Goal: Task Accomplishment & Management: Manage account settings

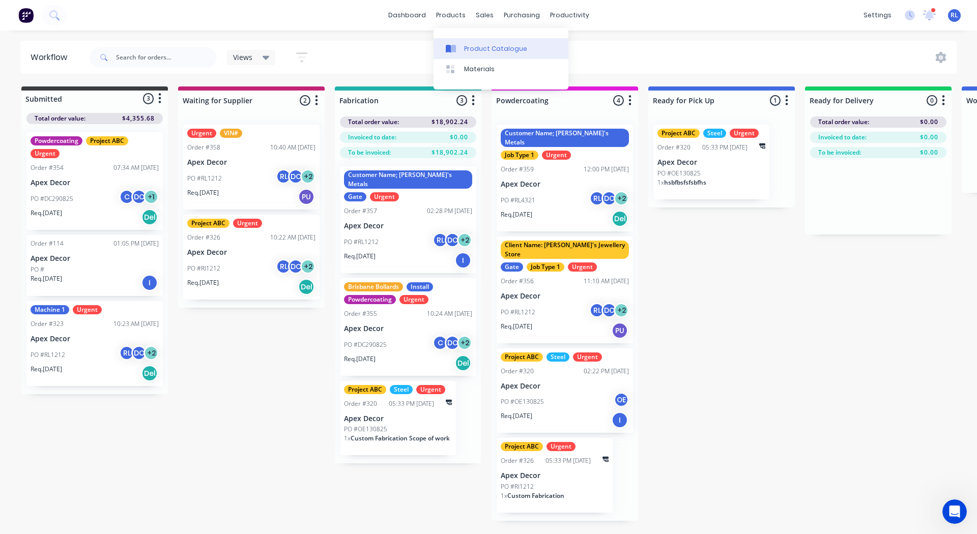
click at [471, 45] on div "Product Catalogue" at bounding box center [495, 48] width 63 height 9
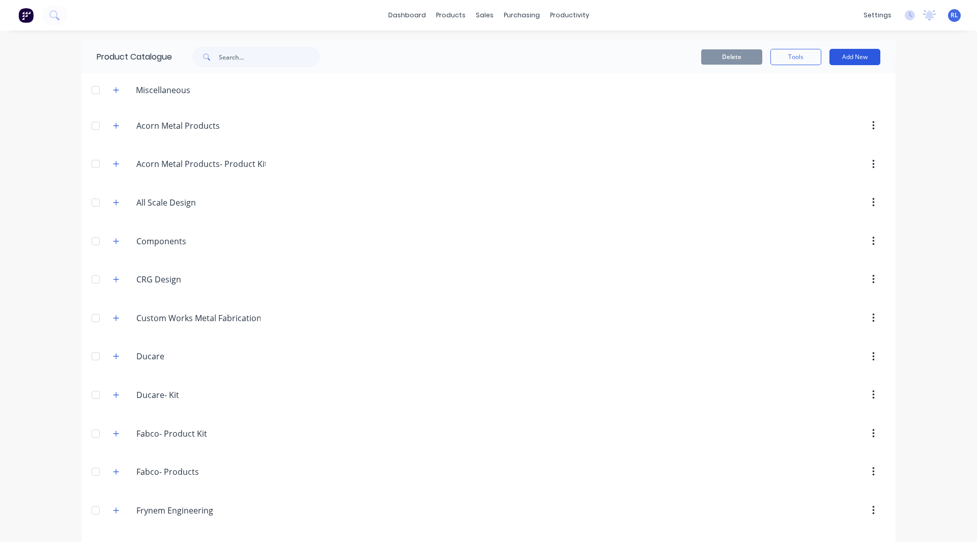
click at [849, 52] on button "Add New" at bounding box center [855, 57] width 51 height 16
click at [834, 80] on div "Category" at bounding box center [832, 83] width 78 height 15
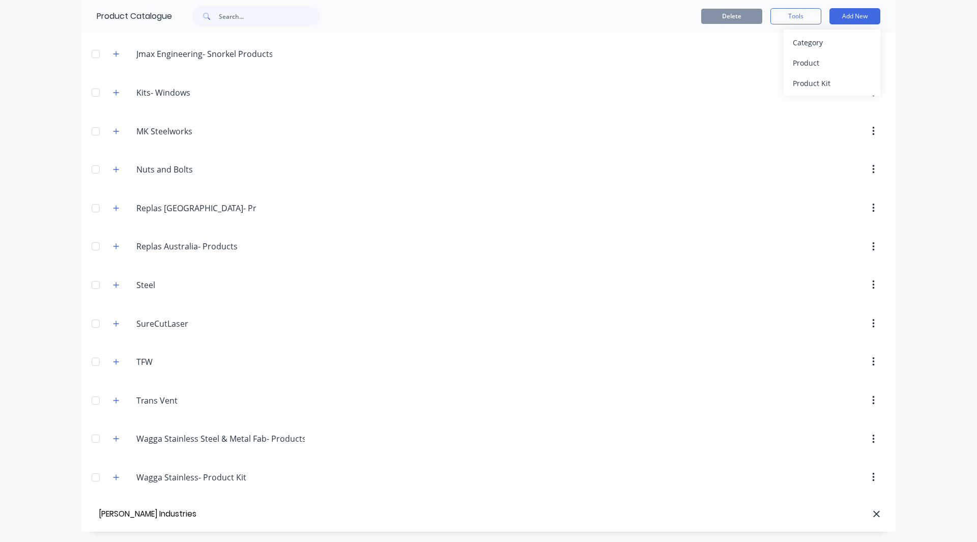
type input "[PERSON_NAME] Industries"
click at [793, 63] on div "Product" at bounding box center [832, 62] width 78 height 15
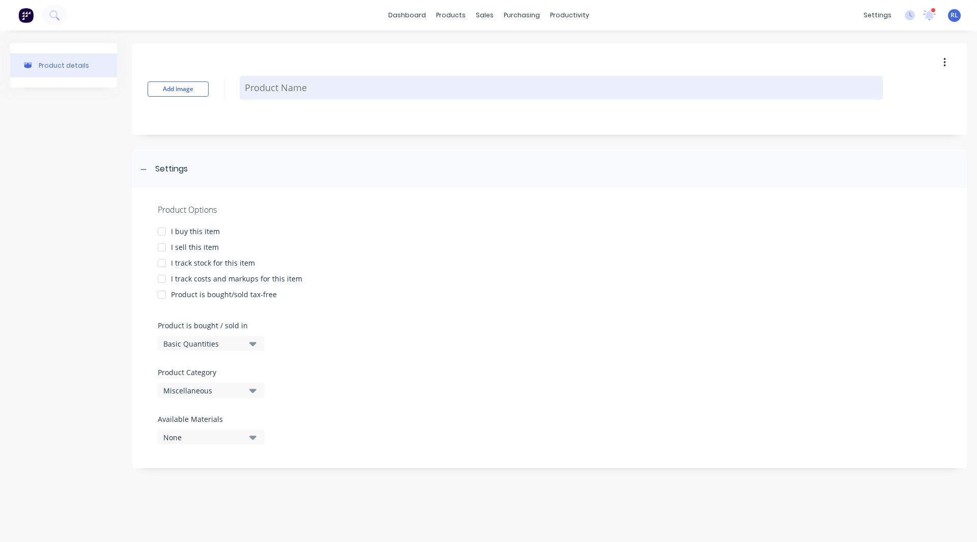
click at [358, 88] on textarea at bounding box center [561, 88] width 643 height 24
paste textarea "15 x HW Cradle Stop 1-Eq Angle 75 6mm"
type textarea "x"
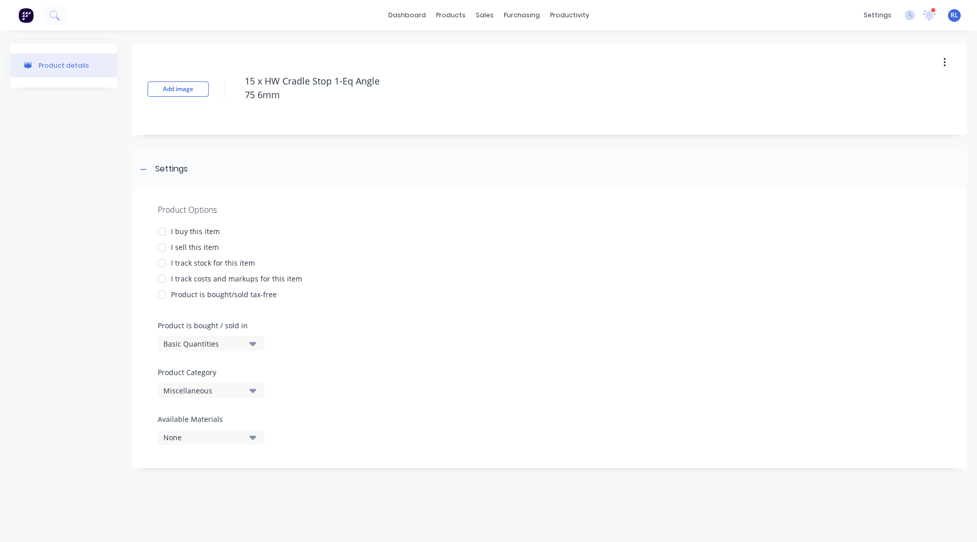
type textarea "15 x HW Cradle Stop 1-Eq Angle 75 6mm"
type textarea "x"
type textarea "15 x HW Cradle Stop 1-Eq Angle 75 6mm"
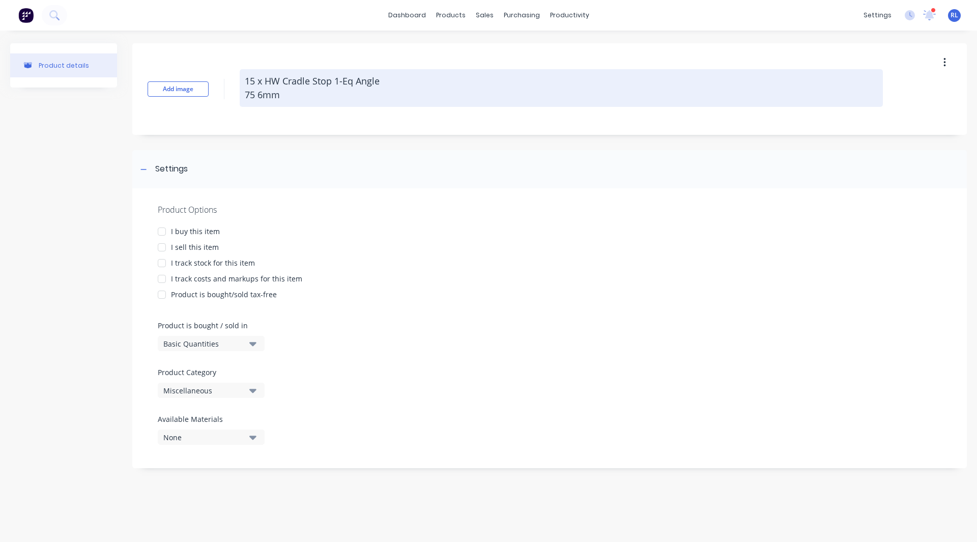
drag, startPoint x: 267, startPoint y: 79, endPoint x: 246, endPoint y: 80, distance: 21.4
click at [246, 80] on textarea "15 x HW Cradle Stop 1-Eq Angle 75 6mm" at bounding box center [561, 88] width 643 height 38
click at [264, 80] on textarea "15 x HW Cradle Stop 1-Eq Angle 75 6mm" at bounding box center [561, 88] width 643 height 38
type textarea "x"
type textarea "15 xHW Cradle Stop 1-Eq Angle 75 6mm"
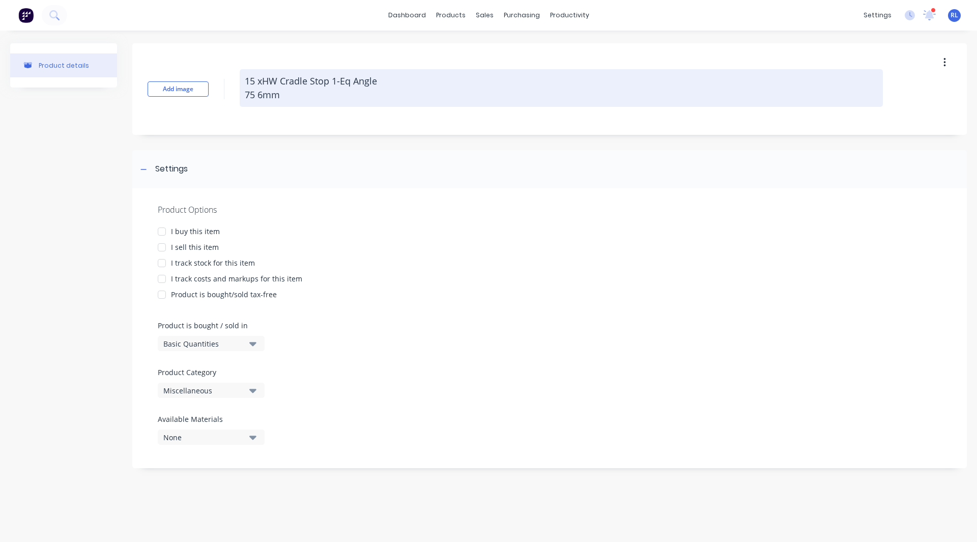
type textarea "x"
type textarea "15 HW Cradle Stop 1-Eq Angle 75 6mm"
type textarea "x"
type textarea "15HW Cradle Stop 1-Eq Angle 75 6mm"
type textarea "x"
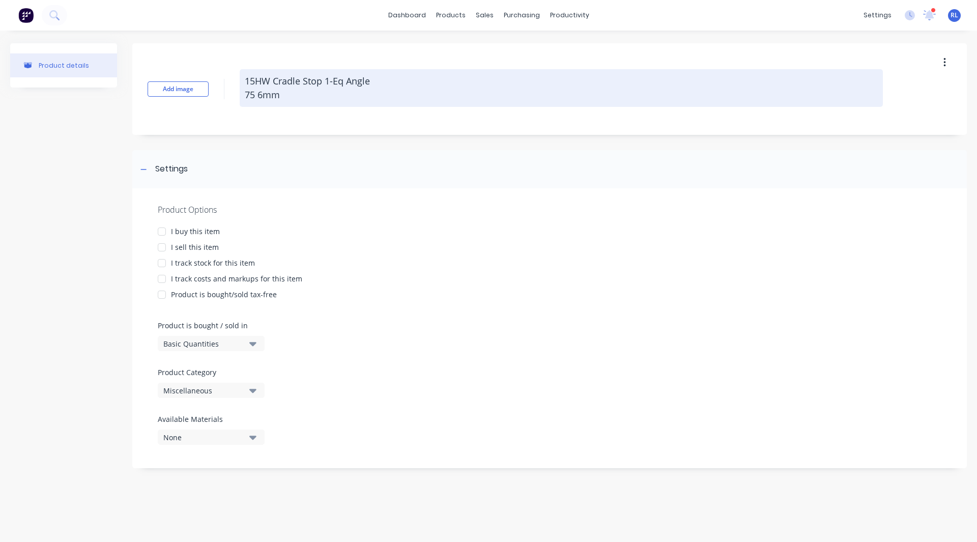
type textarea "1HW Cradle Stop 1-Eq Angle 75 6mm"
type textarea "x"
type textarea "HW Cradle Stop 1-Eq Angle 75 6mm"
drag, startPoint x: 281, startPoint y: 99, endPoint x: 246, endPoint y: 79, distance: 40.3
click at [246, 79] on textarea "HW Cradle Stop 1-Eq Angle 75 6mm" at bounding box center [561, 88] width 643 height 38
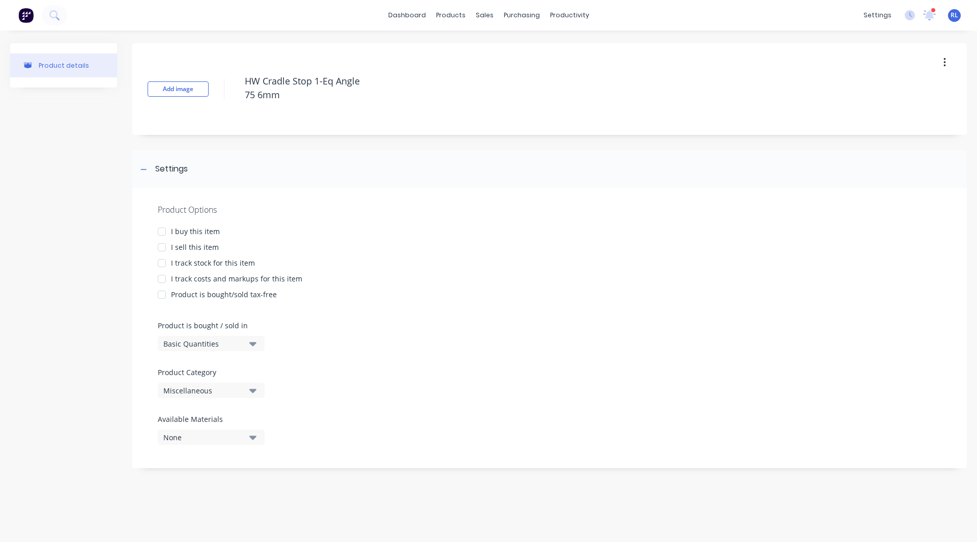
click at [160, 246] on div at bounding box center [162, 247] width 20 height 20
click at [159, 278] on div at bounding box center [162, 279] width 20 height 20
type textarea "x"
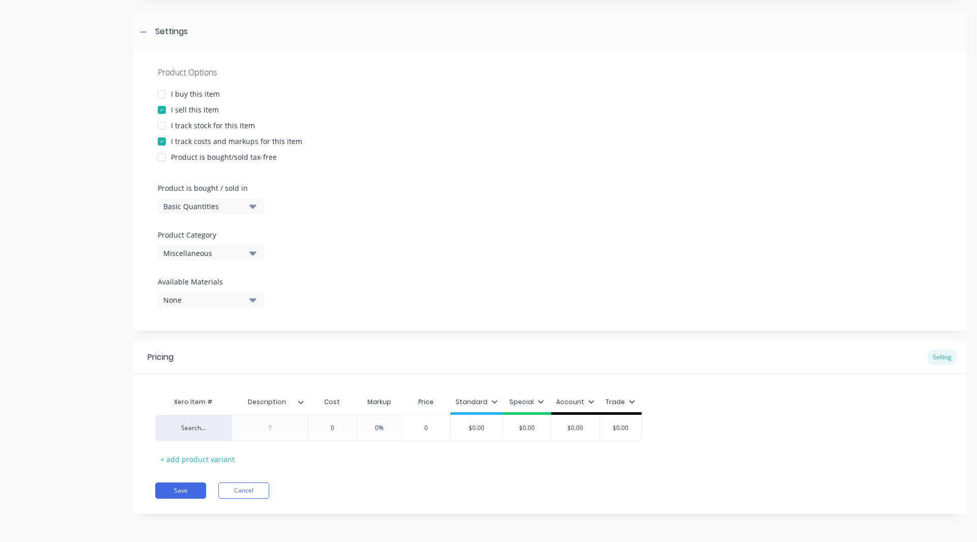
type textarea "HW Cradle Stop 1-Eq Angle 75 6mm"
type textarea "x"
type textarea "HW Cradle Stop 1-Eq Angle 75 6mm"
click at [214, 206] on div "Basic Quantities" at bounding box center [203, 206] width 81 height 11
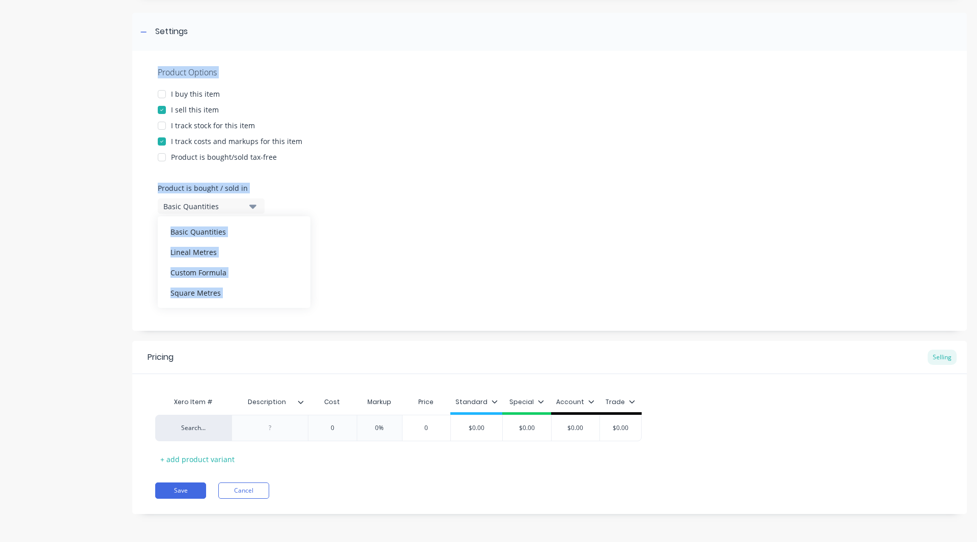
drag, startPoint x: 73, startPoint y: 197, endPoint x: 153, endPoint y: 247, distance: 94.2
click at [153, 247] on div "Product details Add image HW Cradle Stop 1-Eq Angle 75 6mm Settings Product Opt…" at bounding box center [488, 217] width 957 height 623
click at [153, 247] on div "Product Options I buy this item I sell this item I track stock for this item I …" at bounding box center [549, 191] width 835 height 280
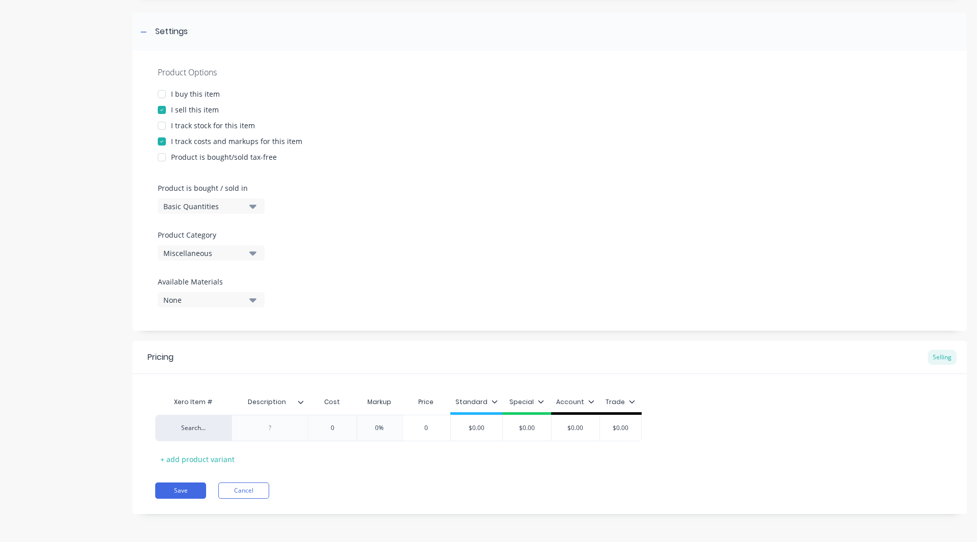
click at [164, 250] on div "Miscellaneous" at bounding box center [203, 253] width 81 height 11
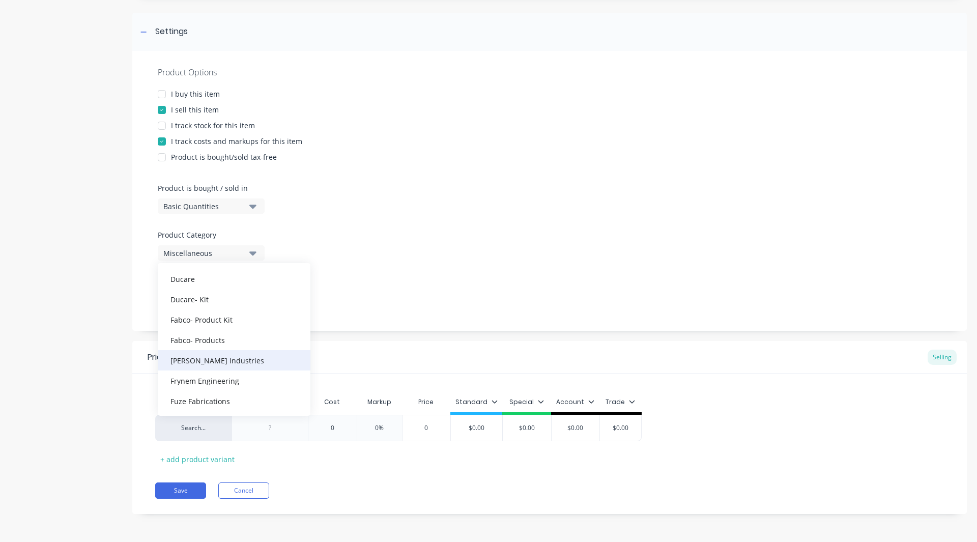
click at [190, 357] on div "[PERSON_NAME] Industries" at bounding box center [234, 360] width 153 height 20
type textarea "x"
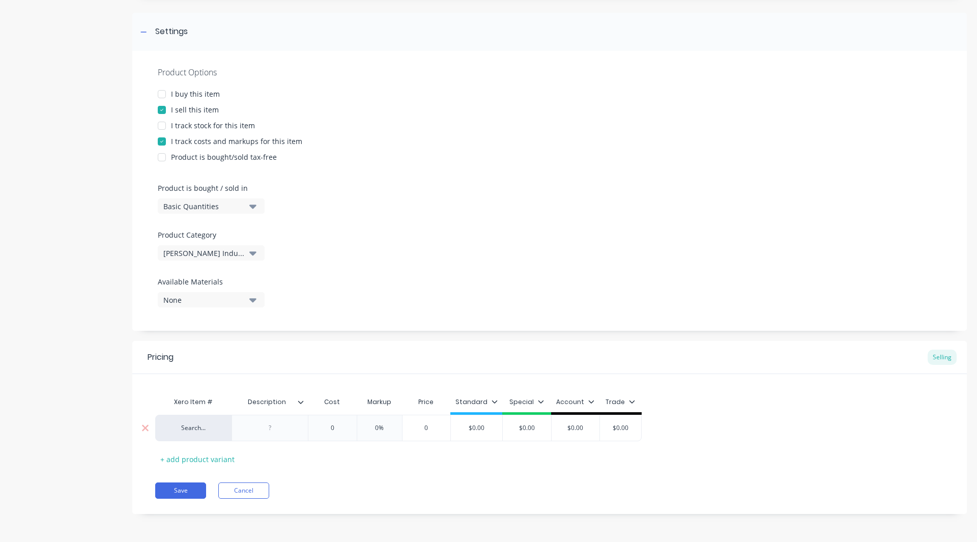
click at [263, 430] on div at bounding box center [270, 427] width 51 height 13
paste div
click at [387, 429] on input "text" at bounding box center [384, 427] width 51 height 9
type textarea "x"
type input "0"
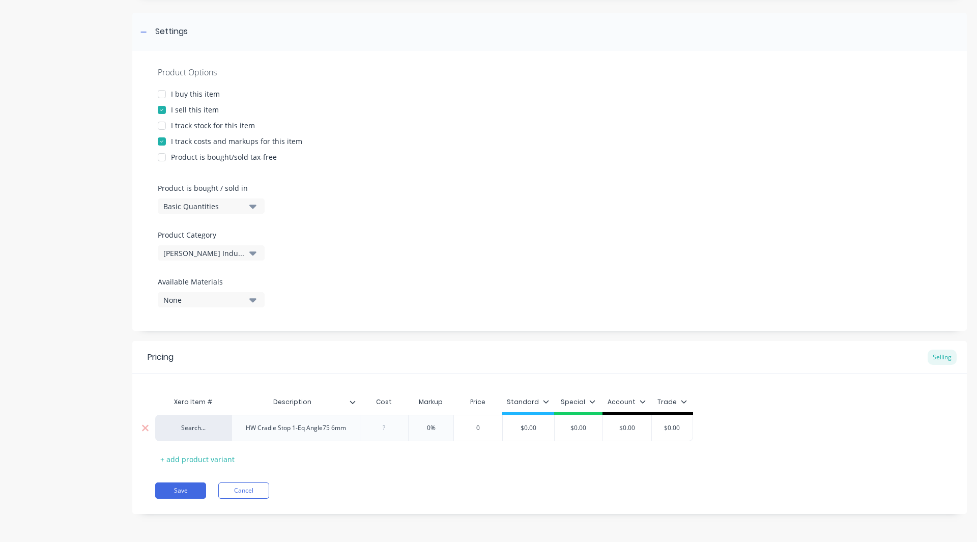
type textarea "x"
type input "1"
type textarea "x"
type input "10"
type textarea "x"
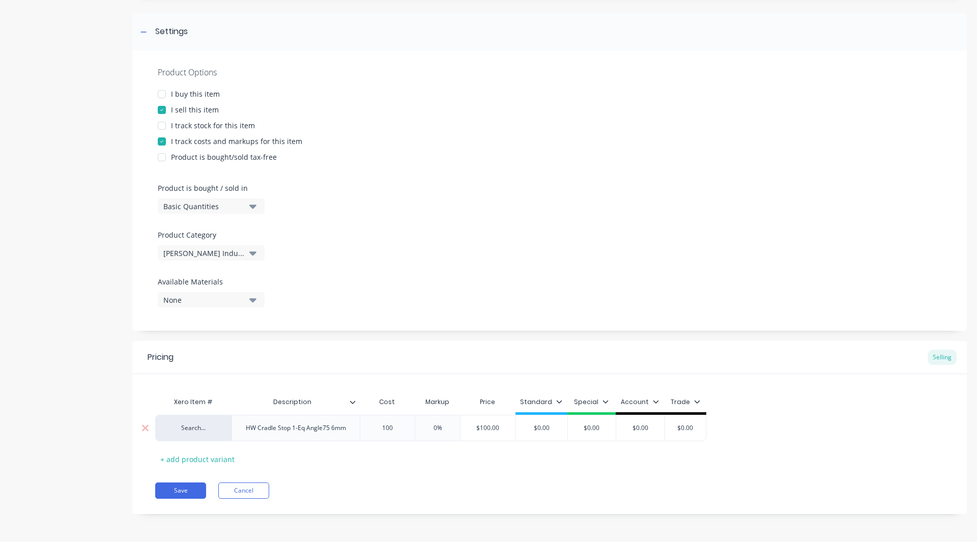
type input "100"
click at [438, 427] on input "0%" at bounding box center [437, 427] width 51 height 9
type input "%"
type textarea "x"
type input "3%"
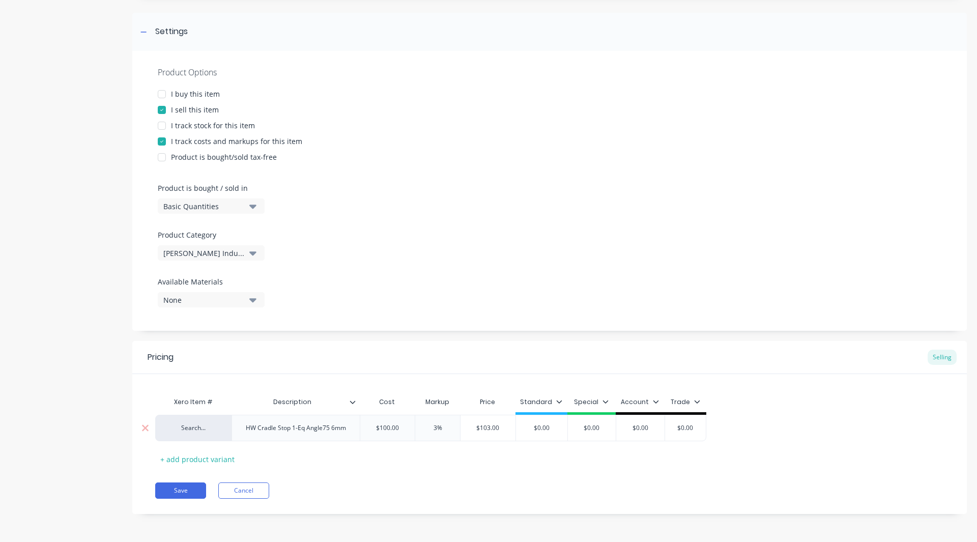
type textarea "x"
type input "30%"
click at [559, 400] on icon at bounding box center [559, 402] width 6 height 6
click at [559, 395] on div "Standard" at bounding box center [542, 404] width 52 height 20
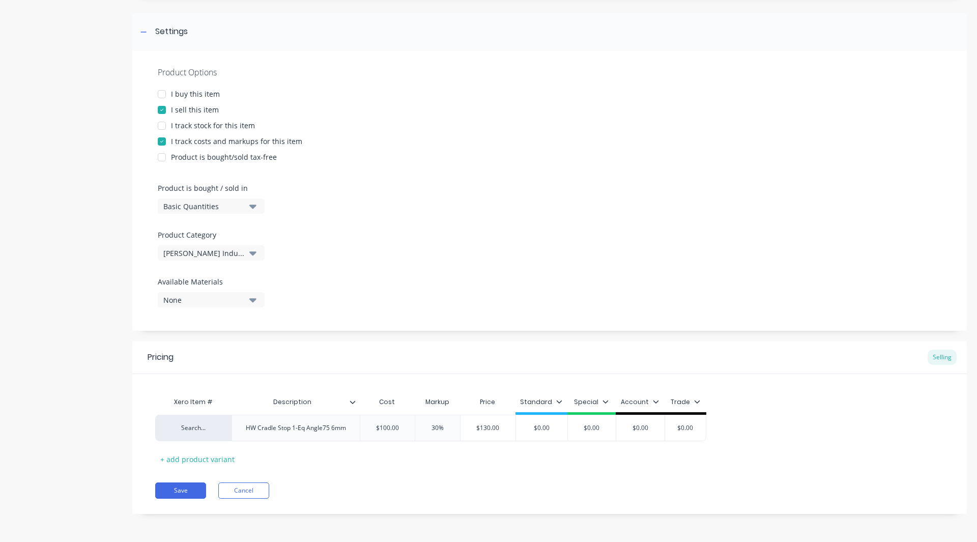
click at [559, 398] on div "Standard" at bounding box center [541, 402] width 42 height 9
drag, startPoint x: 509, startPoint y: 432, endPoint x: 502, endPoint y: 434, distance: 7.4
click at [502, 434] on div at bounding box center [505, 431] width 20 height 20
type textarea "x"
click at [611, 497] on div "Save Cancel" at bounding box center [561, 491] width 812 height 16
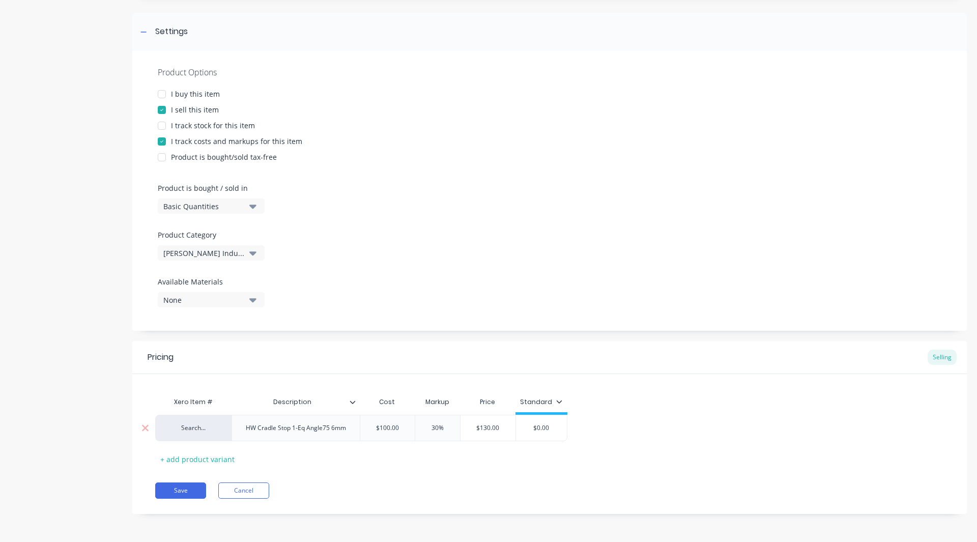
type input "$0.00"
click at [554, 431] on input "$0.00" at bounding box center [541, 427] width 51 height 9
type textarea "x"
type input "$0.0"
type textarea "x"
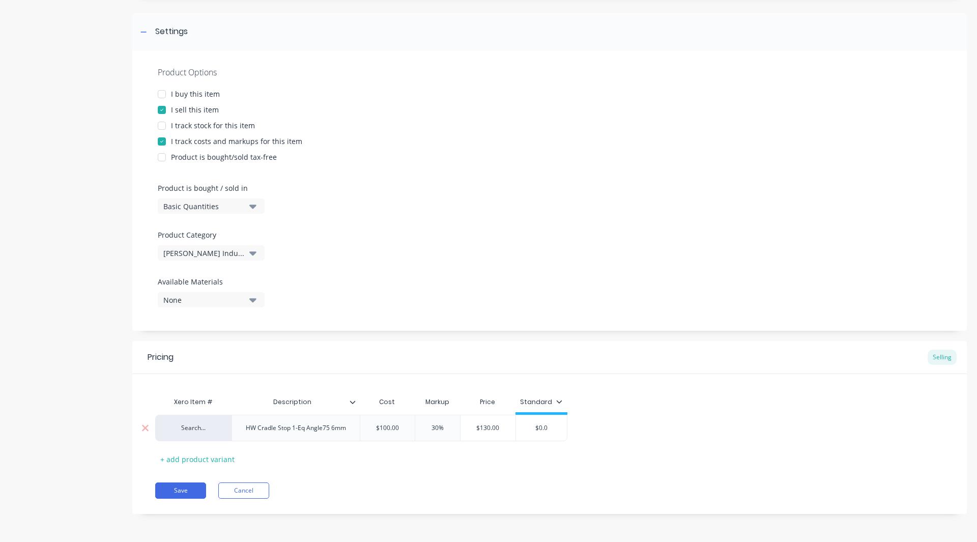
type input "$0."
type textarea "x"
type input "$0"
type textarea "x"
type input "$"
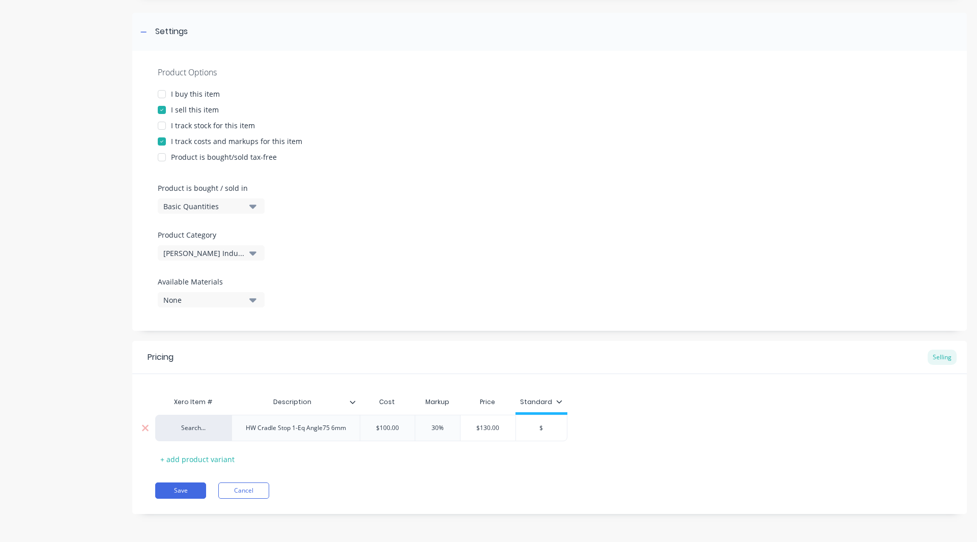
type textarea "x"
type input "$13"
type textarea "x"
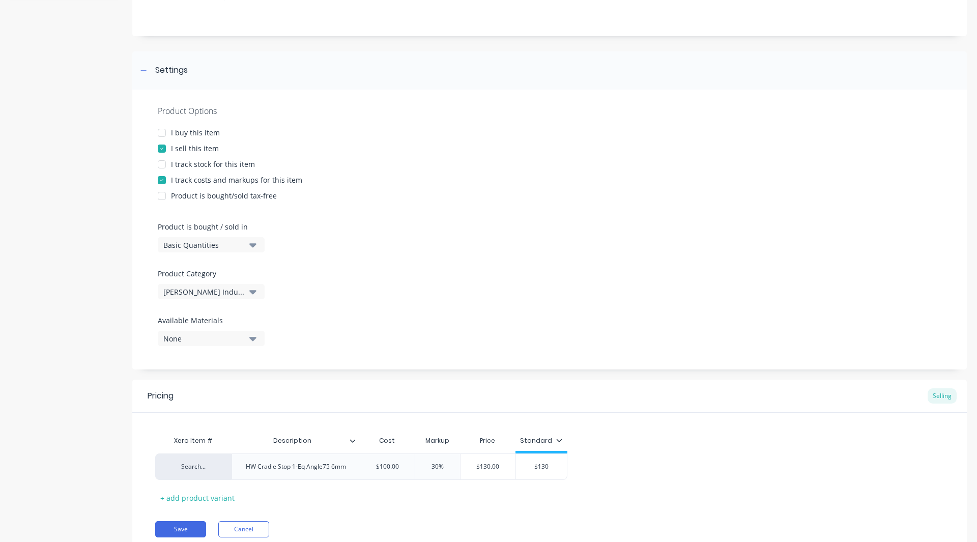
scroll to position [120, 0]
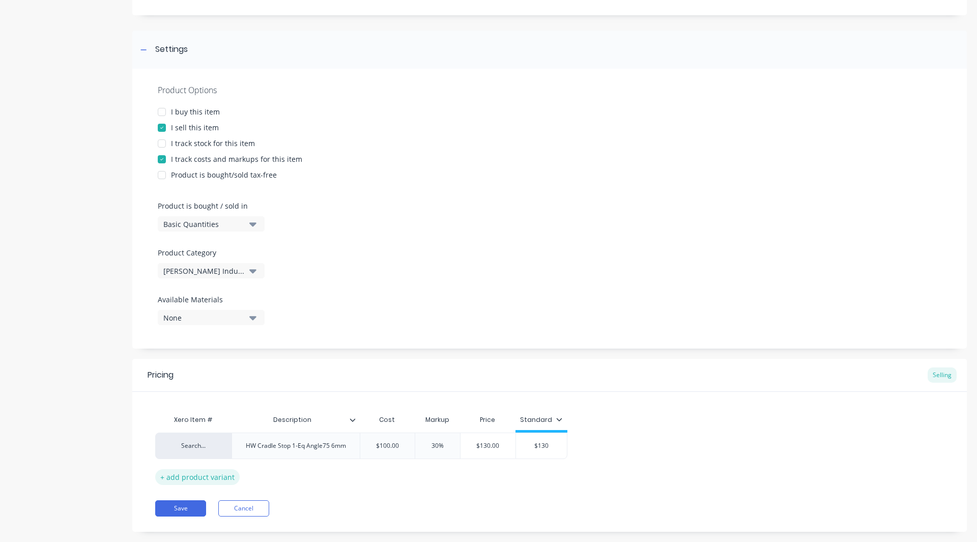
type input "$130"
click at [190, 478] on div "+ add product variant" at bounding box center [197, 477] width 84 height 16
type textarea "x"
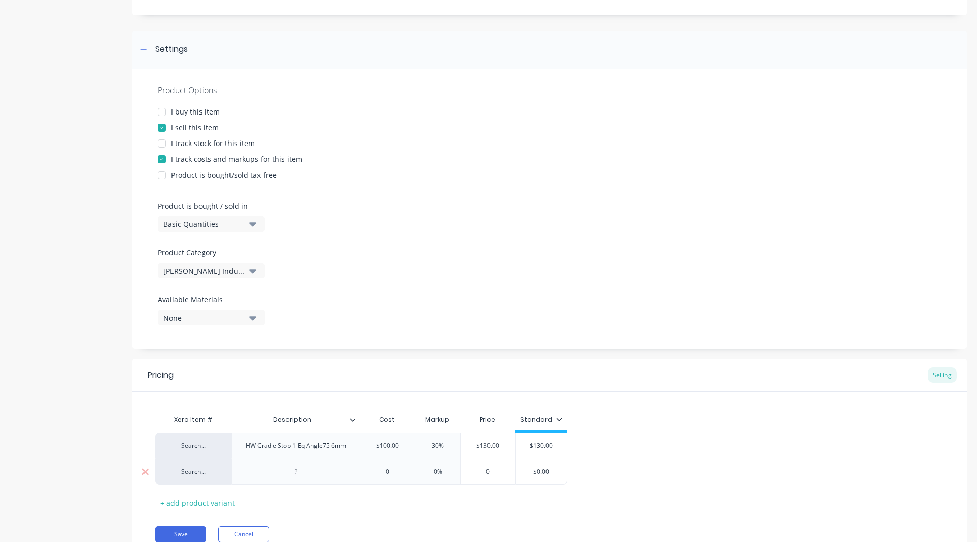
click at [295, 465] on div at bounding box center [296, 472] width 128 height 26
click at [296, 468] on div at bounding box center [295, 471] width 51 height 13
paste div
type textarea "x"
type input "0"
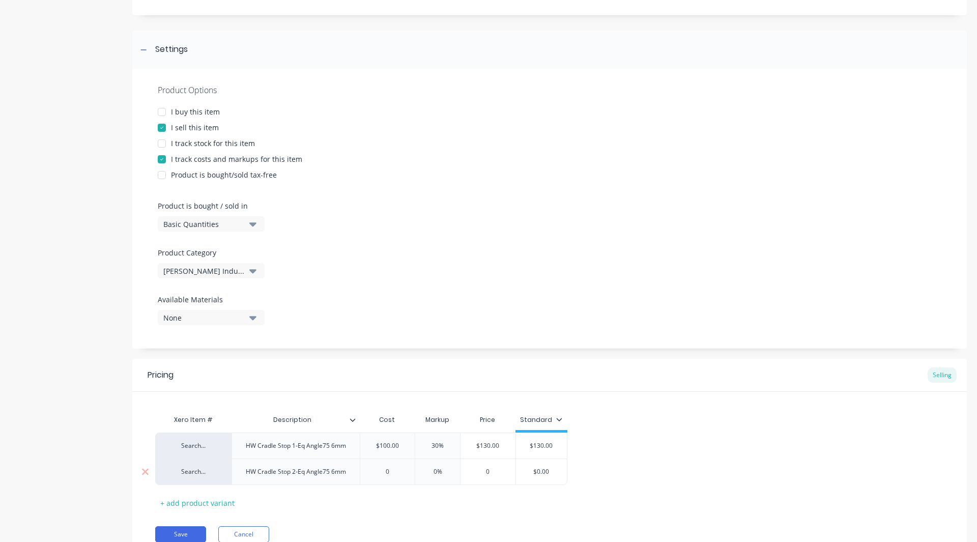
click at [387, 475] on input "0" at bounding box center [387, 471] width 55 height 9
type textarea "x"
type input "10"
type textarea "x"
type input "0"
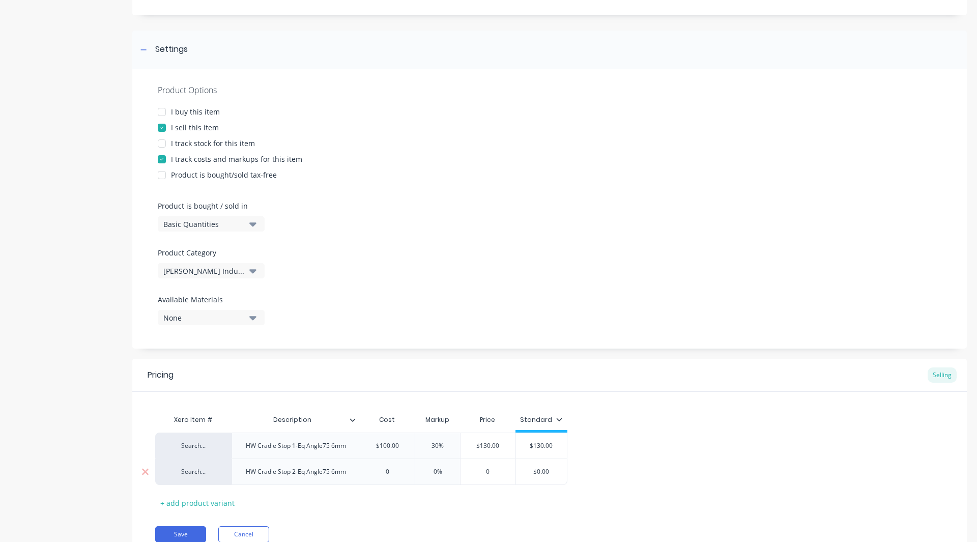
type textarea "x"
type input "80"
type textarea "x"
type input "800"
type textarea "x"
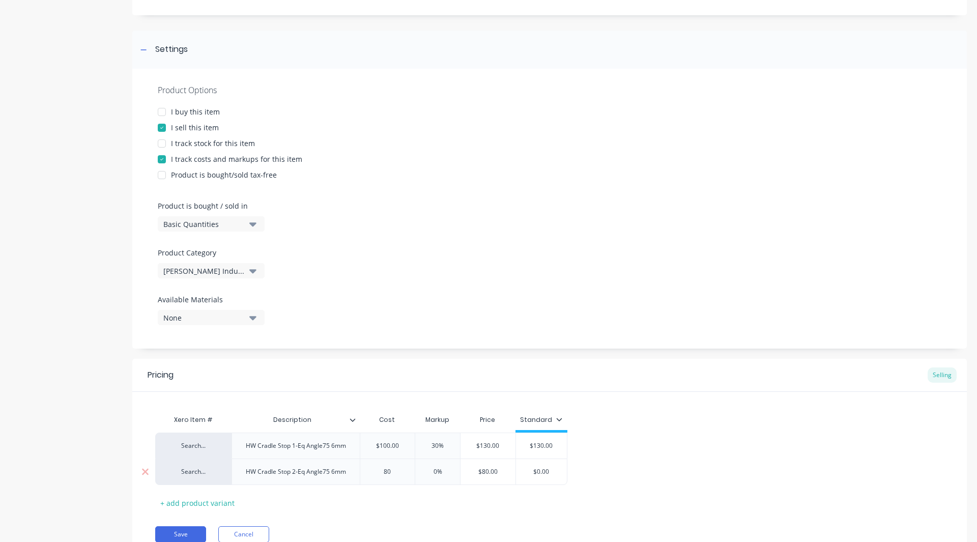
type input "80"
click at [437, 474] on input "0%" at bounding box center [437, 471] width 51 height 9
type input "%"
type textarea "x"
type input "3%"
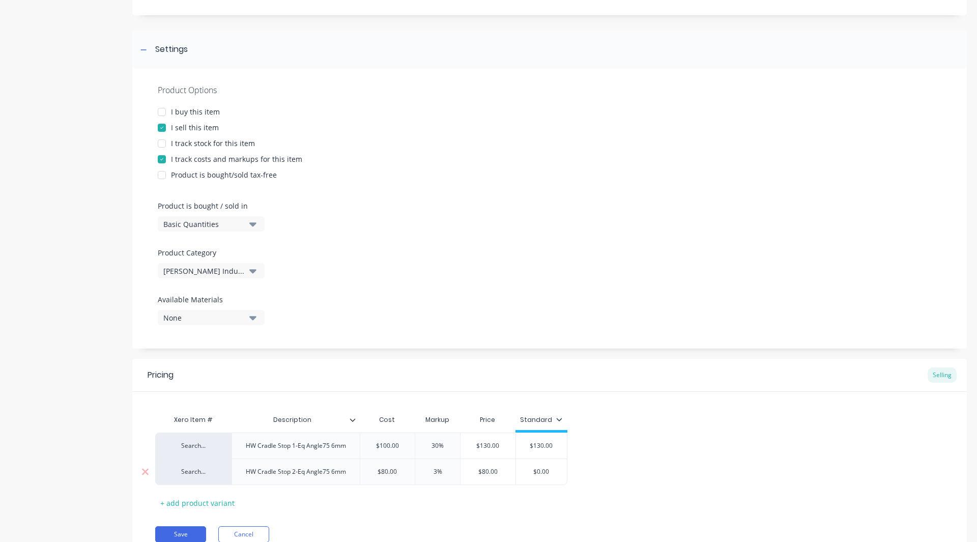
type textarea "x"
type input "30%"
type input "$0.00"
click at [557, 469] on input "$0.00" at bounding box center [541, 471] width 51 height 9
type textarea "x"
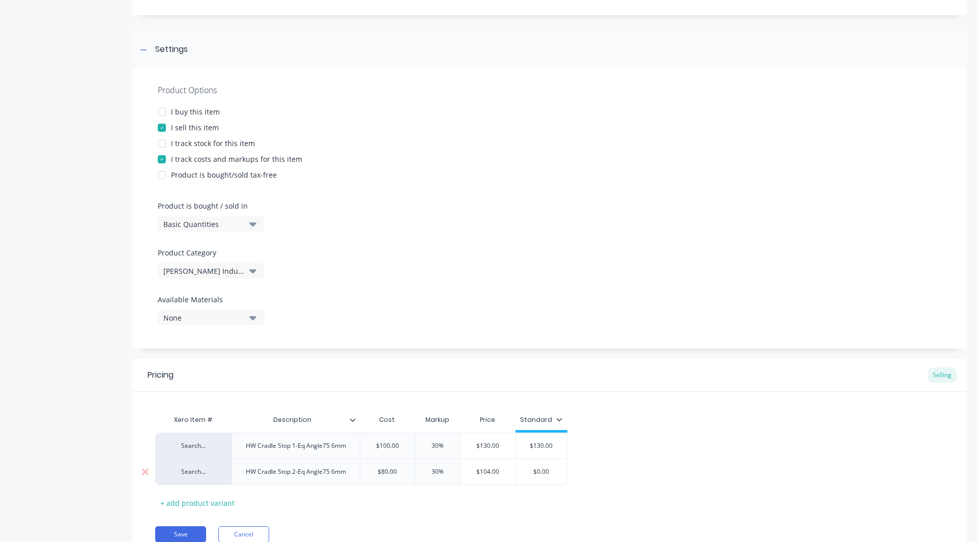
type input "$0.0"
type textarea "x"
type input "$0."
type textarea "x"
type input "$0"
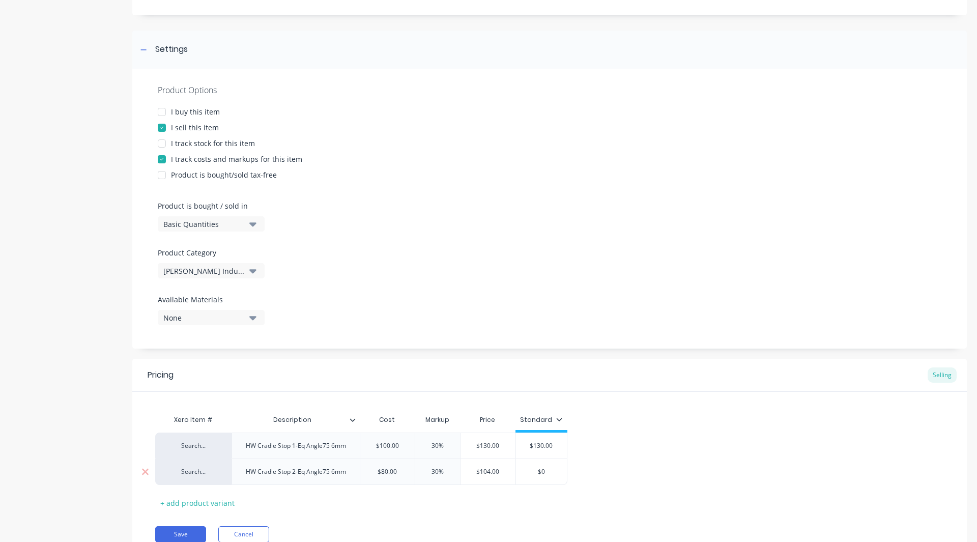
type textarea "x"
type input "$"
type textarea "x"
type input "$1"
type textarea "x"
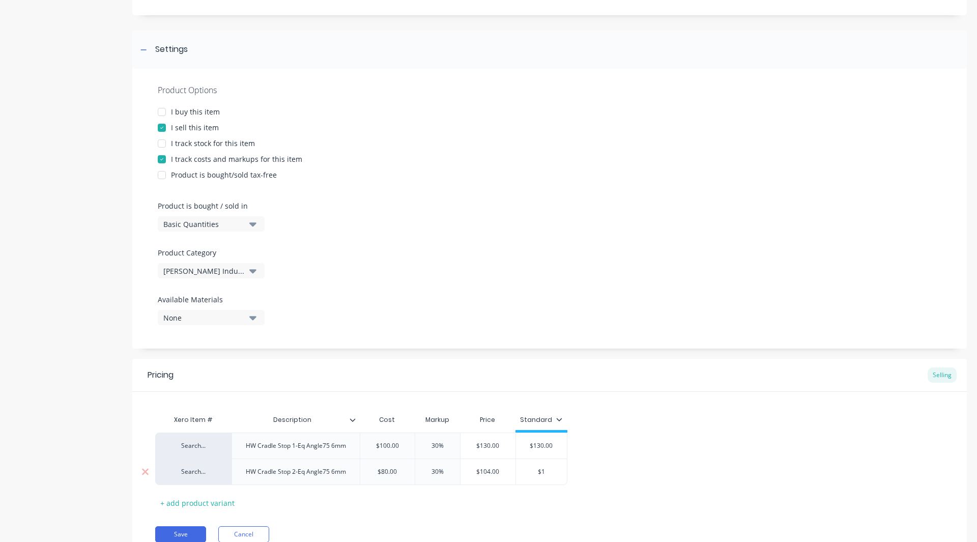
type input "$10"
type textarea "x"
type input "$104"
click at [217, 503] on div "+ add product variant" at bounding box center [197, 503] width 84 height 16
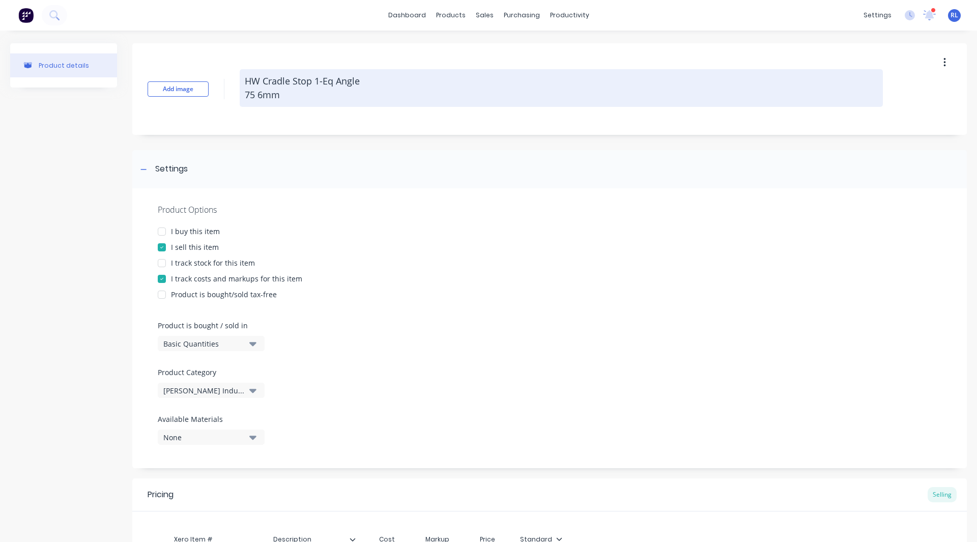
drag, startPoint x: 314, startPoint y: 100, endPoint x: 314, endPoint y: 82, distance: 17.3
click at [314, 82] on textarea "HW Cradle Stop 1-Eq Angle 75 6mm" at bounding box center [561, 88] width 643 height 38
type textarea "x"
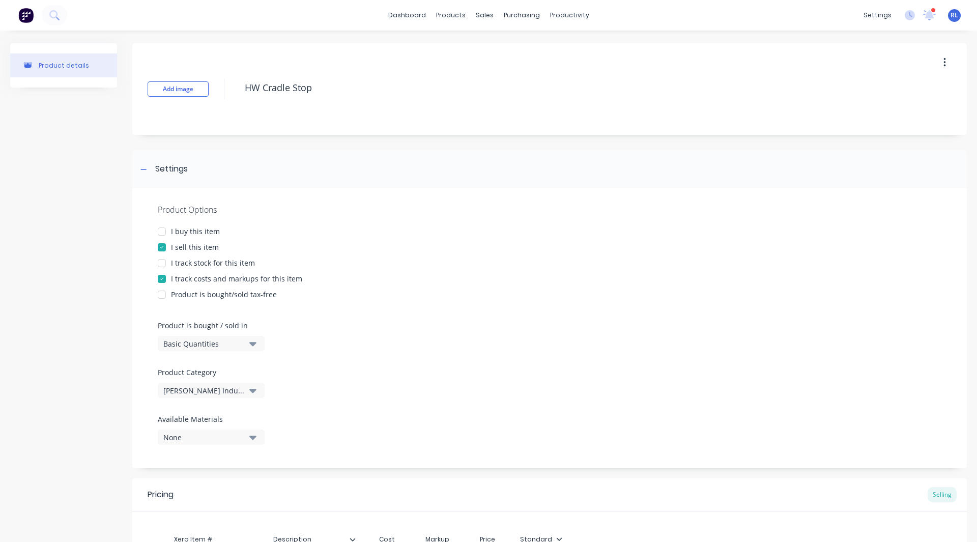
scroll to position [189, 0]
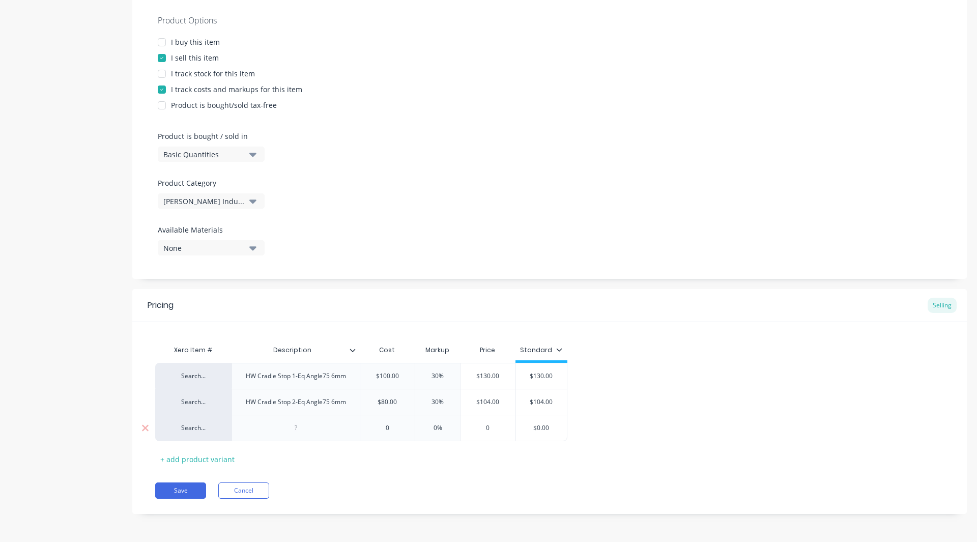
type textarea "HW Cradle Stop"
type textarea "x"
type textarea "HW Cradle Stop"
click at [294, 423] on div at bounding box center [295, 427] width 51 height 13
type textarea "x"
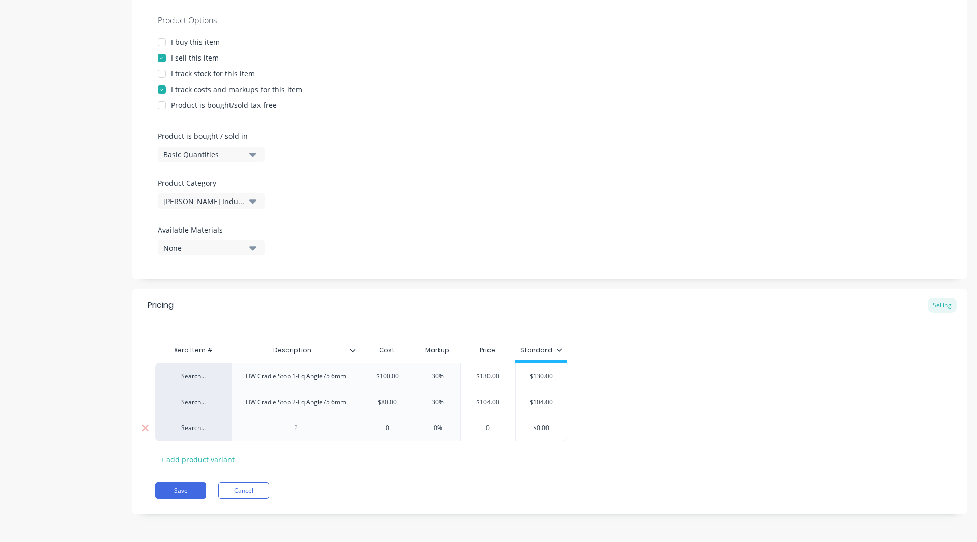
paste div
type textarea "x"
type input "0"
click at [388, 432] on input "0" at bounding box center [387, 427] width 55 height 9
type textarea "x"
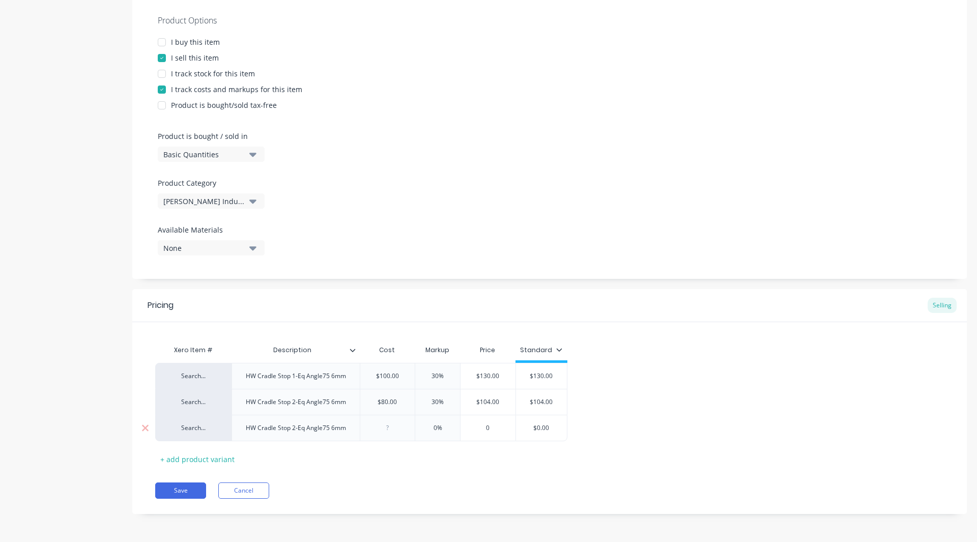
type input "7"
type textarea "x"
type input "70"
click at [435, 429] on input "0%" at bounding box center [437, 427] width 51 height 9
type input "%"
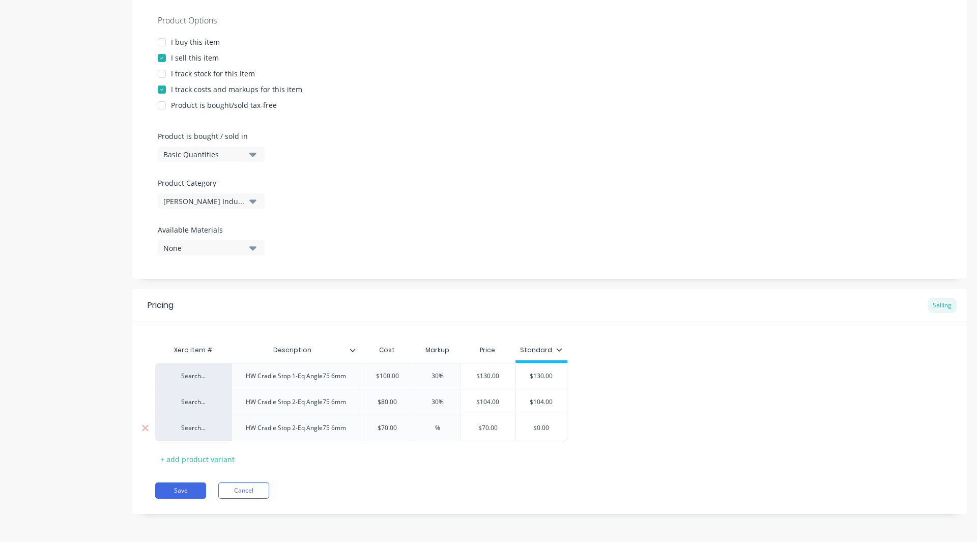
type textarea "x"
type input "3%"
type textarea "x"
type input "30%"
type input "$0.00"
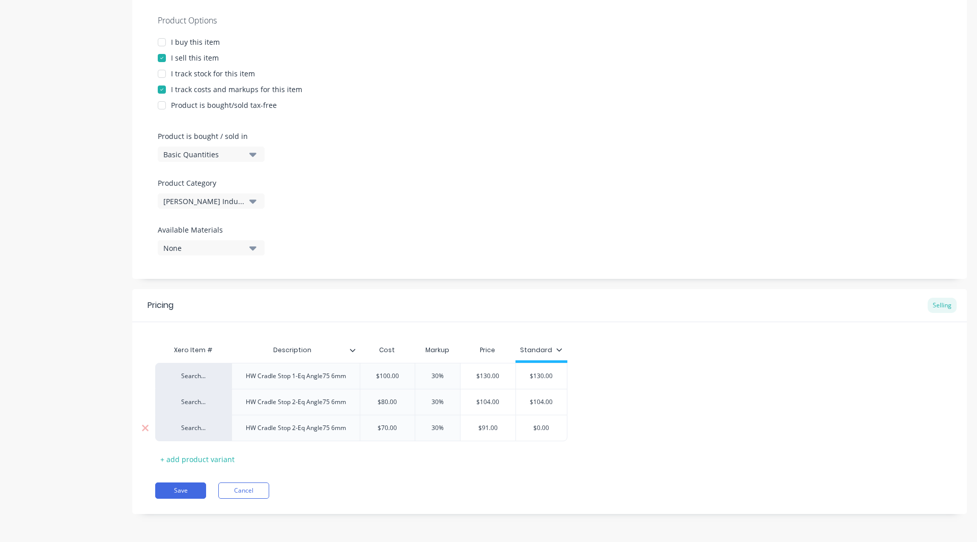
click at [552, 428] on input "$0.00" at bounding box center [541, 427] width 51 height 9
type textarea "x"
type input "$0.0"
type textarea "x"
type input "$0."
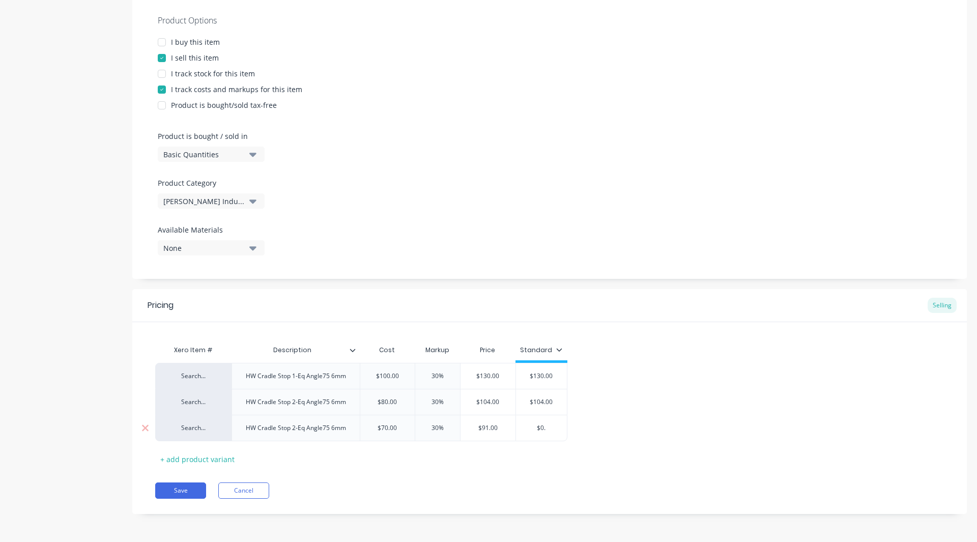
type textarea "x"
type input "$0"
type textarea "x"
type input "$"
type textarea "x"
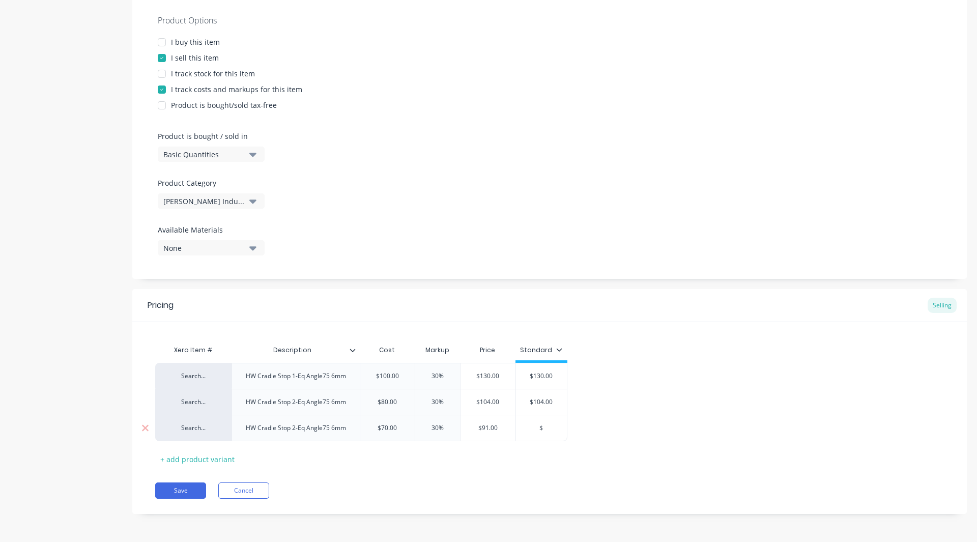
type input "$9"
type textarea "x"
type input "$91.00"
click at [199, 455] on div "+ add product variant" at bounding box center [197, 459] width 84 height 16
type textarea "x"
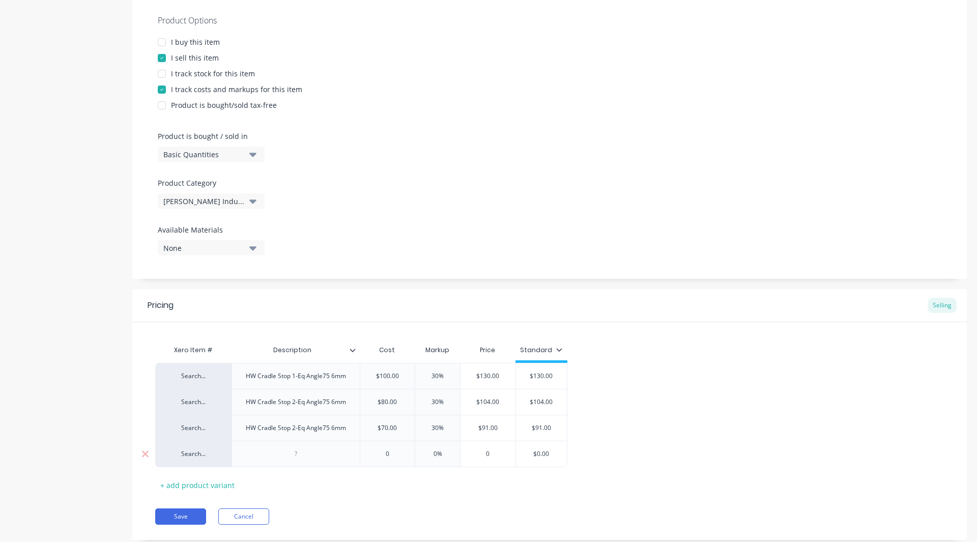
click at [298, 452] on div at bounding box center [295, 453] width 51 height 13
paste div
type textarea "x"
type input "0"
click at [392, 459] on div "0 0" at bounding box center [387, 453] width 55 height 25
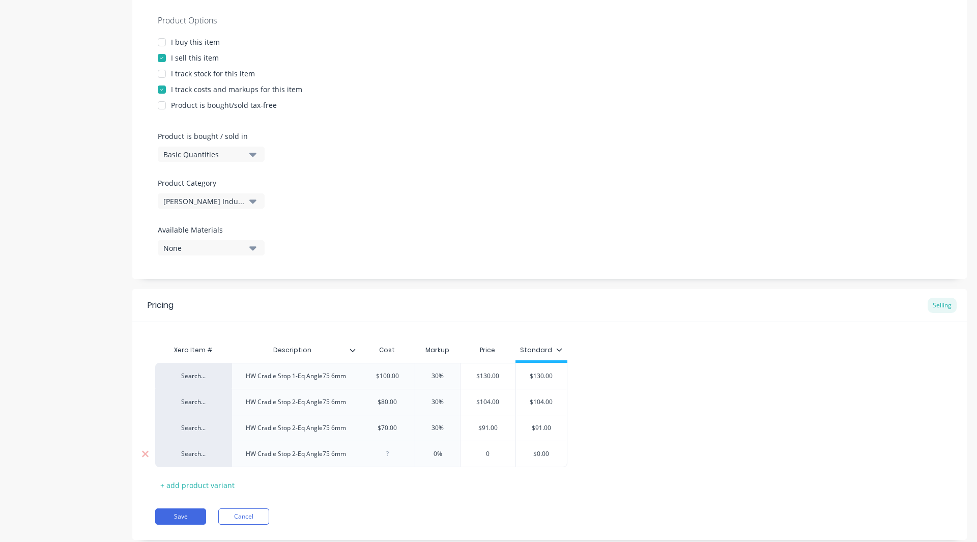
type textarea "x"
type input "7"
type textarea "x"
type input "75"
click at [437, 454] on input "0%" at bounding box center [437, 453] width 51 height 9
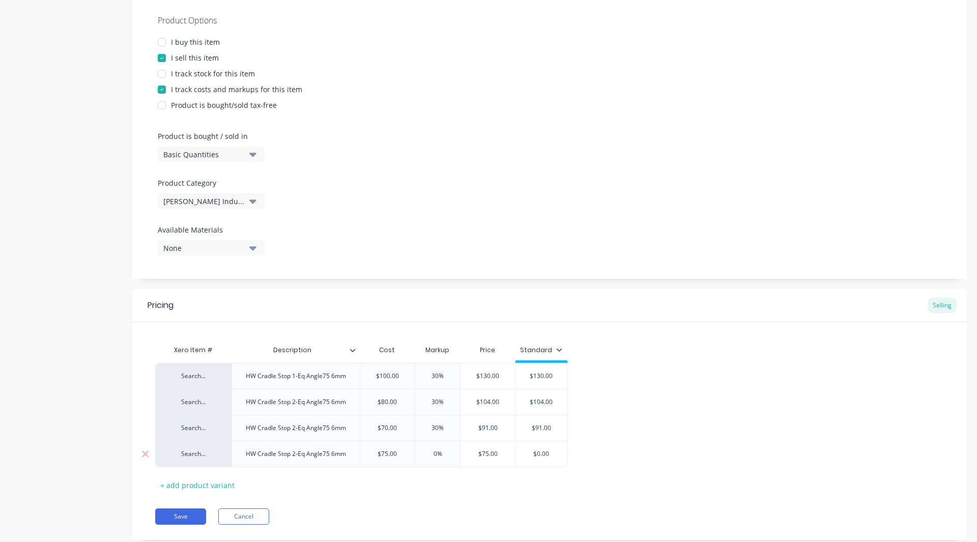
type input "%"
type textarea "x"
type input "2%"
type textarea "x"
type input "25%"
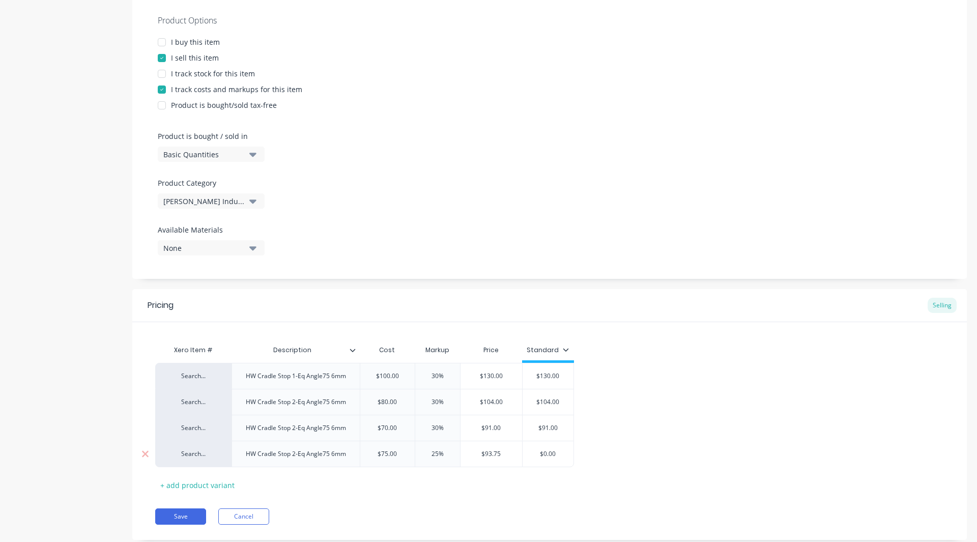
type input "$0.00"
click at [560, 455] on input "$0.00" at bounding box center [548, 453] width 51 height 9
type textarea "x"
type input "$0.0"
type textarea "x"
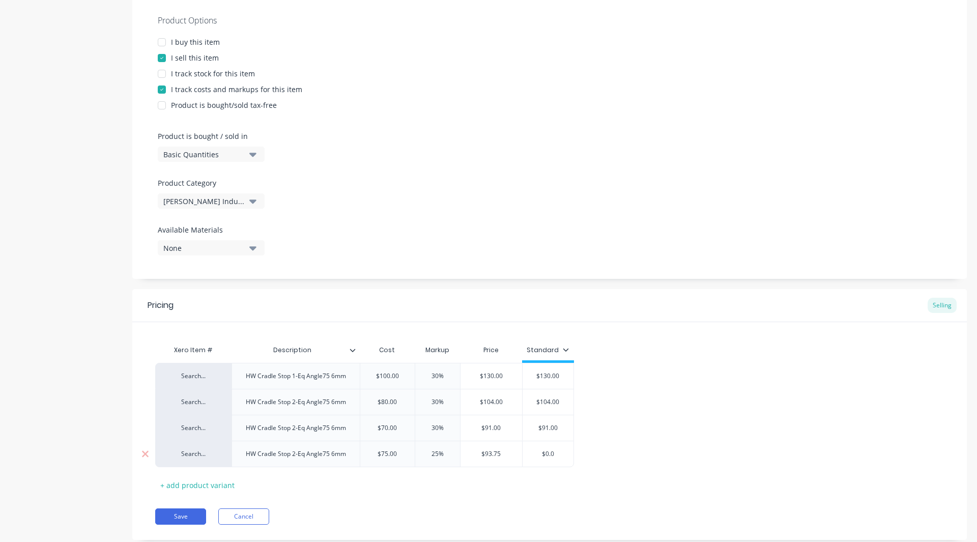
type input "$0."
type textarea "x"
type input "$0"
type textarea "x"
type input "$"
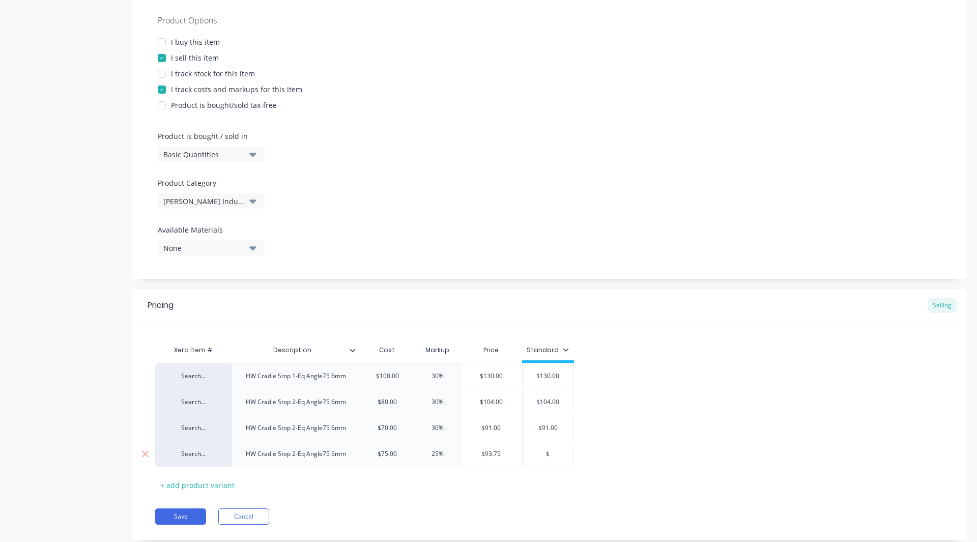
type textarea "x"
type input "$9"
type textarea "x"
type input "$93"
type textarea "x"
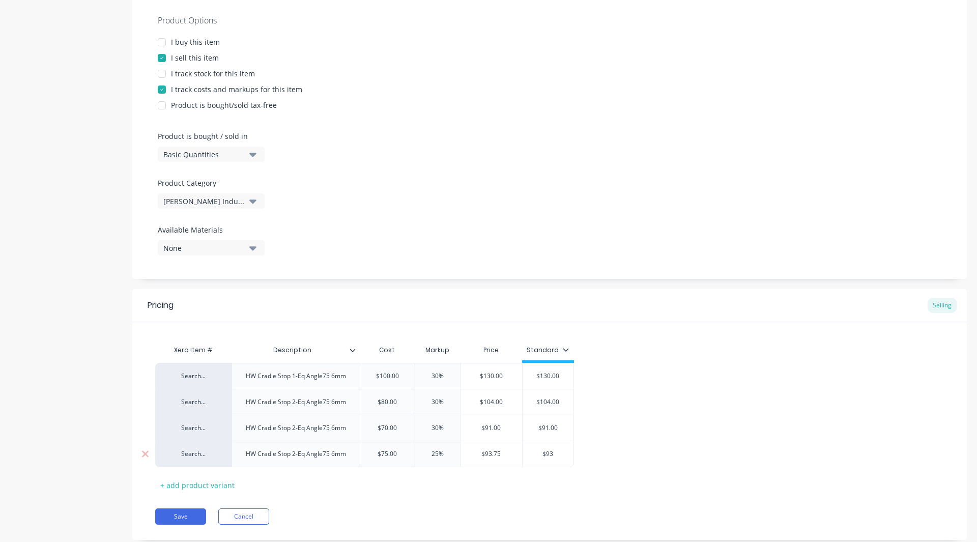
type input "$93."
type textarea "x"
type input "$93.7"
type textarea "x"
type input "$93.75"
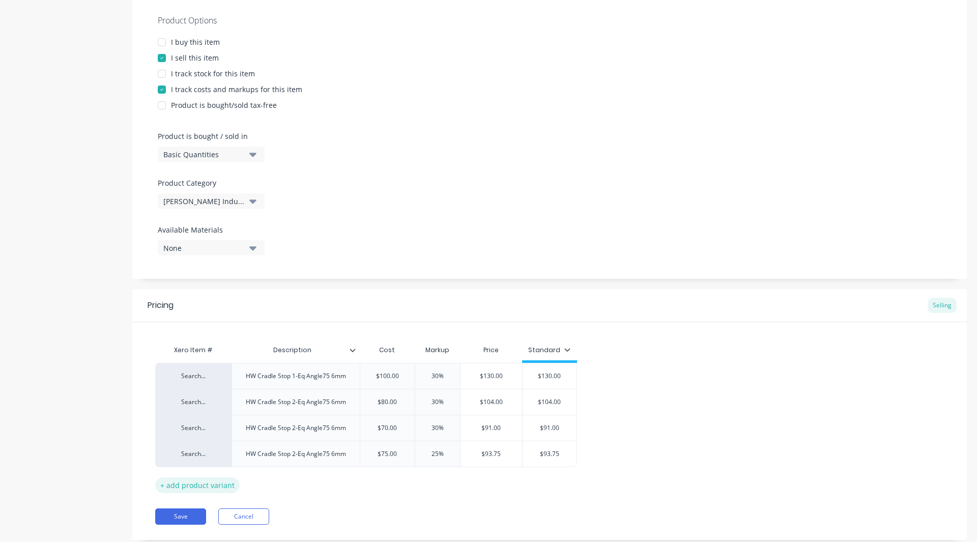
click at [201, 489] on div "+ add product variant" at bounding box center [197, 485] width 84 height 16
type textarea "x"
click at [270, 485] on div at bounding box center [296, 480] width 128 height 26
click at [301, 483] on div at bounding box center [295, 479] width 51 height 13
paste div
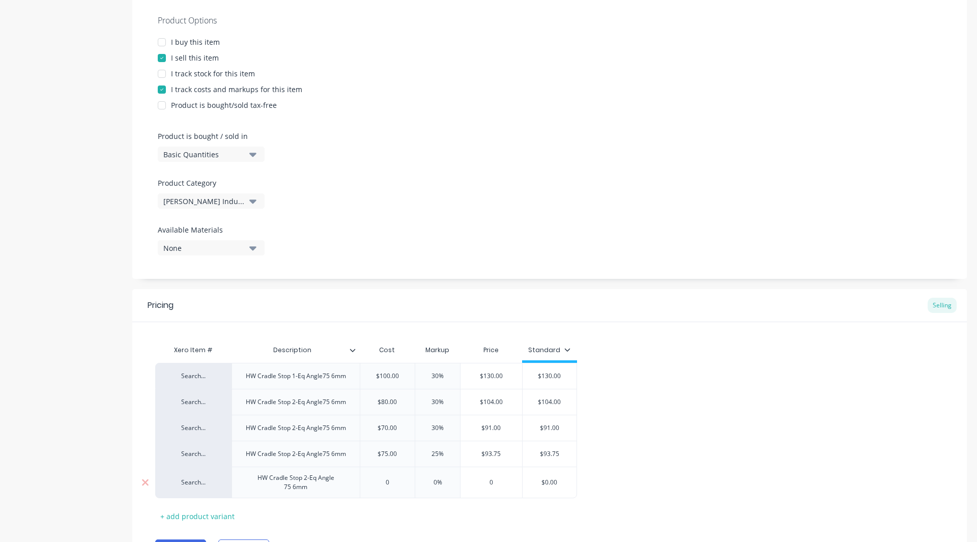
type textarea "x"
type input "0"
click at [394, 479] on input "0" at bounding box center [387, 482] width 55 height 9
type textarea "x"
type input "7"
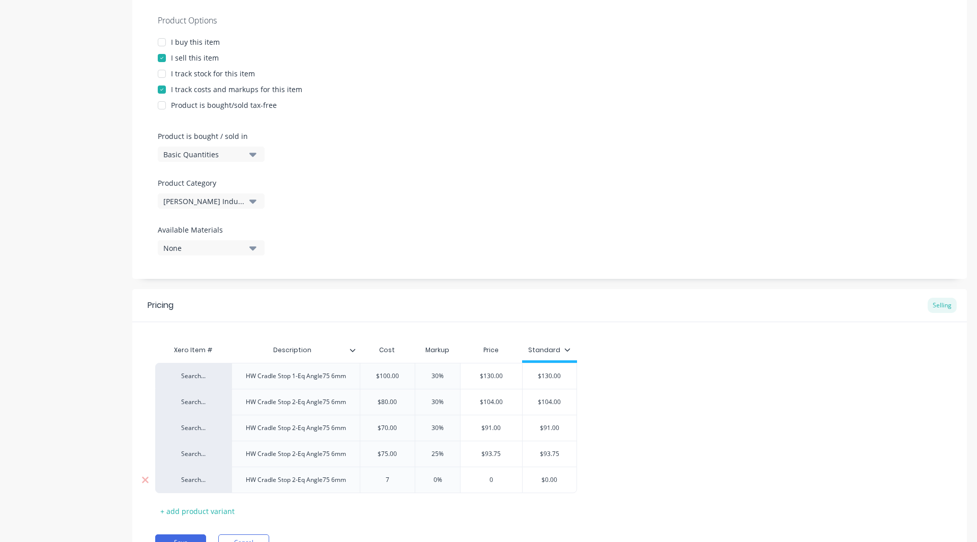
type textarea "x"
type input "70"
click at [436, 479] on input "0%" at bounding box center [437, 479] width 51 height 9
type input "%"
type textarea "x"
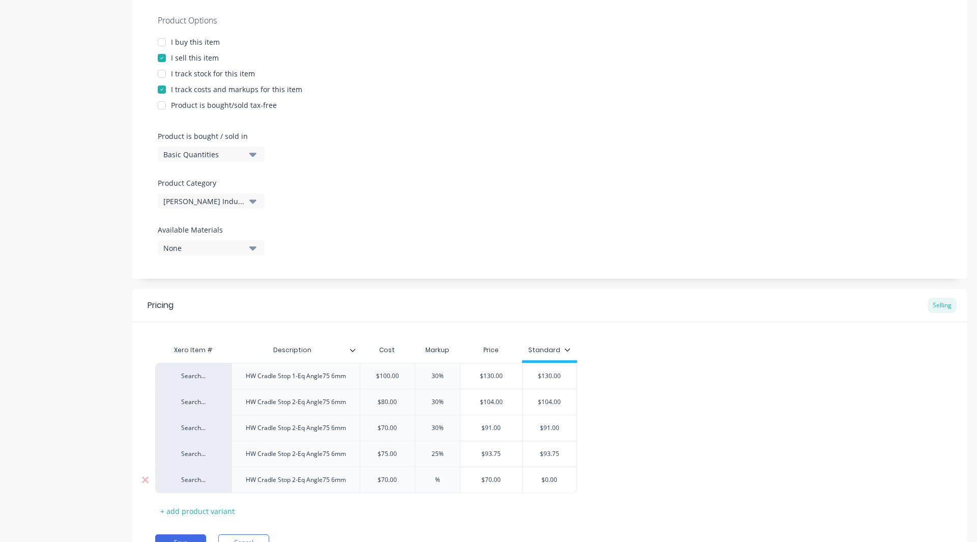
type input "3%"
type textarea "x"
type input "30%"
type input "$0.00"
drag, startPoint x: 554, startPoint y: 478, endPoint x: 563, endPoint y: 479, distance: 9.2
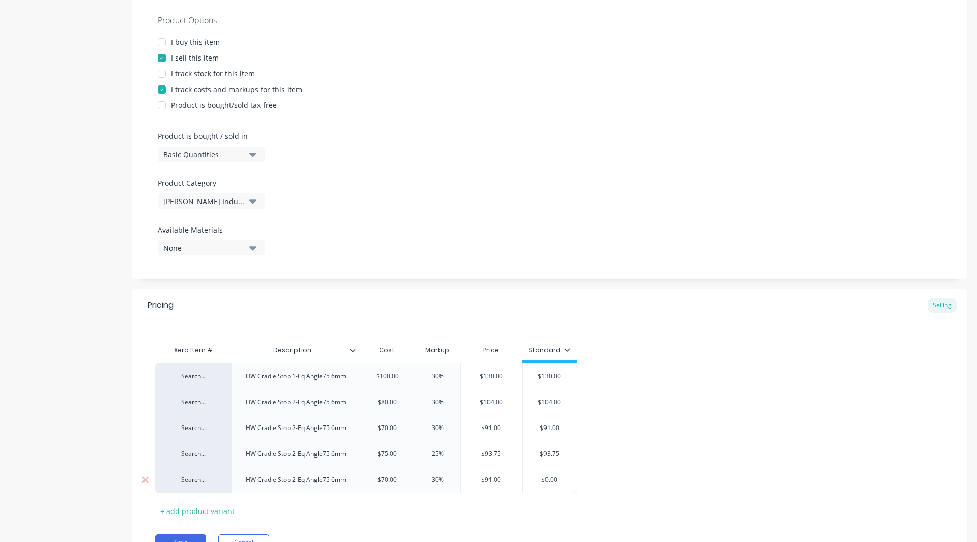
click at [563, 479] on input "$0.00" at bounding box center [550, 479] width 54 height 9
type textarea "x"
type input "$0.0"
type textarea "x"
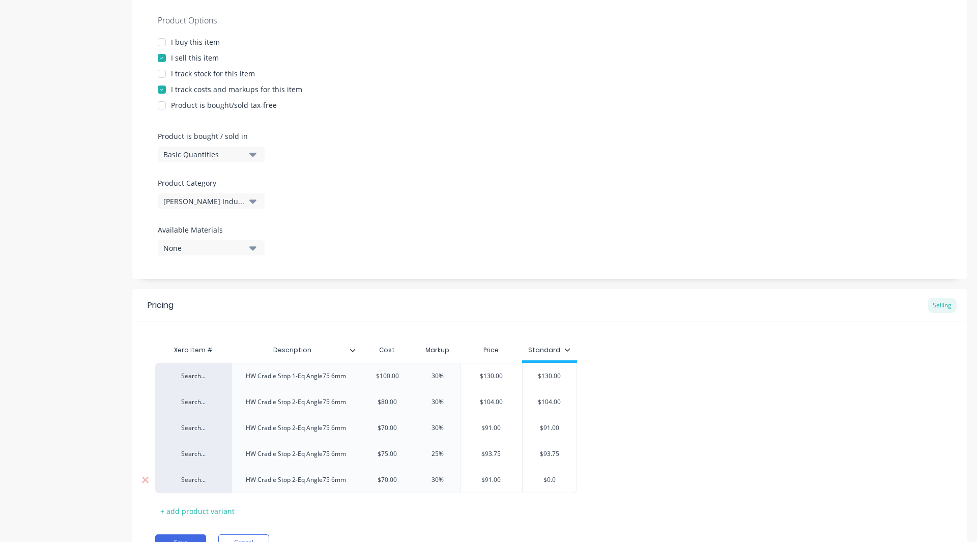
type input "$0."
type textarea "x"
type input "$0"
type textarea "x"
type input "$"
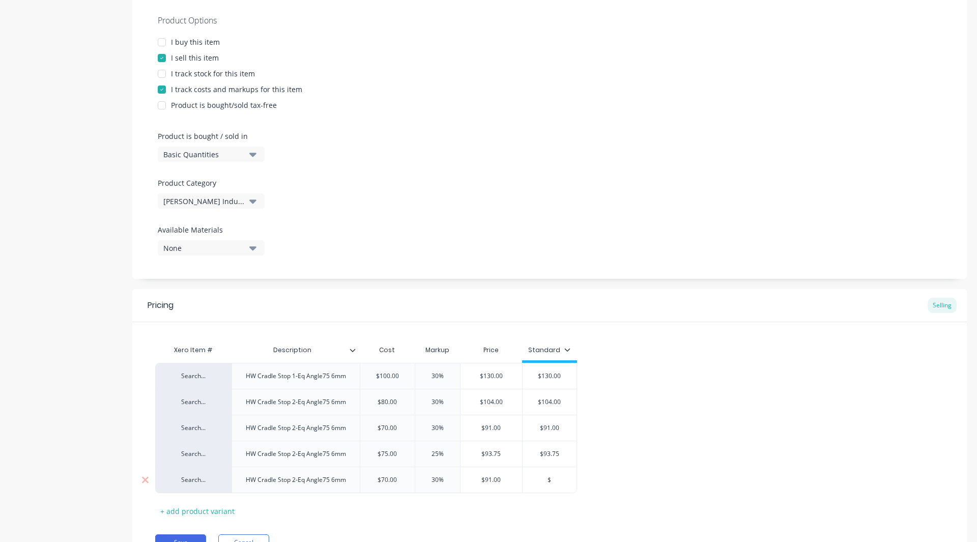
type textarea "x"
type input "$91"
type textarea "x"
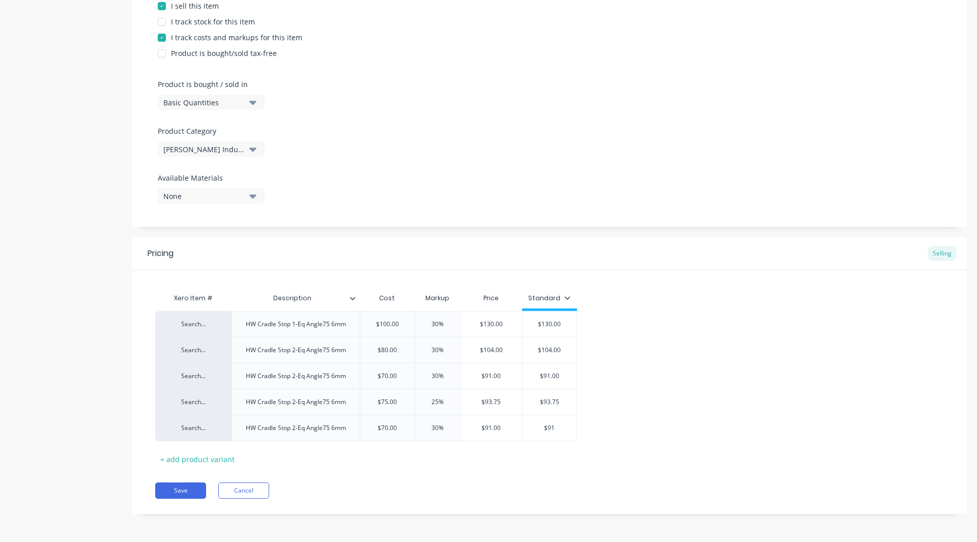
scroll to position [241, 0]
type input "$91"
click at [178, 457] on div "+ add product variant" at bounding box center [197, 459] width 84 height 16
type textarea "x"
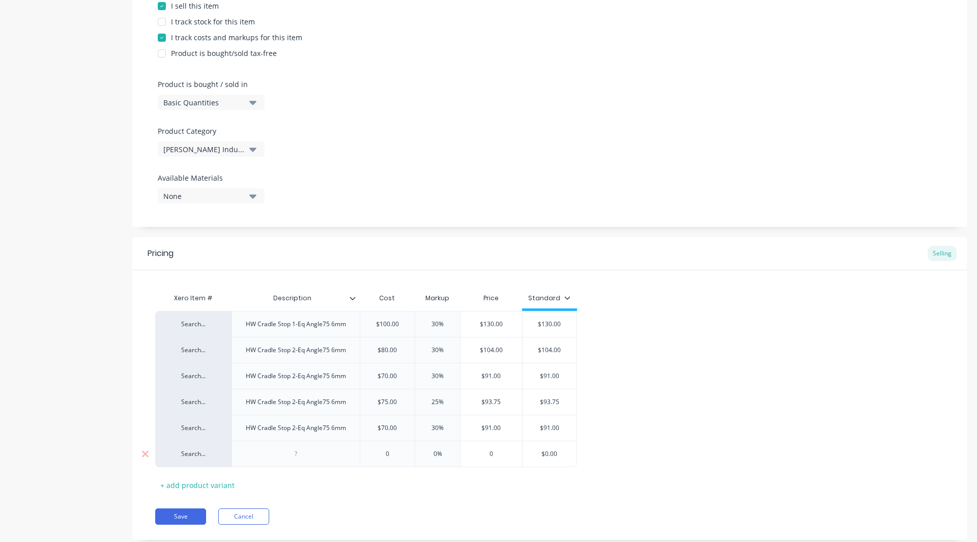
click at [285, 445] on div at bounding box center [296, 454] width 128 height 26
click at [295, 457] on div at bounding box center [295, 453] width 51 height 13
paste div
type textarea "x"
type input "0"
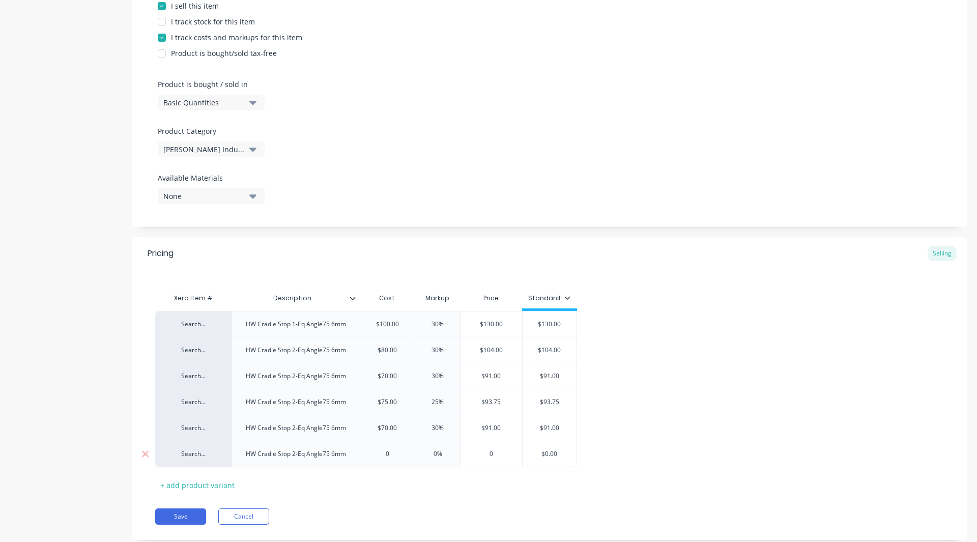
click at [401, 453] on input "0" at bounding box center [387, 453] width 55 height 9
type textarea "x"
type input "7"
type textarea "x"
type input "75"
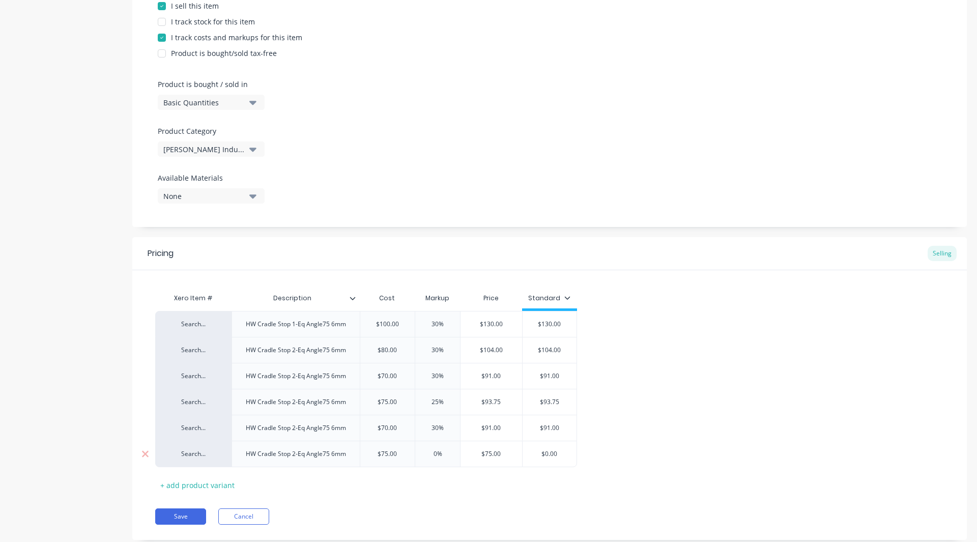
click at [437, 453] on input "0%" at bounding box center [437, 453] width 51 height 9
type input "%"
type textarea "x"
type input "30%"
type textarea "x"
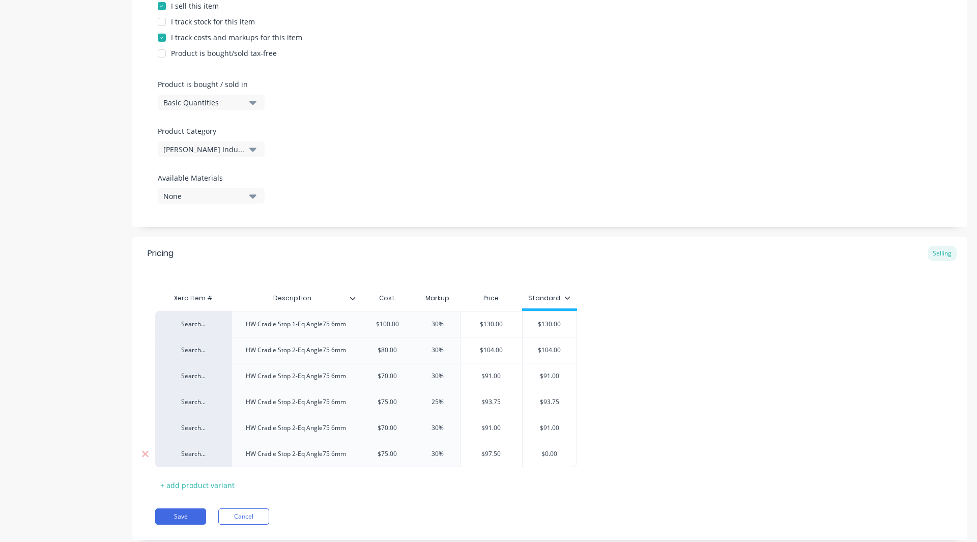
type input "30%"
type input "$0.00"
click at [573, 454] on input "$0.00" at bounding box center [550, 453] width 54 height 9
type textarea "x"
type input "$0.0"
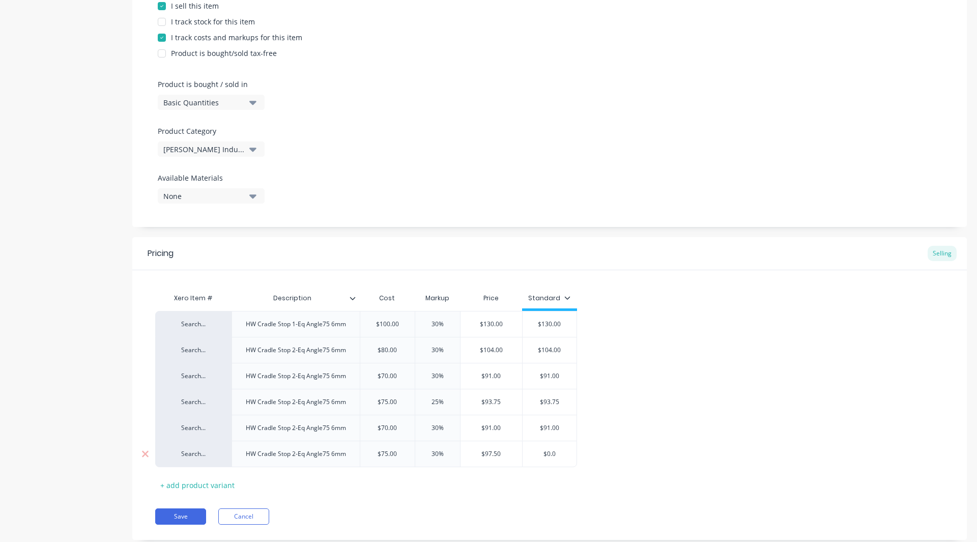
type textarea "x"
type input "$0."
type textarea "x"
type input "$0"
type textarea "x"
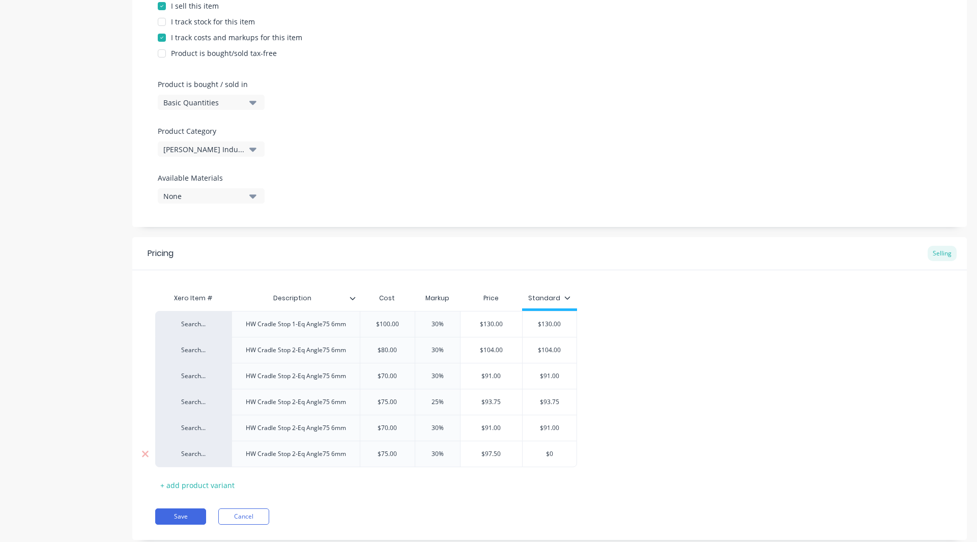
type input "$"
type textarea "x"
type input "$9"
type textarea "x"
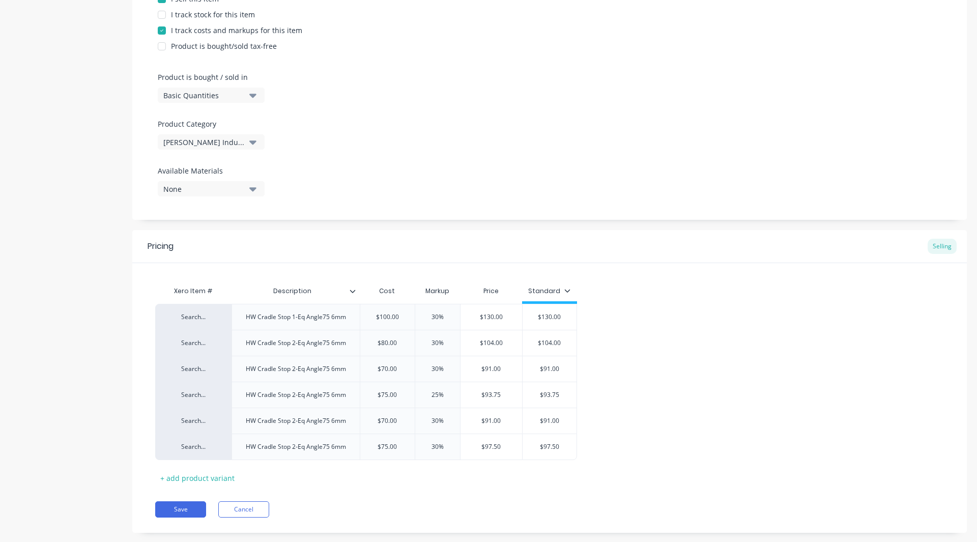
scroll to position [267, 0]
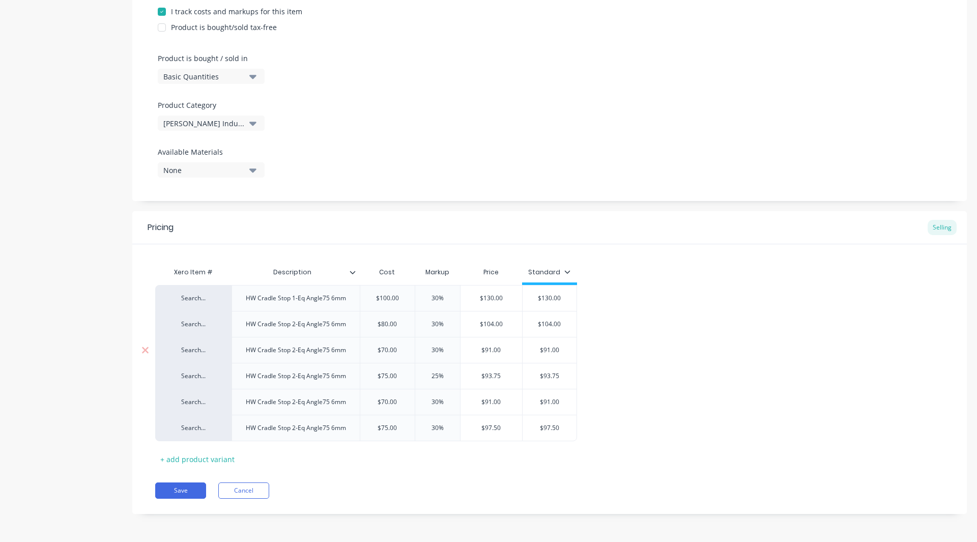
click at [296, 351] on div "HW Cradle Stop 2-Eq Angle75 6mm" at bounding box center [296, 350] width 117 height 13
click at [143, 376] on icon at bounding box center [145, 376] width 8 height 10
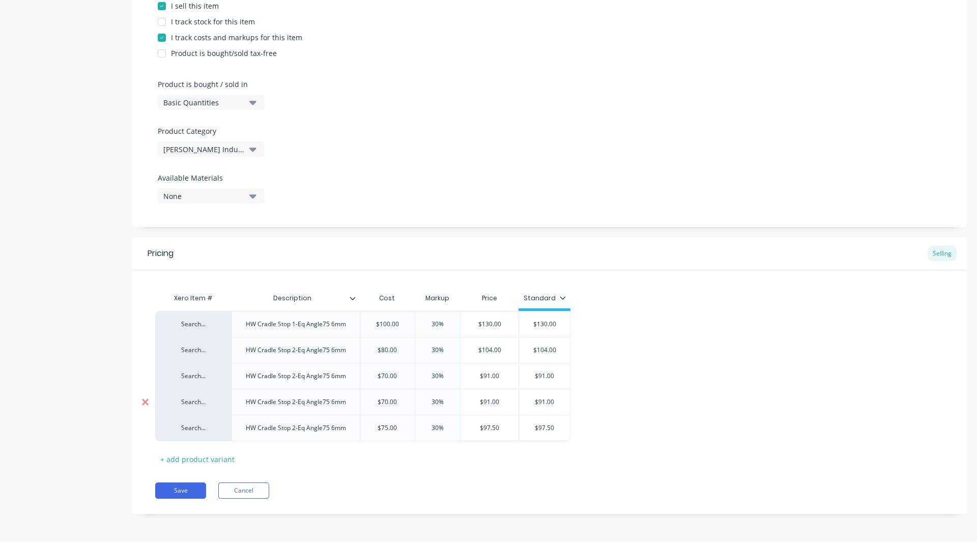
scroll to position [241, 0]
click at [144, 406] on icon at bounding box center [145, 402] width 8 height 10
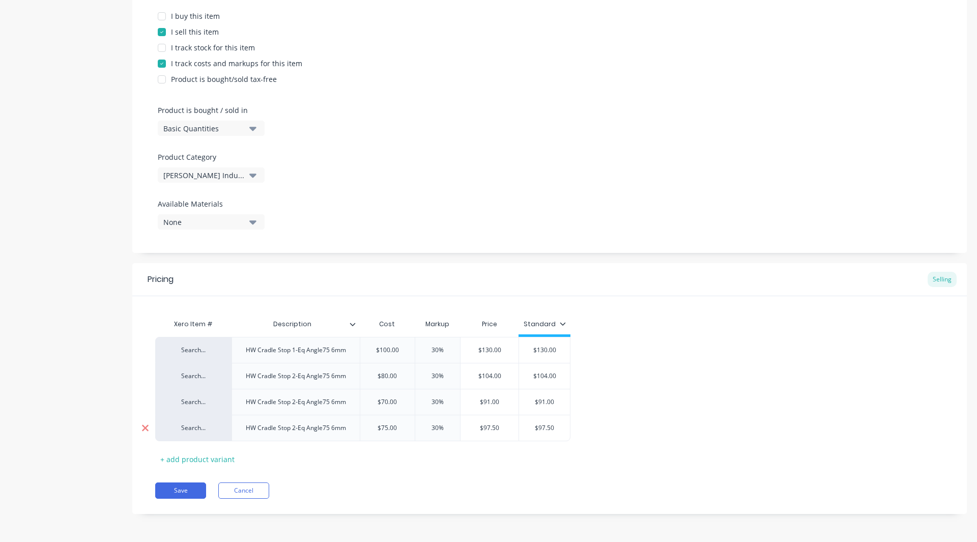
scroll to position [215, 0]
click at [145, 430] on icon at bounding box center [145, 428] width 8 height 10
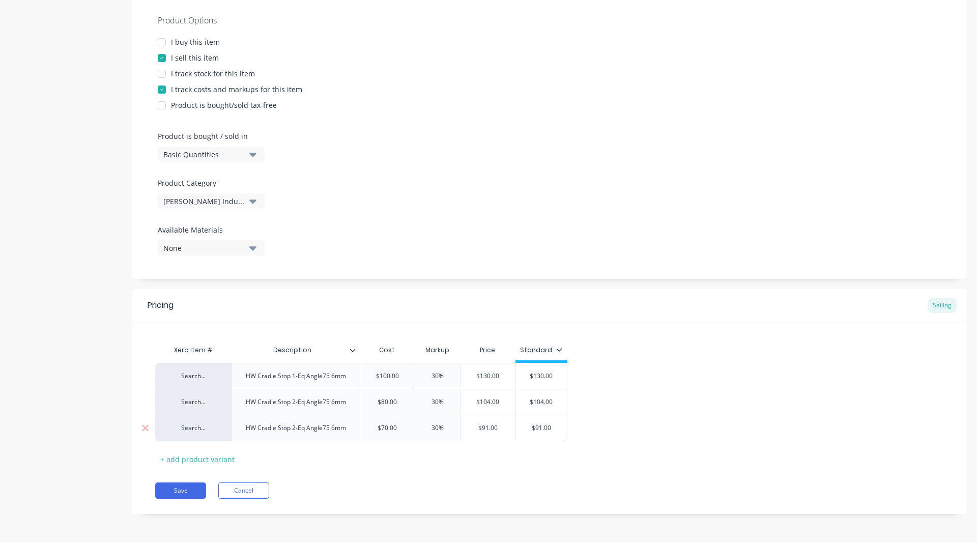
click at [295, 429] on div "HW Cradle Stop 2-Eq Angle75 6mm" at bounding box center [296, 427] width 117 height 13
click at [173, 487] on button "Save" at bounding box center [180, 491] width 51 height 16
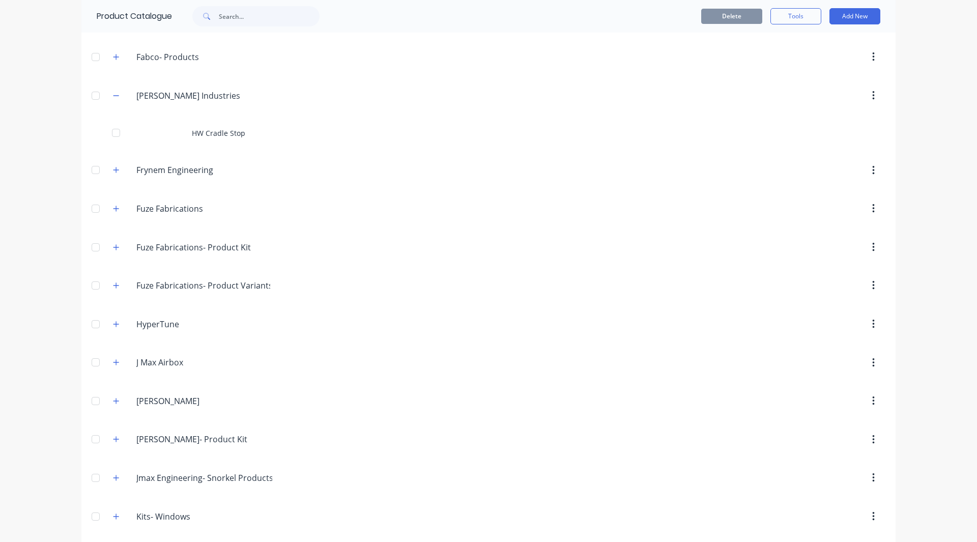
scroll to position [414, 0]
click at [839, 9] on button "Add New" at bounding box center [855, 16] width 51 height 16
click at [816, 62] on div "Product" at bounding box center [832, 62] width 78 height 15
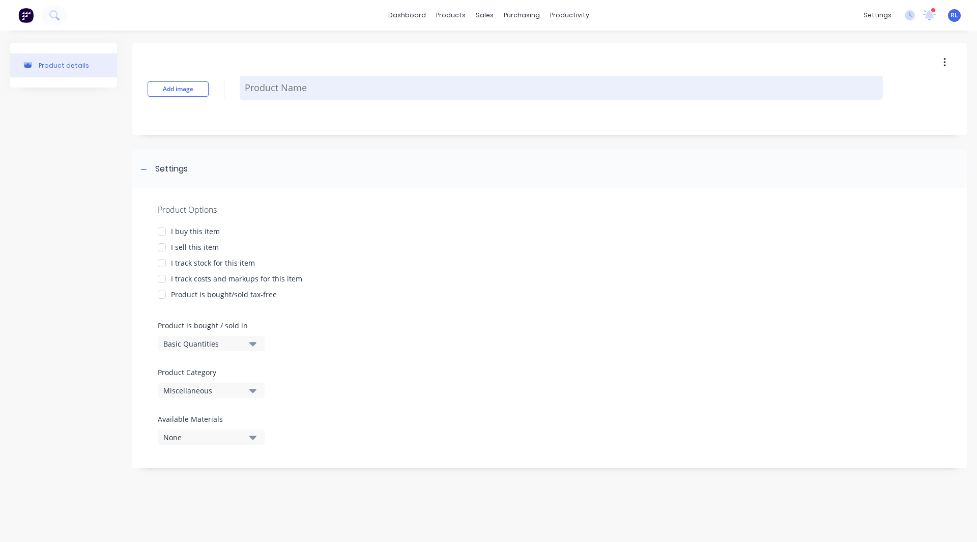
click at [280, 91] on textarea at bounding box center [561, 88] width 643 height 24
paste textarea "HW Cradle Stop 2-Eq Angle 75 6mm"
drag, startPoint x: 292, startPoint y: 94, endPoint x: 315, endPoint y: 82, distance: 25.3
drag, startPoint x: 315, startPoint y: 82, endPoint x: 303, endPoint y: 89, distance: 13.3
click at [303, 89] on textarea "HW Cradle Stop 2-Eq Angle 75 6mm" at bounding box center [561, 88] width 643 height 38
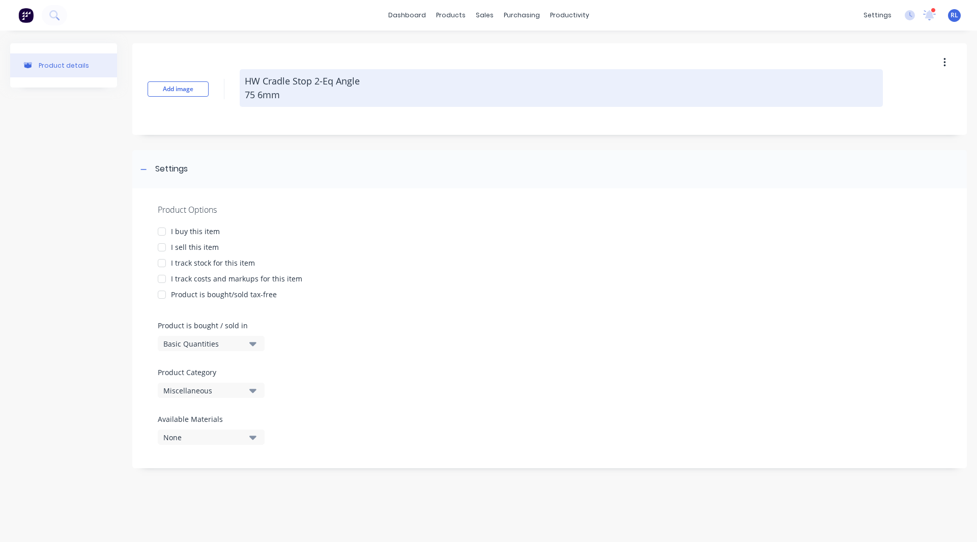
drag, startPoint x: 302, startPoint y: 96, endPoint x: 290, endPoint y: 81, distance: 18.8
click at [290, 81] on textarea "HW Cradle Stop 2-Eq Angle 75 6mm" at bounding box center [561, 88] width 643 height 38
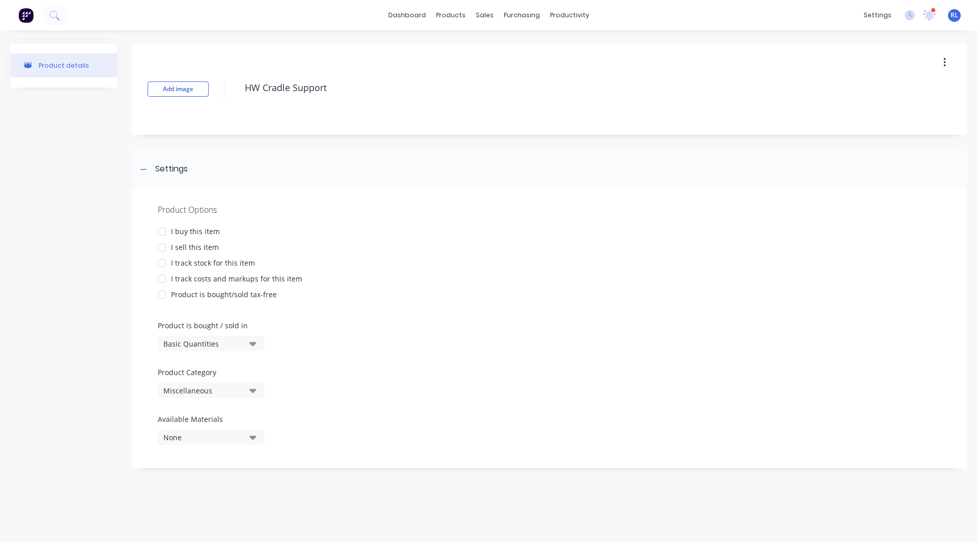
click at [62, 355] on div "Product details" at bounding box center [63, 260] width 107 height 435
click at [161, 247] on div at bounding box center [162, 247] width 20 height 20
click at [162, 281] on div at bounding box center [162, 279] width 20 height 20
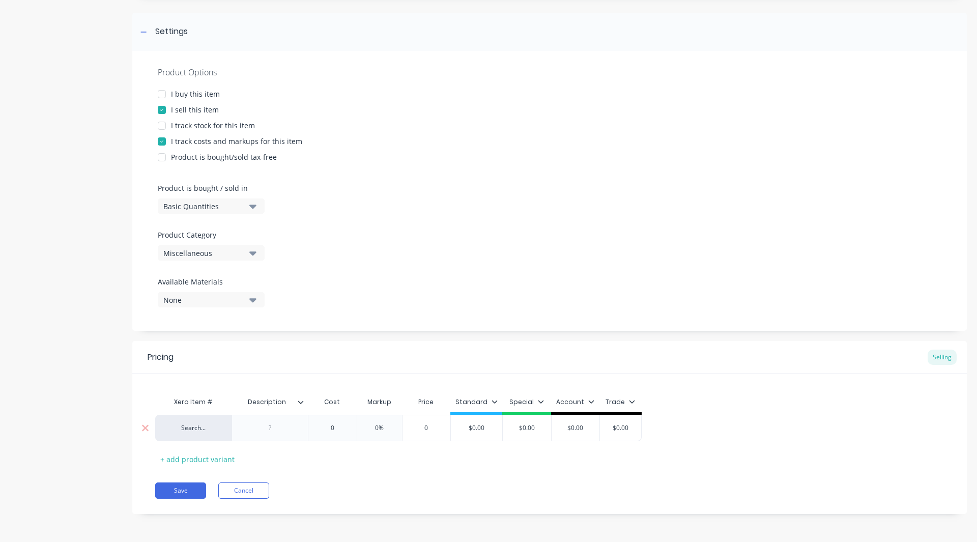
click at [267, 427] on div at bounding box center [270, 427] width 51 height 13
paste div
click at [349, 434] on div "Search... HW Cradle Stop 2-Eq Angle75 6mm 0 0 0% 0 $0.00 $0.00 $0.00 $0.00" at bounding box center [424, 428] width 538 height 26
click at [349, 434] on div "HW Cradle Stop 2-Eq Angle75 6mm" at bounding box center [296, 427] width 117 height 13
click at [545, 429] on input "$0.00" at bounding box center [534, 427] width 51 height 9
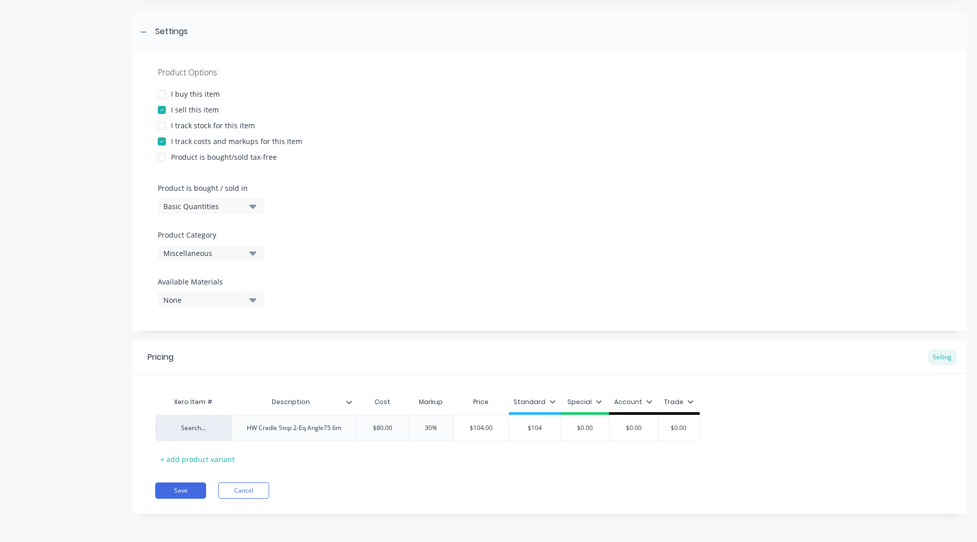
click at [551, 400] on icon at bounding box center [553, 402] width 6 height 6
click at [501, 430] on div at bounding box center [498, 431] width 20 height 20
click at [448, 464] on div "Xero Item # Description Cost Markup Price Standard Search... HW Cradle Stop 2-E…" at bounding box center [549, 429] width 789 height 75
click at [196, 458] on div "+ add product variant" at bounding box center [197, 459] width 84 height 16
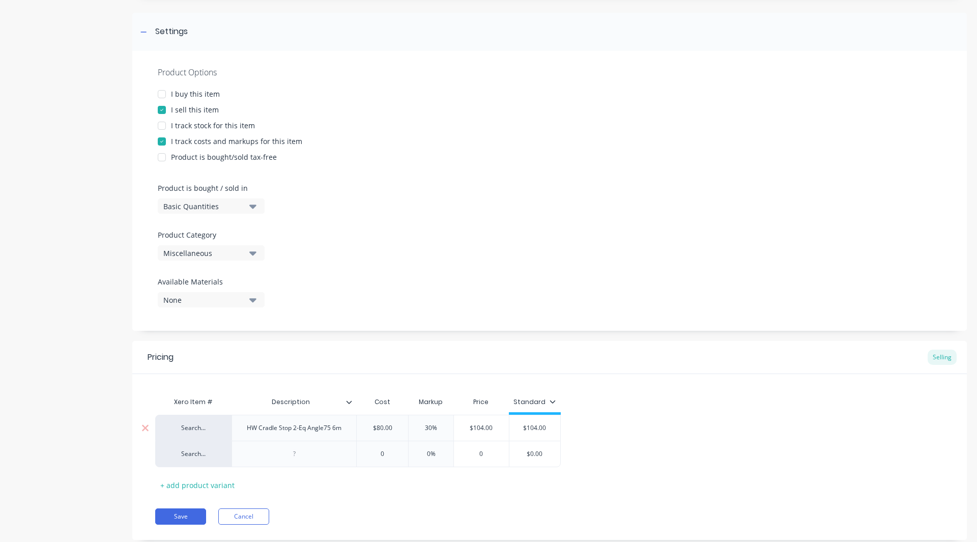
click at [295, 427] on div "HW Cradle Stop 2-Eq Angle75 6m" at bounding box center [294, 427] width 111 height 13
click at [310, 429] on div "HW Cradle Stop 1-Eq Angle75 6m" at bounding box center [294, 427] width 111 height 13
copy div "HW Cradle Stop 1-Eq Angle75 6m"
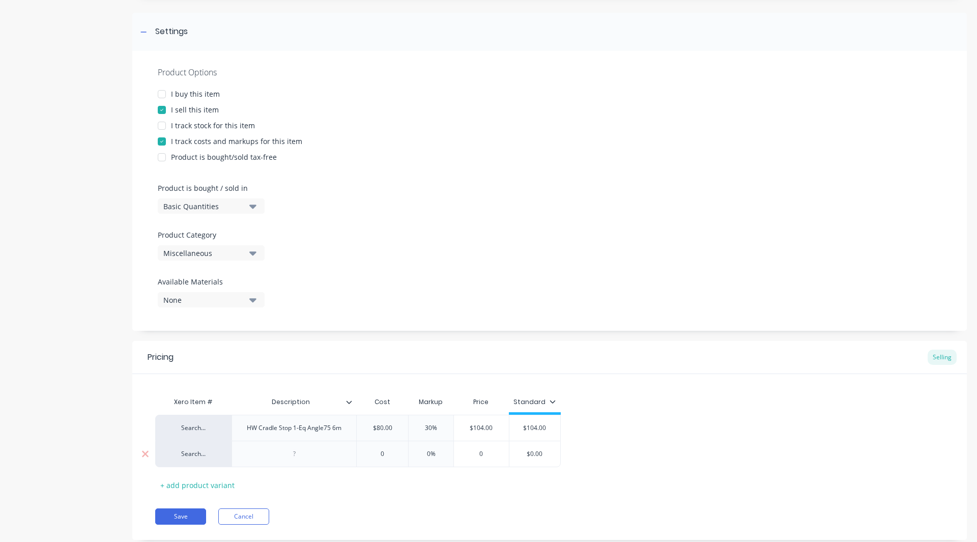
click at [297, 452] on div at bounding box center [294, 453] width 51 height 13
paste div
click at [299, 457] on div "HW Cradle Stop 1-Eq Angle75 6m" at bounding box center [294, 453] width 111 height 13
click at [390, 450] on input "0" at bounding box center [382, 453] width 51 height 9
click at [429, 455] on input "0%" at bounding box center [431, 453] width 51 height 9
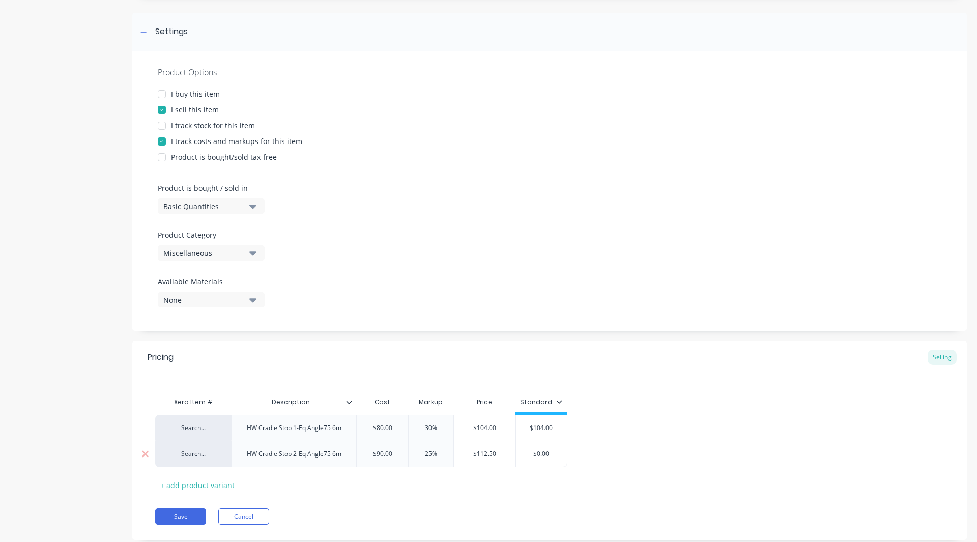
click at [560, 455] on input "$0.00" at bounding box center [541, 453] width 51 height 9
click at [183, 483] on div "+ add product variant" at bounding box center [197, 485] width 84 height 16
click at [66, 423] on div "Product details" at bounding box center [63, 243] width 107 height 675
click at [65, 387] on div "Product details" at bounding box center [63, 243] width 107 height 675
click at [308, 455] on div "HW Cradle Stop 2-Eq Angle75 6m" at bounding box center [294, 453] width 111 height 13
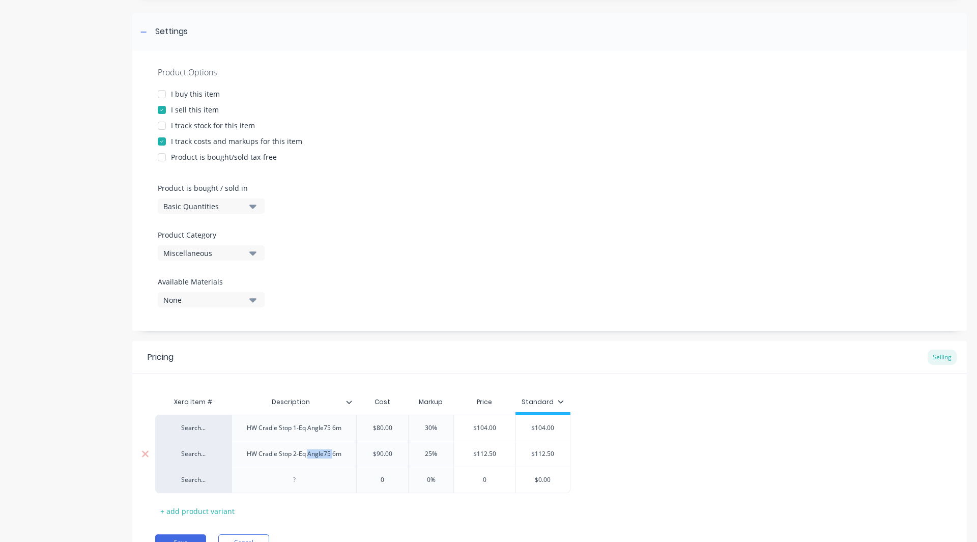
click at [308, 455] on div "HW Cradle Stop 2-Eq Angle75 6m" at bounding box center [294, 453] width 111 height 13
copy div "HW Cradle Stop 2-Eq Angle75 6m"
click at [297, 483] on div at bounding box center [294, 479] width 51 height 13
paste div
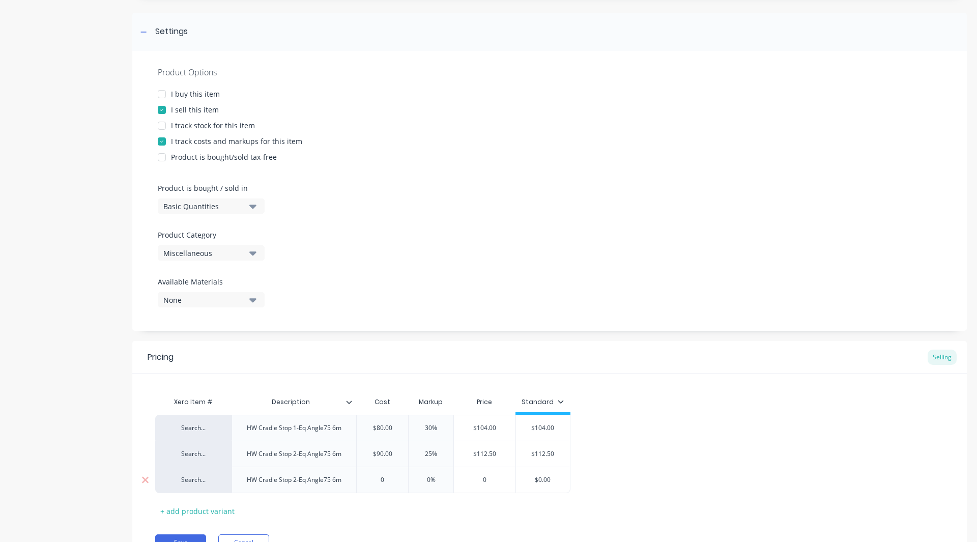
click at [296, 478] on div "HW Cradle Stop 2-Eq Angle75 6m" at bounding box center [294, 479] width 111 height 13
click at [384, 480] on input "0" at bounding box center [382, 479] width 51 height 9
click at [429, 479] on input "0%" at bounding box center [431, 479] width 51 height 9
click at [557, 477] on input "$0.00" at bounding box center [543, 479] width 54 height 9
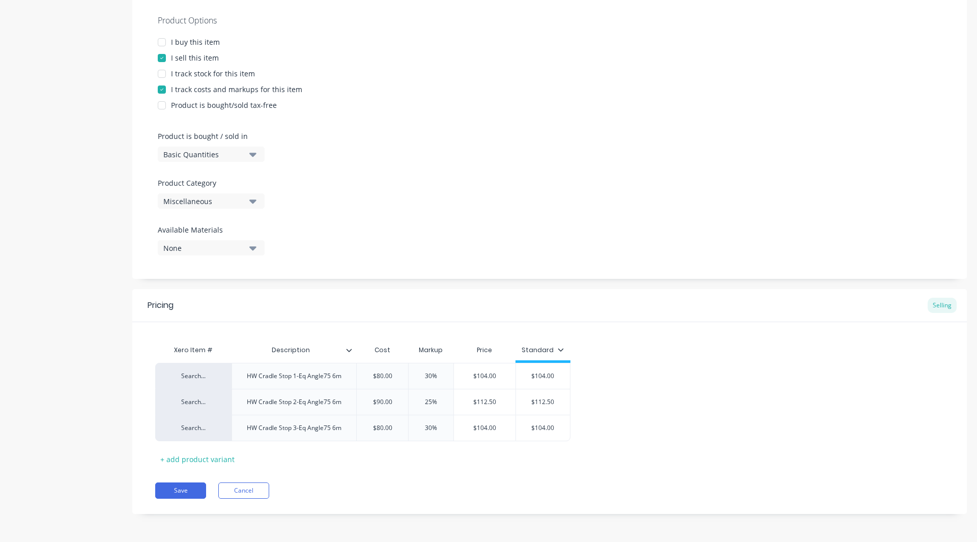
click at [177, 205] on div "Miscellaneous" at bounding box center [203, 201] width 81 height 11
click at [182, 310] on div "Foley Industries" at bounding box center [234, 307] width 153 height 20
click at [172, 485] on button "Save" at bounding box center [180, 491] width 51 height 16
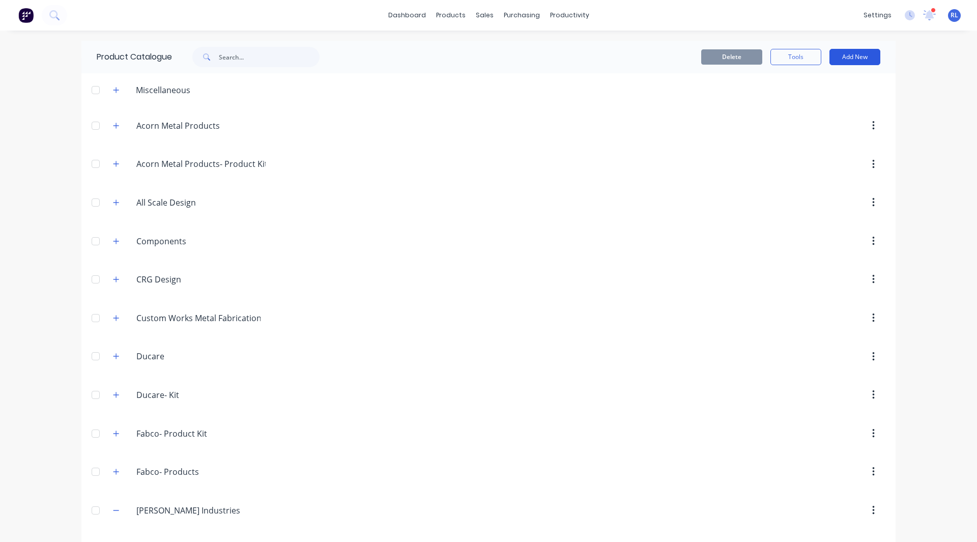
click at [838, 54] on button "Add New" at bounding box center [855, 57] width 51 height 16
click at [818, 98] on div "Product" at bounding box center [832, 103] width 78 height 15
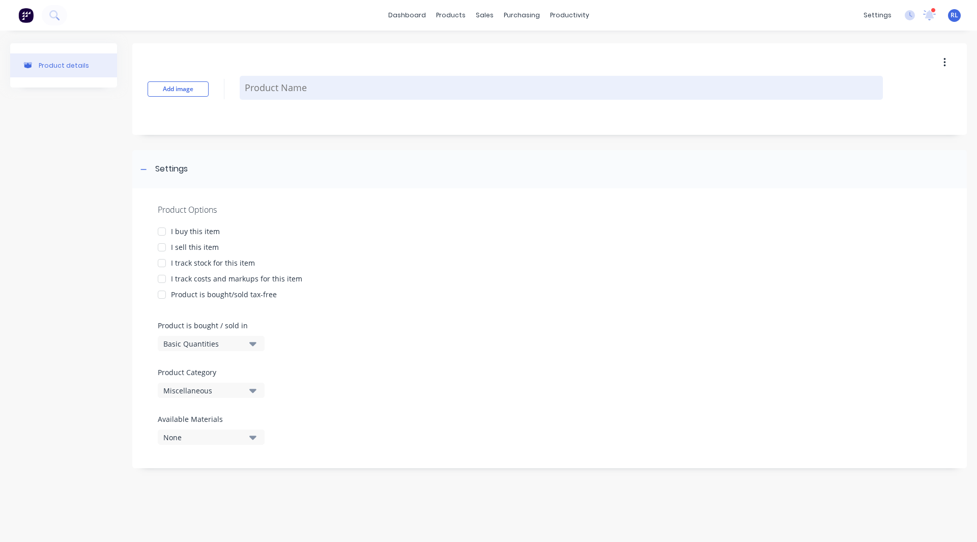
click at [313, 87] on textarea at bounding box center [561, 88] width 643 height 24
paste textarea "HW Cradle Stop 2-Eq Angle75 6m"
drag, startPoint x: 386, startPoint y: 86, endPoint x: 320, endPoint y: 92, distance: 66.9
drag, startPoint x: 320, startPoint y: 92, endPoint x: 358, endPoint y: 79, distance: 40.6
click at [358, 79] on textarea "HW Cradle Stop 2-Eq Angle75 6m" at bounding box center [561, 88] width 643 height 24
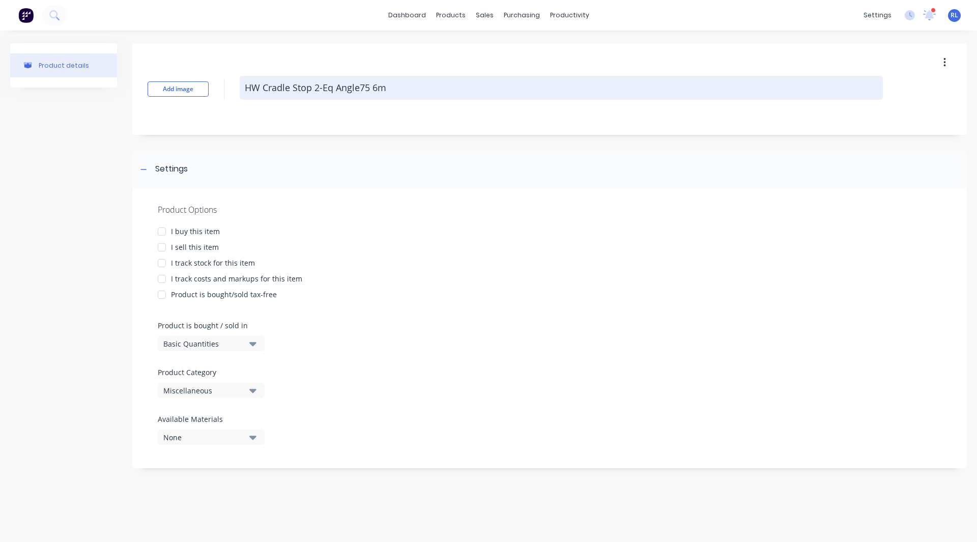
drag, startPoint x: 390, startPoint y: 88, endPoint x: 316, endPoint y: 91, distance: 74.4
click at [316, 91] on textarea "HW Cradle Stop 2-Eq Angle75 6m" at bounding box center [561, 88] width 643 height 24
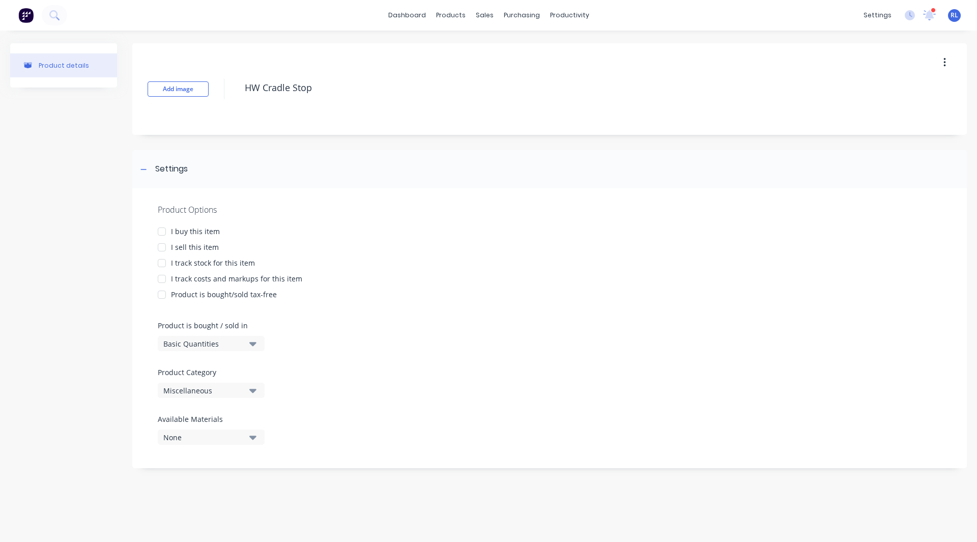
click at [163, 244] on div at bounding box center [162, 247] width 20 height 20
click at [157, 282] on div at bounding box center [162, 279] width 20 height 20
click at [168, 388] on div "Miscellaneous" at bounding box center [203, 390] width 81 height 11
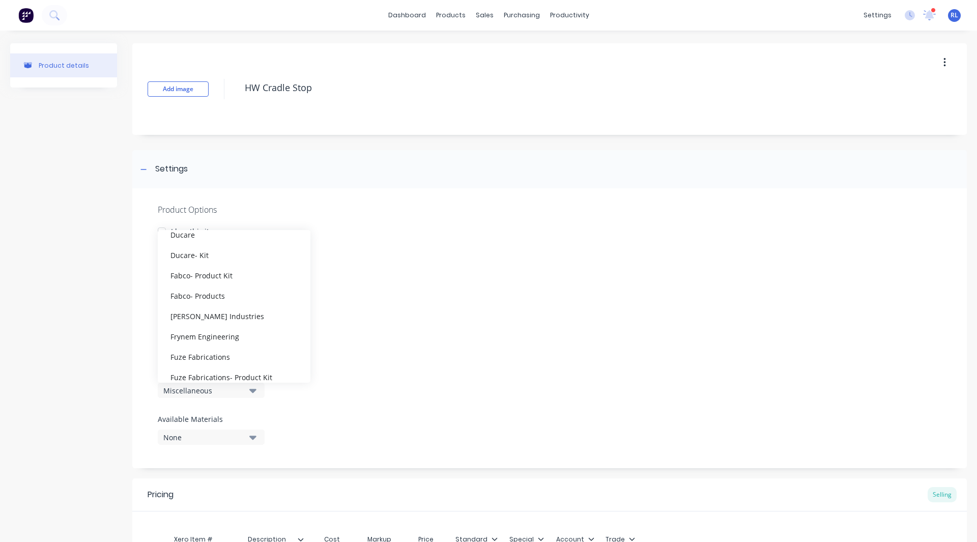
scroll to position [164, 0]
click at [199, 324] on div "Foley Industries" at bounding box center [234, 315] width 153 height 20
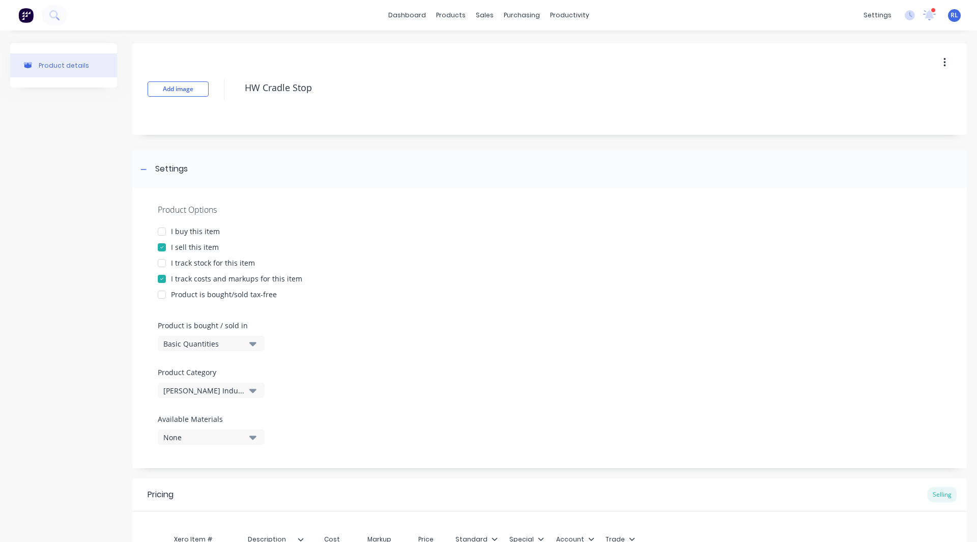
click at [123, 354] on div "Product details Add image HW Cradle Stop Settings Product Options I buy this it…" at bounding box center [488, 354] width 957 height 623
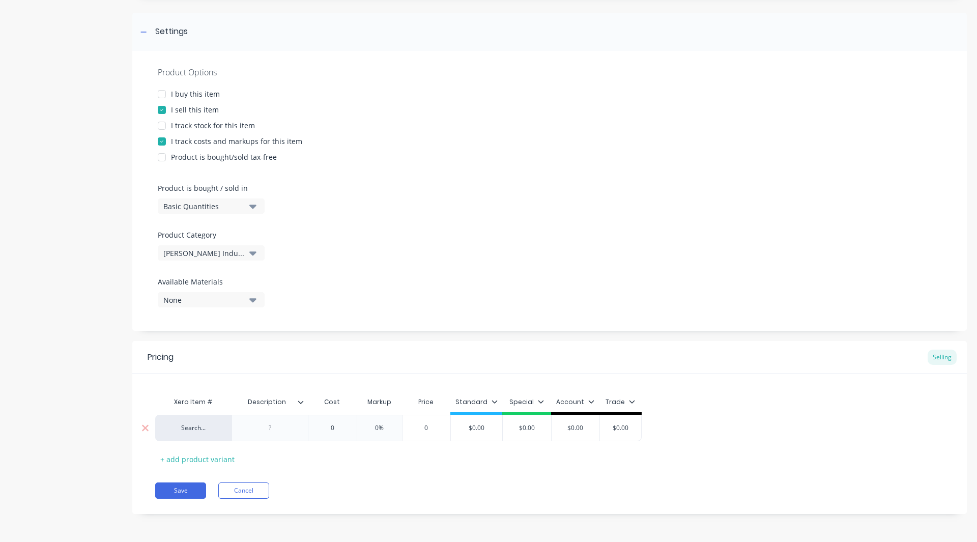
click at [262, 432] on div at bounding box center [270, 427] width 51 height 13
paste div
click at [274, 432] on div "HW Cradle Stop 2-Eq Angle75 6m" at bounding box center [294, 427] width 111 height 13
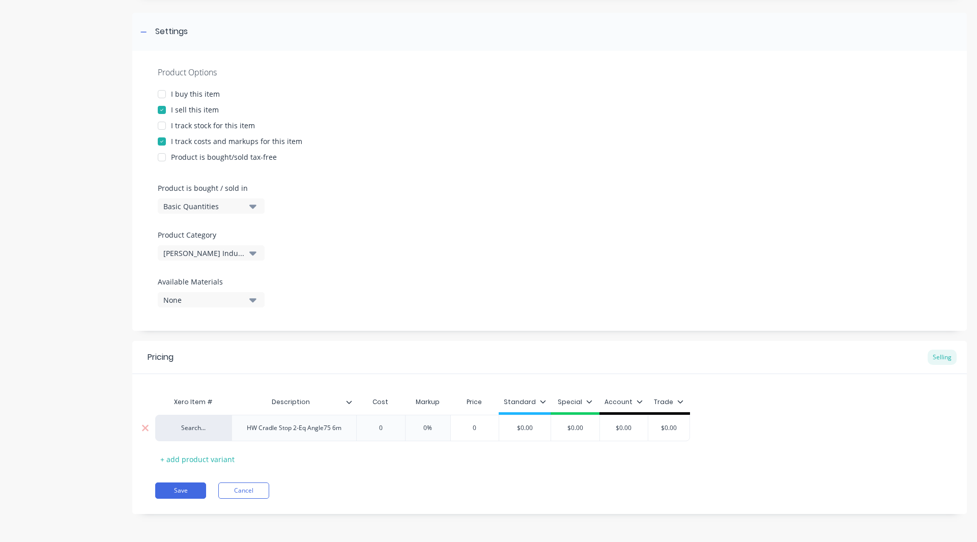
click at [298, 428] on div "HW Cradle Stop 2-Eq Angle75 6m" at bounding box center [294, 427] width 111 height 13
click at [335, 430] on div "HW Cradle Stop -Eq Angle75 6m" at bounding box center [292, 427] width 107 height 13
click at [336, 430] on div "HW Cradle Stop -Eq Angle75 6m" at bounding box center [292, 427] width 107 height 13
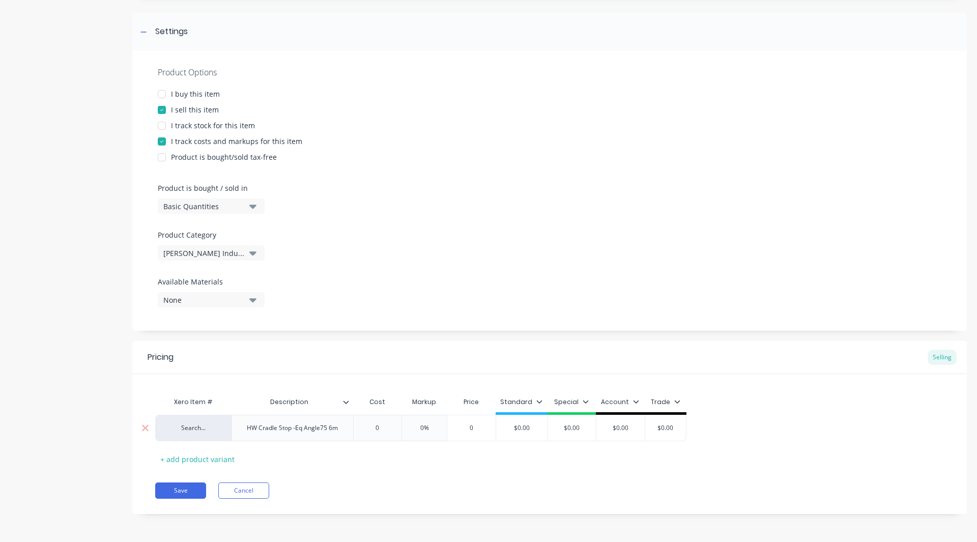
click at [336, 430] on div "HW Cradle Stop -Eq Angle75 6m" at bounding box center [292, 427] width 107 height 13
drag, startPoint x: 346, startPoint y: 431, endPoint x: 275, endPoint y: 434, distance: 70.8
click at [275, 434] on div "HW Cradle Stop 2-Eq Angle75 6m" at bounding box center [294, 427] width 111 height 13
click at [275, 431] on div "HW Cradle Stop 2-Eq Angle75 6m" at bounding box center [294, 427] width 111 height 13
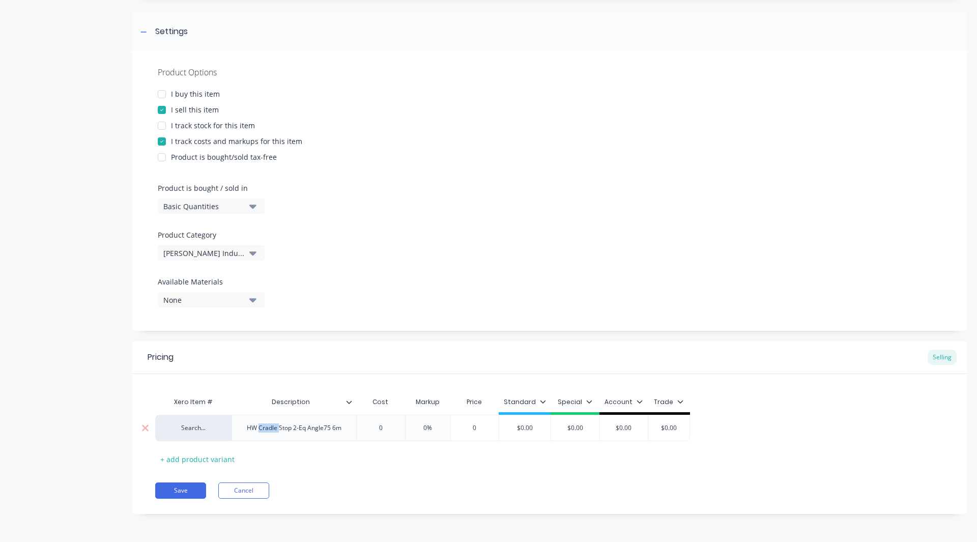
click at [275, 431] on div "HW Cradle Stop 2-Eq Angle75 6m" at bounding box center [294, 427] width 111 height 13
click at [387, 423] on div "0" at bounding box center [384, 430] width 51 height 25
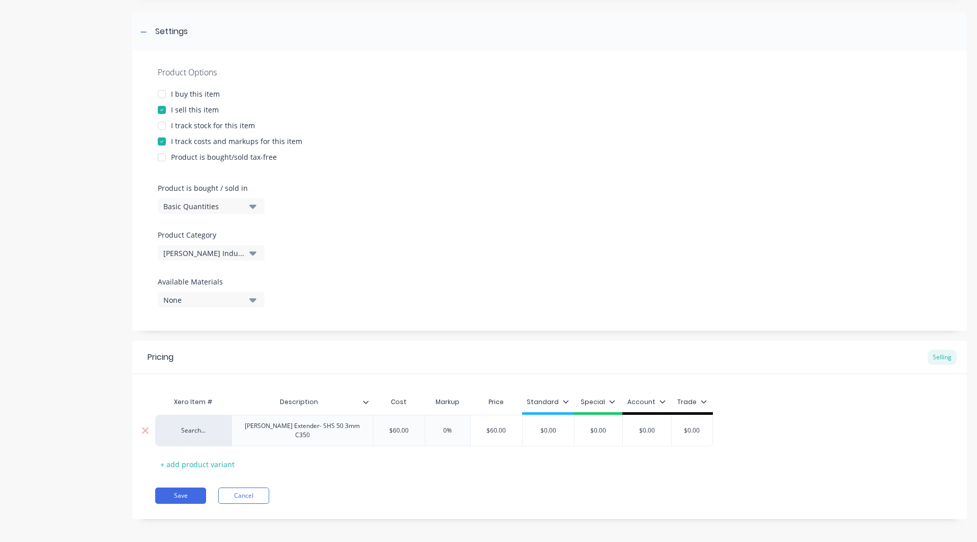
click at [448, 429] on input "0%" at bounding box center [447, 430] width 51 height 9
click at [562, 419] on div "$0.00" at bounding box center [548, 430] width 51 height 25
click at [563, 404] on icon at bounding box center [566, 402] width 6 height 6
click at [515, 429] on div at bounding box center [511, 431] width 20 height 20
click at [456, 479] on div "Pricing Selling Xero Item # Description Cost Markup Price Standard Search... HW…" at bounding box center [549, 430] width 835 height 178
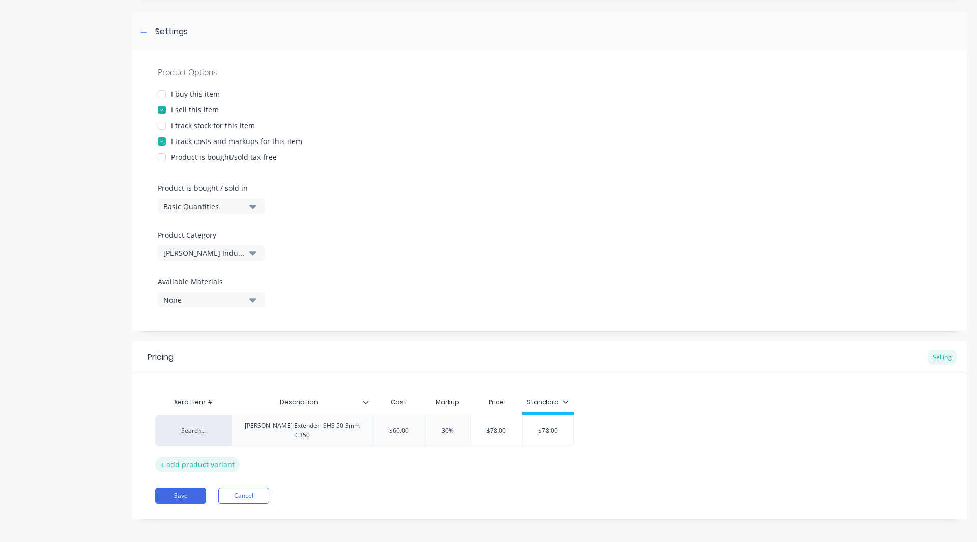
click at [208, 461] on div "+ add product variant" at bounding box center [197, 465] width 84 height 16
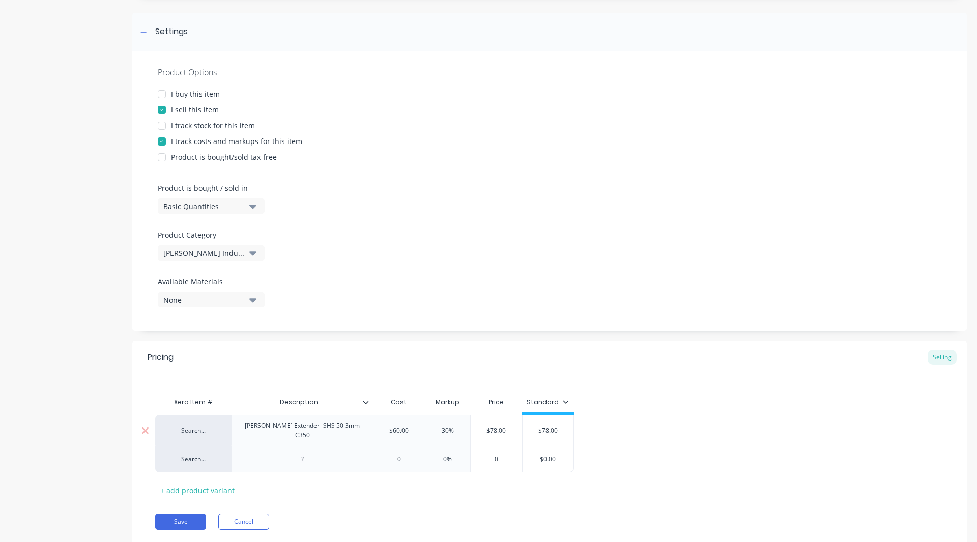
click at [285, 429] on div "HW Joiner Extender- SHS 50 3mm C350" at bounding box center [302, 430] width 133 height 22
copy div "HW Joiner Extender- SHS 50 3mm C350"
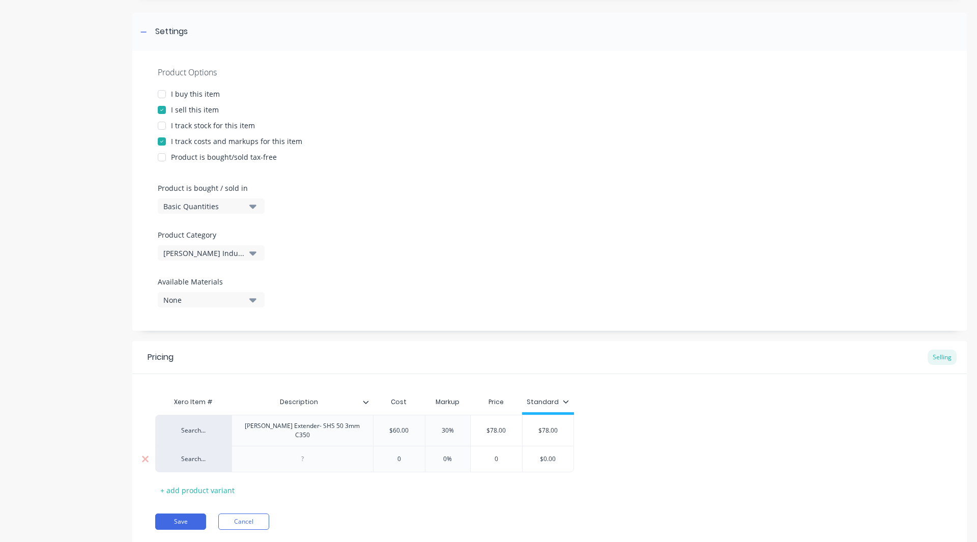
click at [300, 455] on div at bounding box center [302, 458] width 51 height 13
paste div
drag, startPoint x: 301, startPoint y: 456, endPoint x: 319, endPoint y: 467, distance: 20.8
click at [319, 467] on div "HW Joiner Extender- SHS 50 3mm C350" at bounding box center [302, 462] width 141 height 32
click at [175, 514] on button "Save" at bounding box center [180, 522] width 51 height 16
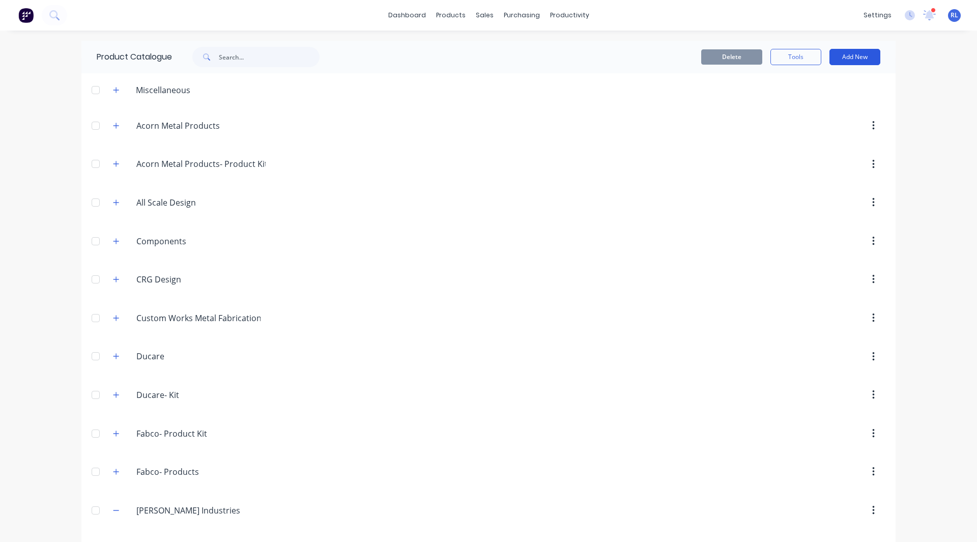
click at [852, 56] on button "Add New" at bounding box center [855, 57] width 51 height 16
click at [839, 78] on div "Category" at bounding box center [832, 83] width 78 height 15
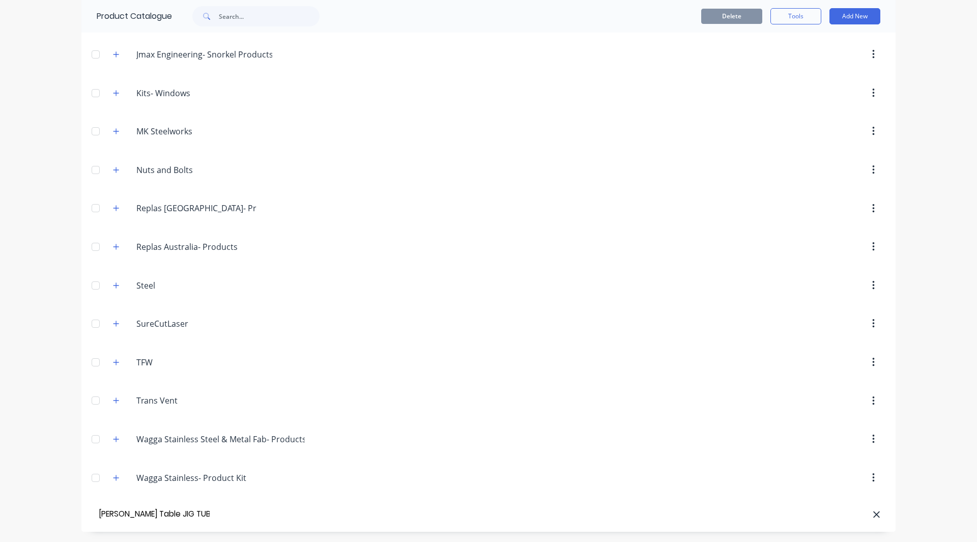
click at [212, 514] on div at bounding box center [546, 514] width 669 height 10
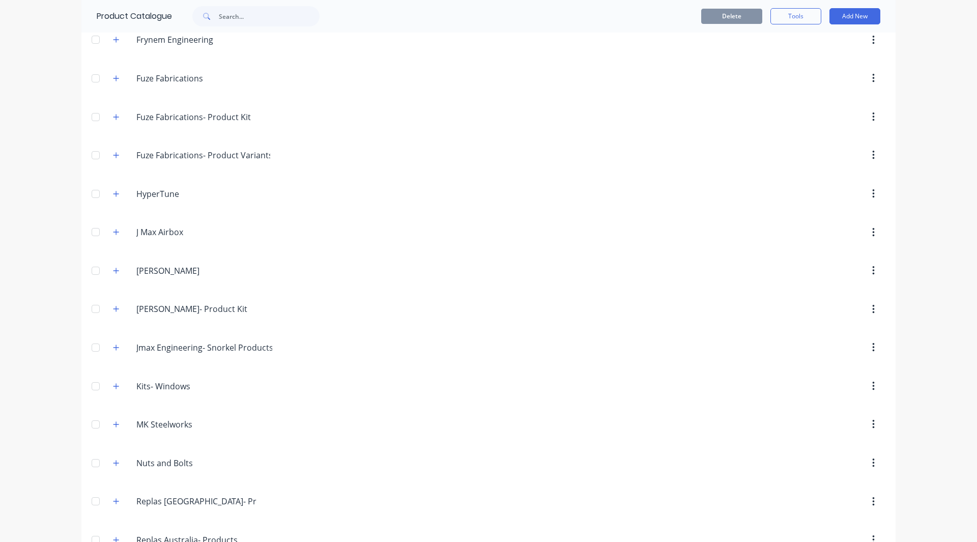
scroll to position [617, 0]
click at [852, 16] on button "Add New" at bounding box center [855, 16] width 51 height 16
click at [834, 47] on div "Category" at bounding box center [832, 42] width 78 height 15
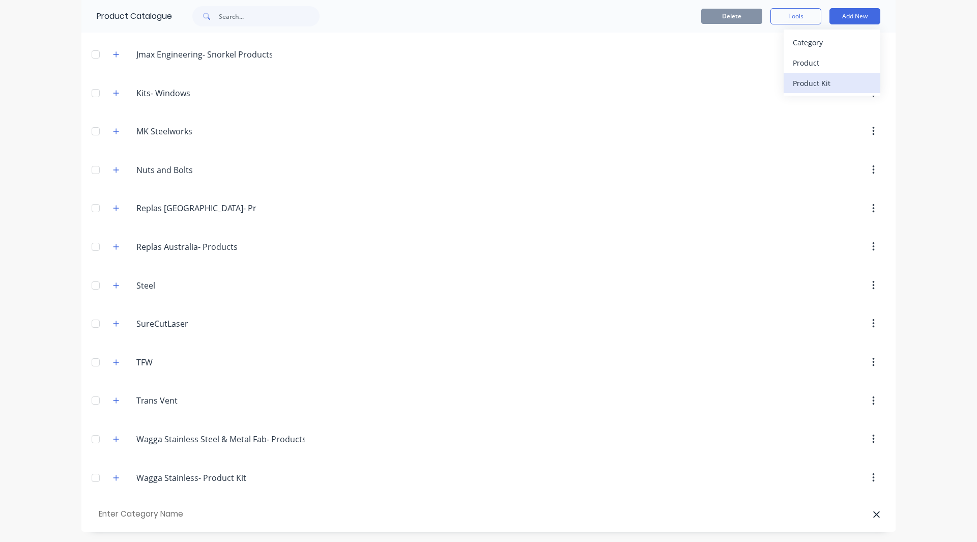
click at [805, 79] on div "Product Kit" at bounding box center [832, 83] width 78 height 15
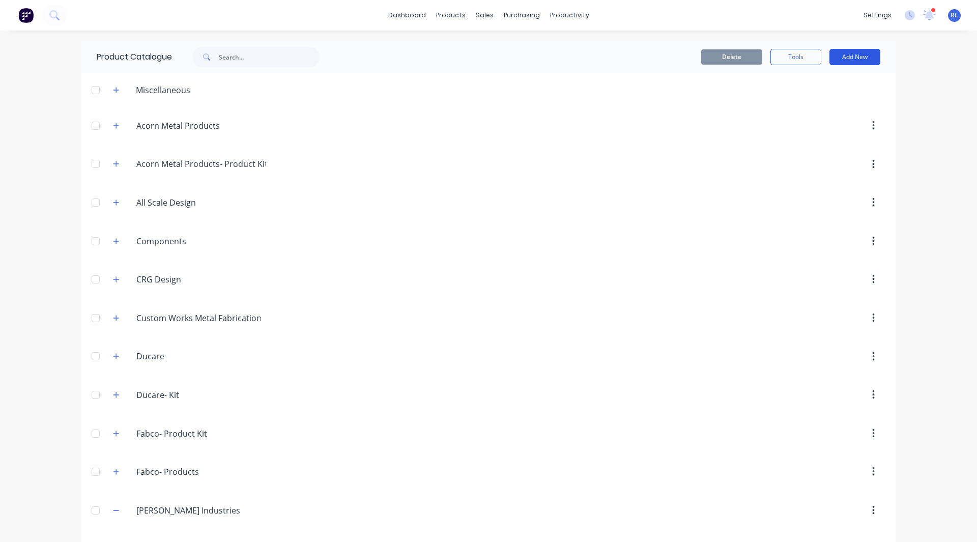
click at [856, 59] on button "Add New" at bounding box center [855, 57] width 51 height 16
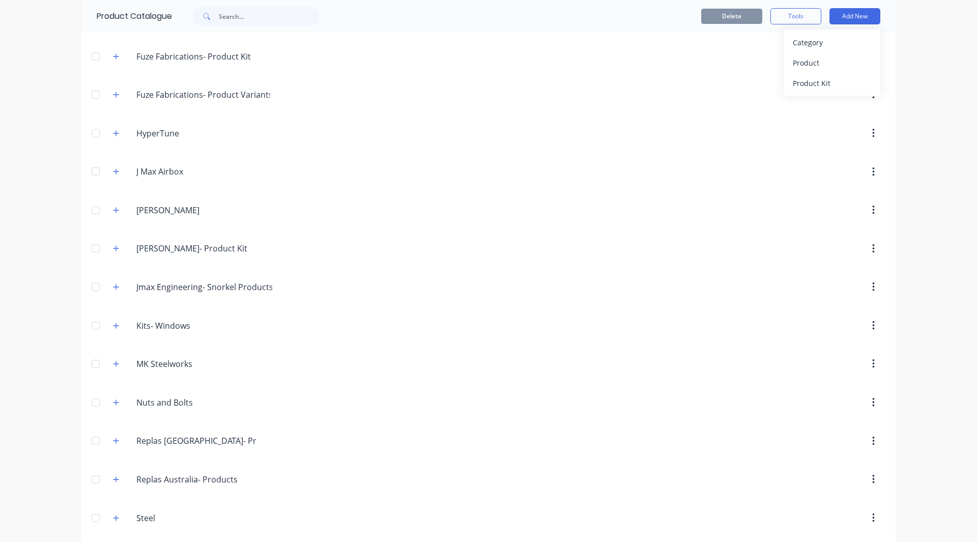
scroll to position [911, 0]
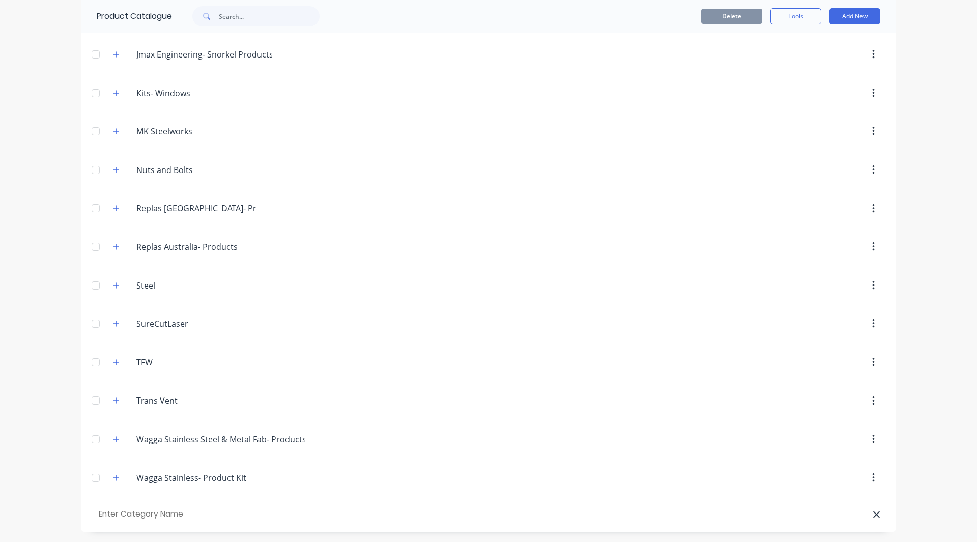
click at [150, 518] on input "text" at bounding box center [154, 514] width 115 height 15
click at [858, 13] on button "Add New" at bounding box center [855, 16] width 51 height 16
click at [814, 75] on button "Product Kit" at bounding box center [832, 83] width 97 height 20
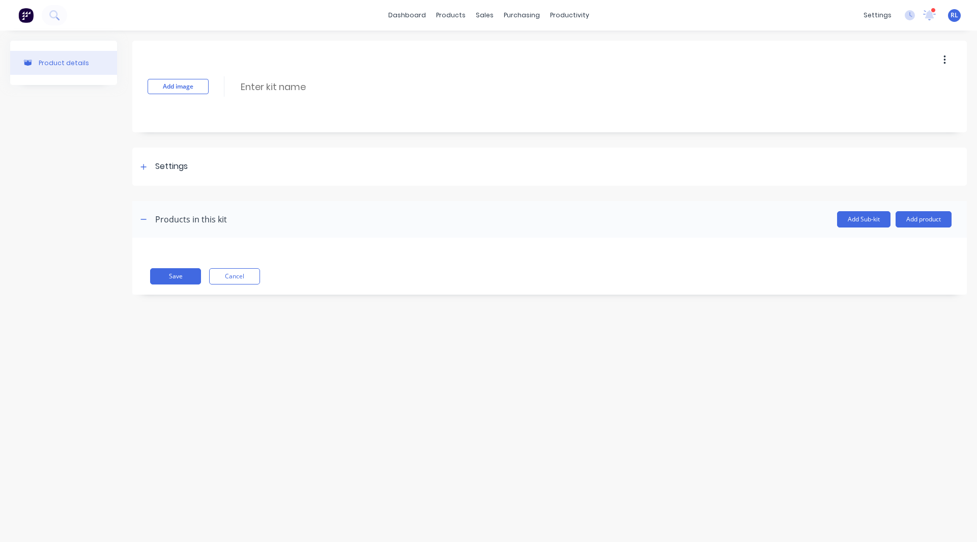
click at [396, 401] on div "Product details Add image Enter kit name Settings Kit description Kit Options U…" at bounding box center [488, 276] width 977 height 491
click at [271, 84] on input at bounding box center [330, 86] width 180 height 15
click at [148, 161] on div at bounding box center [143, 166] width 13 height 13
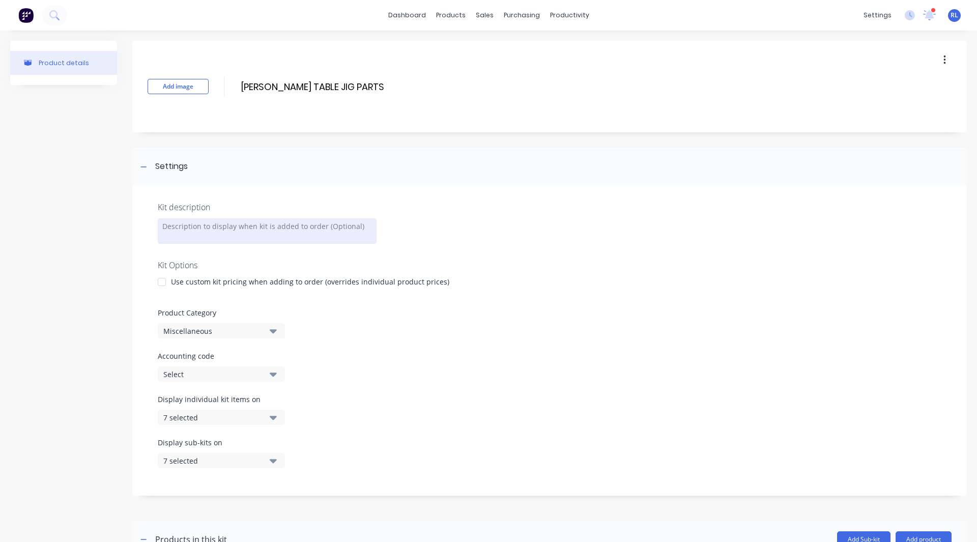
click at [196, 228] on div at bounding box center [267, 230] width 219 height 25
paste div
click at [216, 227] on div "sm@highlandermetals.com.au" at bounding box center [267, 230] width 219 height 25
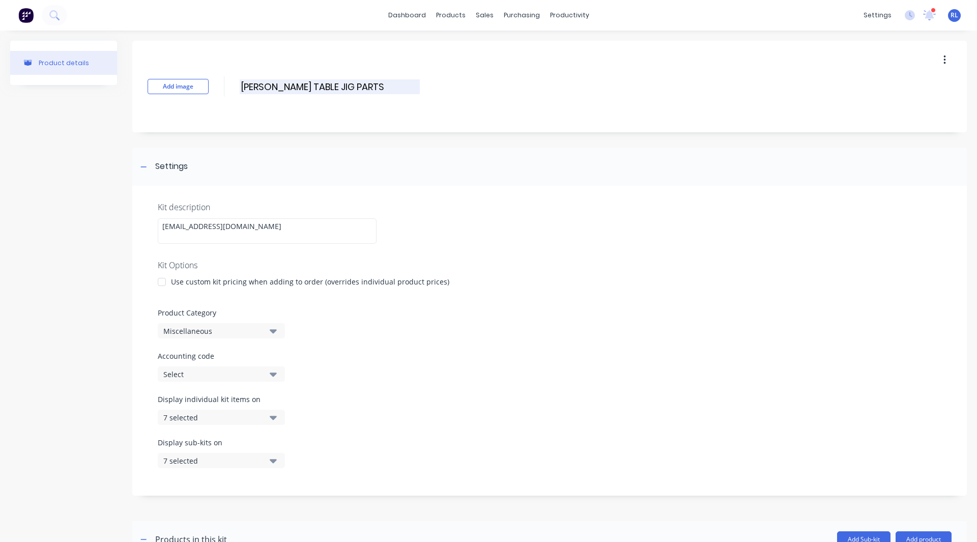
click at [294, 86] on input "HW JOINER TABLE JIG PARTS" at bounding box center [330, 86] width 180 height 15
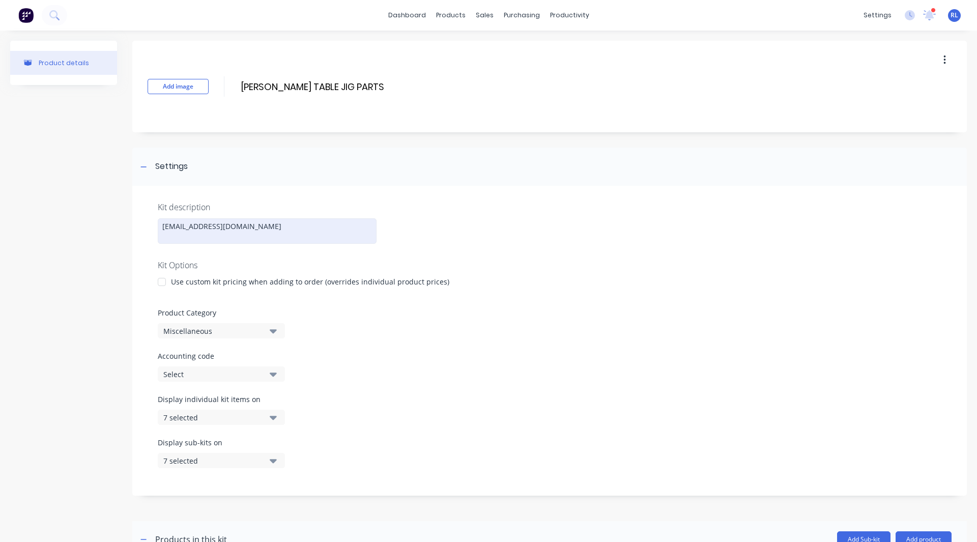
click at [240, 229] on div "sm@highlandermetals.com.au" at bounding box center [267, 230] width 219 height 25
click at [62, 258] on div "Product details" at bounding box center [63, 335] width 107 height 589
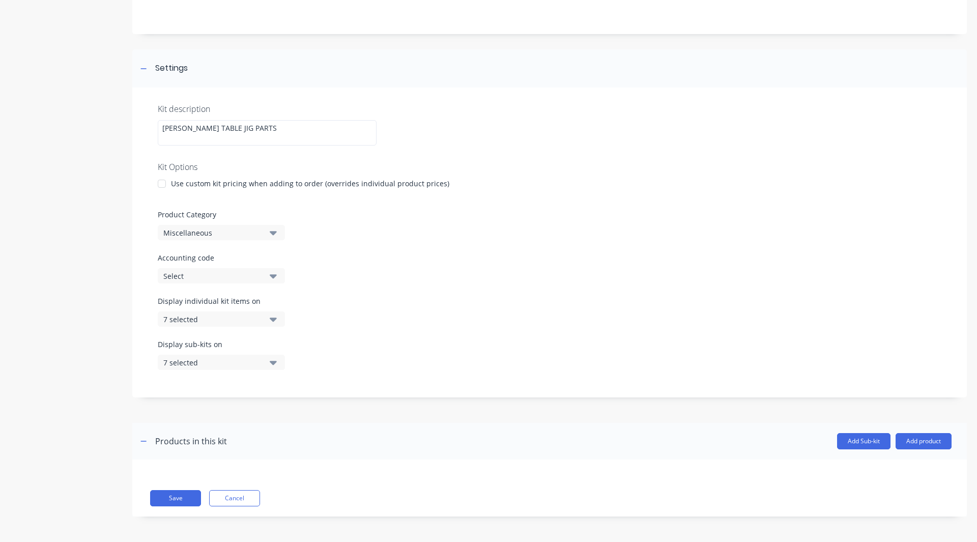
click at [172, 234] on div "Miscellaneous" at bounding box center [212, 233] width 99 height 11
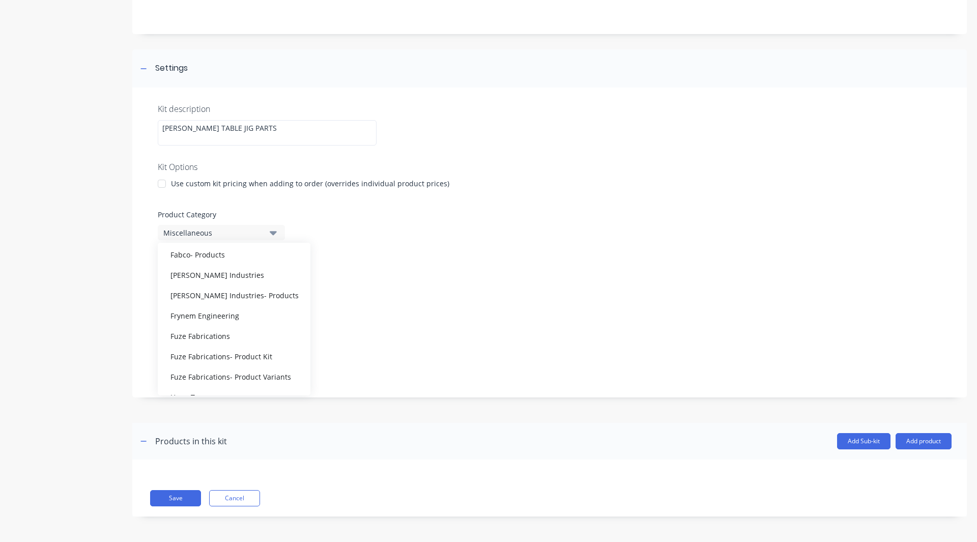
scroll to position [218, 0]
click at [197, 279] on div "Foley Industries" at bounding box center [234, 274] width 153 height 20
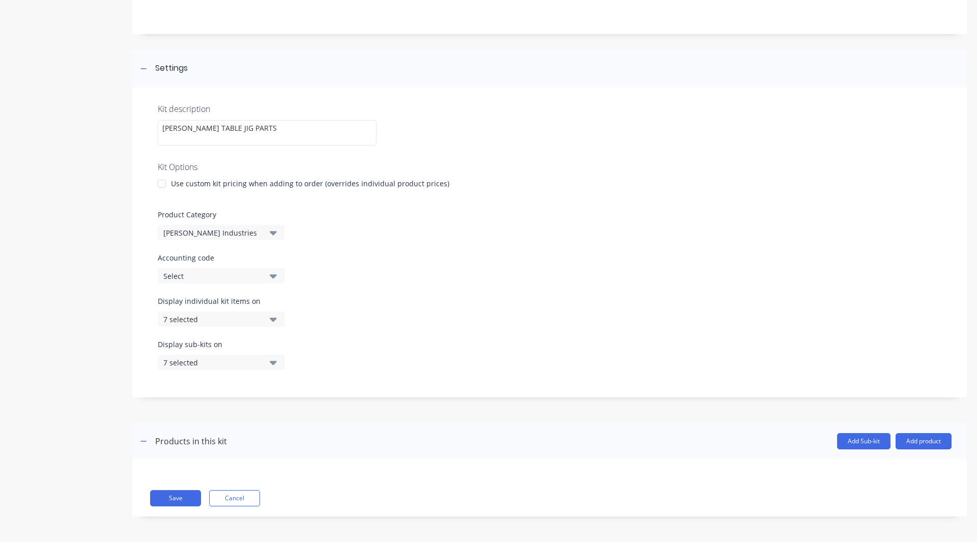
click at [196, 238] on div "Foley Industries" at bounding box center [212, 233] width 99 height 11
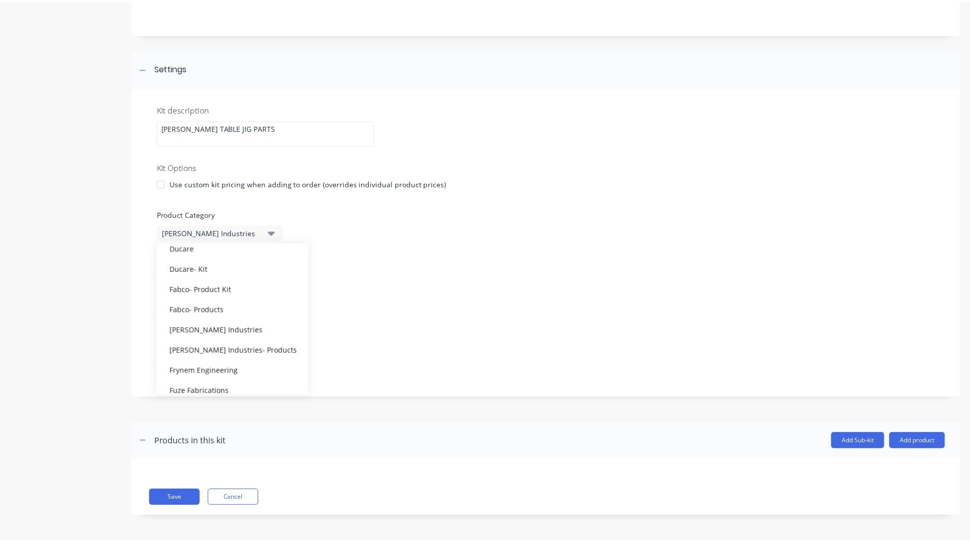
scroll to position [163, 0]
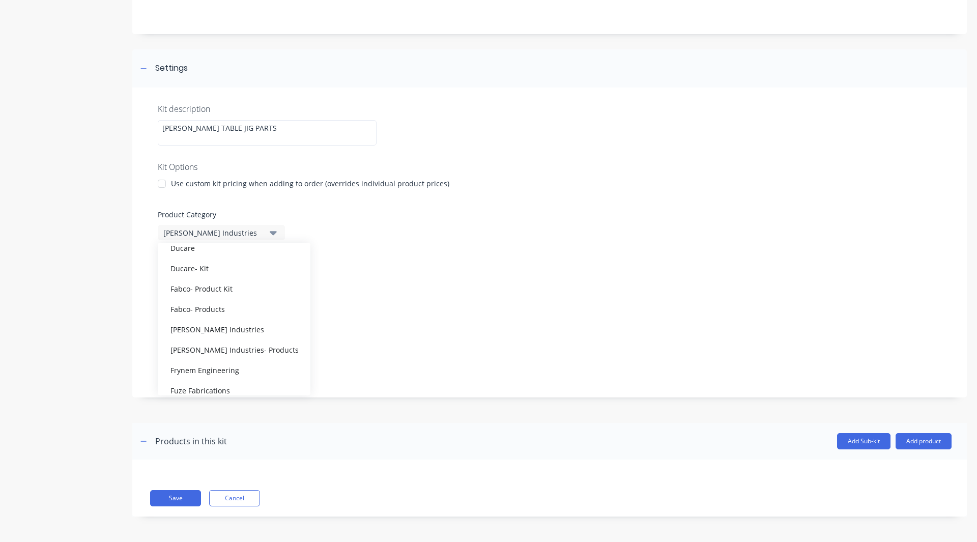
click at [200, 353] on div "Foley Industries- Products" at bounding box center [234, 349] width 153 height 20
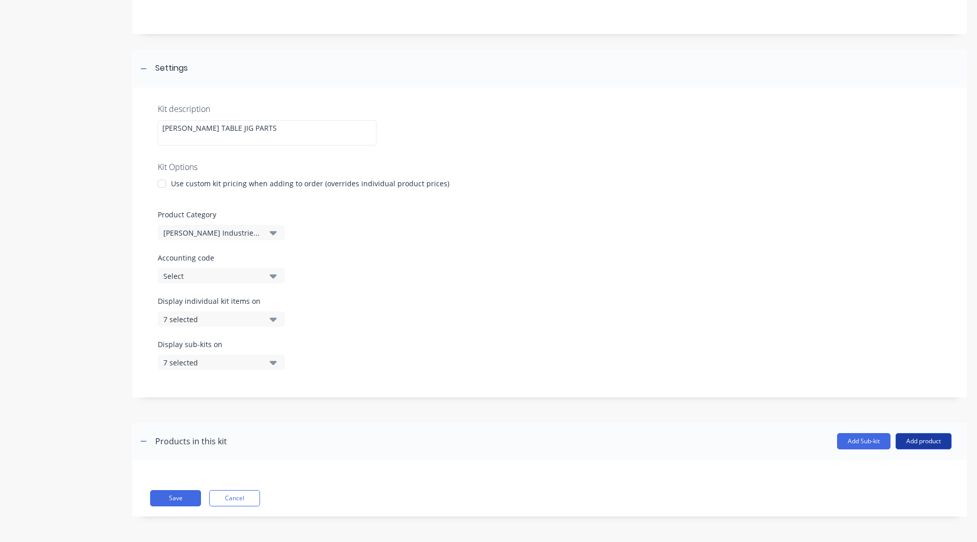
click at [921, 441] on button "Add product" at bounding box center [924, 441] width 56 height 16
click at [864, 468] on div "Product catalogue" at bounding box center [903, 467] width 78 height 15
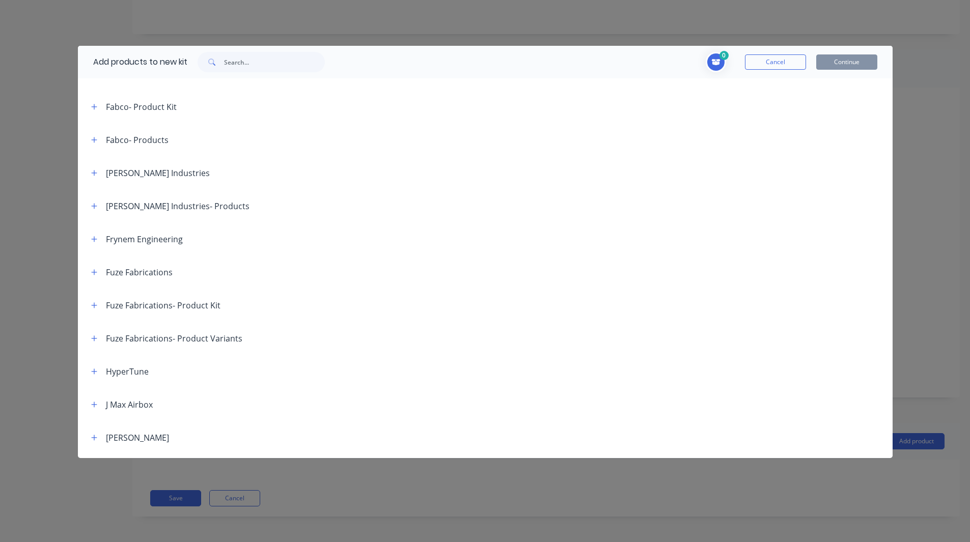
scroll to position [286, 0]
click at [94, 206] on icon "button" at bounding box center [94, 207] width 6 height 6
click at [96, 172] on icon "button" at bounding box center [94, 173] width 6 height 7
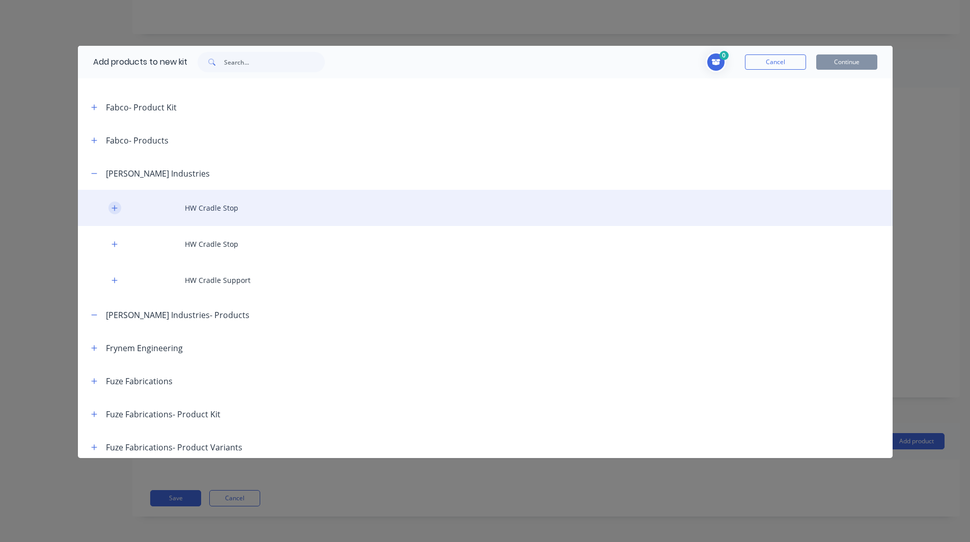
click at [109, 207] on button "button" at bounding box center [114, 208] width 13 height 13
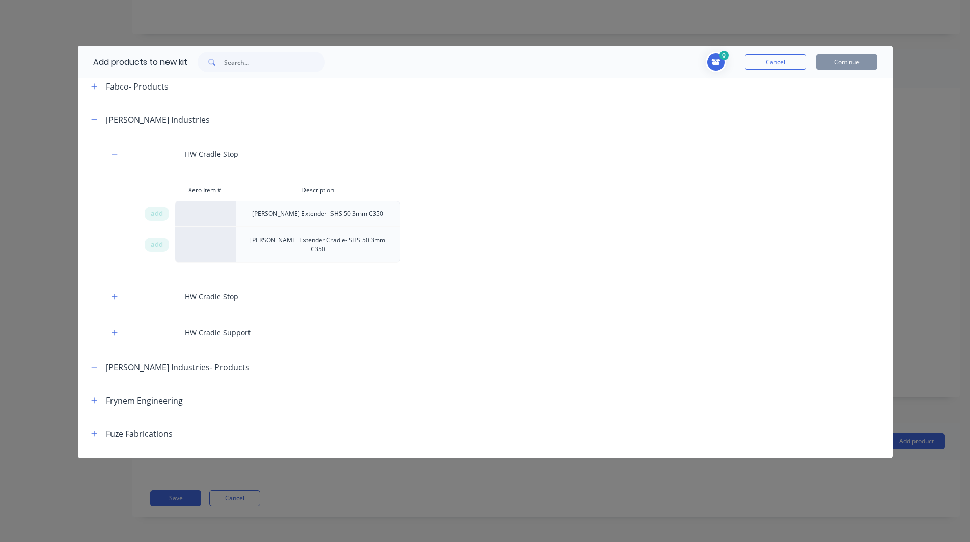
scroll to position [340, 0]
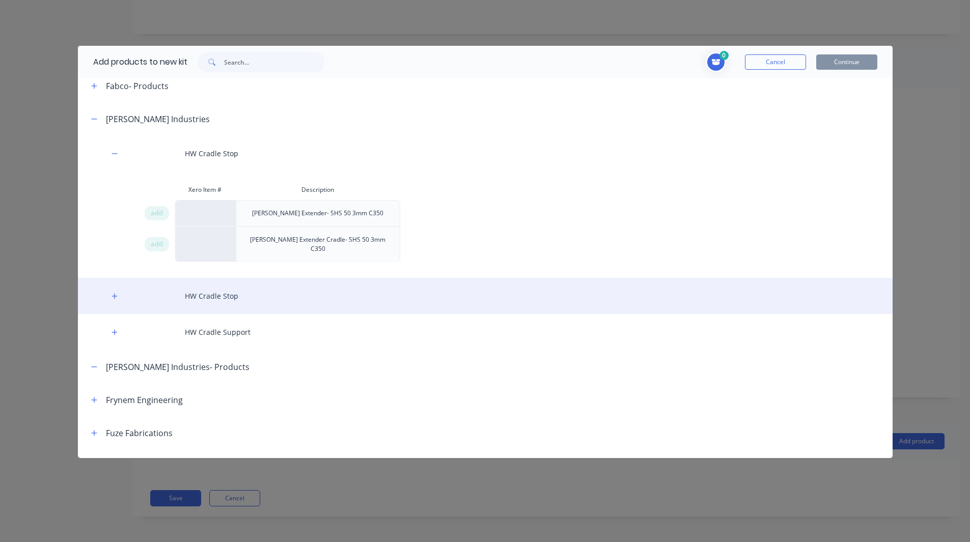
click at [116, 294] on div "HW Cradle Stop" at bounding box center [485, 296] width 814 height 36
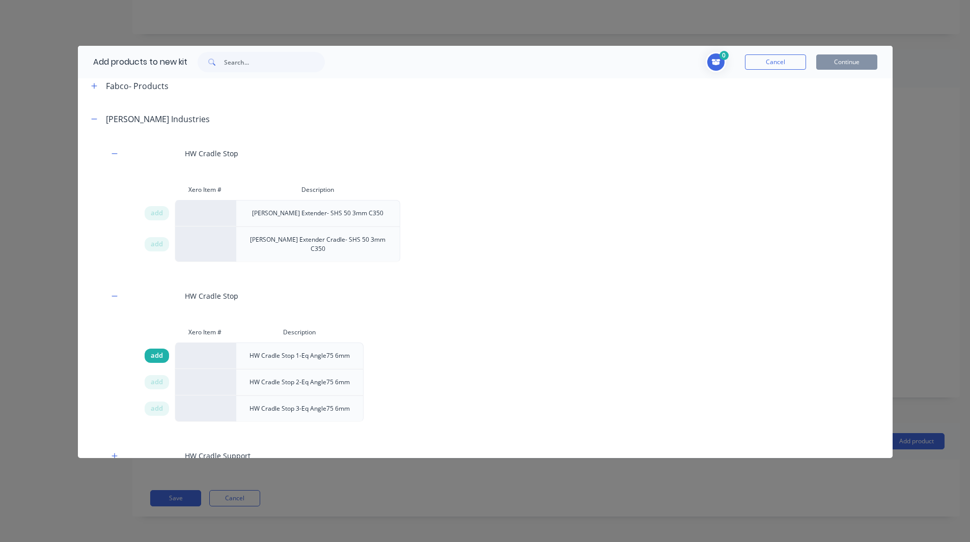
click at [159, 351] on span "add" at bounding box center [157, 356] width 12 height 10
click at [156, 377] on span "add" at bounding box center [157, 382] width 12 height 10
click at [153, 404] on span "add" at bounding box center [157, 409] width 12 height 10
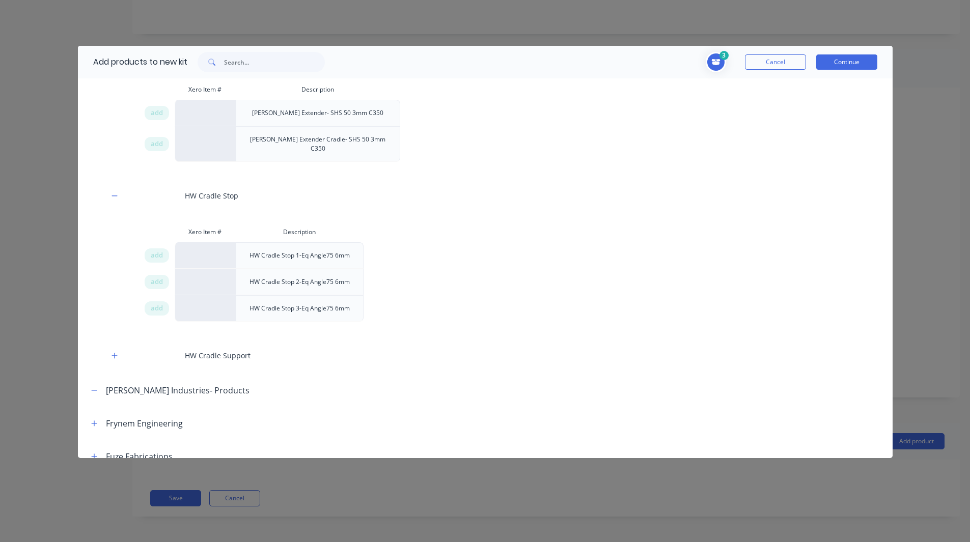
scroll to position [441, 0]
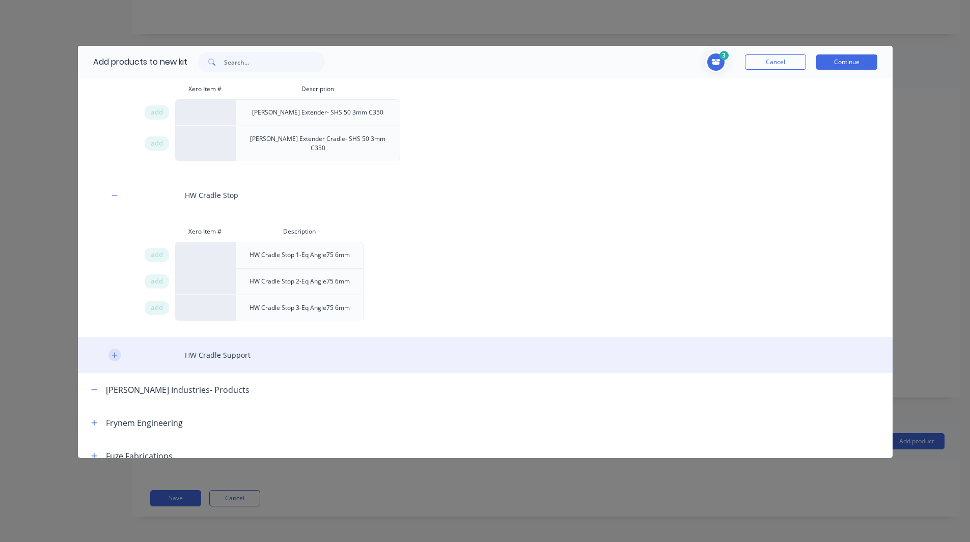
click at [112, 352] on icon "button" at bounding box center [114, 355] width 6 height 7
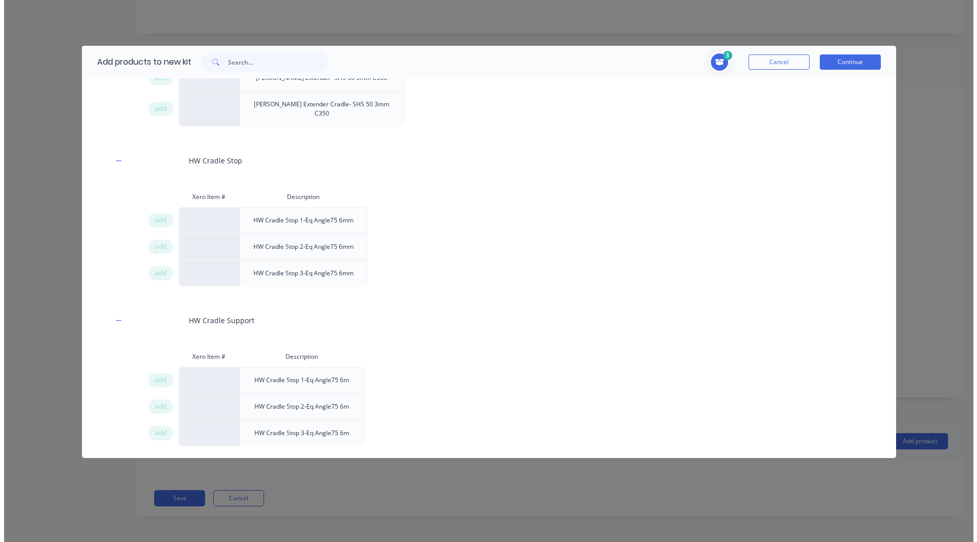
scroll to position [475, 0]
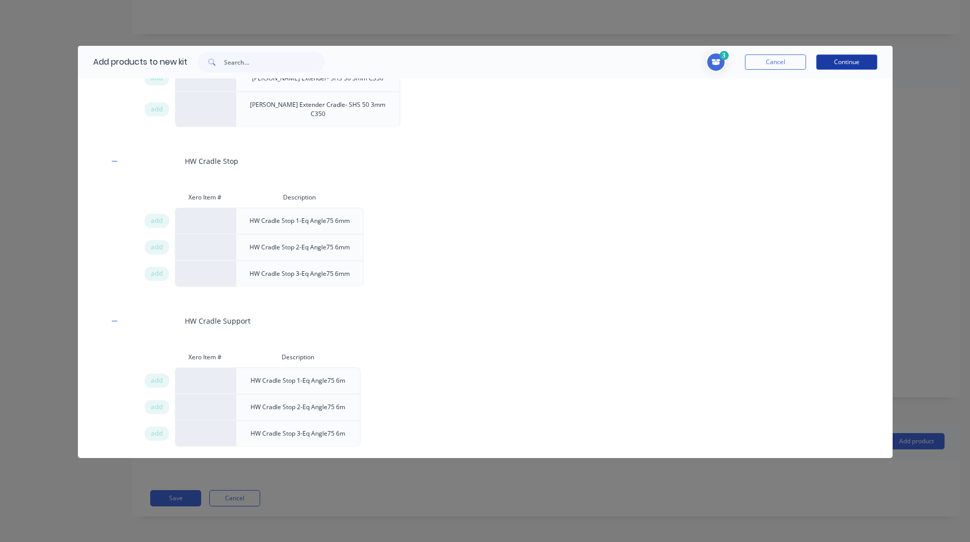
click at [853, 58] on button "Continue" at bounding box center [846, 61] width 61 height 15
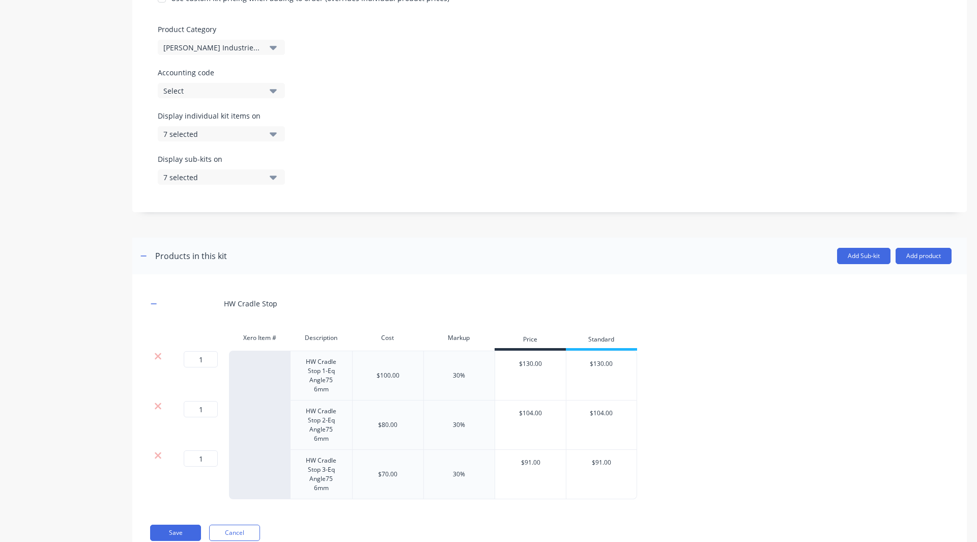
scroll to position [283, 0]
click at [934, 254] on button "Add product" at bounding box center [924, 256] width 56 height 16
click at [897, 297] on div "Labour" at bounding box center [903, 303] width 78 height 15
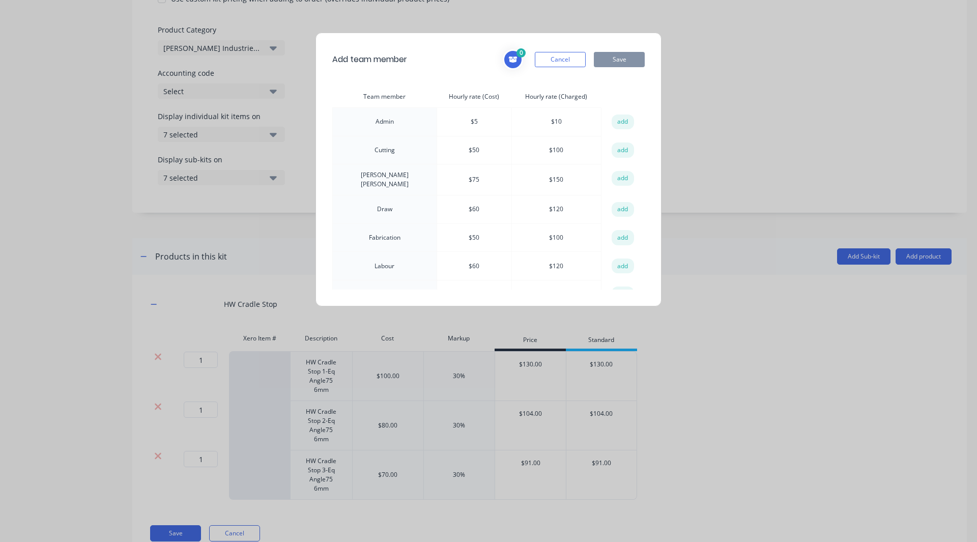
scroll to position [49, 0]
click at [619, 187] on button "add" at bounding box center [623, 188] width 22 height 15
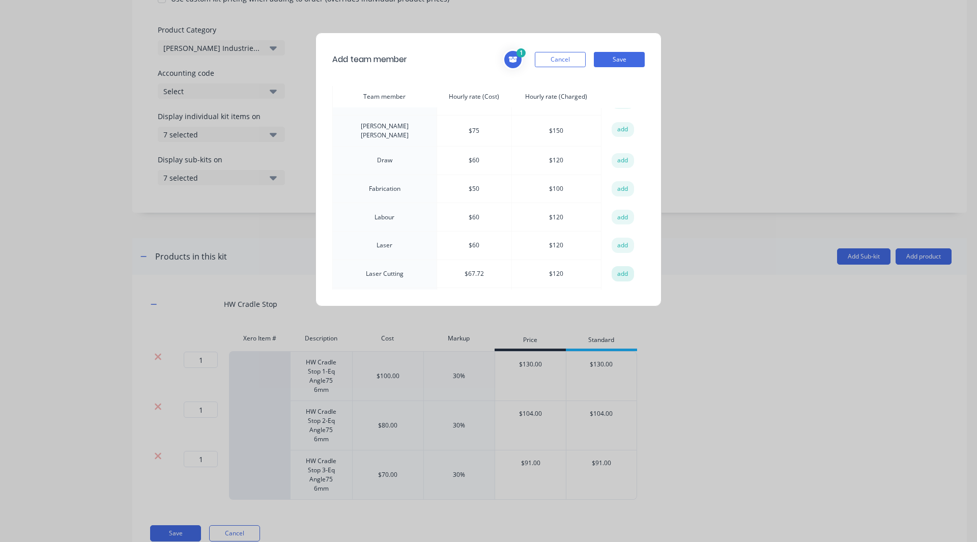
click at [612, 267] on button "add" at bounding box center [623, 273] width 22 height 15
click at [621, 60] on button "Save" at bounding box center [619, 59] width 51 height 15
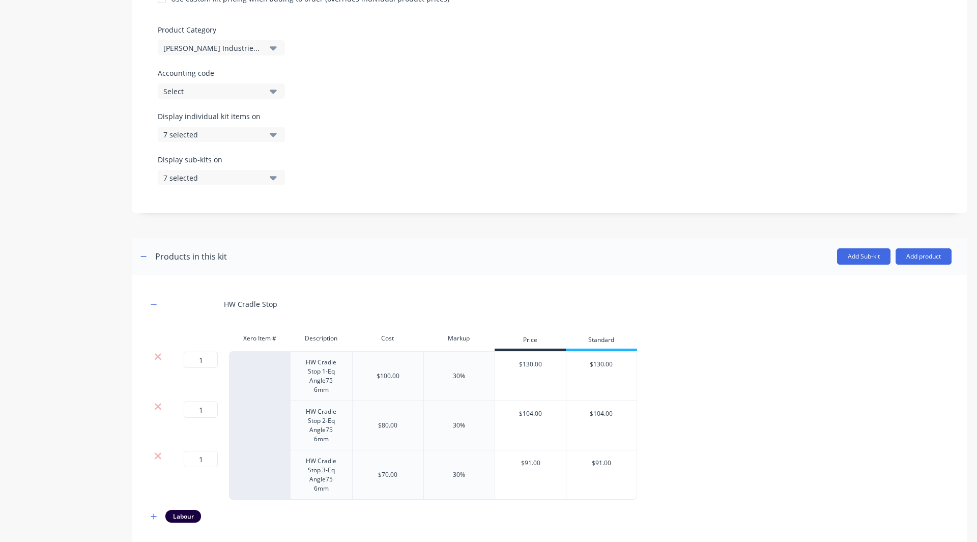
scroll to position [341, 0]
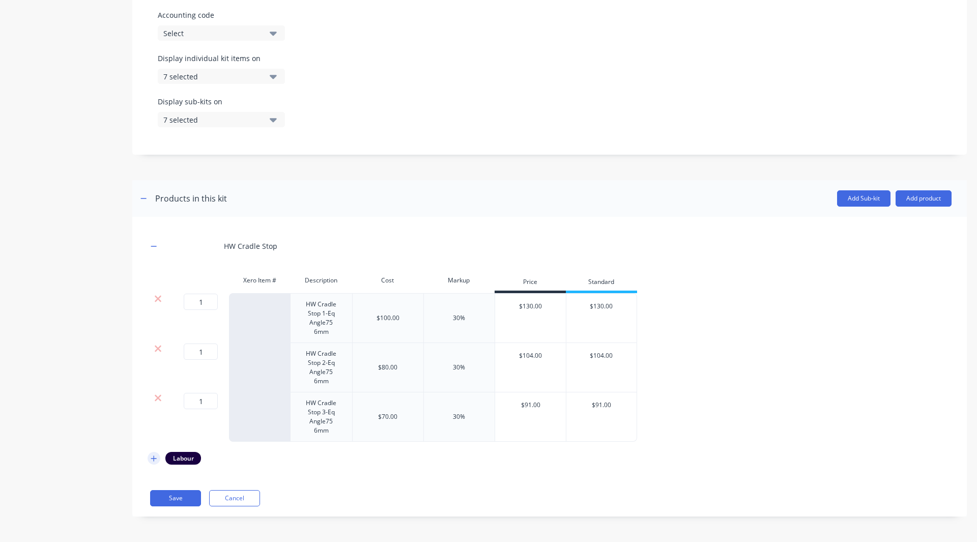
click at [153, 458] on icon "button" at bounding box center [154, 459] width 6 height 6
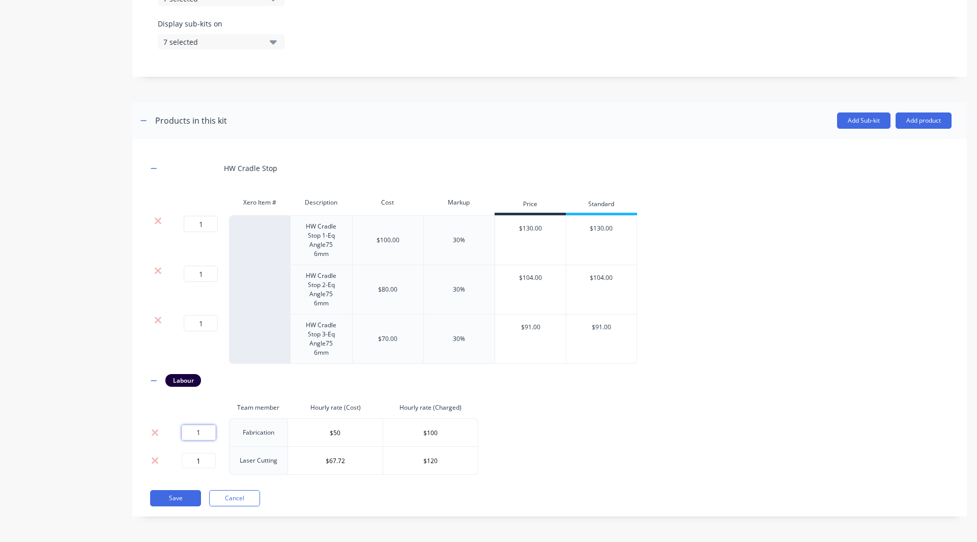
click at [202, 433] on input "1" at bounding box center [199, 432] width 34 height 15
click at [200, 461] on input "1" at bounding box center [199, 460] width 34 height 15
click at [167, 497] on button "Save" at bounding box center [175, 498] width 51 height 16
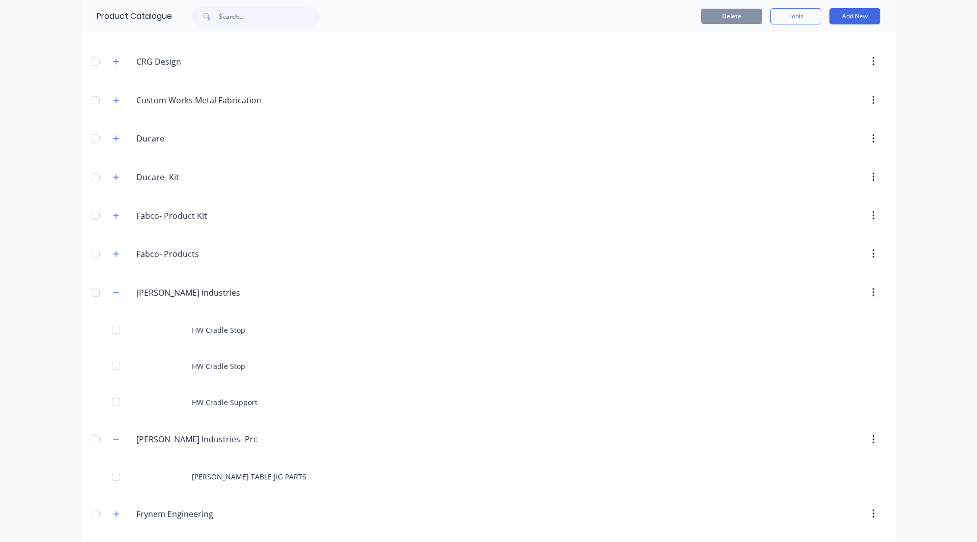
scroll to position [220, 0]
click at [230, 442] on input "Foley Industries- Products" at bounding box center [196, 437] width 121 height 12
click at [43, 318] on div "dashboard products sales purchasing productivity dashboard products Product Cat…" at bounding box center [488, 271] width 977 height 542
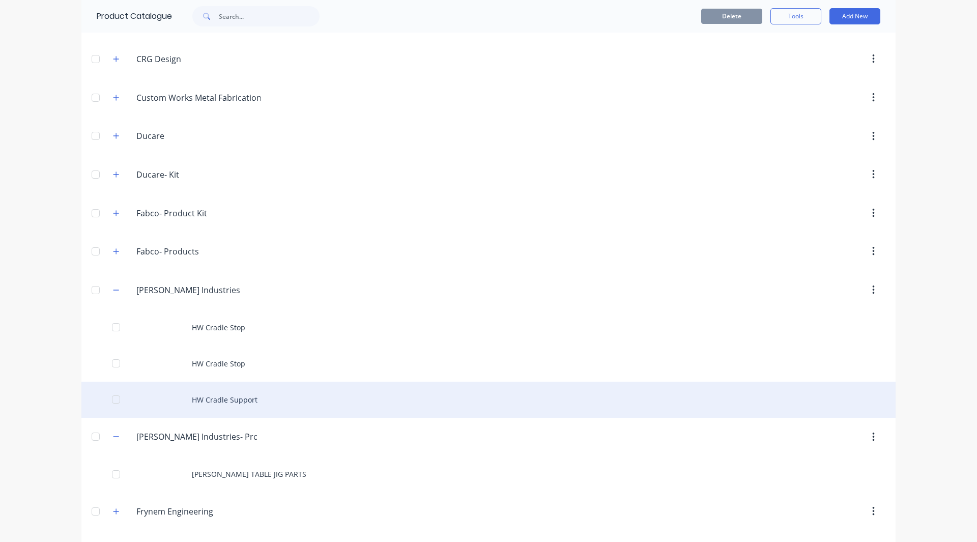
click at [210, 407] on div "HW Cradle Support" at bounding box center [488, 400] width 814 height 36
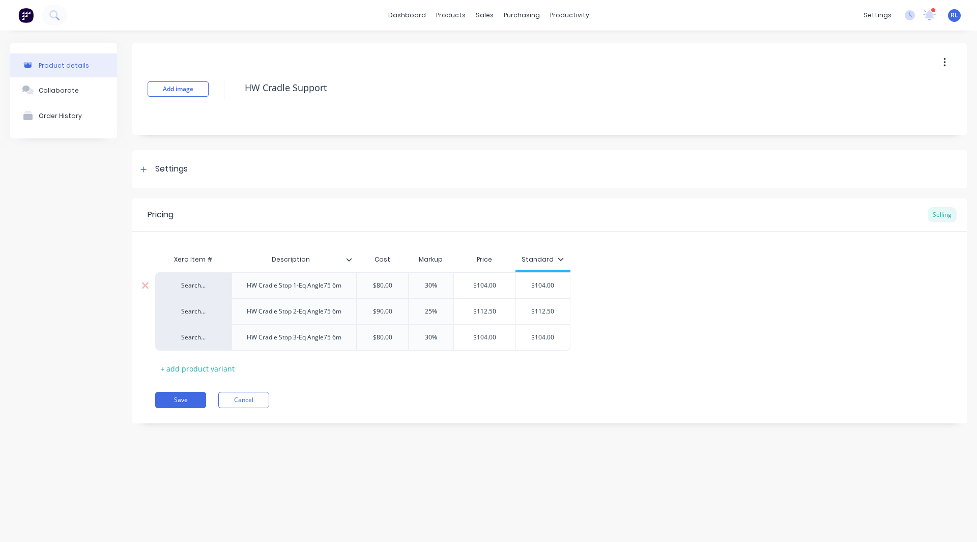
click at [288, 290] on div "HW Cradle Stop 1-Eq Angle75 6m" at bounding box center [294, 285] width 111 height 13
click at [288, 318] on div "HW Cradle Stop 2-Eq Angle75 6m" at bounding box center [297, 311] width 111 height 13
click at [290, 338] on div "HW Cradle Stop 3-Eq Angle75 6m" at bounding box center [297, 337] width 111 height 13
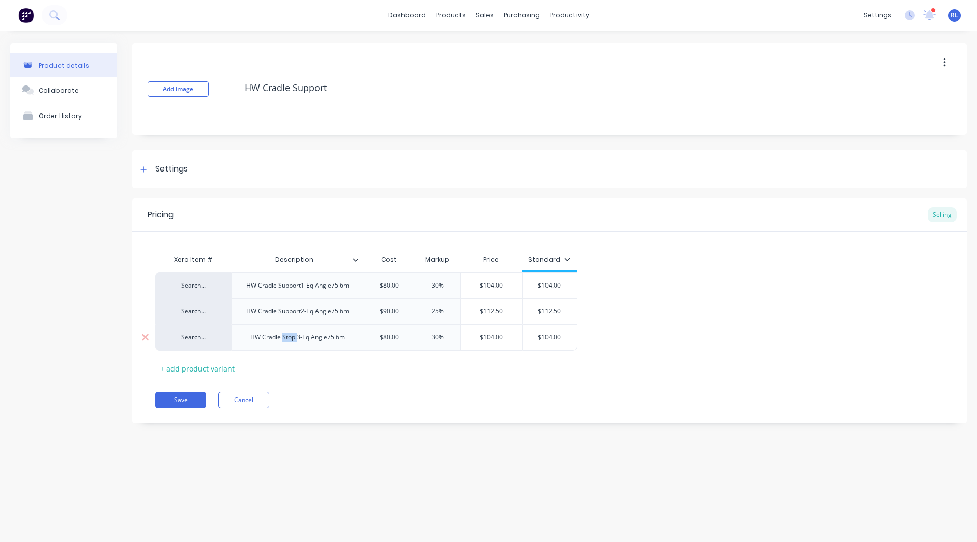
click at [290, 338] on div "HW Cradle Stop 3-Eq Angle75 6m" at bounding box center [297, 337] width 111 height 13
click at [184, 393] on button "Save" at bounding box center [180, 400] width 51 height 16
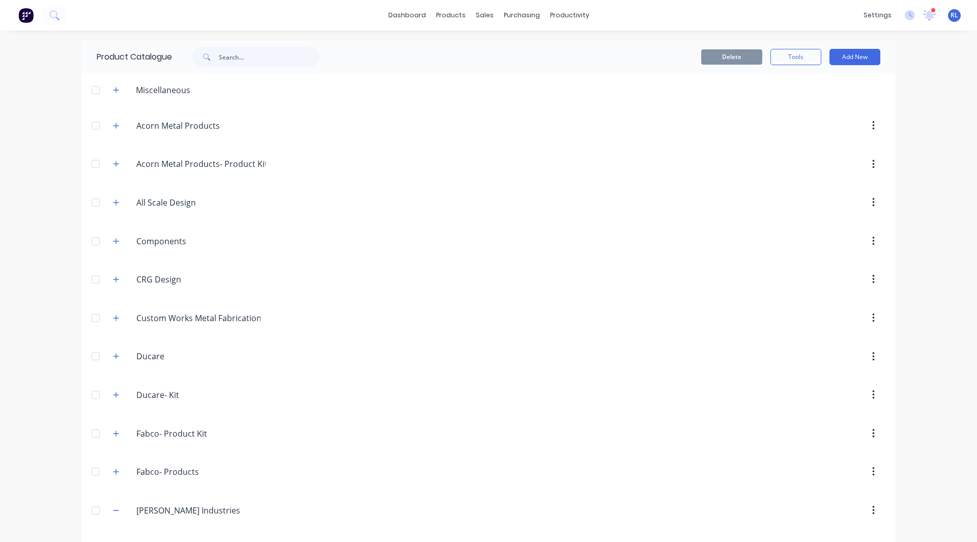
click at [40, 402] on div "dashboard products sales purchasing productivity dashboard products Product Cat…" at bounding box center [488, 271] width 977 height 542
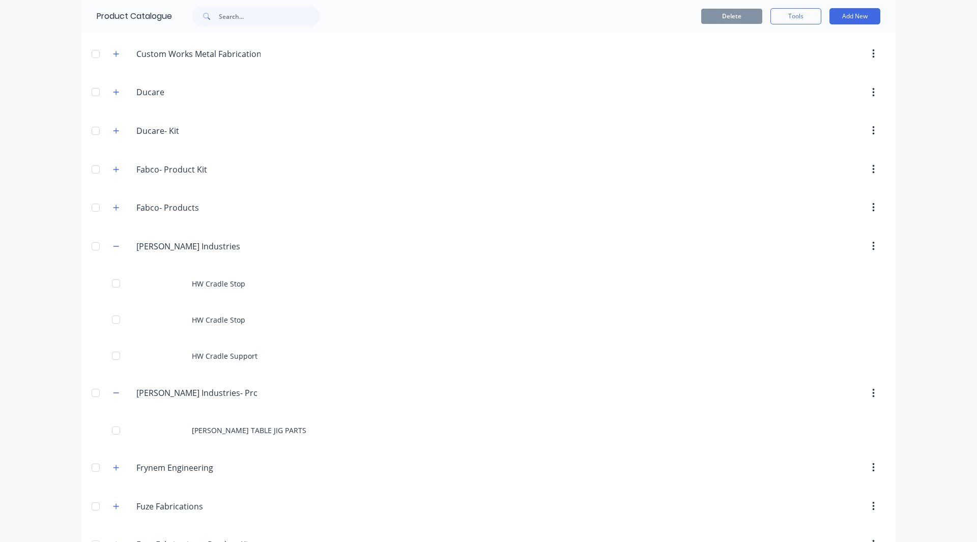
scroll to position [265, 0]
click at [116, 391] on icon "button" at bounding box center [116, 392] width 6 height 7
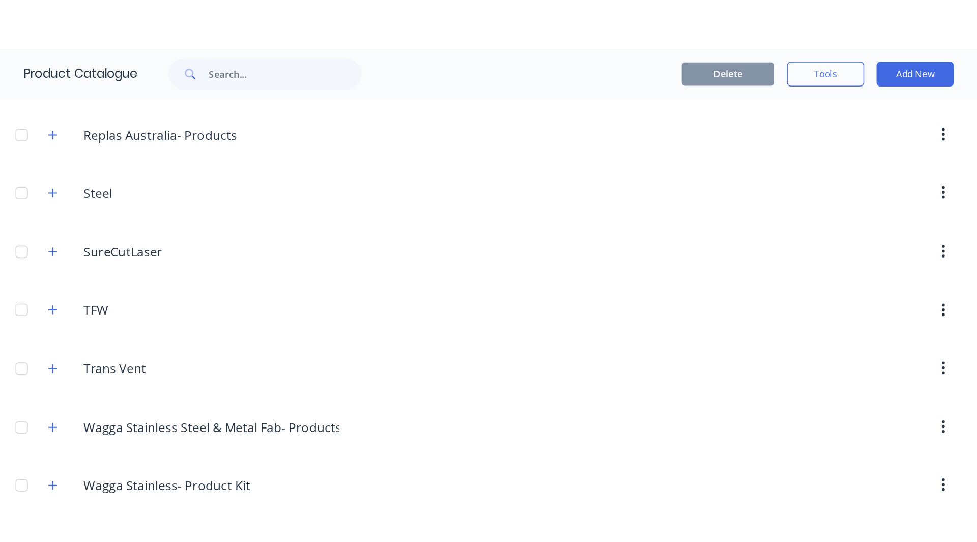
scroll to position [1140, 0]
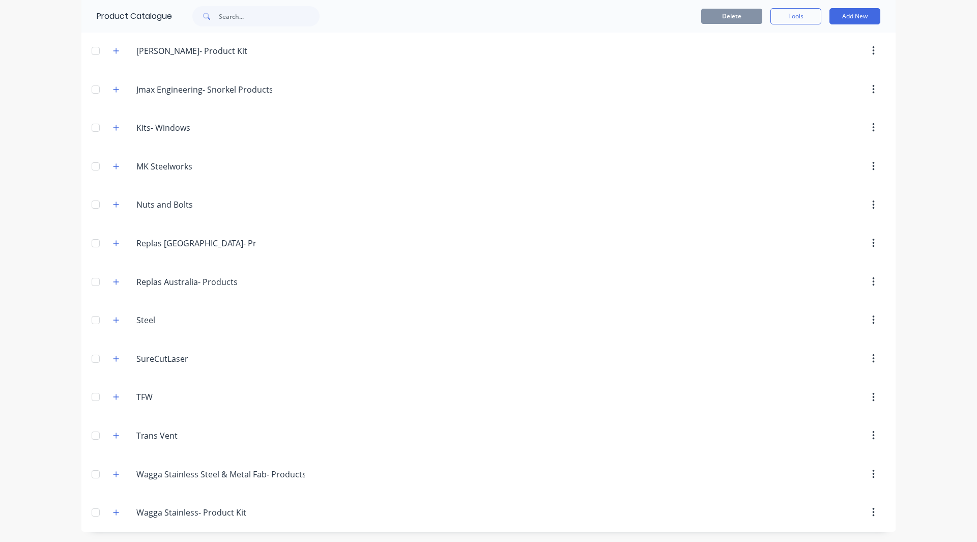
click at [668, 26] on div "Delete Tools Add New" at bounding box center [620, 16] width 551 height 33
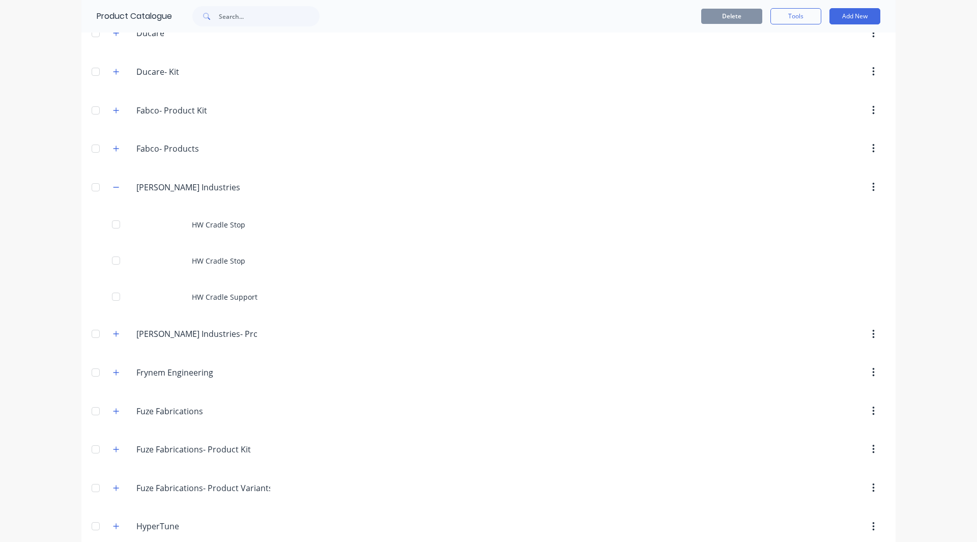
scroll to position [314, 0]
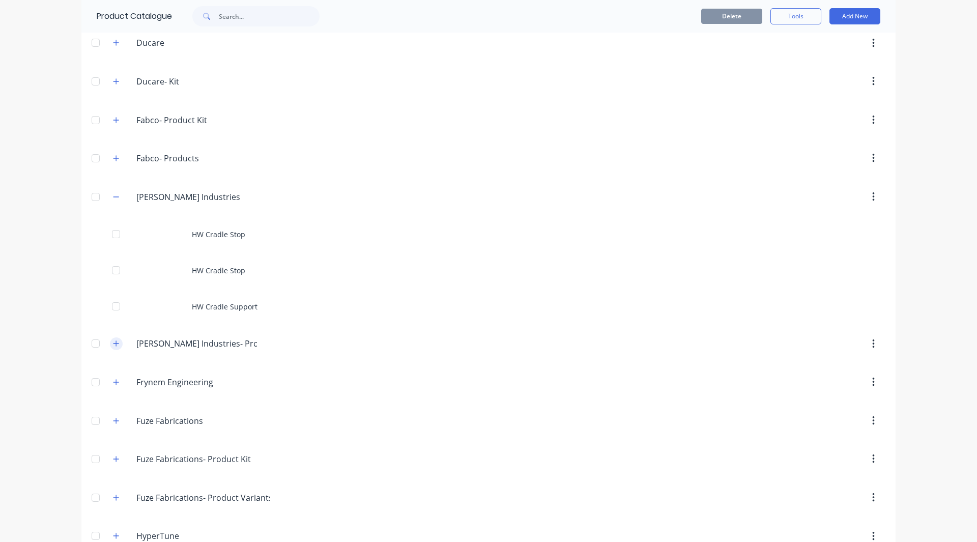
click at [114, 342] on icon "button" at bounding box center [116, 343] width 6 height 7
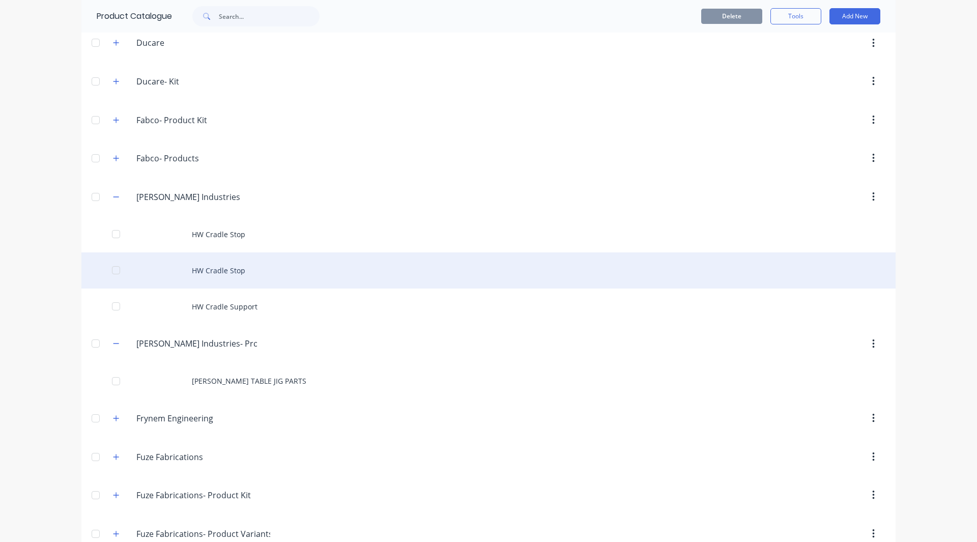
click at [228, 264] on div "HW Cradle Stop" at bounding box center [488, 270] width 814 height 36
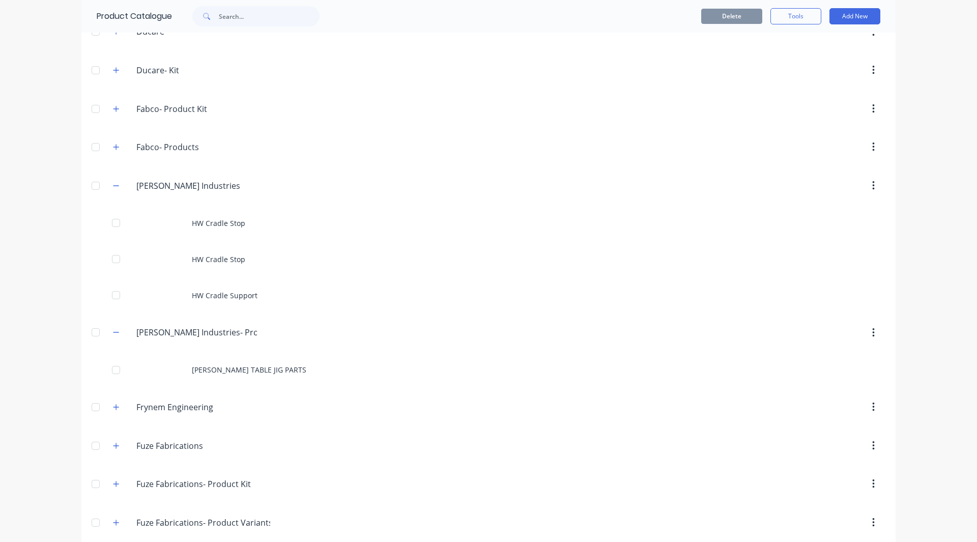
scroll to position [325, 0]
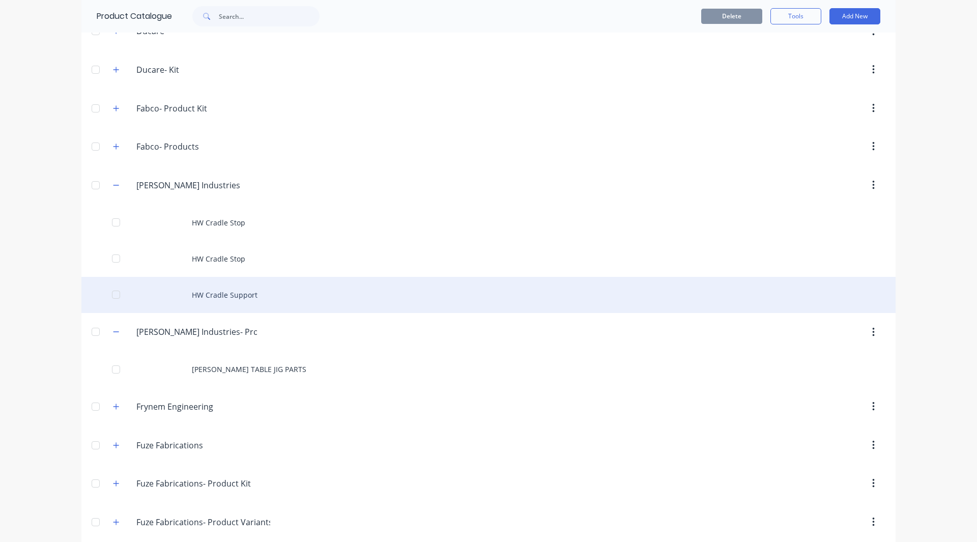
click at [206, 288] on div "HW Cradle Support" at bounding box center [488, 295] width 814 height 36
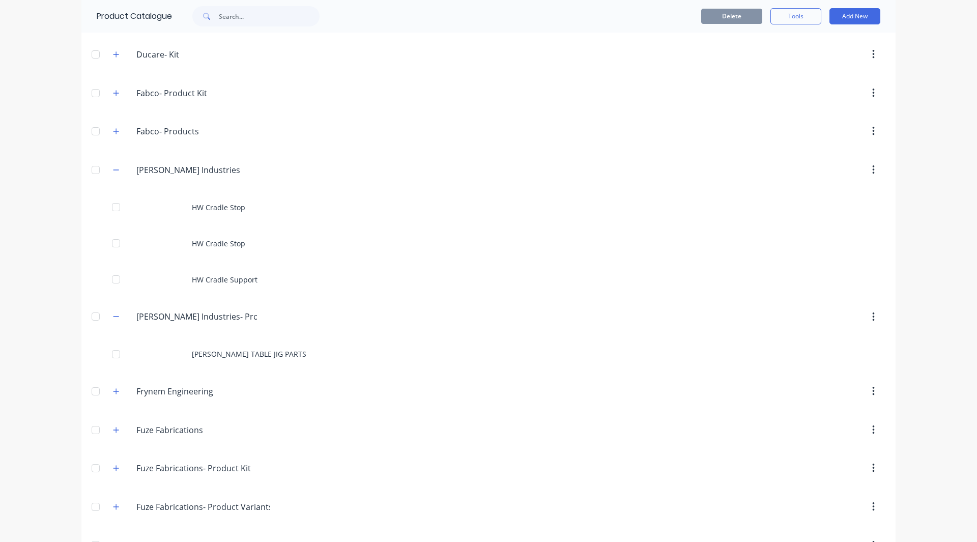
scroll to position [369, 0]
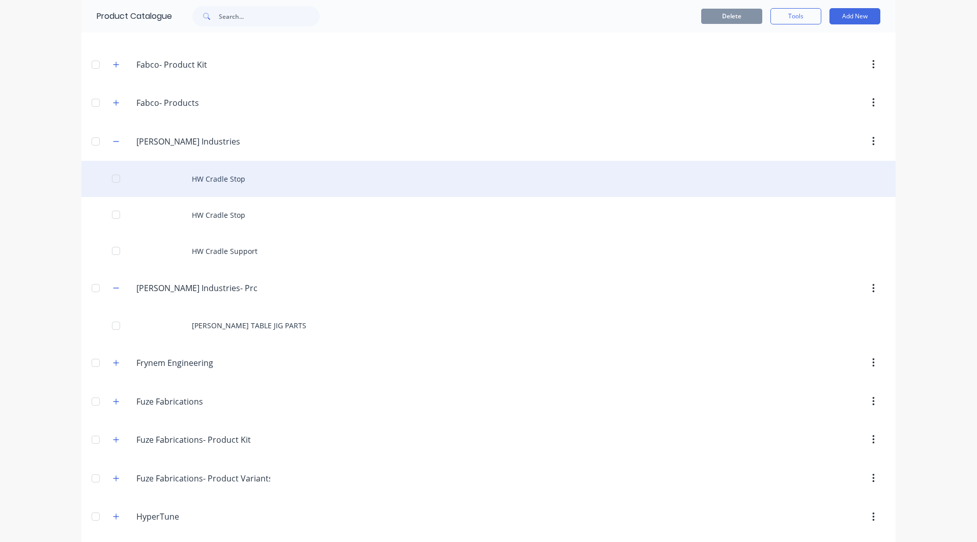
click at [186, 189] on div "HW Cradle Stop" at bounding box center [488, 179] width 814 height 36
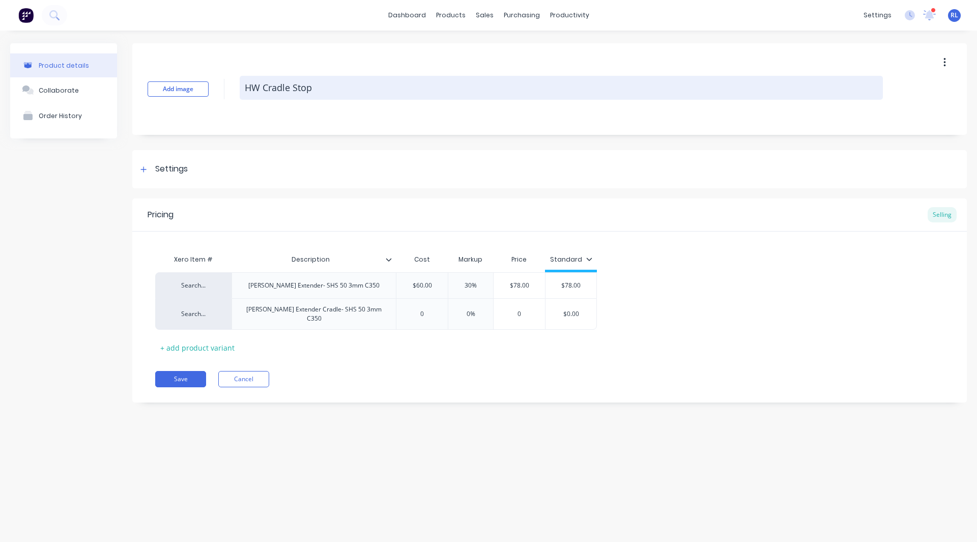
click at [309, 84] on textarea "HW Cradle Stop" at bounding box center [561, 88] width 643 height 24
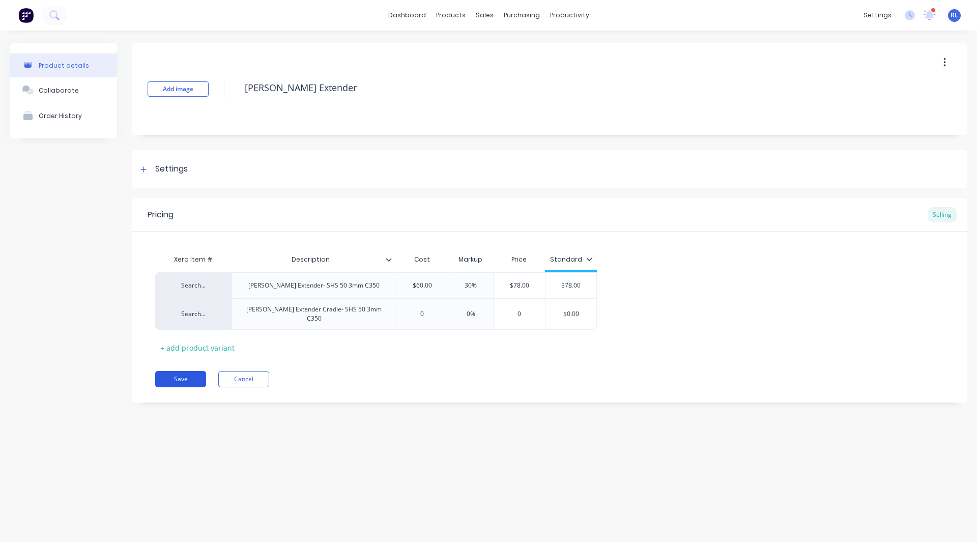
click at [171, 373] on button "Save" at bounding box center [180, 379] width 51 height 16
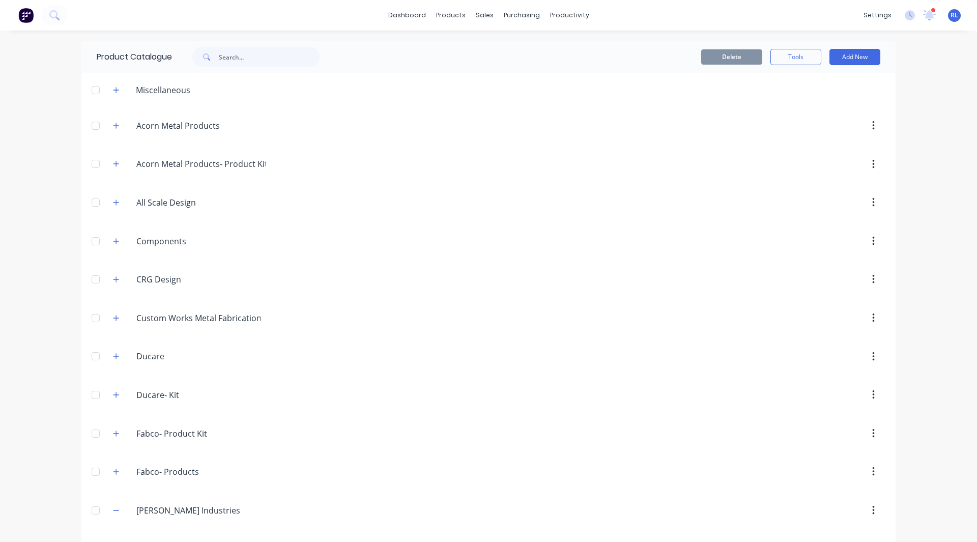
scroll to position [251, 0]
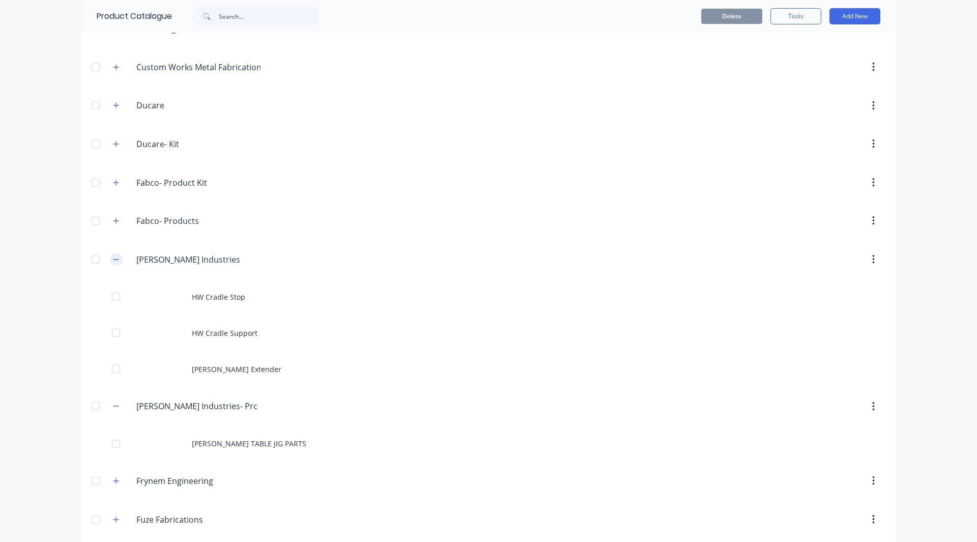
click at [118, 263] on button "button" at bounding box center [116, 259] width 13 height 13
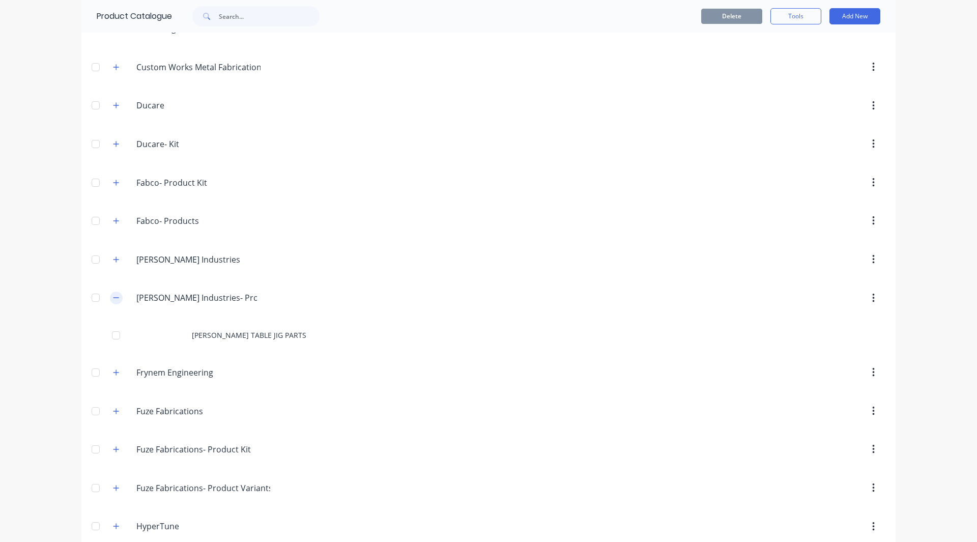
click at [113, 295] on icon "button" at bounding box center [116, 297] width 6 height 7
click at [74, 269] on div "dashboard products sales purchasing productivity dashboard products Product Cat…" at bounding box center [488, 271] width 977 height 542
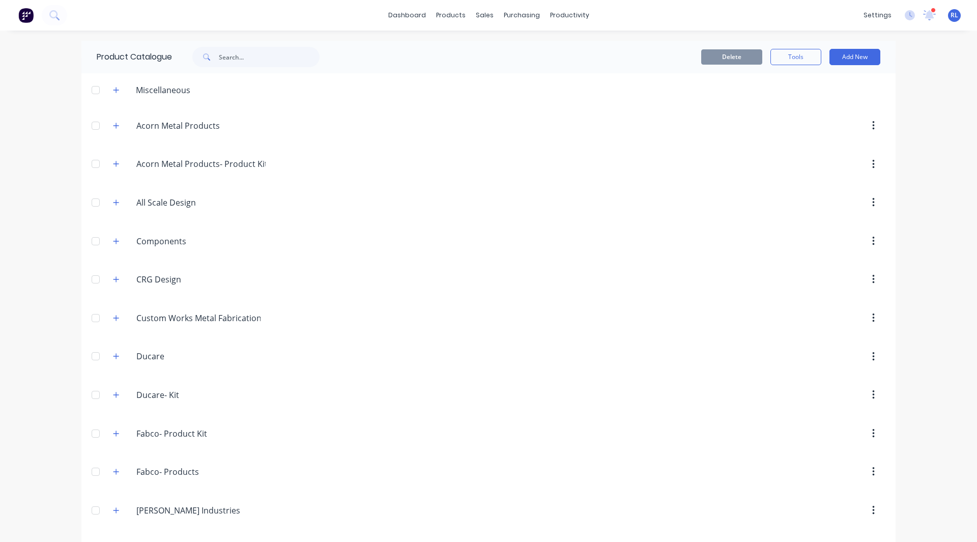
click at [26, 18] on img at bounding box center [25, 15] width 15 height 15
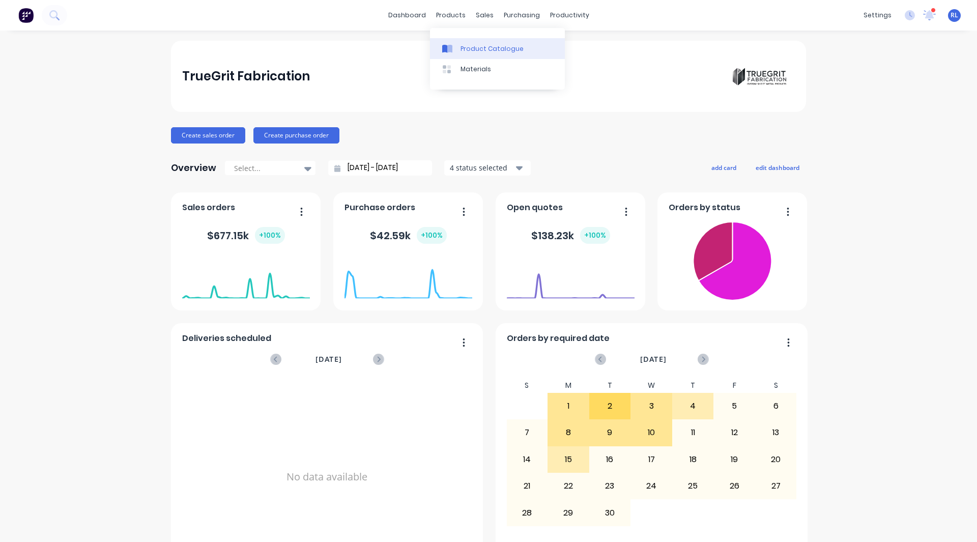
click at [461, 43] on link "Product Catalogue" at bounding box center [497, 48] width 135 height 20
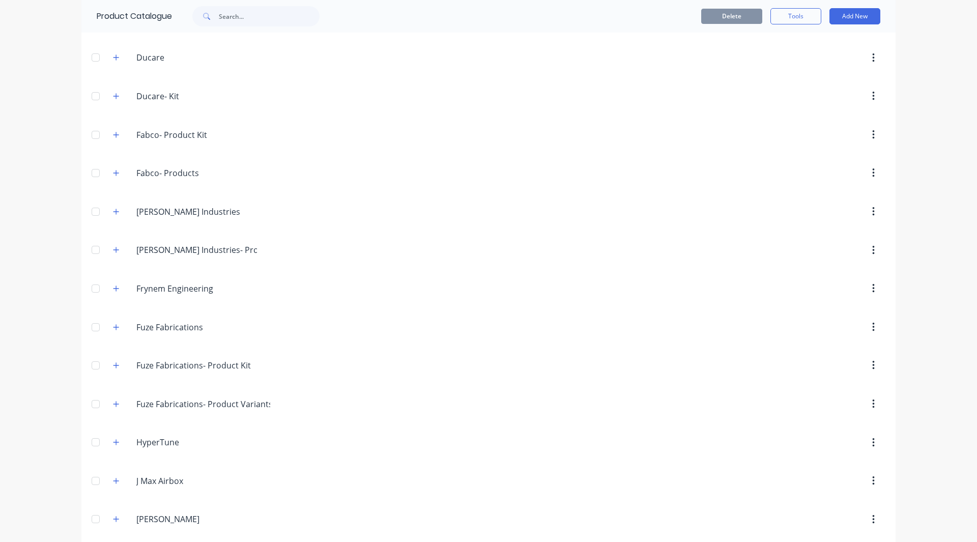
scroll to position [309, 0]
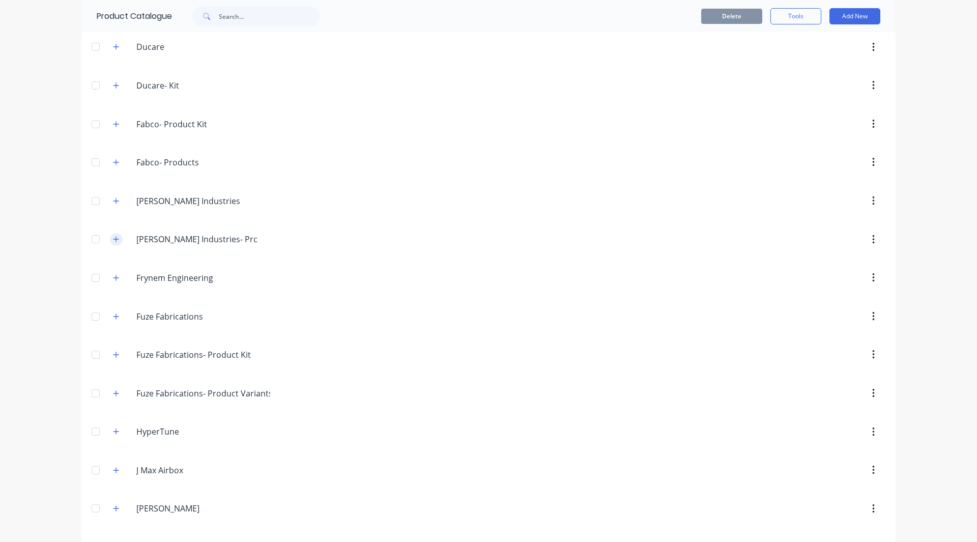
click at [113, 239] on icon "button" at bounding box center [116, 239] width 6 height 7
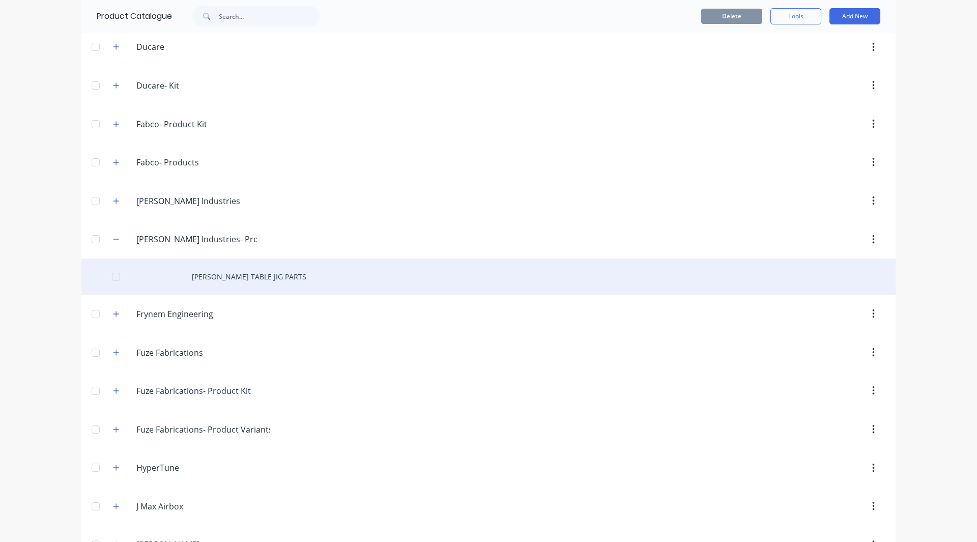
click at [204, 276] on div "HW JOINER TABLE JIG PARTS" at bounding box center [488, 277] width 814 height 36
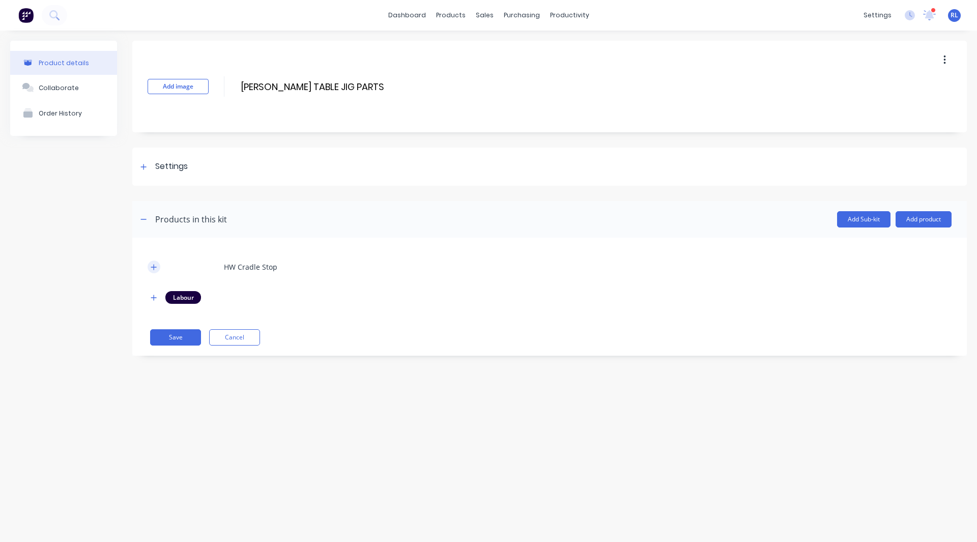
click at [150, 271] on button "button" at bounding box center [154, 267] width 13 height 13
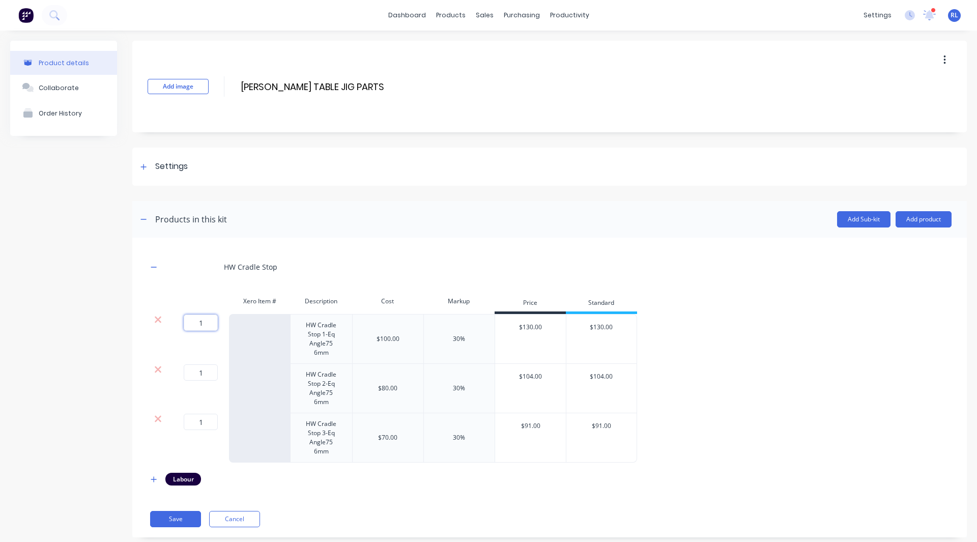
click at [207, 321] on input "1" at bounding box center [201, 323] width 34 height 16
click at [204, 373] on input "1" at bounding box center [201, 372] width 34 height 16
click at [206, 422] on input "1" at bounding box center [201, 422] width 34 height 16
click at [75, 417] on div "Product details Collaborate Order History" at bounding box center [63, 297] width 107 height 512
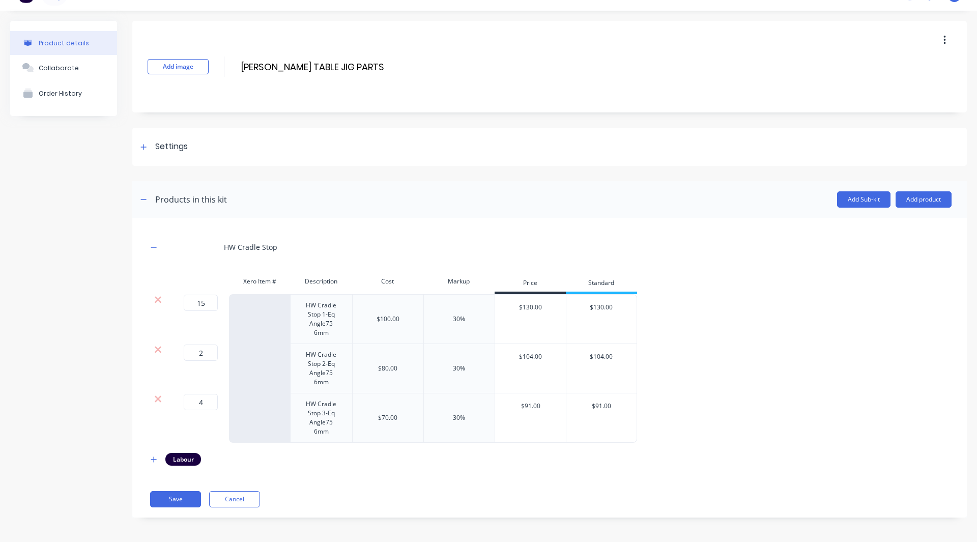
scroll to position [21, 0]
click at [909, 197] on button "Add product" at bounding box center [924, 198] width 56 height 16
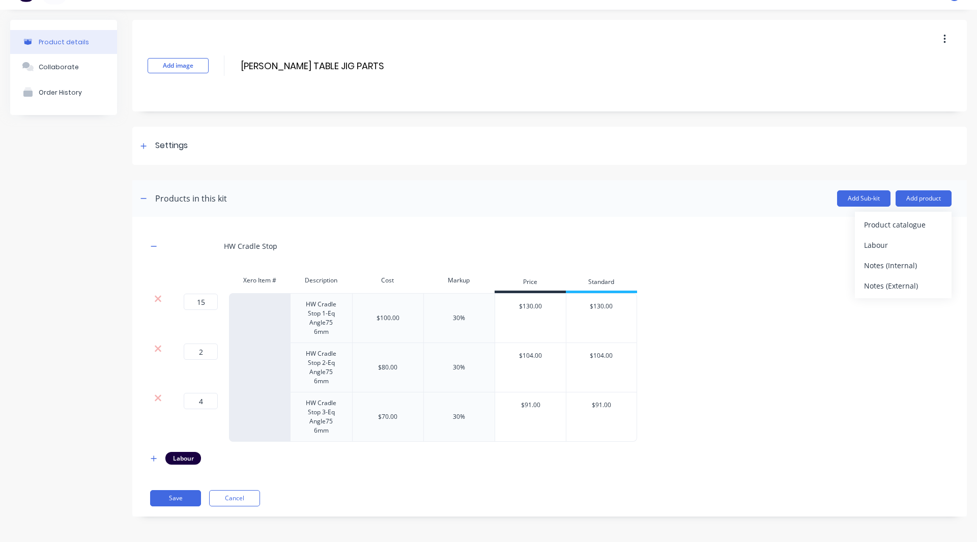
drag, startPoint x: 891, startPoint y: 225, endPoint x: 831, endPoint y: 209, distance: 61.9
click at [831, 209] on header "Products in this kit Add Sub-kit Add product Product catalogue Labour Notes (In…" at bounding box center [549, 198] width 835 height 37
click at [153, 460] on icon "button" at bounding box center [154, 458] width 6 height 7
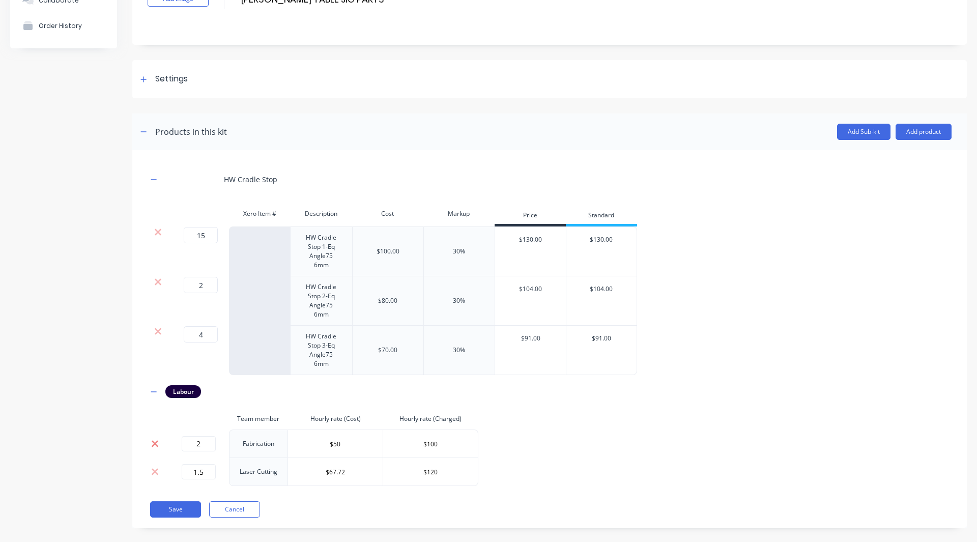
click at [153, 445] on icon at bounding box center [155, 443] width 7 height 7
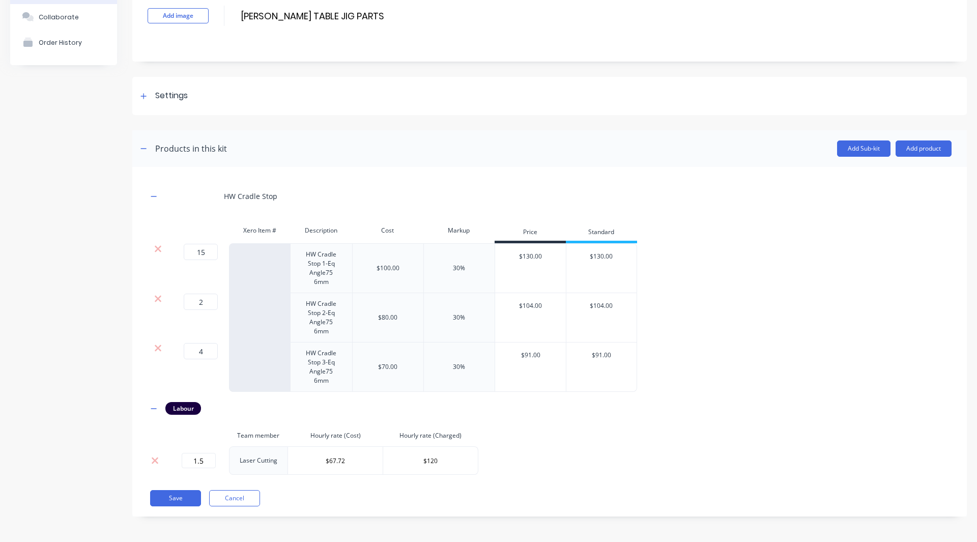
scroll to position [71, 0]
click at [155, 458] on icon at bounding box center [155, 461] width 8 height 10
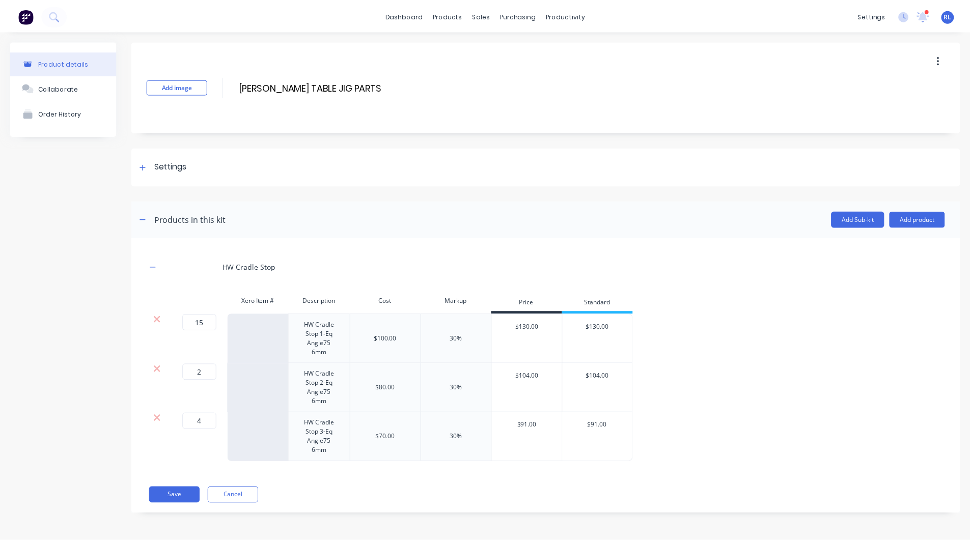
scroll to position [0, 0]
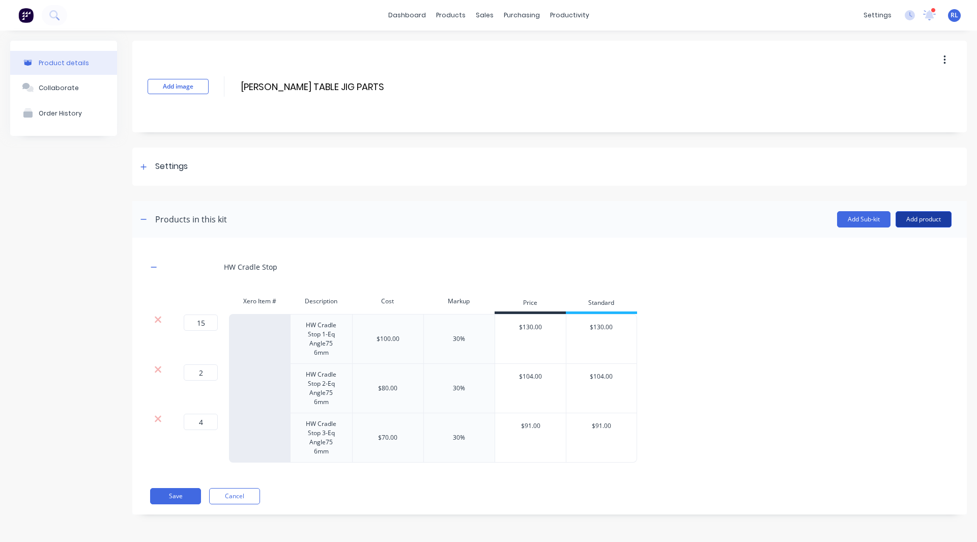
click at [936, 212] on button "Add product" at bounding box center [924, 219] width 56 height 16
click at [886, 246] on div "Product catalogue" at bounding box center [903, 245] width 78 height 15
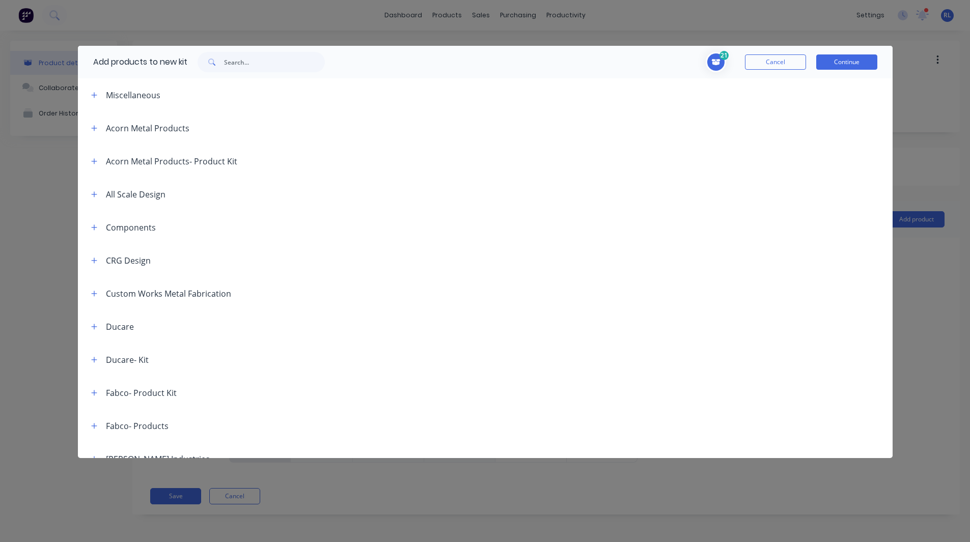
scroll to position [262, 0]
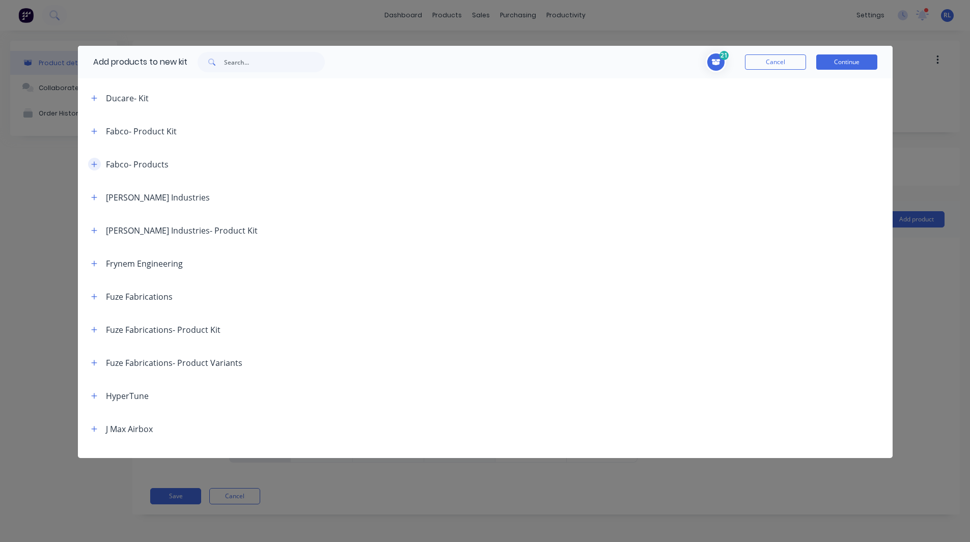
click at [96, 164] on icon "button" at bounding box center [94, 164] width 6 height 6
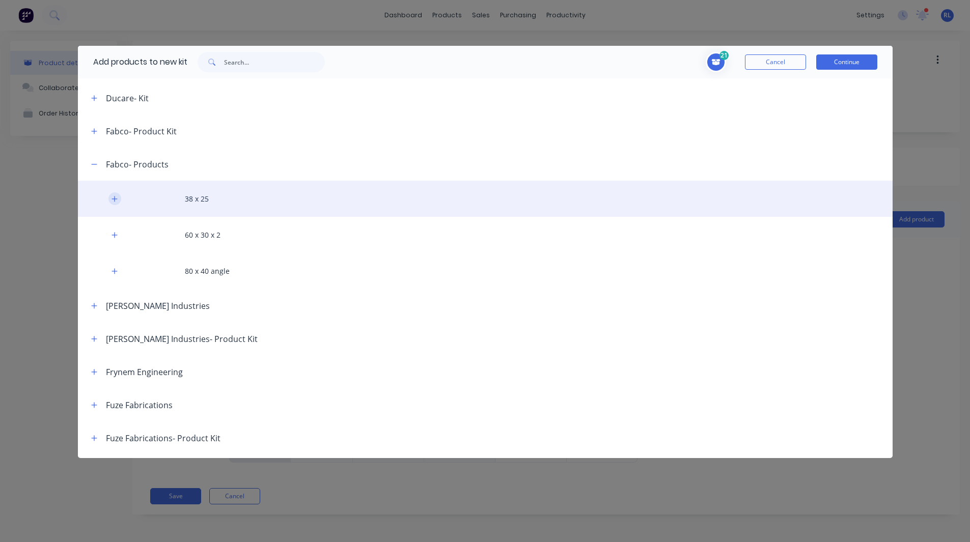
click at [113, 197] on icon "button" at bounding box center [114, 198] width 6 height 7
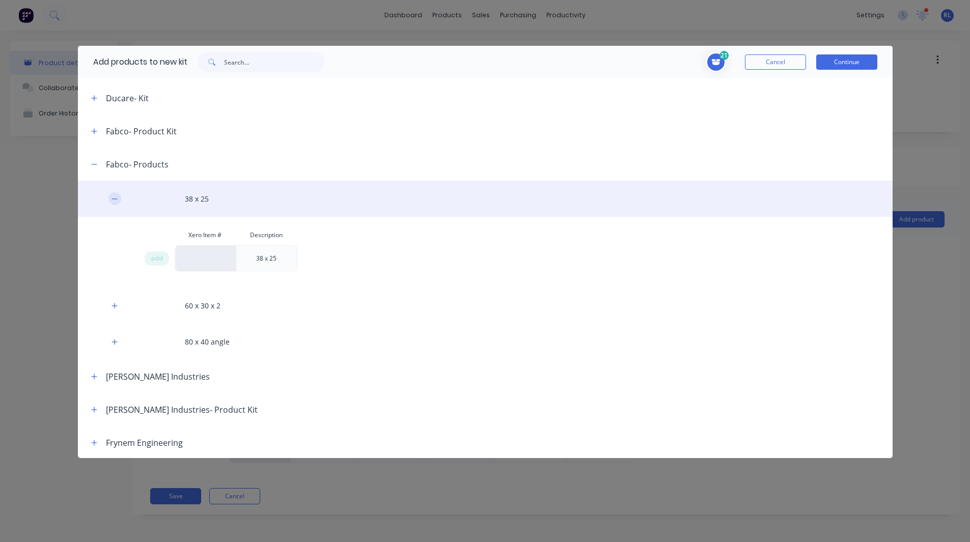
click at [113, 197] on icon "button" at bounding box center [114, 198] width 6 height 7
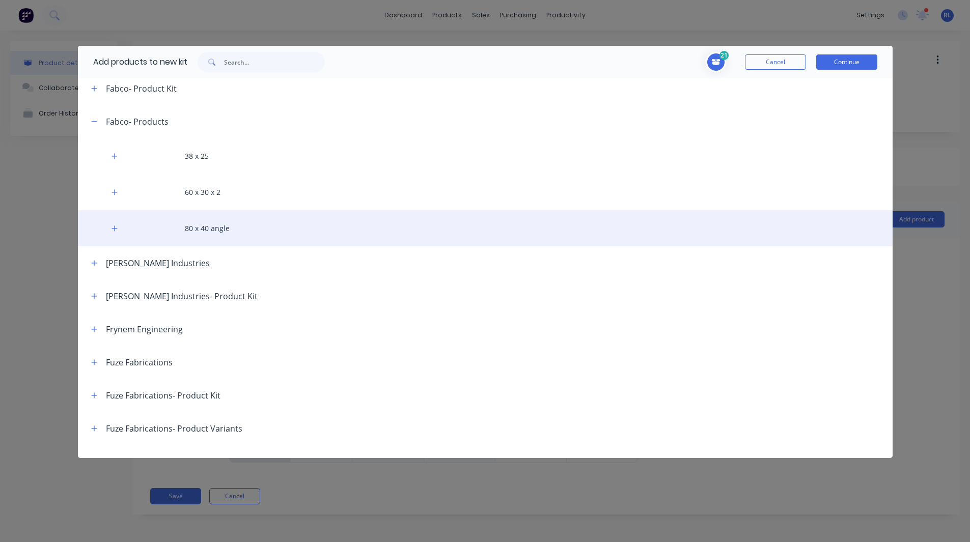
scroll to position [306, 0]
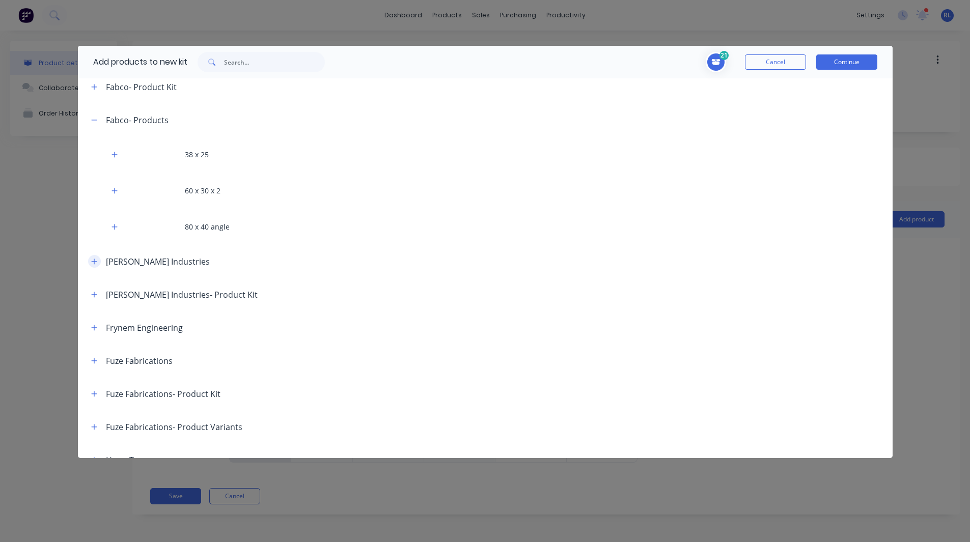
click at [91, 260] on icon "button" at bounding box center [94, 261] width 6 height 7
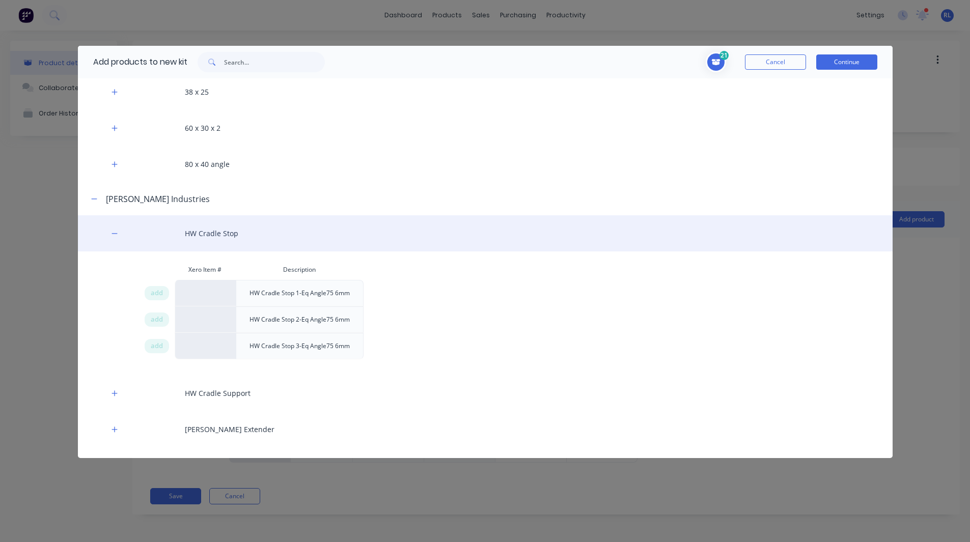
scroll to position [422, 0]
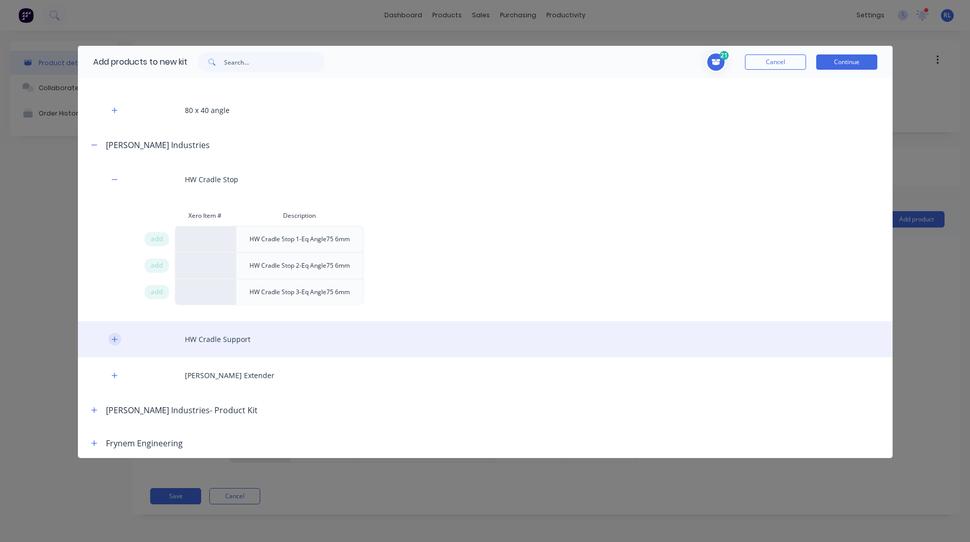
click at [117, 338] on icon "button" at bounding box center [114, 339] width 6 height 7
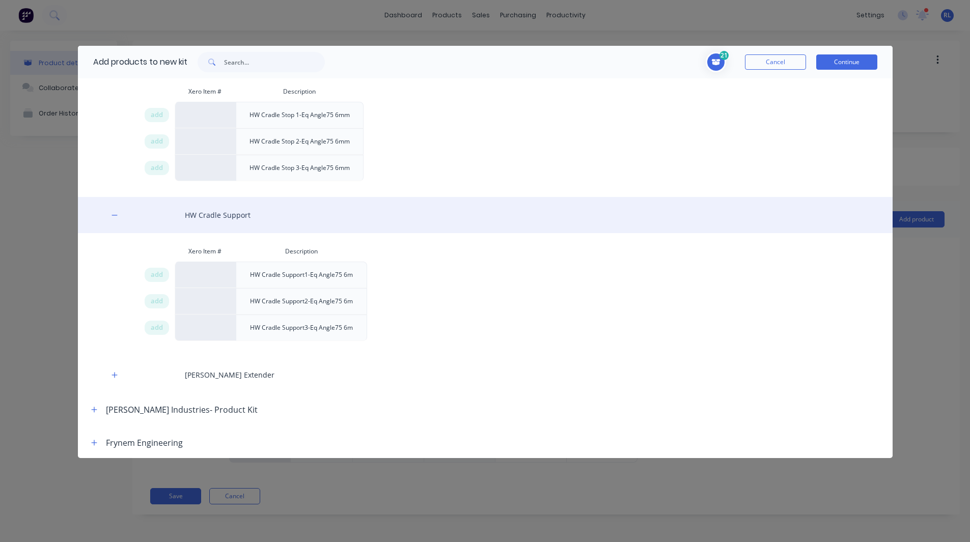
scroll to position [547, 0]
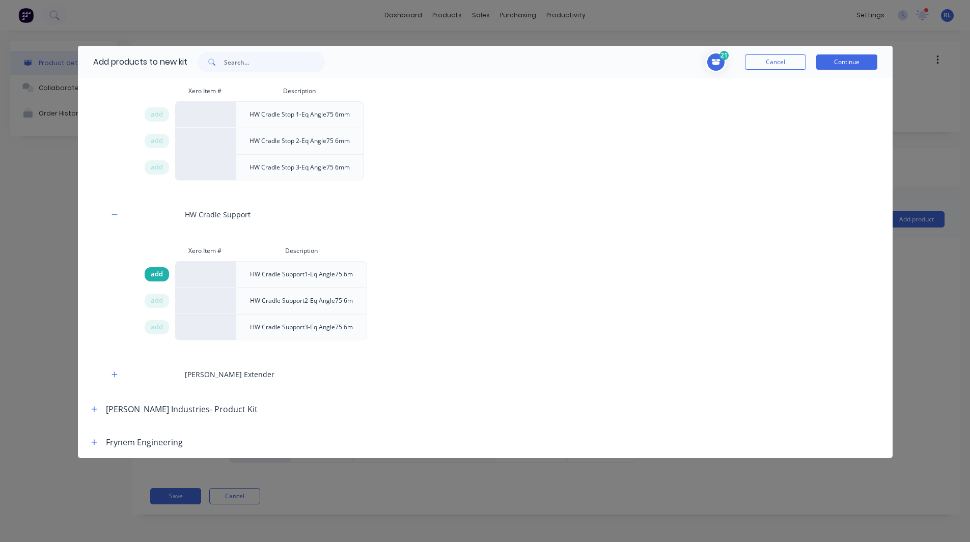
click at [157, 276] on span "add" at bounding box center [157, 274] width 12 height 10
click at [157, 302] on span "add" at bounding box center [157, 301] width 12 height 10
click at [159, 326] on span "add" at bounding box center [157, 327] width 12 height 10
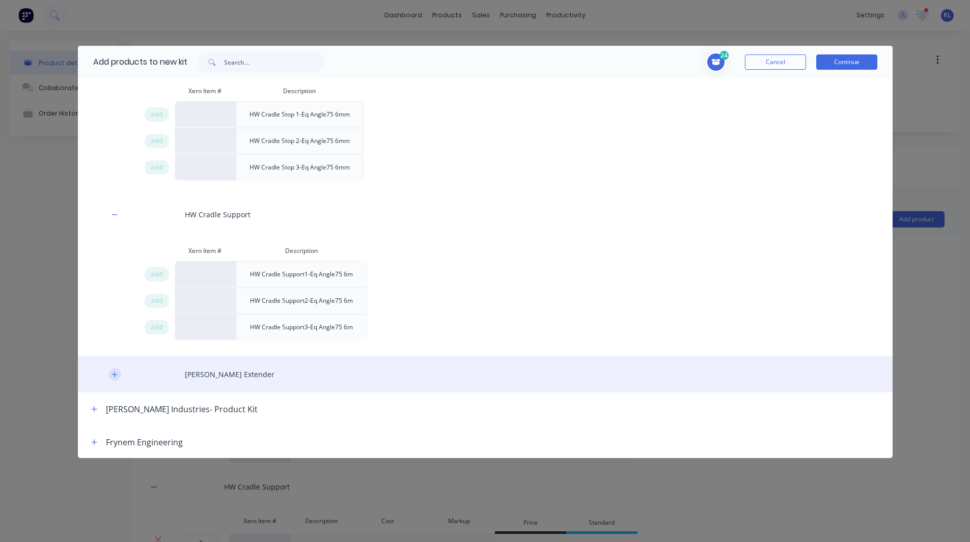
click at [111, 375] on icon "button" at bounding box center [114, 374] width 6 height 7
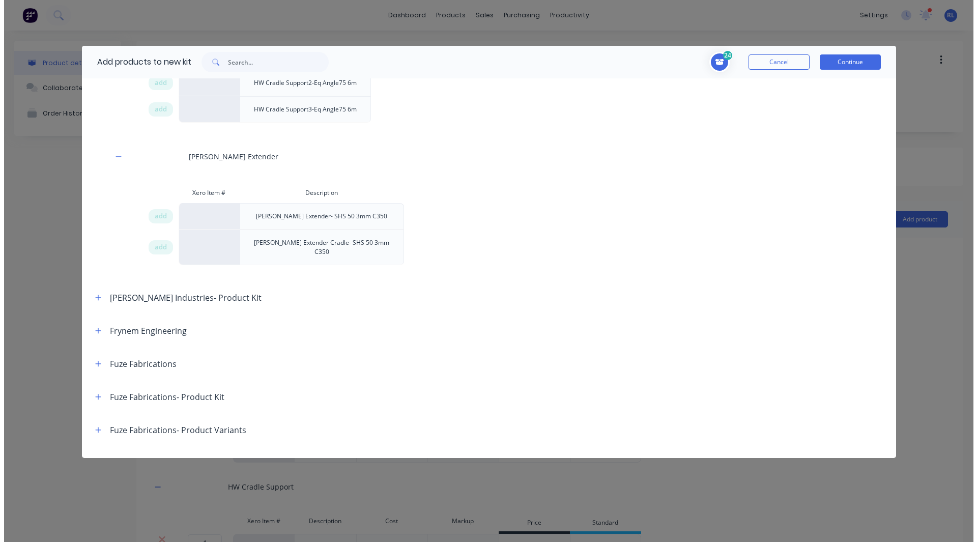
scroll to position [780, 0]
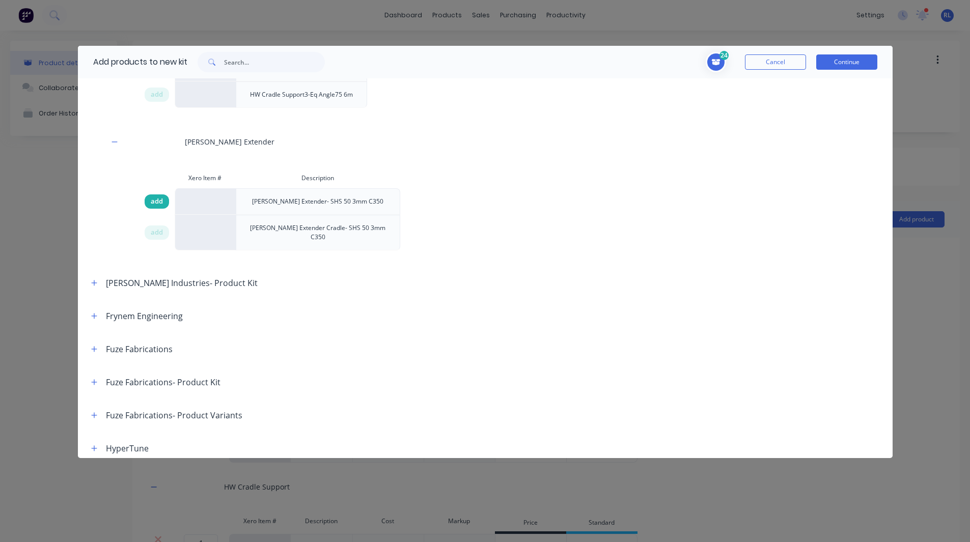
click at [152, 201] on span "add" at bounding box center [157, 201] width 12 height 10
click at [154, 230] on span "add" at bounding box center [157, 233] width 12 height 10
click at [760, 65] on button "Cancel" at bounding box center [775, 61] width 61 height 15
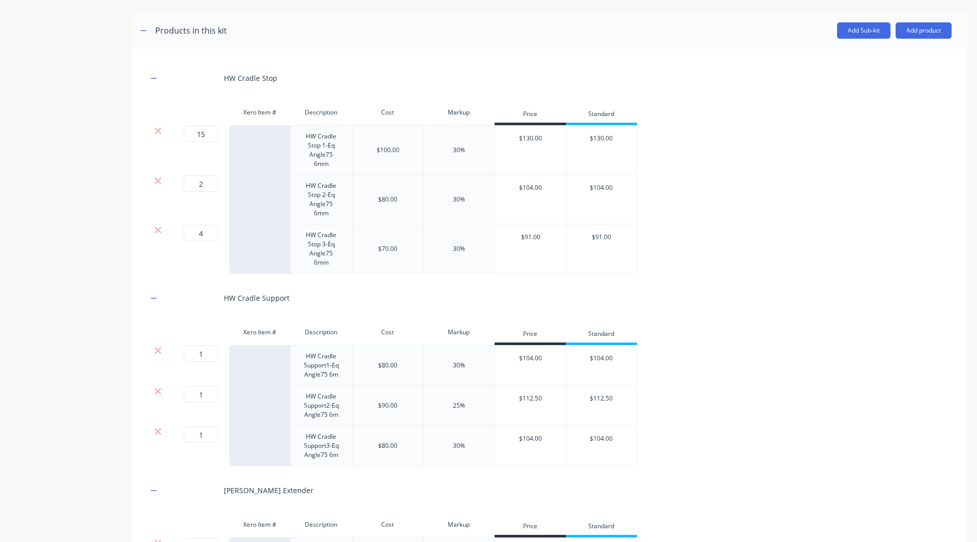
scroll to position [191, 0]
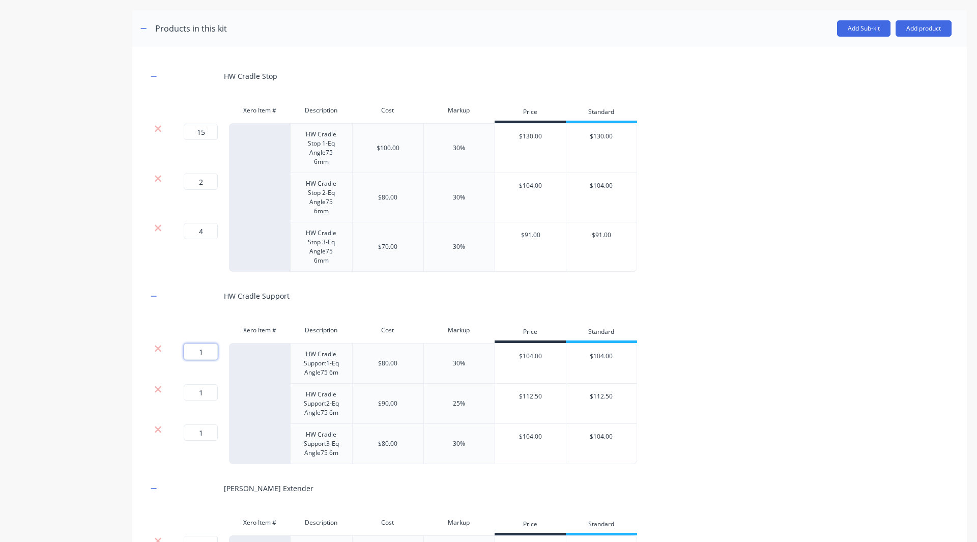
click at [204, 350] on input "1" at bounding box center [201, 352] width 34 height 16
click at [206, 393] on input "1" at bounding box center [201, 392] width 34 height 16
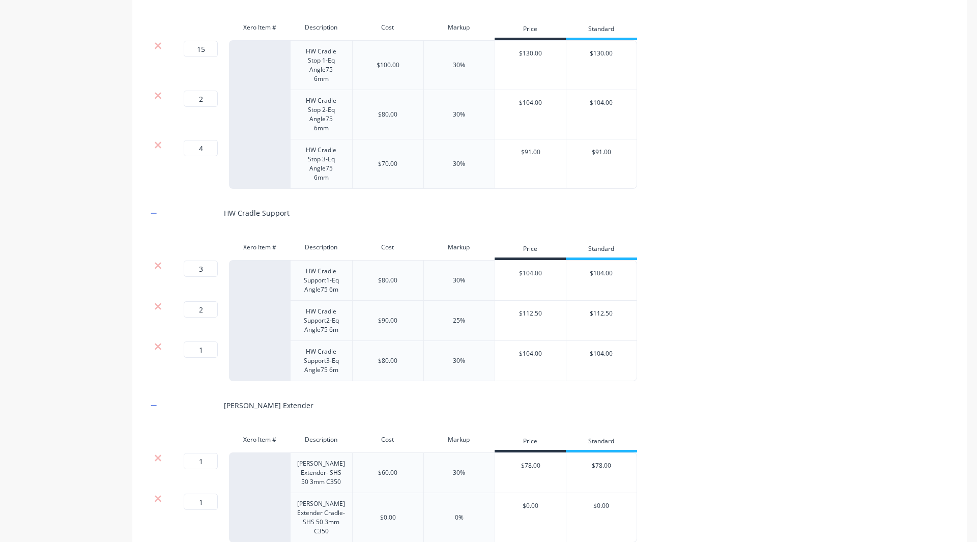
scroll to position [275, 0]
click at [202, 349] on input "1" at bounding box center [201, 349] width 34 height 16
click at [201, 400] on div at bounding box center [190, 404] width 51 height 28
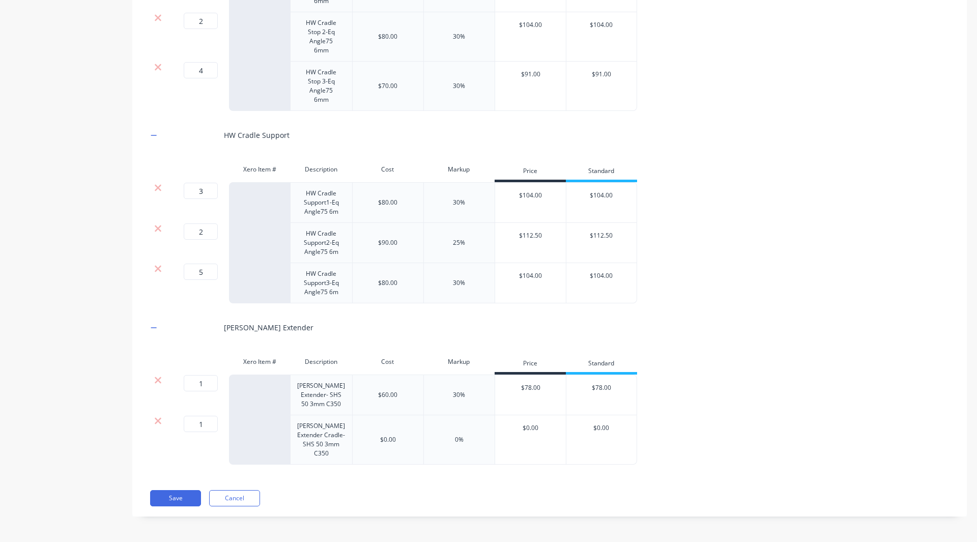
scroll to position [367, 0]
click at [201, 375] on input "1" at bounding box center [201, 383] width 34 height 16
click at [204, 420] on input "1" at bounding box center [201, 424] width 34 height 16
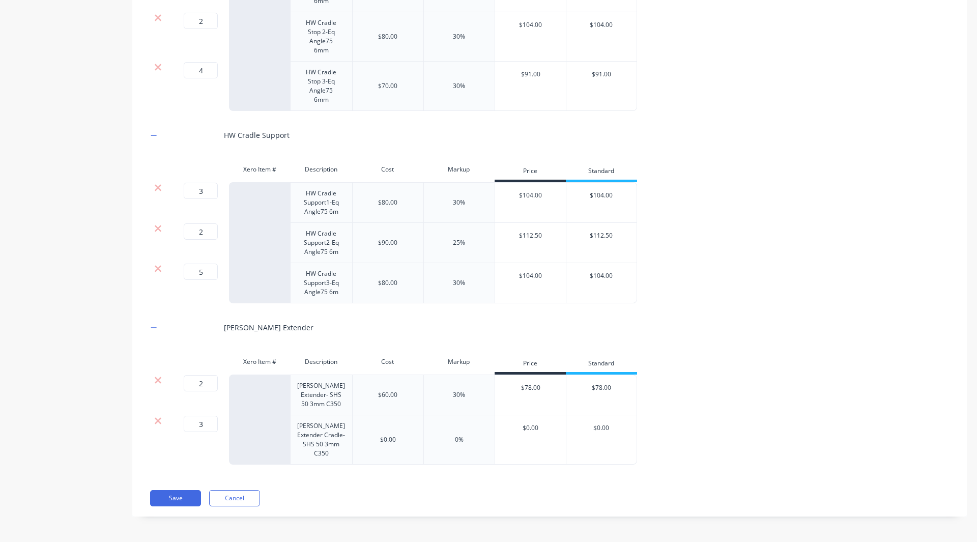
click at [82, 427] on div "Product details Collaborate Order History" at bounding box center [63, 110] width 107 height 843
click at [162, 500] on button "Save" at bounding box center [175, 498] width 51 height 16
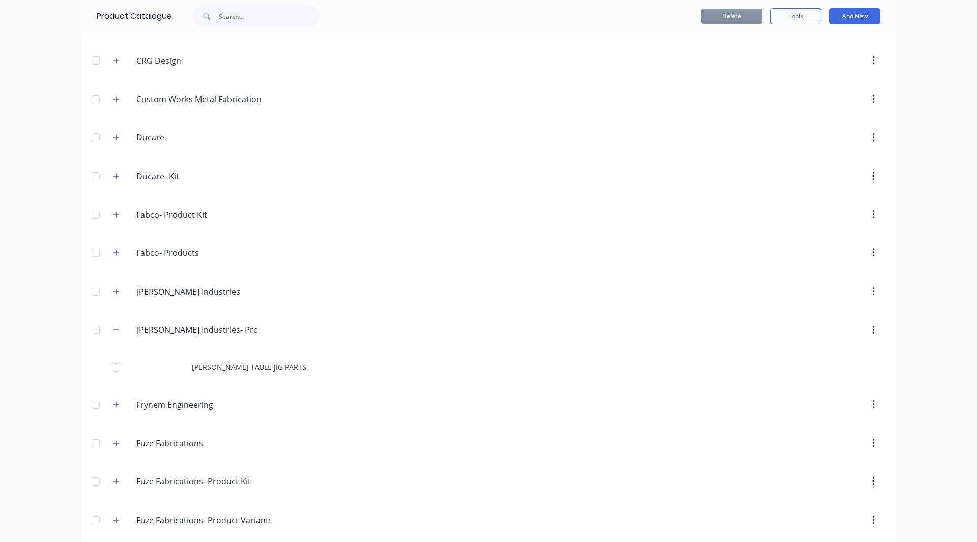
scroll to position [219, 0]
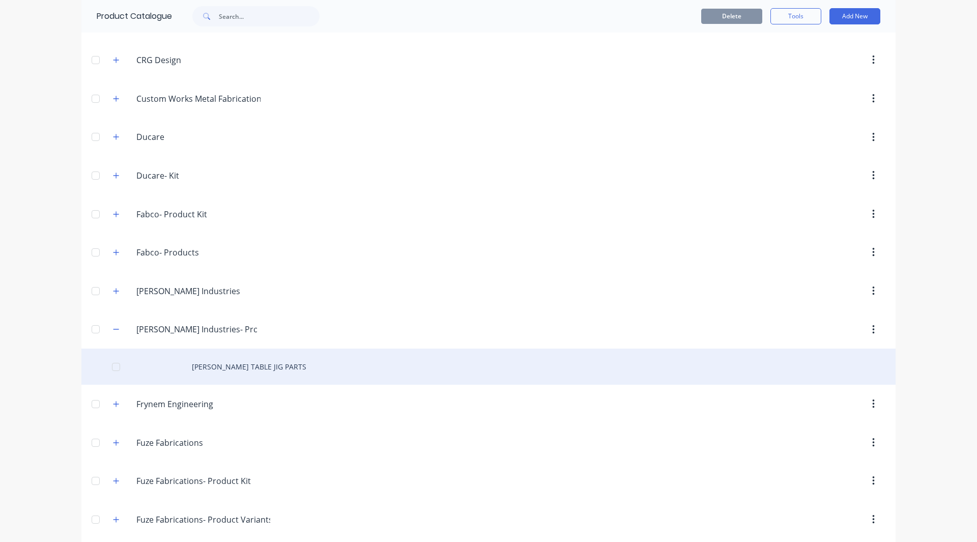
click at [221, 370] on div "HW JOINER TABLE JIG PARTS" at bounding box center [488, 367] width 814 height 36
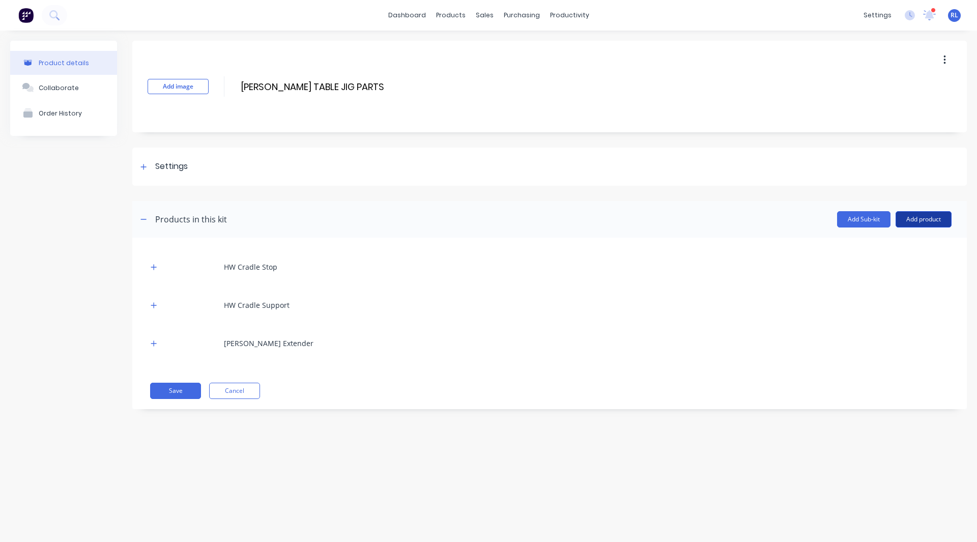
click at [923, 216] on button "Add product" at bounding box center [924, 219] width 56 height 16
click at [888, 265] on div "Labour" at bounding box center [903, 266] width 78 height 15
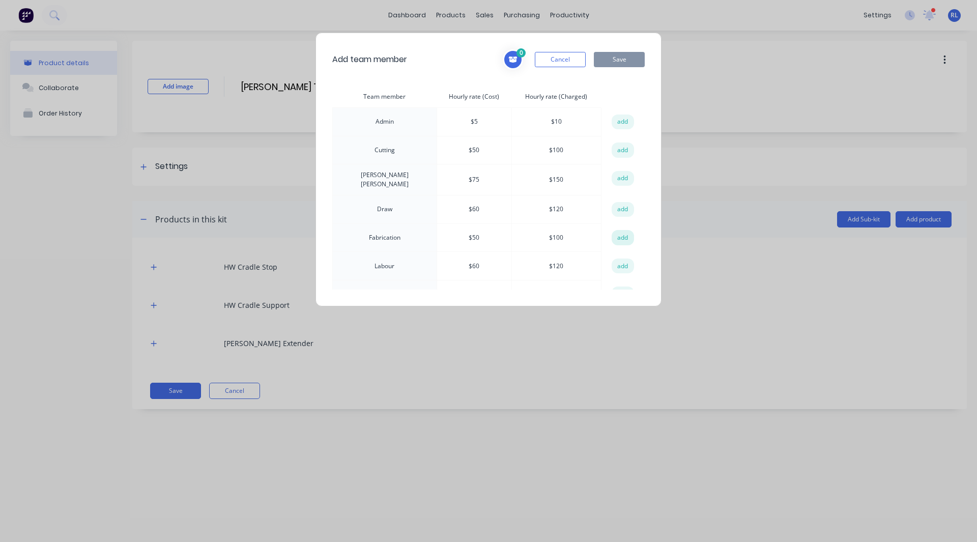
click at [613, 234] on button "add" at bounding box center [623, 237] width 22 height 15
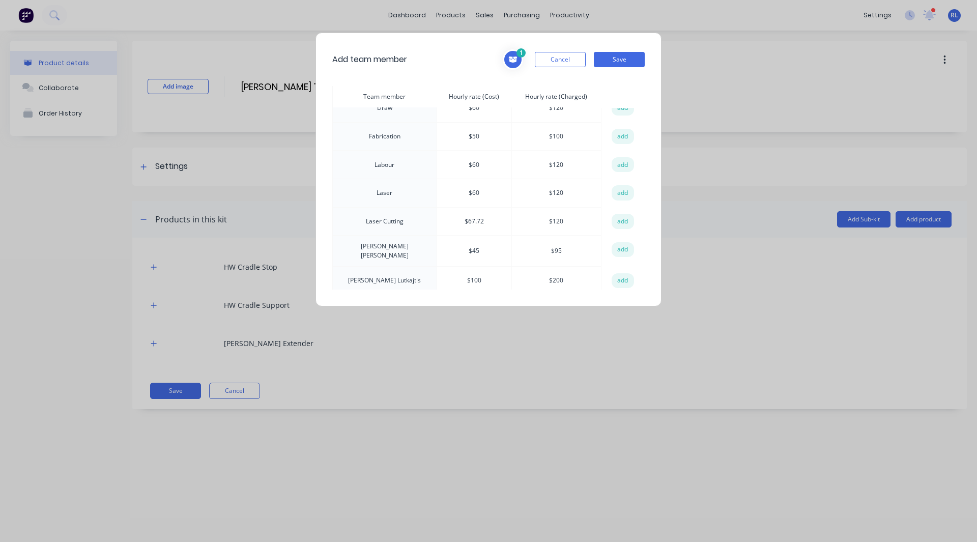
scroll to position [102, 0]
click at [619, 217] on button "add" at bounding box center [623, 220] width 22 height 15
click at [603, 53] on button "Save" at bounding box center [619, 59] width 51 height 15
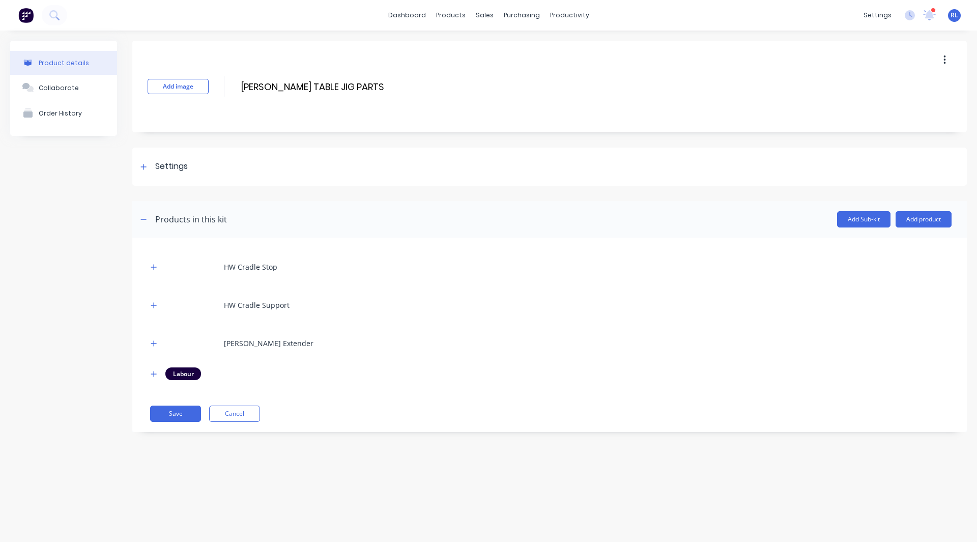
click at [151, 381] on div "HW Cradle Stop HW Cradle Support HW Joiner Extender Labour" at bounding box center [550, 321] width 804 height 137
click at [152, 377] on icon "button" at bounding box center [154, 374] width 6 height 7
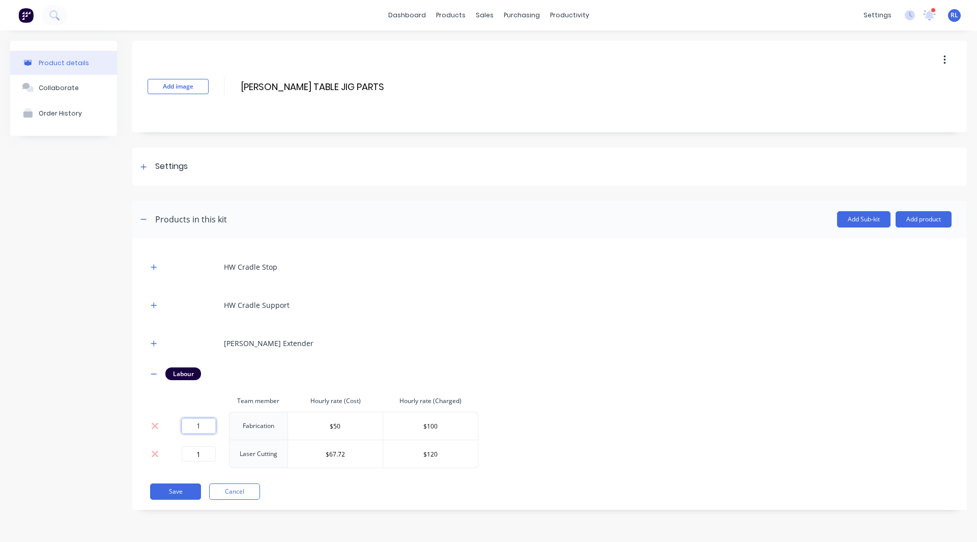
click at [203, 429] on input "1" at bounding box center [199, 425] width 34 height 15
click at [203, 450] on input "1" at bounding box center [199, 453] width 34 height 15
click at [177, 492] on button "Save" at bounding box center [175, 492] width 51 height 16
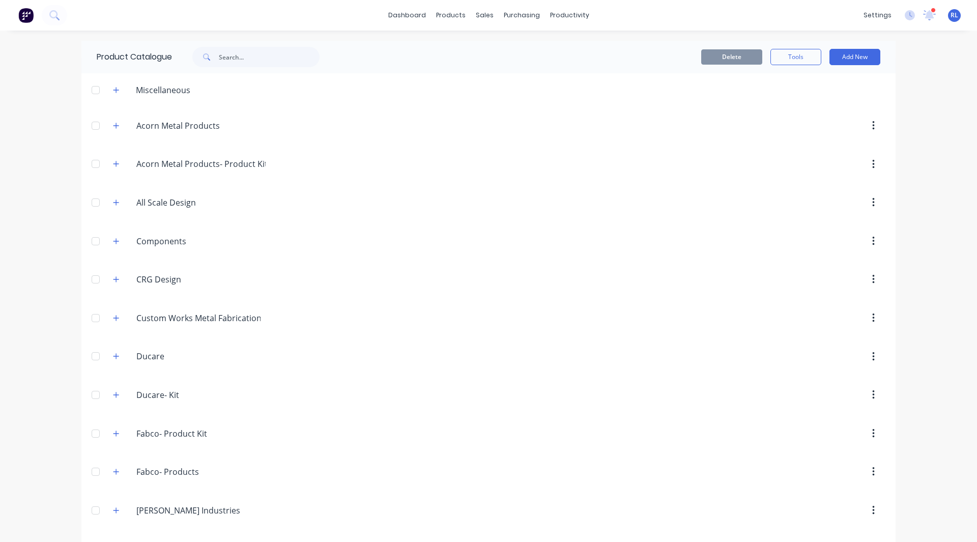
click at [32, 21] on img at bounding box center [25, 15] width 15 height 15
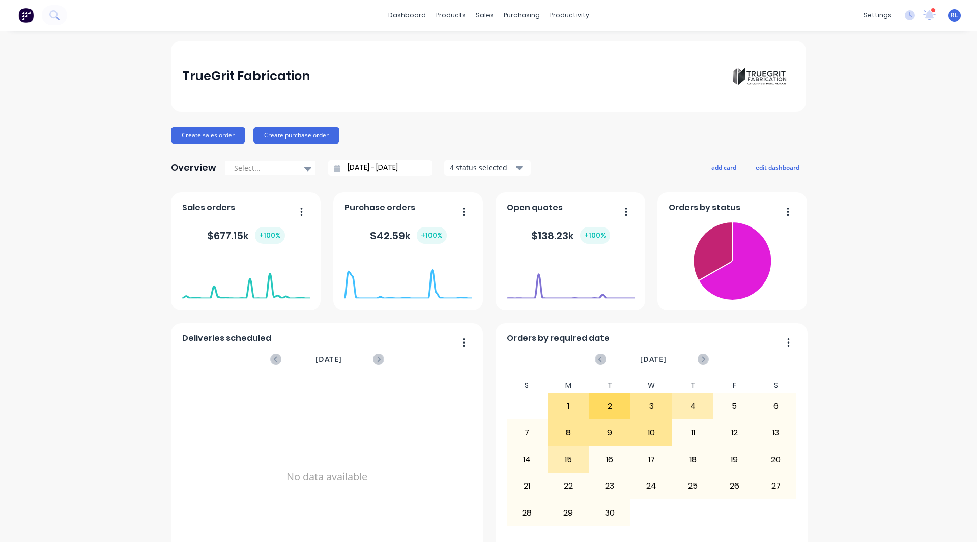
click at [848, 17] on div "dashboard products sales purchasing productivity dashboard products Product Cat…" at bounding box center [488, 15] width 977 height 31
click at [218, 214] on div "Sales orders" at bounding box center [210, 210] width 57 height 15
click at [216, 208] on span "Sales orders" at bounding box center [208, 208] width 53 height 12
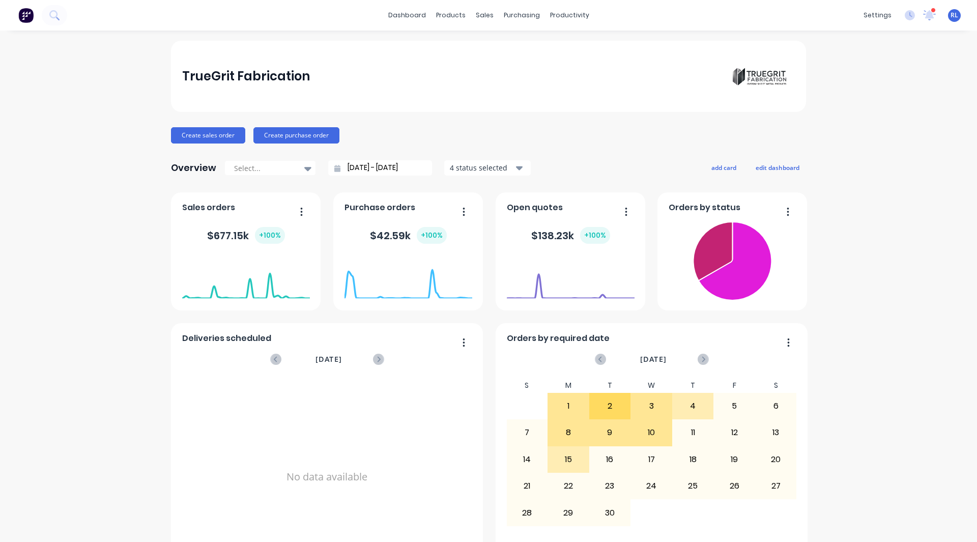
click at [384, 203] on span "Purchase orders" at bounding box center [380, 208] width 71 height 12
click at [711, 169] on button "add card" at bounding box center [724, 167] width 38 height 13
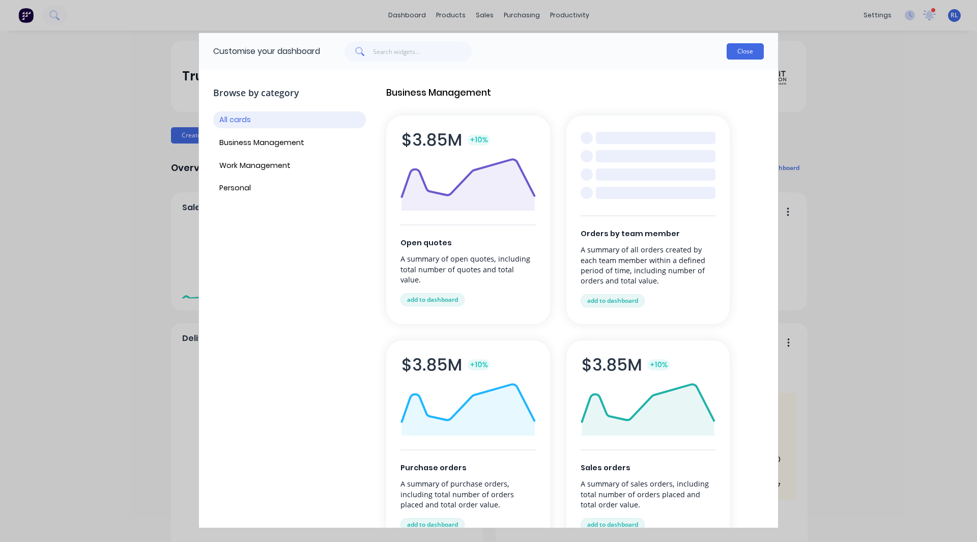
click at [741, 51] on button "Close" at bounding box center [745, 51] width 37 height 16
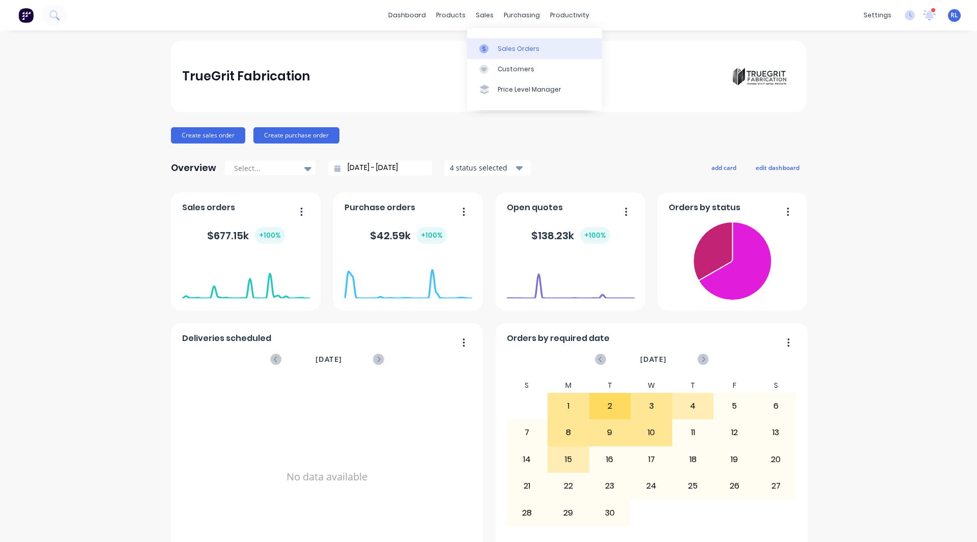
click at [503, 42] on link "Sales Orders" at bounding box center [534, 48] width 135 height 20
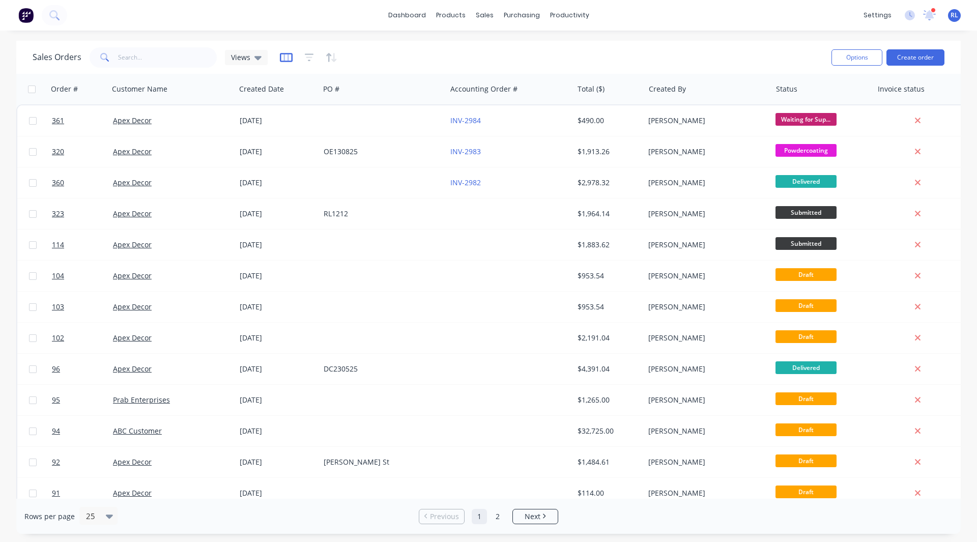
click at [283, 59] on icon "button" at bounding box center [286, 57] width 13 height 10
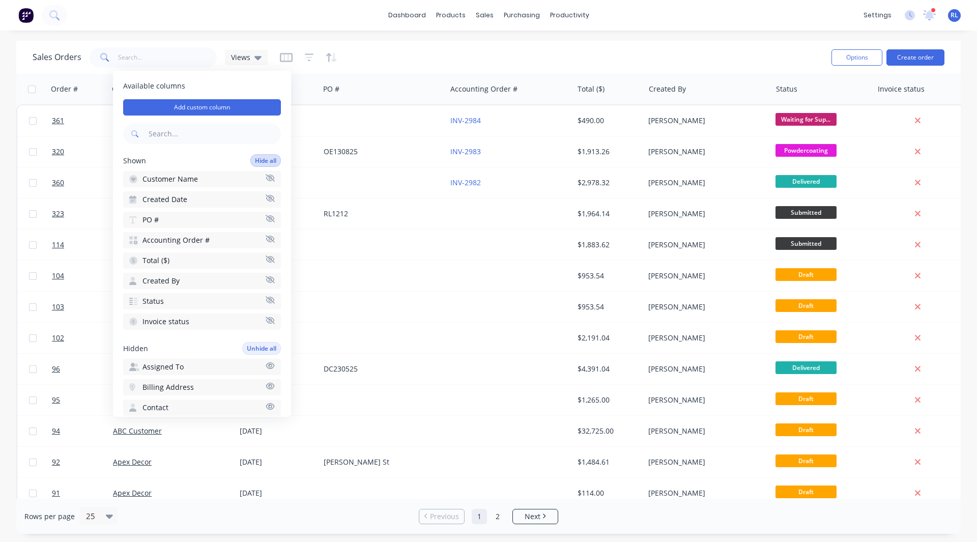
click at [252, 160] on button "Hide all" at bounding box center [265, 160] width 31 height 13
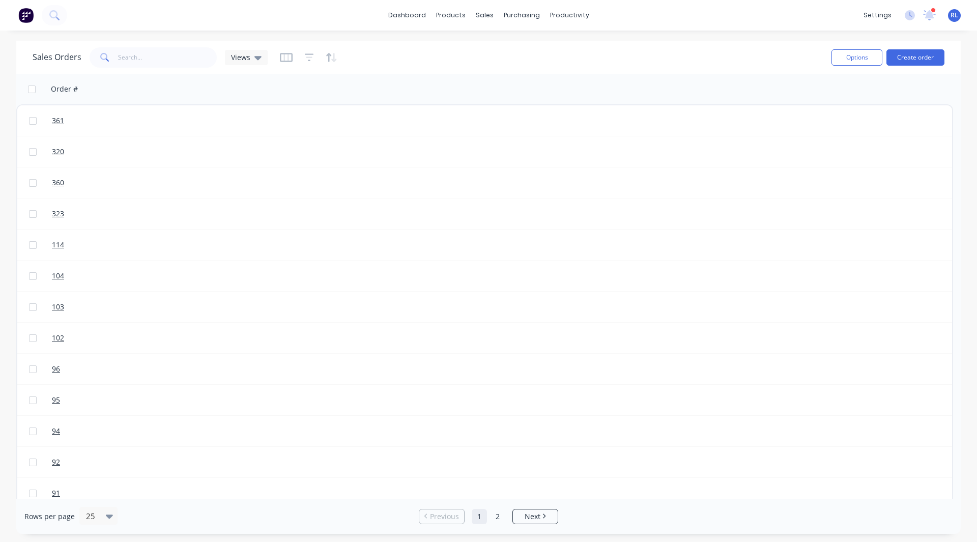
click at [7, 66] on div "Sales Orders Views Options Create order Order # 361 320 360 323 114 104 103 102…" at bounding box center [488, 287] width 977 height 493
click at [235, 54] on span "Views" at bounding box center [240, 57] width 19 height 11
click at [287, 56] on icon "button" at bounding box center [285, 57] width 5 height 7
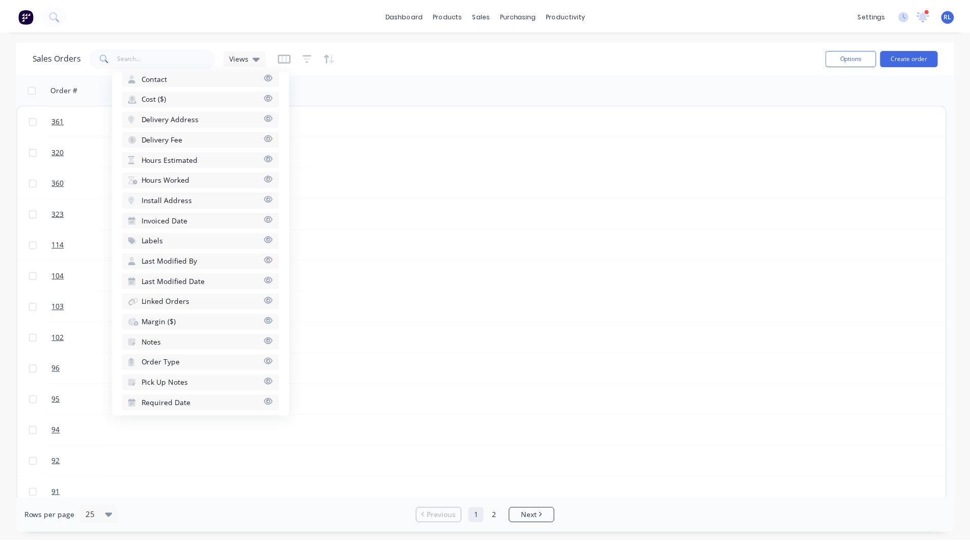
scroll to position [359, 0]
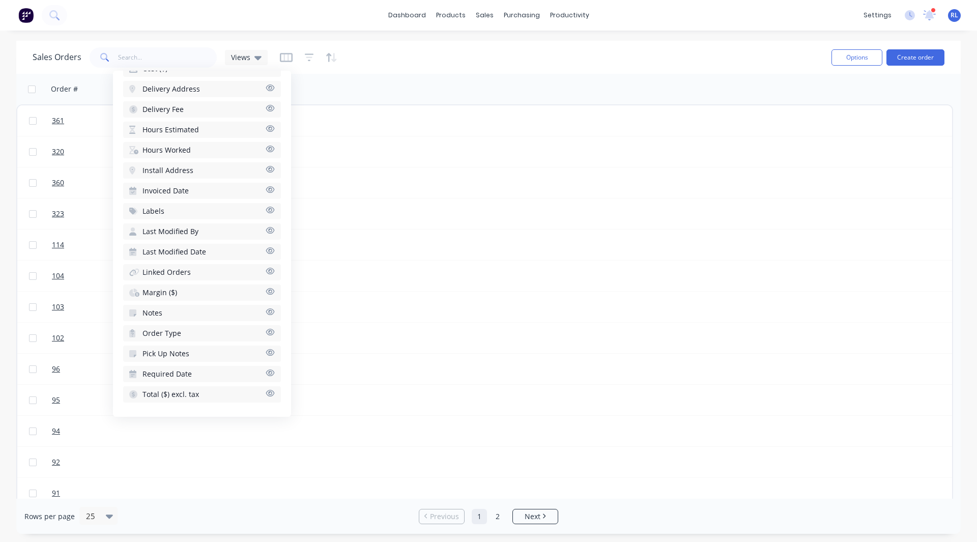
click at [173, 129] on span "Hours Estimated" at bounding box center [171, 130] width 56 height 10
click at [175, 151] on span "Hours Worked" at bounding box center [167, 150] width 48 height 10
click at [154, 294] on span "Margin ($)" at bounding box center [160, 293] width 35 height 10
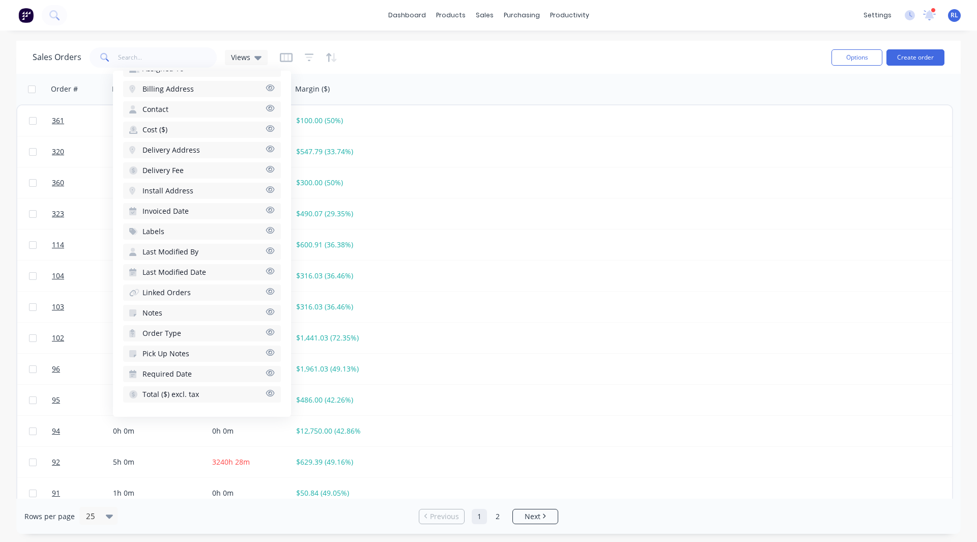
click at [382, 57] on div "Sales Orders Views" at bounding box center [428, 57] width 791 height 25
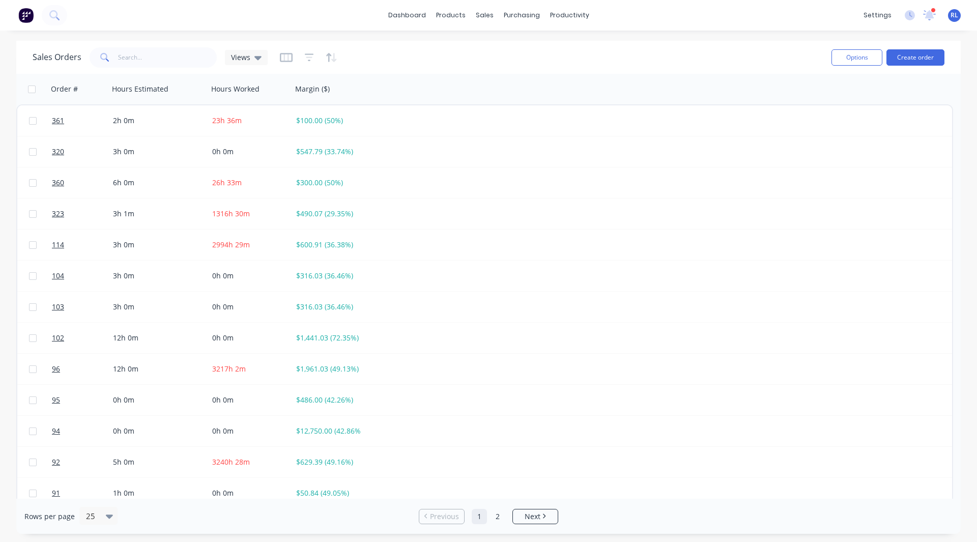
click at [29, 15] on img at bounding box center [25, 15] width 15 height 15
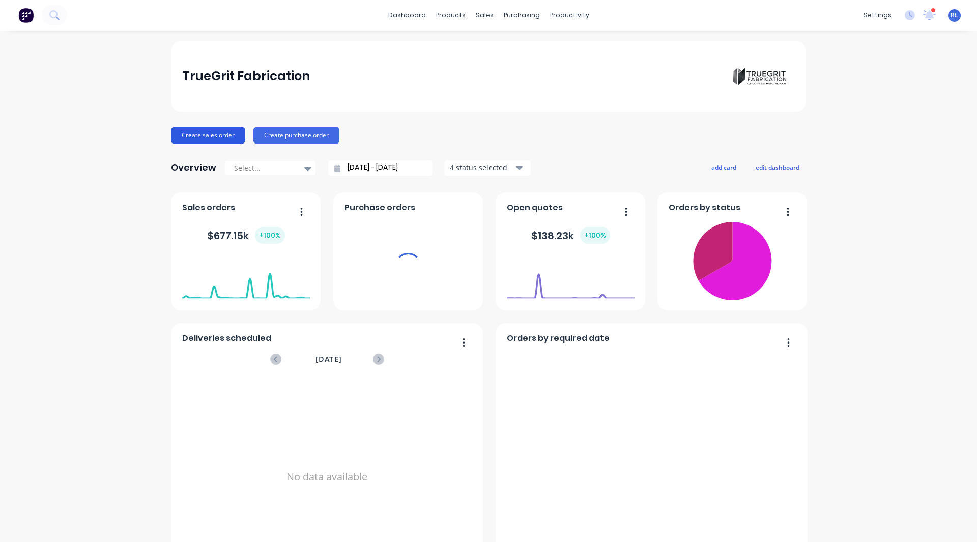
click at [194, 132] on button "Create sales order" at bounding box center [208, 135] width 74 height 16
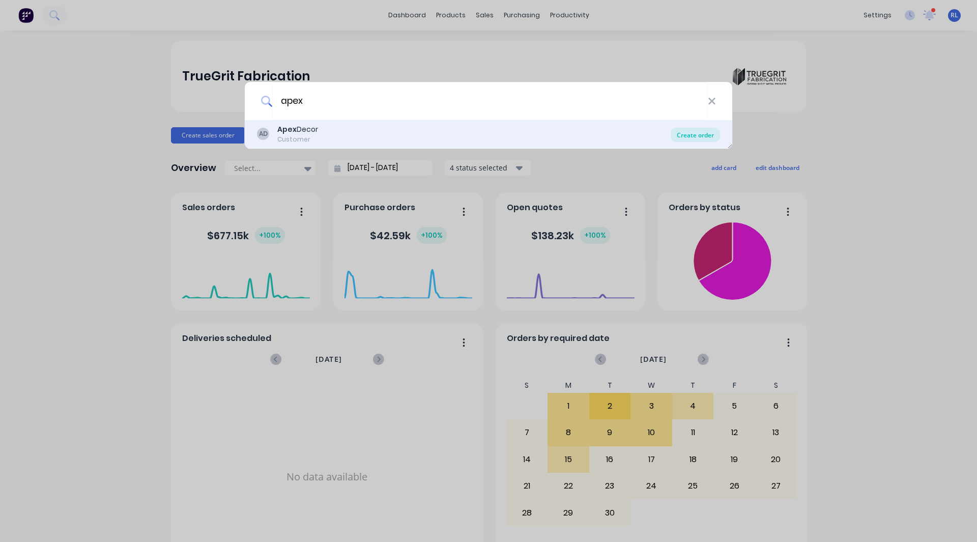
click at [703, 137] on div "Create order" at bounding box center [695, 135] width 49 height 14
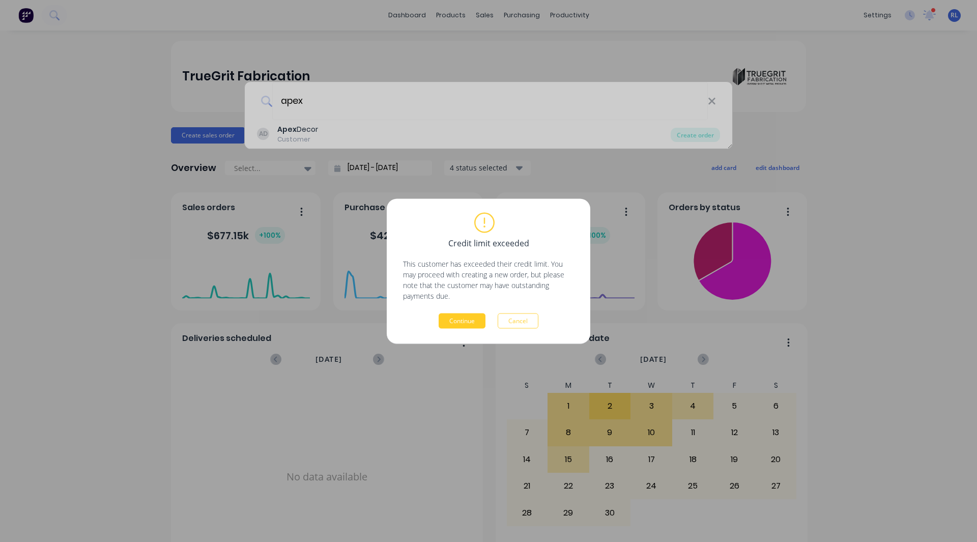
click at [468, 321] on button "Continue" at bounding box center [462, 320] width 47 height 15
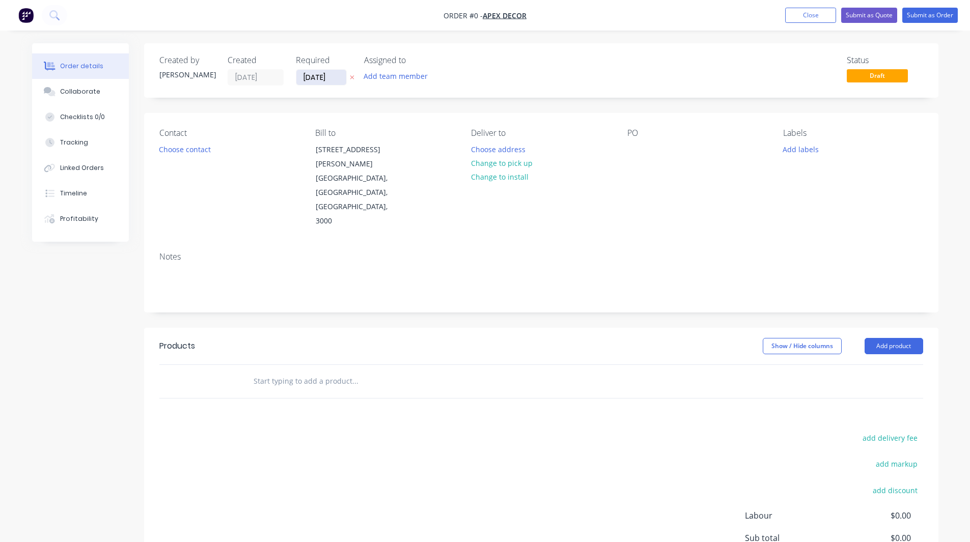
click at [319, 73] on input "[DATE]" at bounding box center [321, 77] width 50 height 15
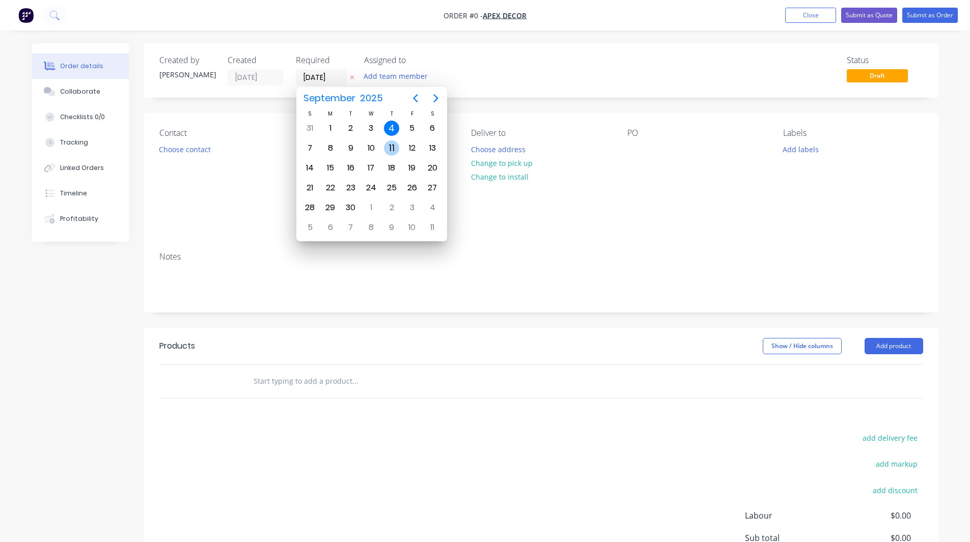
click at [396, 146] on div "11" at bounding box center [391, 147] width 15 height 15
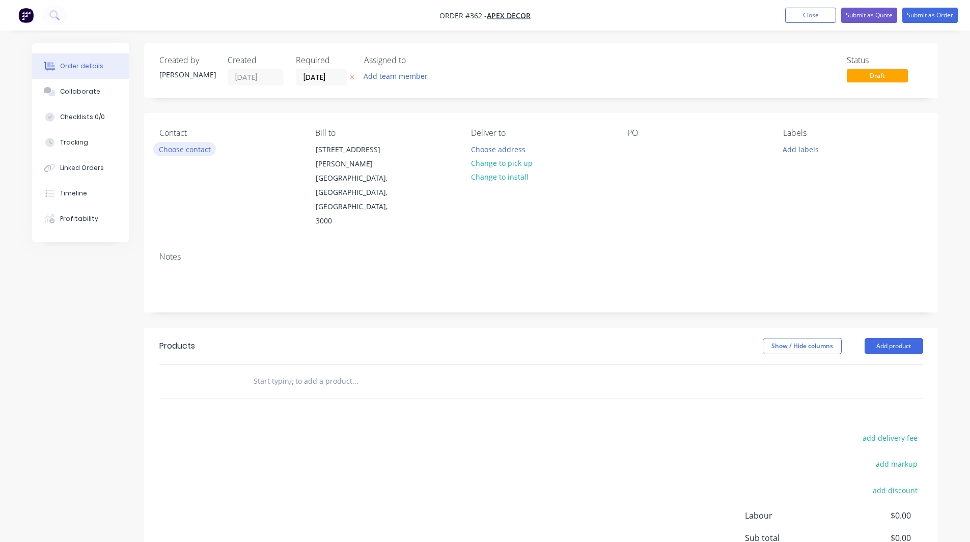
click at [171, 152] on button "Choose contact" at bounding box center [184, 149] width 63 height 14
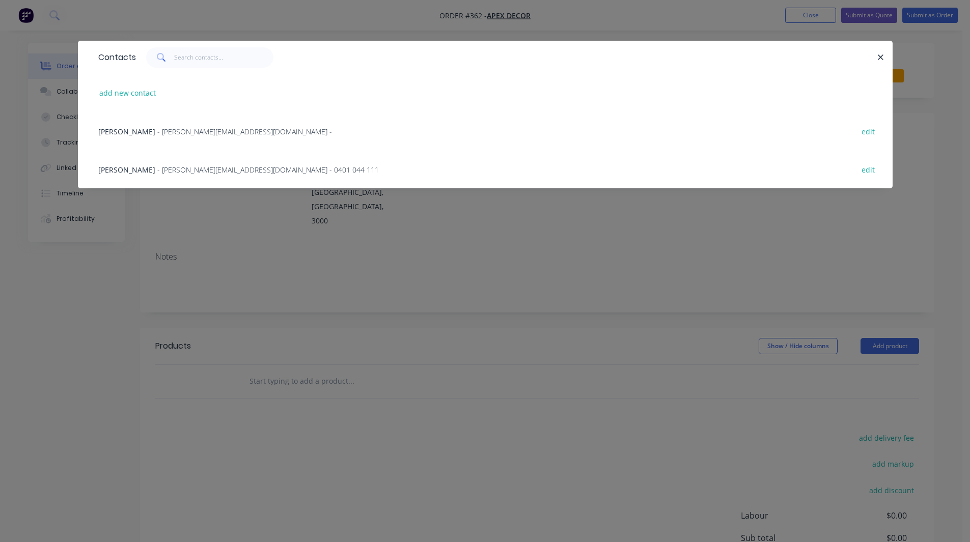
click at [164, 172] on span "- paul@factory.app - 0401 044 111" at bounding box center [267, 170] width 221 height 10
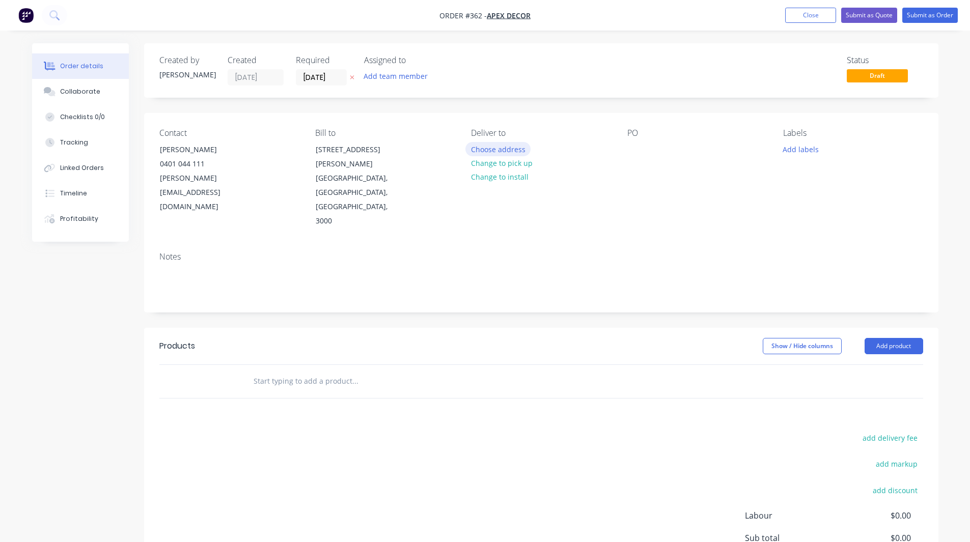
click at [498, 150] on button "Choose address" at bounding box center [497, 149] width 65 height 14
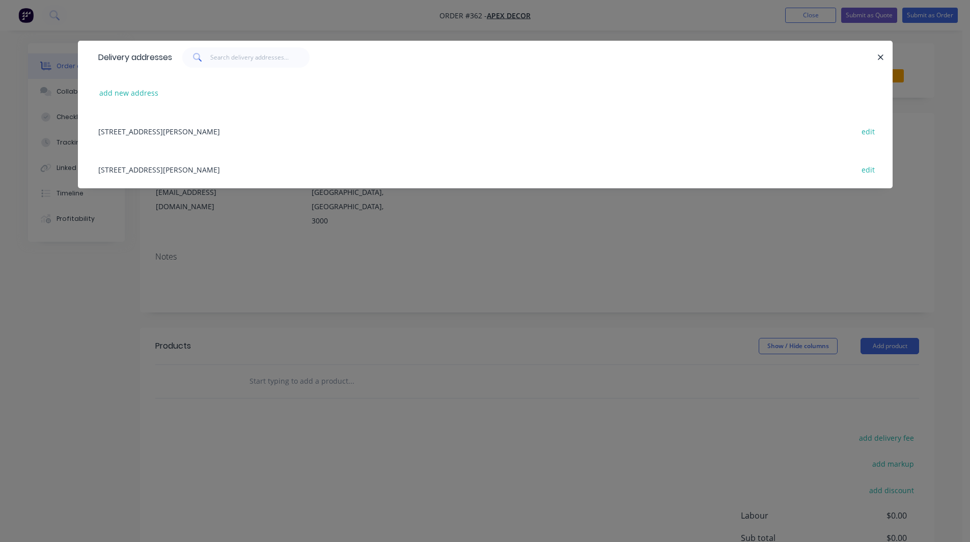
click at [146, 127] on div "789 Collins Street, Melbourne, Victoria, Australia, 3000 edit" at bounding box center [485, 131] width 784 height 38
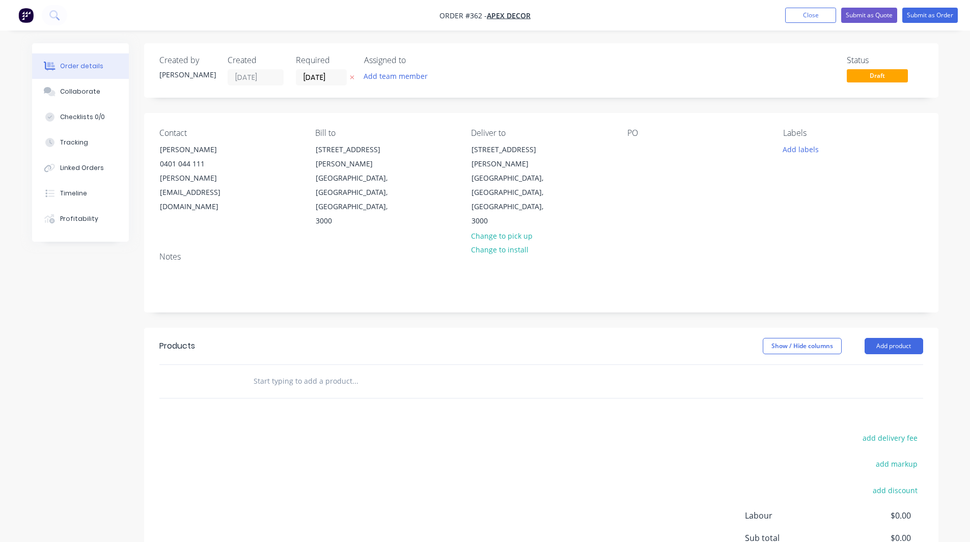
click at [649, 147] on div "PO" at bounding box center [696, 178] width 139 height 100
click at [639, 147] on div at bounding box center [635, 149] width 16 height 15
drag, startPoint x: 656, startPoint y: 178, endPoint x: 532, endPoint y: 132, distance: 131.2
click at [532, 132] on div "Deliver to" at bounding box center [540, 133] width 139 height 10
click at [390, 73] on button "Add team member" at bounding box center [395, 76] width 75 height 14
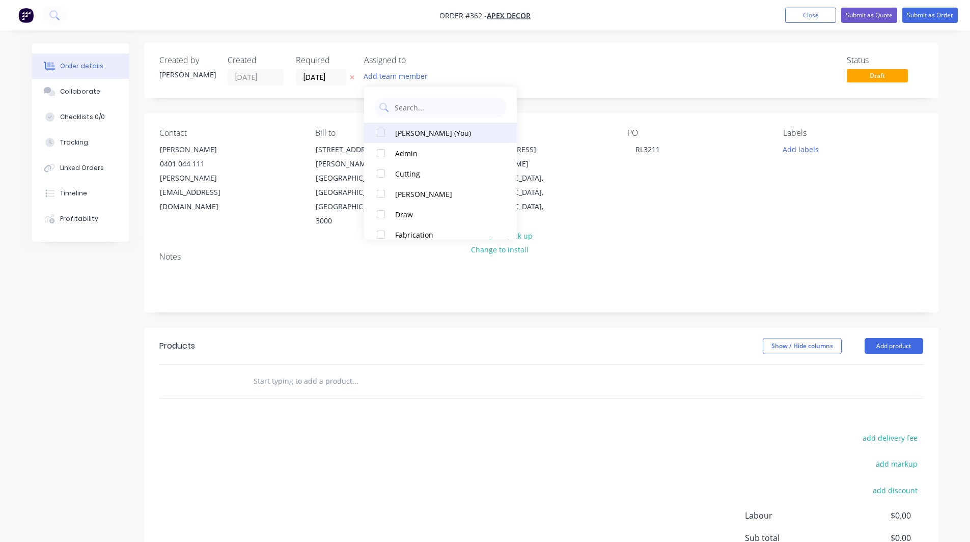
click at [380, 132] on div at bounding box center [381, 133] width 20 height 20
click at [382, 195] on div at bounding box center [381, 194] width 20 height 20
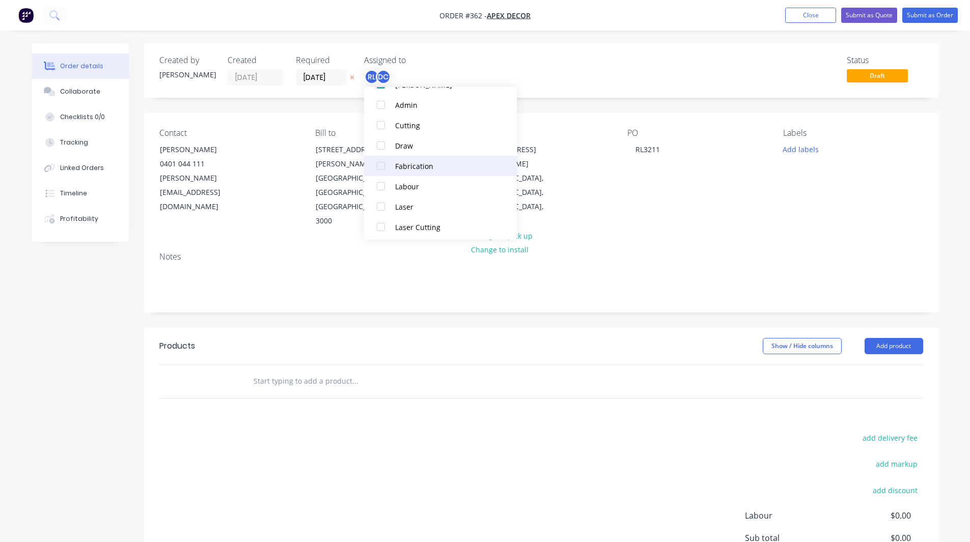
click at [381, 165] on div at bounding box center [381, 166] width 20 height 20
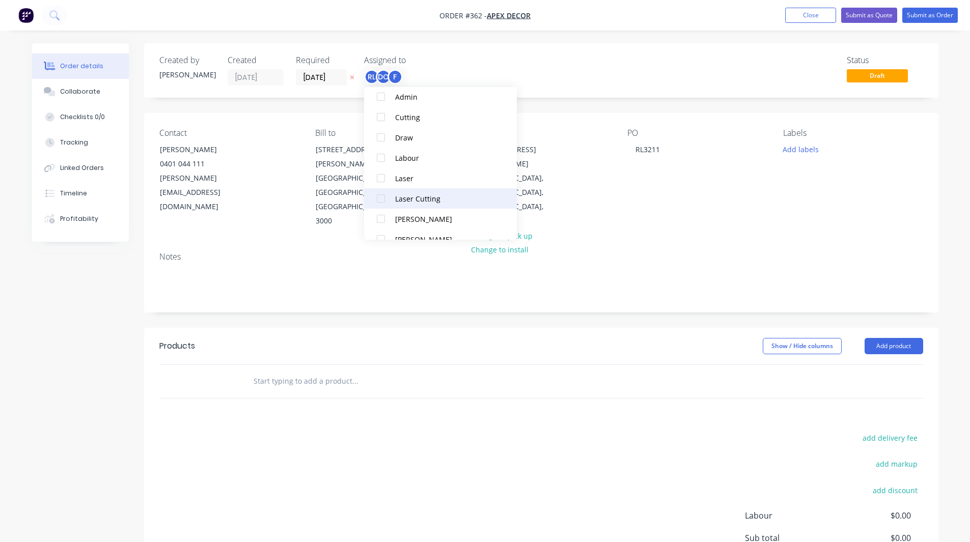
click at [379, 198] on div at bounding box center [381, 198] width 20 height 20
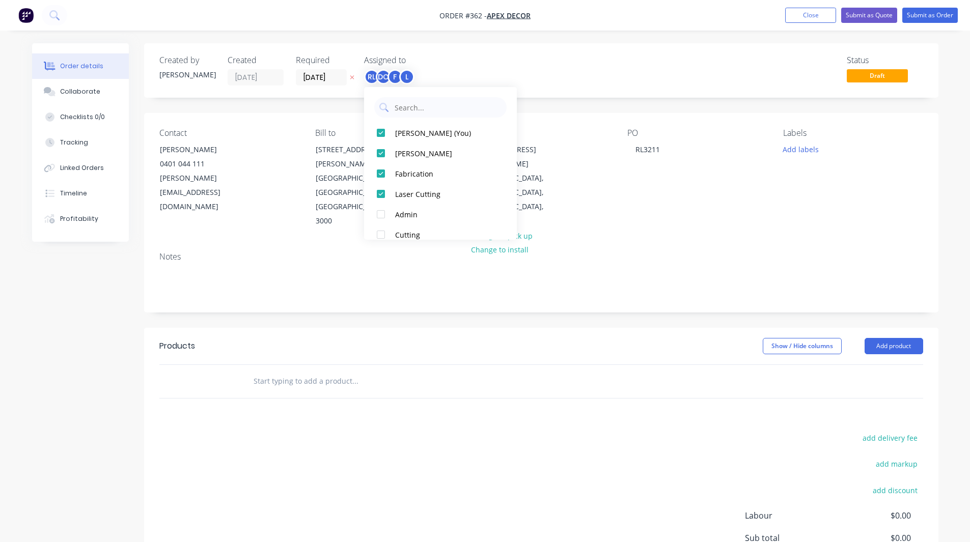
click at [522, 60] on div "Status Draft" at bounding box center [694, 70] width 457 height 30
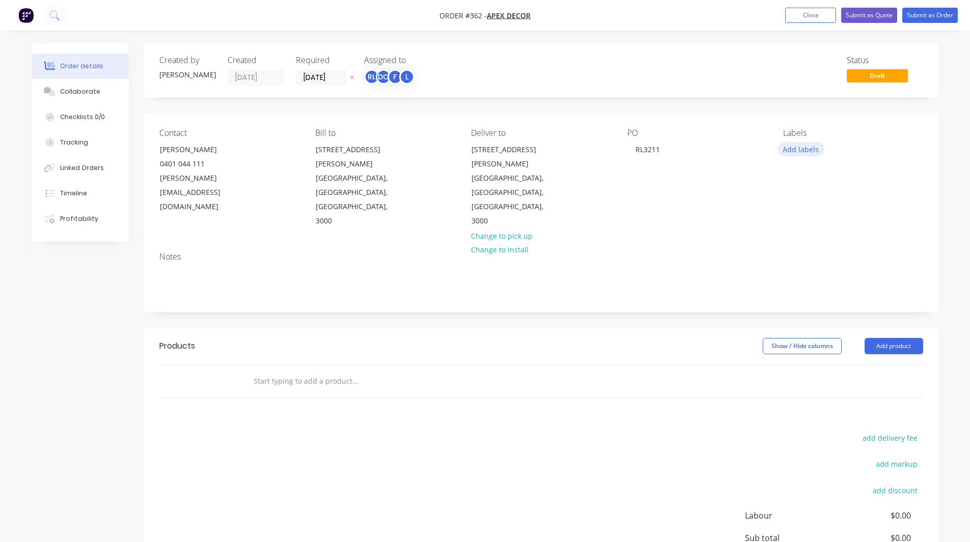
click at [797, 145] on button "Add labels" at bounding box center [800, 149] width 47 height 14
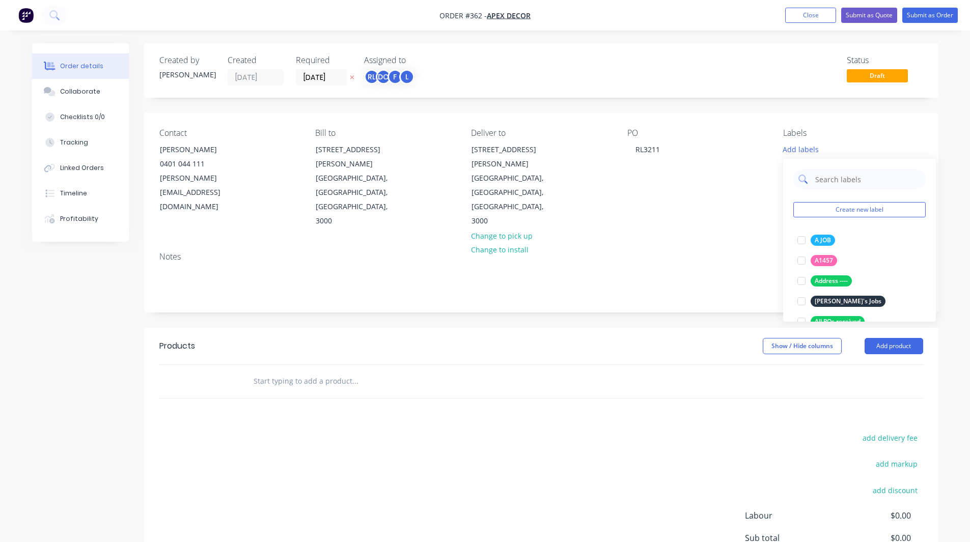
click at [835, 175] on input "text" at bounding box center [867, 179] width 106 height 20
click at [801, 240] on div at bounding box center [801, 240] width 20 height 20
click at [839, 178] on input "urgent" at bounding box center [867, 174] width 106 height 20
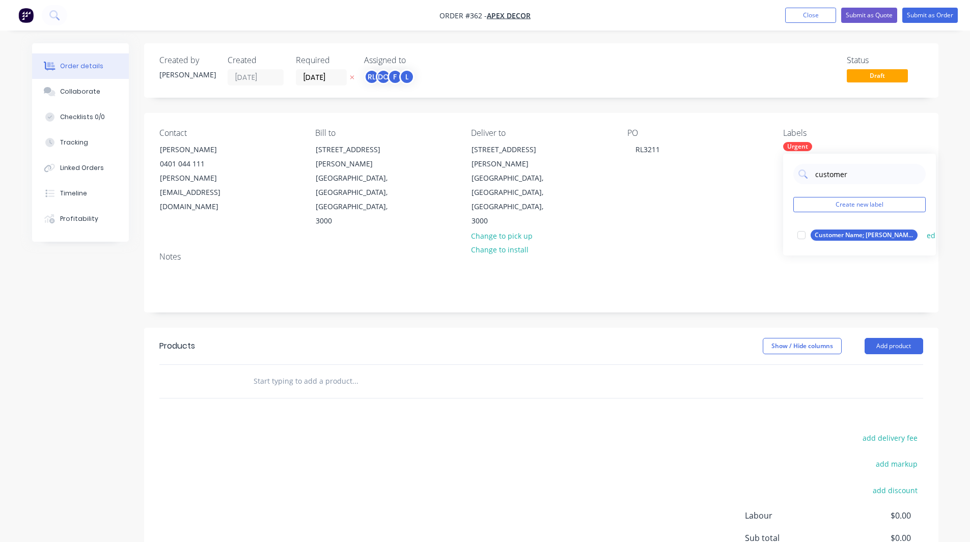
click at [801, 236] on div at bounding box center [801, 235] width 20 height 20
click at [829, 174] on input "customer" at bounding box center [867, 174] width 106 height 20
click at [797, 236] on div at bounding box center [801, 235] width 20 height 20
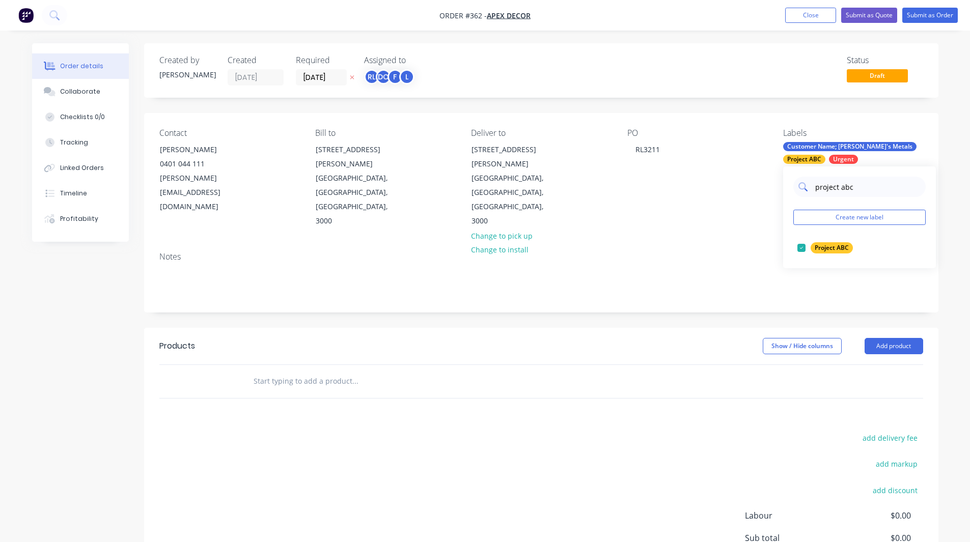
click at [851, 185] on input "project abc" at bounding box center [867, 187] width 106 height 20
click at [951, 161] on div "Order details Collaborate Checklists 0/0 Tracking Linked Orders Timeline Profit…" at bounding box center [485, 329] width 970 height 658
click at [818, 157] on div "Project ABC" at bounding box center [804, 159] width 42 height 9
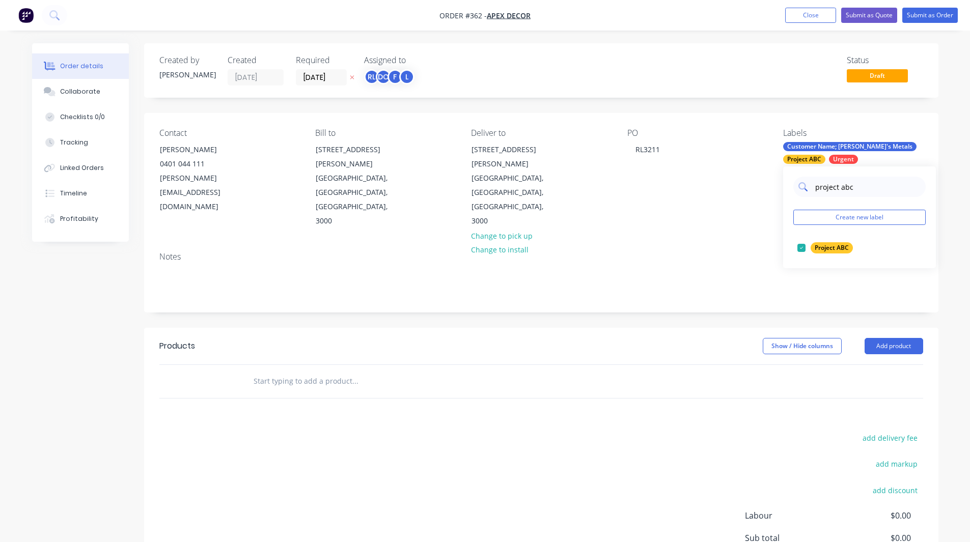
click at [822, 190] on input "project abc" at bounding box center [867, 187] width 106 height 20
click at [799, 248] on div at bounding box center [801, 248] width 20 height 20
click at [849, 186] on input "Job Type" at bounding box center [867, 187] width 106 height 20
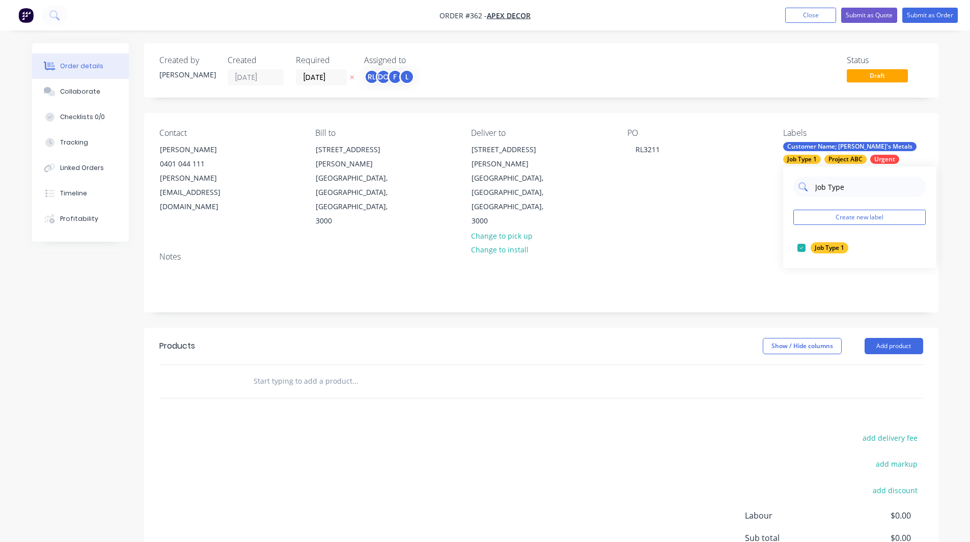
click at [849, 186] on input "Job Type" at bounding box center [867, 187] width 106 height 20
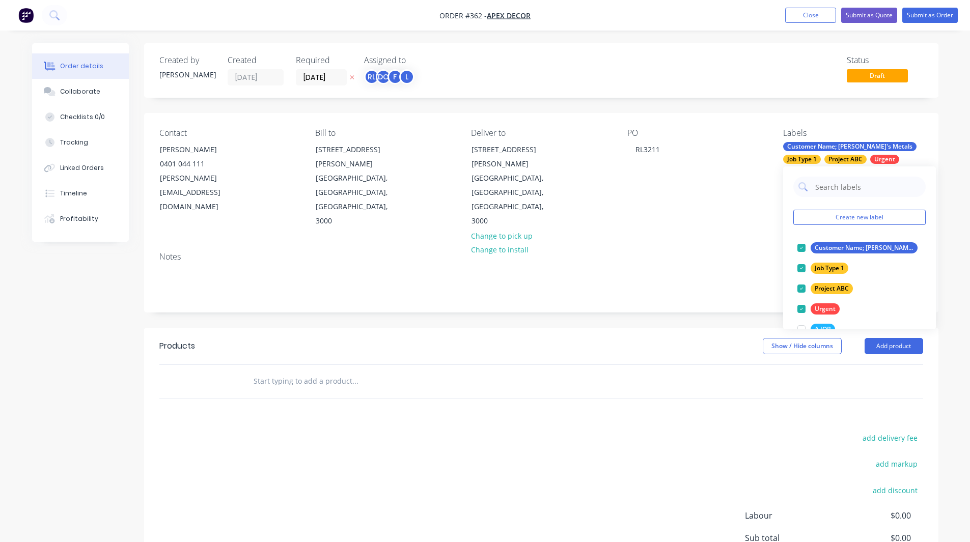
click at [953, 193] on div "Order details Collaborate Checklists 0/0 Tracking Linked Orders Timeline Profit…" at bounding box center [485, 329] width 970 height 658
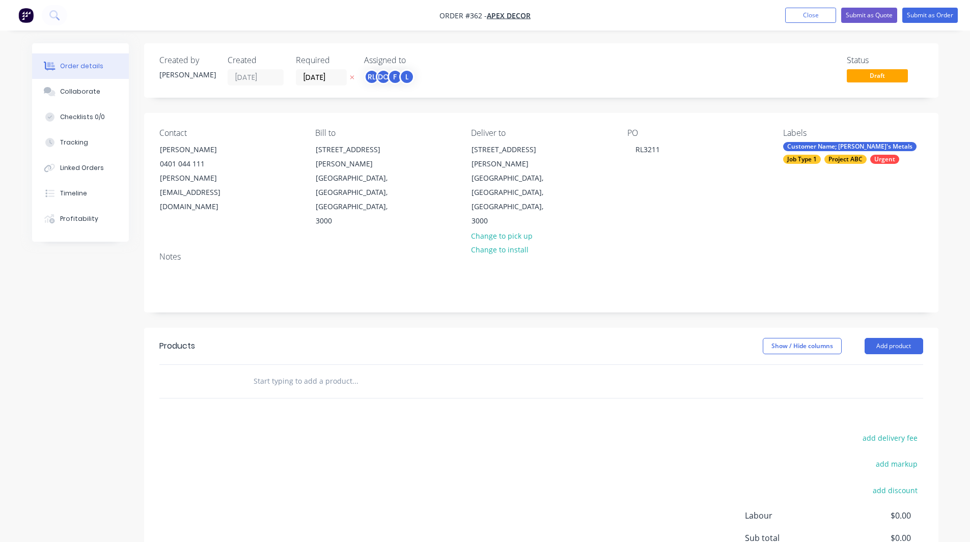
scroll to position [73, 0]
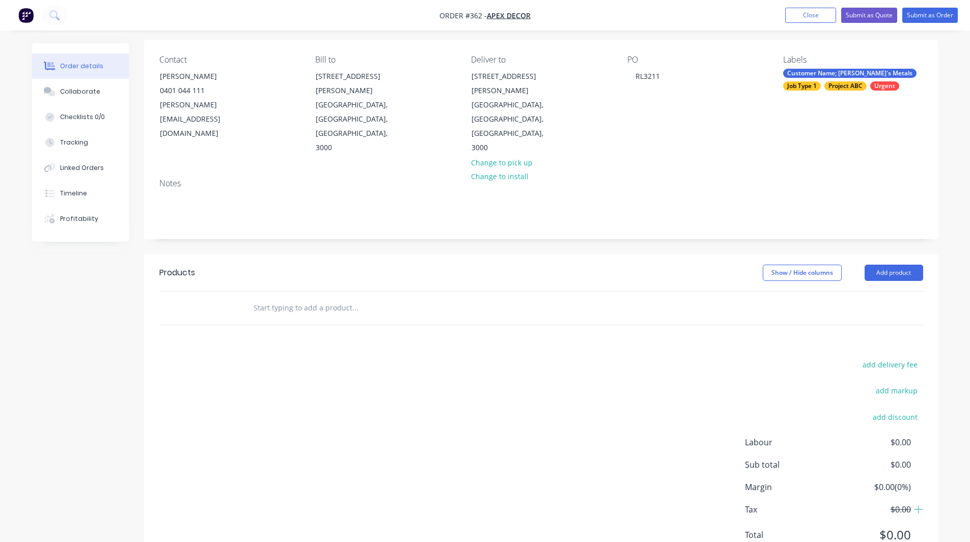
click at [281, 298] on input "text" at bounding box center [355, 308] width 204 height 20
click at [892, 265] on button "Add product" at bounding box center [893, 273] width 59 height 16
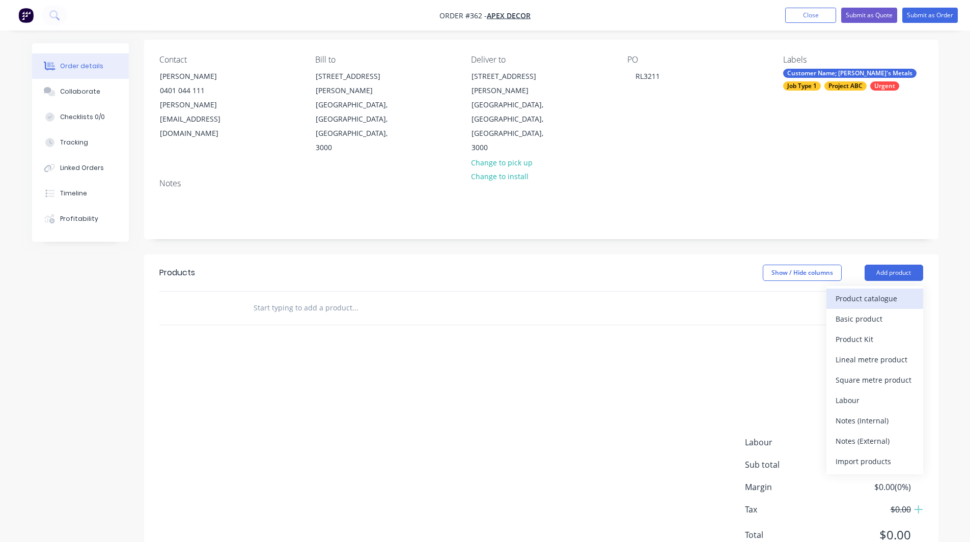
click at [862, 291] on div "Product catalogue" at bounding box center [874, 298] width 78 height 15
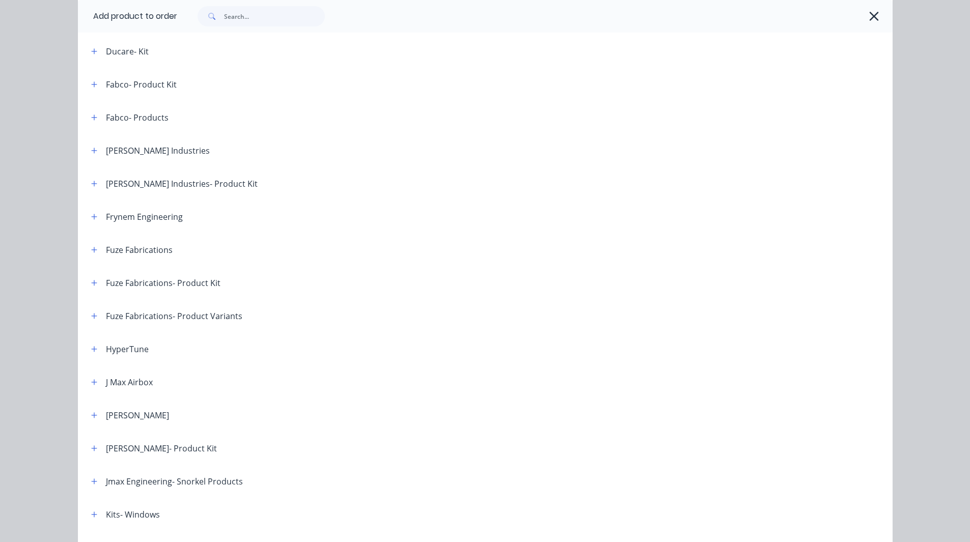
scroll to position [308, 0]
click at [91, 152] on icon "button" at bounding box center [94, 151] width 6 height 7
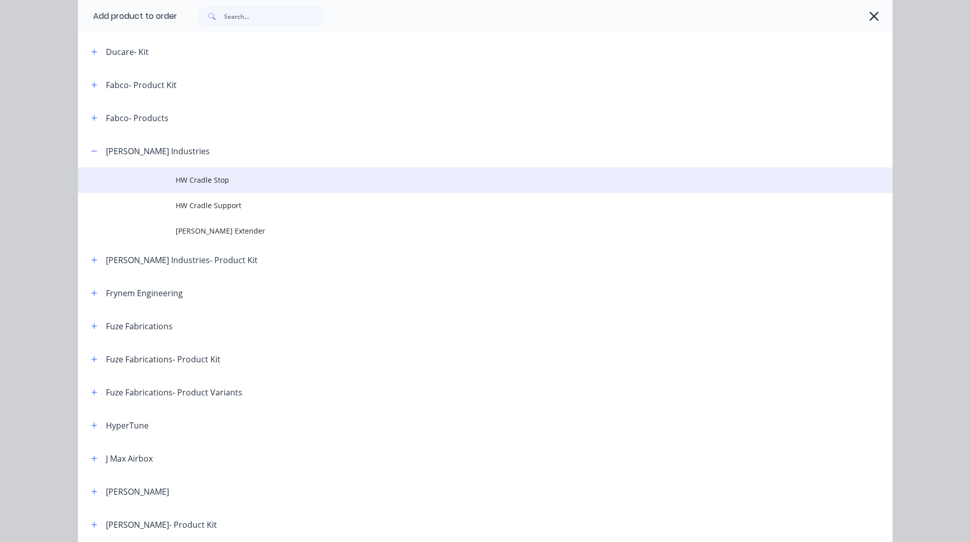
click at [190, 183] on span "HW Cradle Stop" at bounding box center [462, 180] width 573 height 11
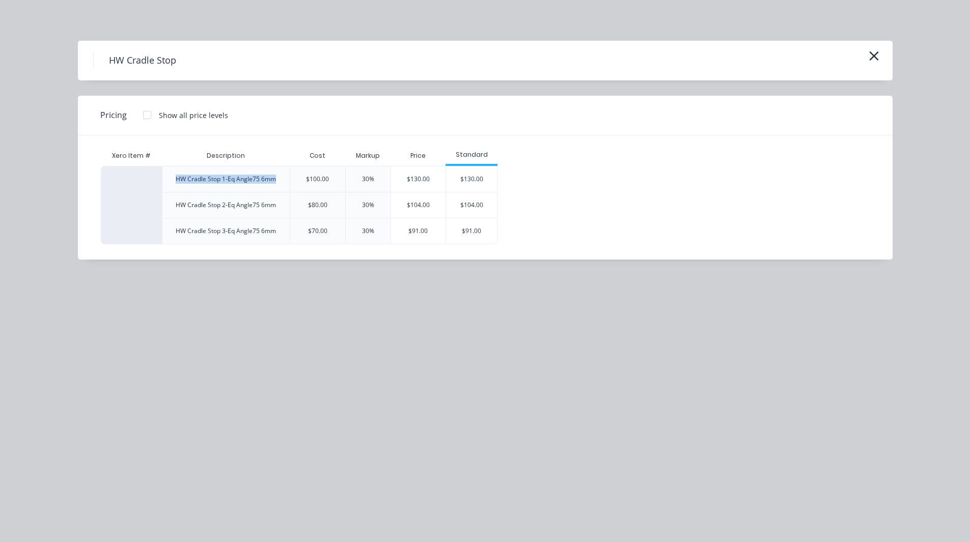
drag, startPoint x: 275, startPoint y: 178, endPoint x: 175, endPoint y: 173, distance: 100.4
click at [175, 173] on div "HW Cradle Stop 1-Eq Angle75 6mm" at bounding box center [225, 178] width 117 height 25
click at [251, 283] on div "HW Cradle Stop Pricing Show all price levels Xero Item # Description Cost Marku…" at bounding box center [485, 271] width 970 height 542
click at [147, 60] on h4 "HW Cradle Stop" at bounding box center [142, 60] width 98 height 19
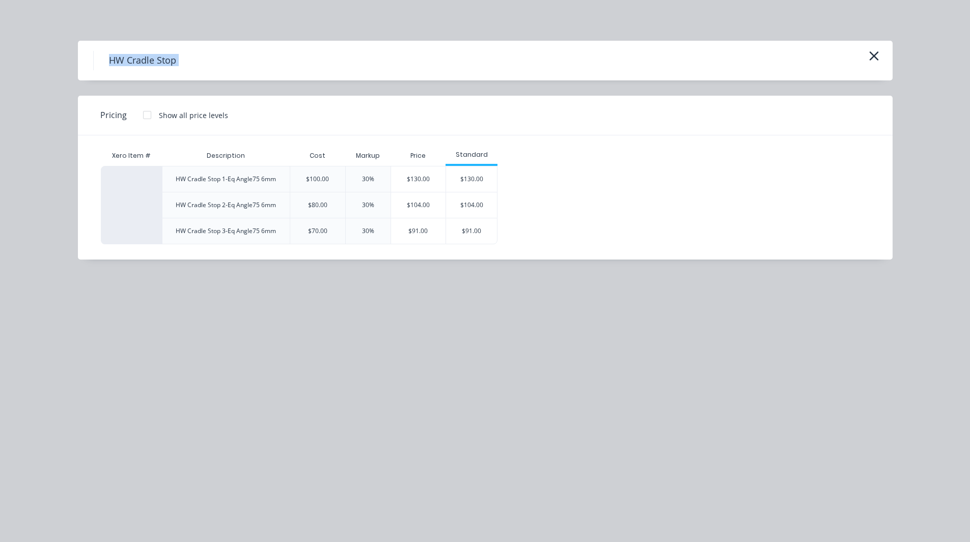
click at [147, 60] on h4 "HW Cradle Stop" at bounding box center [142, 60] width 98 height 19
click at [219, 172] on div "HW Cradle Stop 1-Eq Angle75 6mm" at bounding box center [225, 178] width 117 height 25
click at [215, 180] on div "HW Cradle Stop 1-Eq Angle75 6mm" at bounding box center [226, 179] width 100 height 9
click at [217, 208] on div "HW Cradle Stop 2-Eq Angle75 6mm" at bounding box center [226, 205] width 100 height 9
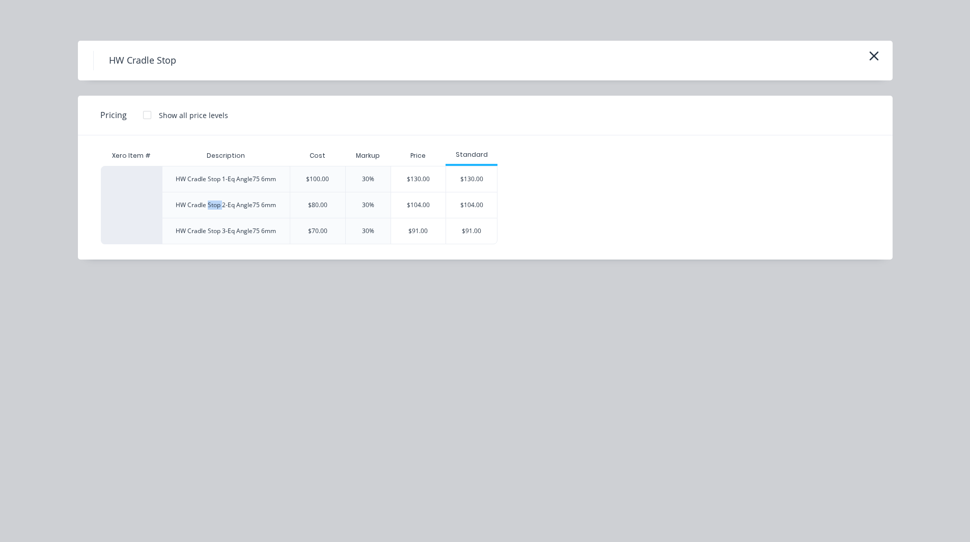
click at [217, 208] on div "HW Cradle Stop 2-Eq Angle75 6mm" at bounding box center [226, 205] width 100 height 9
click at [213, 232] on div "HW Cradle Stop 3-Eq Angle75 6mm" at bounding box center [226, 230] width 100 height 9
click at [224, 232] on div "HW Cradle Stop 3-Eq Angle75 6mm" at bounding box center [226, 230] width 100 height 9
click at [467, 176] on div "$130.00" at bounding box center [471, 178] width 51 height 25
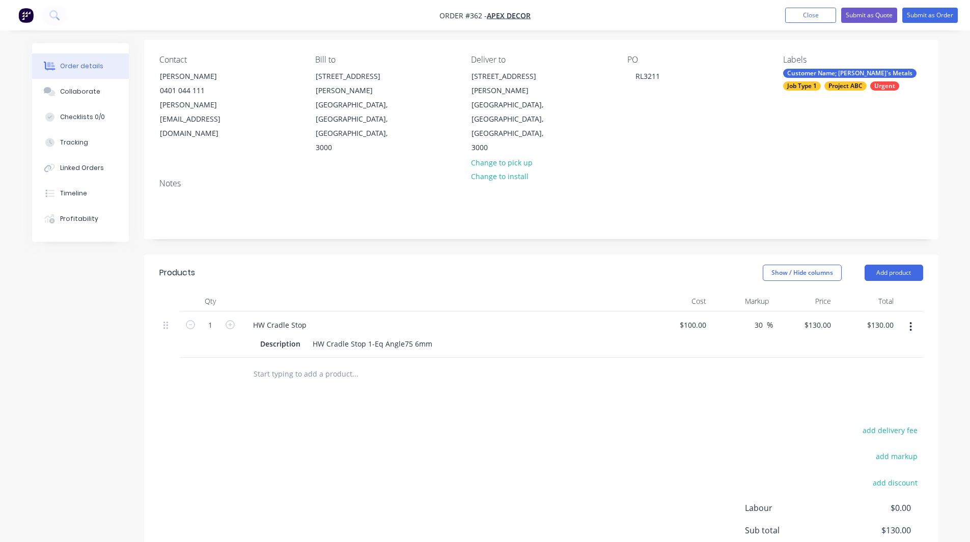
click at [311, 364] on input "text" at bounding box center [355, 374] width 204 height 20
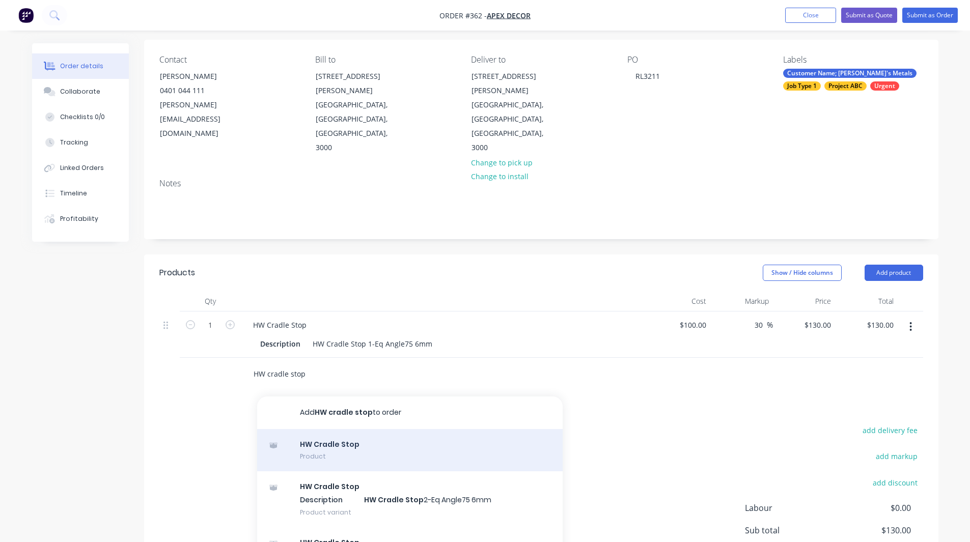
scroll to position [54, 0]
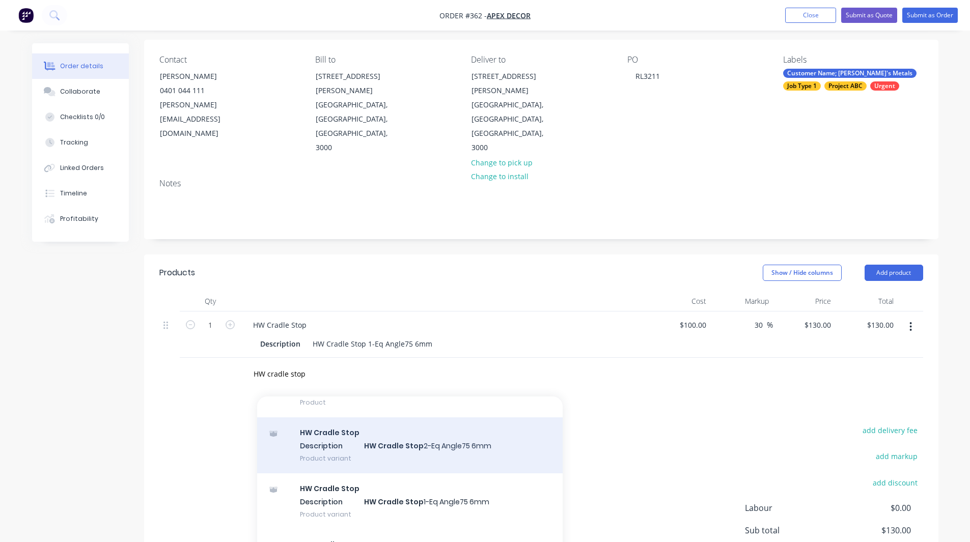
click at [362, 417] on div "HW Cradle Stop Description HW Cradle Stop 2-Eq Angle75 6mm Product variant" at bounding box center [409, 445] width 305 height 56
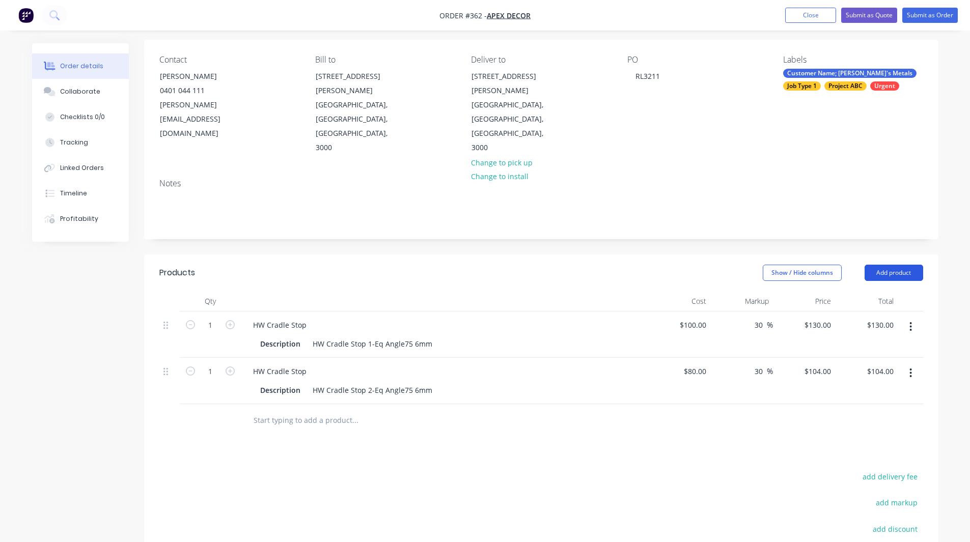
click at [883, 265] on button "Add product" at bounding box center [893, 273] width 59 height 16
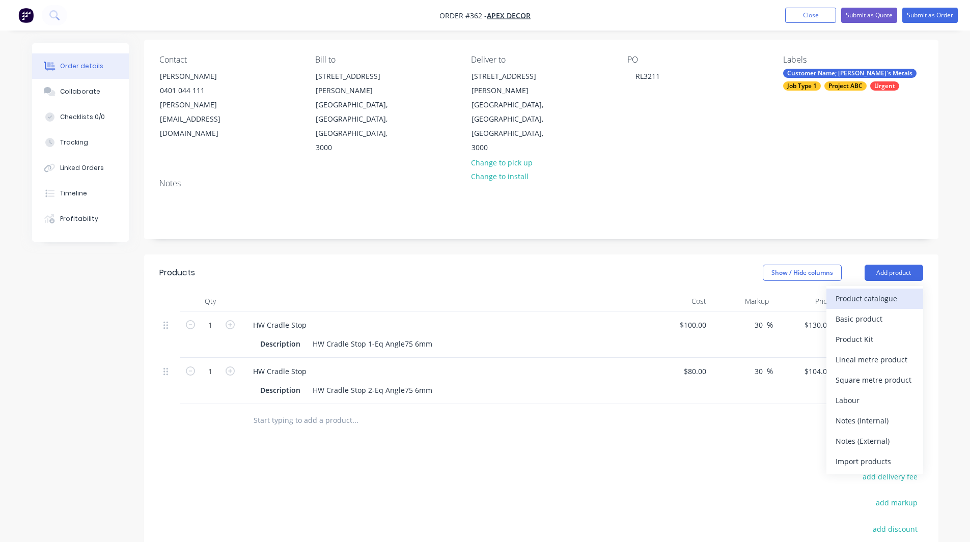
click at [869, 291] on div "Product catalogue" at bounding box center [874, 298] width 78 height 15
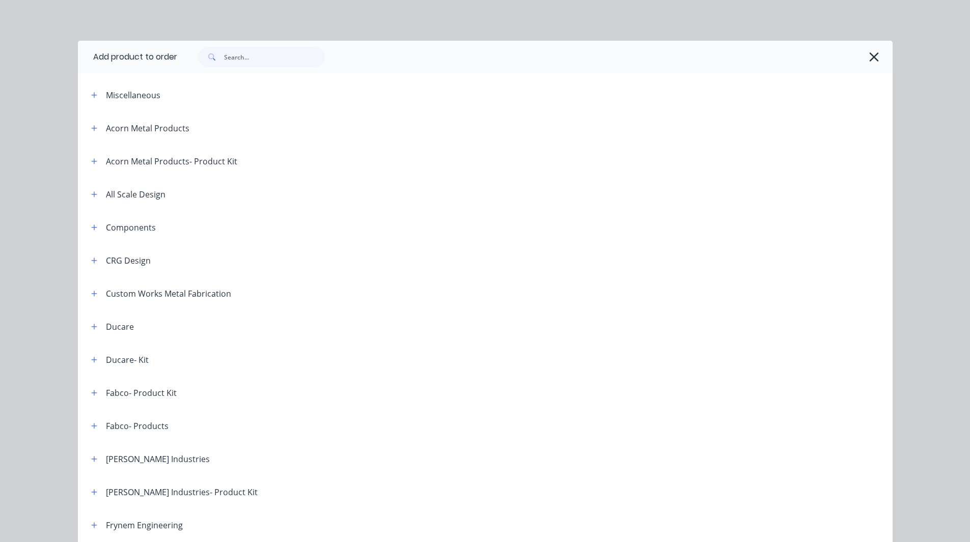
scroll to position [305, 0]
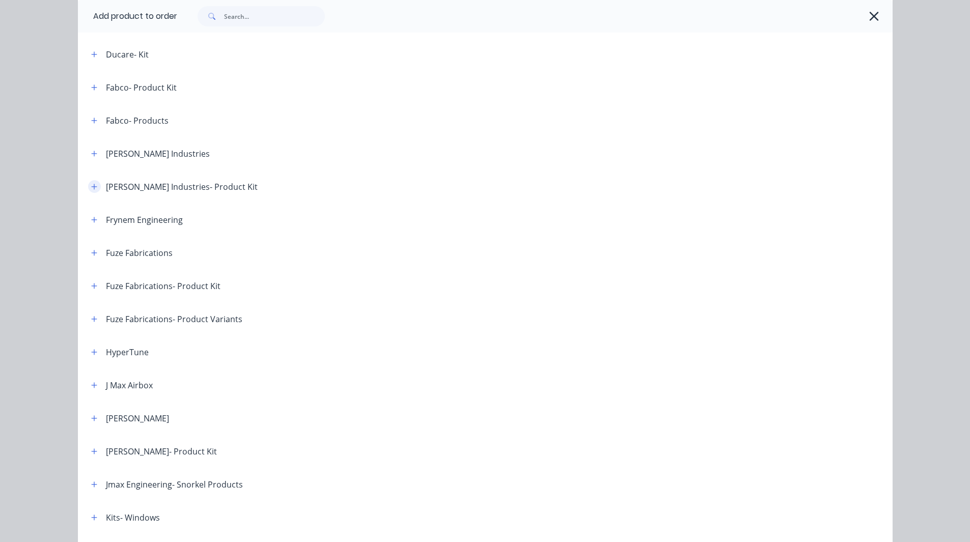
click at [91, 188] on icon "button" at bounding box center [94, 186] width 6 height 7
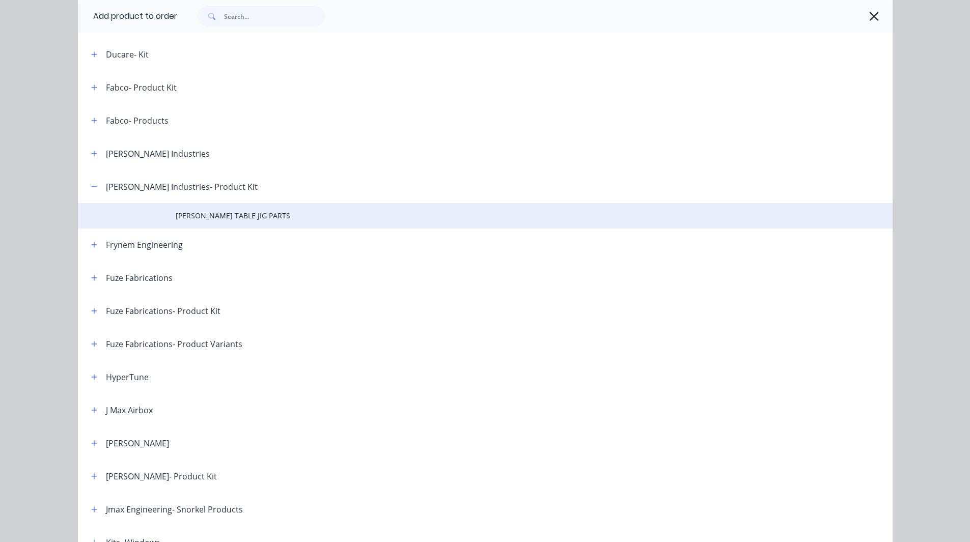
click at [200, 217] on span "HW JOINER TABLE JIG PARTS" at bounding box center [462, 215] width 573 height 11
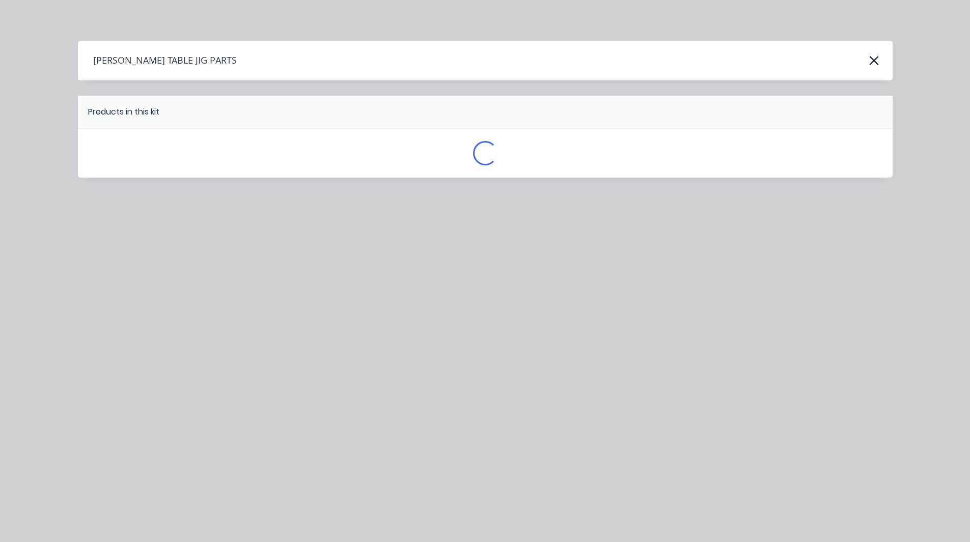
scroll to position [0, 0]
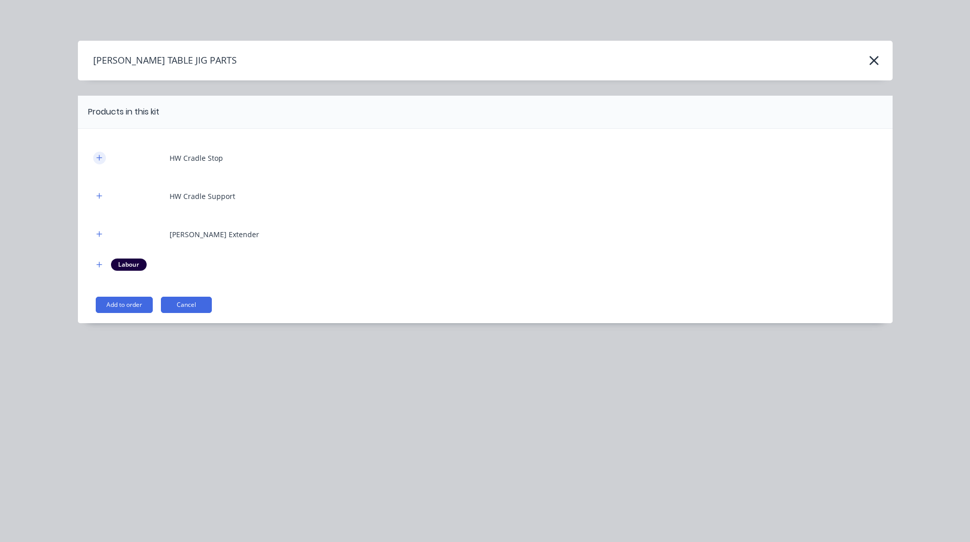
click at [98, 155] on icon "button" at bounding box center [99, 157] width 6 height 7
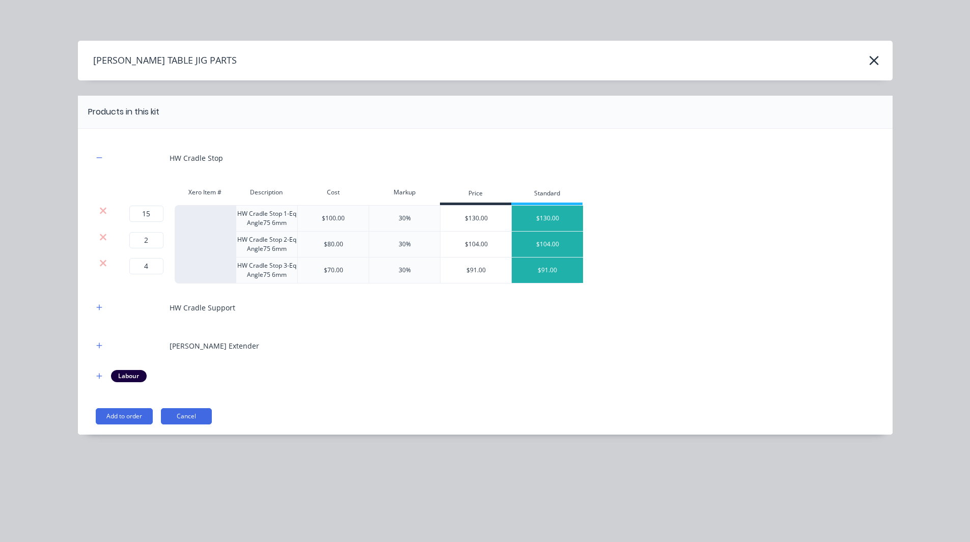
scroll to position [153, 0]
click at [101, 305] on icon "button" at bounding box center [99, 307] width 6 height 7
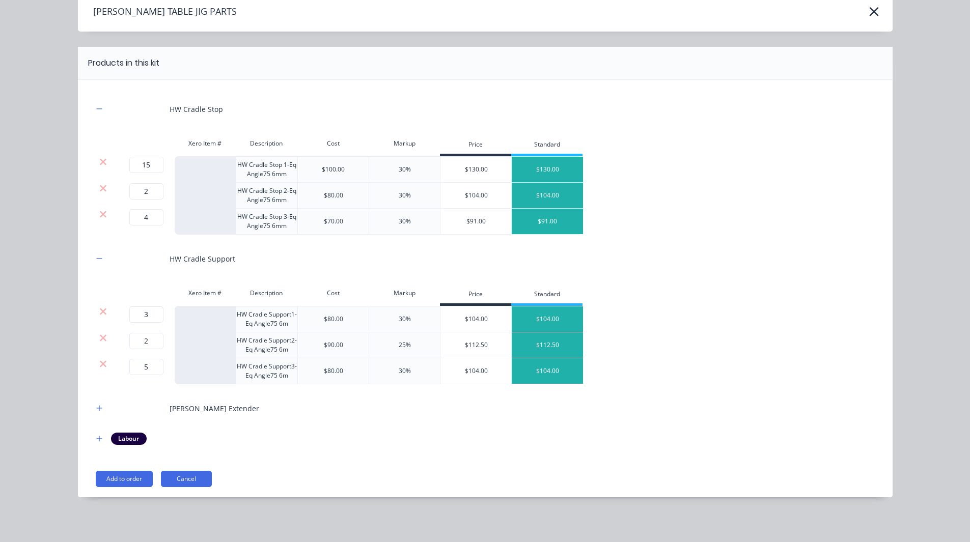
scroll to position [49, 0]
drag, startPoint x: 93, startPoint y: 403, endPoint x: 99, endPoint y: 381, distance: 22.7
click at [99, 381] on div "HW Cradle Stop Xero Item # Description Cost Markup Price Standard 15 15 ? HW Cr…" at bounding box center [485, 270] width 784 height 350
click at [96, 408] on icon "button" at bounding box center [99, 408] width 6 height 7
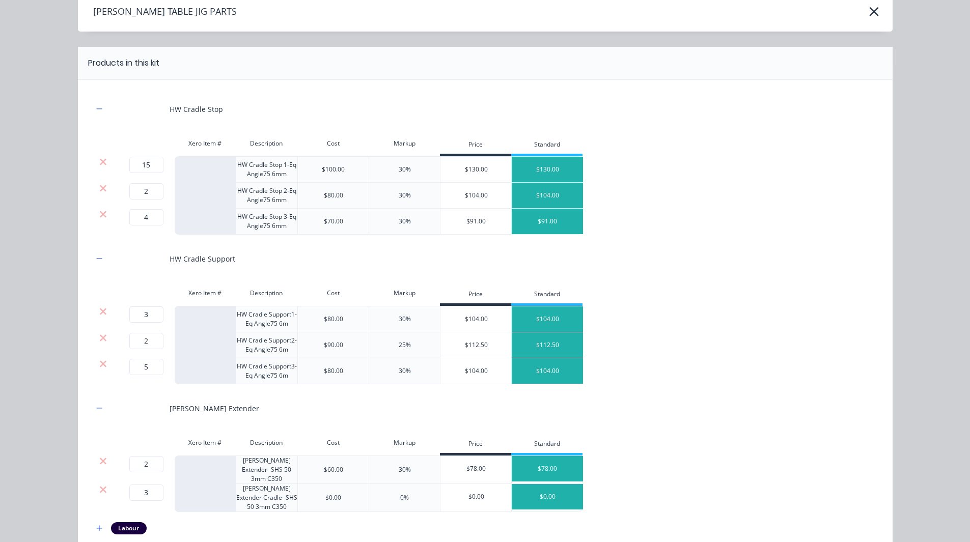
scroll to position [136, 0]
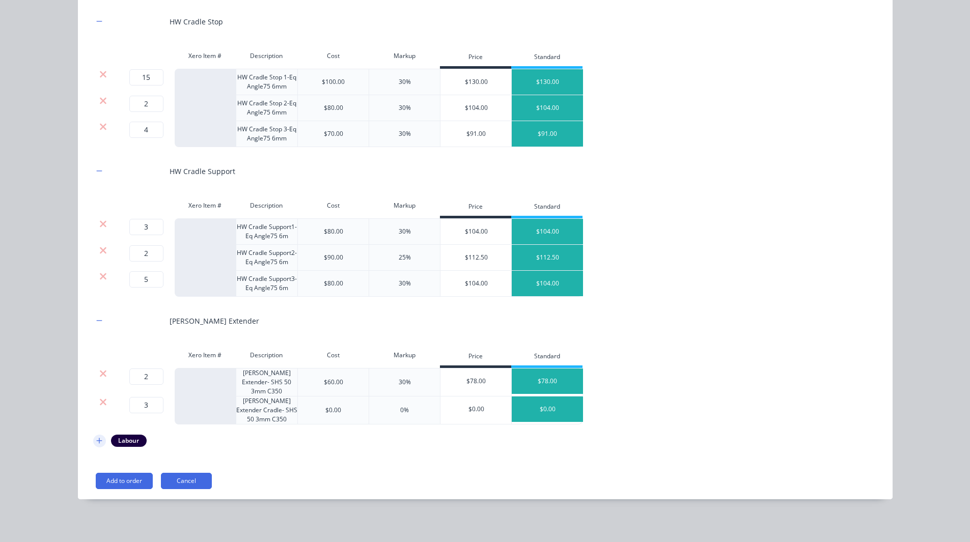
click at [96, 441] on icon "button" at bounding box center [99, 440] width 6 height 7
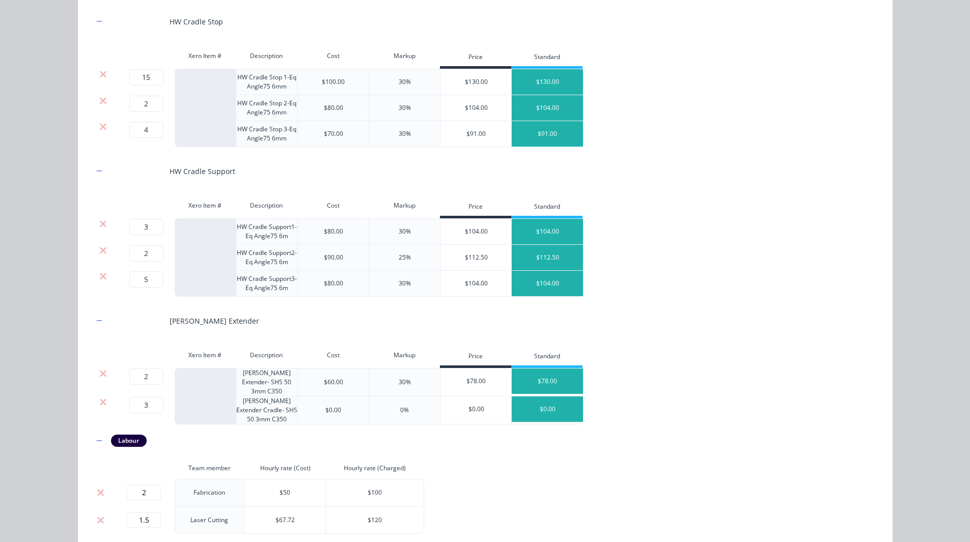
scroll to position [213, 0]
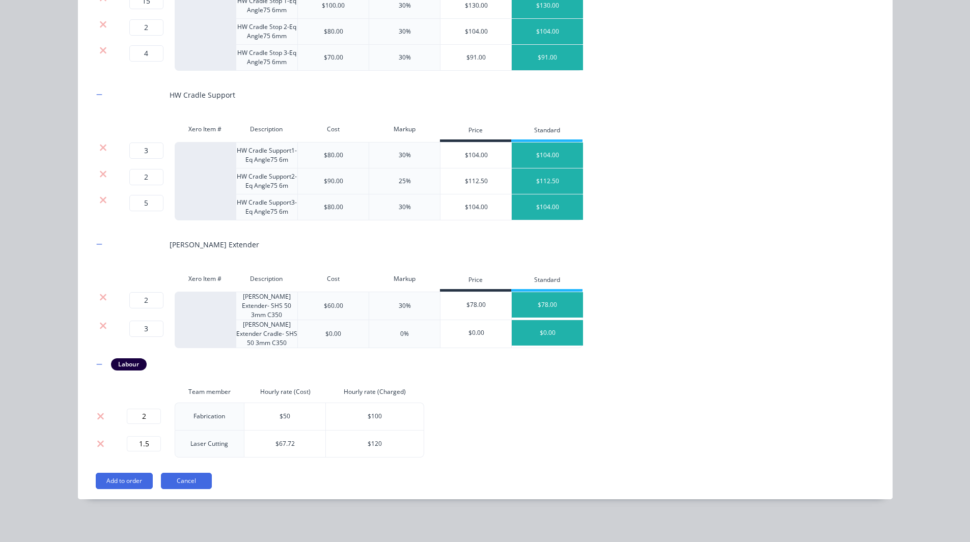
click at [204, 412] on td "Fabrication" at bounding box center [210, 416] width 70 height 27
click at [205, 441] on td "Laser Cutting" at bounding box center [210, 443] width 70 height 27
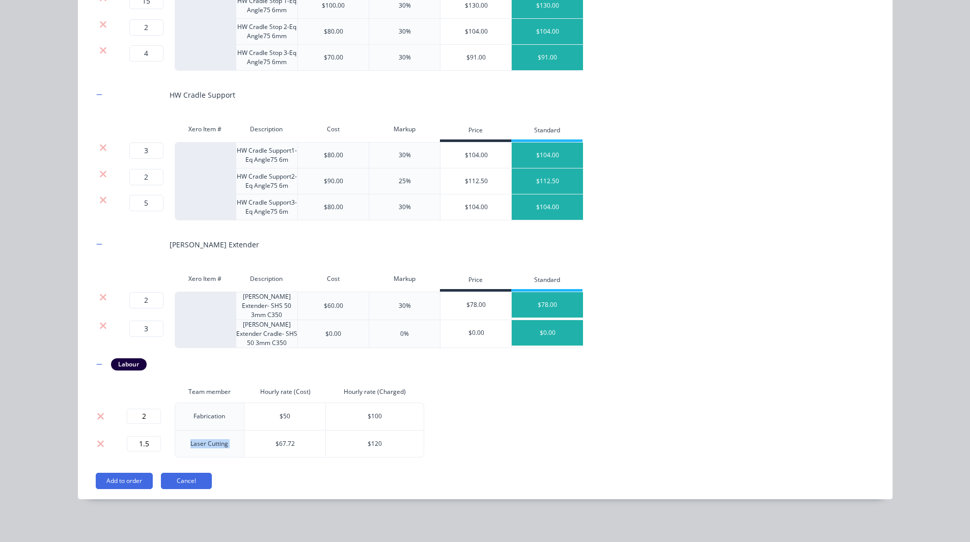
click at [205, 441] on td "Laser Cutting" at bounding box center [210, 443] width 70 height 27
click at [243, 470] on div "HW Cradle Stop Xero Item # Description Cost Markup Price Standard 15 15 ? HW Cr…" at bounding box center [485, 207] width 814 height 583
click at [126, 480] on button "Add to order" at bounding box center [124, 481] width 57 height 16
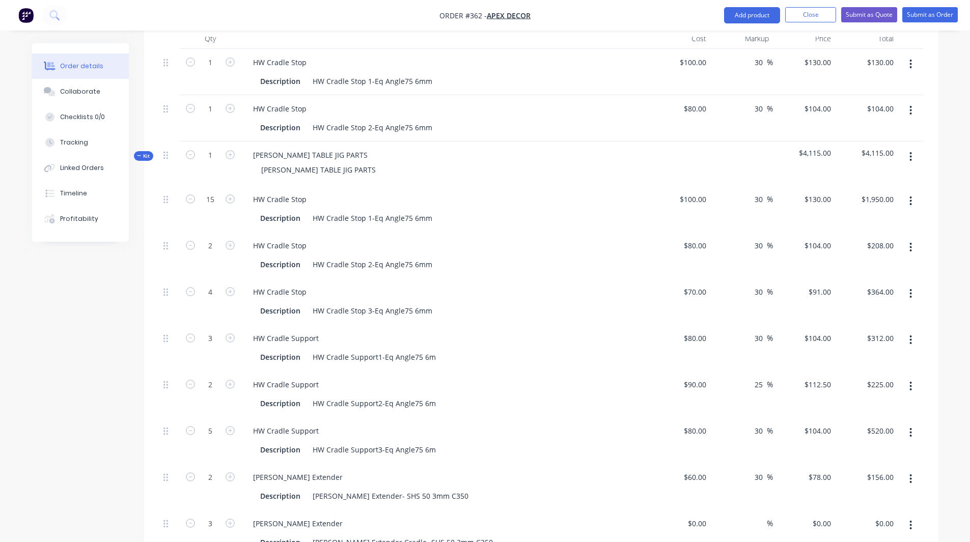
scroll to position [683, 0]
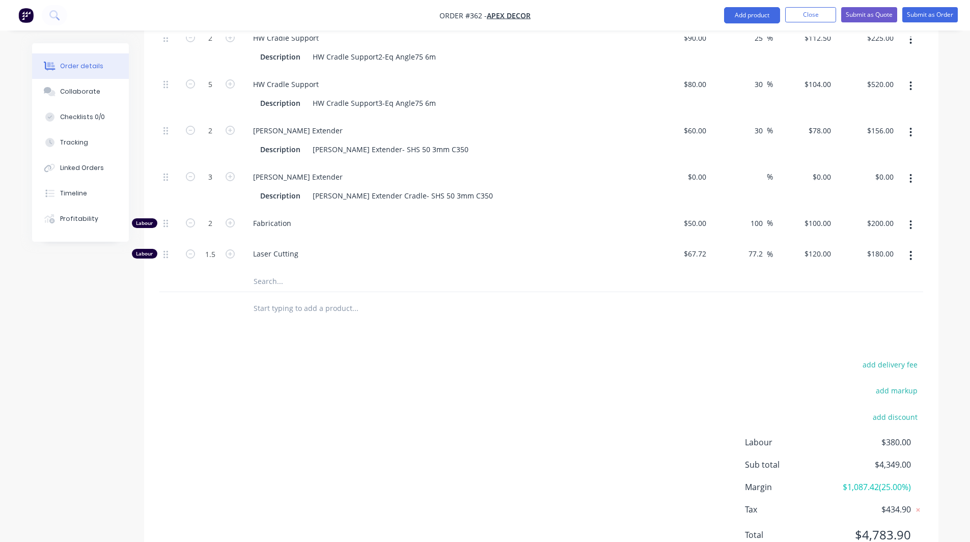
click at [871, 481] on span "$1,087.42 ( 25.00 %)" at bounding box center [872, 487] width 75 height 12
click at [889, 481] on span "$1,087.42 ( 25.00 %)" at bounding box center [872, 487] width 75 height 12
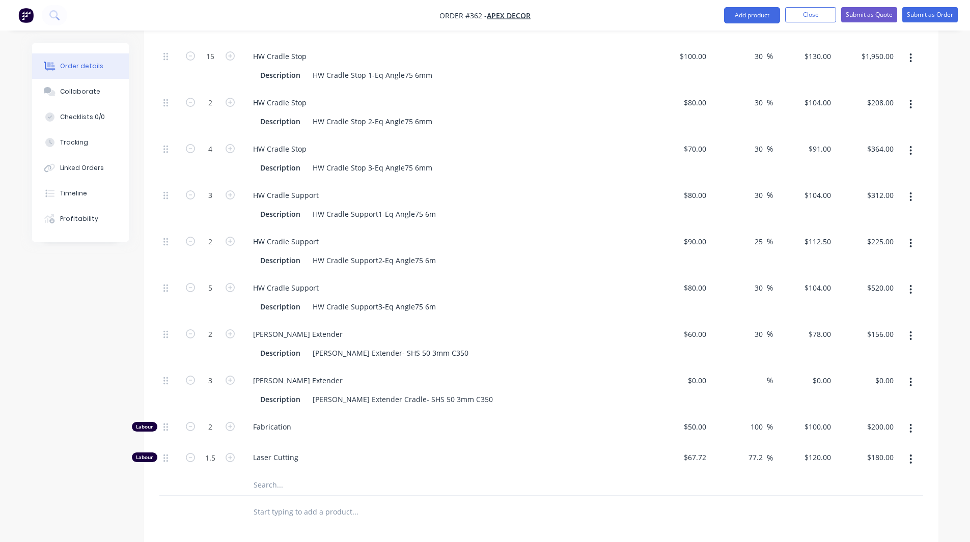
scroll to position [470, 0]
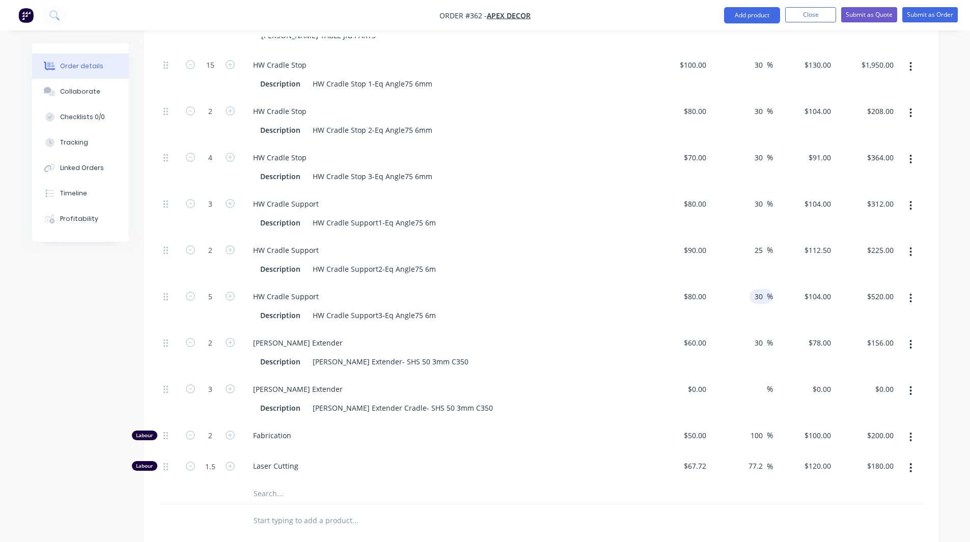
click at [755, 289] on input "30" at bounding box center [759, 296] width 13 height 15
click at [757, 335] on input "30" at bounding box center [759, 342] width 13 height 15
click at [758, 196] on input "30" at bounding box center [759, 203] width 13 height 15
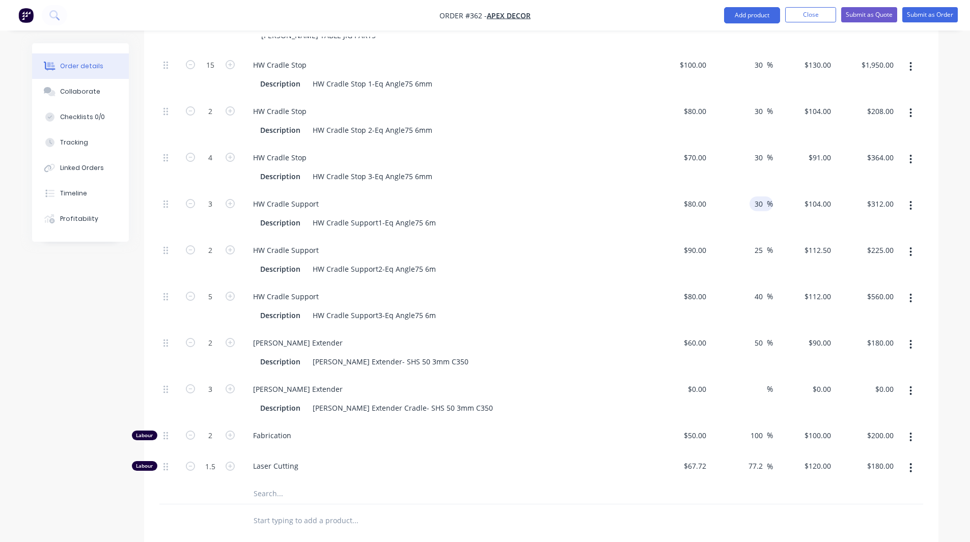
click at [758, 196] on input "30" at bounding box center [759, 203] width 13 height 15
click at [592, 504] on div at bounding box center [424, 520] width 366 height 33
click at [692, 283] on div "80 $80.00" at bounding box center [679, 306] width 63 height 46
click at [692, 283] on div "80 80" at bounding box center [679, 306] width 63 height 46
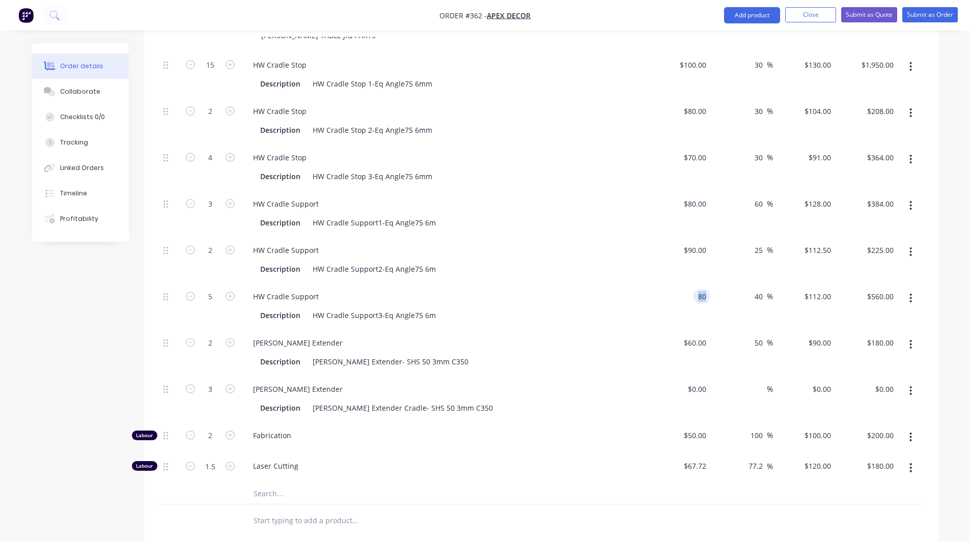
click at [692, 283] on div "80 80" at bounding box center [679, 306] width 63 height 46
click at [550, 503] on div "Products Show / Hide columns Add product Qty Cost Markup Price Total 1 HW Cradl…" at bounding box center [541, 319] width 794 height 924
click at [913, 289] on button "button" at bounding box center [910, 298] width 24 height 18
click at [949, 275] on div "Order details Collaborate Checklists 0/0 Tracking Linked Orders Timeline Profit…" at bounding box center [485, 163] width 970 height 1267
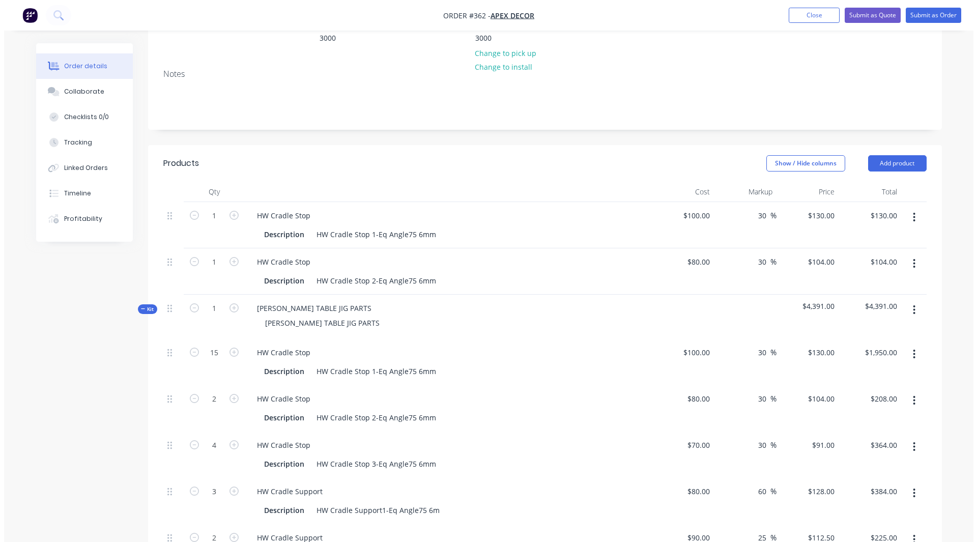
scroll to position [182, 0]
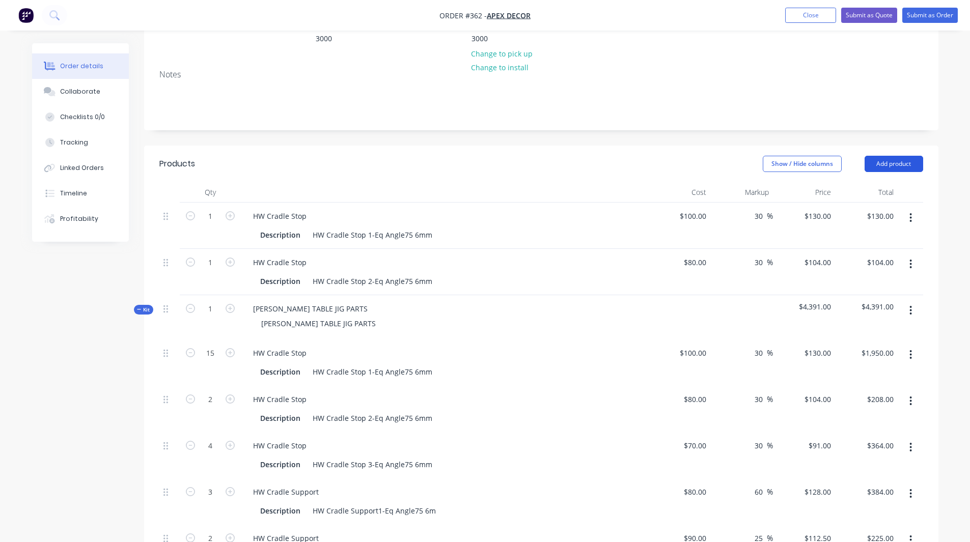
click at [883, 156] on button "Add product" at bounding box center [893, 164] width 59 height 16
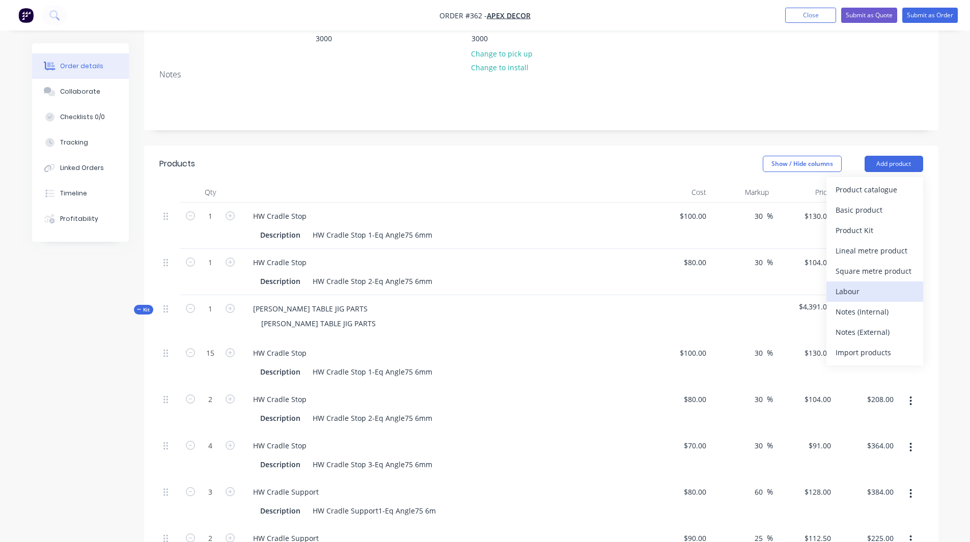
click at [850, 284] on div "Labour" at bounding box center [874, 291] width 78 height 15
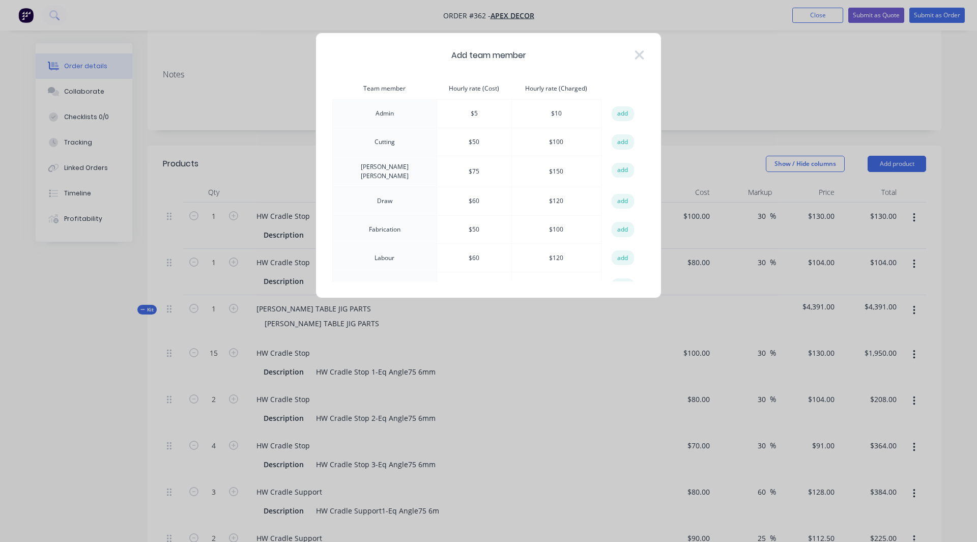
click at [372, 143] on td "Cutting" at bounding box center [385, 142] width 104 height 29
click at [374, 175] on td "David Cousley" at bounding box center [385, 171] width 104 height 31
click at [368, 169] on td "David Cousley" at bounding box center [385, 171] width 104 height 31
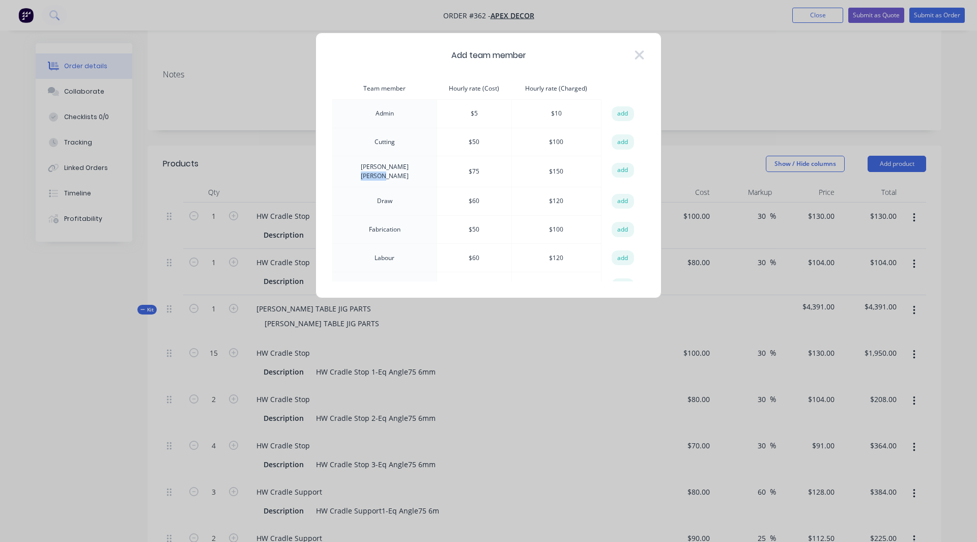
click at [368, 169] on td "David Cousley" at bounding box center [385, 171] width 104 height 31
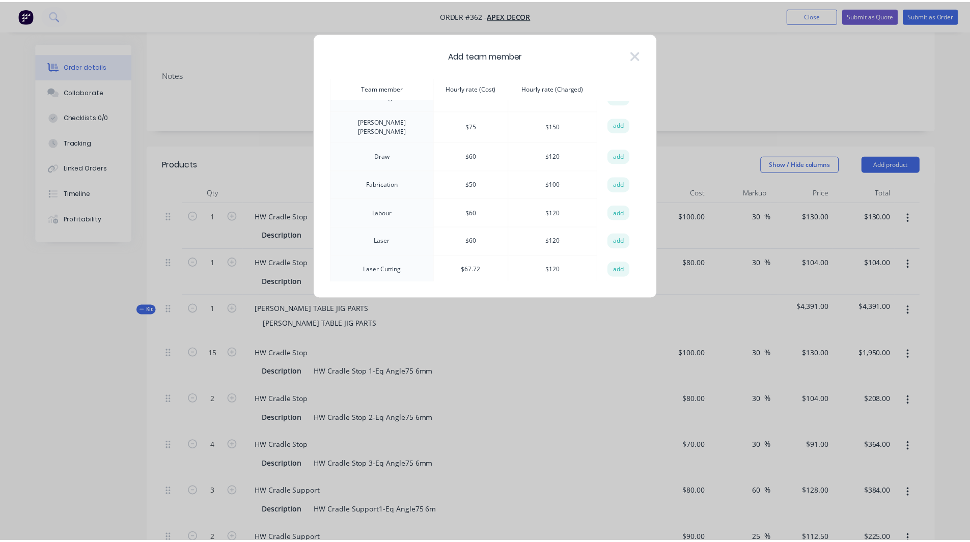
scroll to position [46, 0]
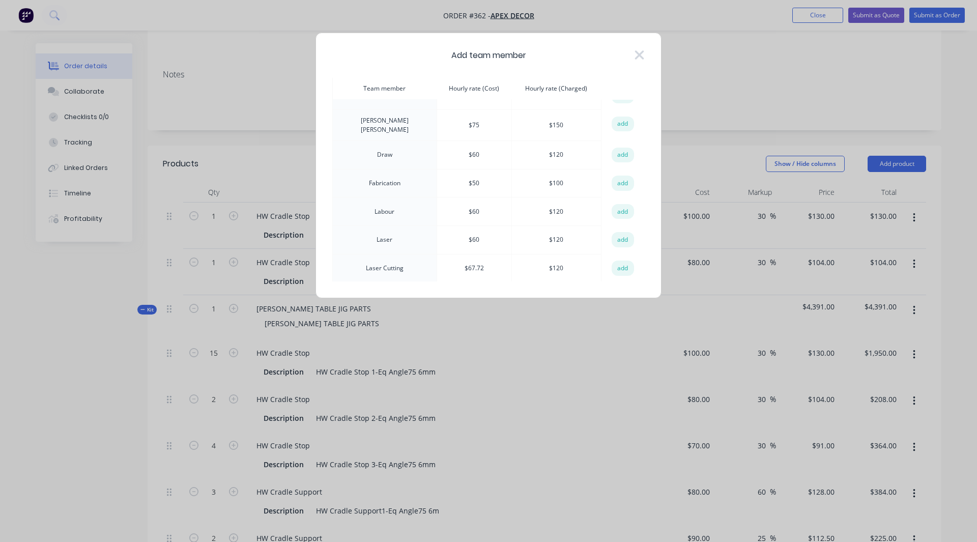
click at [467, 89] on th "Hourly rate (Cost)" at bounding box center [474, 89] width 75 height 22
click at [546, 84] on th "Hourly rate (Charged)" at bounding box center [557, 89] width 90 height 22
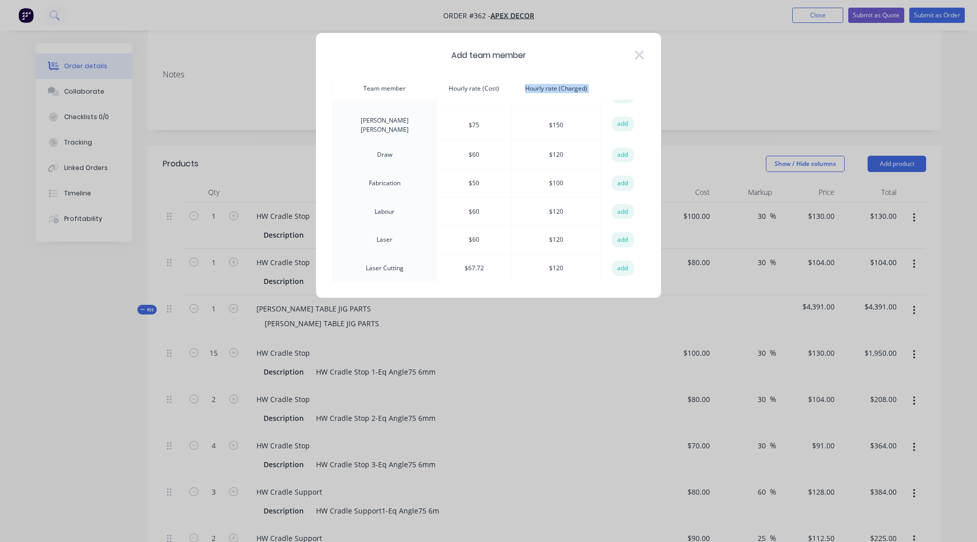
click at [546, 84] on th "Hourly rate (Charged)" at bounding box center [557, 89] width 90 height 22
click at [546, 95] on th "Hourly rate (Charged)" at bounding box center [557, 89] width 90 height 22
click at [616, 180] on button "add" at bounding box center [623, 183] width 22 height 15
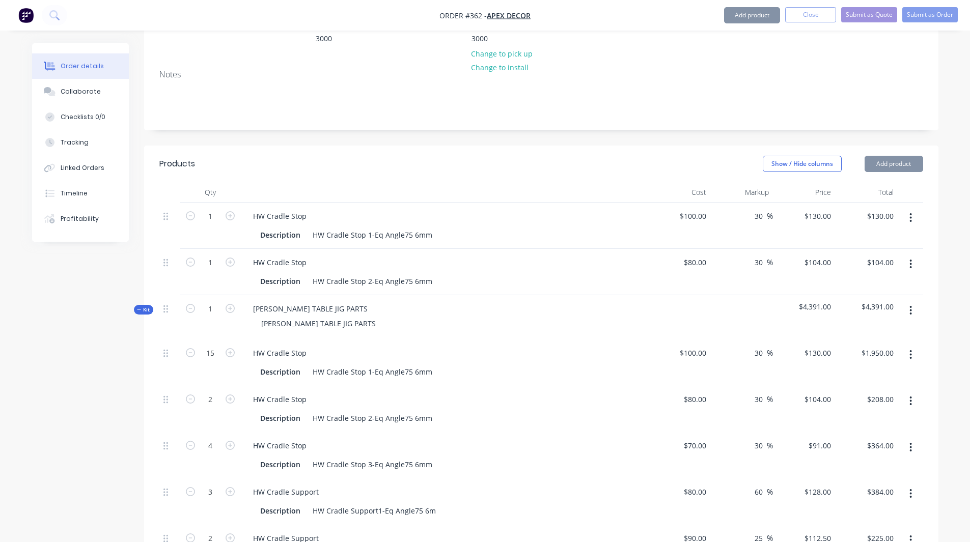
scroll to position [727, 0]
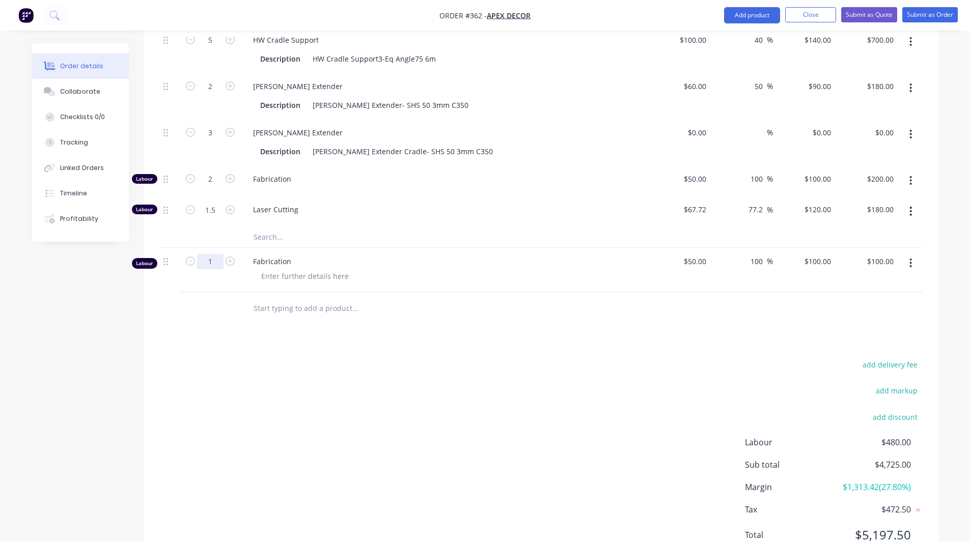
click at [288, 256] on span "Fabrication" at bounding box center [448, 261] width 391 height 11
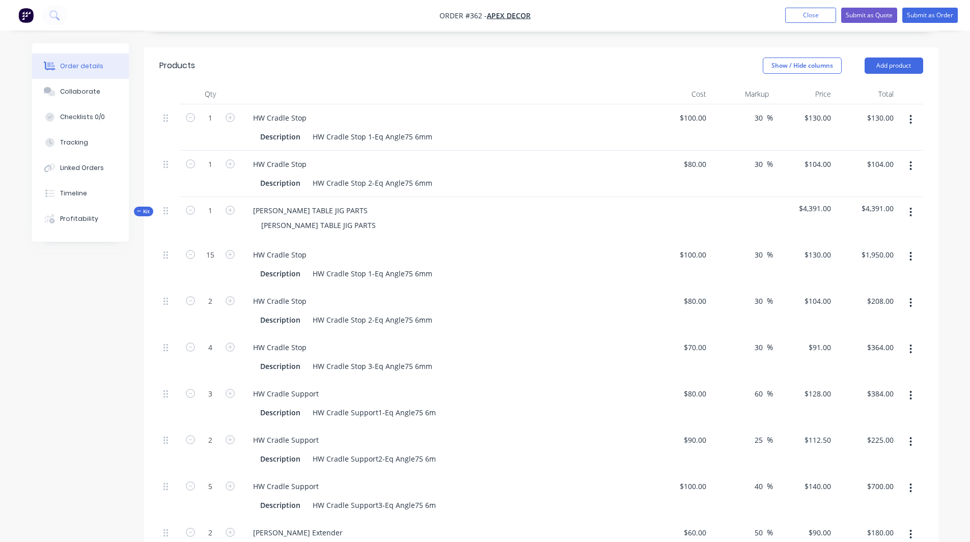
scroll to position [284, 0]
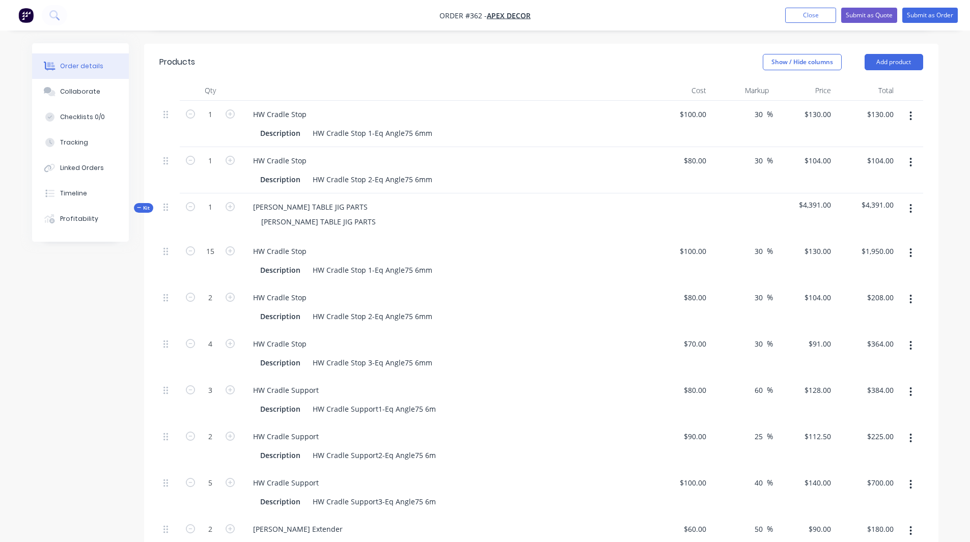
click at [144, 204] on span "Kit" at bounding box center [143, 208] width 13 height 8
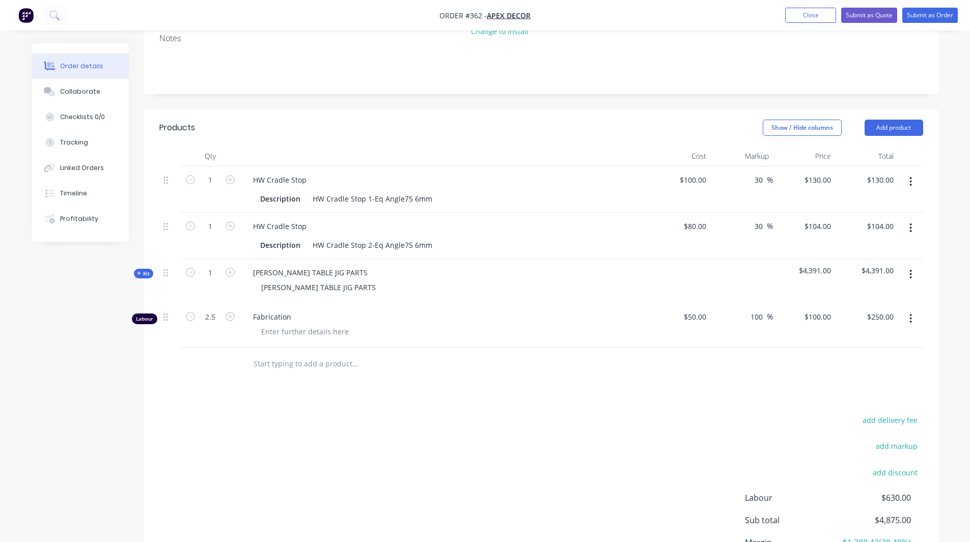
scroll to position [218, 0]
click at [911, 315] on icon "button" at bounding box center [911, 319] width 2 height 9
click at [962, 278] on div "Order details Collaborate Checklists 0/0 Tracking Linked Orders Timeline Profit…" at bounding box center [485, 211] width 970 height 859
click at [911, 315] on icon "button" at bounding box center [911, 319] width 2 height 9
click at [840, 400] on div "Delete" at bounding box center [874, 407] width 78 height 15
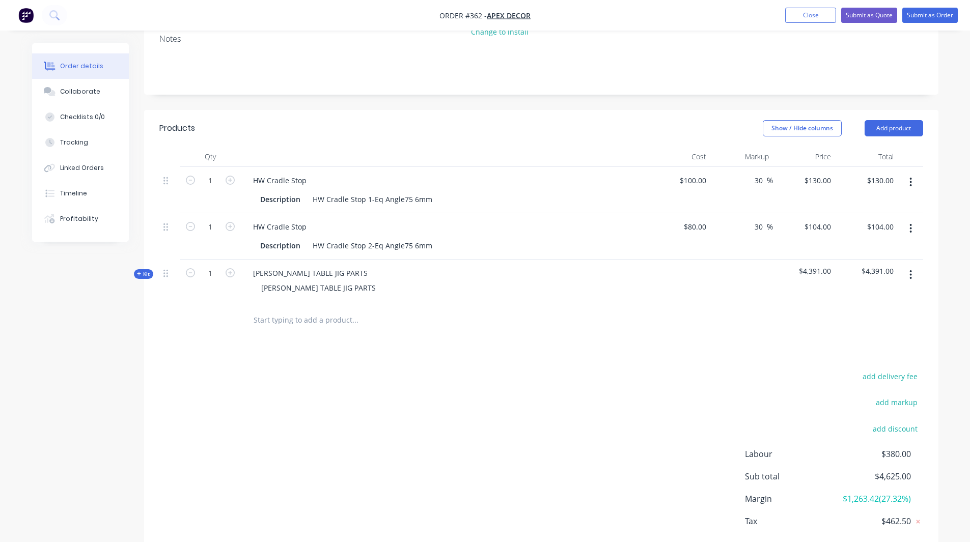
click at [143, 270] on span "Kit" at bounding box center [143, 274] width 13 height 8
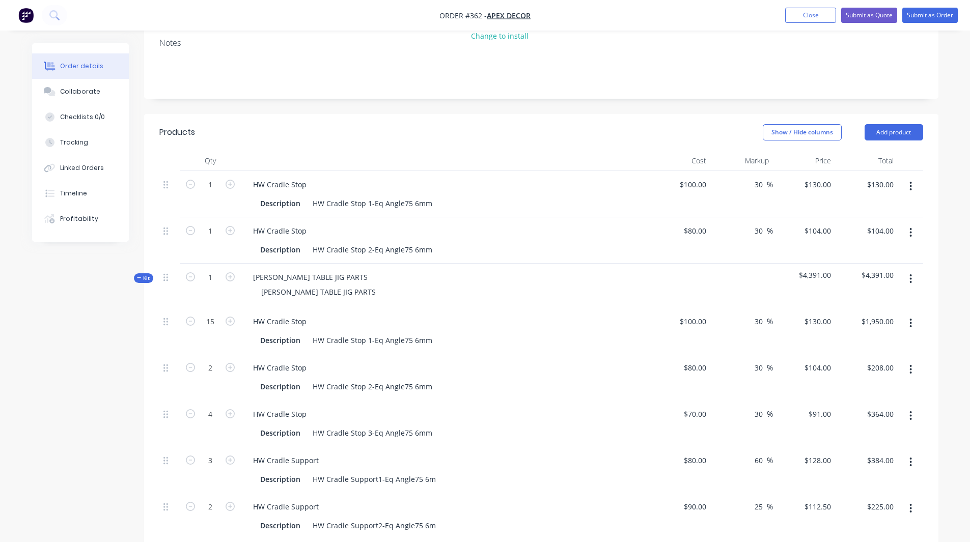
scroll to position [213, 0]
click at [895, 125] on button "Add product" at bounding box center [893, 133] width 59 height 16
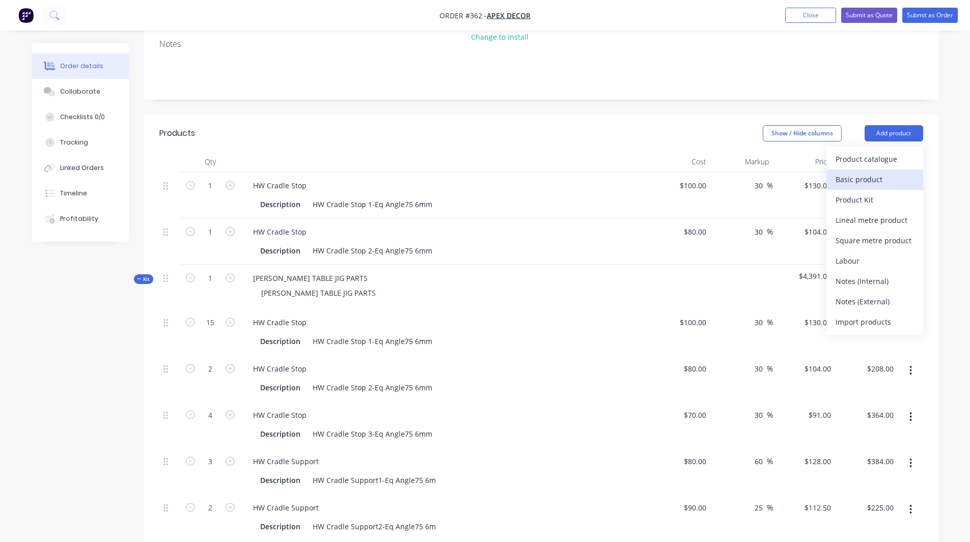
click at [868, 172] on div "Basic product" at bounding box center [874, 179] width 78 height 15
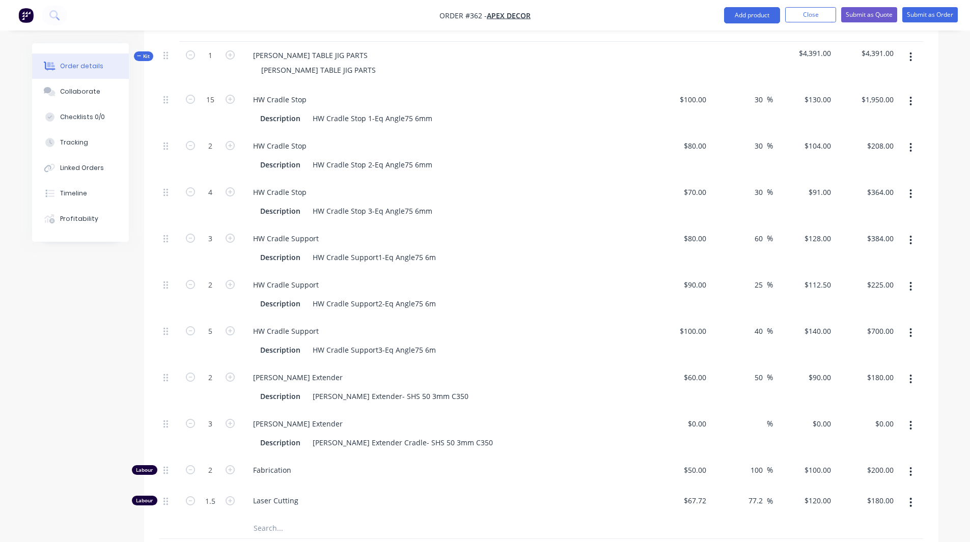
scroll to position [665, 0]
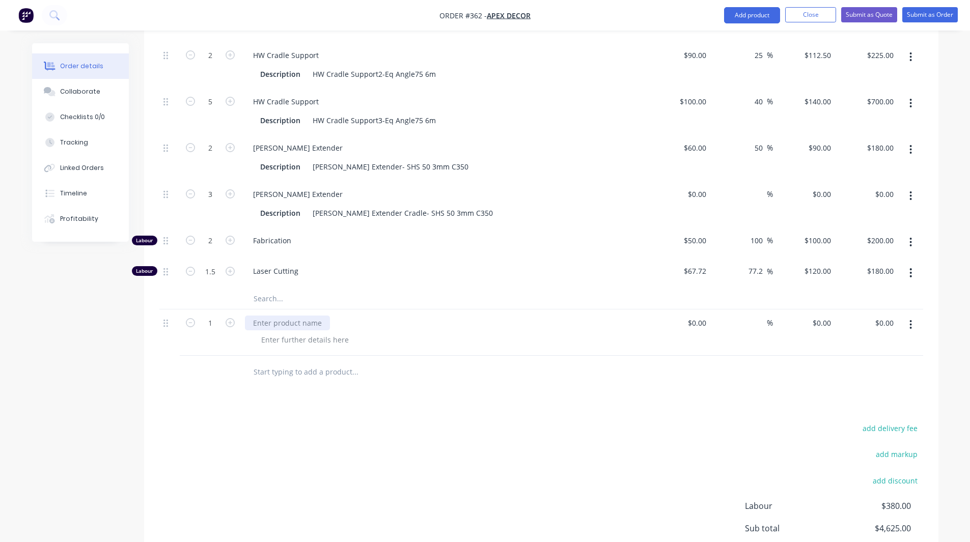
click at [286, 316] on div at bounding box center [287, 323] width 85 height 15
click at [696, 316] on div "$0.00 $0.00" at bounding box center [696, 323] width 27 height 15
click at [696, 316] on div at bounding box center [702, 323] width 16 height 15
click at [912, 316] on button "button" at bounding box center [910, 325] width 24 height 18
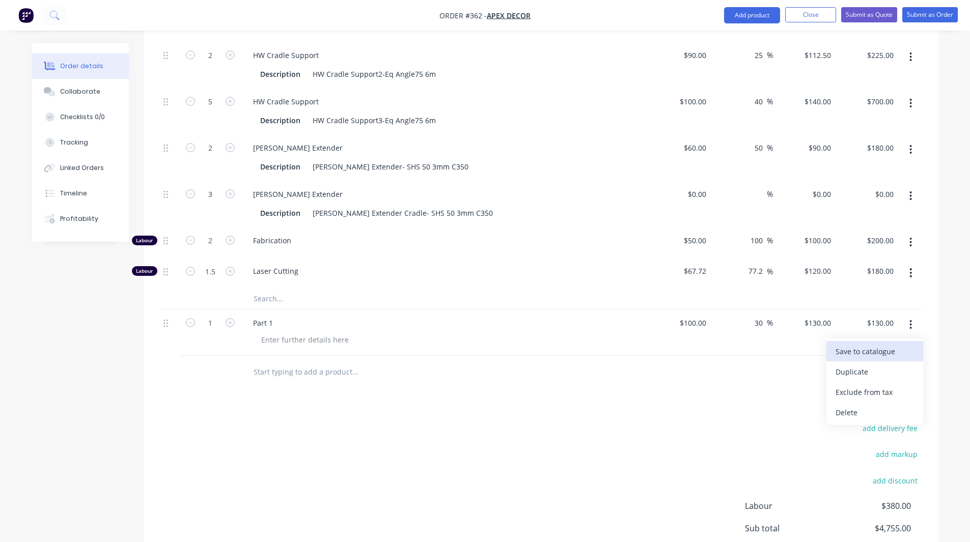
click at [862, 344] on div "Save to catalogue" at bounding box center [874, 351] width 78 height 15
click at [913, 316] on button "button" at bounding box center [910, 325] width 24 height 18
click at [318, 334] on div at bounding box center [328, 341] width 41 height 15
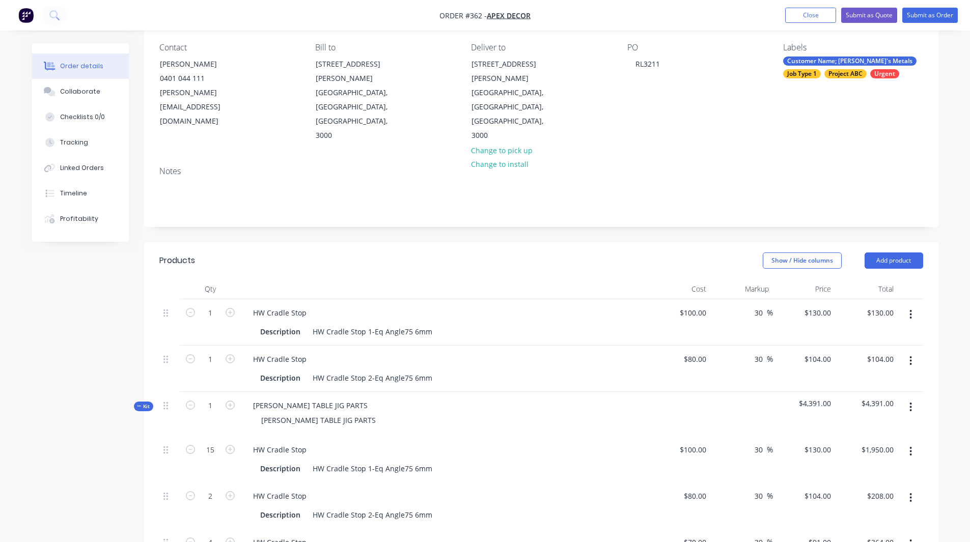
scroll to position [89, 0]
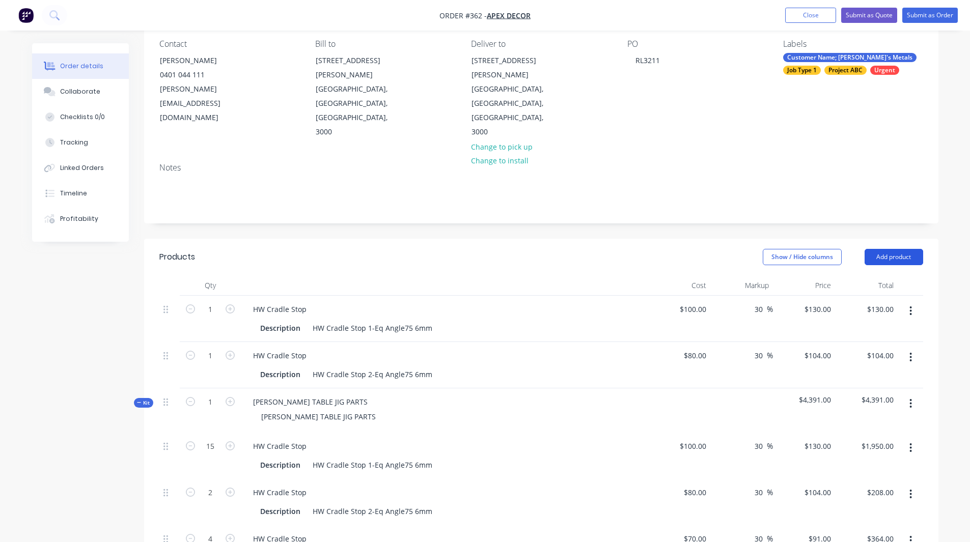
click at [883, 249] on button "Add product" at bounding box center [893, 257] width 59 height 16
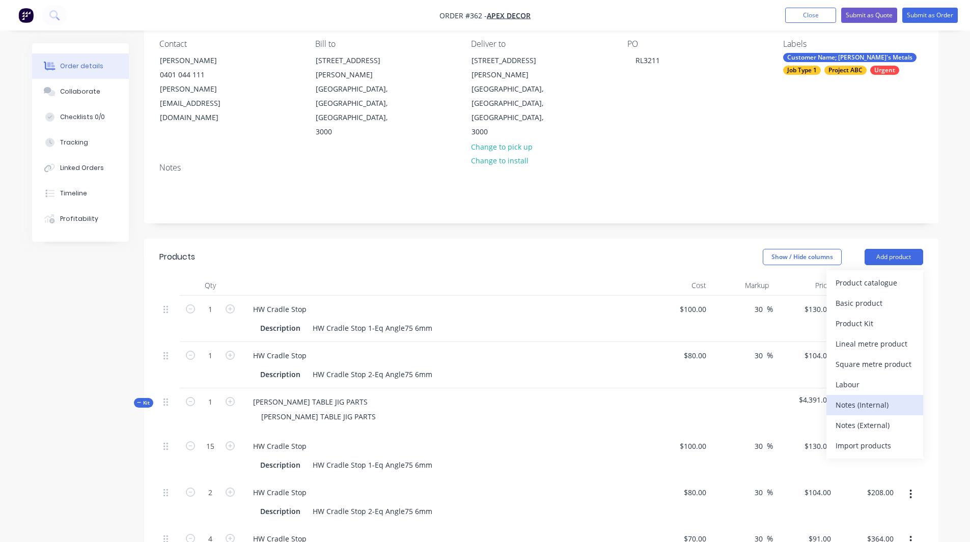
click at [856, 398] on div "Notes (Internal)" at bounding box center [874, 405] width 78 height 15
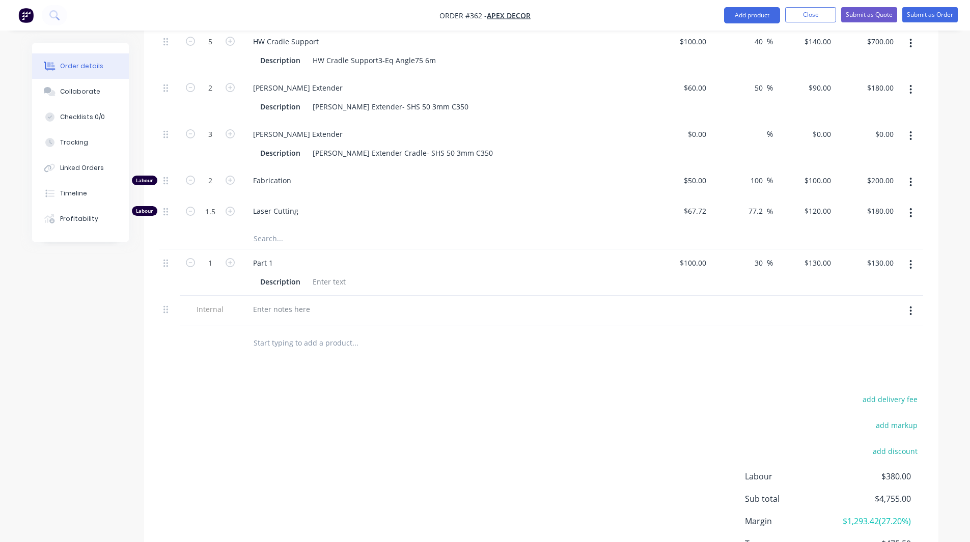
scroll to position [759, 0]
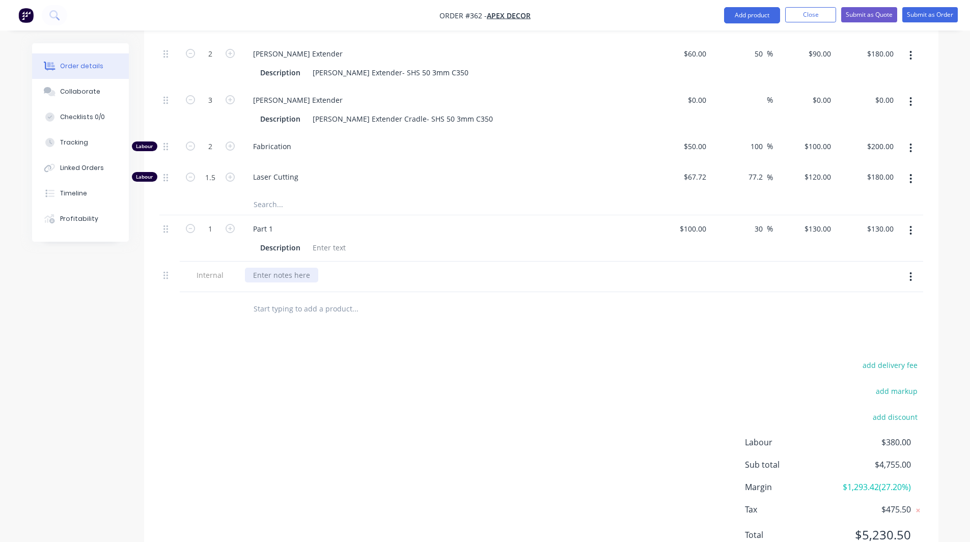
click at [264, 268] on div at bounding box center [281, 275] width 73 height 15
click at [297, 298] on input "text" at bounding box center [355, 308] width 204 height 20
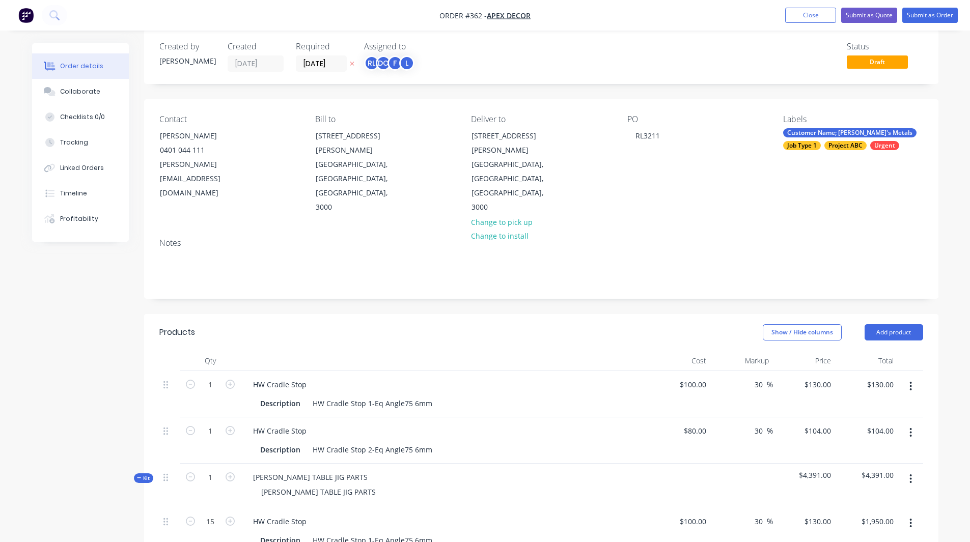
scroll to position [13, 0]
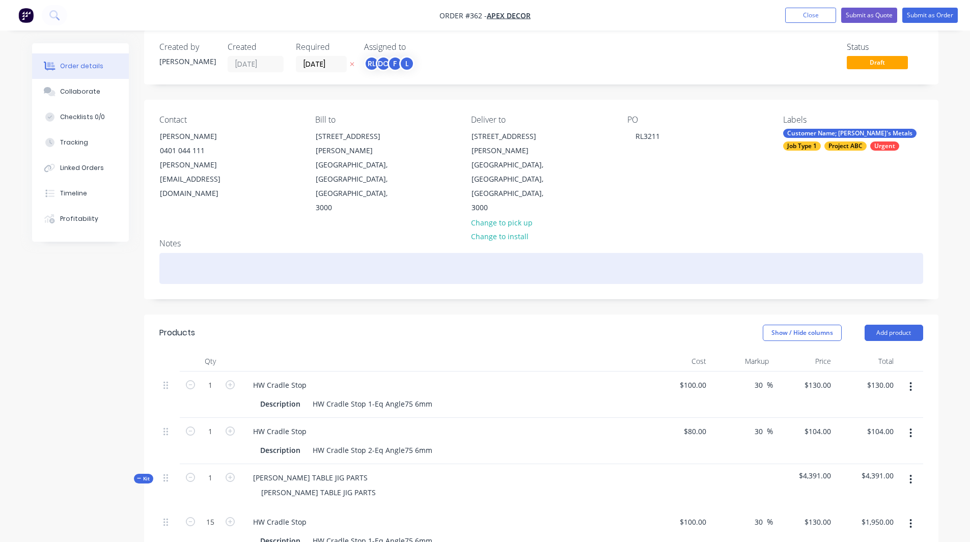
click at [179, 253] on div at bounding box center [540, 268] width 763 height 31
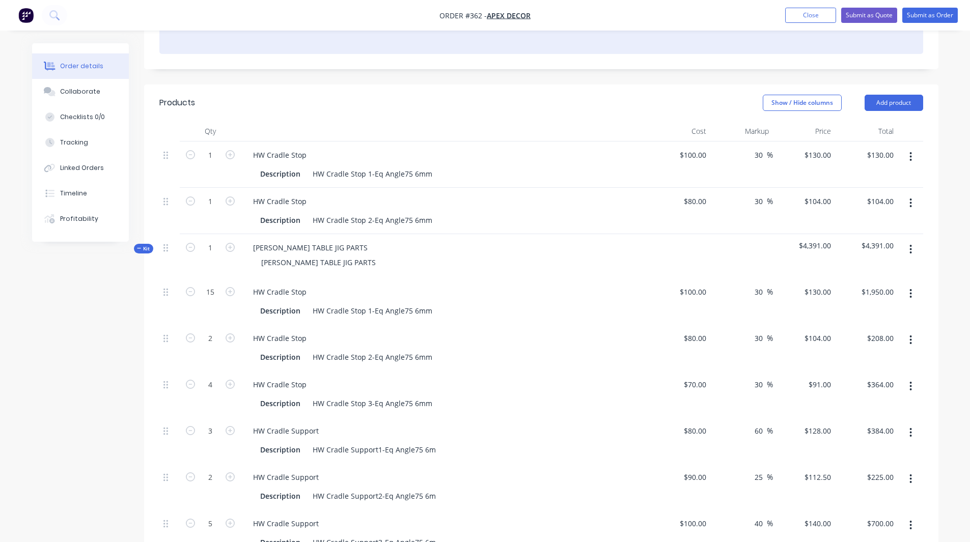
scroll to position [0, 0]
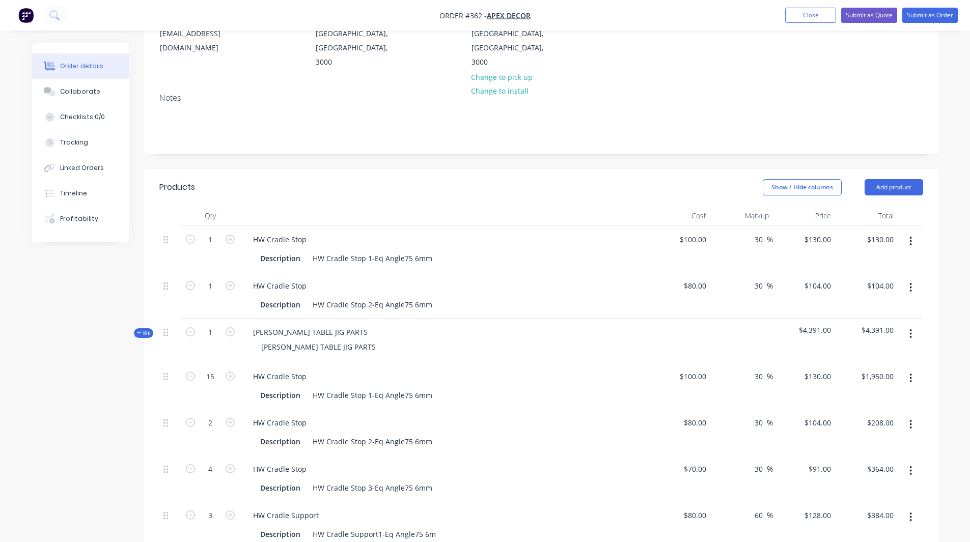
scroll to position [159, 0]
click at [912, 235] on icon "button" at bounding box center [910, 240] width 3 height 11
click at [864, 321] on div "Delete" at bounding box center [874, 328] width 78 height 15
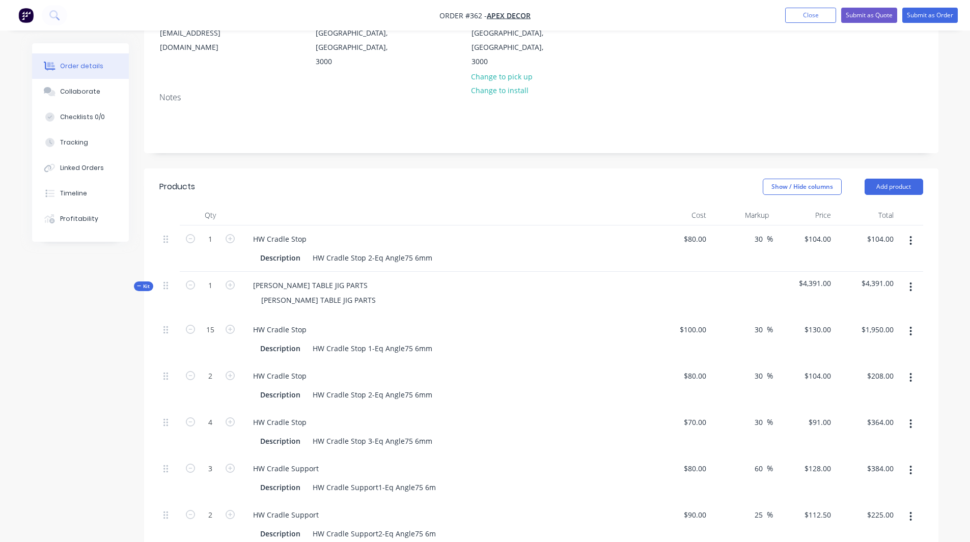
click at [912, 235] on icon "button" at bounding box center [910, 240] width 3 height 11
click at [857, 321] on div "Delete" at bounding box center [874, 328] width 78 height 15
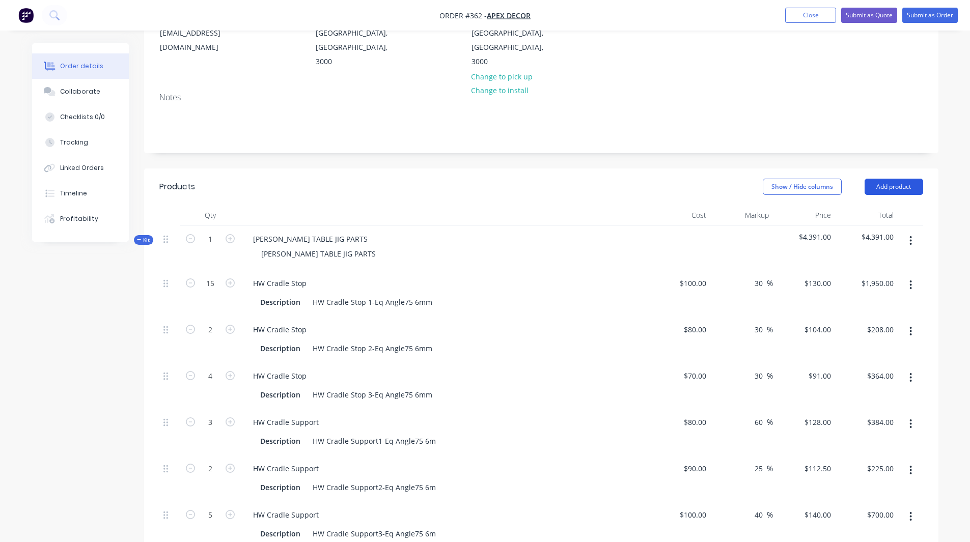
click at [897, 179] on button "Add product" at bounding box center [893, 187] width 59 height 16
click at [871, 205] on div "Product catalogue" at bounding box center [874, 212] width 78 height 15
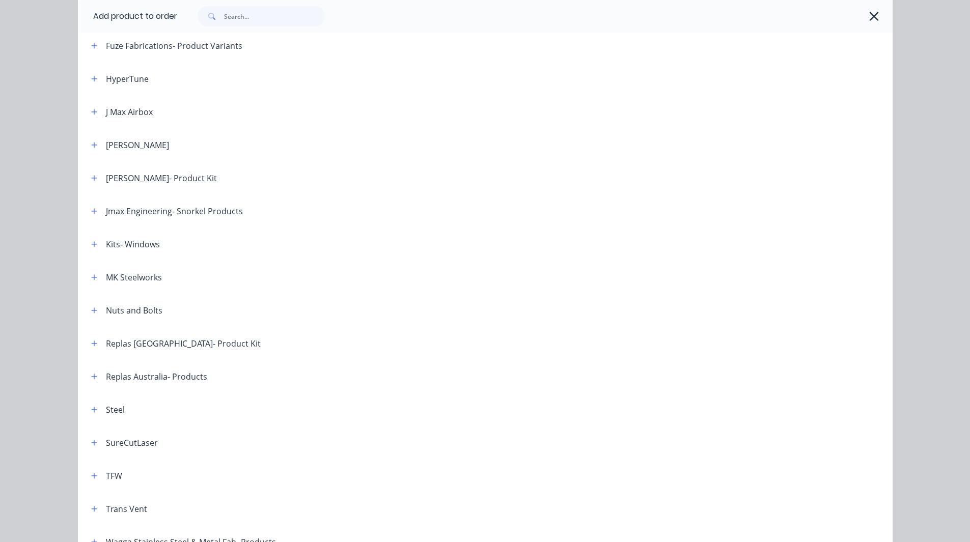
scroll to position [591, 0]
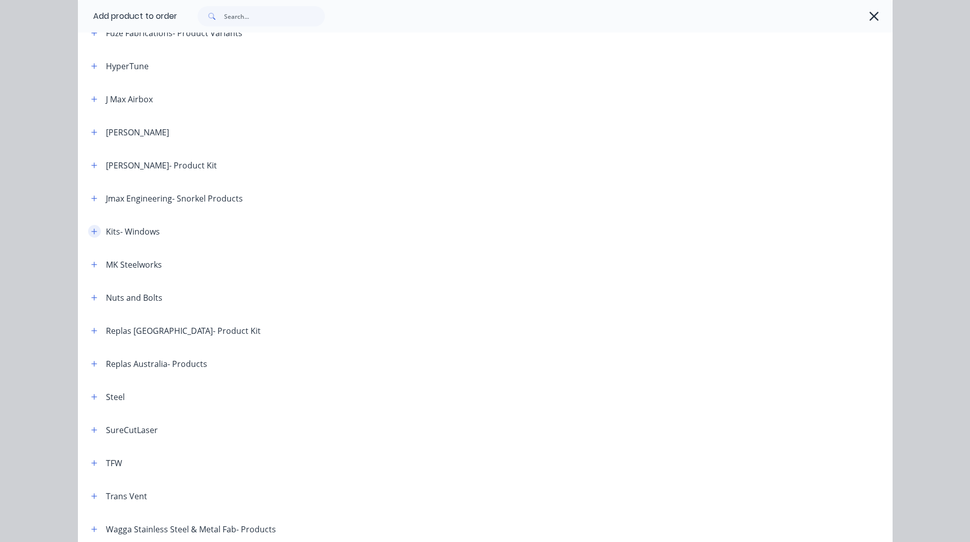
click at [93, 235] on button "button" at bounding box center [94, 231] width 13 height 13
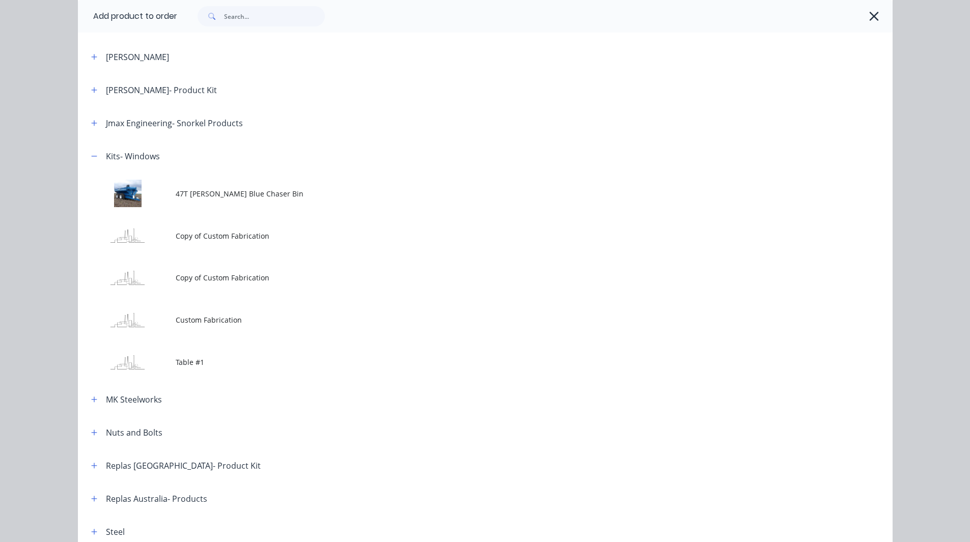
scroll to position [673, 0]
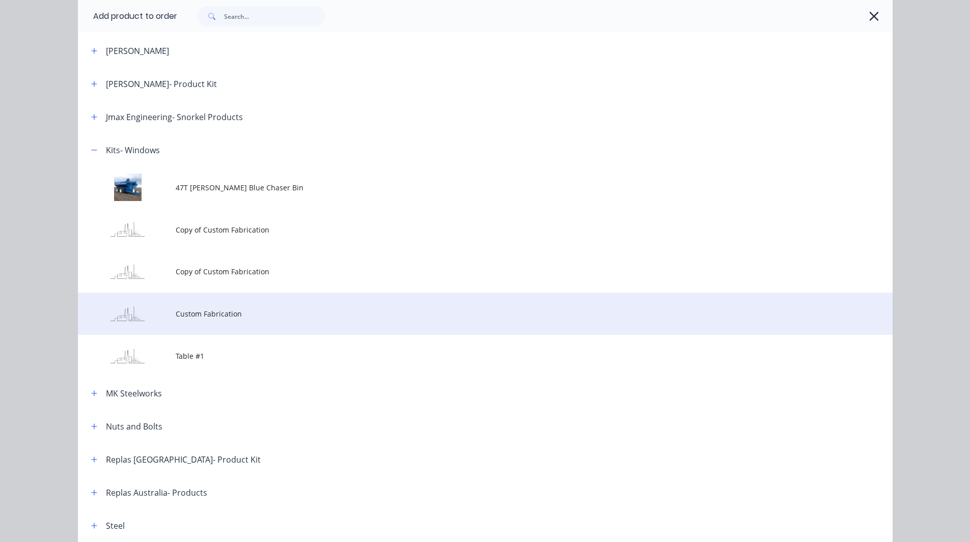
click at [185, 314] on span "Custom Fabrication" at bounding box center [462, 313] width 573 height 11
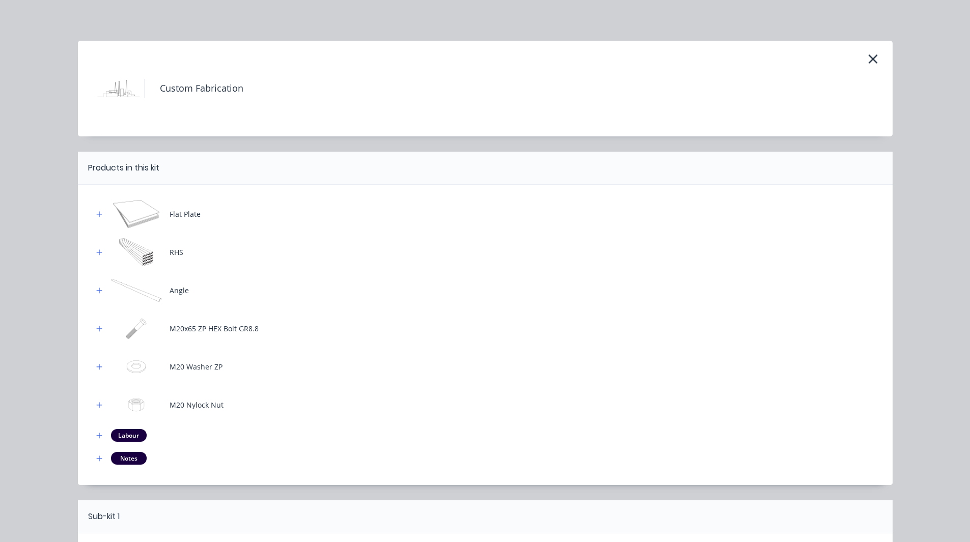
scroll to position [131, 0]
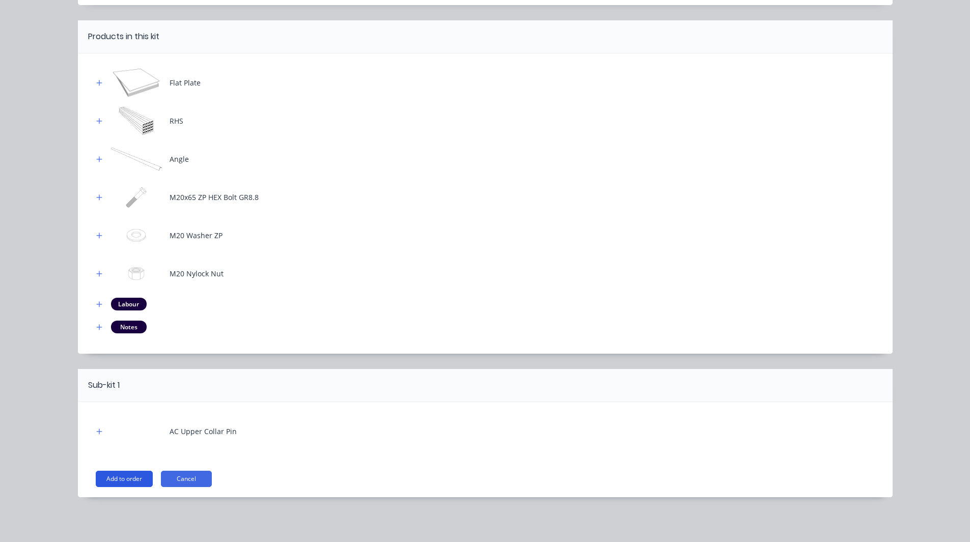
click at [125, 478] on button "Add to order" at bounding box center [124, 479] width 57 height 16
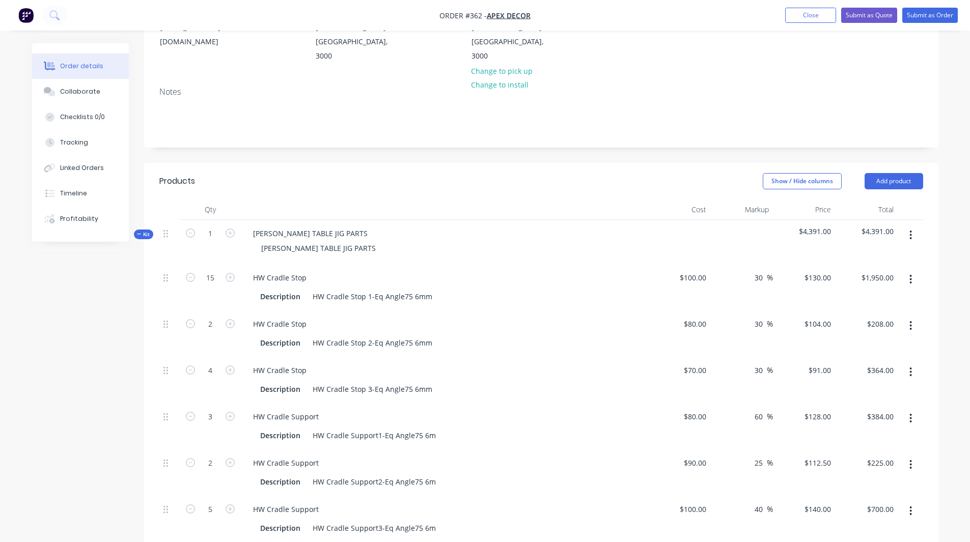
scroll to position [0, 0]
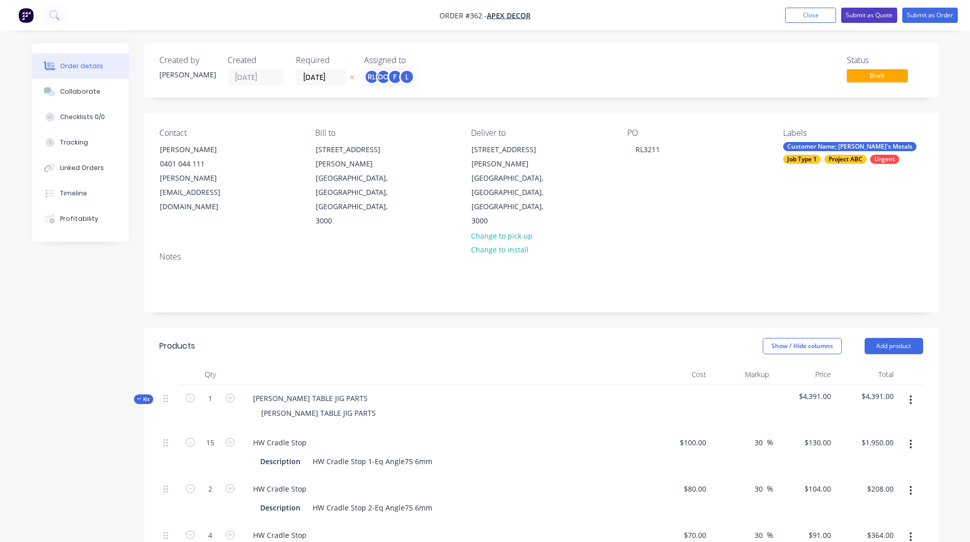
click at [859, 14] on button "Submit as Quote" at bounding box center [869, 15] width 56 height 15
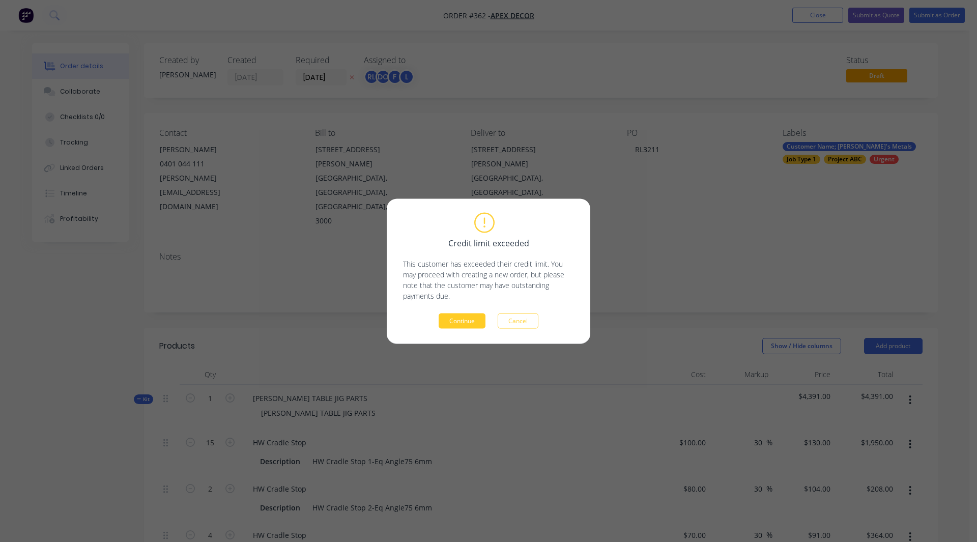
click at [450, 317] on button "Continue" at bounding box center [462, 320] width 47 height 15
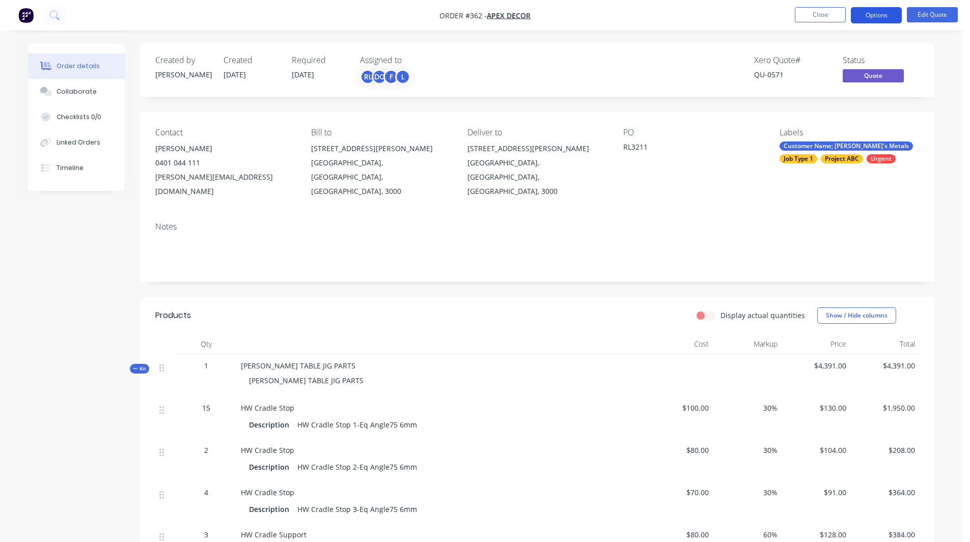
click at [859, 11] on button "Options" at bounding box center [875, 15] width 51 height 16
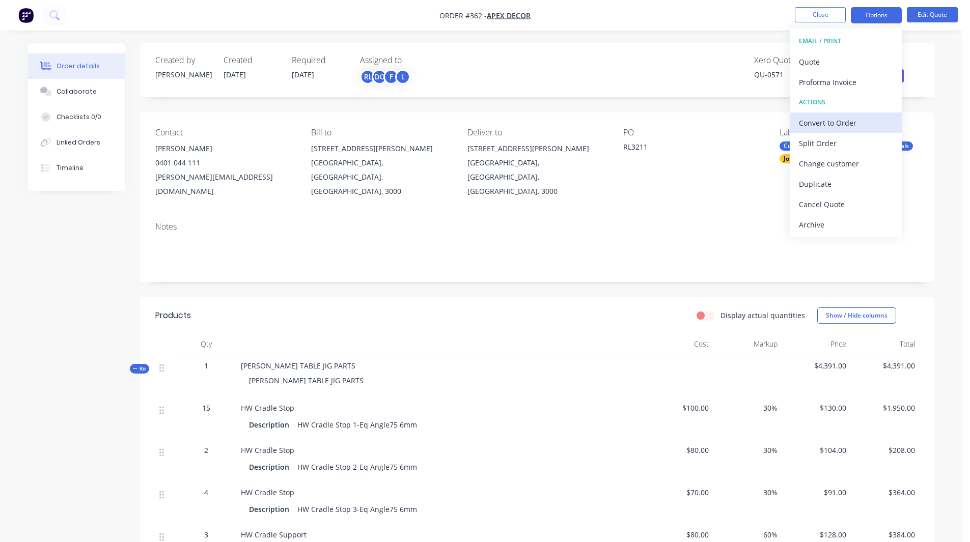
click at [810, 122] on div "Convert to Order" at bounding box center [846, 123] width 94 height 15
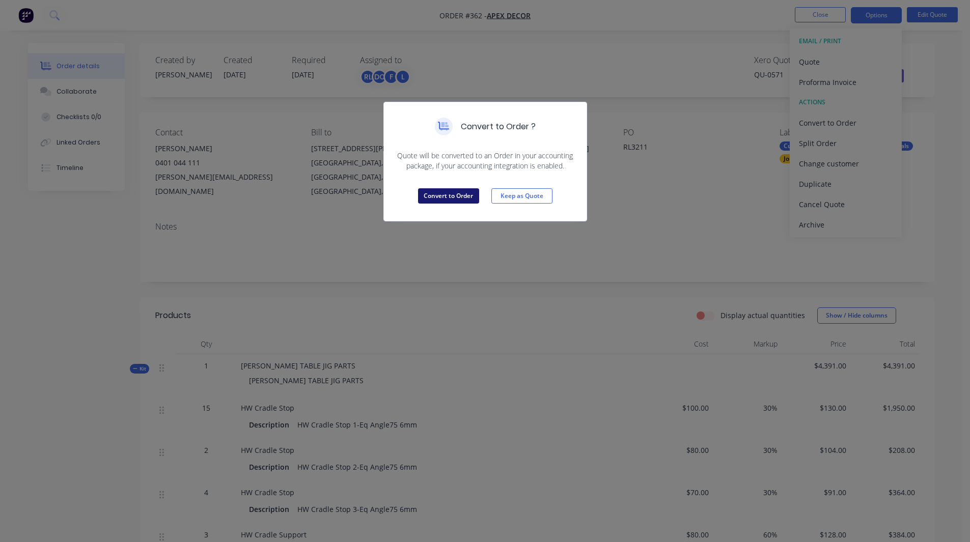
click at [443, 195] on button "Convert to Order" at bounding box center [448, 195] width 61 height 15
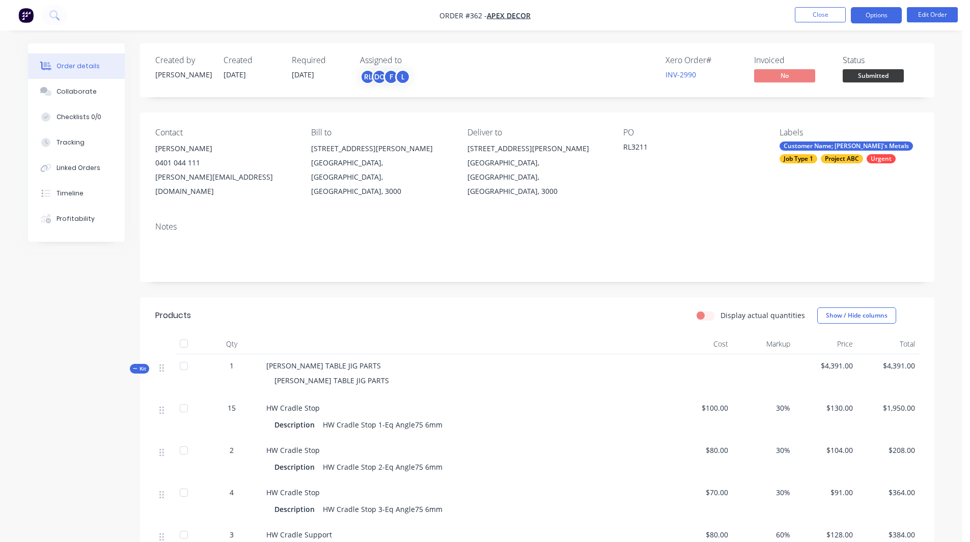
click at [869, 13] on button "Options" at bounding box center [875, 15] width 51 height 16
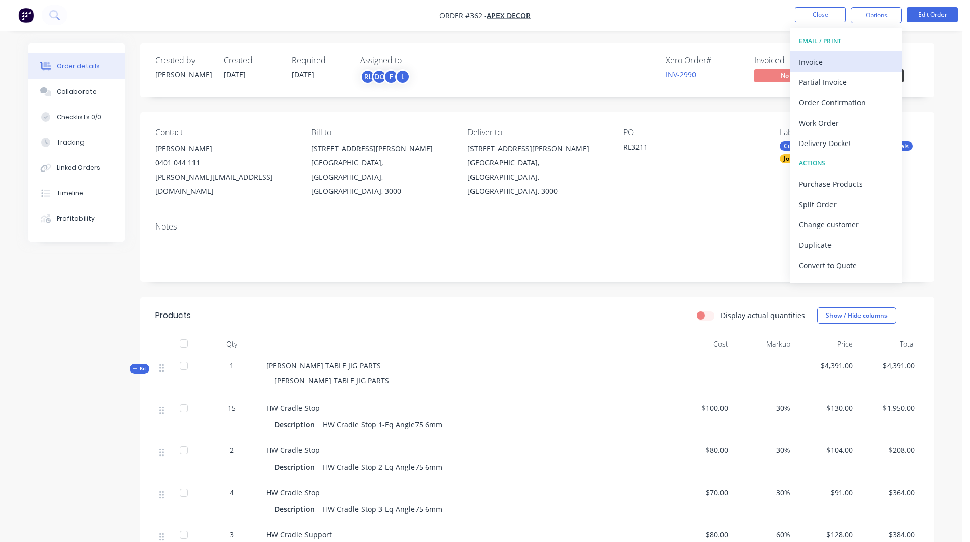
click at [827, 56] on div "Invoice" at bounding box center [846, 61] width 94 height 15
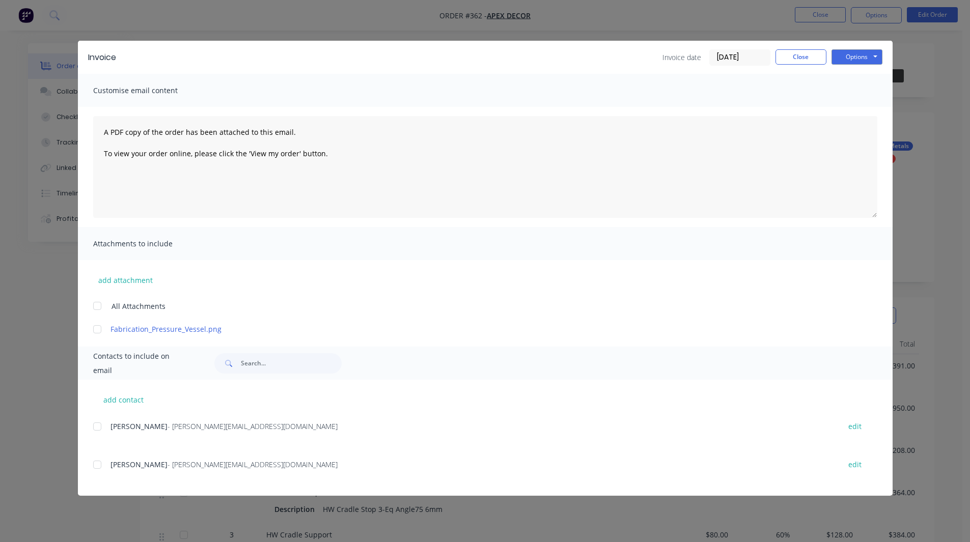
click at [94, 428] on div at bounding box center [97, 426] width 20 height 20
click at [849, 62] on button "Options" at bounding box center [856, 56] width 51 height 15
click at [803, 57] on button "Close" at bounding box center [800, 56] width 51 height 15
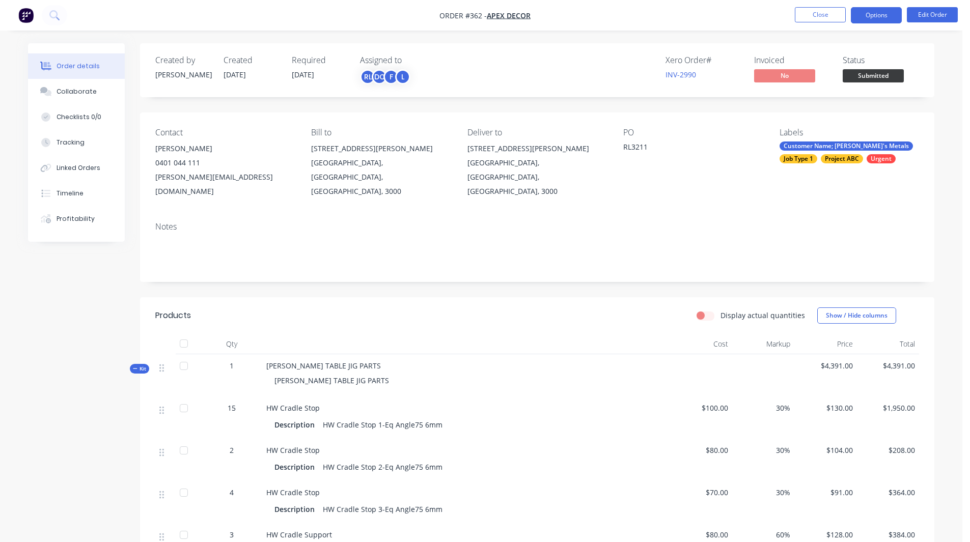
click at [873, 19] on button "Options" at bounding box center [875, 15] width 51 height 16
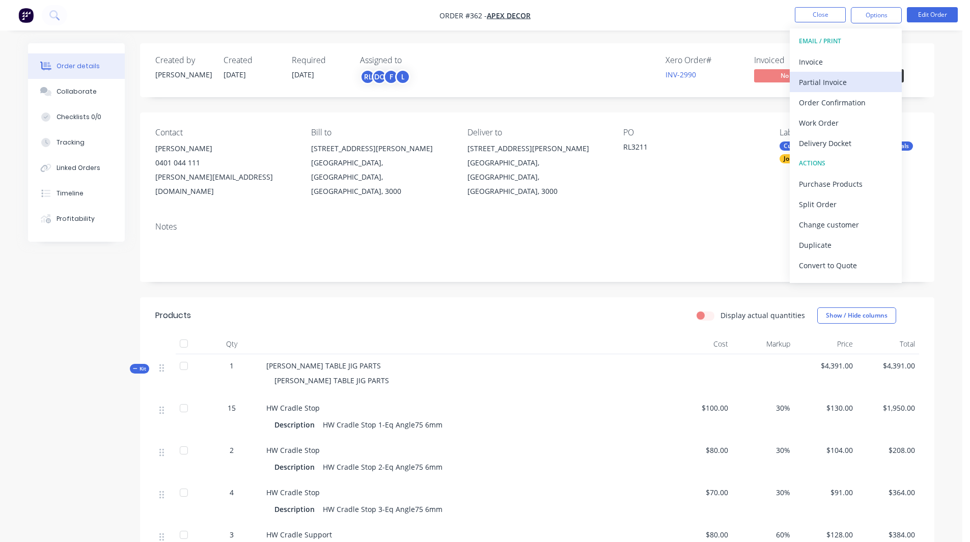
click at [833, 78] on div "Partial Invoice" at bounding box center [846, 82] width 94 height 15
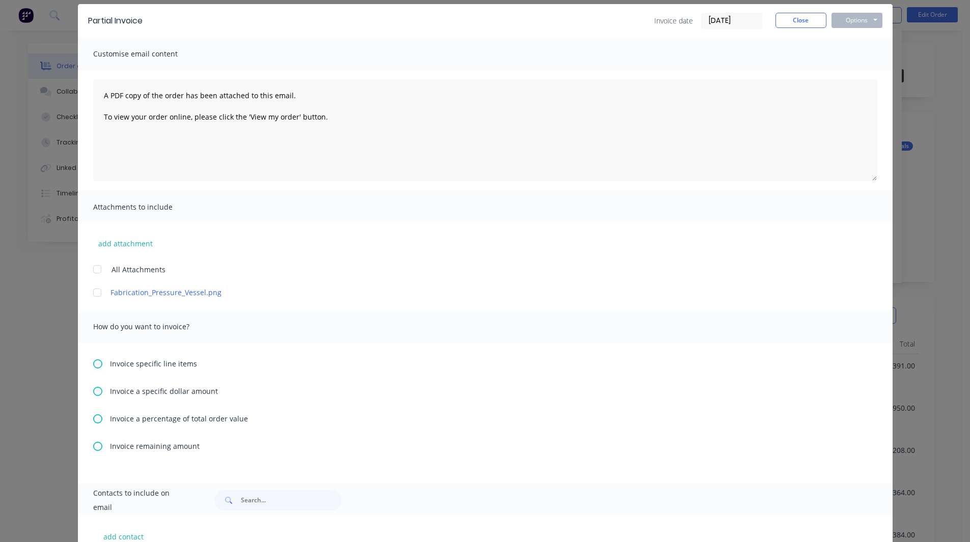
scroll to position [42, 0]
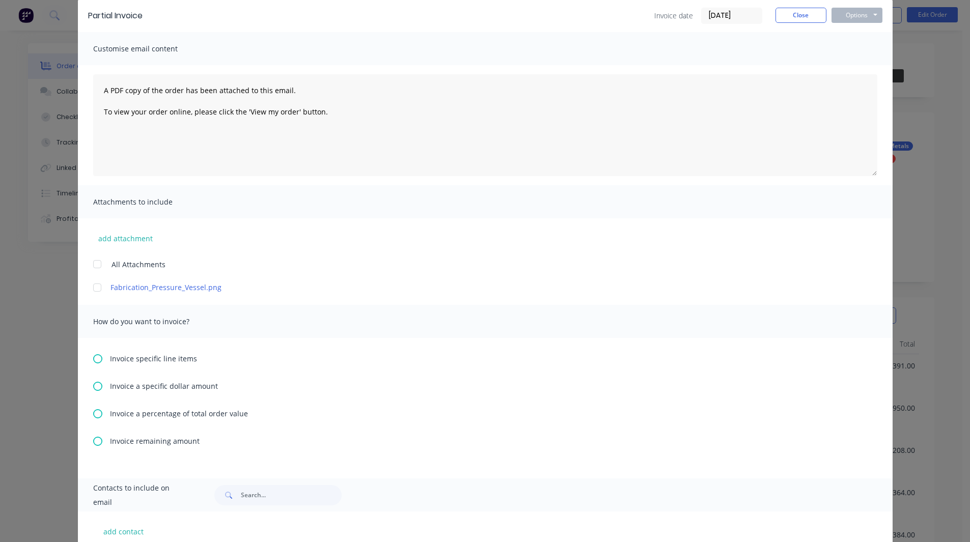
click at [93, 415] on icon at bounding box center [97, 413] width 9 height 9
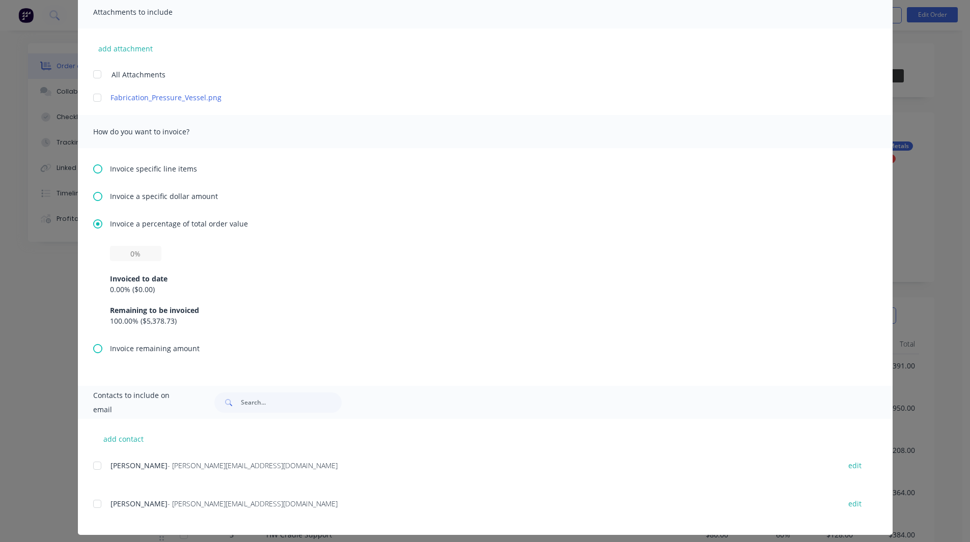
scroll to position [239, 0]
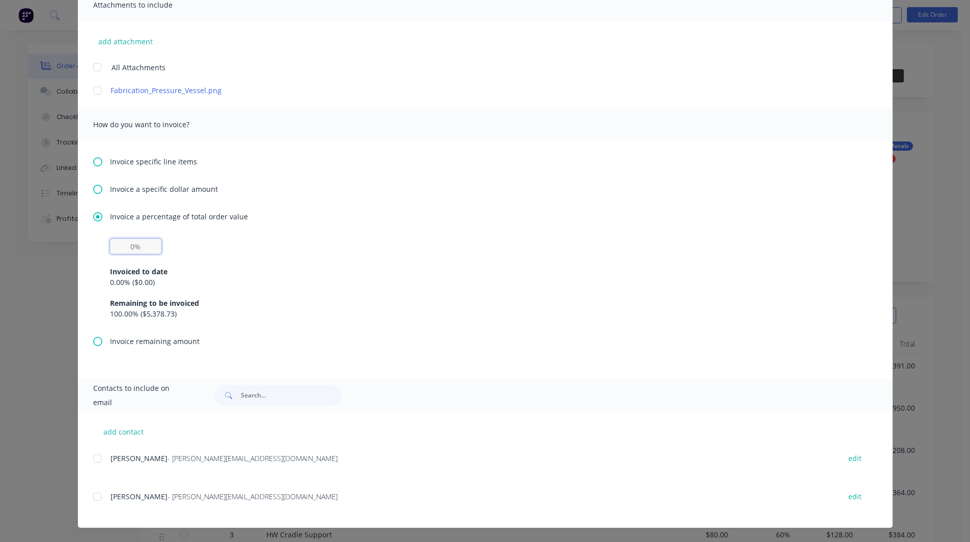
click at [128, 242] on input "text" at bounding box center [135, 246] width 51 height 15
click at [281, 233] on div "Invoice a percentage of total order value 50% Invoiced to date 0.00 % ( $0.00 )…" at bounding box center [485, 273] width 784 height 125
click at [95, 163] on icon at bounding box center [97, 161] width 9 height 9
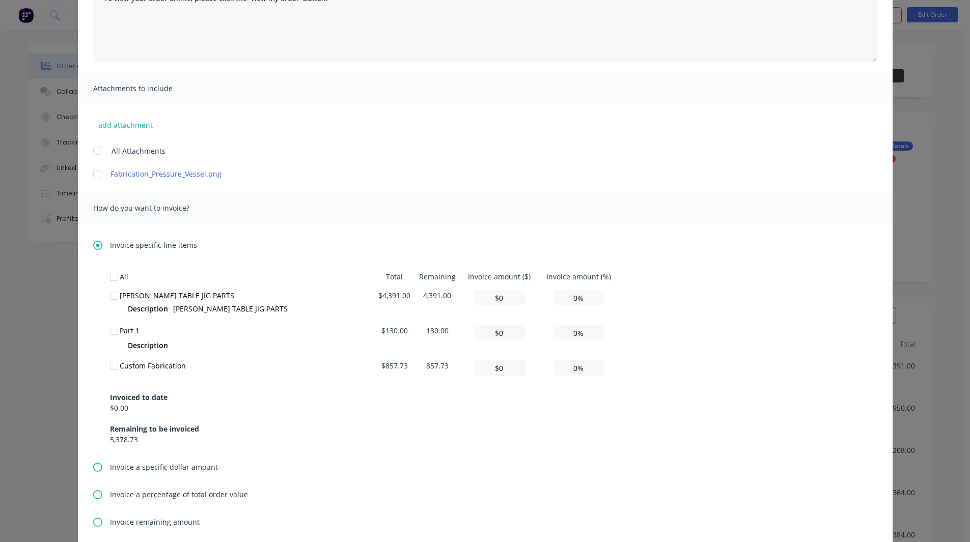
scroll to position [156, 0]
click at [109, 329] on div at bounding box center [114, 330] width 20 height 20
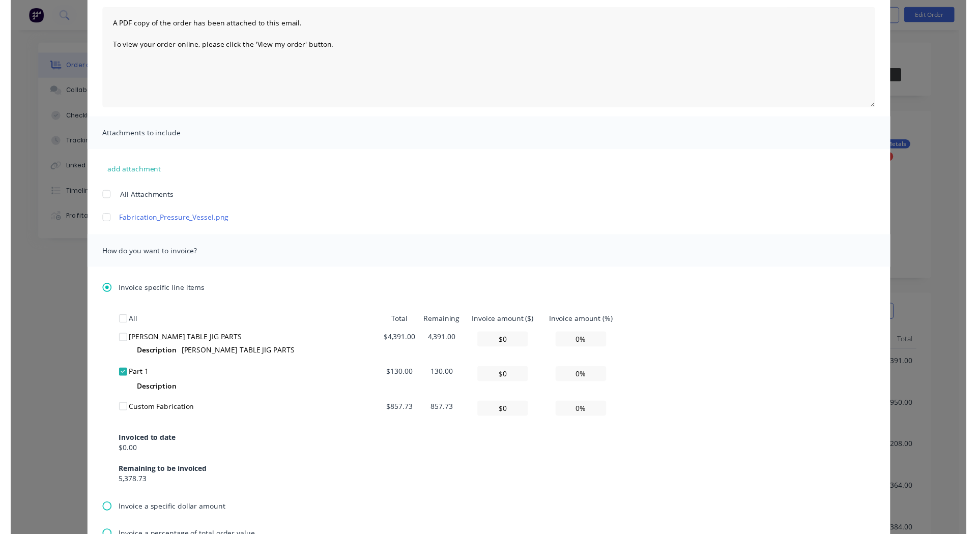
scroll to position [0, 0]
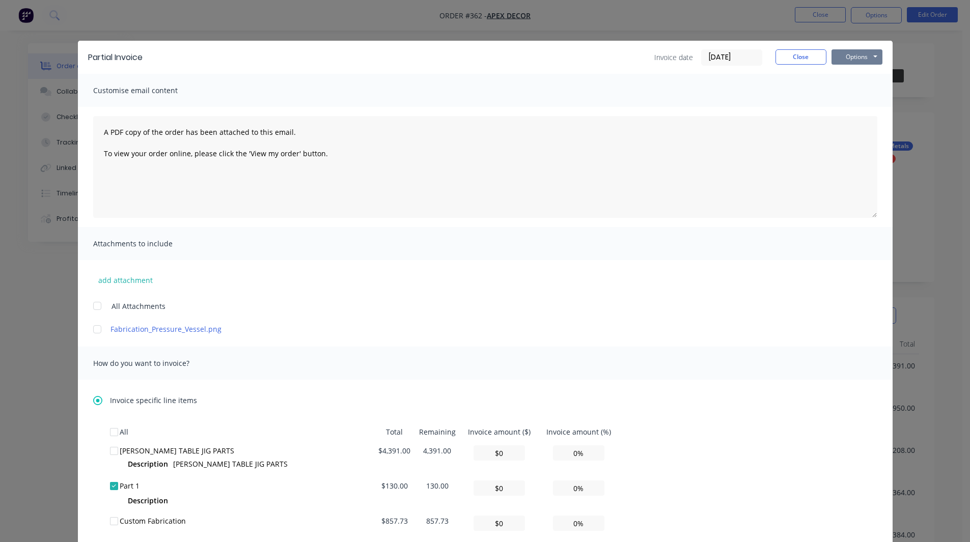
click at [856, 56] on button "Options" at bounding box center [856, 56] width 51 height 15
click at [801, 54] on button "Close" at bounding box center [800, 56] width 51 height 15
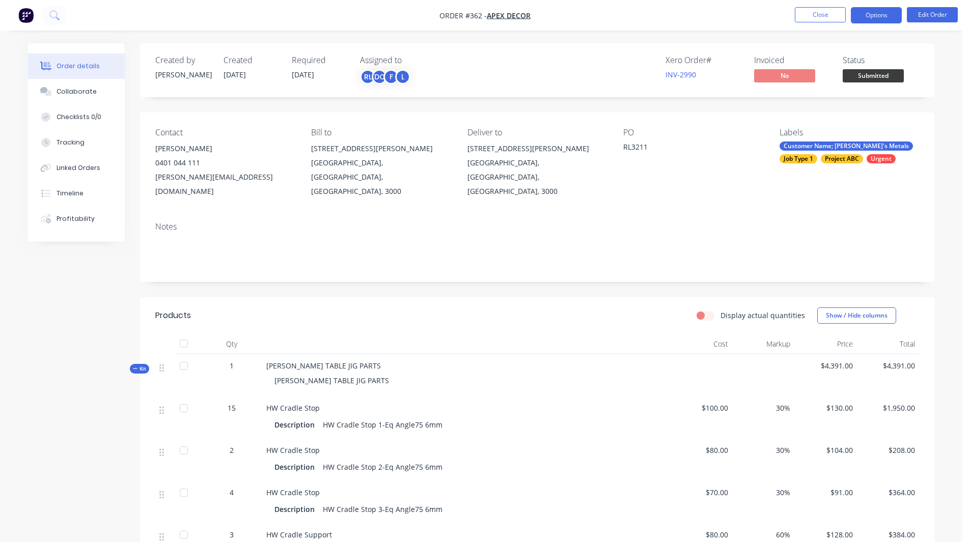
click at [888, 17] on button "Options" at bounding box center [875, 15] width 51 height 16
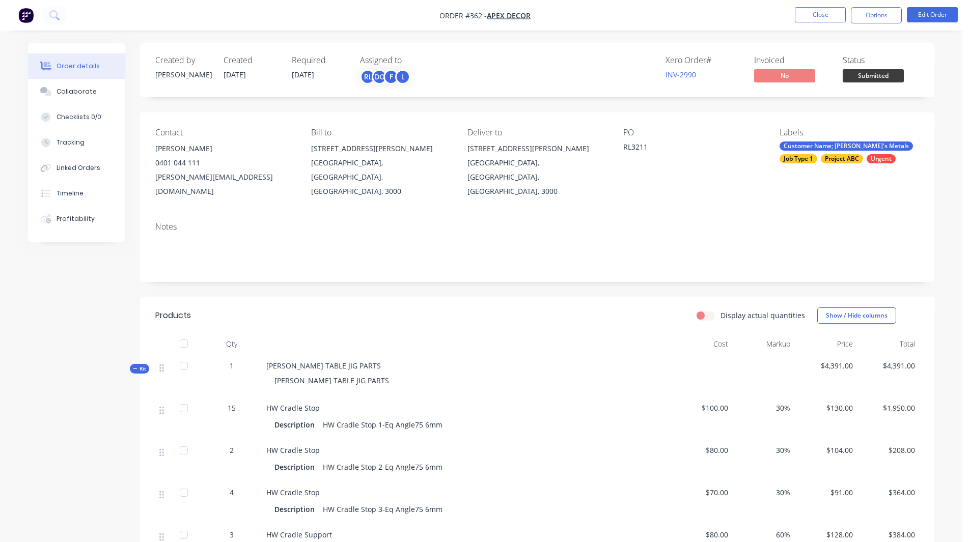
click at [21, 14] on img "button" at bounding box center [25, 15] width 15 height 15
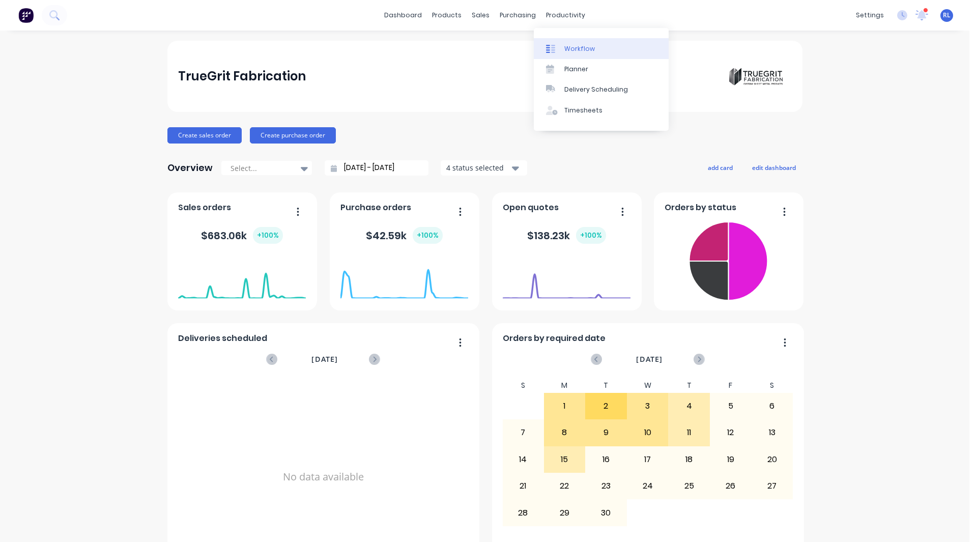
click at [570, 47] on div "Workflow" at bounding box center [579, 48] width 31 height 9
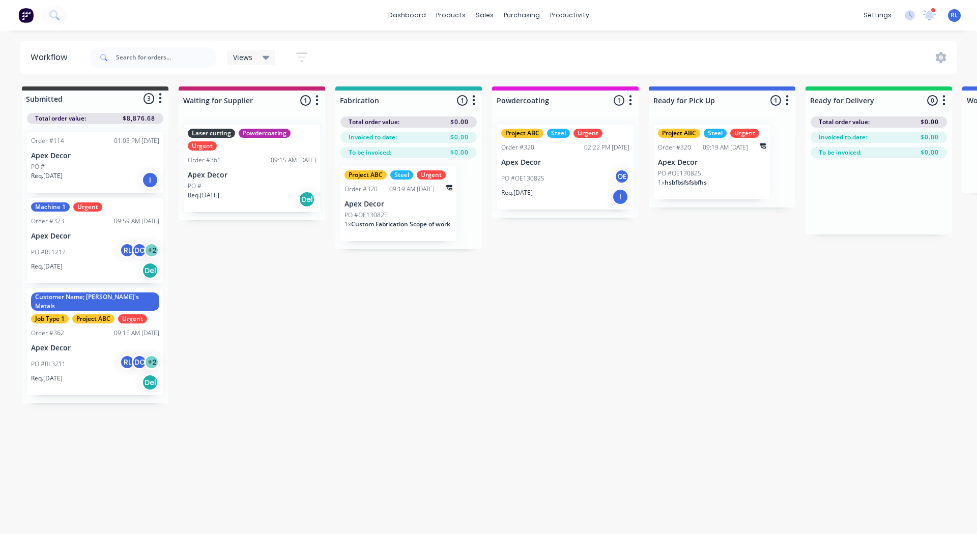
click at [246, 160] on div "Order #361 09:15 AM 03/09/25" at bounding box center [252, 160] width 128 height 9
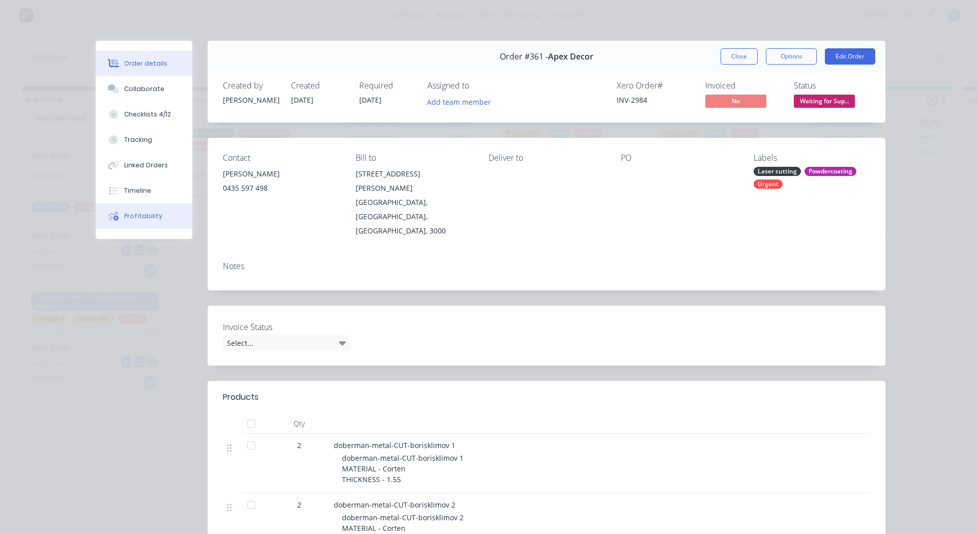
click at [147, 212] on div "Profitability" at bounding box center [143, 216] width 38 height 9
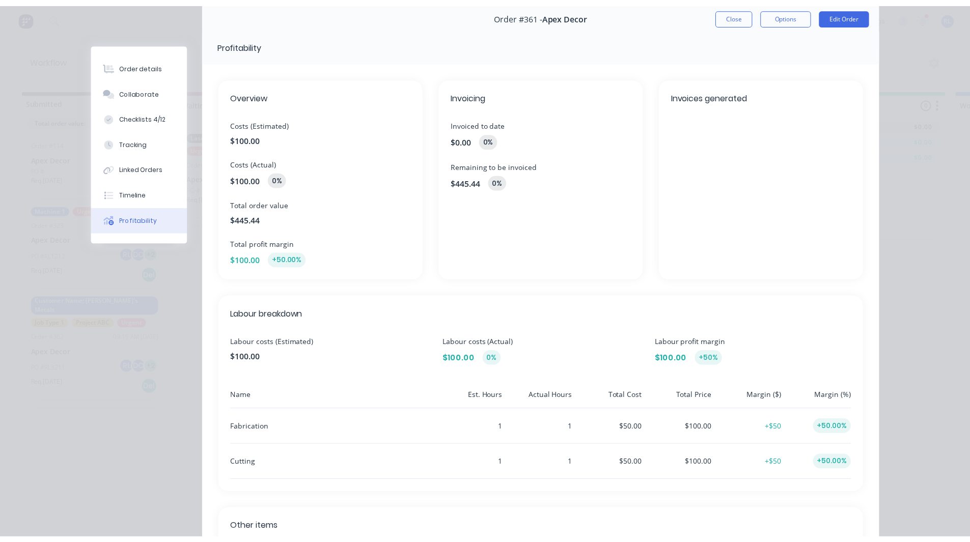
scroll to position [44, 0]
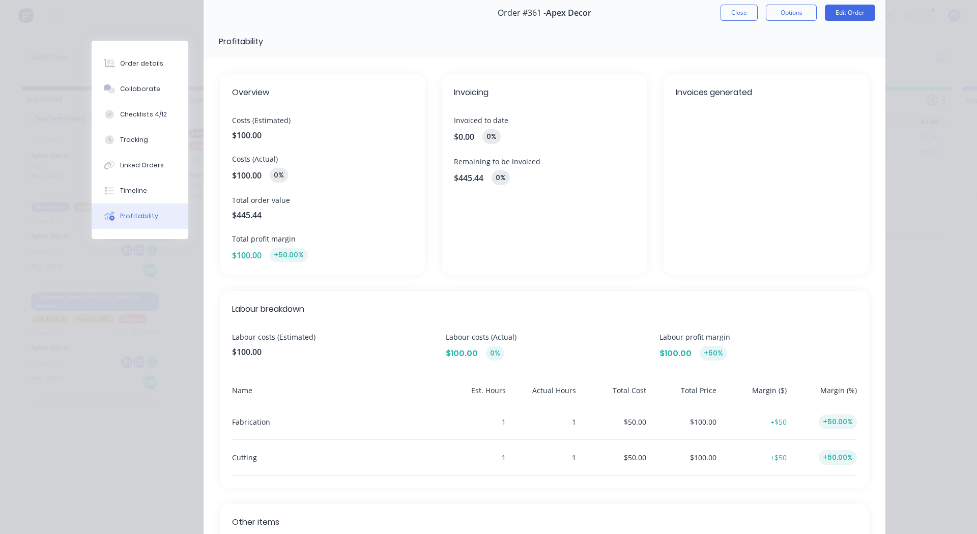
click at [465, 185] on div "$445.44 0 %" at bounding box center [544, 178] width 181 height 15
click at [465, 182] on span "$445.44" at bounding box center [469, 178] width 30 height 12
click at [461, 136] on span "$0.00" at bounding box center [464, 137] width 20 height 12
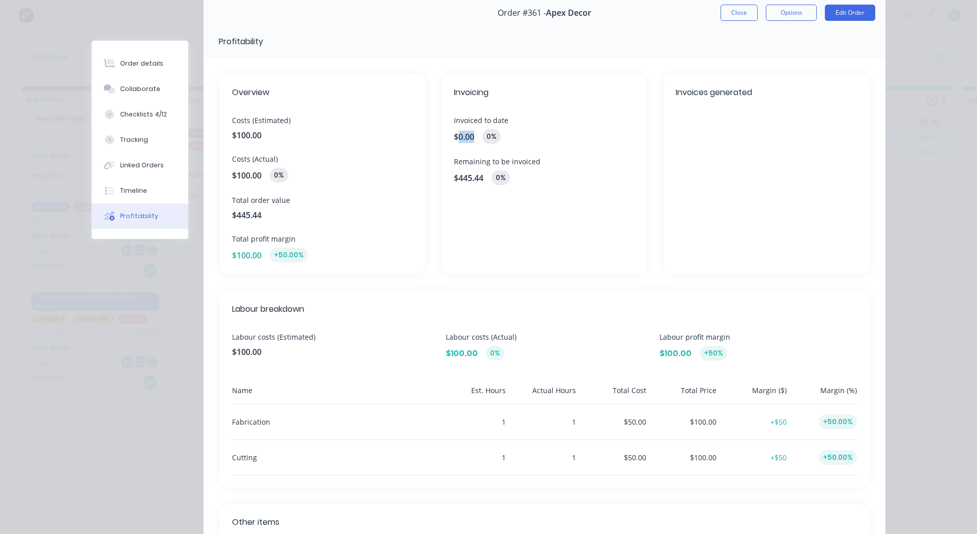
click at [461, 136] on span "$0.00" at bounding box center [464, 137] width 20 height 12
click at [487, 134] on div "0 %" at bounding box center [492, 136] width 18 height 15
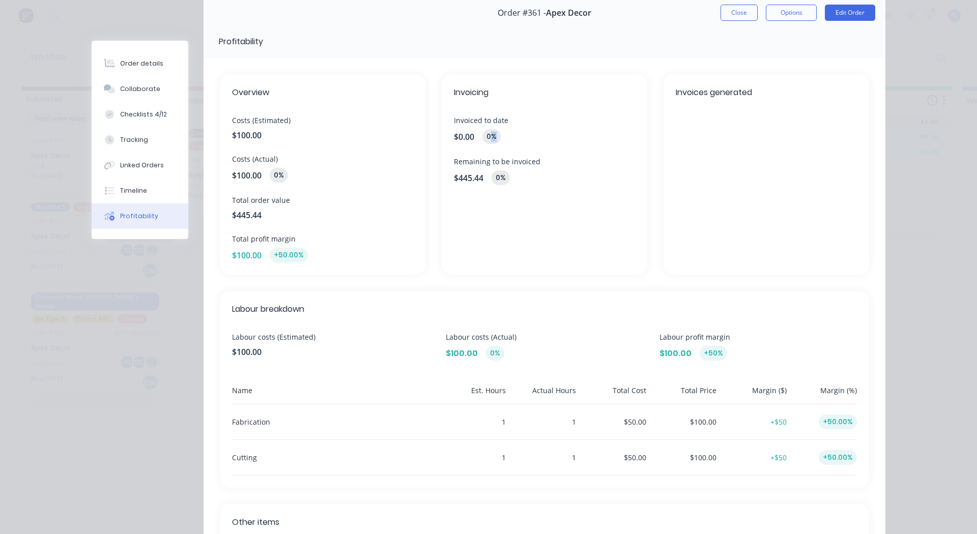
click at [487, 134] on div "0 %" at bounding box center [492, 136] width 18 height 15
click at [496, 179] on div "0 %" at bounding box center [501, 178] width 18 height 15
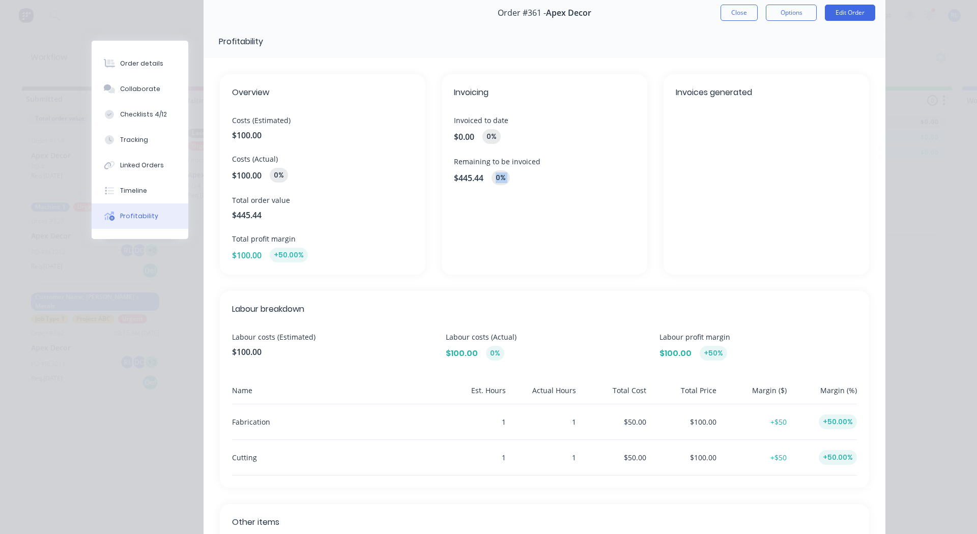
click at [496, 179] on div "0 %" at bounding box center [501, 178] width 18 height 15
click at [736, 13] on button "Close" at bounding box center [739, 13] width 37 height 16
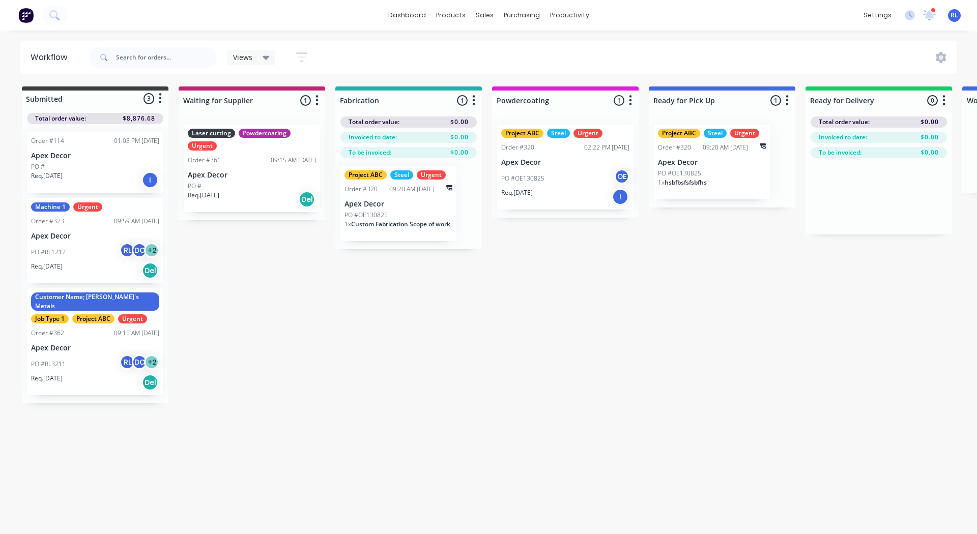
click at [236, 147] on div "Laser cutting Powdercoating Urgent" at bounding box center [252, 140] width 128 height 22
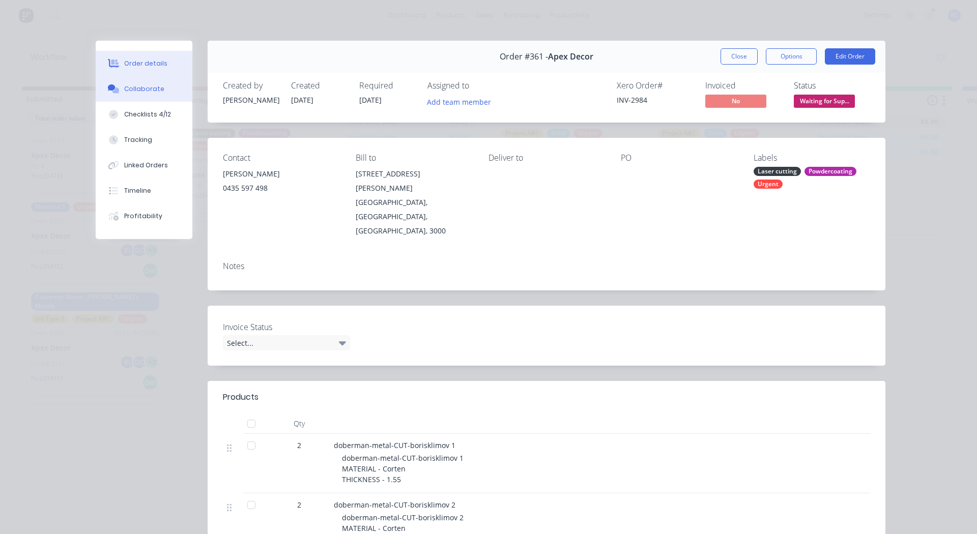
click at [128, 94] on button "Collaborate" at bounding box center [144, 88] width 97 height 25
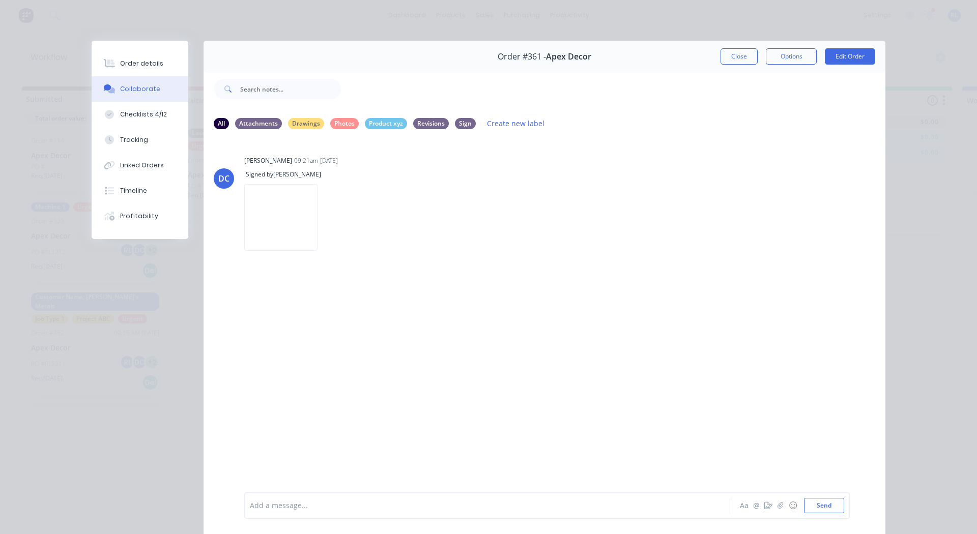
click at [279, 510] on div at bounding box center [472, 506] width 445 height 11
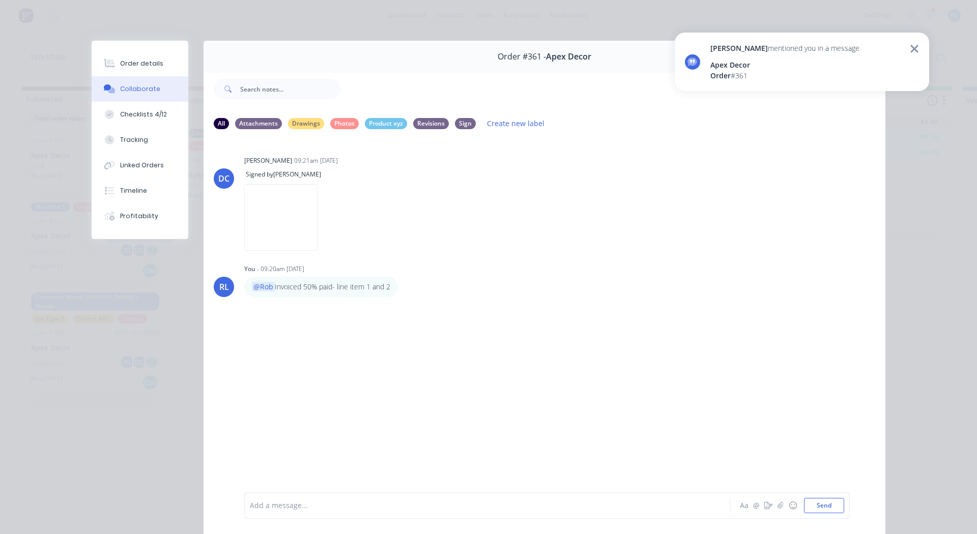
click at [915, 47] on icon at bounding box center [915, 49] width 8 height 8
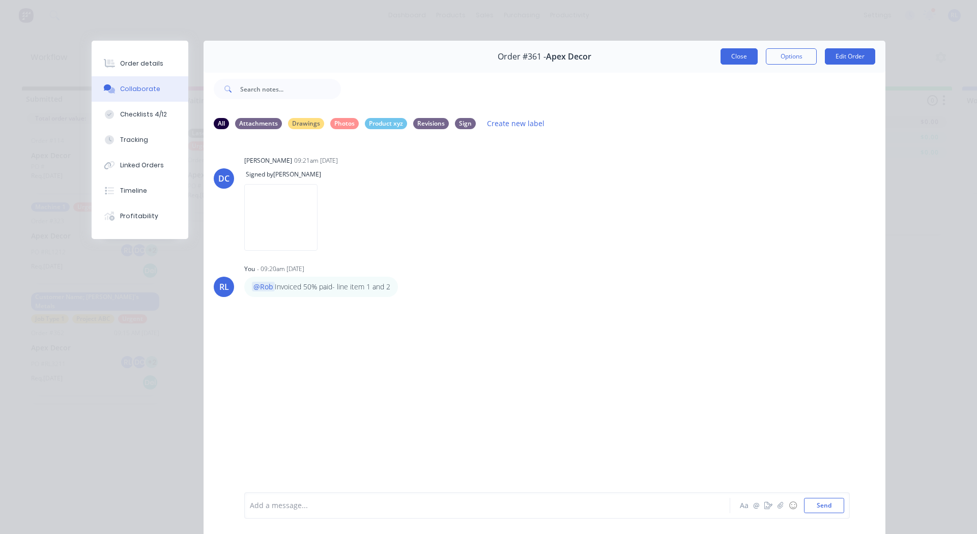
click at [733, 59] on button "Close" at bounding box center [739, 56] width 37 height 16
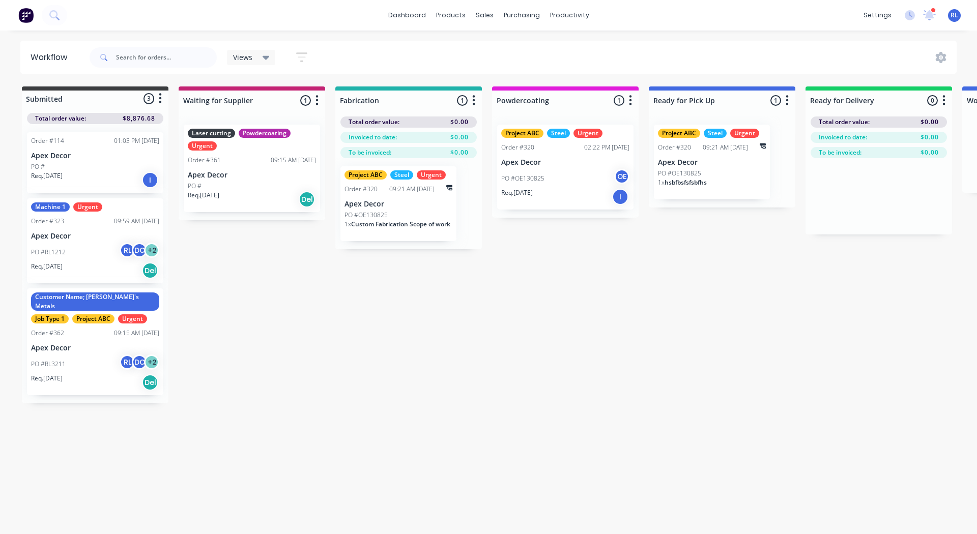
click at [21, 12] on img at bounding box center [25, 15] width 15 height 15
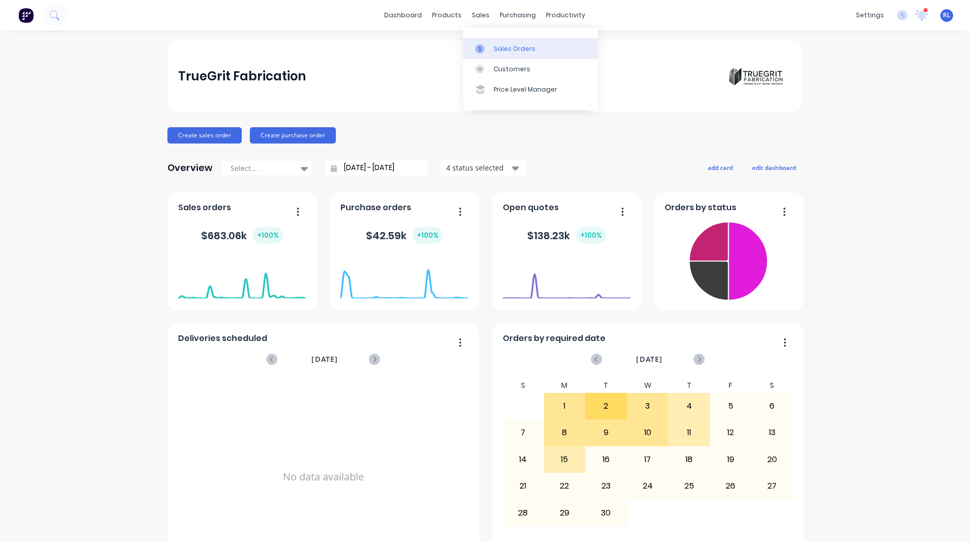
click at [505, 49] on div "Sales Orders" at bounding box center [515, 48] width 42 height 9
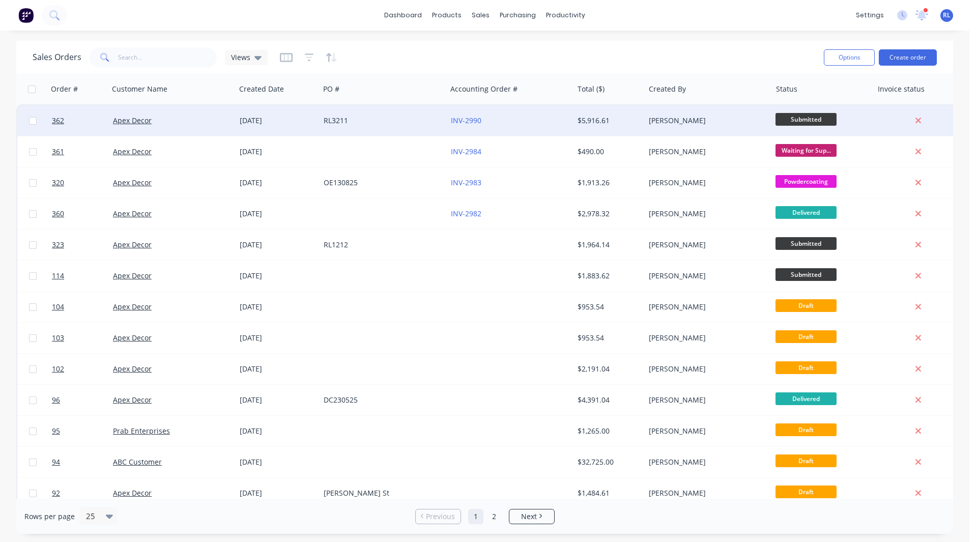
click at [637, 113] on div "$5,916.61" at bounding box center [609, 120] width 71 height 31
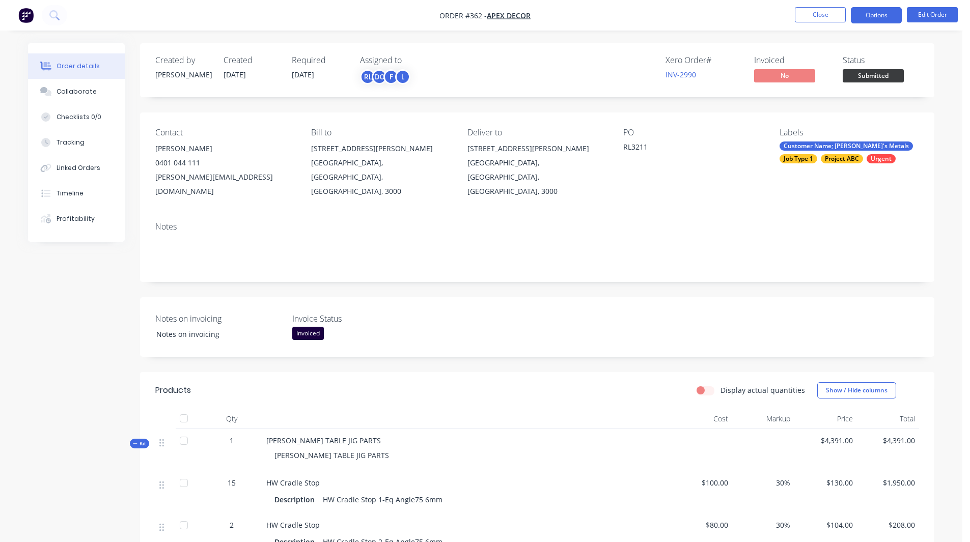
click at [884, 15] on button "Options" at bounding box center [875, 15] width 51 height 16
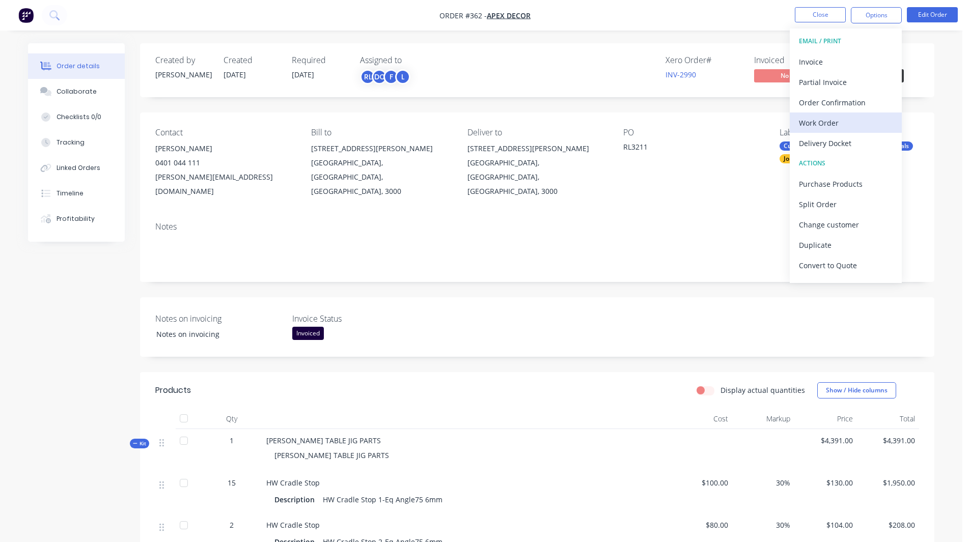
click at [831, 119] on div "Work Order" at bounding box center [846, 123] width 94 height 15
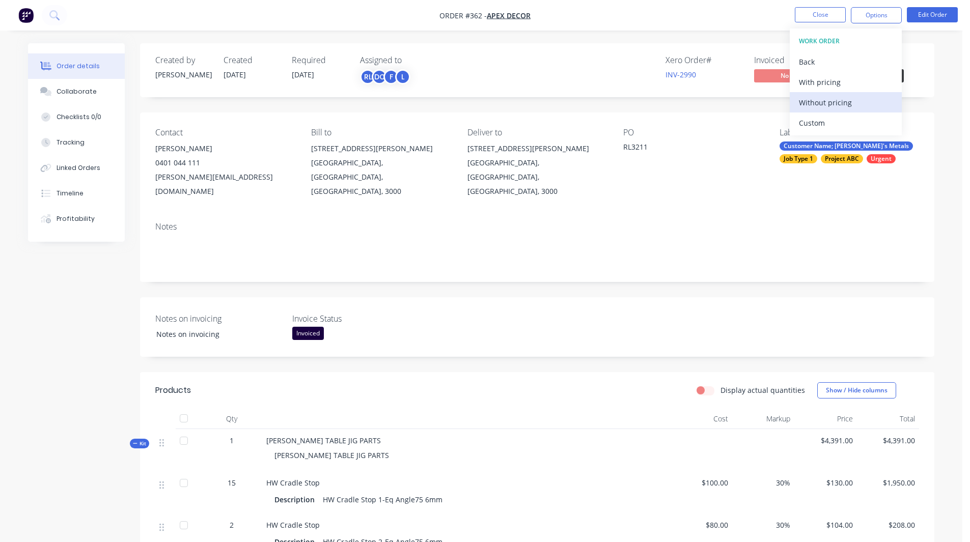
click at [825, 99] on div "Without pricing" at bounding box center [846, 102] width 94 height 15
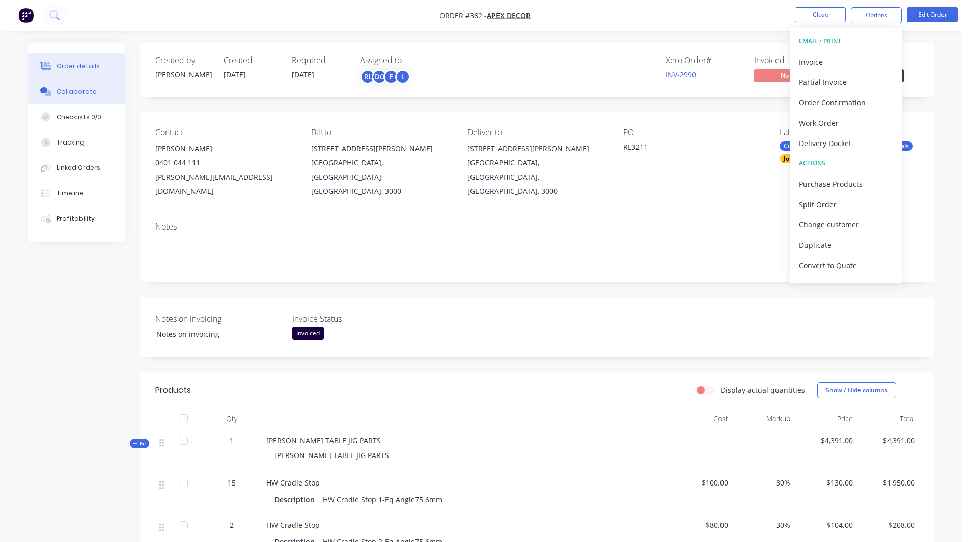
click at [72, 98] on button "Collaborate" at bounding box center [76, 91] width 97 height 25
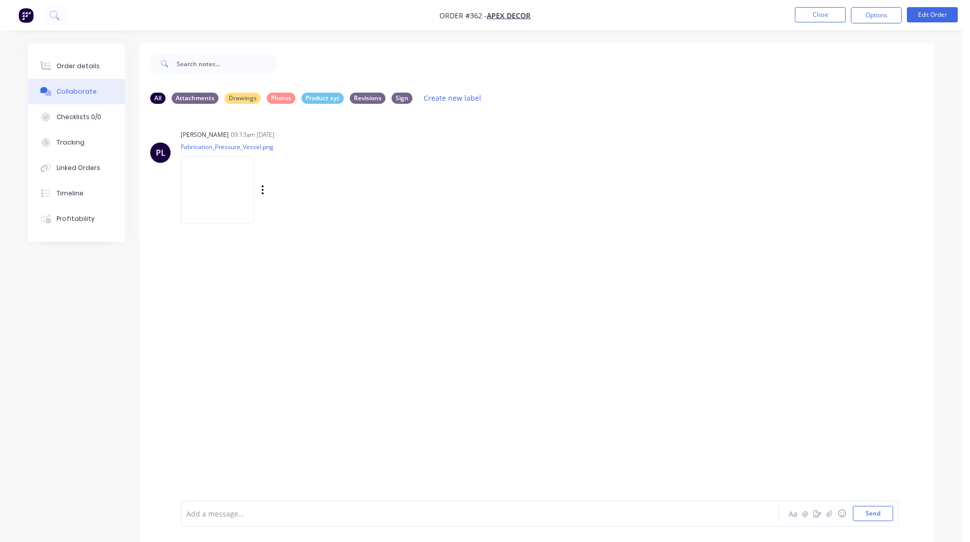
click at [220, 180] on img at bounding box center [217, 189] width 73 height 67
click at [89, 120] on div "Checklists 0/0" at bounding box center [78, 116] width 45 height 9
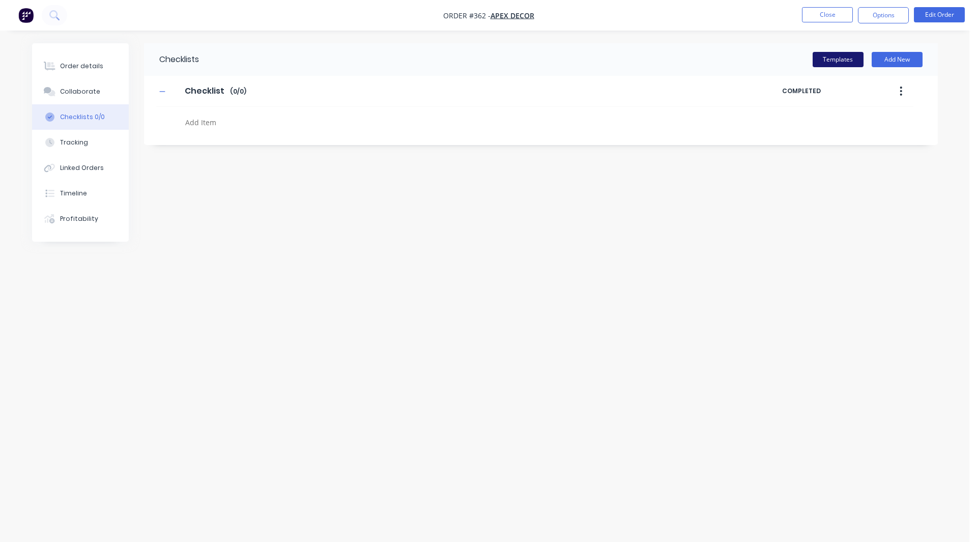
click at [834, 60] on button "Templates" at bounding box center [838, 59] width 51 height 15
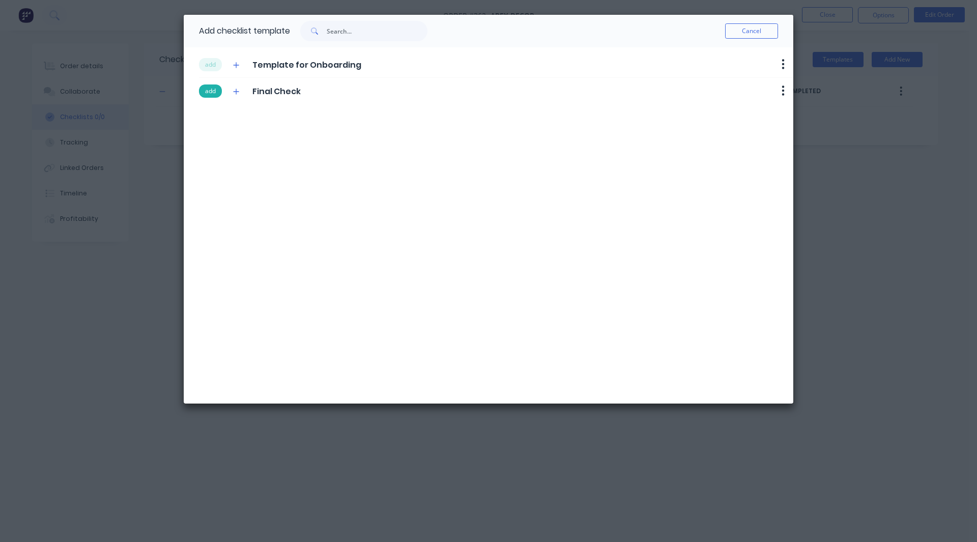
click at [211, 89] on button "add" at bounding box center [210, 90] width 23 height 13
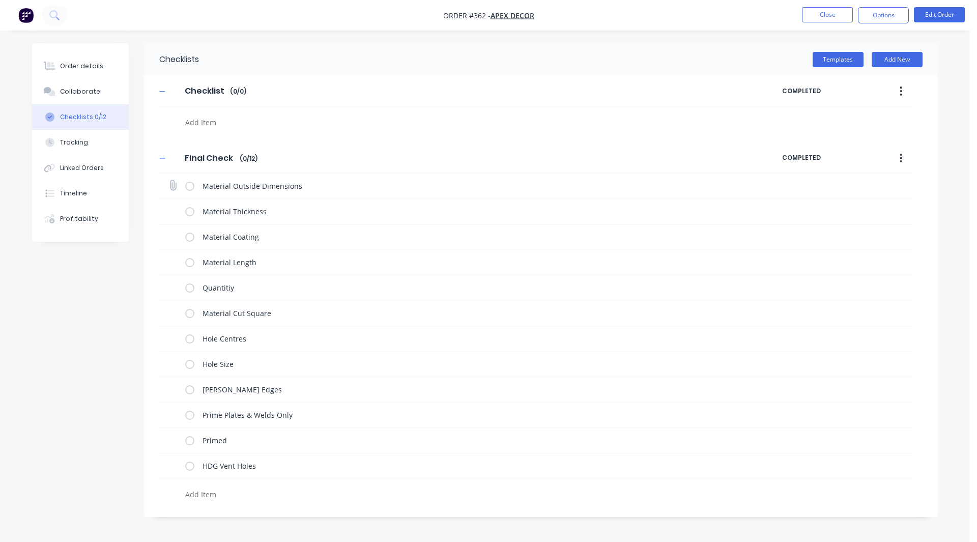
click at [190, 185] on label at bounding box center [189, 186] width 9 height 11
click at [0, 0] on input "checkbox" at bounding box center [0, 0] width 0 height 0
click at [191, 213] on label at bounding box center [189, 211] width 9 height 11
click at [0, 0] on input "checkbox" at bounding box center [0, 0] width 0 height 0
click at [190, 238] on label at bounding box center [189, 237] width 9 height 11
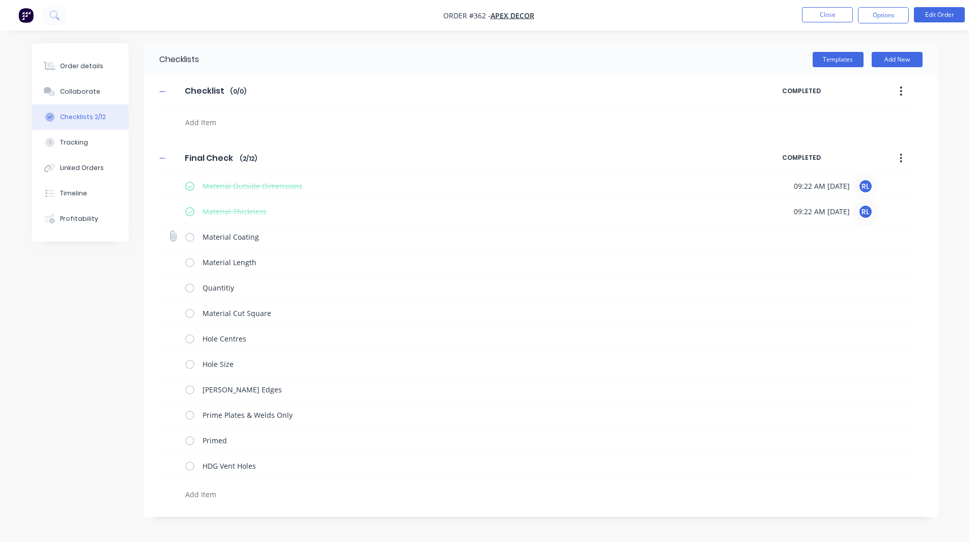
click at [0, 0] on input "checkbox" at bounding box center [0, 0] width 0 height 0
click at [190, 262] on label at bounding box center [189, 262] width 9 height 11
click at [0, 0] on input "checkbox" at bounding box center [0, 0] width 0 height 0
click at [191, 283] on label at bounding box center [189, 287] width 9 height 11
click at [0, 0] on input "checkbox" at bounding box center [0, 0] width 0 height 0
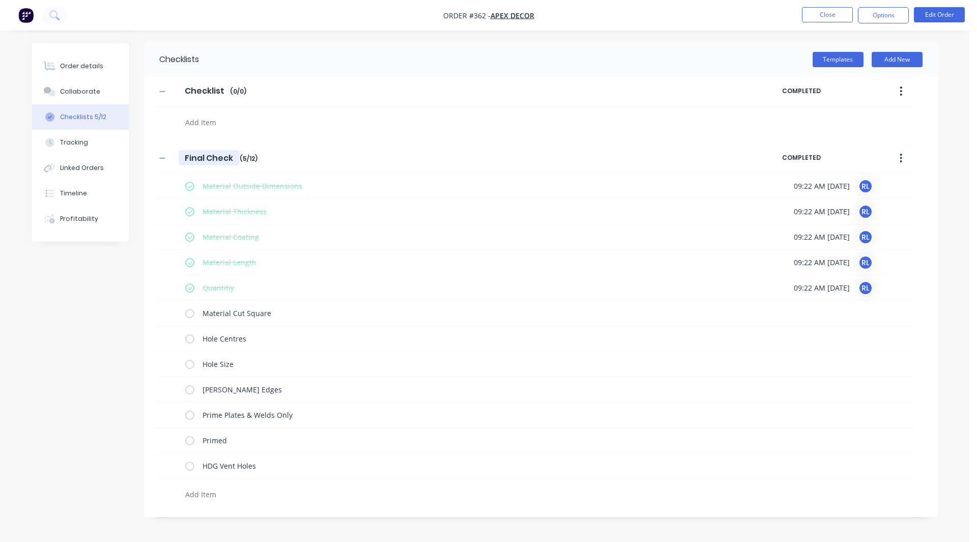
click at [207, 164] on input "Final Check" at bounding box center [209, 157] width 61 height 15
click at [87, 303] on div "Checklists Templates Add New Checklist Checklist Enter Checklist name ( 0 / 0 )…" at bounding box center [485, 280] width 906 height 474
click at [99, 294] on div "Checklists Templates Add New Checklist Checklist Enter Checklist name ( 0 / 0 )…" at bounding box center [485, 280] width 906 height 474
click at [901, 158] on icon "button" at bounding box center [901, 158] width 2 height 9
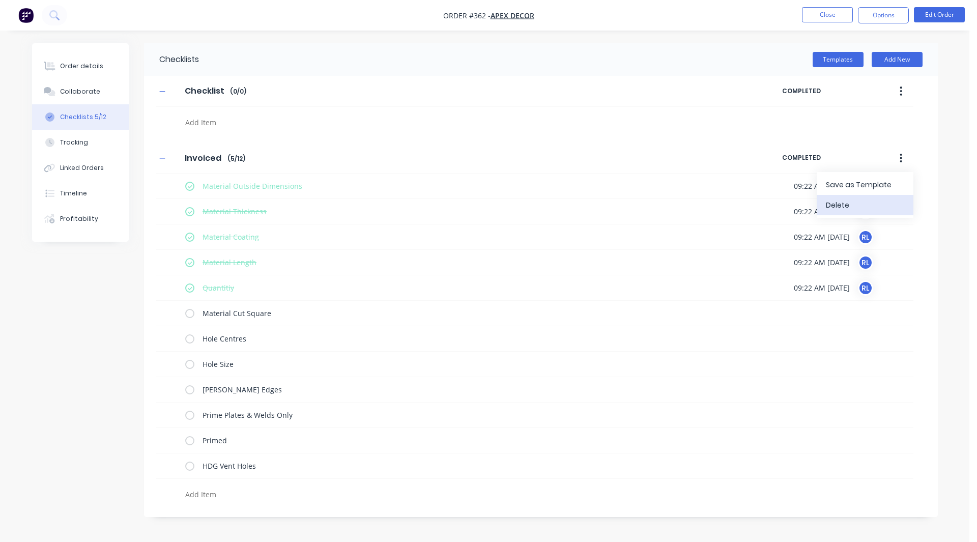
click at [849, 201] on div "Delete" at bounding box center [865, 205] width 78 height 15
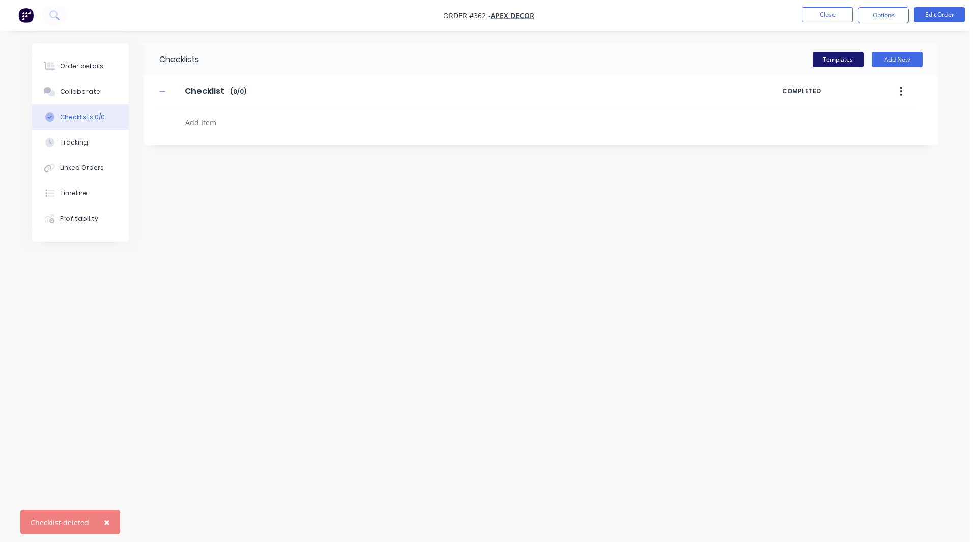
click at [839, 56] on button "Templates" at bounding box center [838, 59] width 51 height 15
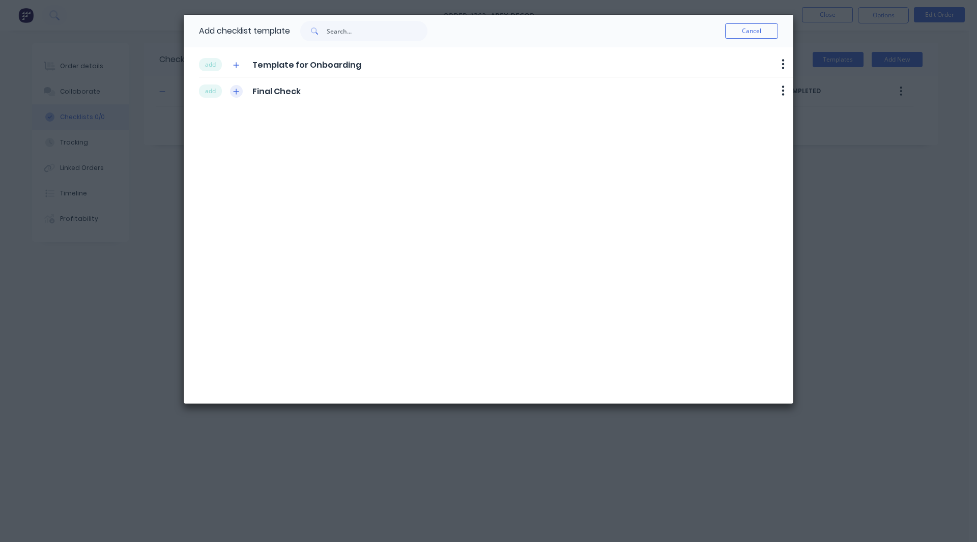
click at [236, 91] on icon "button" at bounding box center [237, 92] width 6 height 6
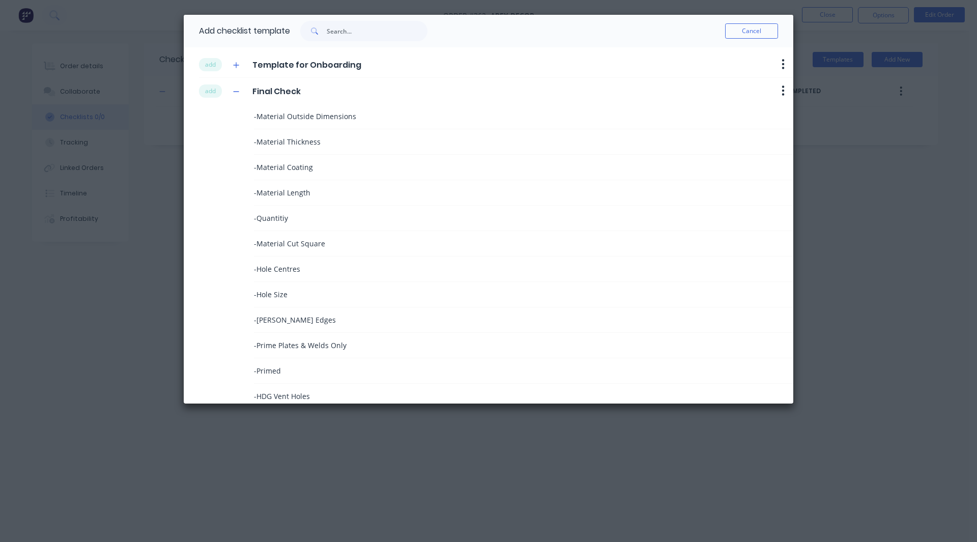
click at [279, 93] on span "Final Check" at bounding box center [276, 92] width 48 height 12
click at [211, 90] on button "add" at bounding box center [210, 90] width 23 height 13
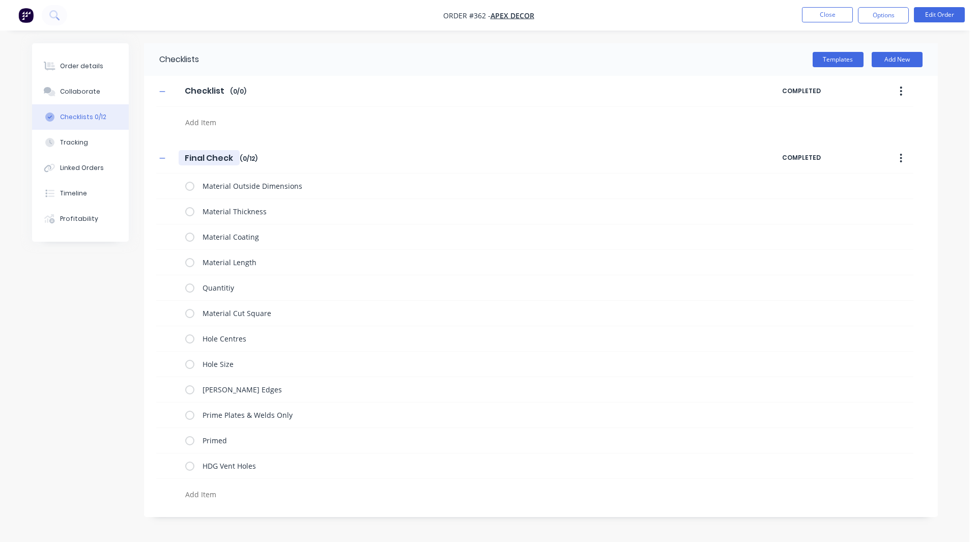
click at [206, 158] on input "Final Check" at bounding box center [209, 157] width 61 height 15
click at [898, 159] on button "button" at bounding box center [901, 158] width 24 height 18
click at [206, 494] on textarea at bounding box center [426, 494] width 490 height 15
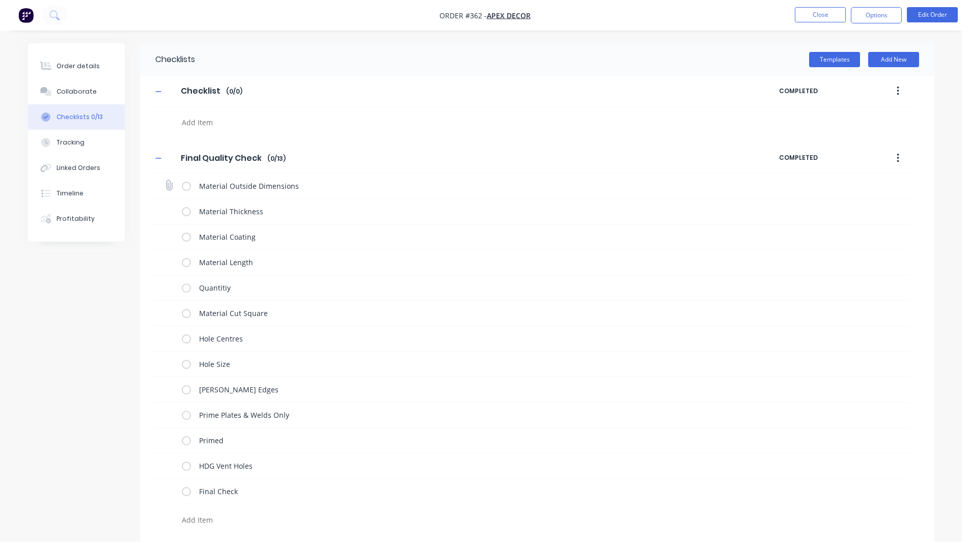
click at [187, 184] on label at bounding box center [186, 186] width 9 height 11
click at [0, 0] on input "checkbox" at bounding box center [0, 0] width 0 height 0
click at [187, 207] on label at bounding box center [186, 211] width 9 height 11
click at [0, 0] on input "checkbox" at bounding box center [0, 0] width 0 height 0
click at [185, 238] on label at bounding box center [186, 237] width 9 height 11
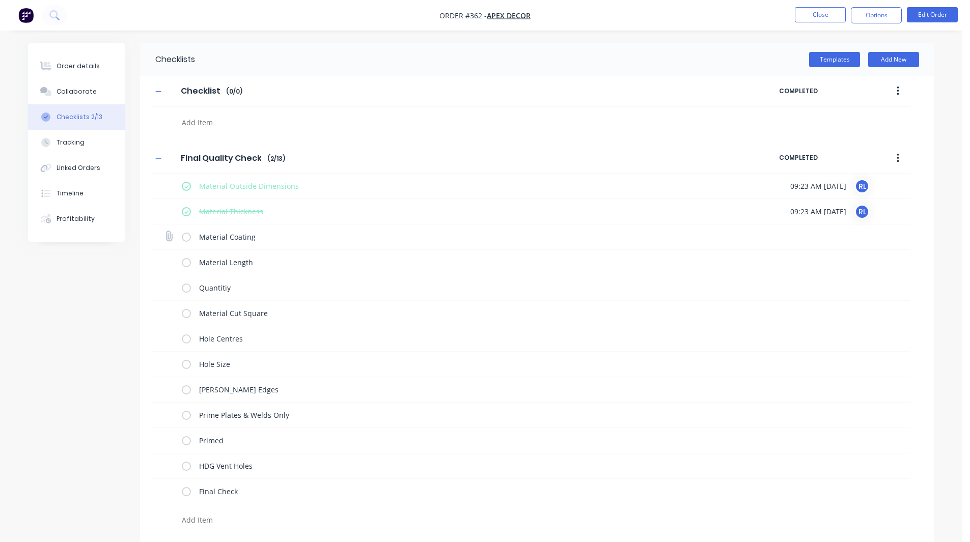
click at [0, 0] on input "checkbox" at bounding box center [0, 0] width 0 height 0
click at [79, 95] on div "Collaborate" at bounding box center [76, 91] width 40 height 9
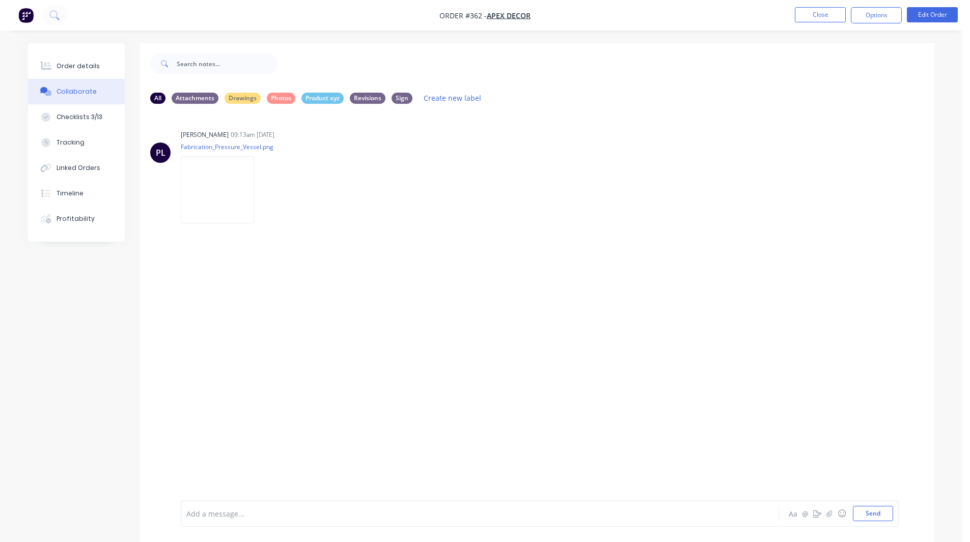
click at [212, 514] on div at bounding box center [451, 513] width 529 height 11
click at [96, 123] on button "Checklists 3/13" at bounding box center [76, 116] width 97 height 25
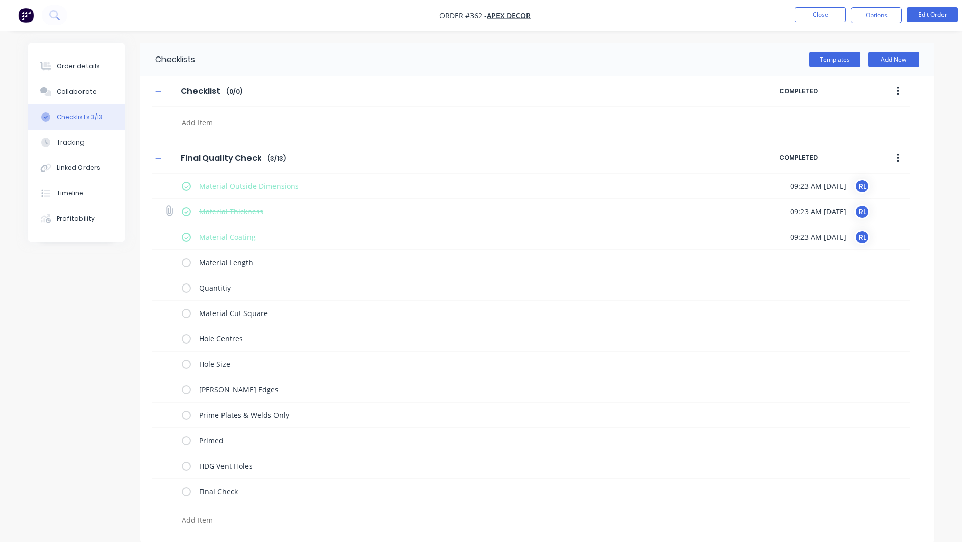
click at [804, 215] on span "09:23 AM 04/09/2025" at bounding box center [818, 211] width 56 height 11
drag, startPoint x: 169, startPoint y: 304, endPoint x: 81, endPoint y: 363, distance: 106.2
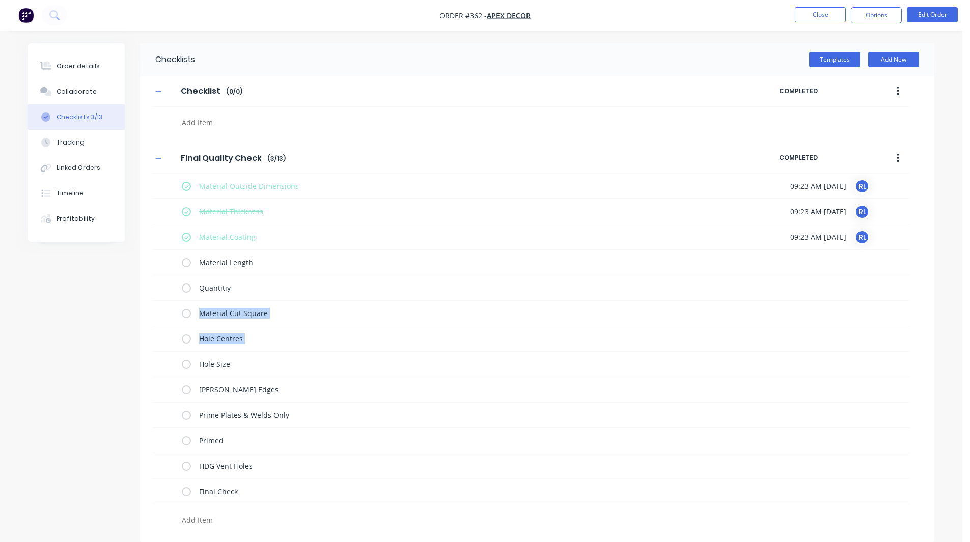
click at [81, 363] on div "Checklists Templates Add New Checklist Checklist Enter Checklist name ( 0 / 0 )…" at bounding box center [481, 292] width 906 height 499
click at [79, 360] on div "Checklists Templates Add New Checklist Checklist Enter Checklist name ( 0 / 0 )…" at bounding box center [481, 292] width 906 height 499
click at [76, 85] on button "Collaborate" at bounding box center [76, 91] width 97 height 25
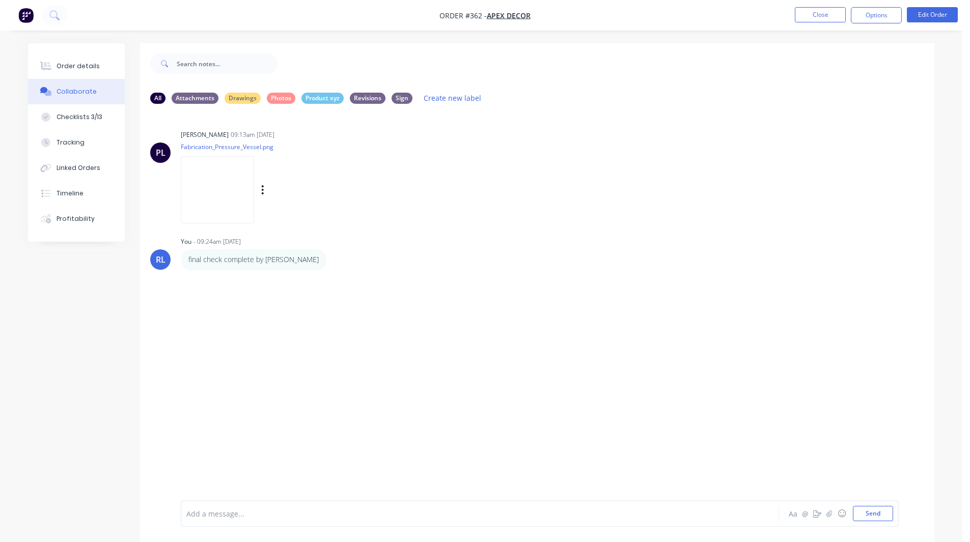
click at [211, 175] on img at bounding box center [217, 189] width 73 height 67
click at [815, 510] on icon "button" at bounding box center [817, 513] width 8 height 7
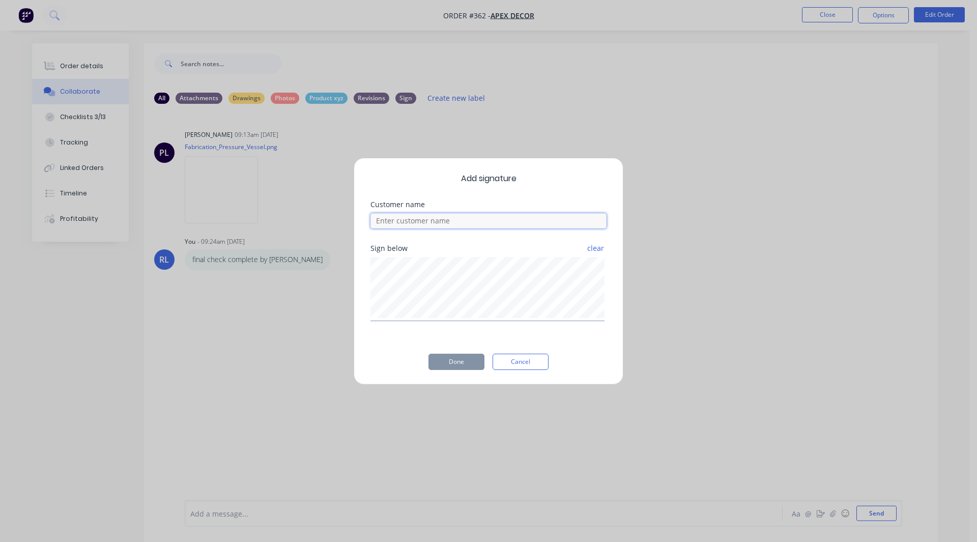
click at [417, 222] on input at bounding box center [489, 220] width 236 height 15
click at [450, 355] on button "Done" at bounding box center [457, 362] width 56 height 16
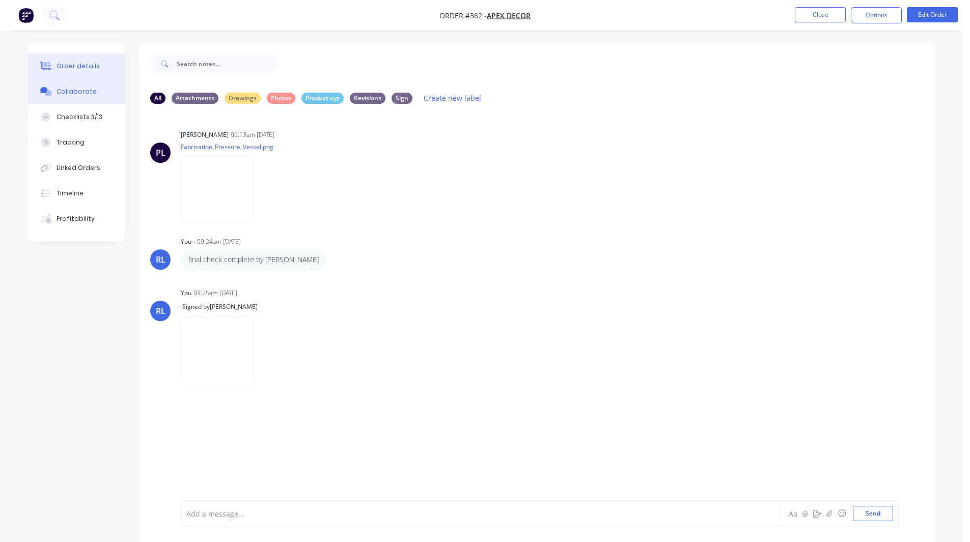
click at [82, 66] on div "Order details" at bounding box center [77, 66] width 43 height 9
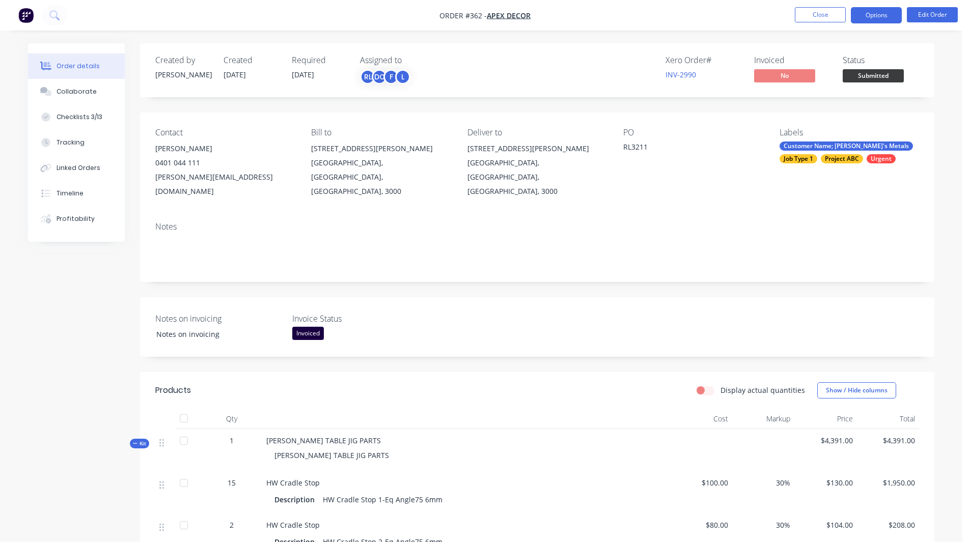
click at [854, 16] on button "Options" at bounding box center [875, 15] width 51 height 16
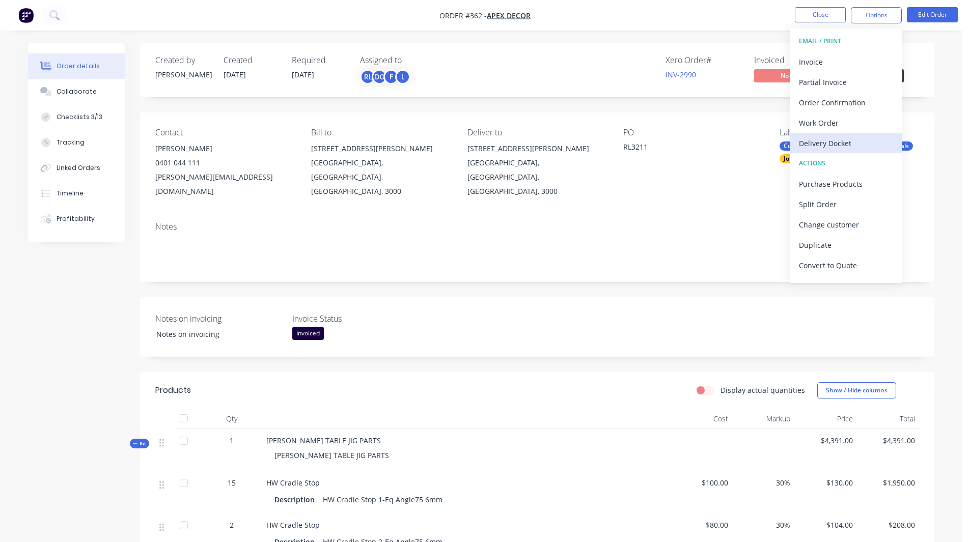
click at [822, 139] on div "Delivery Docket" at bounding box center [846, 143] width 94 height 15
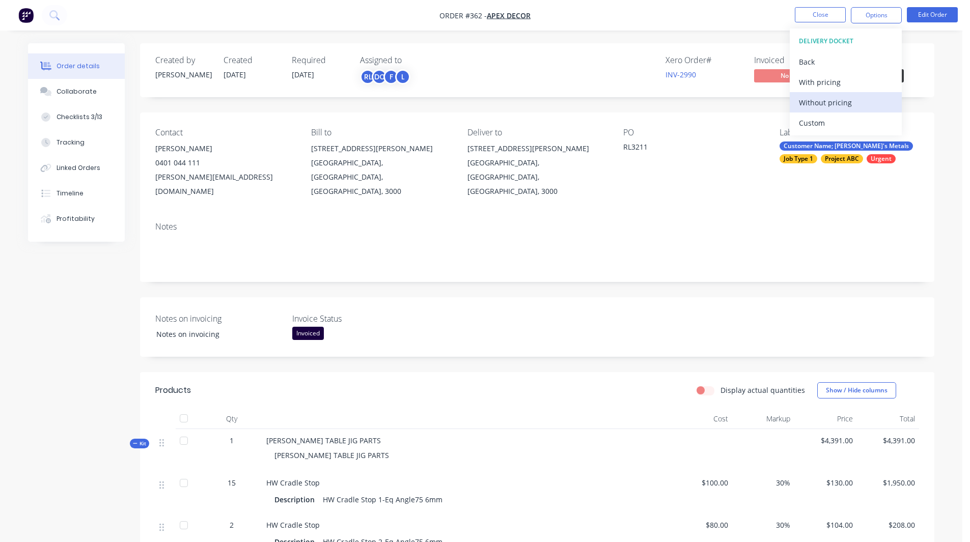
click at [832, 101] on div "Without pricing" at bounding box center [846, 102] width 94 height 15
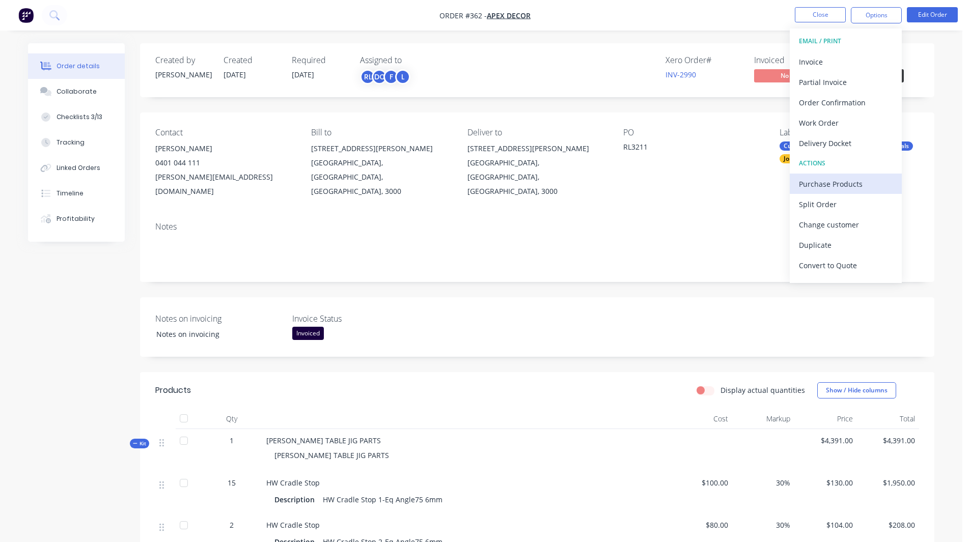
click at [828, 180] on div "Purchase Products" at bounding box center [846, 184] width 94 height 15
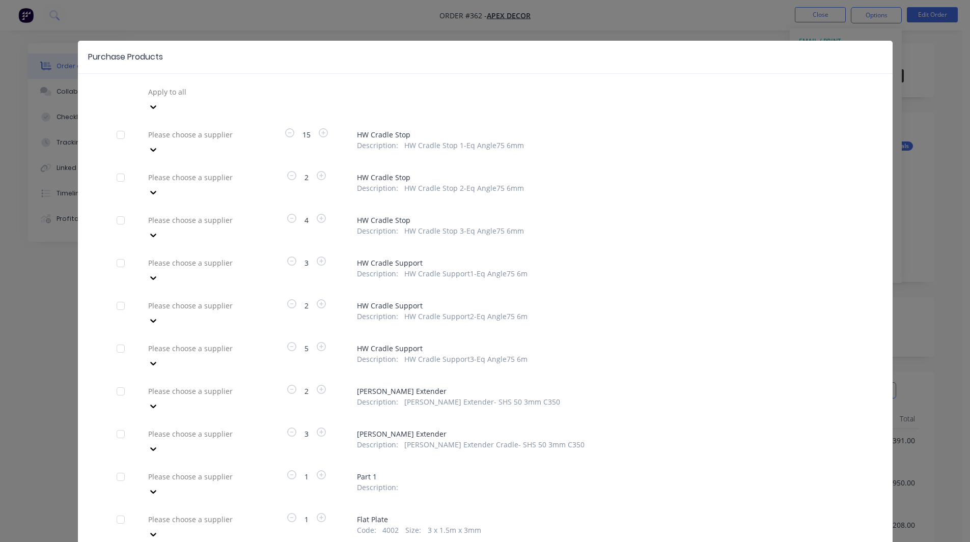
click at [180, 89] on div at bounding box center [220, 92] width 147 height 13
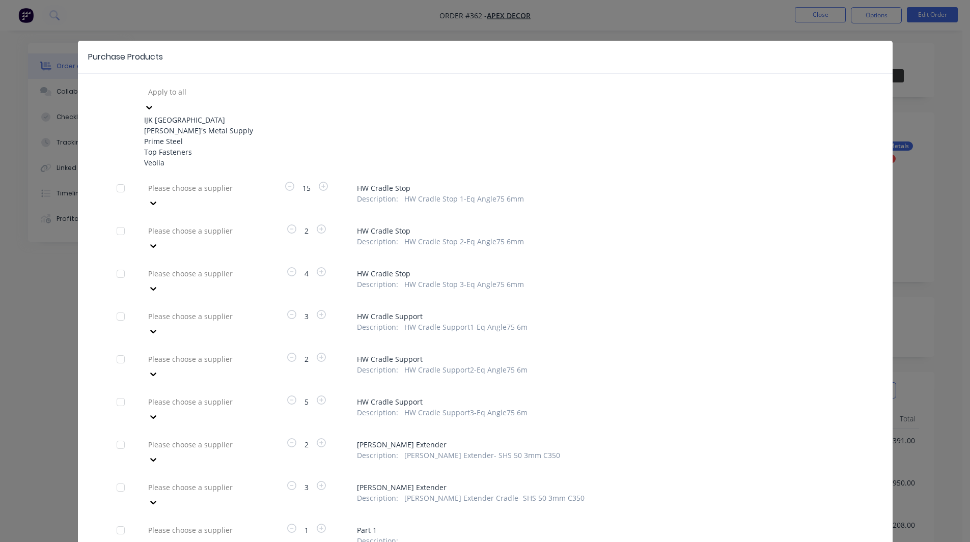
click at [182, 132] on div "Dave's Metal Supply" at bounding box center [200, 130] width 112 height 11
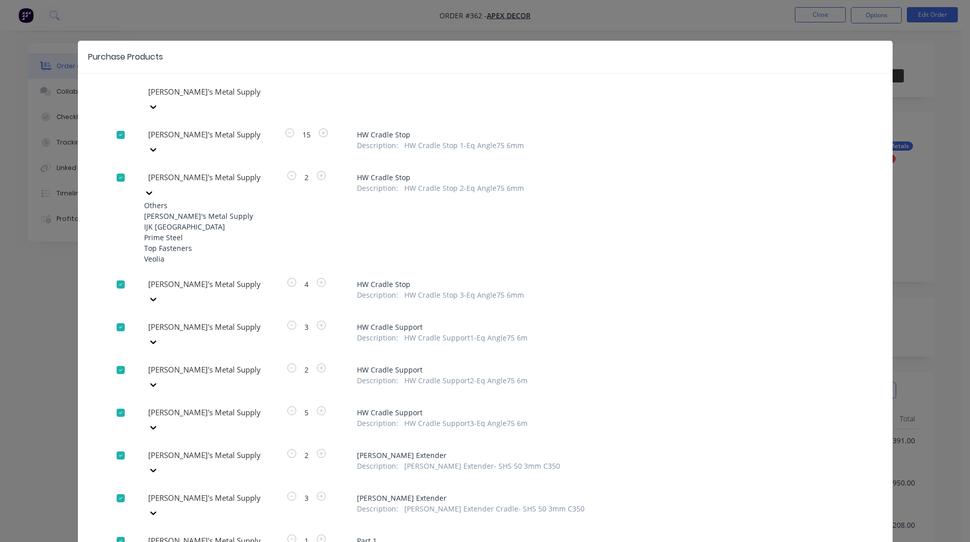
click at [174, 171] on div at bounding box center [220, 177] width 147 height 13
click at [182, 221] on div "IJK NSW" at bounding box center [200, 226] width 112 height 11
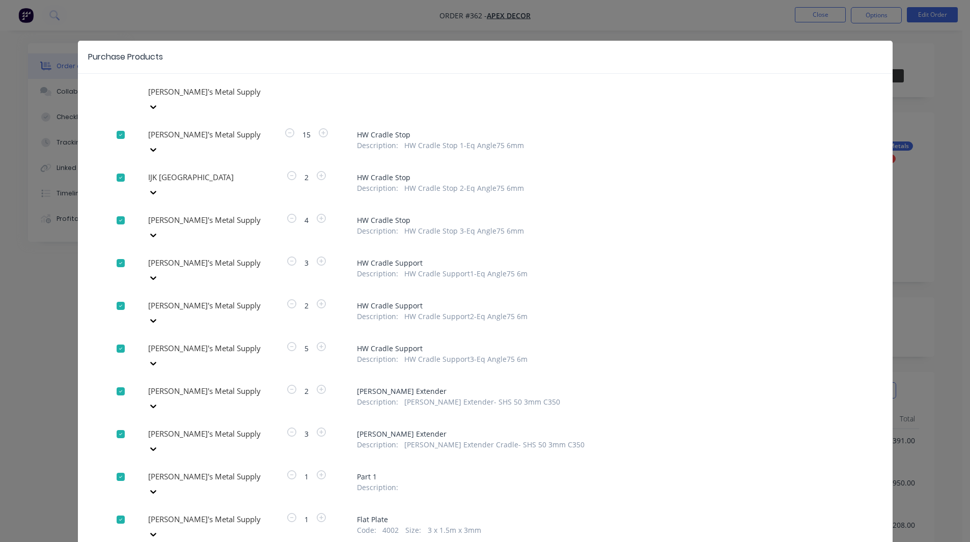
click at [175, 98] on div at bounding box center [220, 92] width 147 height 13
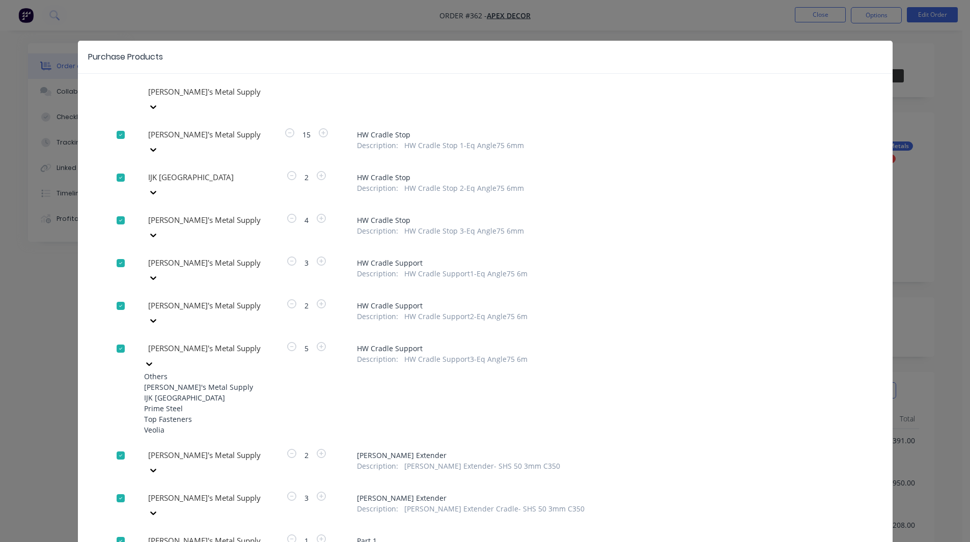
click at [175, 392] on div "IJK NSW" at bounding box center [200, 397] width 112 height 11
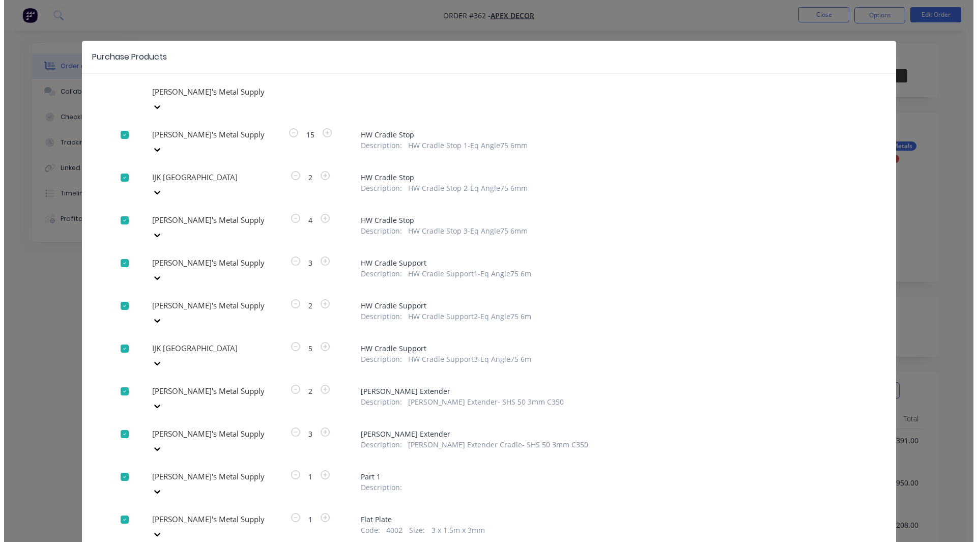
scroll to position [244, 0]
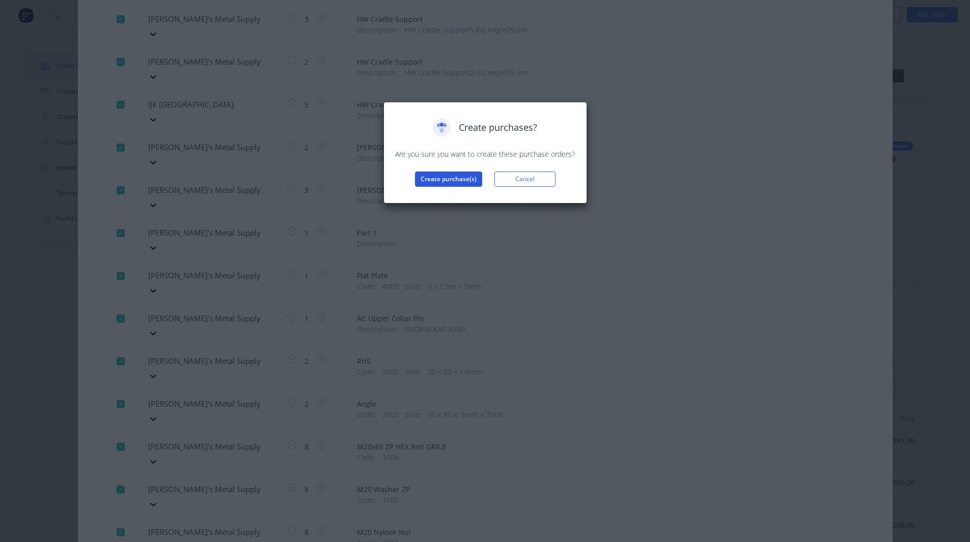
click at [451, 177] on button "Create purchase(s)" at bounding box center [448, 179] width 67 height 15
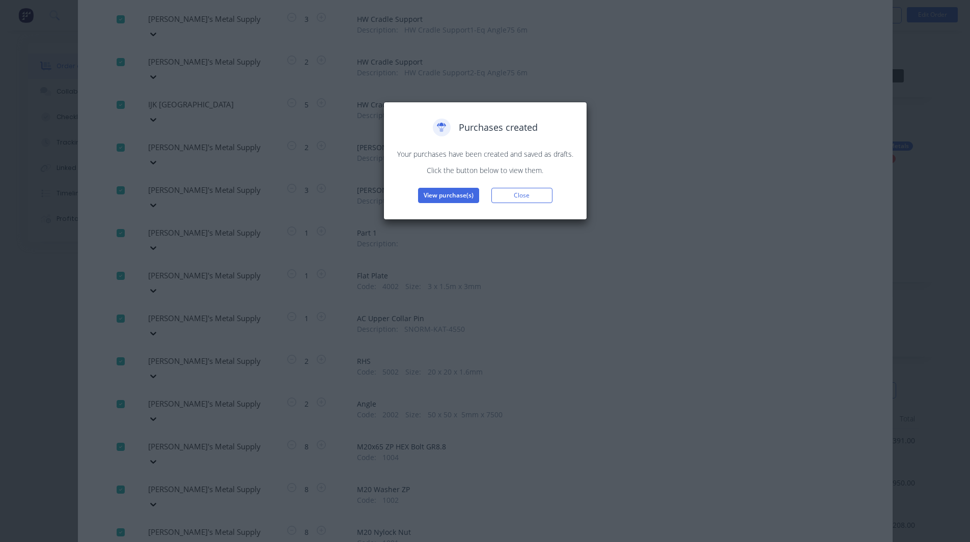
click at [428, 187] on div "Purchases created Your purchases have been created and saved as drafts. Click t…" at bounding box center [485, 161] width 182 height 84
click at [427, 195] on button "View purchase(s)" at bounding box center [448, 195] width 61 height 15
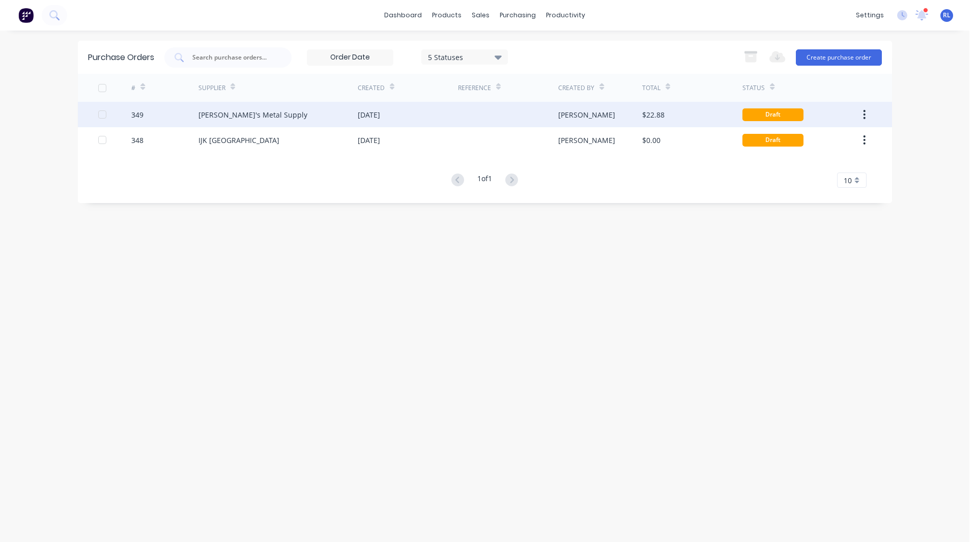
click at [244, 117] on div "Dave's Metal Supply" at bounding box center [252, 114] width 109 height 11
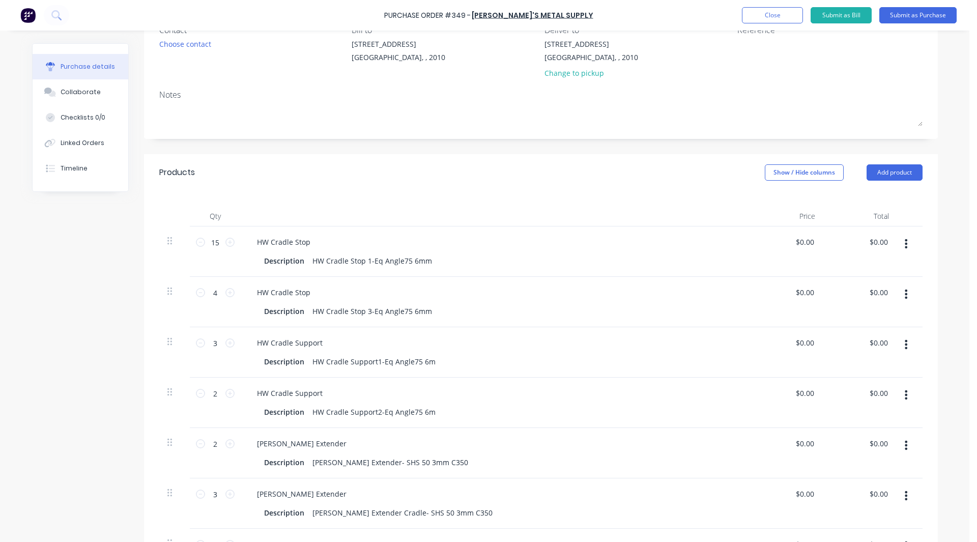
scroll to position [99, 0]
click at [210, 241] on input "15" at bounding box center [215, 241] width 20 height 15
click at [807, 242] on input "0.0000" at bounding box center [804, 241] width 23 height 15
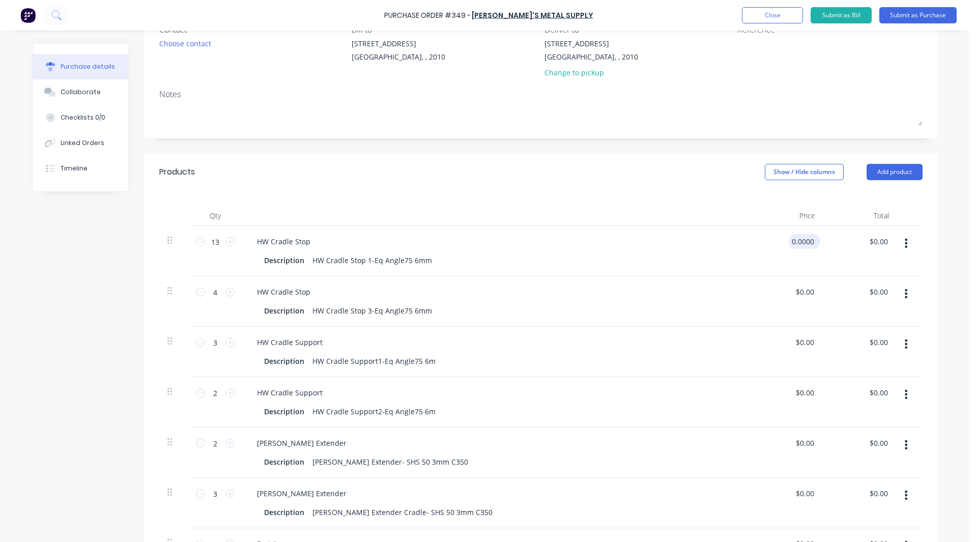
click at [807, 242] on input "0.0000" at bounding box center [802, 241] width 27 height 15
click at [940, 237] on div "Purchase details Collaborate Checklists 0/0 Linked Orders Timeline Created by R…" at bounding box center [485, 156] width 926 height 491
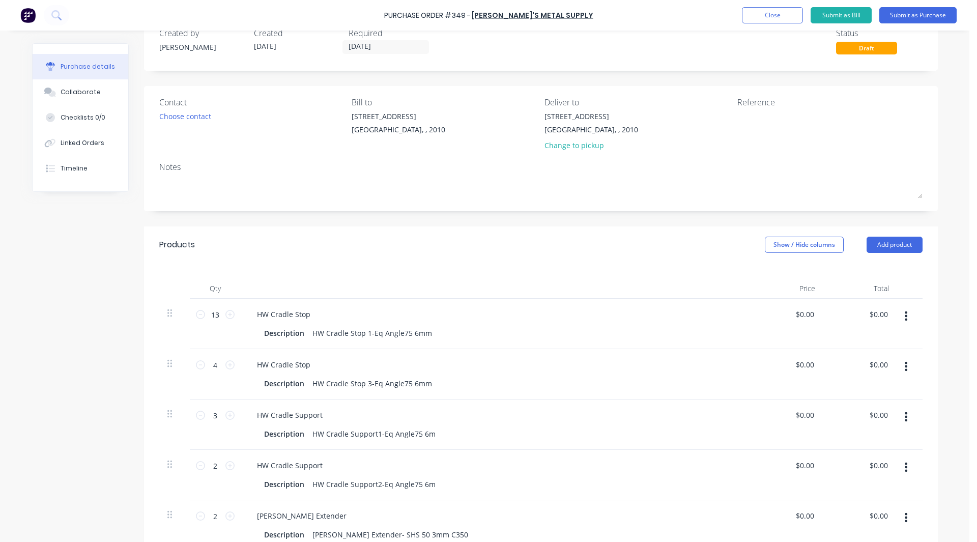
scroll to position [0, 0]
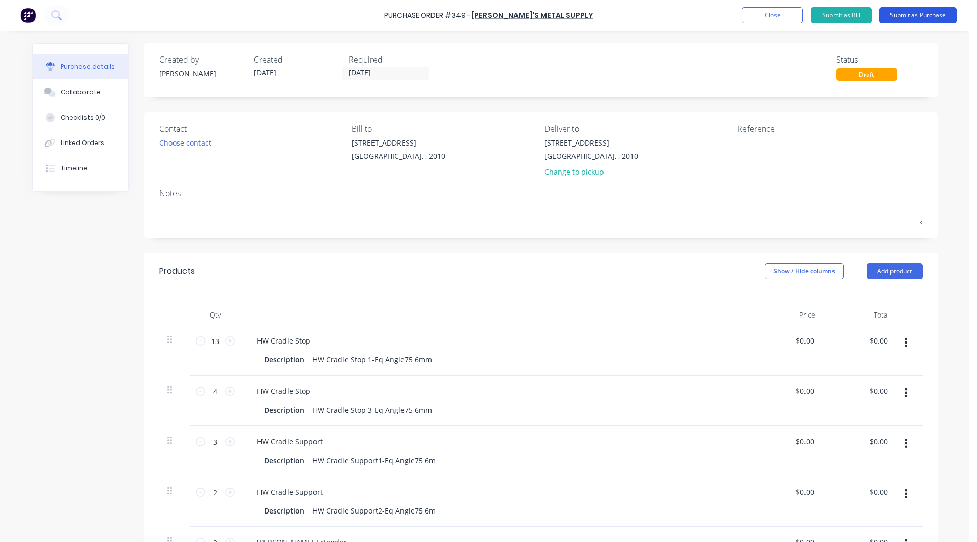
click at [933, 18] on button "Submit as Purchase" at bounding box center [918, 15] width 77 height 16
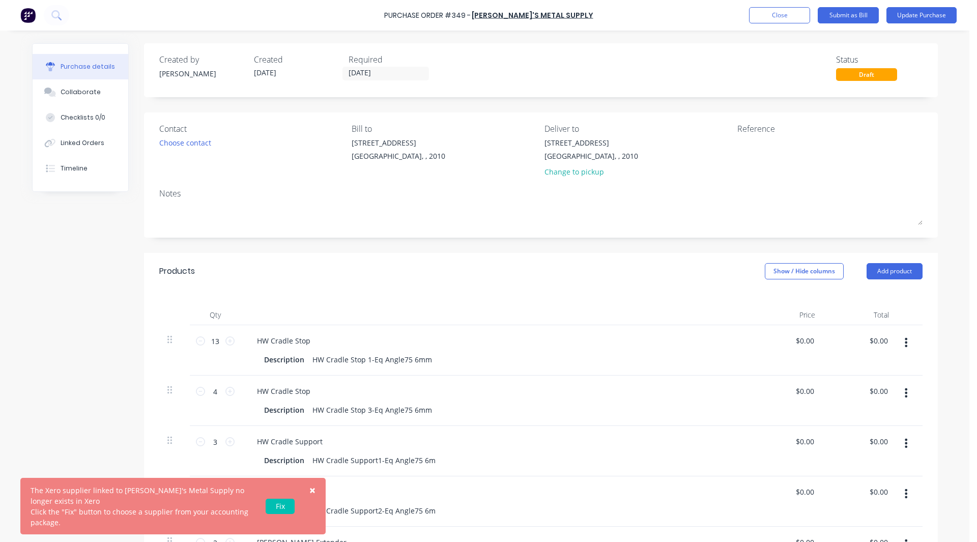
click at [313, 492] on span "×" at bounding box center [312, 490] width 6 height 14
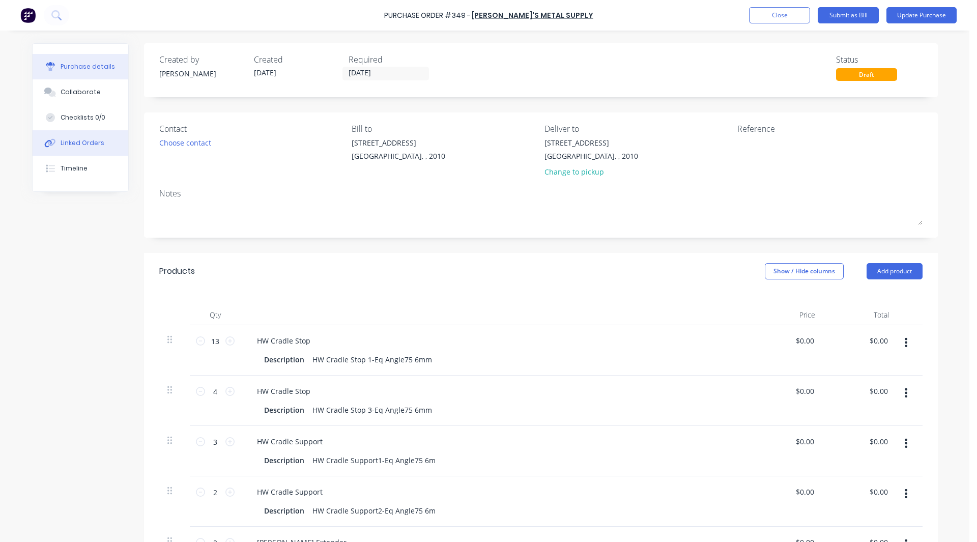
click at [77, 144] on div "Linked Orders" at bounding box center [83, 142] width 44 height 9
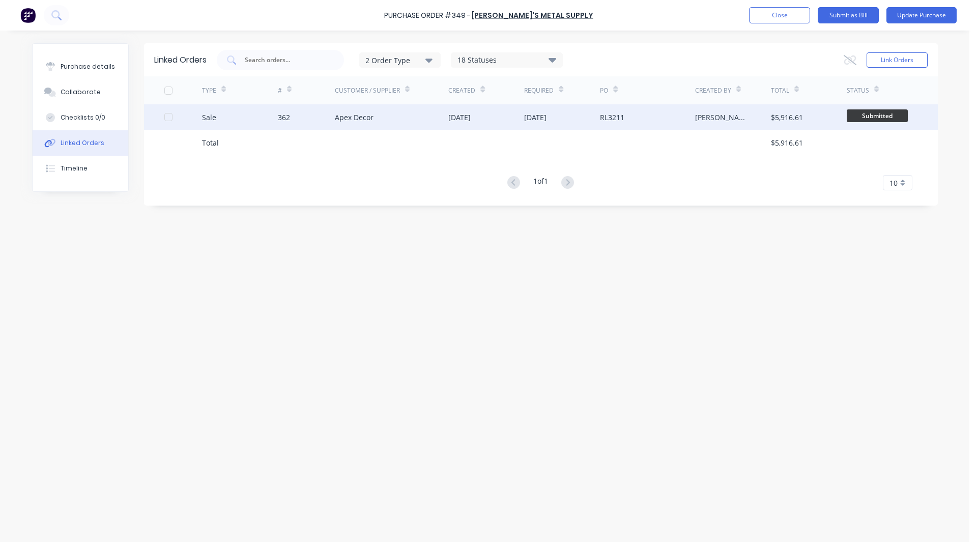
click at [274, 115] on div "Sale" at bounding box center [240, 116] width 76 height 25
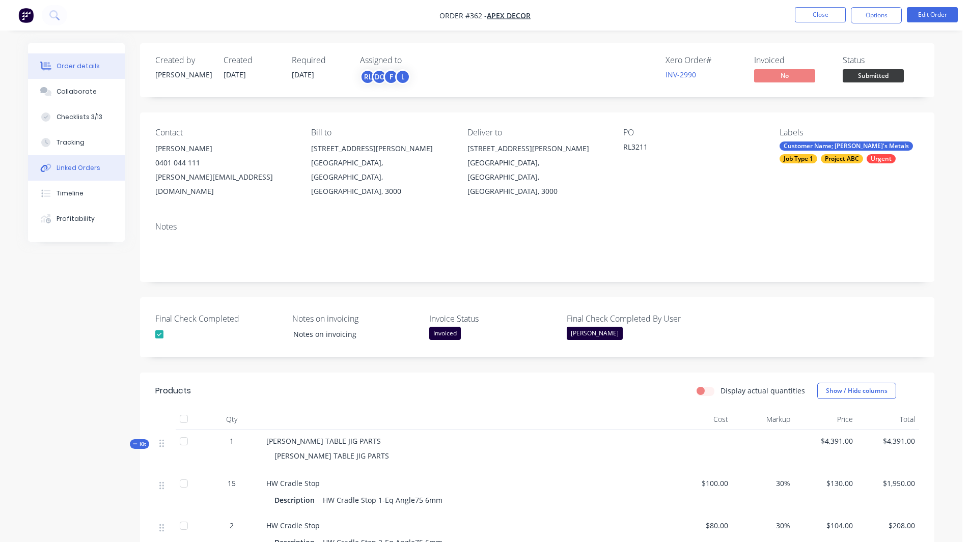
click at [64, 156] on button "Linked Orders" at bounding box center [76, 167] width 97 height 25
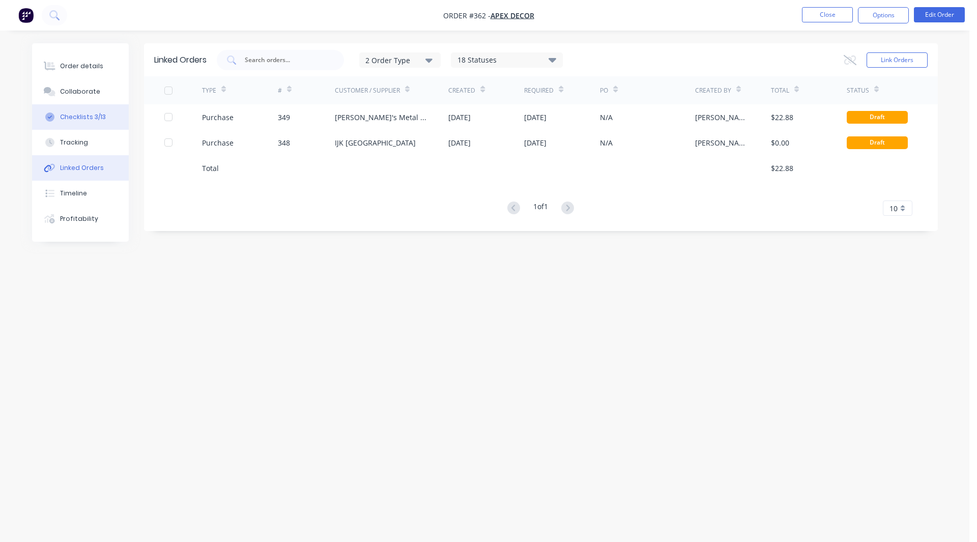
click at [90, 126] on button "Checklists 3/13" at bounding box center [80, 116] width 97 height 25
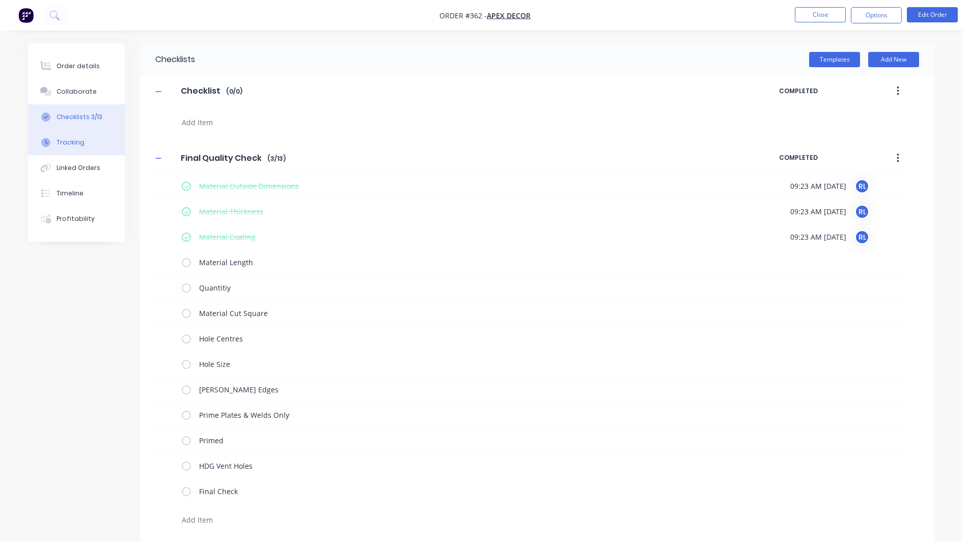
click at [84, 136] on button "Tracking" at bounding box center [76, 142] width 97 height 25
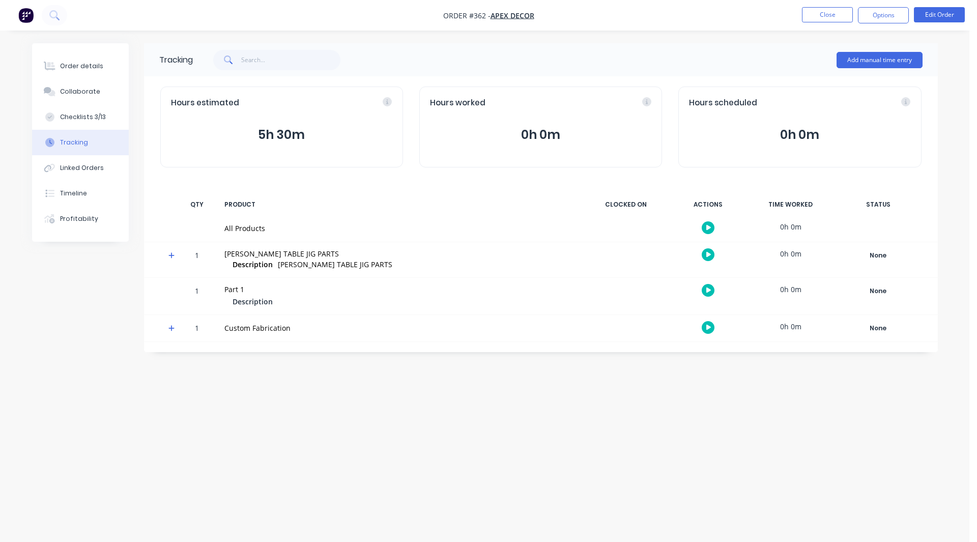
click at [172, 254] on icon at bounding box center [171, 255] width 7 height 7
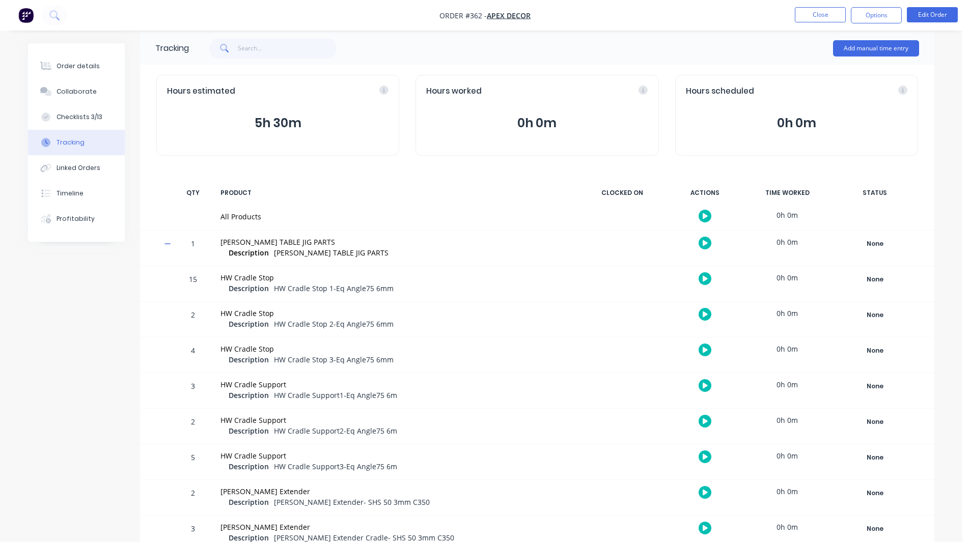
scroll to position [12, 0]
click at [703, 275] on icon "button" at bounding box center [704, 278] width 5 height 7
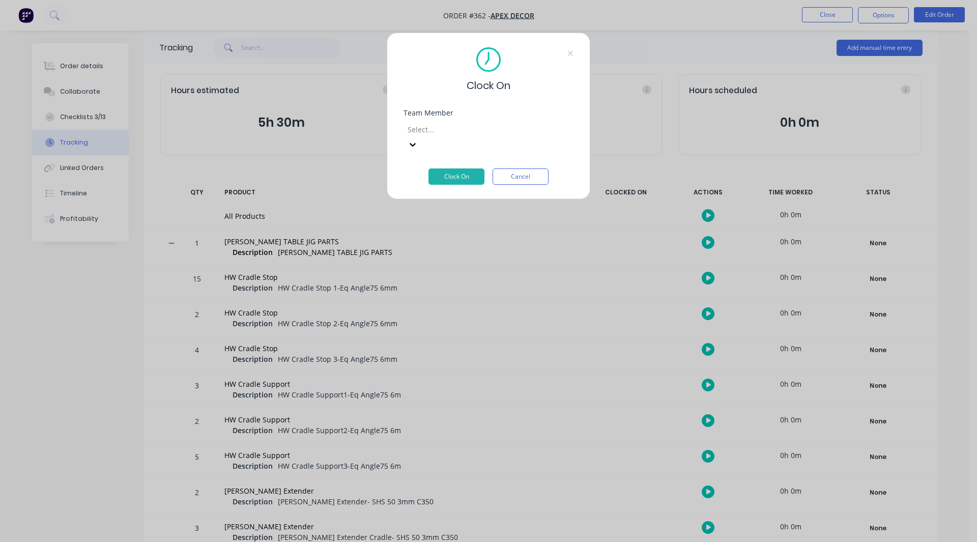
click at [445, 124] on div at bounding box center [480, 129] width 147 height 13
click at [433, 135] on div at bounding box center [480, 129] width 147 height 13
click at [452, 168] on button "Clock On" at bounding box center [457, 176] width 56 height 16
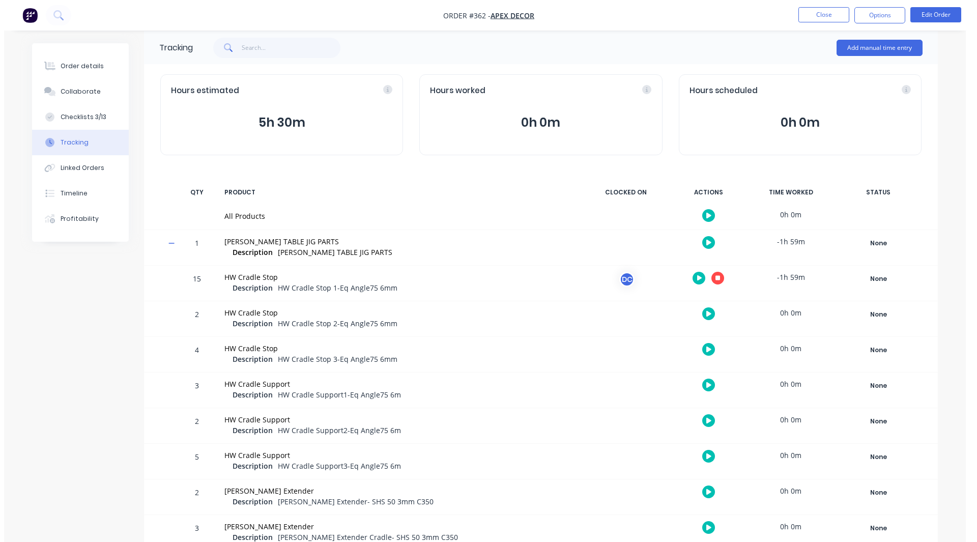
scroll to position [48, 0]
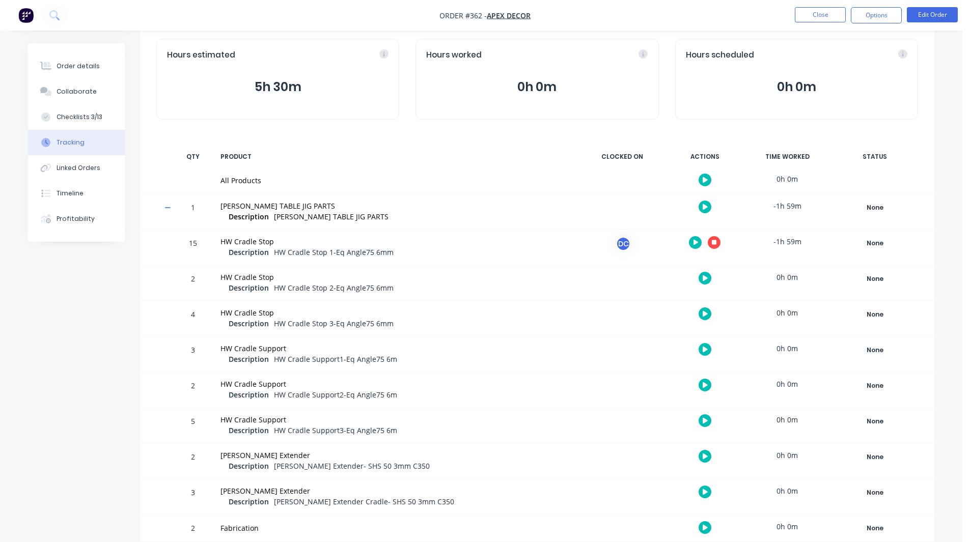
click at [704, 350] on icon "button" at bounding box center [704, 350] width 5 height 6
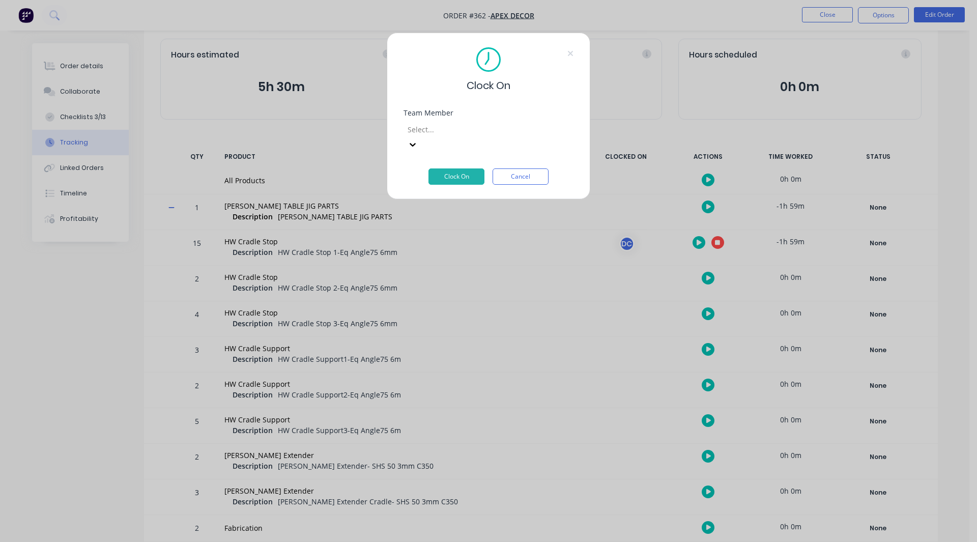
click at [439, 132] on div at bounding box center [480, 129] width 147 height 13
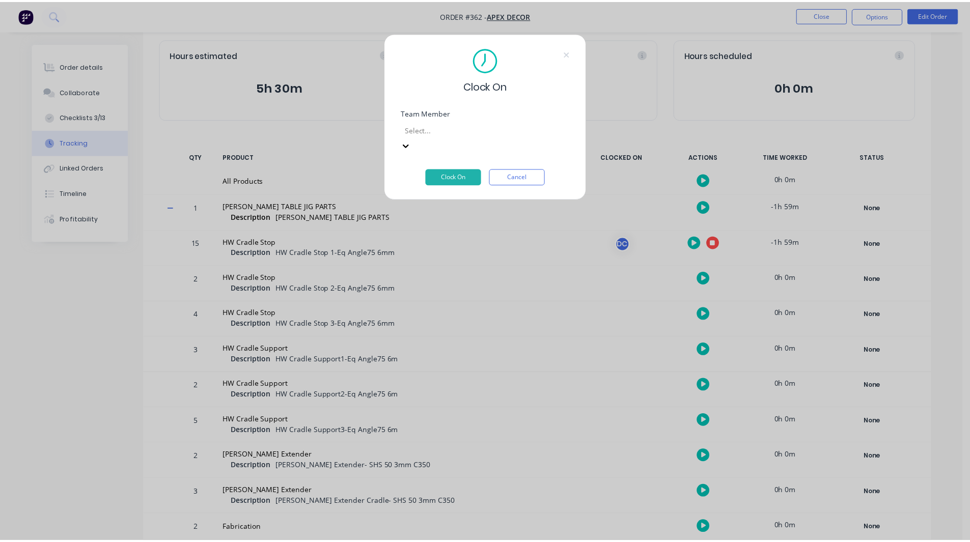
scroll to position [115, 0]
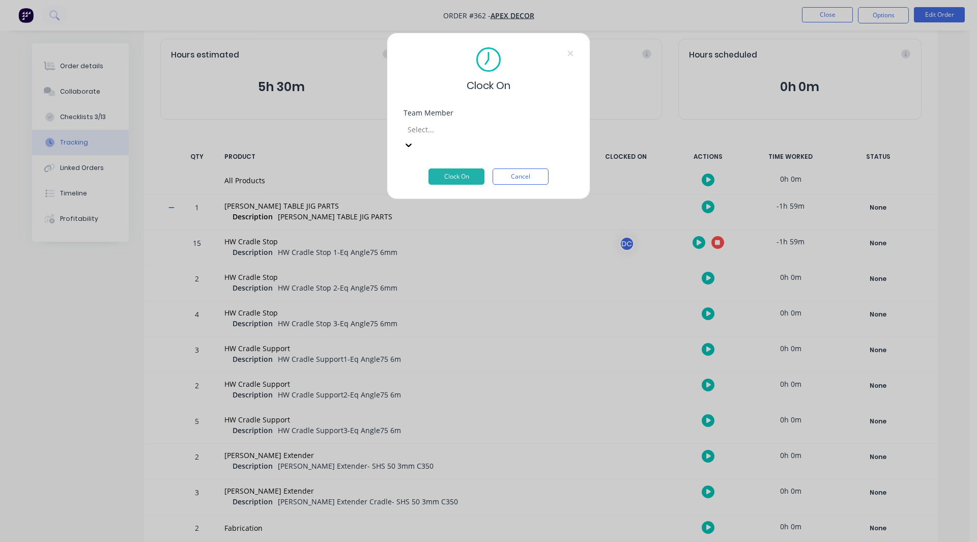
click at [471, 168] on button "Clock On" at bounding box center [457, 176] width 56 height 16
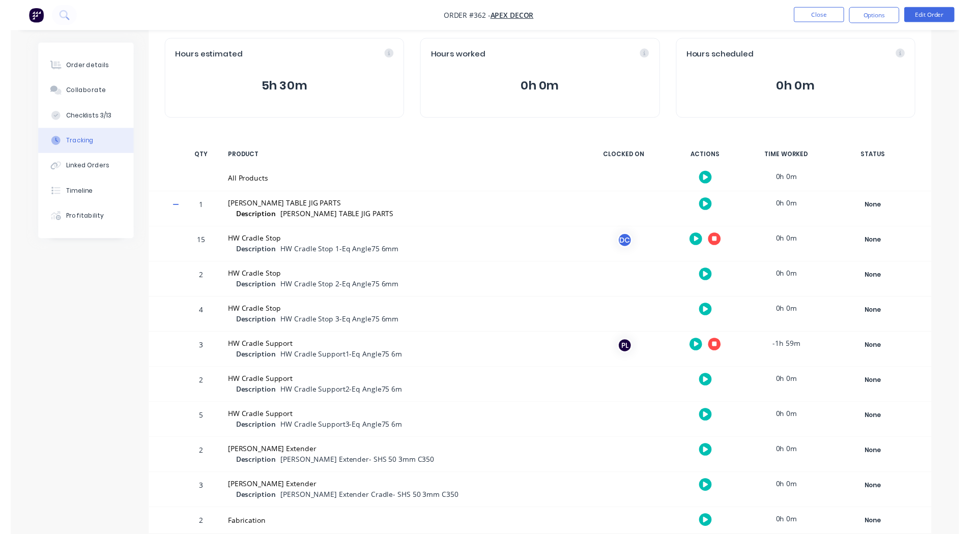
scroll to position [0, 0]
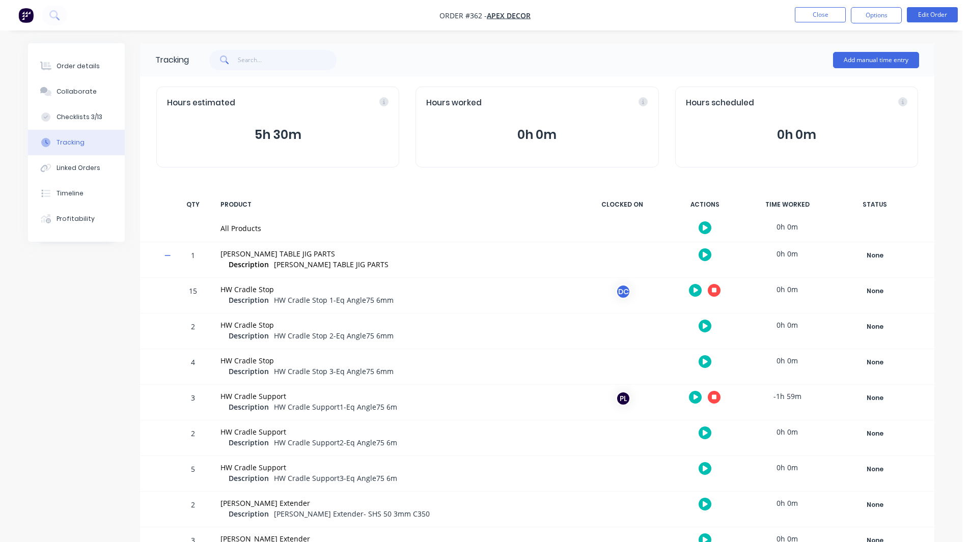
click at [713, 294] on button "button" at bounding box center [713, 290] width 13 height 13
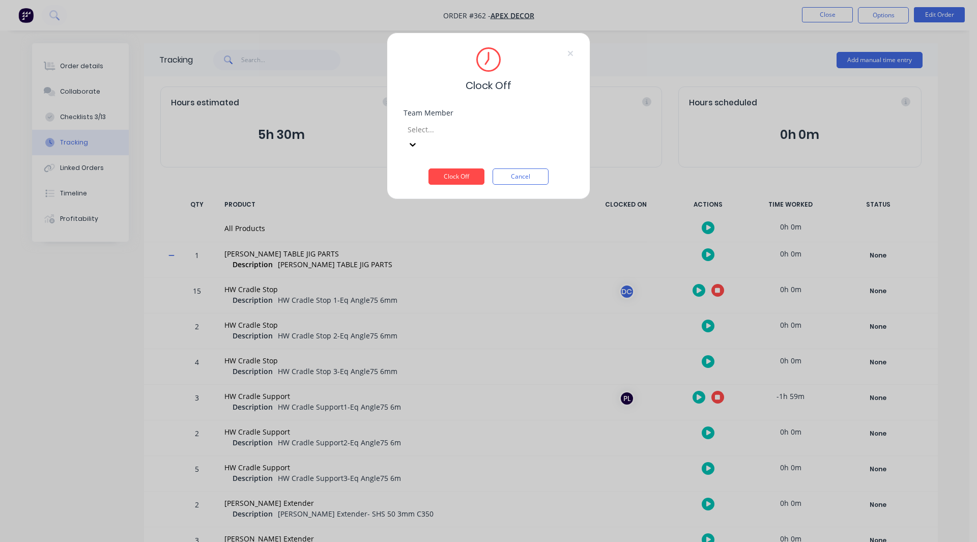
click at [460, 131] on div at bounding box center [480, 129] width 147 height 13
click at [457, 168] on button "Clock Off" at bounding box center [457, 176] width 56 height 16
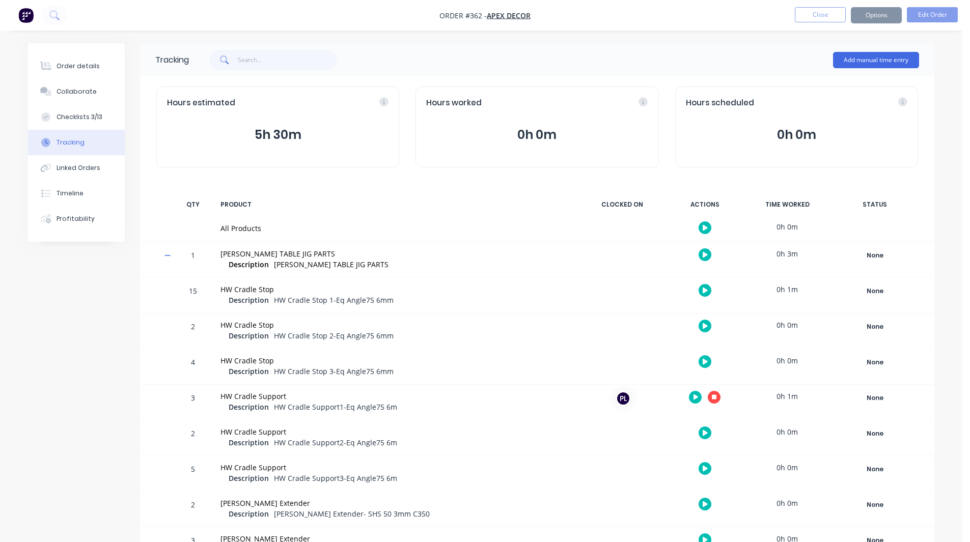
click at [710, 395] on button "button" at bounding box center [713, 397] width 13 height 13
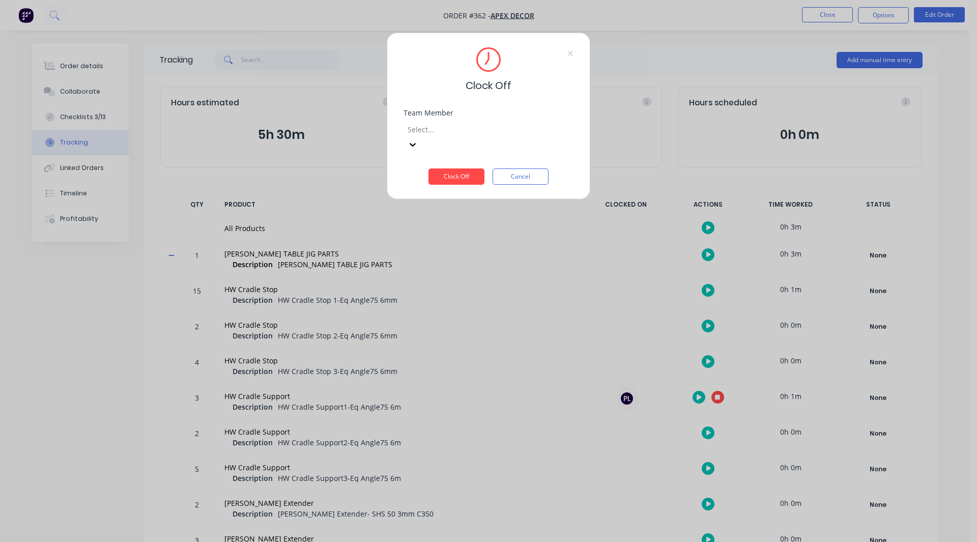
click at [419, 123] on div "Select..." at bounding box center [480, 129] width 153 height 15
click at [444, 168] on button "Clock Off" at bounding box center [457, 176] width 56 height 16
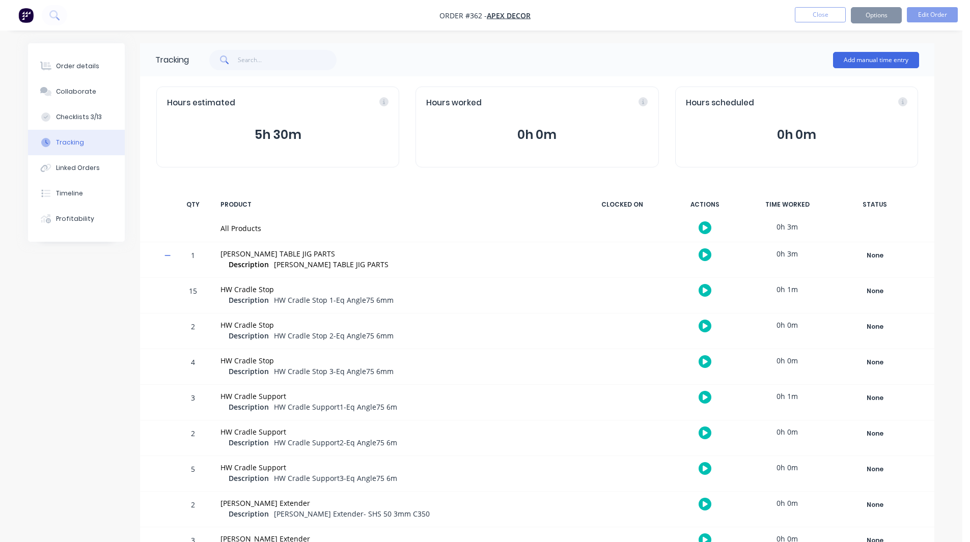
click at [87, 359] on div "Tracking Add manual time entry Hours estimated 5h 30m Hours worked 0h 0m Hours …" at bounding box center [481, 367] width 906 height 648
click at [24, 23] on nav "Order #362 - Apex Decor Close Options Edit Order" at bounding box center [485, 15] width 970 height 31
click at [24, 7] on nav "Order #362 - Apex Decor Close Options Edit Order" at bounding box center [485, 15] width 970 height 31
click at [24, 10] on img "button" at bounding box center [25, 15] width 15 height 15
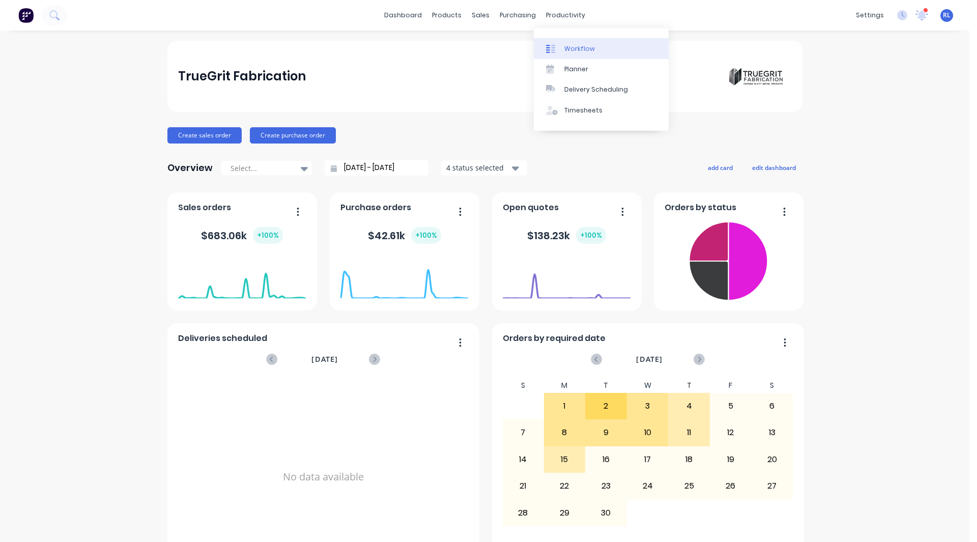
click at [564, 42] on link "Workflow" at bounding box center [601, 48] width 135 height 20
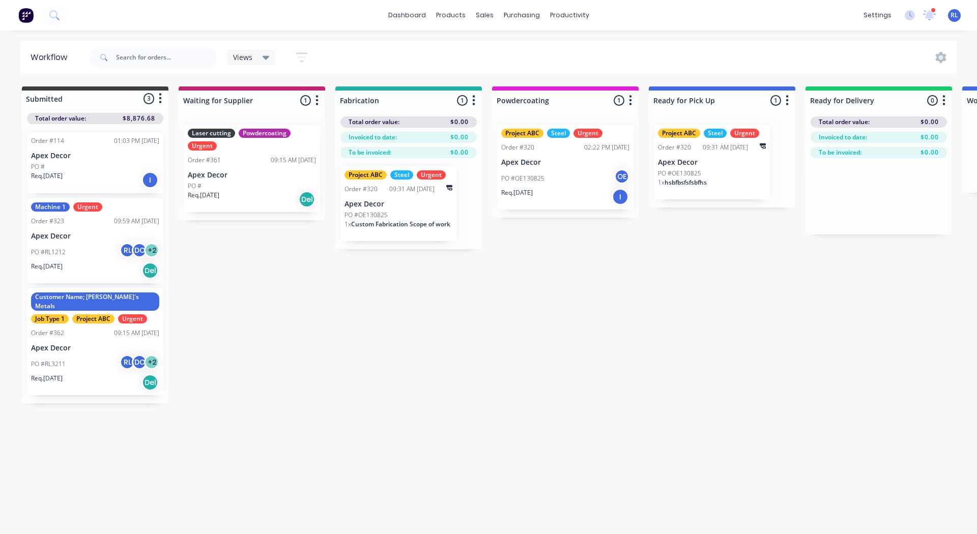
click at [77, 344] on p "Apex Decor" at bounding box center [95, 348] width 128 height 9
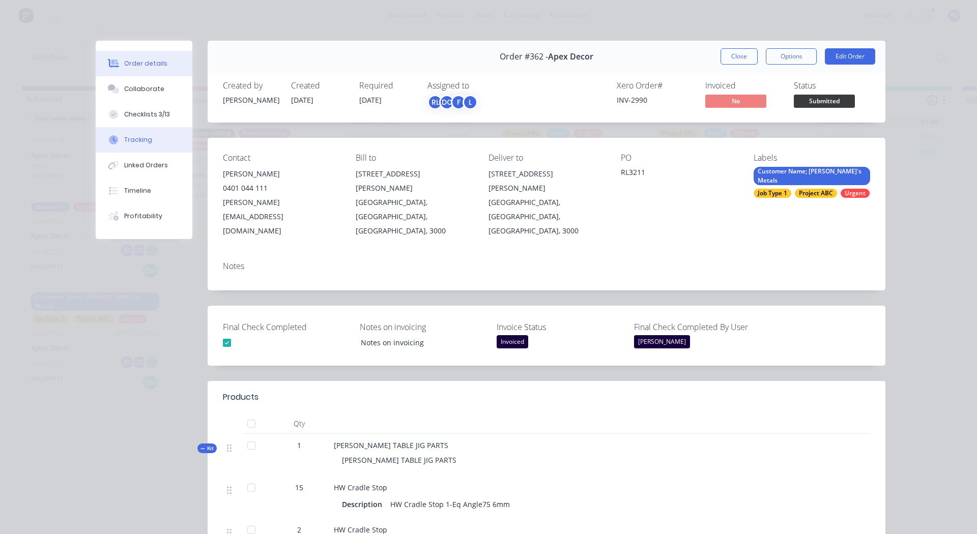
click at [136, 142] on div "Tracking" at bounding box center [138, 139] width 28 height 9
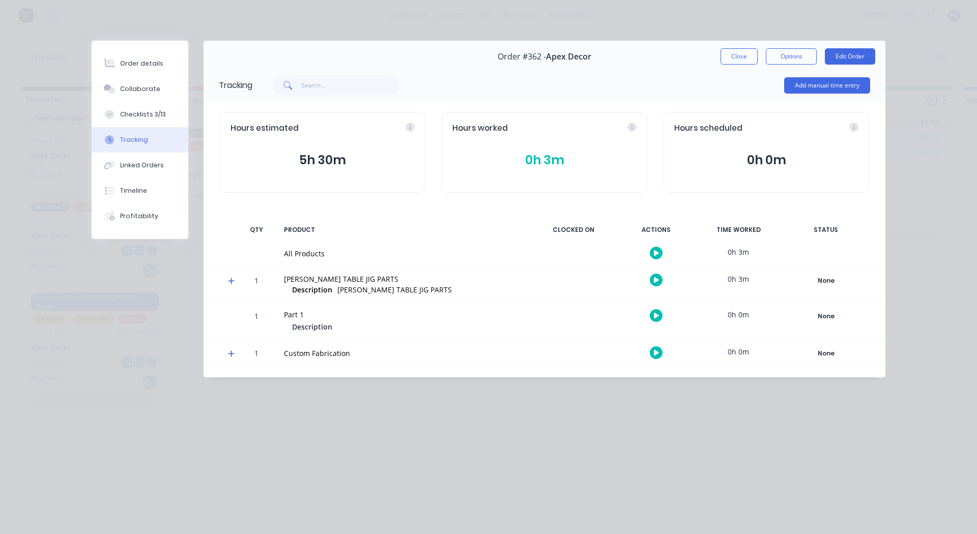
click at [656, 275] on button "button" at bounding box center [656, 280] width 13 height 13
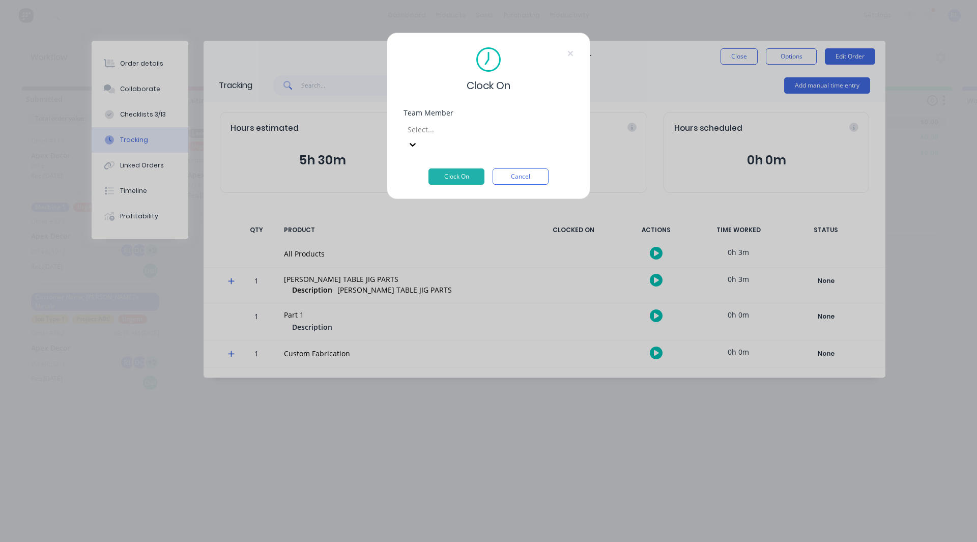
click at [441, 127] on div at bounding box center [480, 129] width 147 height 13
click at [437, 502] on div "[PERSON_NAME]" at bounding box center [485, 507] width 970 height 11
click at [456, 168] on button "Clock On" at bounding box center [457, 176] width 56 height 16
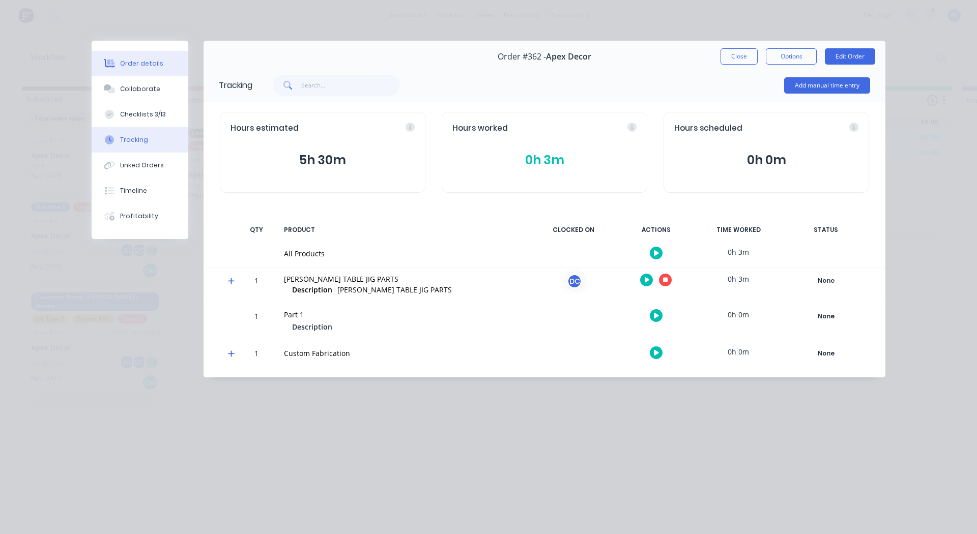
click at [149, 60] on div "Order details" at bounding box center [141, 63] width 43 height 9
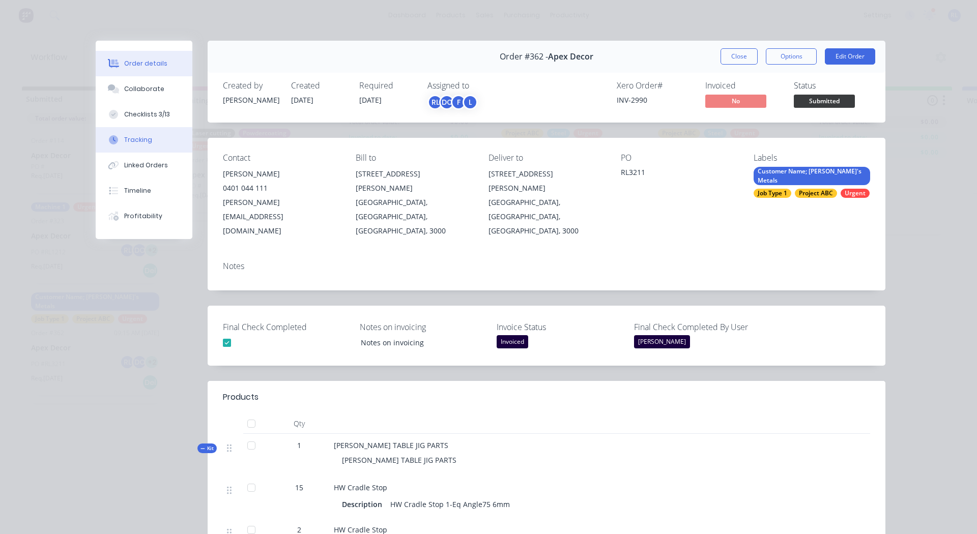
click at [136, 144] on div "Tracking" at bounding box center [138, 139] width 28 height 9
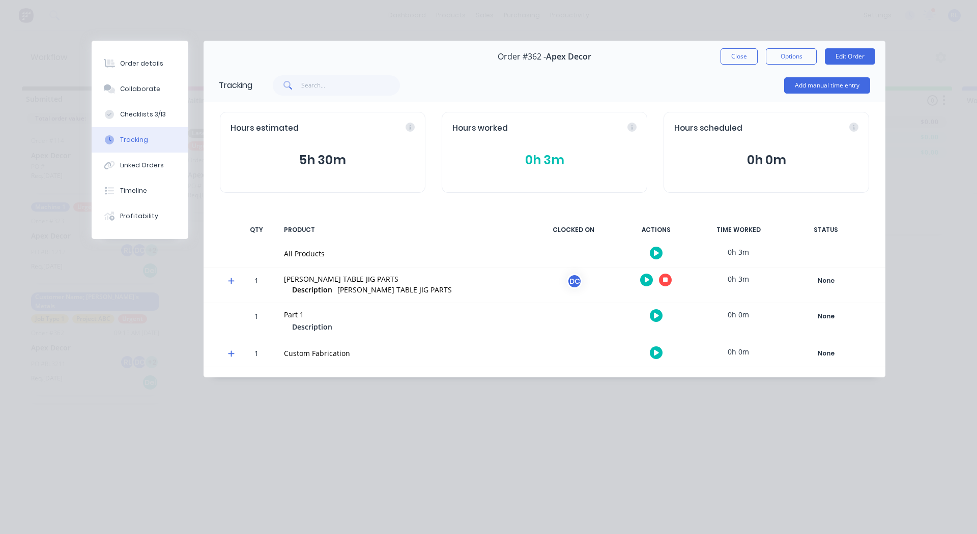
click at [231, 279] on icon at bounding box center [231, 281] width 6 height 6
click at [231, 279] on span at bounding box center [233, 282] width 10 height 10
click at [231, 279] on icon at bounding box center [231, 281] width 6 height 6
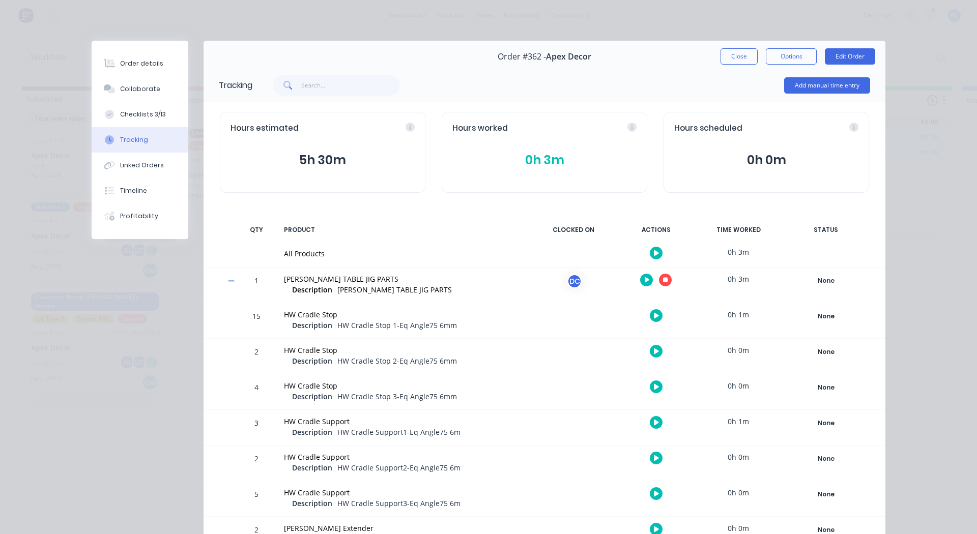
scroll to position [214, 0]
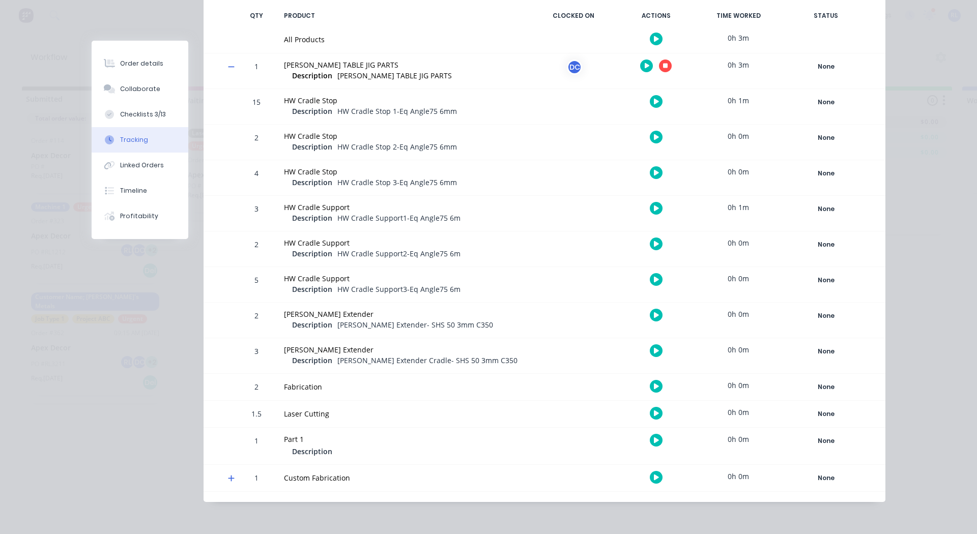
click at [228, 475] on icon at bounding box center [231, 478] width 7 height 7
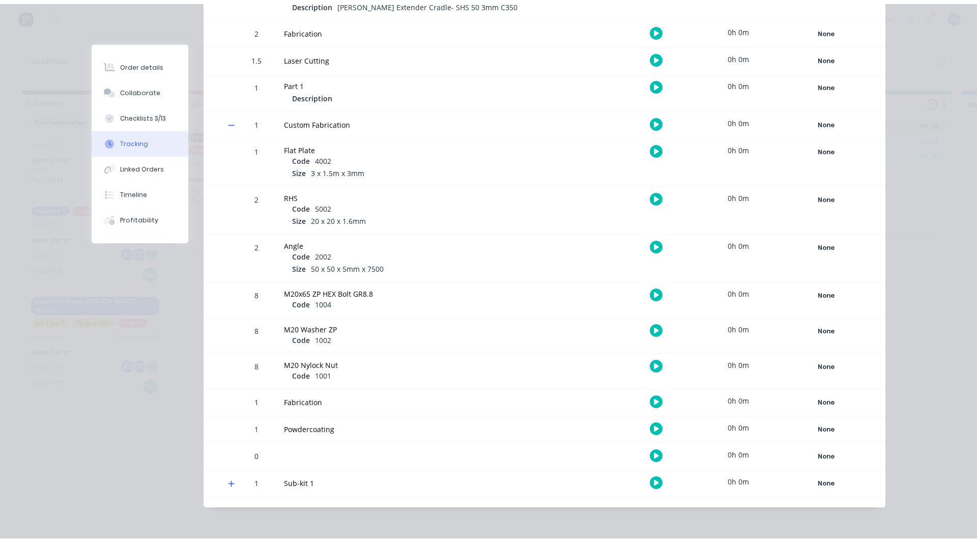
scroll to position [573, 0]
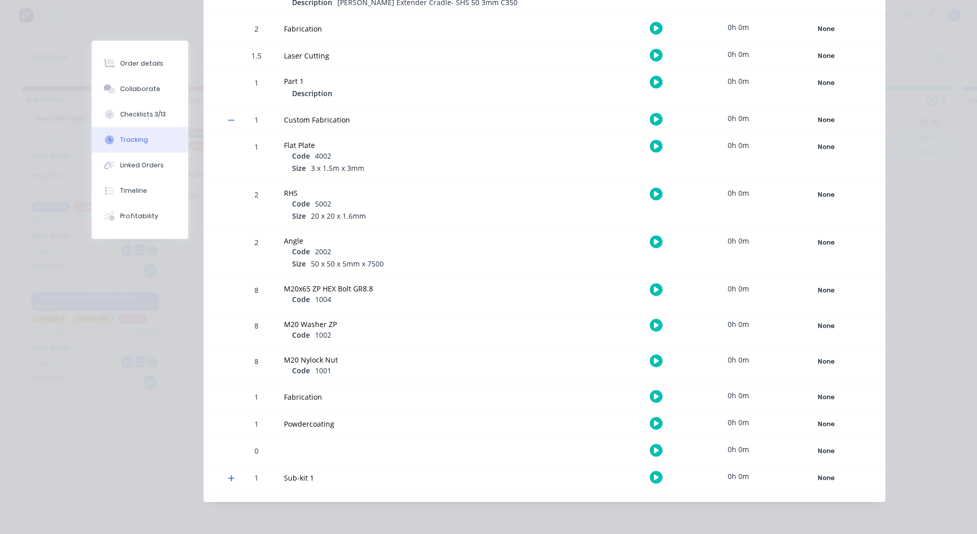
click at [654, 192] on icon "button" at bounding box center [656, 194] width 5 height 7
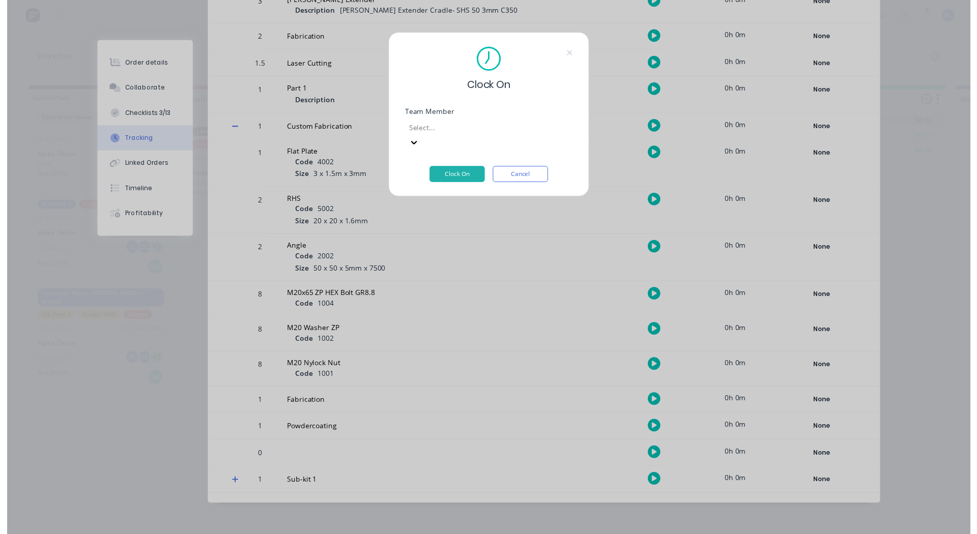
scroll to position [565, 0]
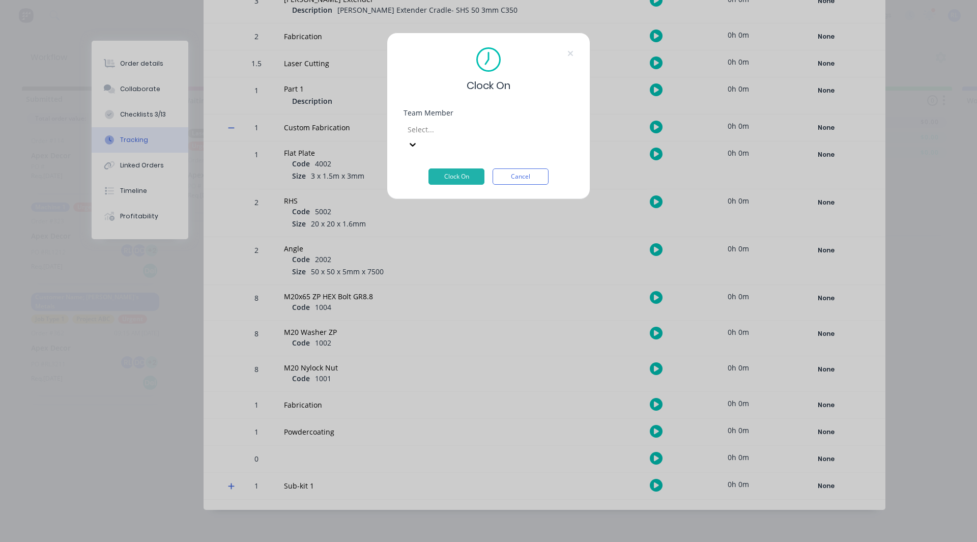
click at [463, 129] on div at bounding box center [480, 129] width 147 height 13
click at [446, 502] on div "[PERSON_NAME]" at bounding box center [485, 507] width 970 height 11
click at [464, 168] on button "Clock On" at bounding box center [457, 176] width 56 height 16
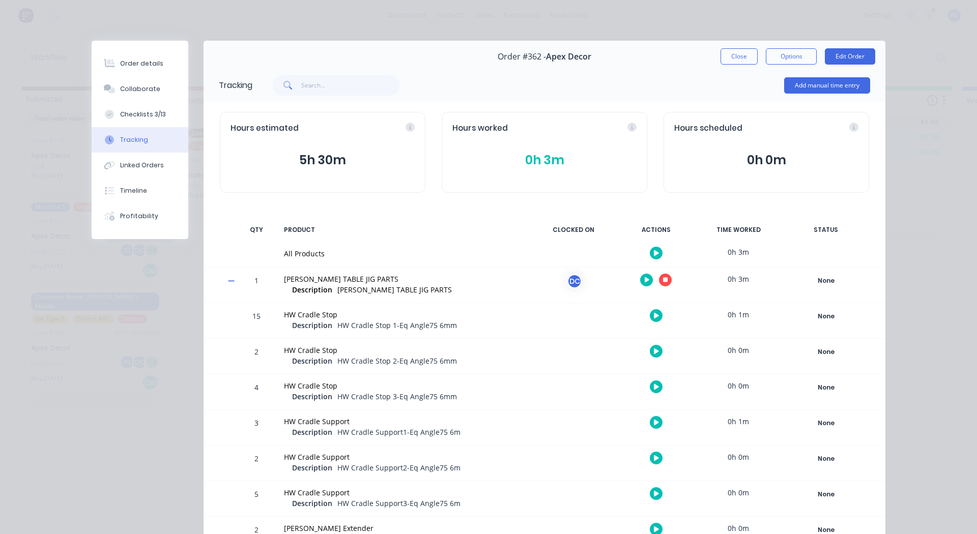
scroll to position [12, 0]
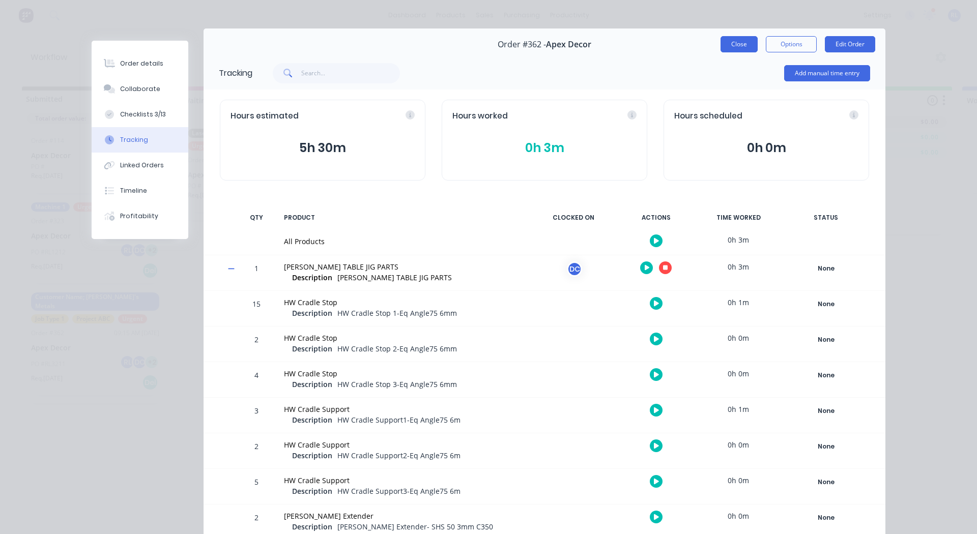
click at [726, 43] on button "Close" at bounding box center [739, 44] width 37 height 16
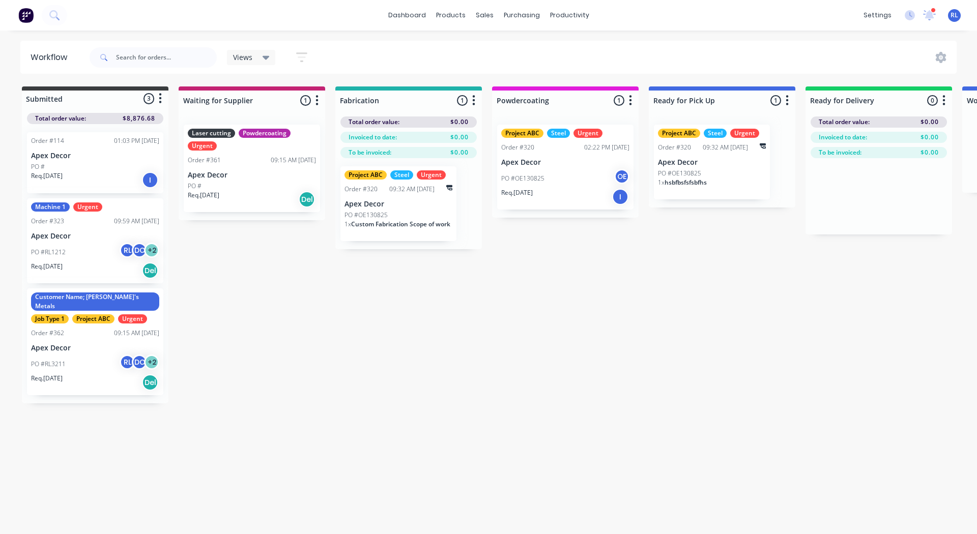
click at [306, 359] on div "Submitted 3 Status colour #3A3C3E hex #3A3C3E Save Cancel Summaries Total order…" at bounding box center [693, 245] width 1402 height 317
click at [261, 63] on div "Views" at bounding box center [251, 57] width 49 height 15
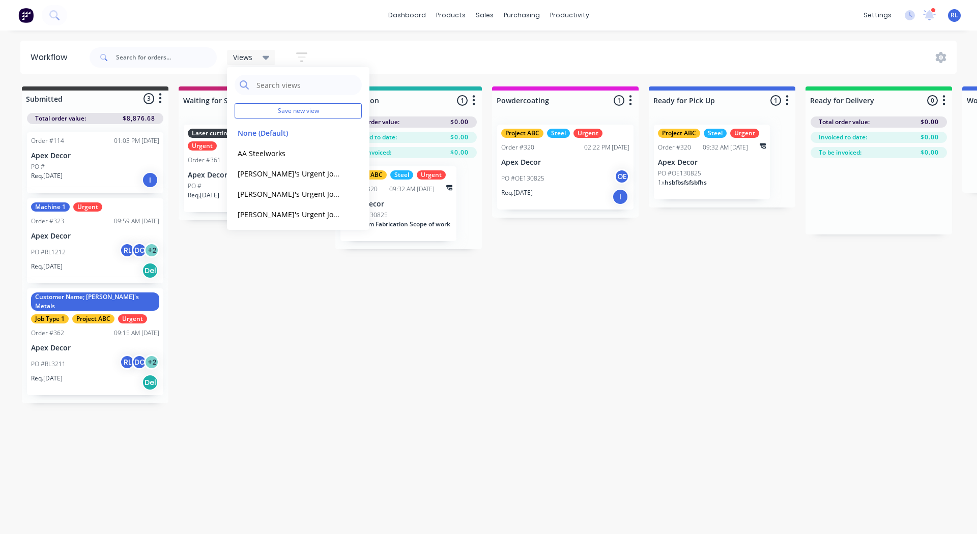
click at [303, 58] on icon "button" at bounding box center [302, 57] width 8 height 2
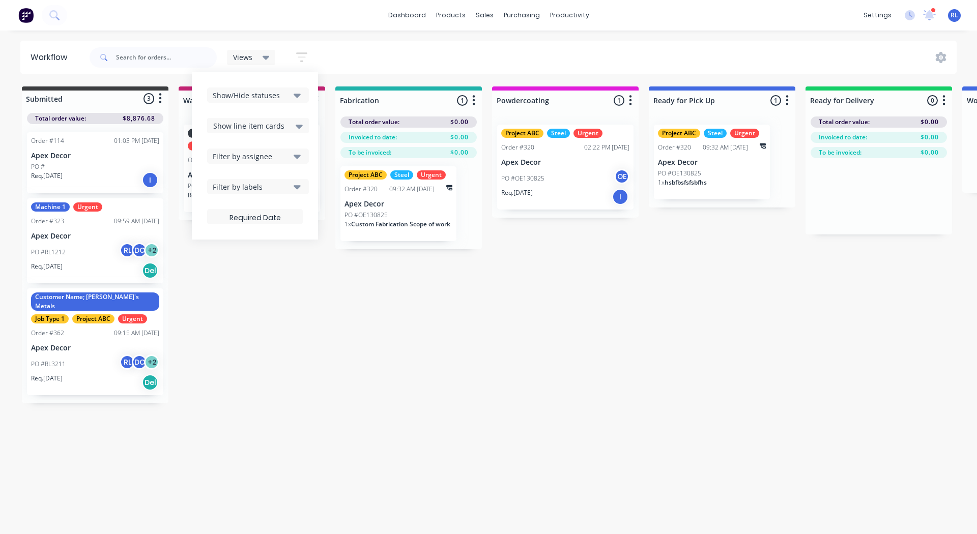
click at [243, 129] on span "Show line item cards" at bounding box center [248, 126] width 71 height 11
click at [247, 147] on div "Show line item cards" at bounding box center [258, 147] width 102 height 18
click at [386, 400] on div "Workflow Views Save new view None (Default) edit AA Steelworks edit Allannah's …" at bounding box center [485, 277] width 970 height 473
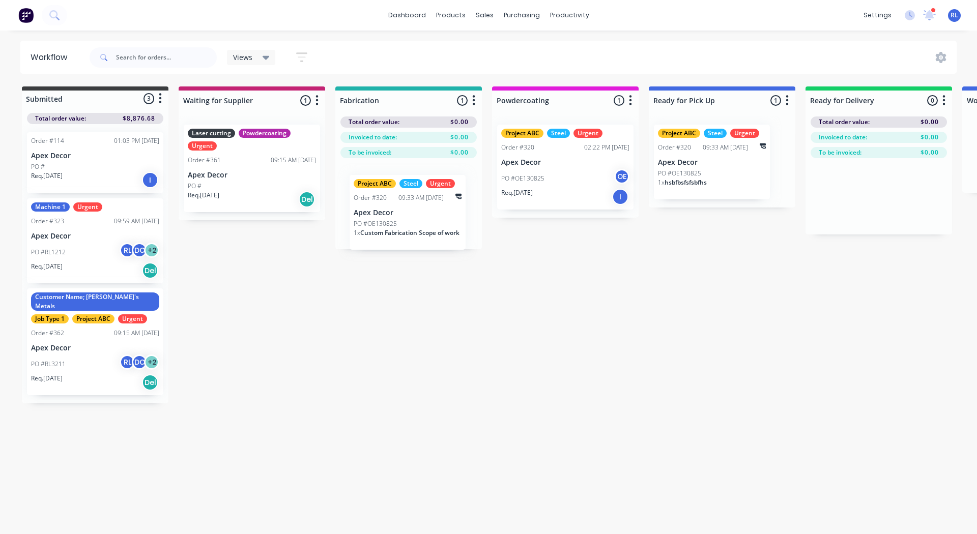
drag, startPoint x: 377, startPoint y: 215, endPoint x: 390, endPoint y: 223, distance: 15.8
click at [390, 223] on div "Project ABC Steel Urgent Order #320 09:33 AM 04/09/25 Apex Decor PO #OE130825 1…" at bounding box center [408, 203] width 147 height 91
drag, startPoint x: 378, startPoint y: 200, endPoint x: 385, endPoint y: 196, distance: 7.8
click at [385, 196] on div "Project ABC Steel Urgent Order #320 09:33 AM 04/09/25 Apex Decor PO #OE130825 1…" at bounding box center [408, 203] width 147 height 91
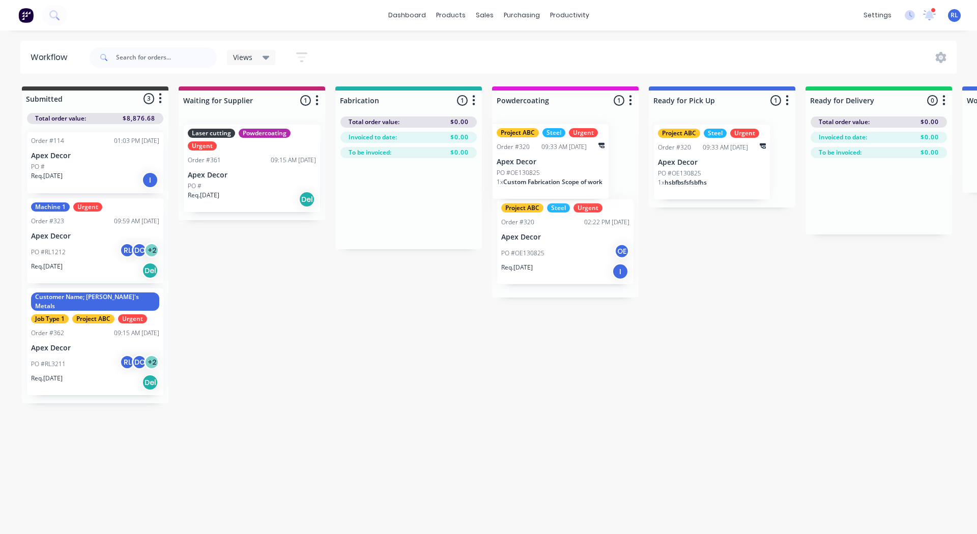
drag, startPoint x: 395, startPoint y: 192, endPoint x: 573, endPoint y: 149, distance: 183.2
click at [573, 149] on div "Submitted 3 Status colour #3A3C3E hex #3A3C3E Save Cancel Summaries Total order…" at bounding box center [693, 245] width 1402 height 317
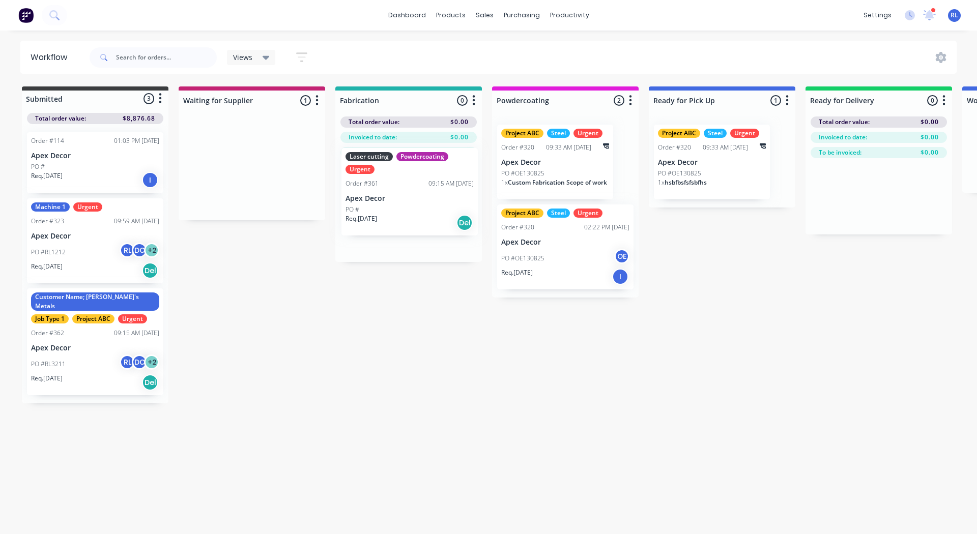
drag, startPoint x: 246, startPoint y: 184, endPoint x: 413, endPoint y: 208, distance: 169.2
click at [413, 208] on div "Submitted 3 Status colour #3A3C3E hex #3A3C3E Save Cancel Summaries Total order…" at bounding box center [693, 245] width 1402 height 317
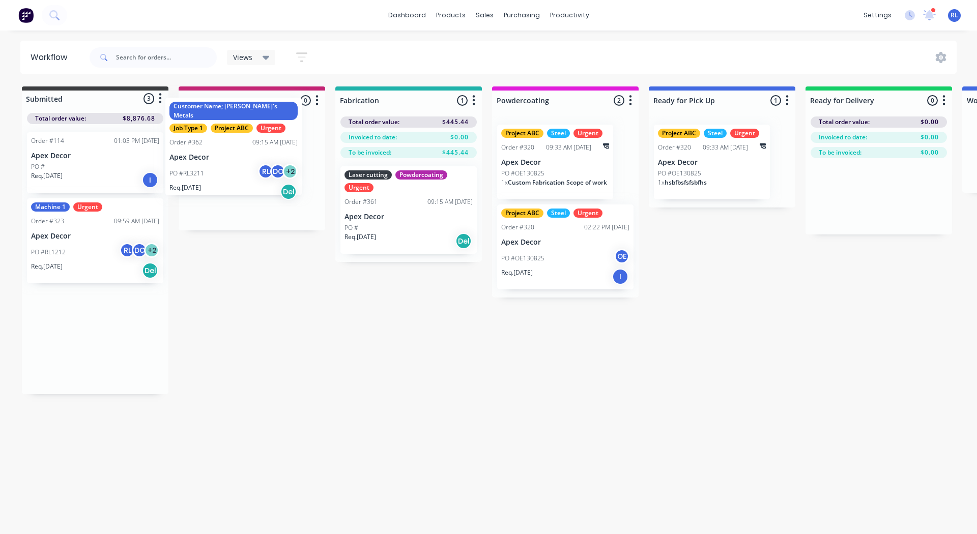
drag, startPoint x: 73, startPoint y: 335, endPoint x: 217, endPoint y: 137, distance: 244.8
click at [217, 137] on div "Submitted 3 Status colour #3A3C3E hex #3A3C3E Save Cancel Summaries Total order…" at bounding box center [693, 241] width 1402 height 308
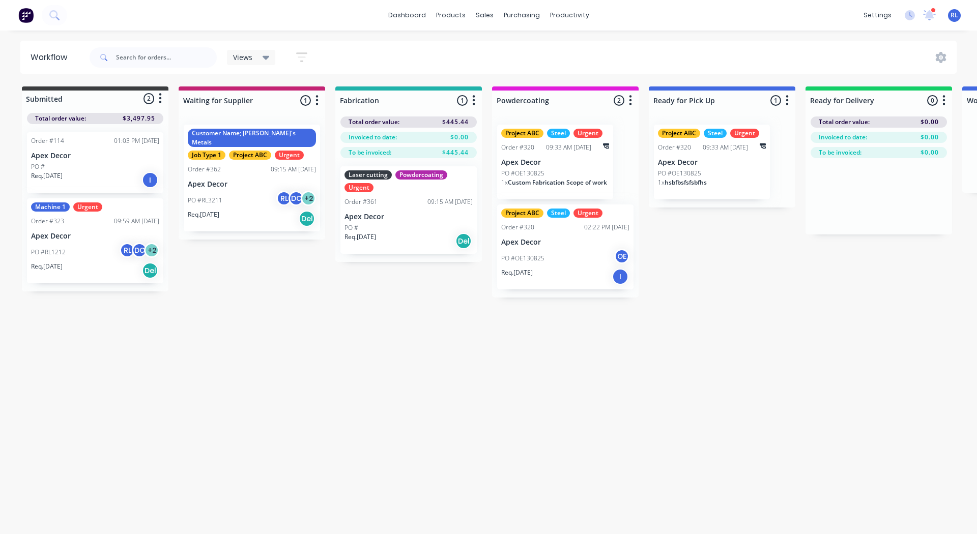
click at [256, 56] on div "Views" at bounding box center [251, 57] width 37 height 9
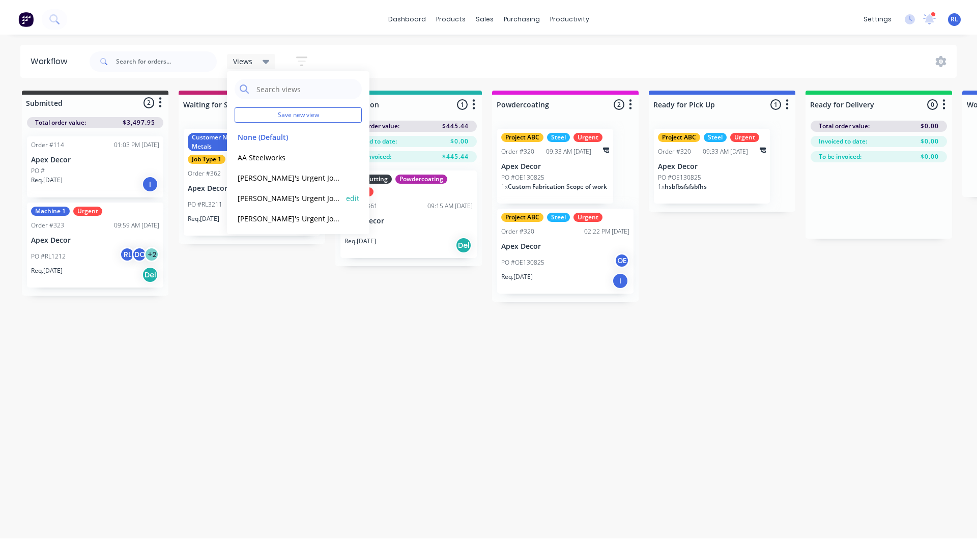
scroll to position [633, 0]
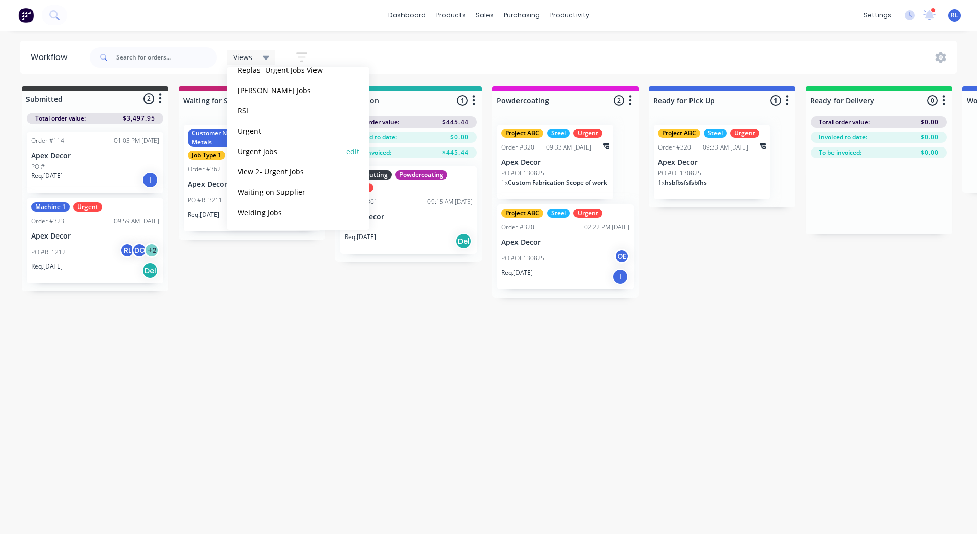
click at [269, 151] on button "Urgent jobs" at bounding box center [289, 152] width 108 height 12
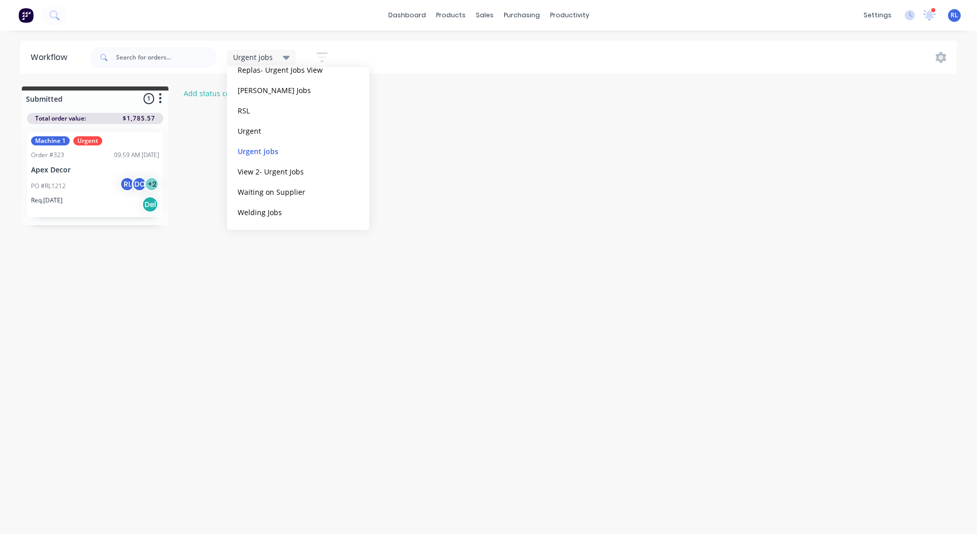
click at [202, 370] on div "Workflow Urgent jobs Save new view None (Default) edit AA Steelworks edit Allan…" at bounding box center [485, 277] width 970 height 473
click at [266, 57] on span "Urgent jobs" at bounding box center [253, 57] width 40 height 11
click at [274, 135] on button "None (Default)" at bounding box center [289, 133] width 108 height 12
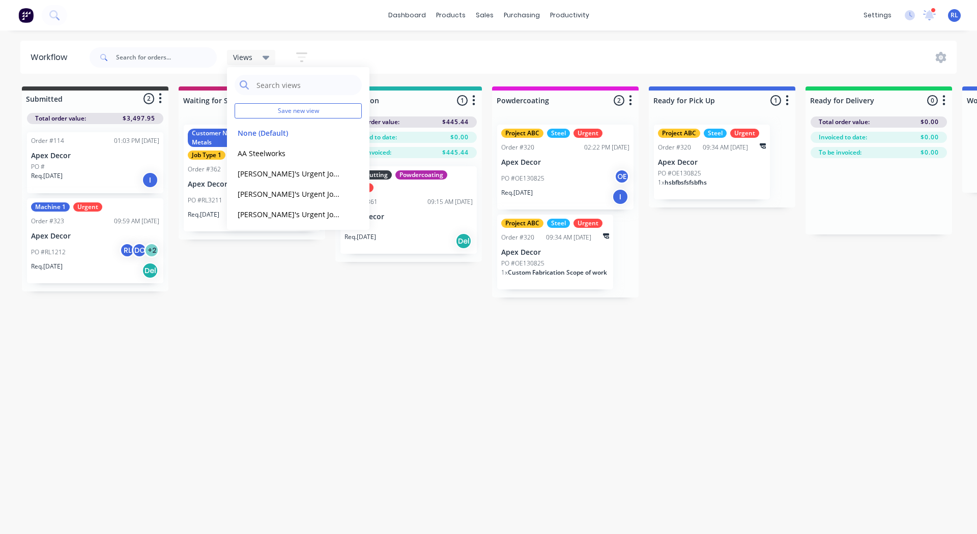
click at [301, 287] on div "Submitted 2 Status colour #3A3C3E hex #3A3C3E Save Cancel Summaries Total order…" at bounding box center [693, 192] width 1402 height 211
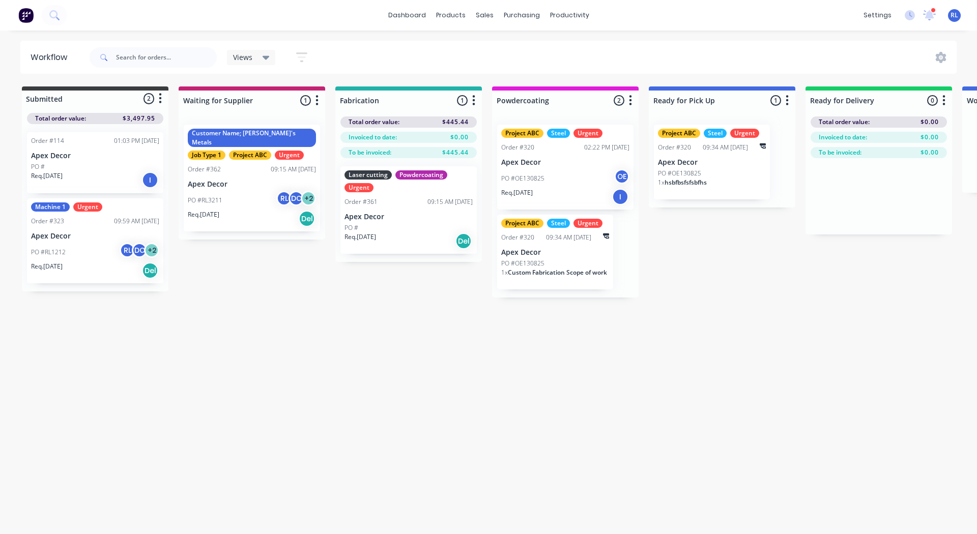
click at [299, 59] on icon "button" at bounding box center [301, 57] width 11 height 13
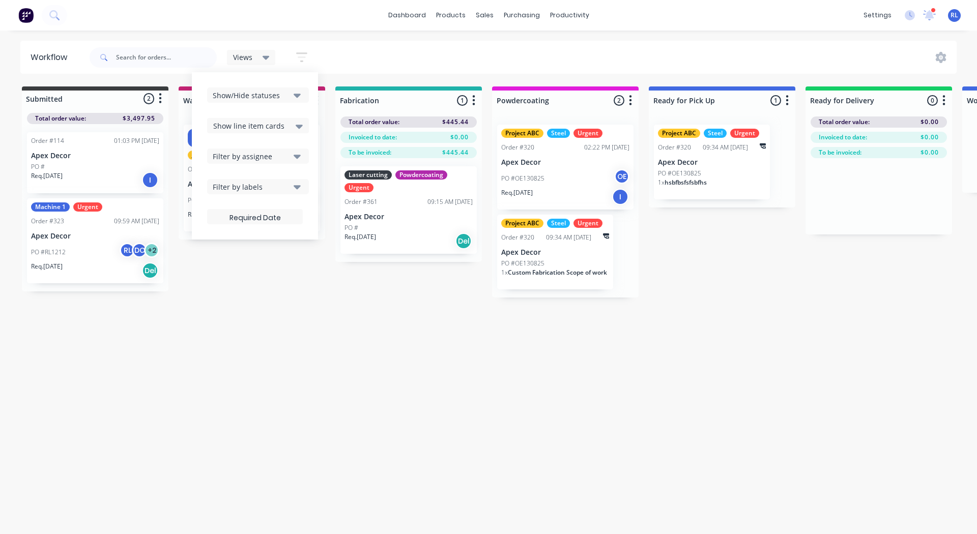
click at [254, 155] on div "Filter by assignee" at bounding box center [251, 156] width 77 height 11
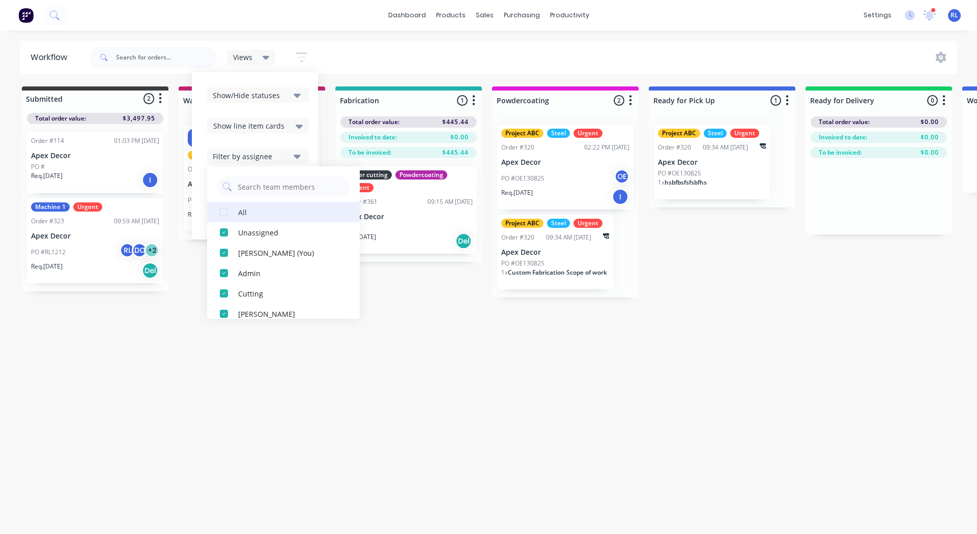
click at [224, 213] on div "button" at bounding box center [224, 212] width 20 height 20
click at [223, 250] on div "button" at bounding box center [224, 253] width 20 height 20
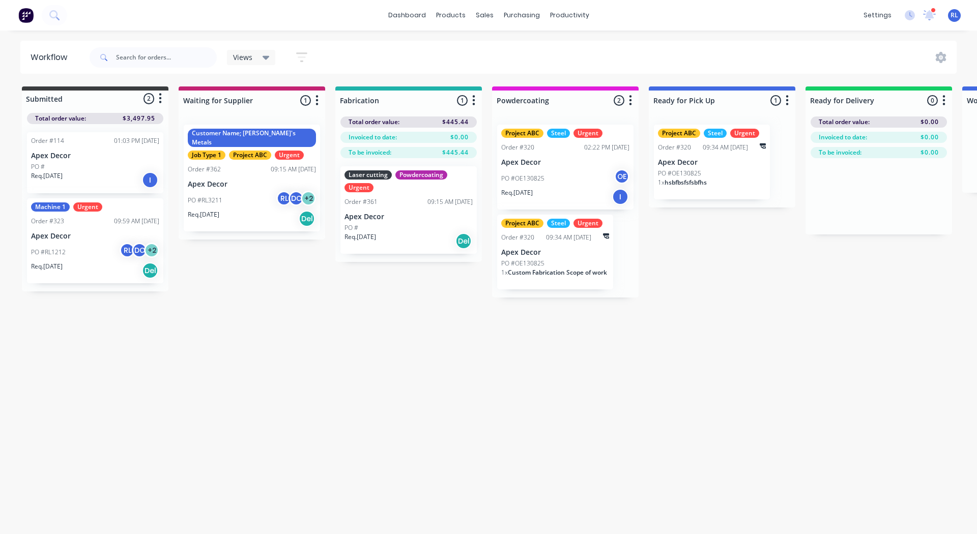
click at [265, 376] on div "Workflow Views Save new view None (Default) edit AA Steelworks edit Allannah's …" at bounding box center [485, 277] width 970 height 473
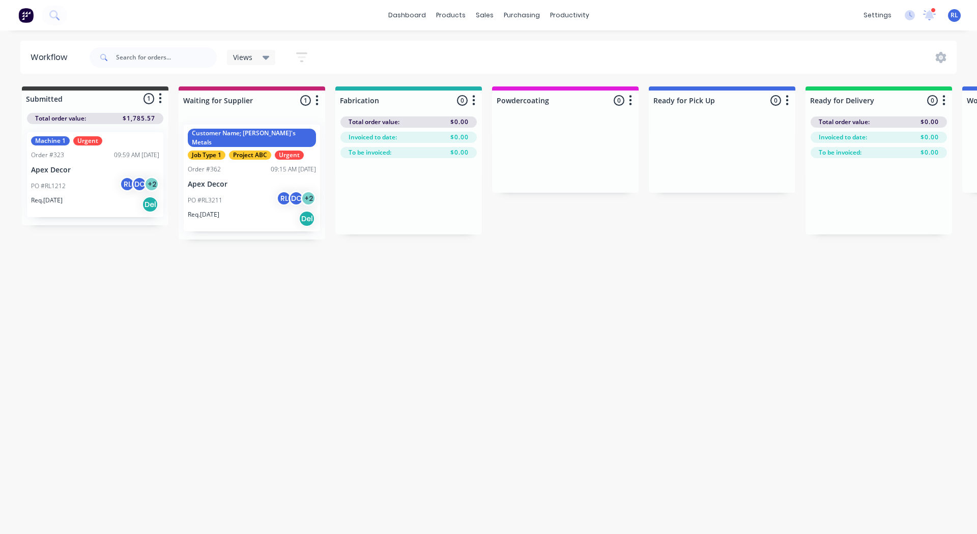
click at [268, 60] on icon at bounding box center [266, 57] width 7 height 11
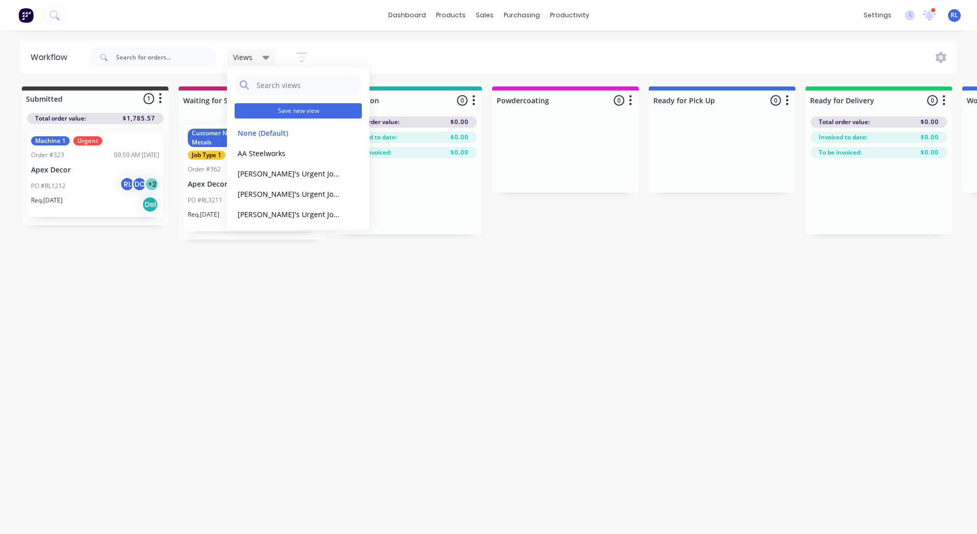
click at [273, 112] on button "Save new view" at bounding box center [298, 110] width 127 height 15
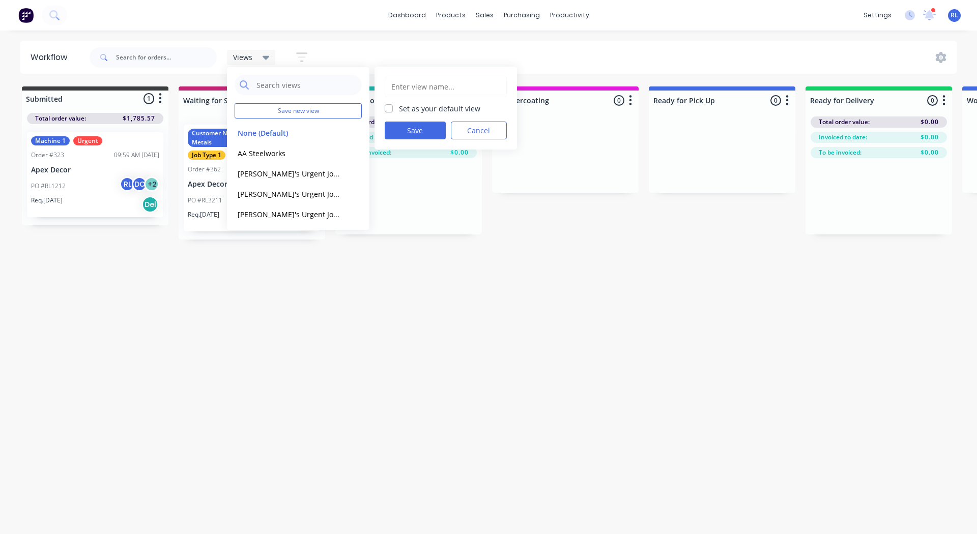
click at [417, 83] on input "text" at bounding box center [445, 86] width 111 height 19
click at [477, 135] on button "Cancel" at bounding box center [479, 131] width 56 height 18
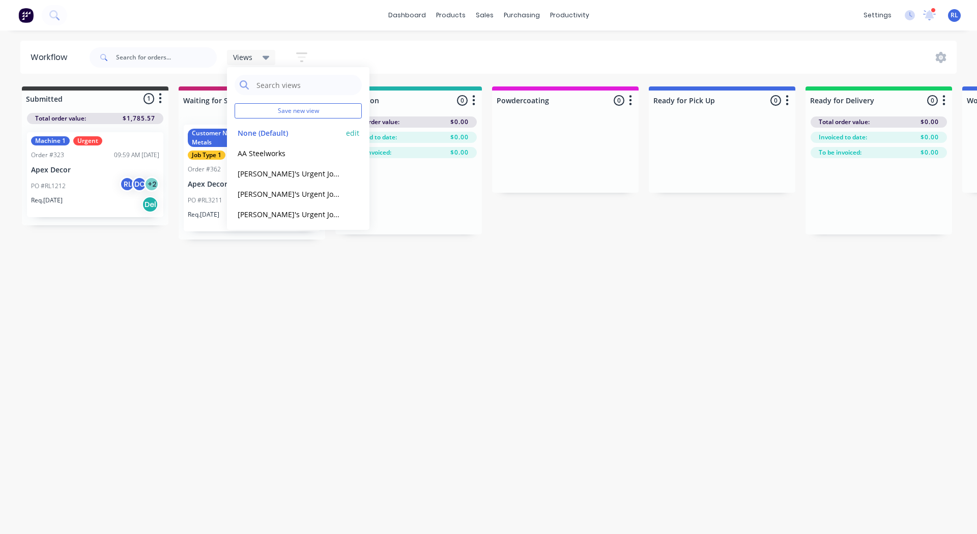
click at [284, 128] on button "None (Default)" at bounding box center [289, 133] width 108 height 12
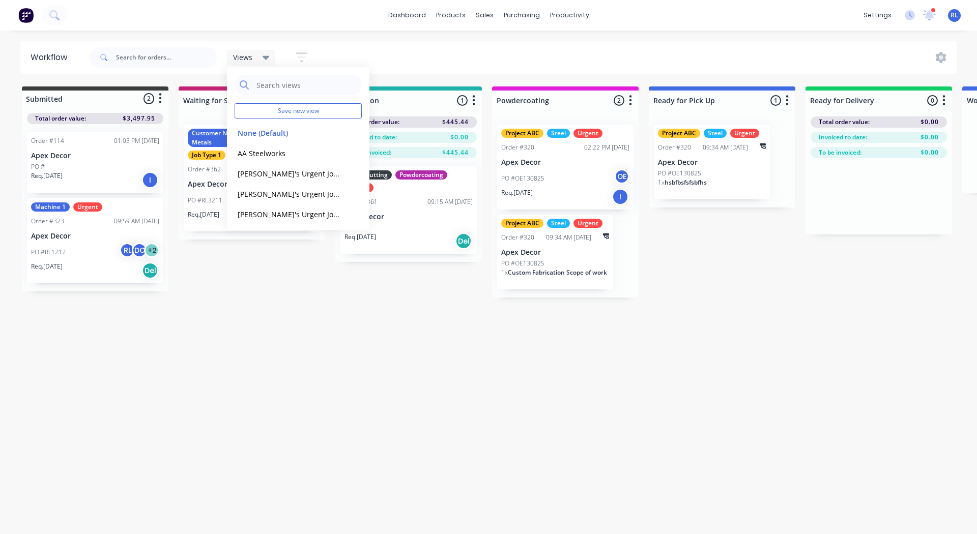
click at [496, 391] on div "Workflow Views Save new view None (Default) edit AA Steelworks edit Allannah's …" at bounding box center [485, 277] width 970 height 473
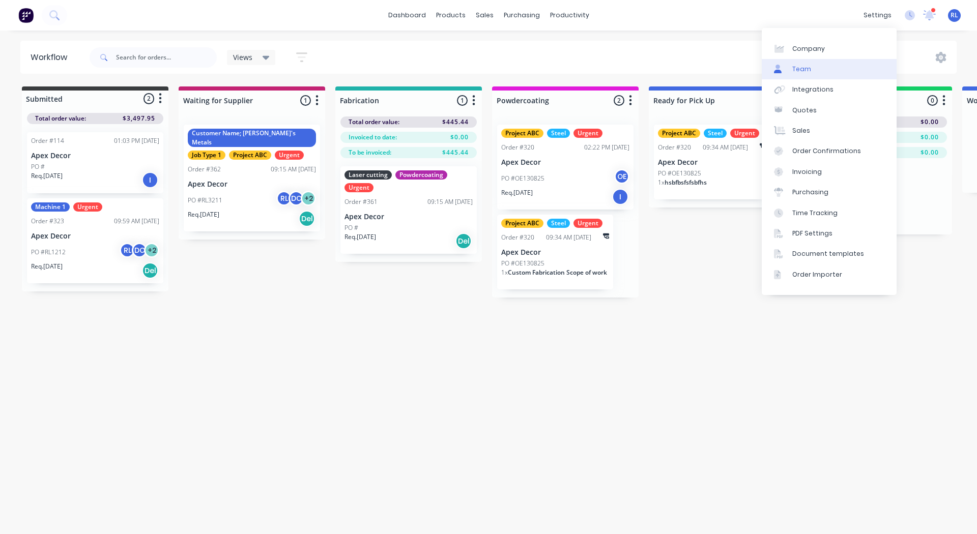
click at [806, 70] on div "Team" at bounding box center [801, 69] width 19 height 9
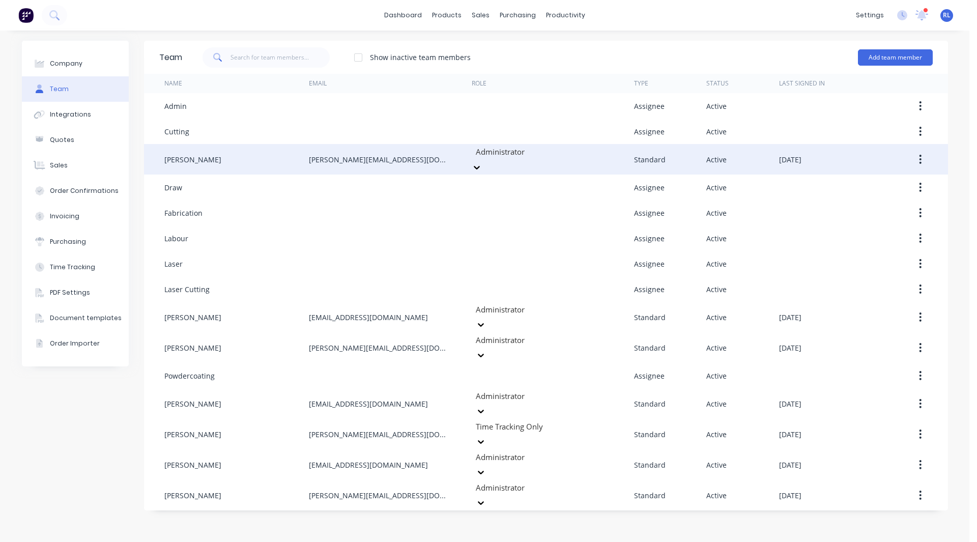
click at [510, 156] on div at bounding box center [548, 152] width 147 height 13
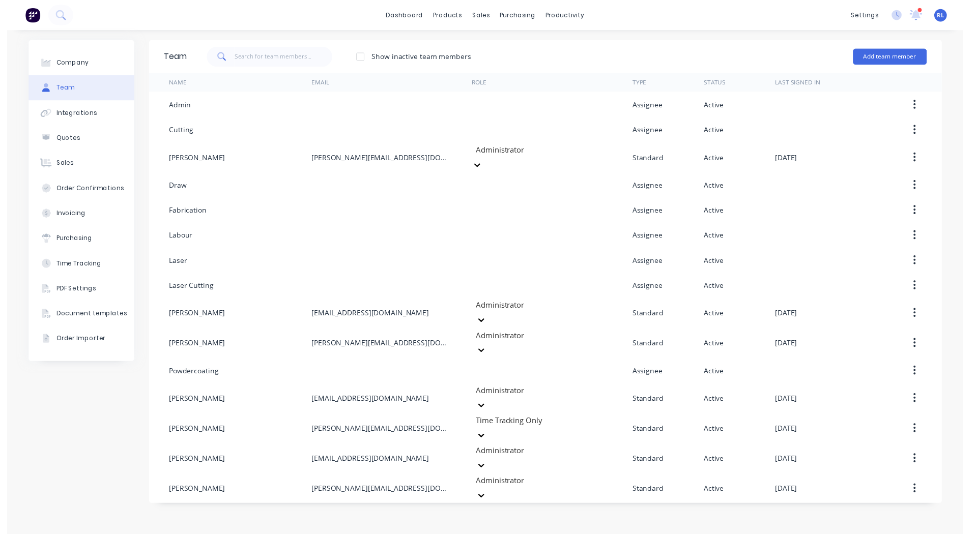
scroll to position [155, 0]
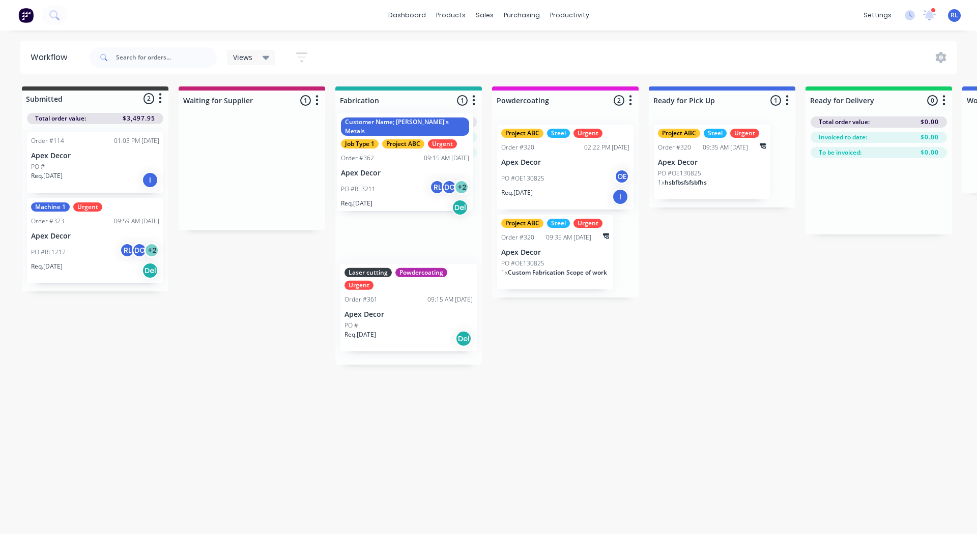
drag, startPoint x: 240, startPoint y: 170, endPoint x: 398, endPoint y: 159, distance: 158.7
click at [398, 159] on div "Submitted 2 Status colour #3A3C3E hex #3A3C3E Save Cancel Summaries Total order…" at bounding box center [693, 226] width 1402 height 278
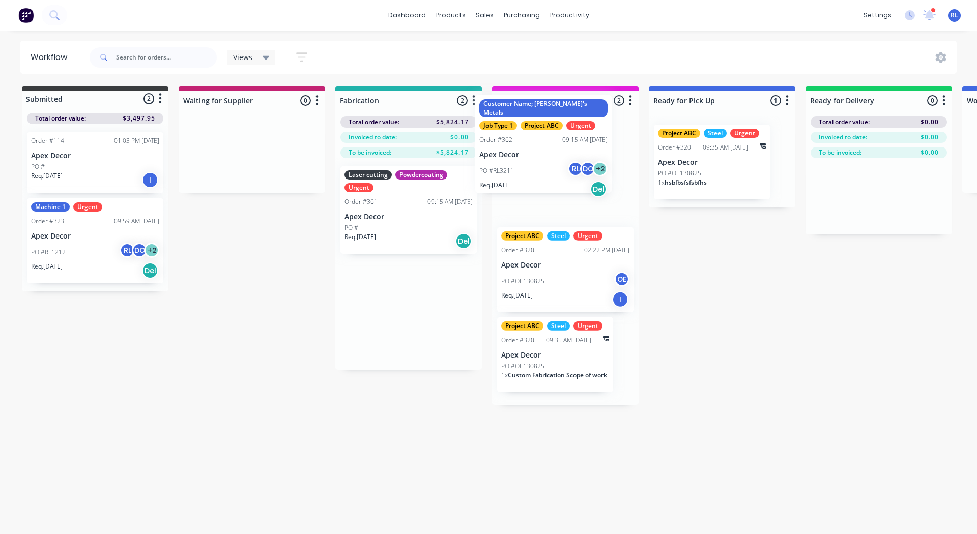
drag, startPoint x: 395, startPoint y: 208, endPoint x: 549, endPoint y: 138, distance: 169.2
click at [549, 138] on div "Submitted 2 Status colour #3A3C3E hex #3A3C3E Save Cancel Summaries Total order…" at bounding box center [693, 246] width 1402 height 319
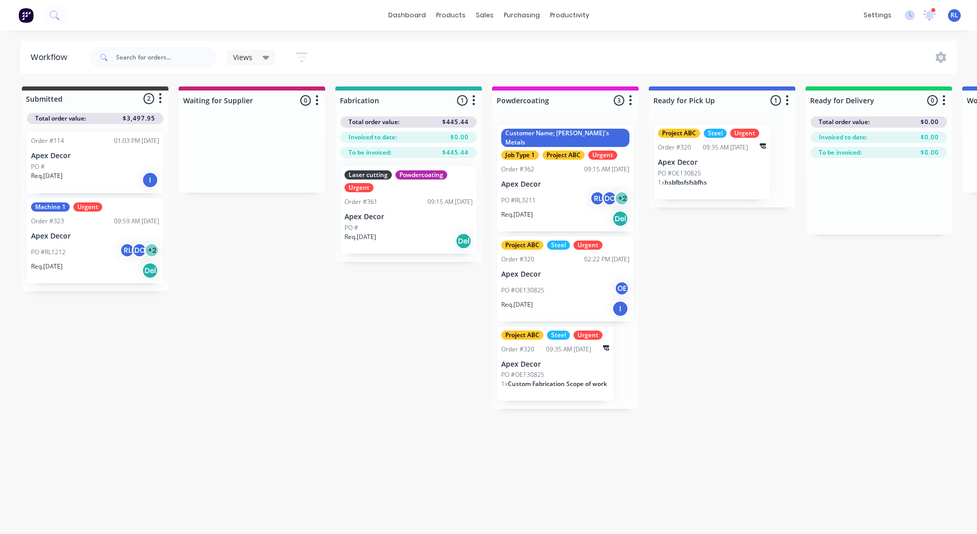
scroll to position [0, 18]
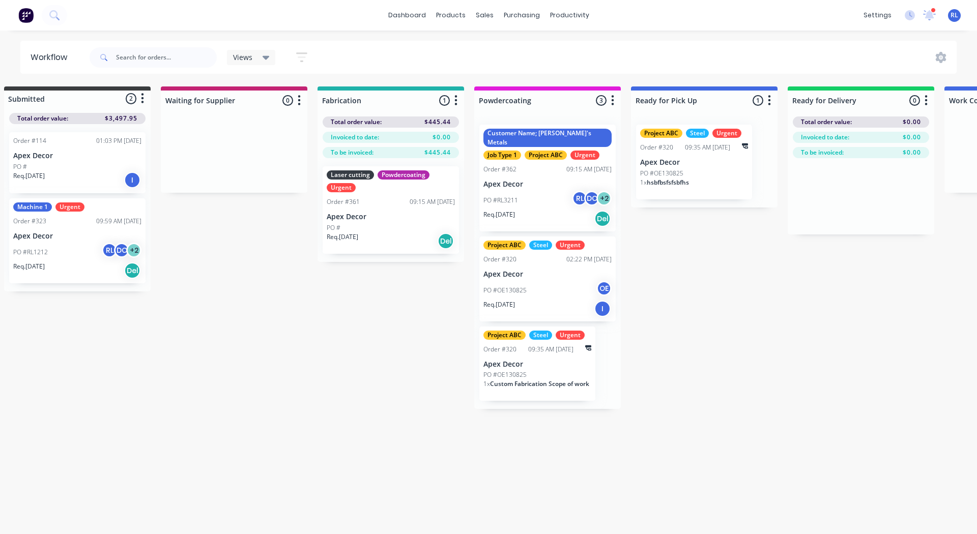
click at [558, 169] on div "Customer Name; Rob's Metals Job Type 1 Project ABC Urgent Order #362 09:15 AM 0…" at bounding box center [547, 178] width 136 height 107
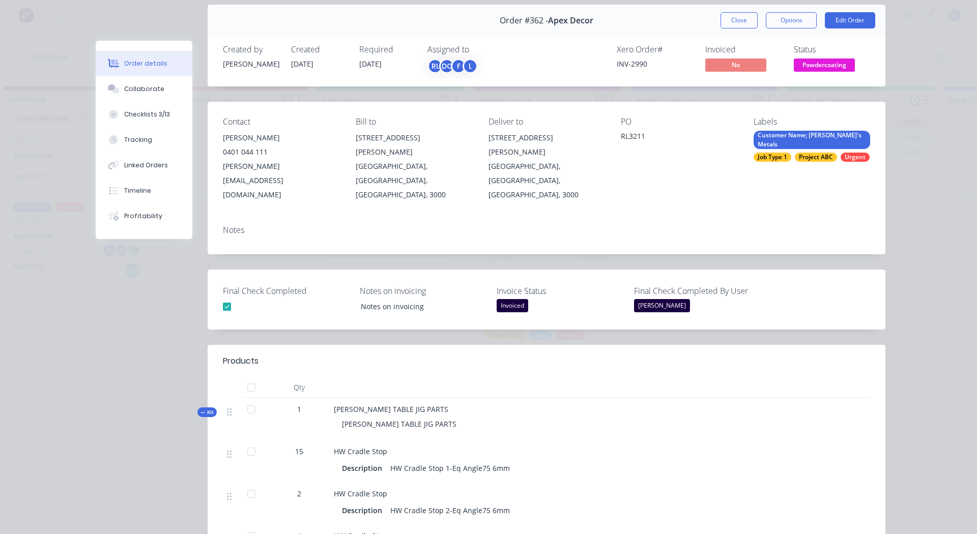
scroll to position [0, 0]
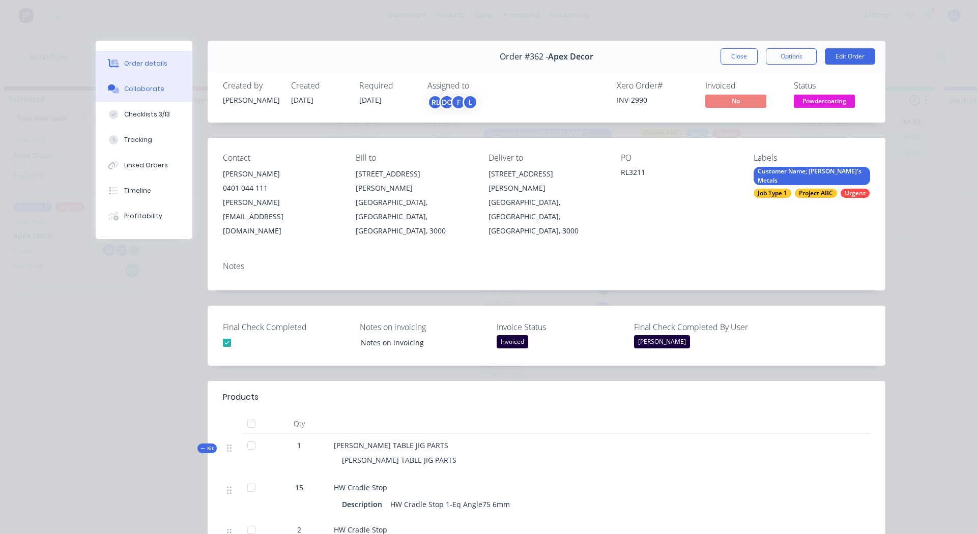
click at [133, 86] on div "Collaborate" at bounding box center [144, 88] width 40 height 9
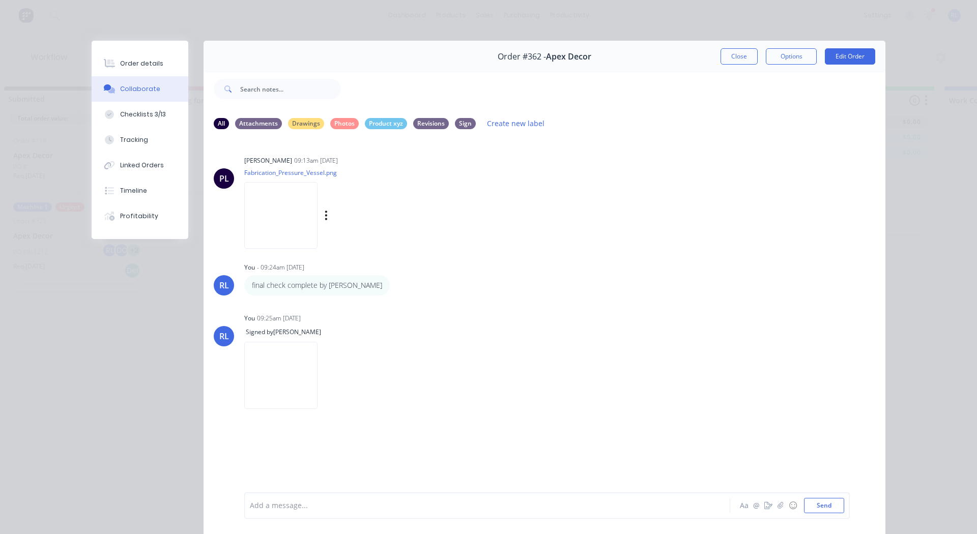
click at [278, 217] on img at bounding box center [280, 215] width 73 height 67
click at [138, 119] on div "Checklists 3/13" at bounding box center [143, 114] width 46 height 9
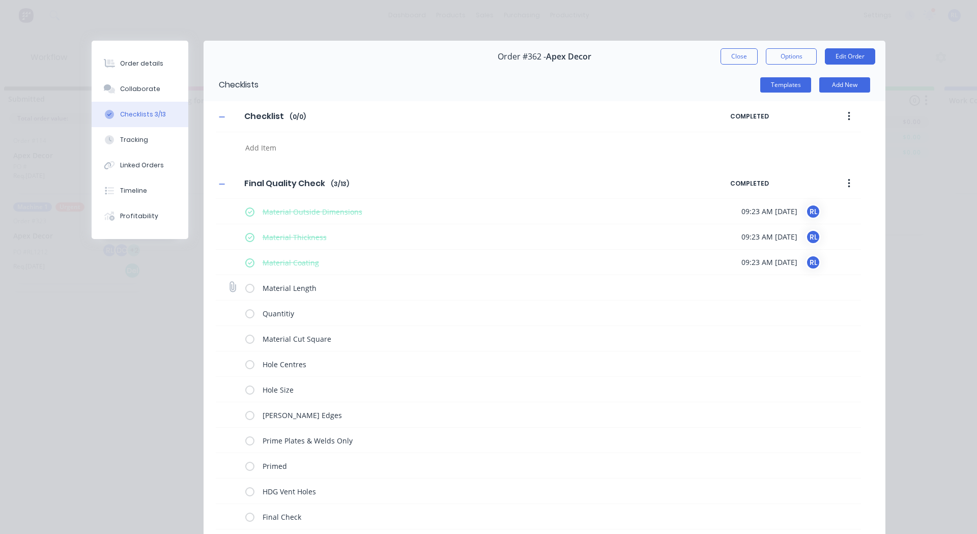
click at [249, 287] on label at bounding box center [249, 287] width 9 height 11
click at [0, 0] on input "checkbox" at bounding box center [0, 0] width 0 height 0
click at [247, 315] on label at bounding box center [249, 313] width 9 height 11
click at [0, 0] on input "checkbox" at bounding box center [0, 0] width 0 height 0
click at [147, 141] on button "Tracking" at bounding box center [140, 139] width 97 height 25
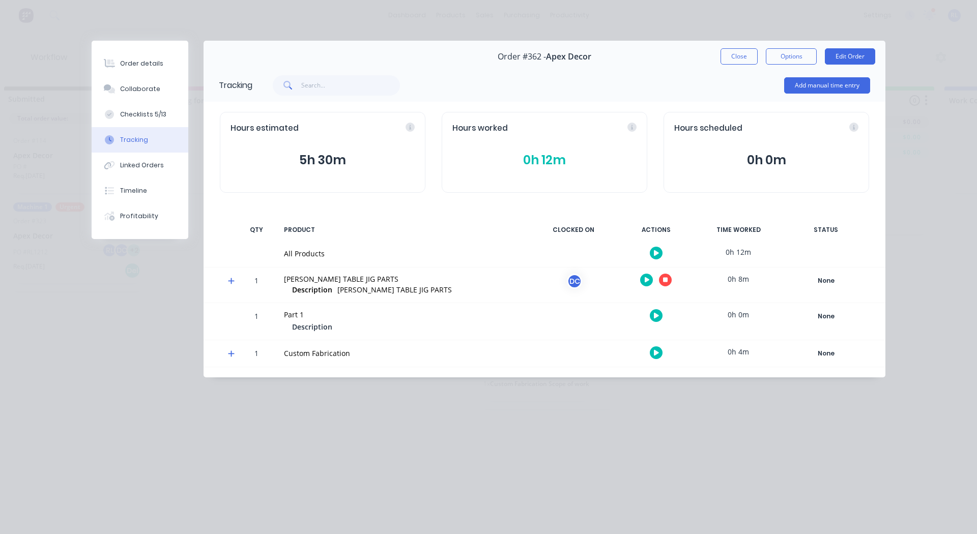
click at [666, 277] on icon "button" at bounding box center [665, 280] width 5 height 7
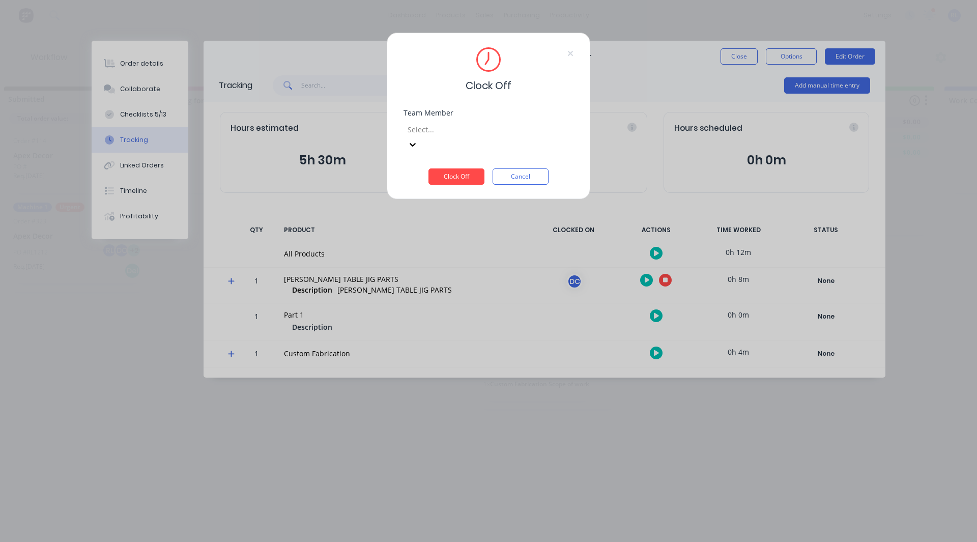
click at [454, 129] on div at bounding box center [480, 129] width 147 height 13
click at [450, 481] on div "[PERSON_NAME]" at bounding box center [467, 486] width 970 height 11
click at [456, 168] on button "Clock Off" at bounding box center [457, 176] width 56 height 16
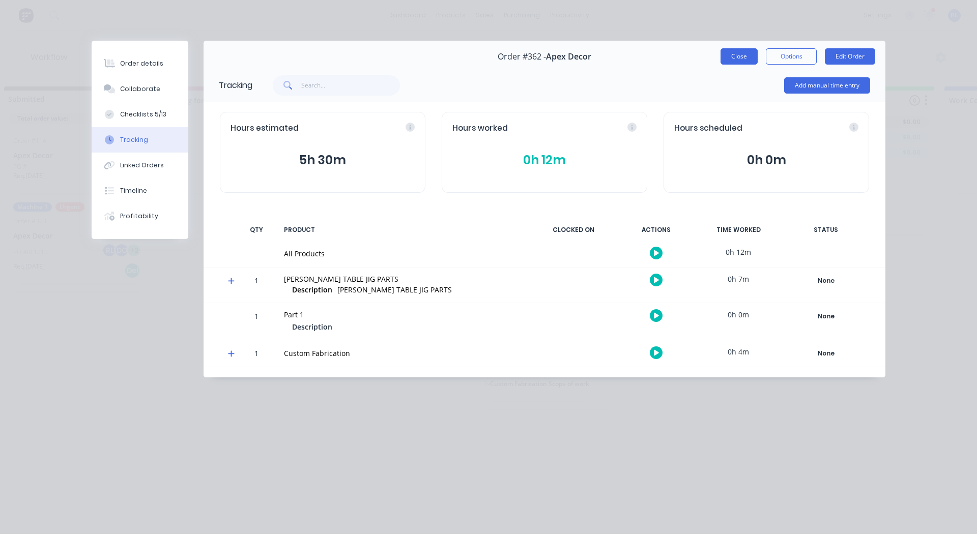
click at [733, 52] on button "Close" at bounding box center [739, 56] width 37 height 16
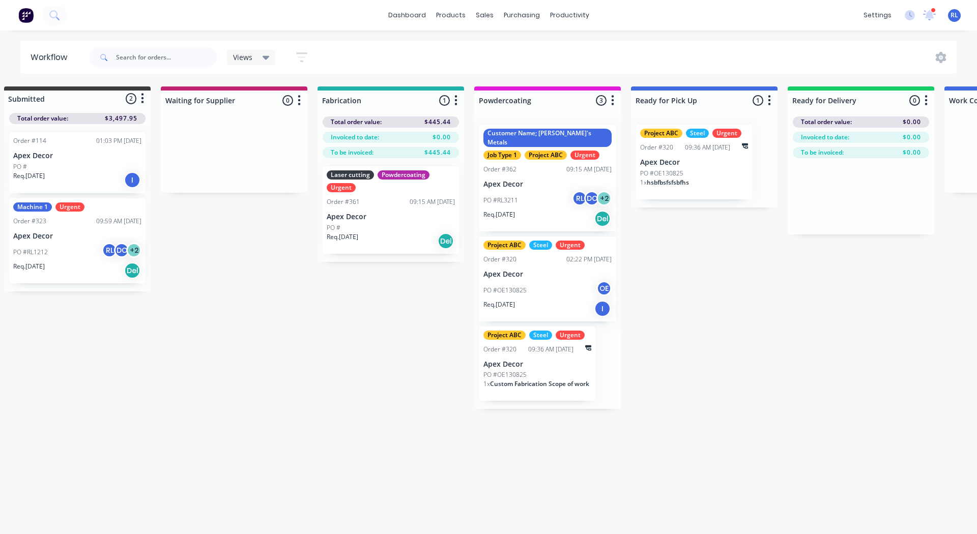
click at [380, 220] on p "Apex Decor" at bounding box center [391, 217] width 128 height 9
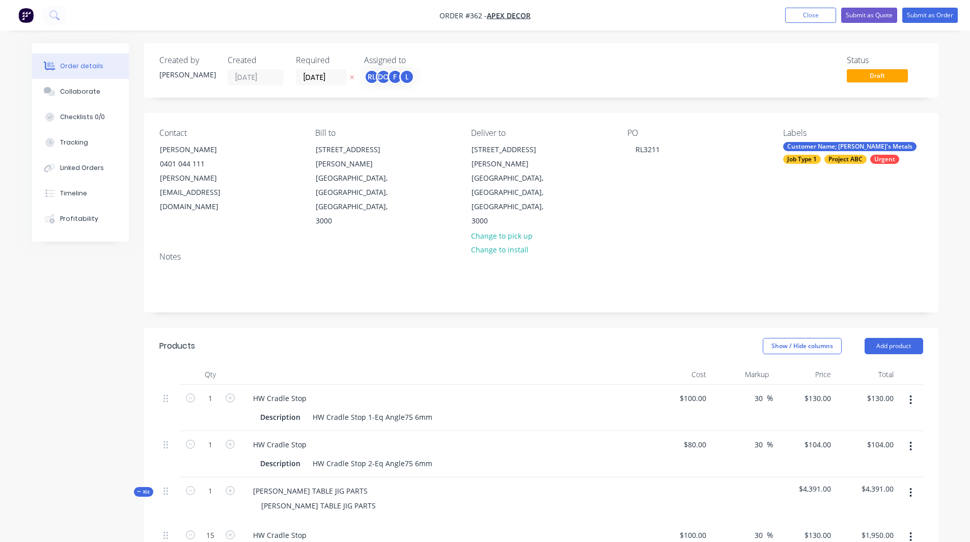
click at [22, 11] on img "button" at bounding box center [25, 15] width 15 height 15
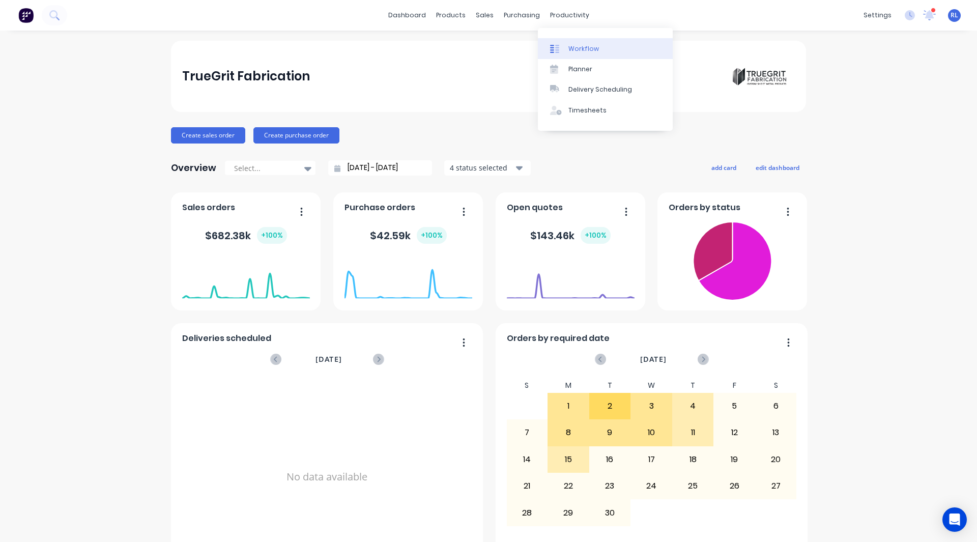
click at [577, 43] on link "Workflow" at bounding box center [605, 48] width 135 height 20
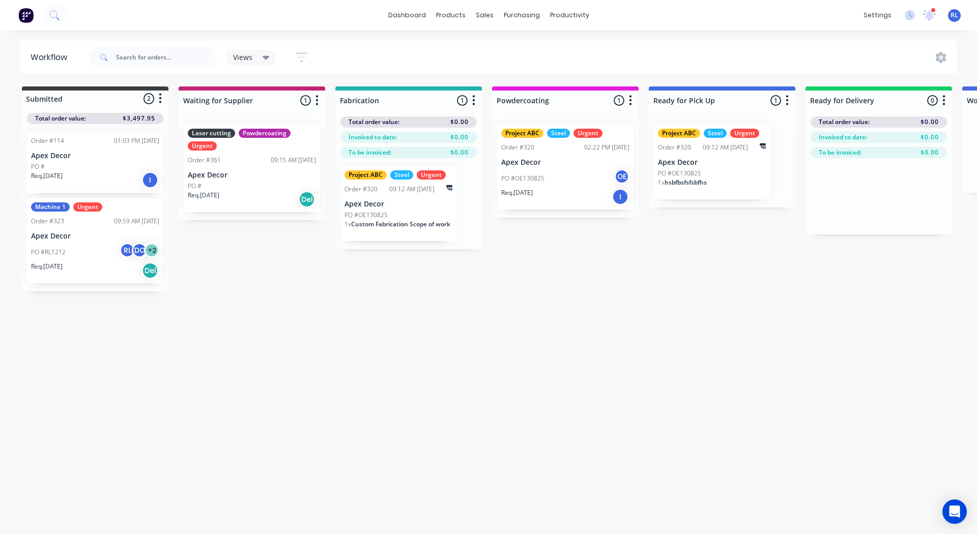
click at [245, 182] on div "PO #" at bounding box center [252, 186] width 128 height 9
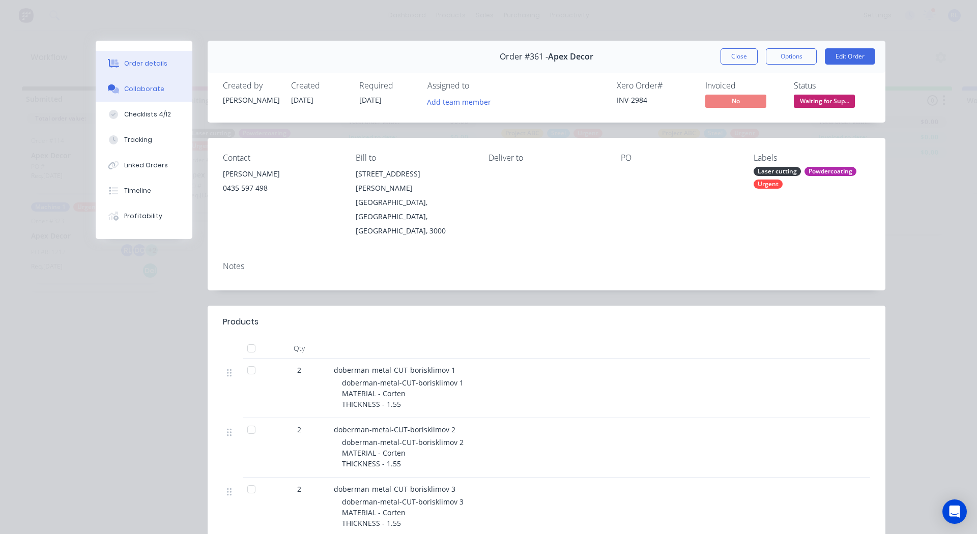
click at [145, 90] on div "Collaborate" at bounding box center [144, 88] width 40 height 9
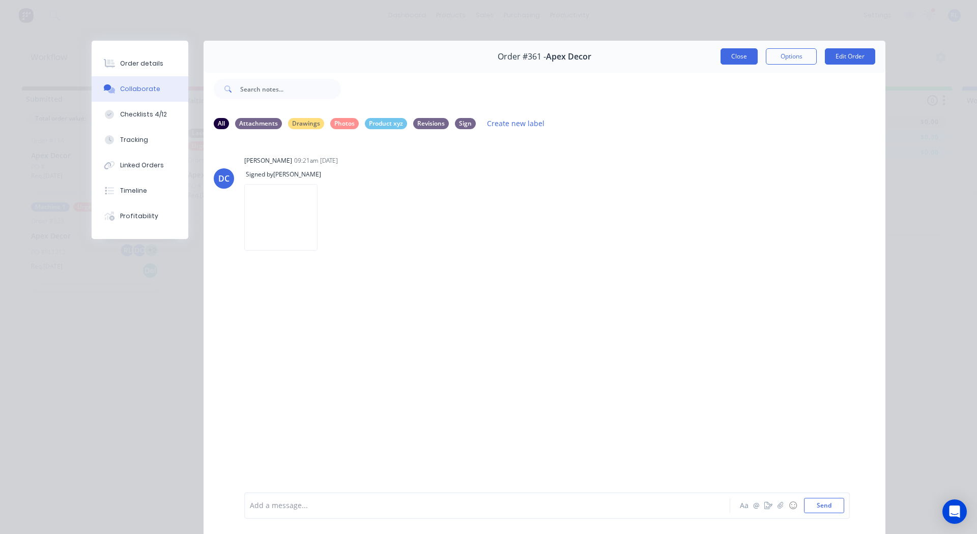
click at [727, 55] on button "Close" at bounding box center [739, 56] width 37 height 16
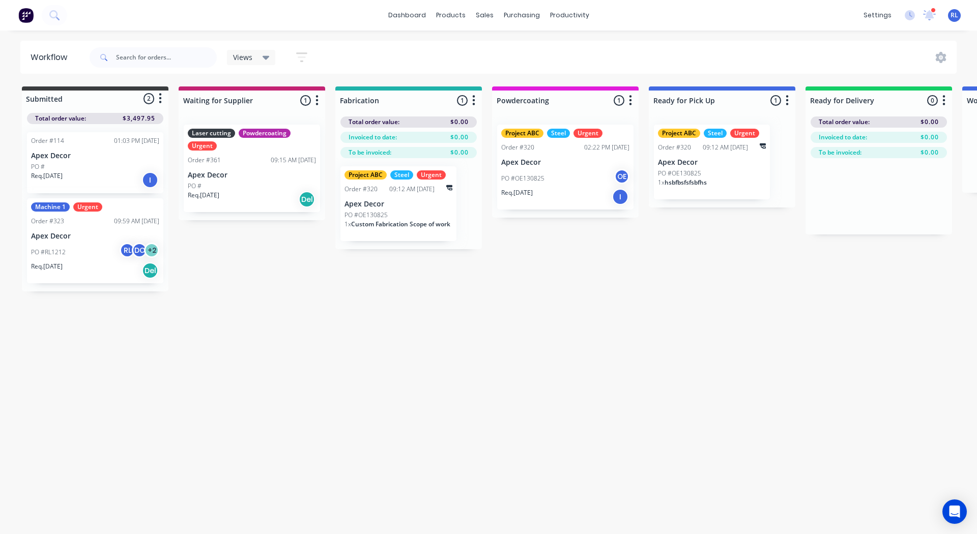
click at [26, 17] on img at bounding box center [25, 15] width 15 height 15
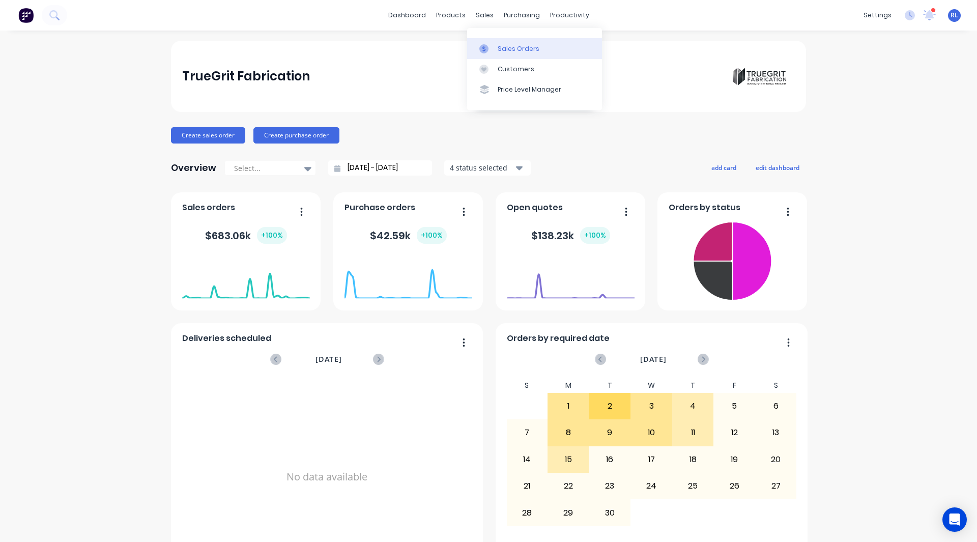
click at [498, 44] on div "Sales Orders" at bounding box center [519, 48] width 42 height 9
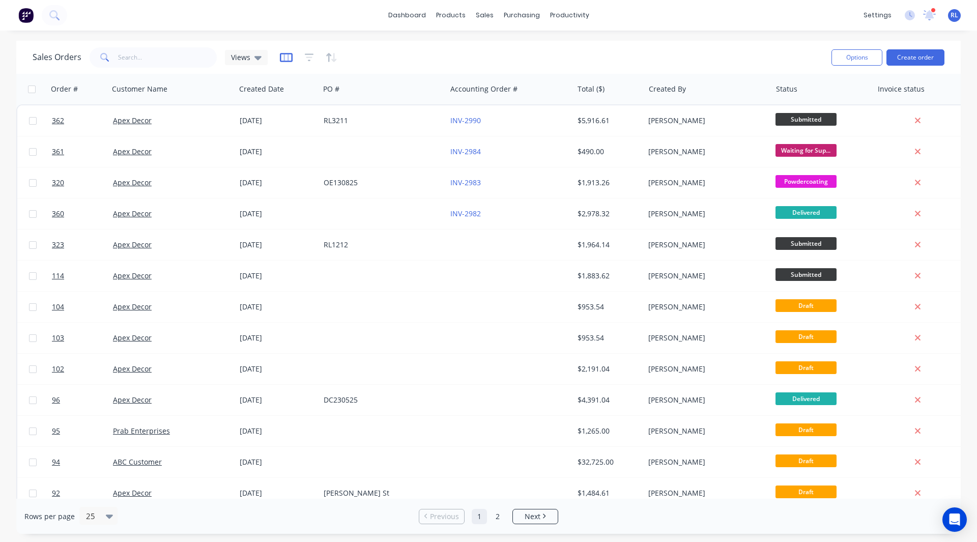
click at [281, 56] on icon "button" at bounding box center [286, 57] width 13 height 10
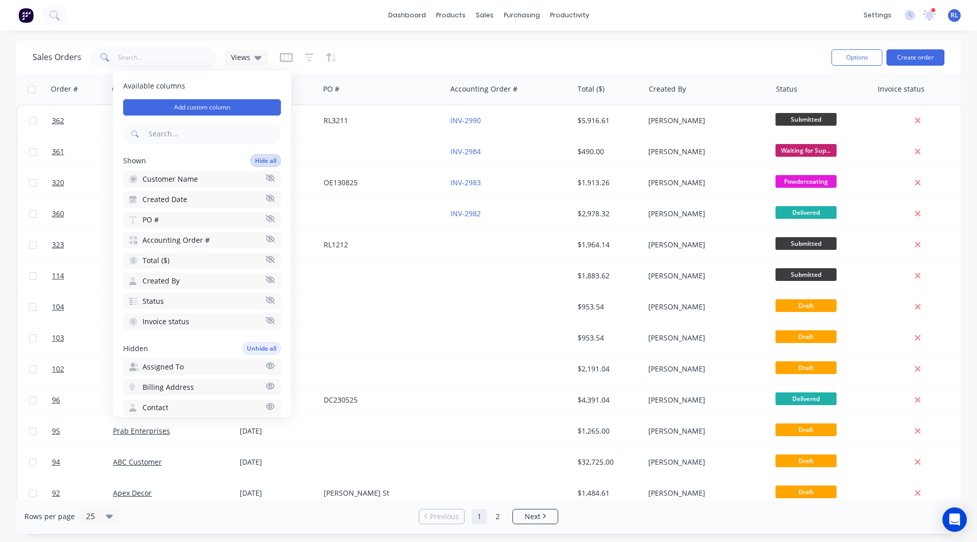
click at [251, 163] on button "Hide all" at bounding box center [265, 160] width 31 height 13
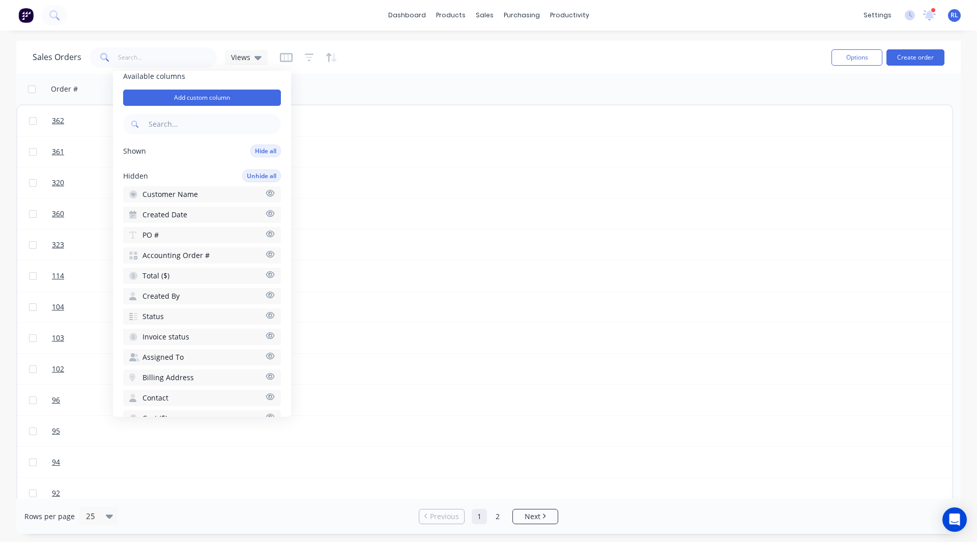
scroll to position [22, 0]
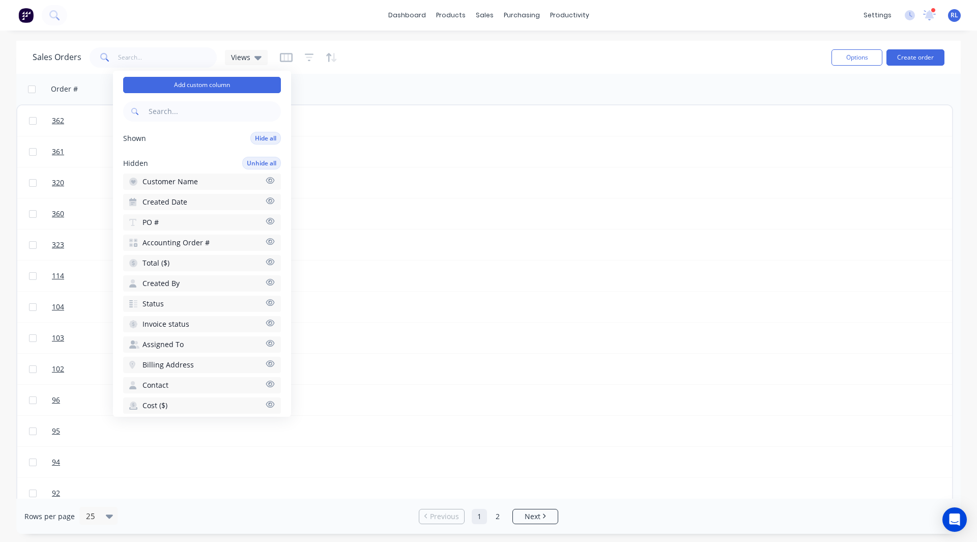
click at [158, 324] on span "Invoice status" at bounding box center [166, 324] width 47 height 10
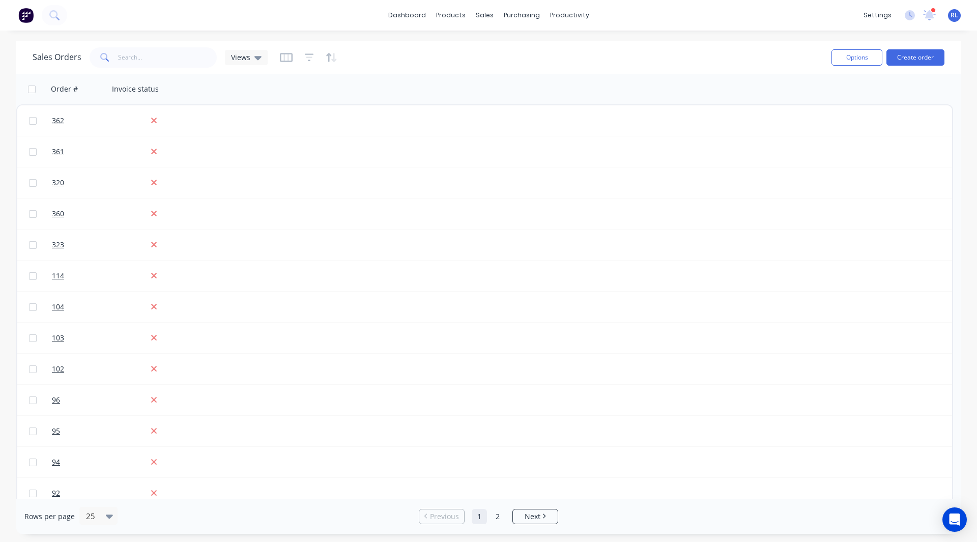
click at [391, 45] on div "Sales Orders Views" at bounding box center [428, 57] width 791 height 25
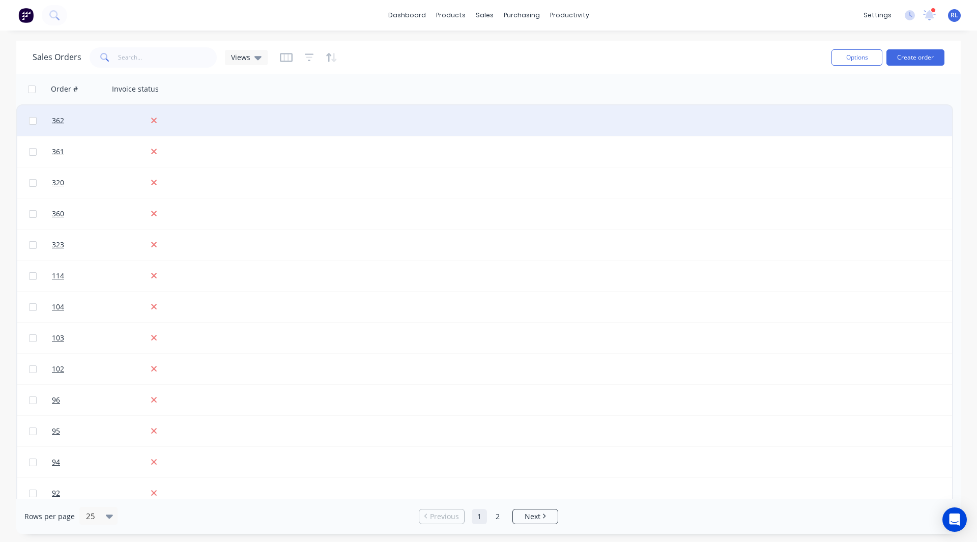
click at [121, 121] on div at bounding box center [154, 120] width 82 height 9
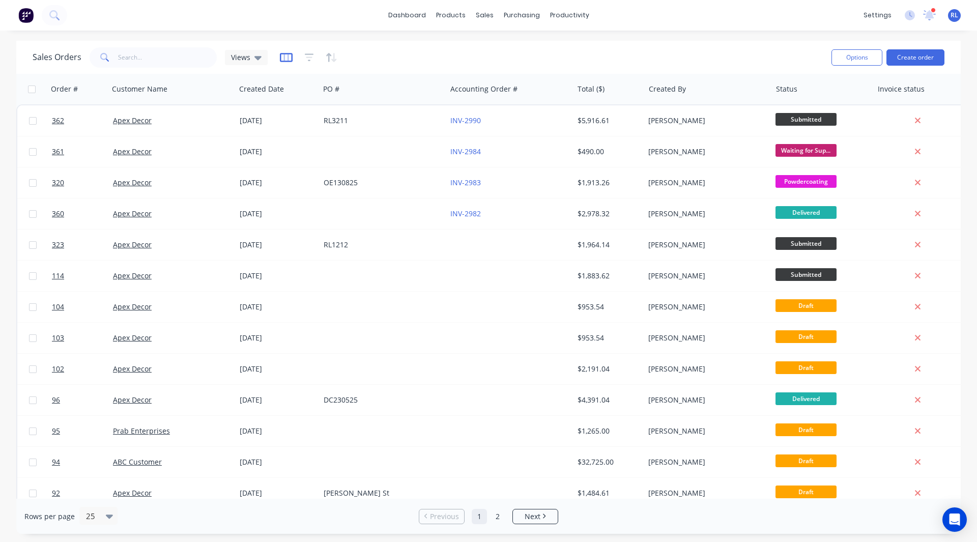
click at [287, 59] on icon "button" at bounding box center [285, 57] width 5 height 7
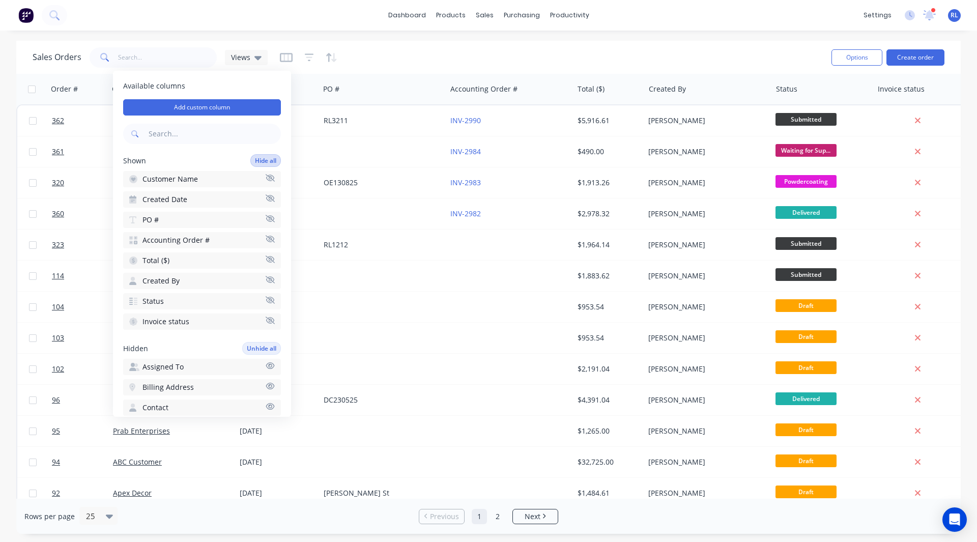
click at [255, 160] on button "Hide all" at bounding box center [265, 160] width 31 height 13
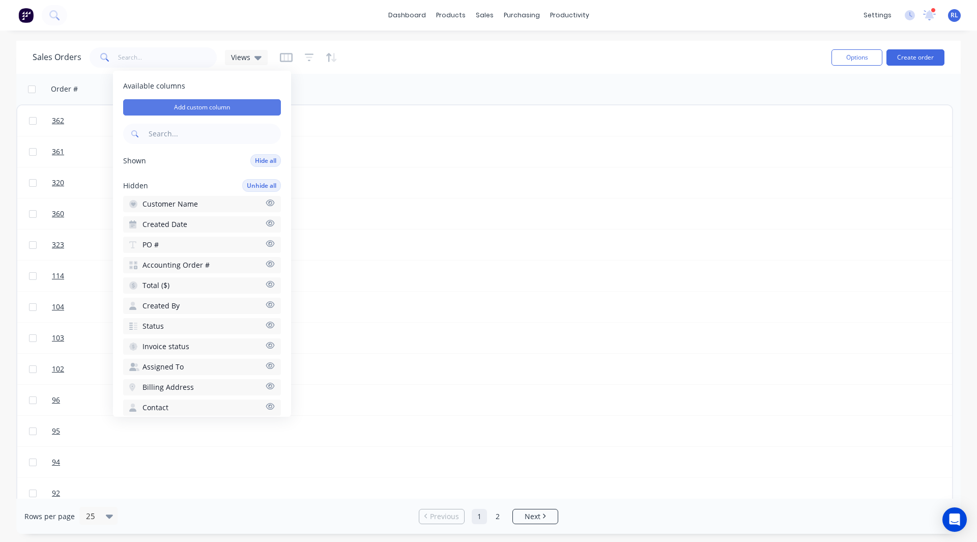
click at [196, 111] on button "Add custom column" at bounding box center [202, 107] width 158 height 16
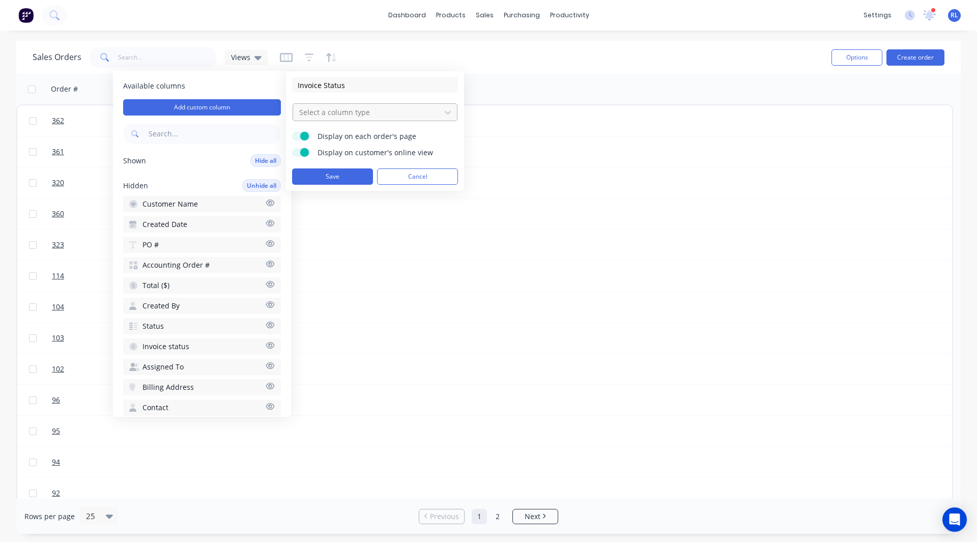
type input "Invoice Status"
click at [327, 112] on div at bounding box center [366, 112] width 137 height 13
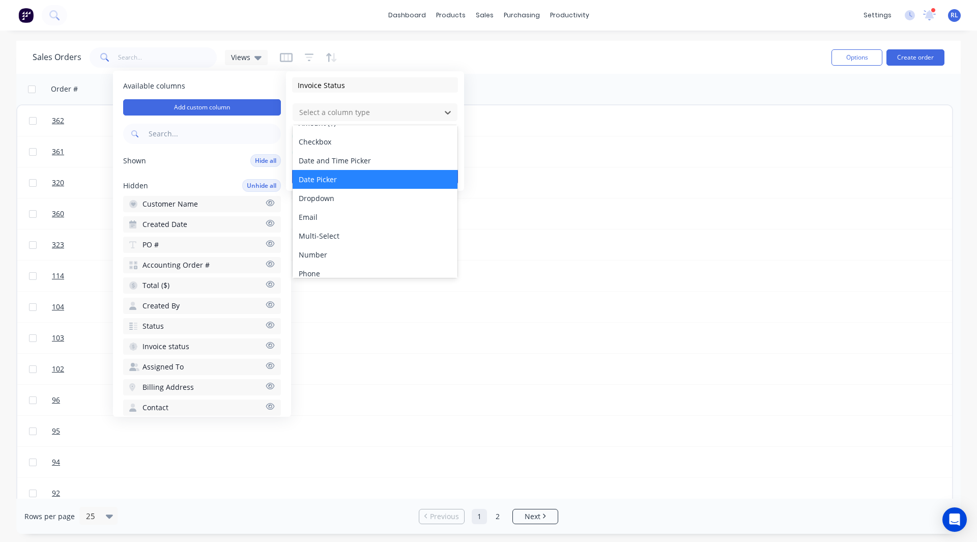
scroll to position [39, 0]
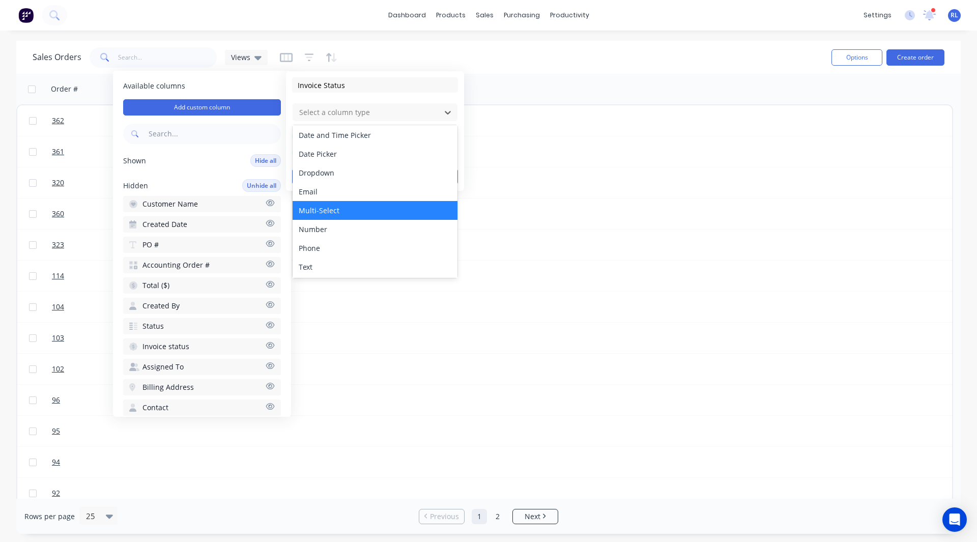
click at [324, 210] on div "Multi-Select" at bounding box center [375, 210] width 165 height 19
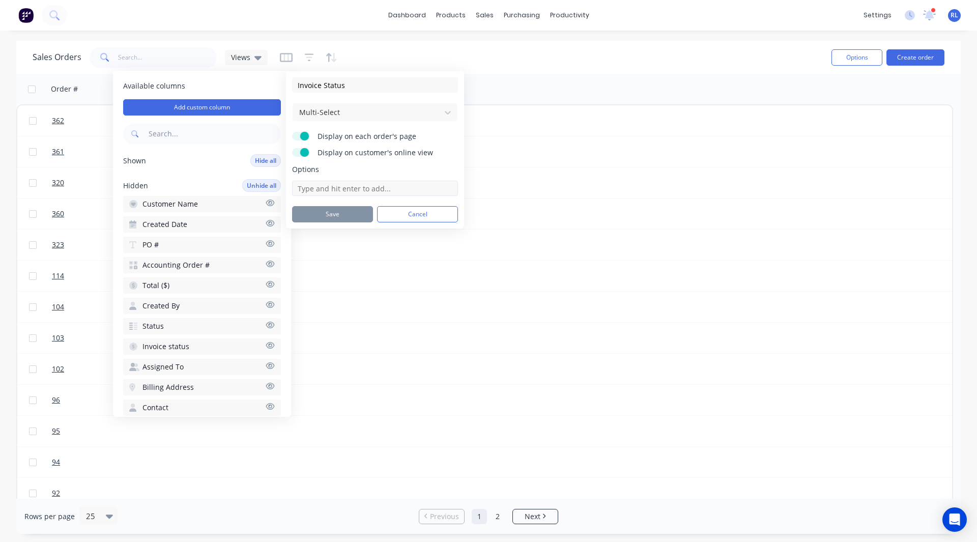
click at [323, 187] on input at bounding box center [375, 188] width 166 height 15
type input "Invoiced"
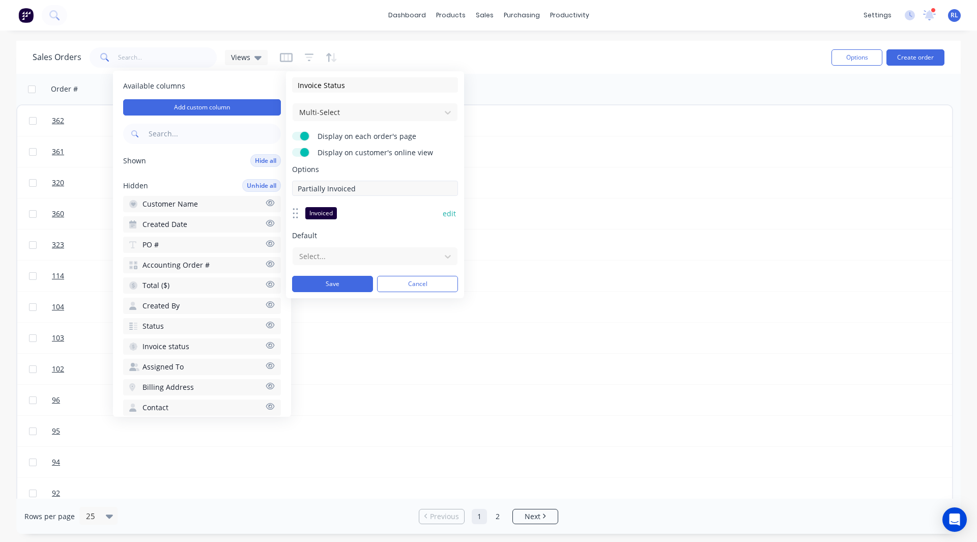
type input "Partially Invoiced"
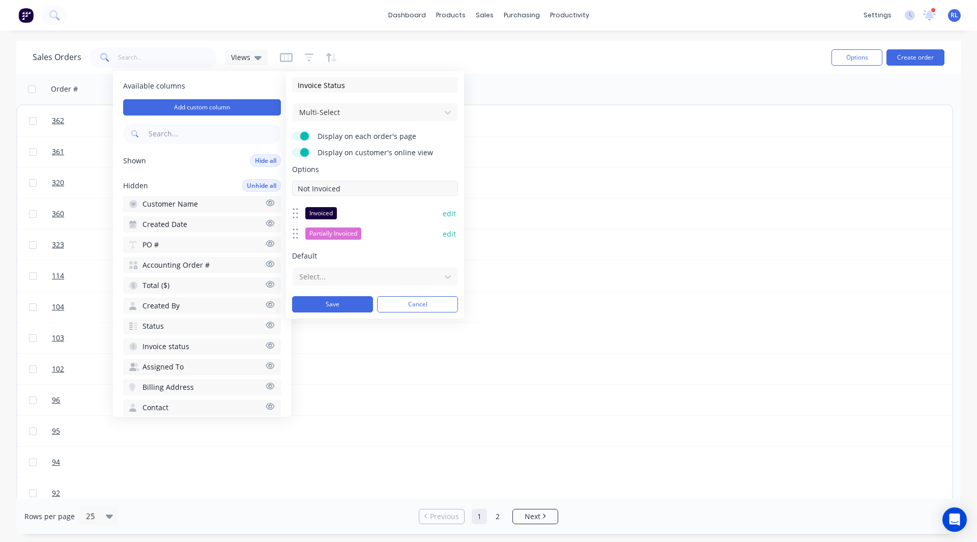
type input "Not Invoiced"
click at [330, 323] on button "Save" at bounding box center [332, 325] width 81 height 16
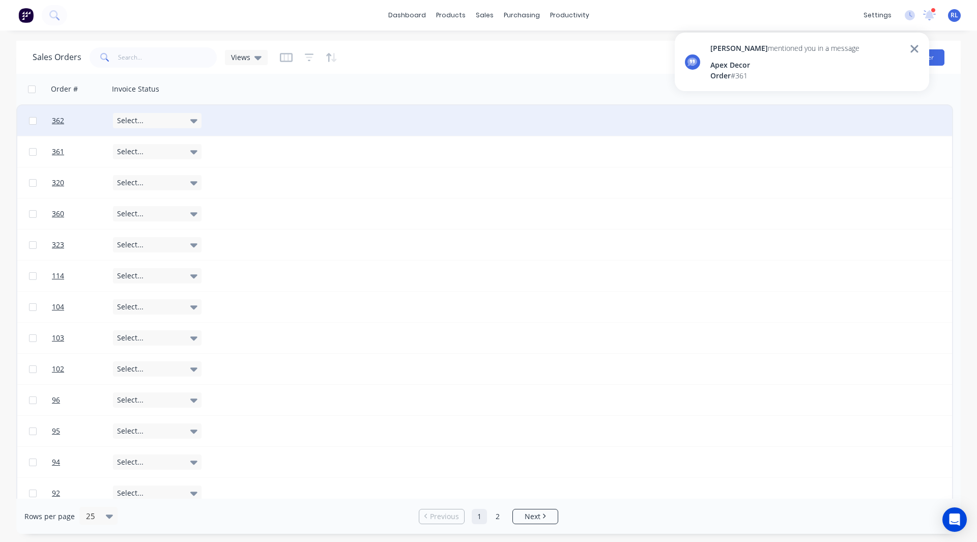
click at [143, 120] on div "Select..." at bounding box center [157, 120] width 89 height 15
click at [166, 149] on button "Invoiced" at bounding box center [164, 152] width 102 height 19
click at [245, 119] on div "362 Invoiced" at bounding box center [484, 120] width 935 height 31
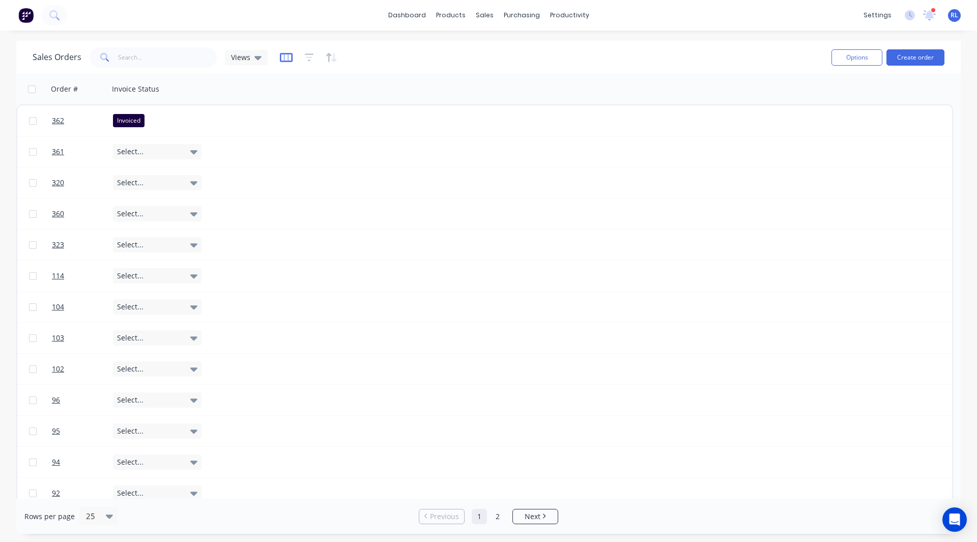
click at [286, 57] on icon "button" at bounding box center [286, 57] width 13 height 10
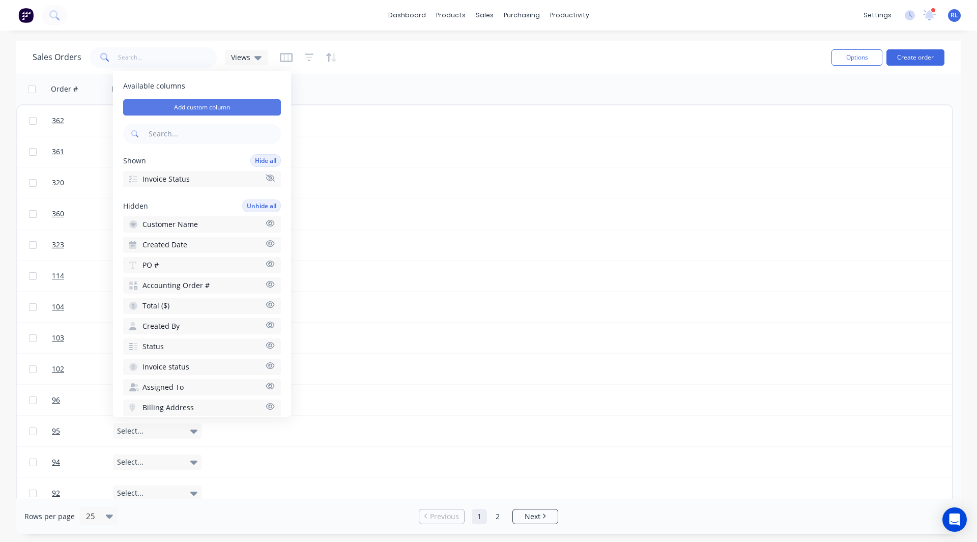
click at [196, 107] on button "Add custom column" at bounding box center [202, 107] width 158 height 16
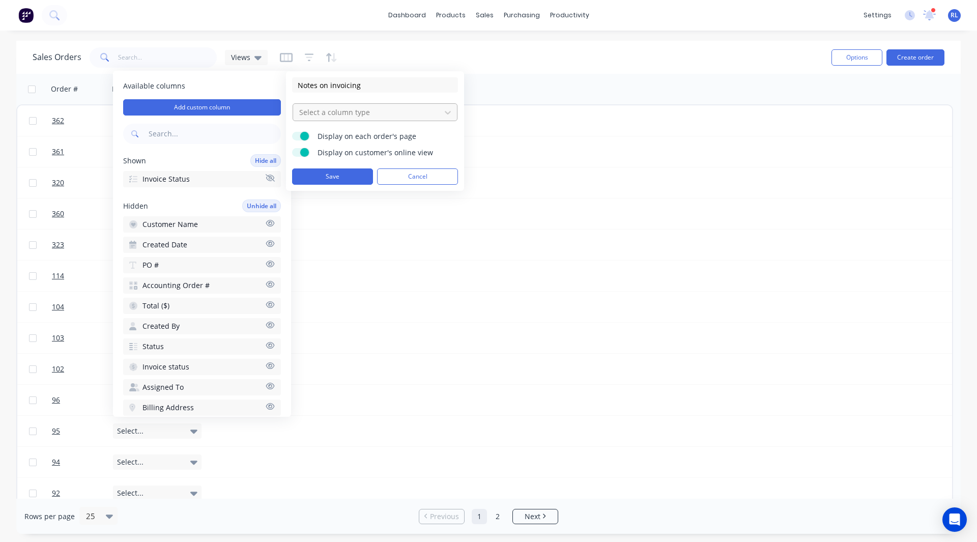
type input "Notes on invoicing"
click at [330, 115] on div at bounding box center [366, 112] width 137 height 13
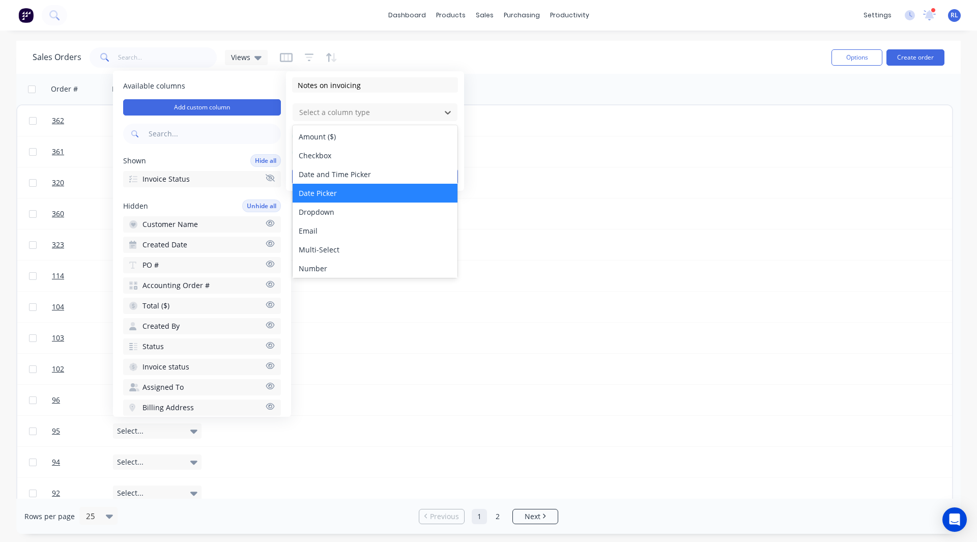
scroll to position [59, 0]
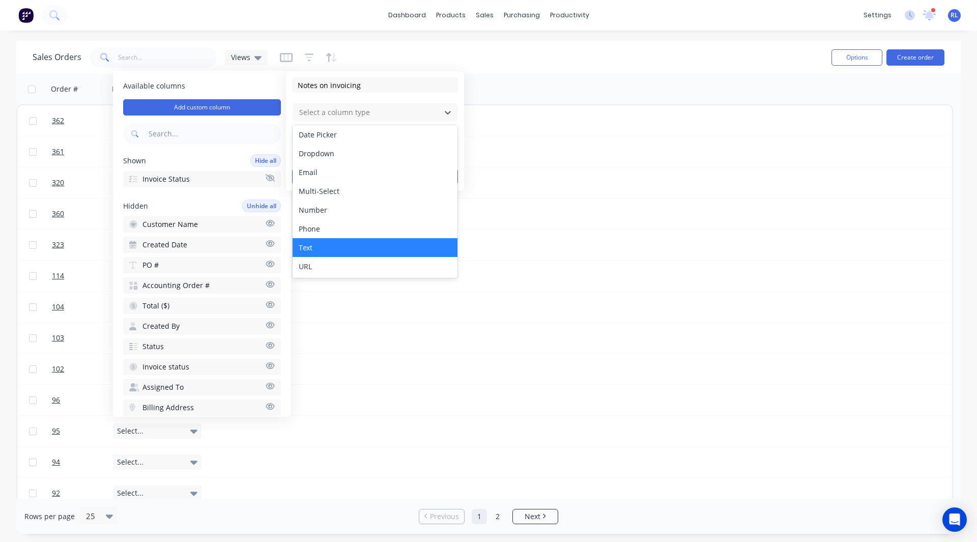
click at [323, 247] on div "Text" at bounding box center [375, 247] width 165 height 19
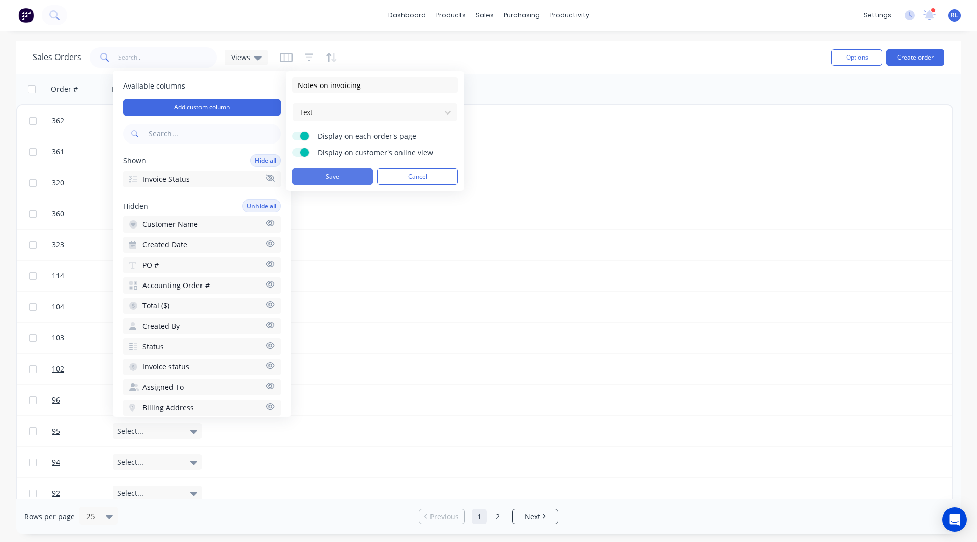
click at [335, 180] on button "Save" at bounding box center [332, 176] width 81 height 16
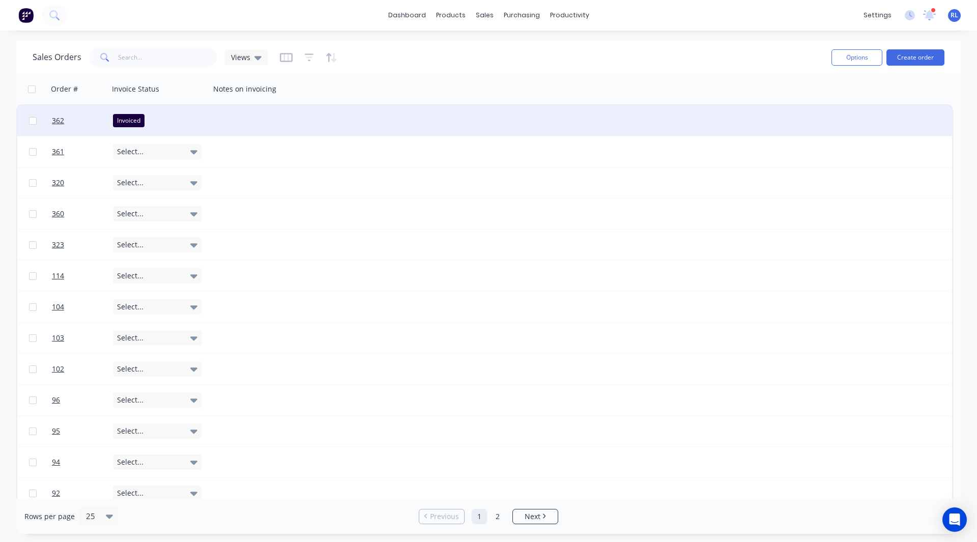
click at [244, 119] on div at bounding box center [272, 120] width 124 height 31
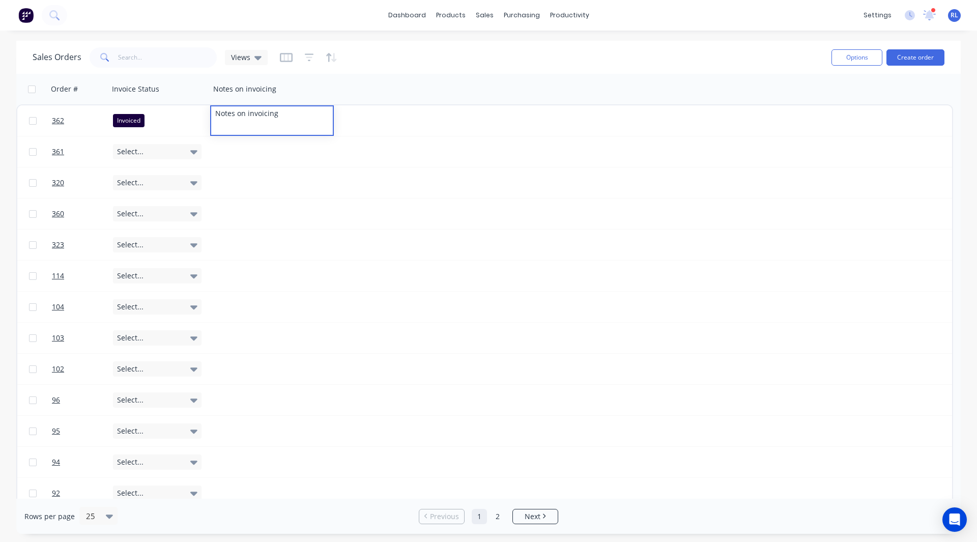
click at [452, 70] on div "Sales Orders Views Options Create order" at bounding box center [488, 57] width 945 height 33
click at [249, 60] on span "Views" at bounding box center [240, 57] width 19 height 11
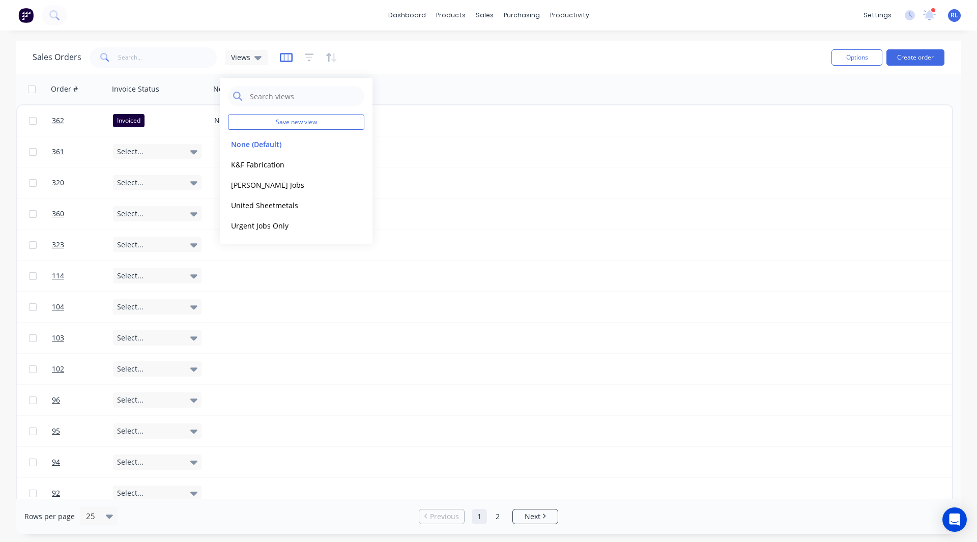
click at [282, 62] on icon "button" at bounding box center [286, 57] width 13 height 9
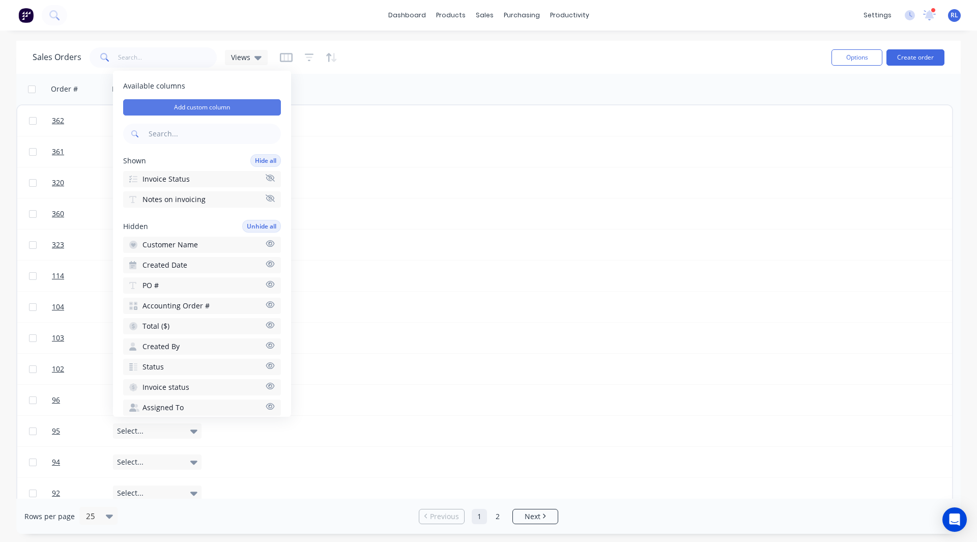
click at [196, 106] on button "Add custom column" at bounding box center [202, 107] width 158 height 16
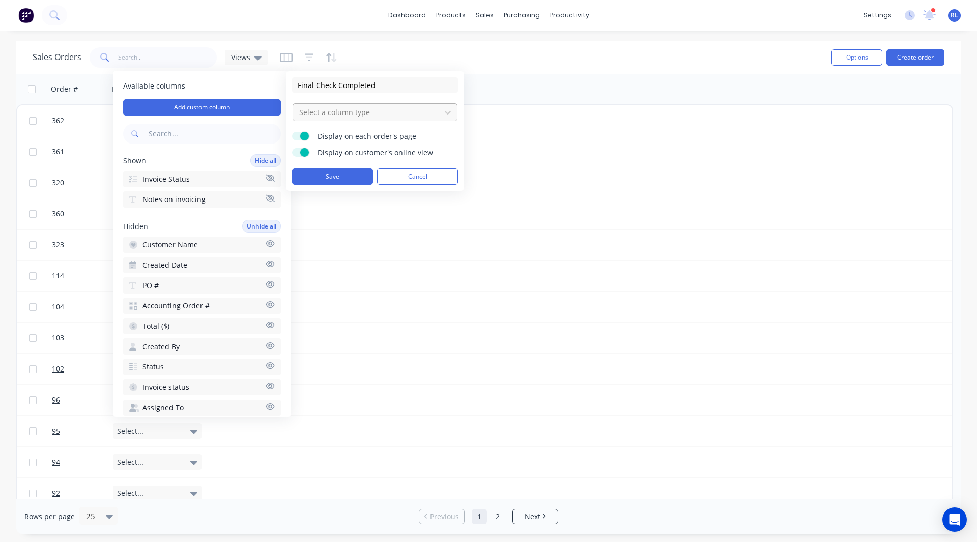
type input "Final Check Completed"
click at [340, 114] on div at bounding box center [366, 112] width 137 height 13
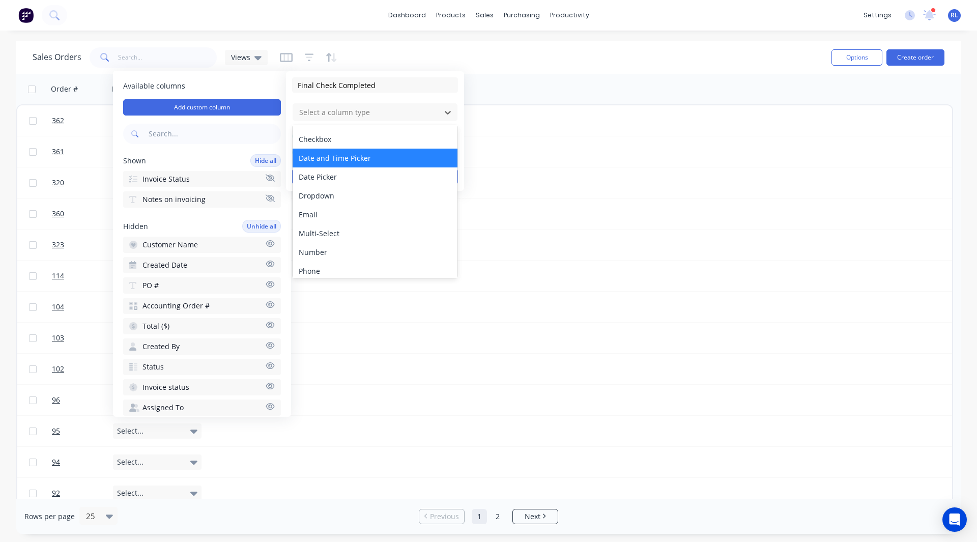
scroll to position [0, 0]
click at [323, 152] on div "Checkbox" at bounding box center [375, 155] width 165 height 19
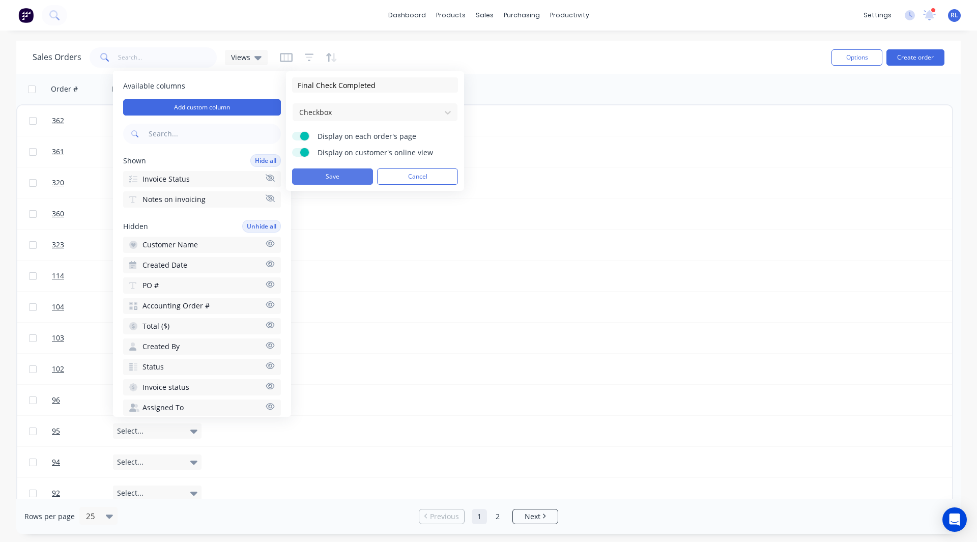
click at [347, 172] on button "Save" at bounding box center [332, 176] width 81 height 16
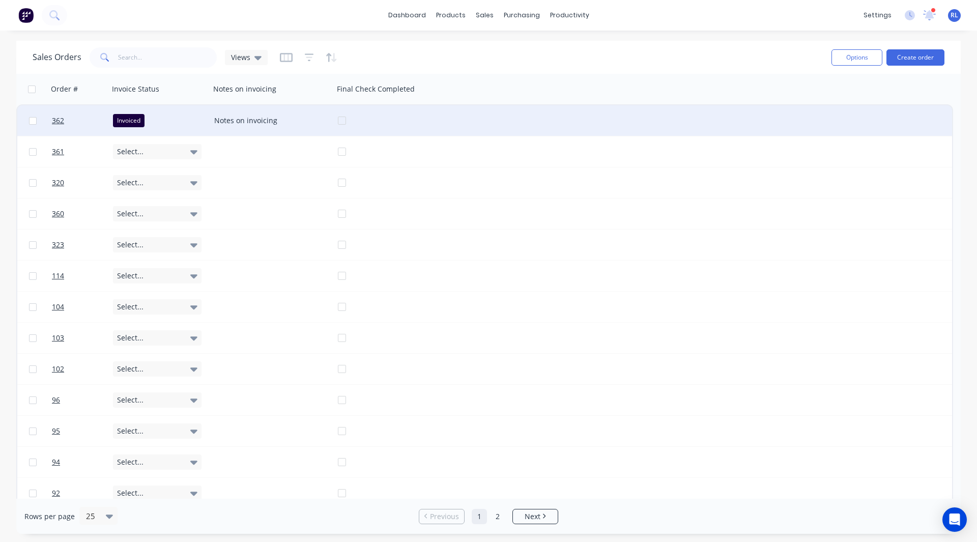
click at [339, 120] on div at bounding box center [408, 120] width 140 height 31
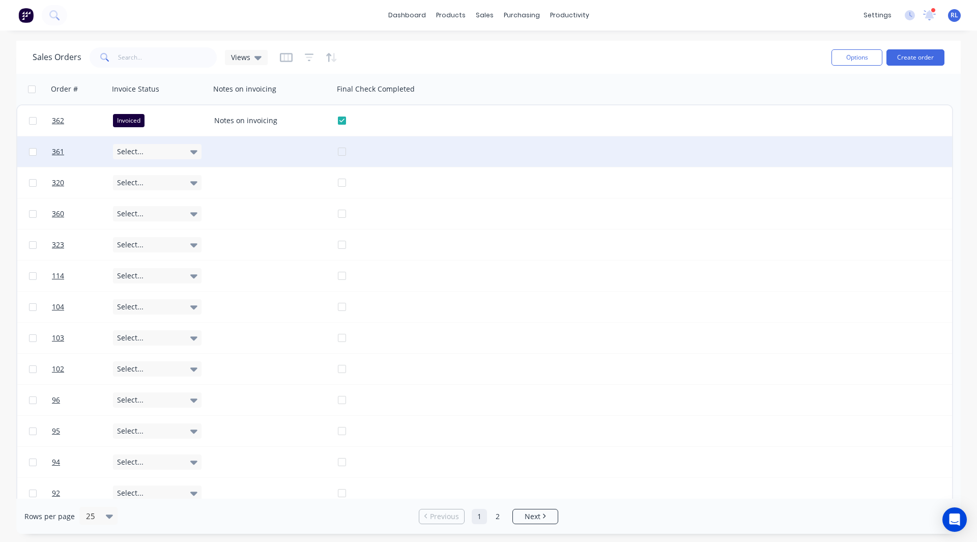
click at [342, 150] on div at bounding box center [408, 151] width 140 height 31
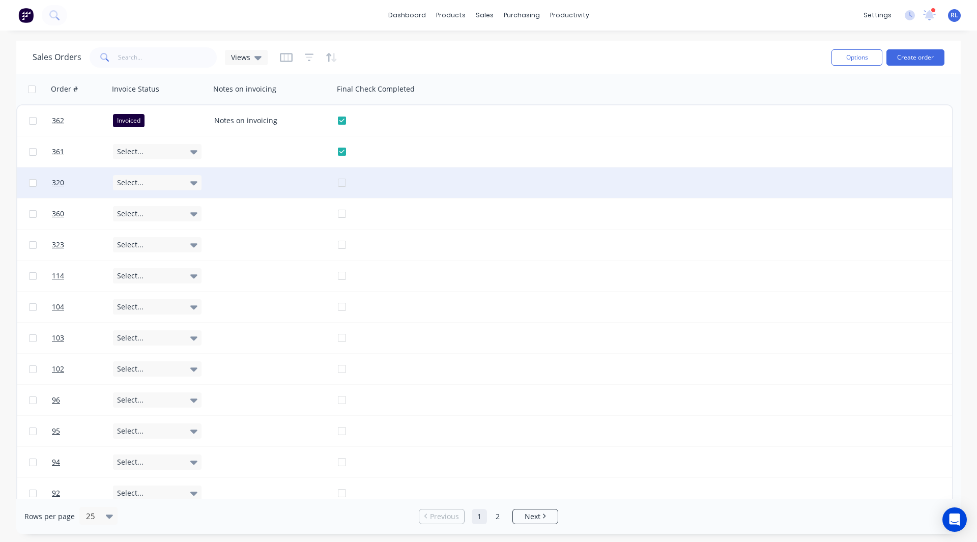
click at [342, 182] on div at bounding box center [408, 182] width 140 height 31
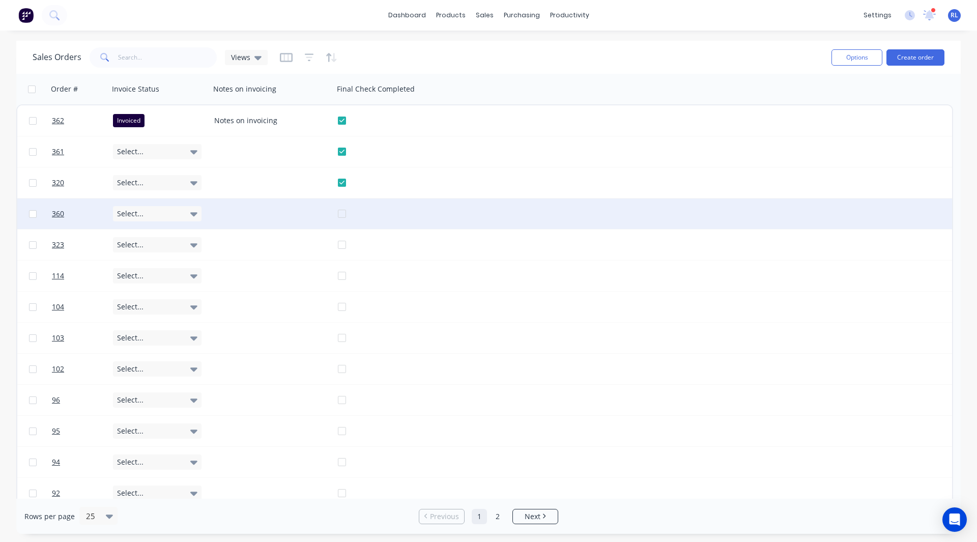
click at [346, 214] on div at bounding box center [408, 213] width 140 height 31
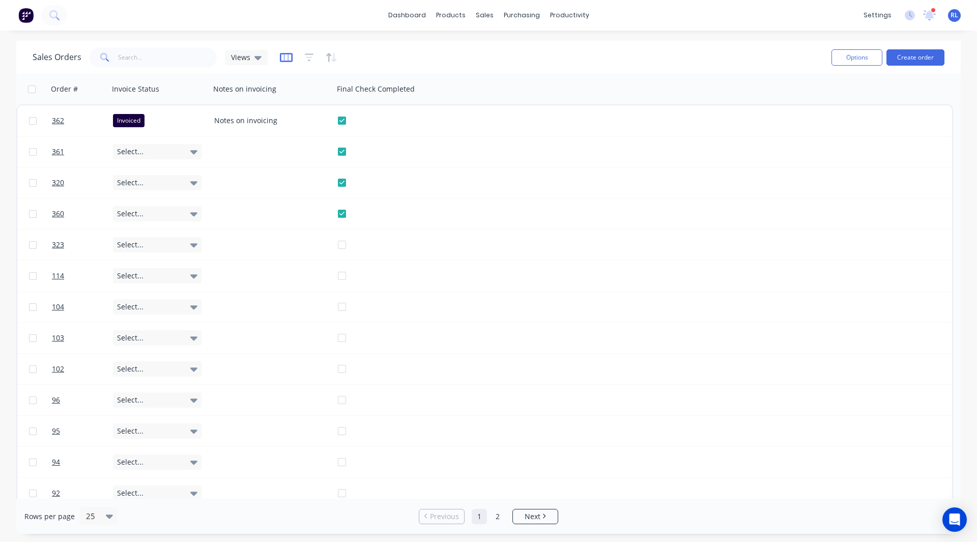
click at [288, 62] on icon "button" at bounding box center [286, 57] width 13 height 9
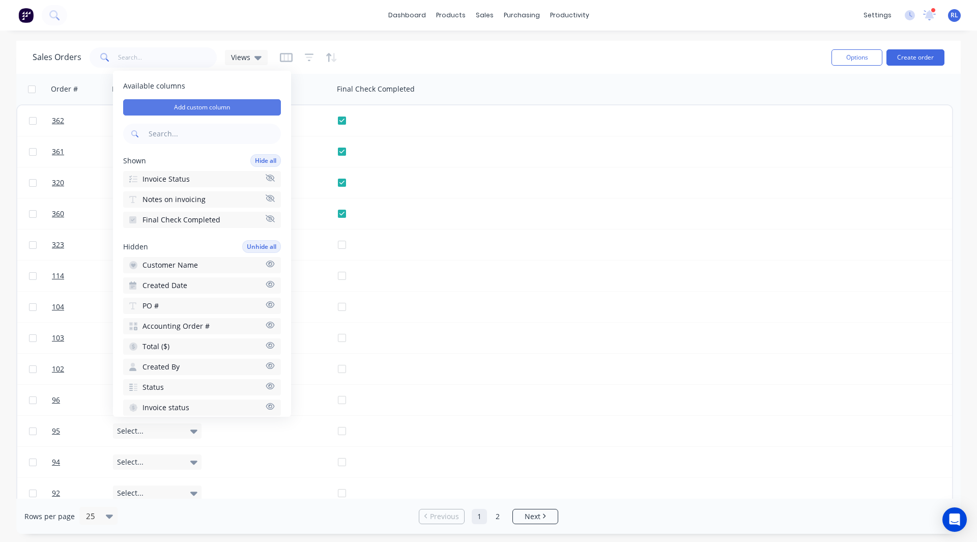
click at [216, 104] on button "Add custom column" at bounding box center [202, 107] width 158 height 16
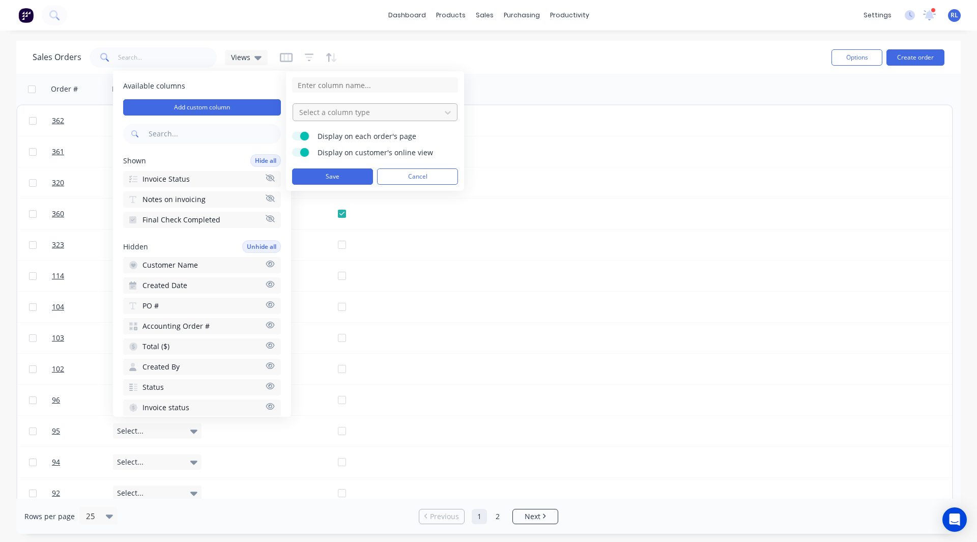
click at [348, 114] on div at bounding box center [366, 112] width 137 height 13
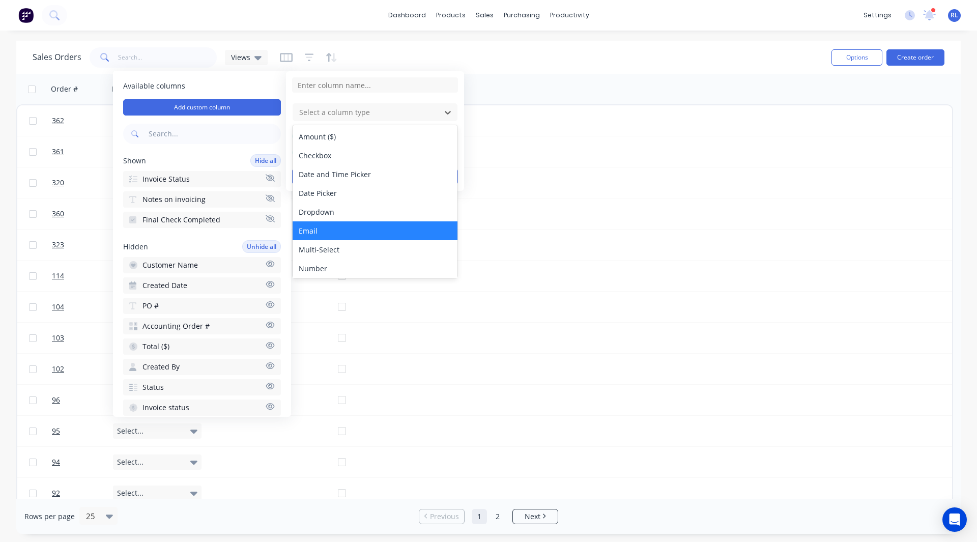
scroll to position [59, 0]
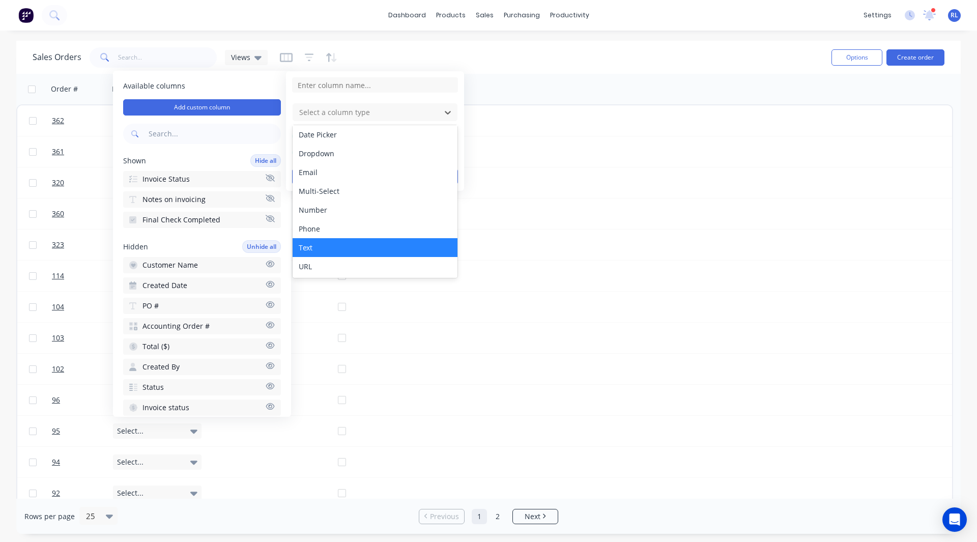
click at [315, 246] on div "Text" at bounding box center [375, 247] width 165 height 19
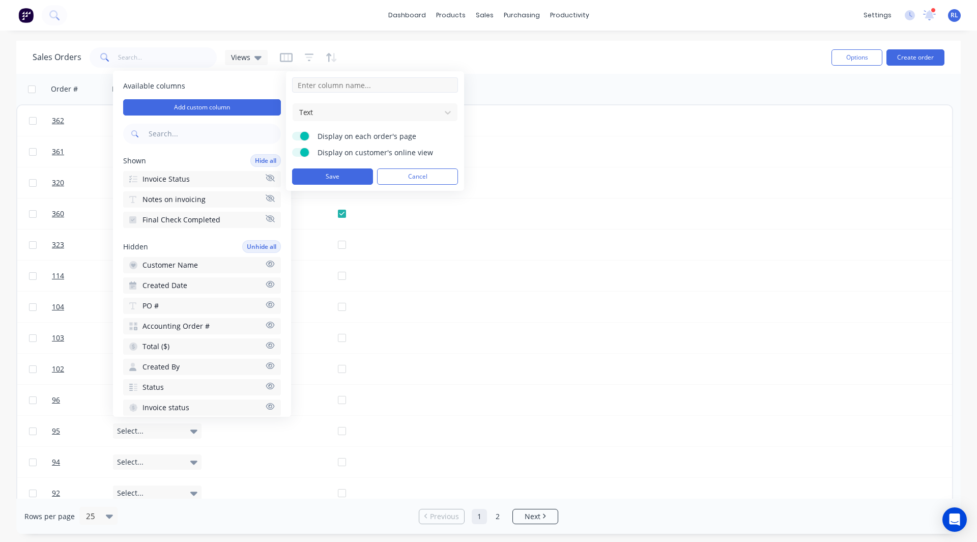
click at [314, 89] on input at bounding box center [375, 84] width 166 height 15
type input "Final Check Completed By User"
click at [316, 113] on div at bounding box center [366, 112] width 137 height 13
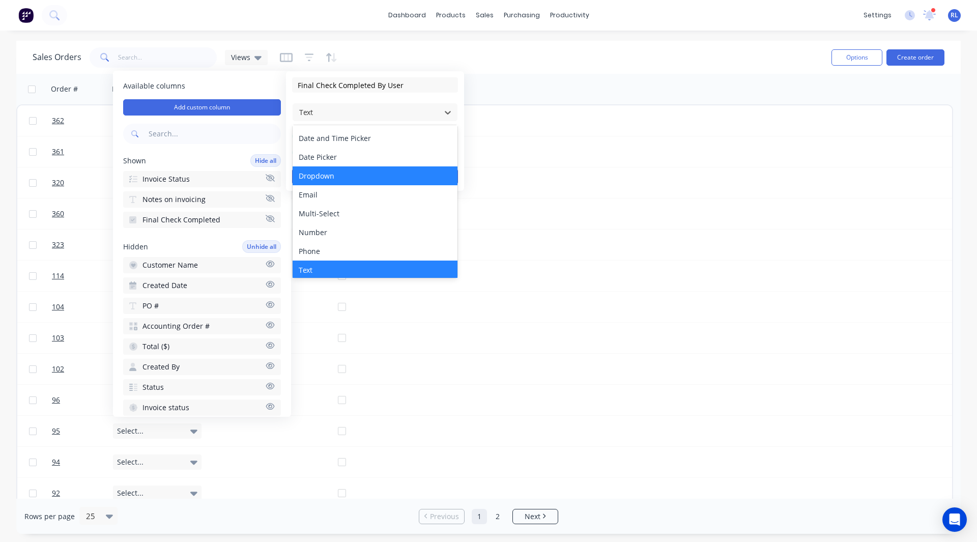
scroll to position [37, 0]
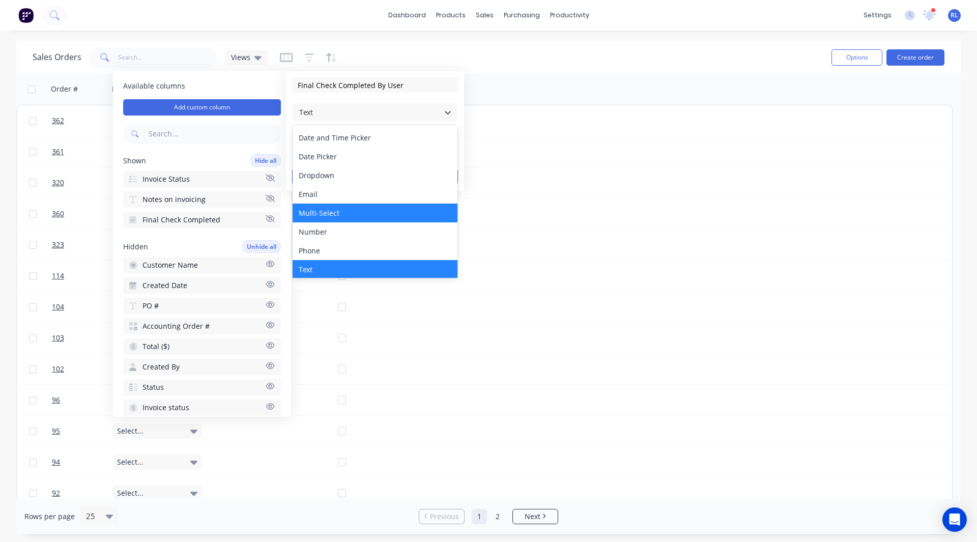
click at [319, 214] on div "Multi-Select" at bounding box center [375, 213] width 165 height 19
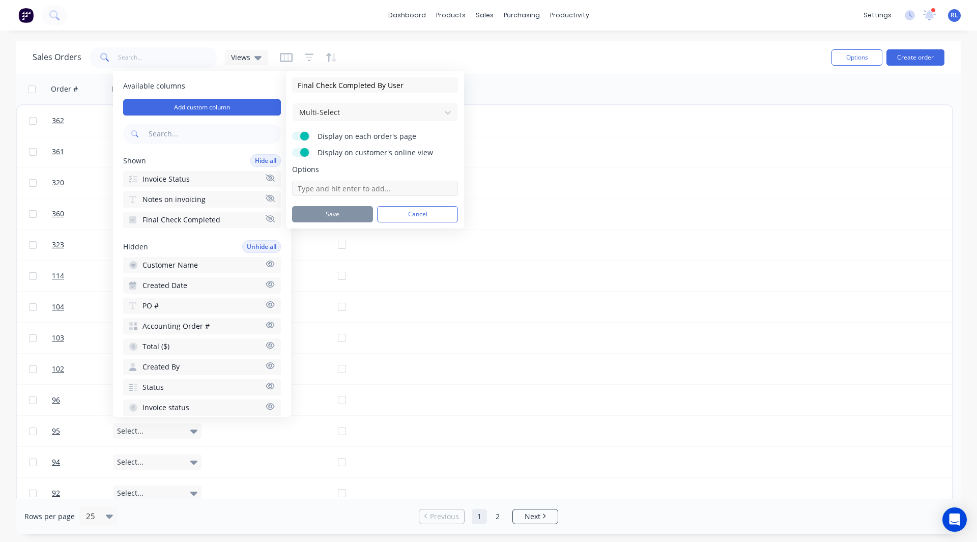
click at [319, 192] on input at bounding box center [375, 188] width 166 height 15
type input "[PERSON_NAME]"
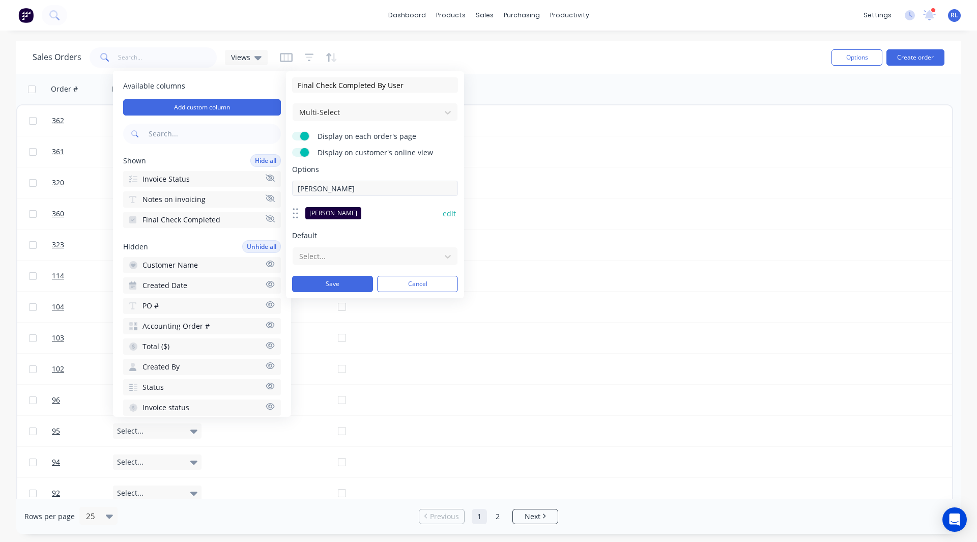
type input "[PERSON_NAME]"
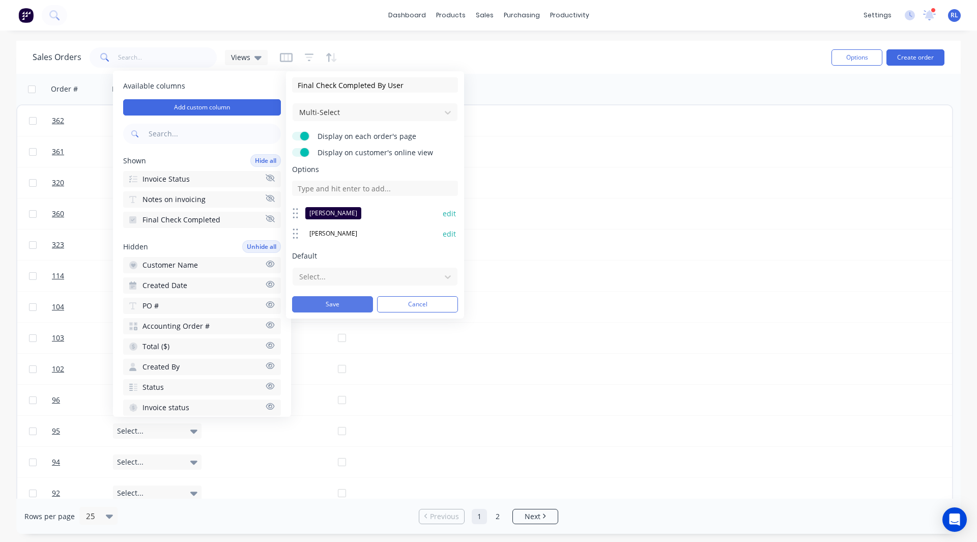
click at [321, 298] on button "Save" at bounding box center [332, 304] width 81 height 16
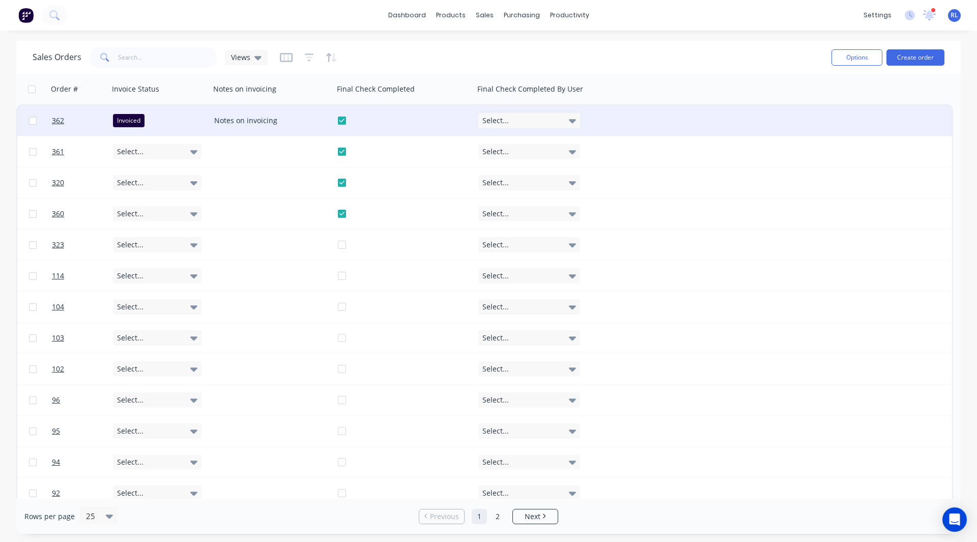
click at [523, 123] on div "Select..." at bounding box center [529, 120] width 102 height 15
click at [511, 149] on button "[PERSON_NAME]" at bounding box center [529, 152] width 102 height 19
click at [601, 43] on div "Sales Orders Views Options Create order" at bounding box center [488, 57] width 945 height 33
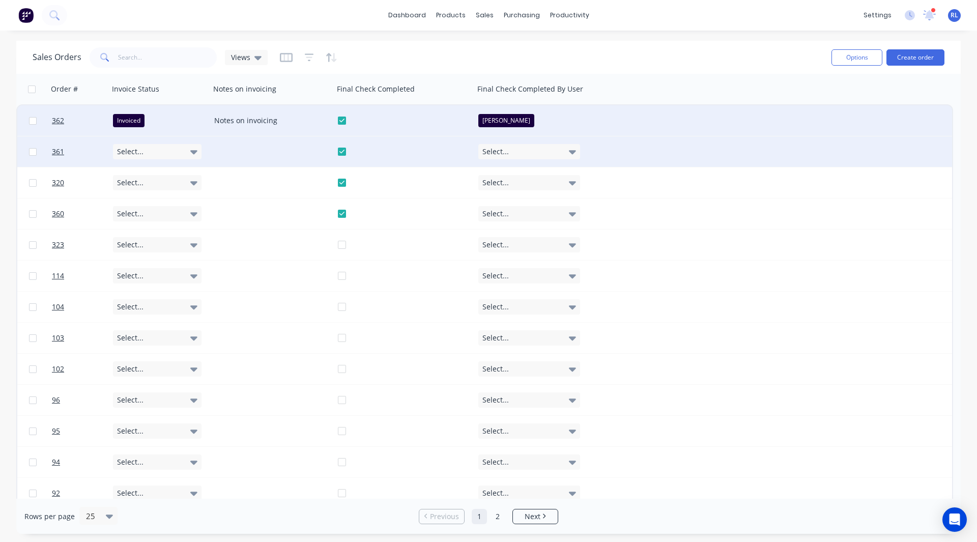
click at [504, 151] on span "Select..." at bounding box center [496, 152] width 26 height 10
click at [499, 201] on div "[PERSON_NAME]" at bounding box center [512, 202] width 56 height 12
click at [553, 48] on div "Sales Orders Views" at bounding box center [428, 57] width 791 height 25
click at [602, 111] on div "Timesheets" at bounding box center [591, 110] width 38 height 9
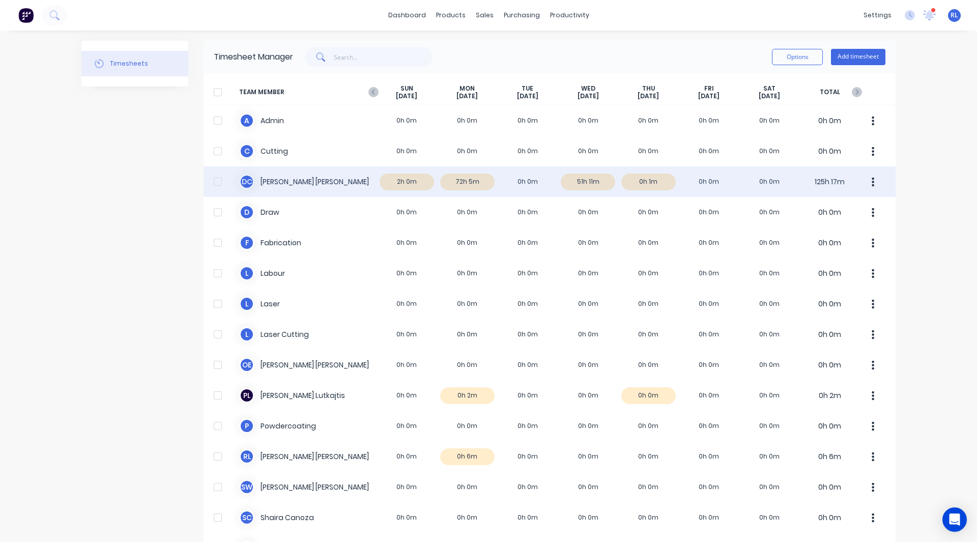
click at [398, 179] on div "D C David Cousley 2h 0m 72h 5m 0h 0m 51h 11m 0h 1m 0h 0m 0h 0m 125h 17m" at bounding box center [550, 181] width 692 height 31
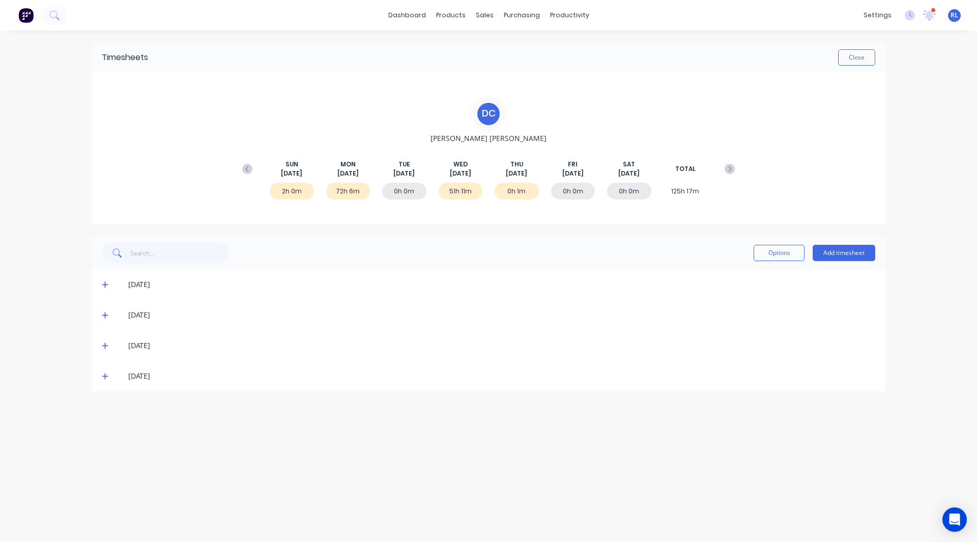
click at [106, 283] on icon at bounding box center [105, 284] width 7 height 7
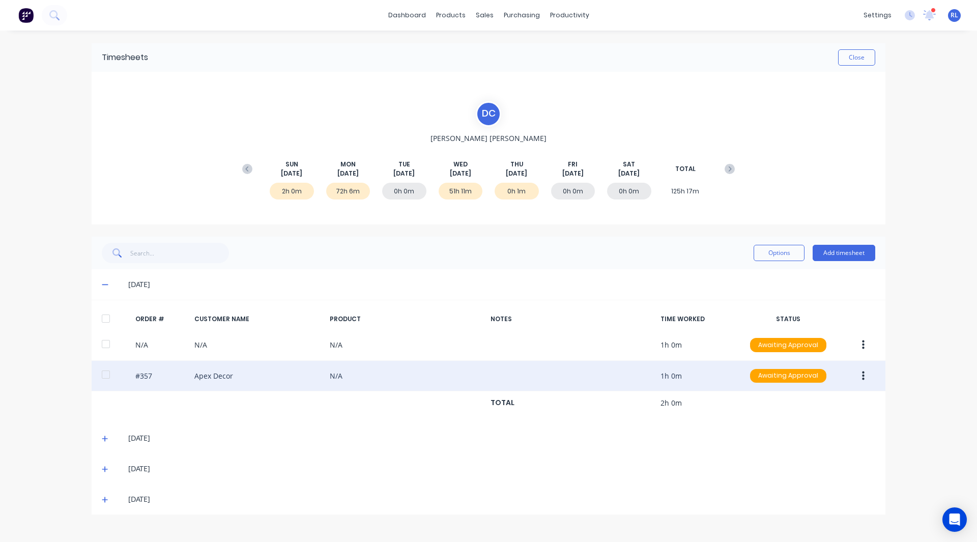
click at [866, 378] on button "button" at bounding box center [864, 376] width 24 height 18
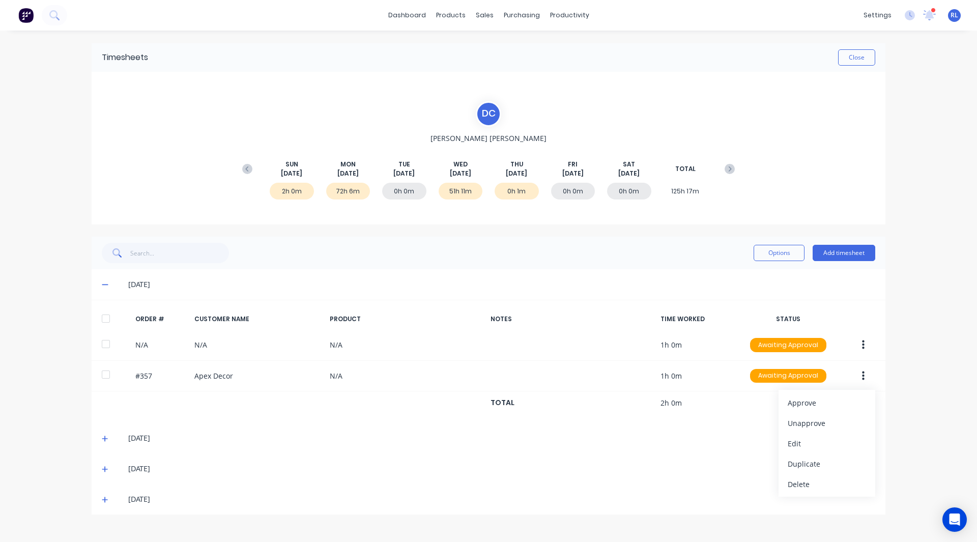
click at [944, 311] on div "dashboard products sales purchasing productivity dashboard products Product Cat…" at bounding box center [488, 271] width 977 height 542
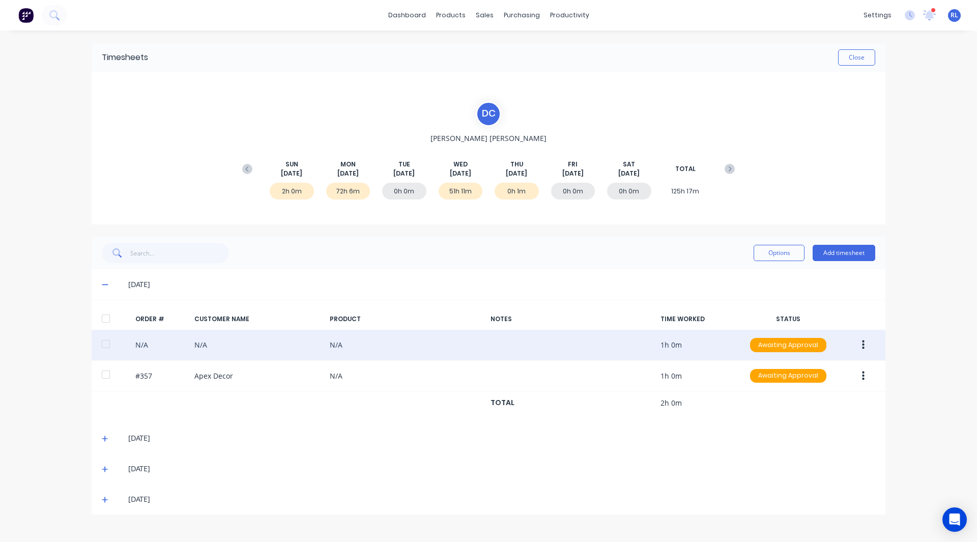
click at [865, 343] on button "button" at bounding box center [864, 345] width 24 height 18
click at [795, 412] on div "Edit" at bounding box center [827, 412] width 78 height 15
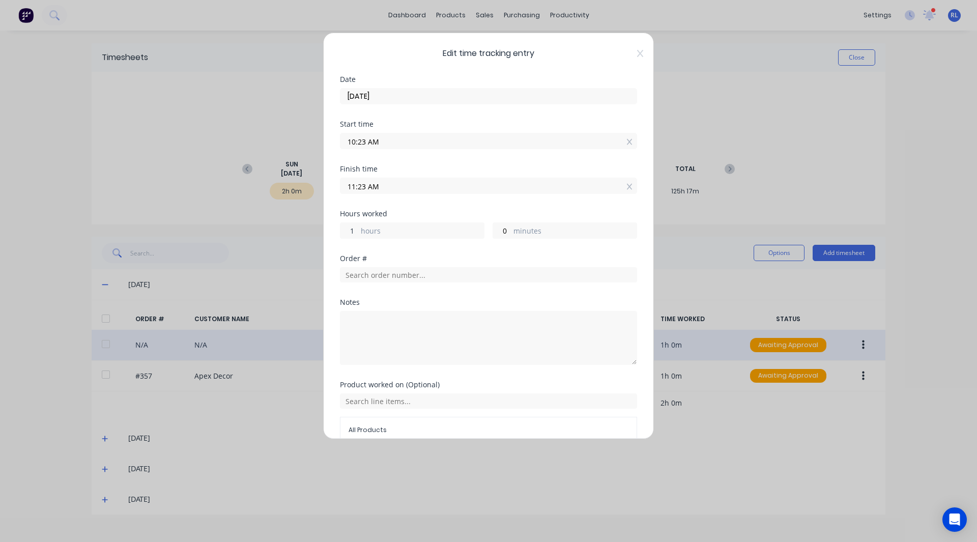
click at [357, 225] on input "1" at bounding box center [350, 230] width 18 height 15
type input "2"
click at [399, 246] on div "Hours worked 2 hours 0 minutes" at bounding box center [488, 232] width 297 height 45
type input "12:23 PM"
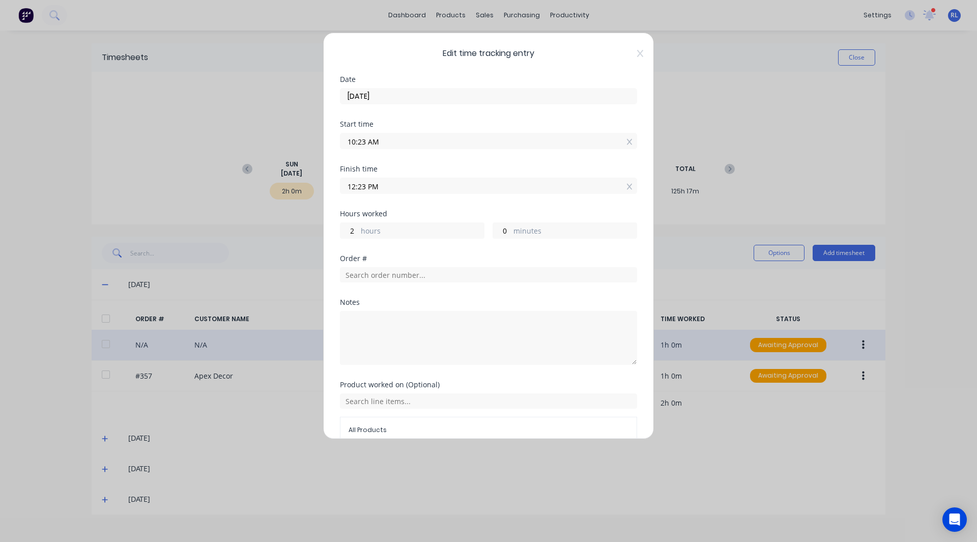
scroll to position [51, 0]
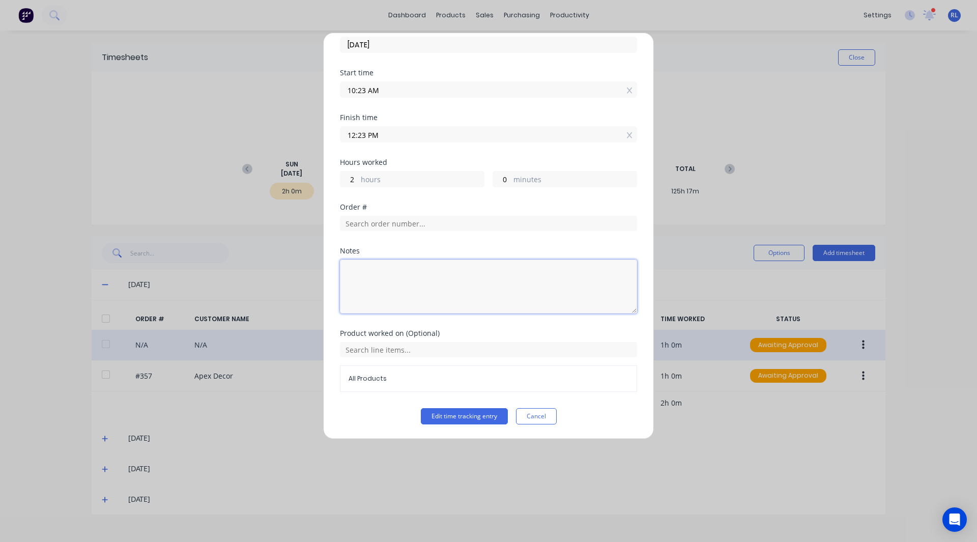
click at [345, 272] on textarea at bounding box center [488, 287] width 297 height 54
type textarea "incorporating time change from Johnny"
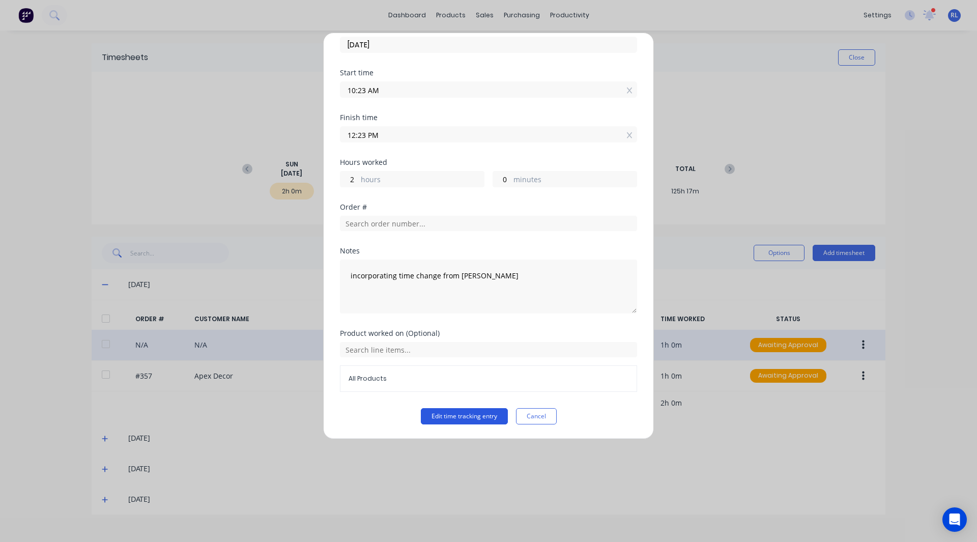
click at [444, 411] on button "Edit time tracking entry" at bounding box center [464, 416] width 87 height 16
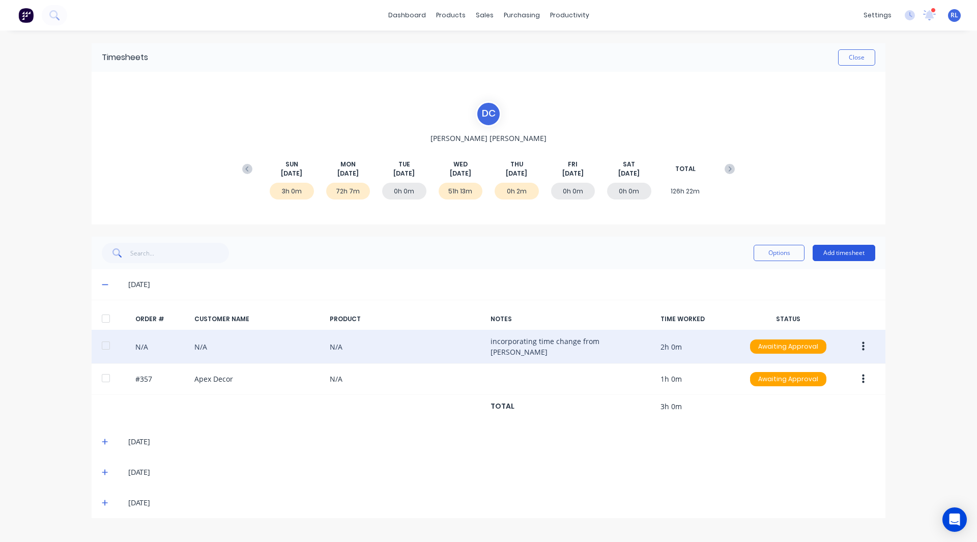
click at [839, 247] on button "Add timesheet" at bounding box center [844, 253] width 63 height 16
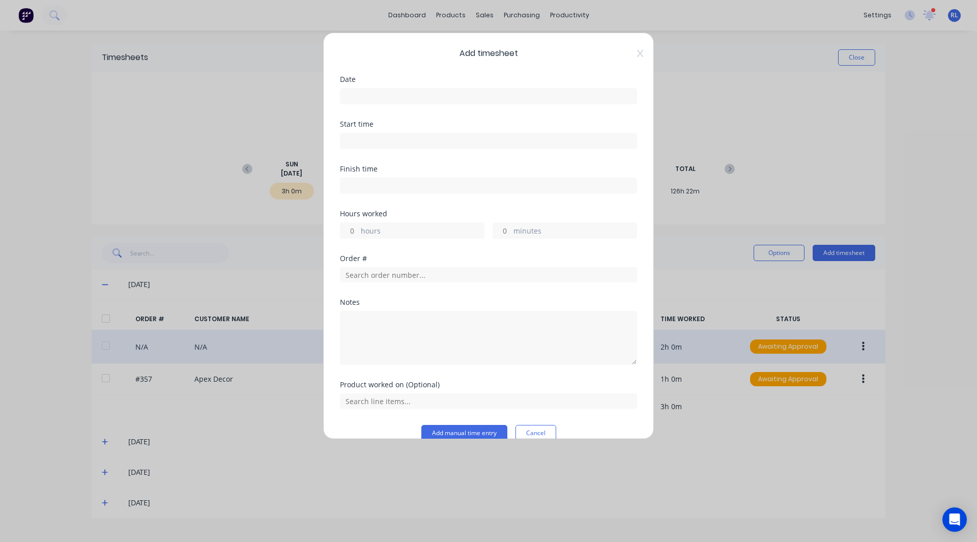
click at [367, 87] on div at bounding box center [488, 95] width 297 height 19
click at [366, 89] on input at bounding box center [489, 96] width 296 height 15
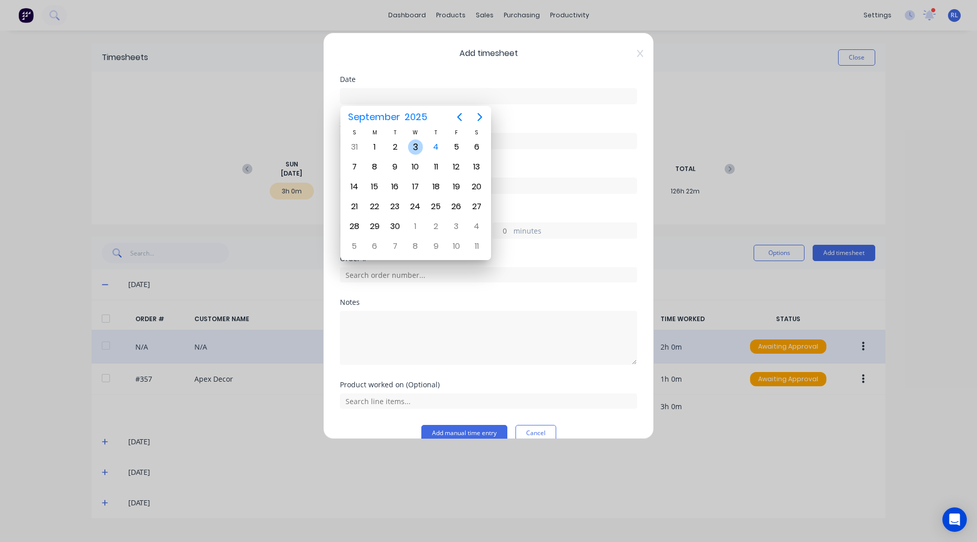
click at [419, 143] on div "3" at bounding box center [415, 146] width 15 height 15
type input "[DATE]"
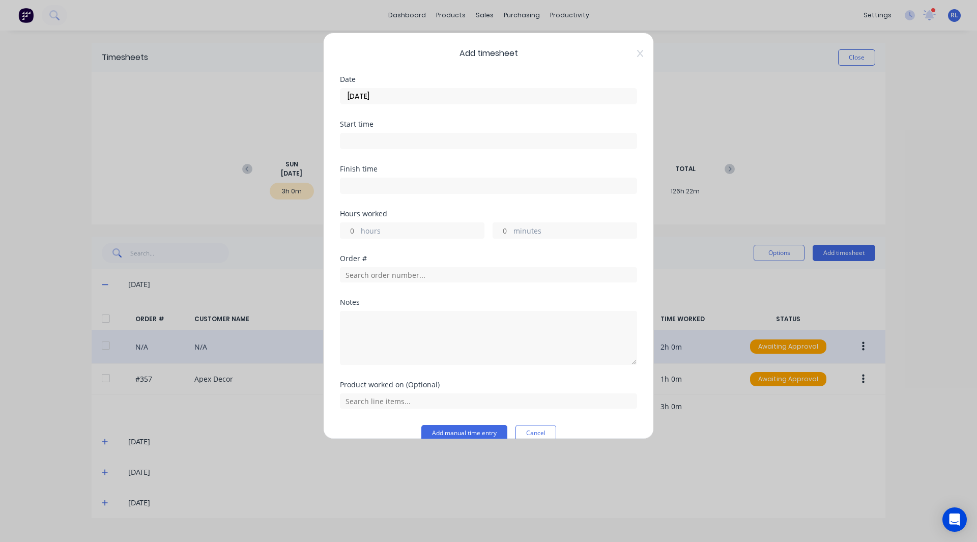
click at [370, 141] on input at bounding box center [489, 140] width 296 height 15
type input "09:30 AM"
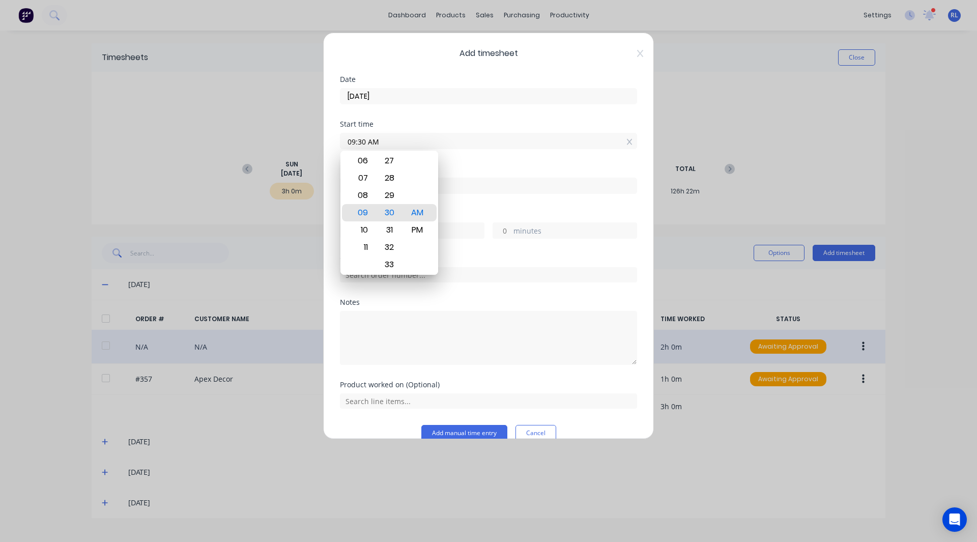
click at [478, 160] on div "Start time 09:30 AM" at bounding box center [488, 143] width 297 height 45
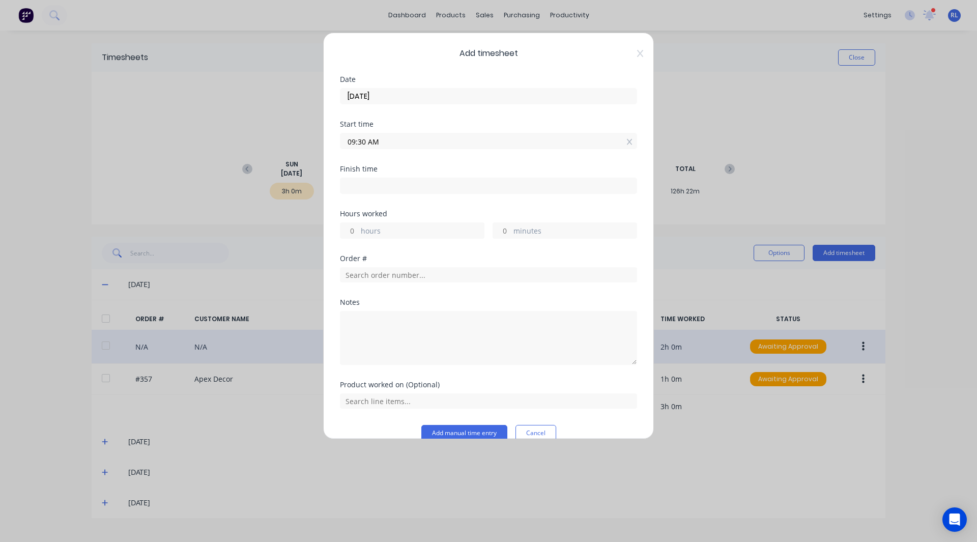
click at [358, 188] on input at bounding box center [489, 185] width 296 height 15
type input "09:30 AM"
type input "0"
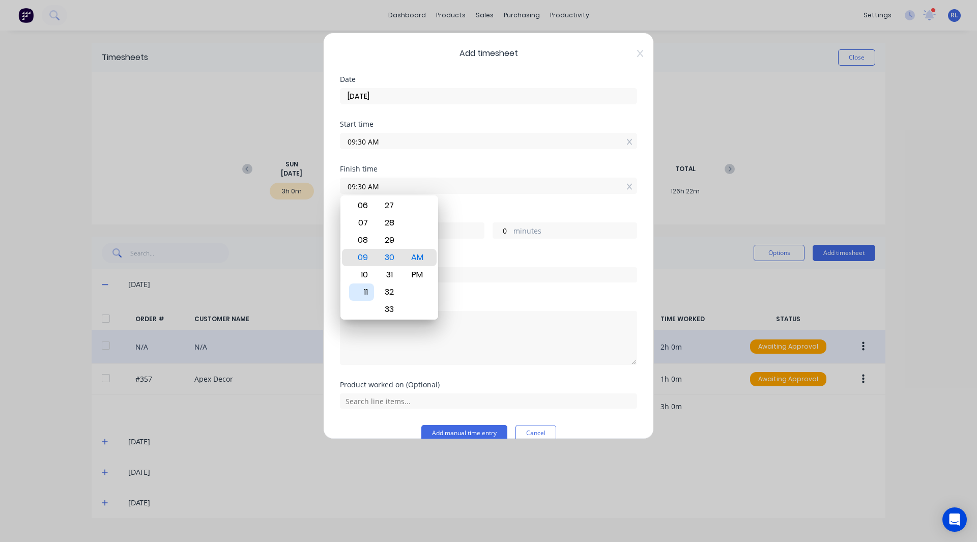
click at [363, 292] on div "11" at bounding box center [361, 291] width 25 height 17
type input "11:30 AM"
type input "2"
click at [479, 206] on div "Finish time 11:30 AM" at bounding box center [488, 187] width 297 height 45
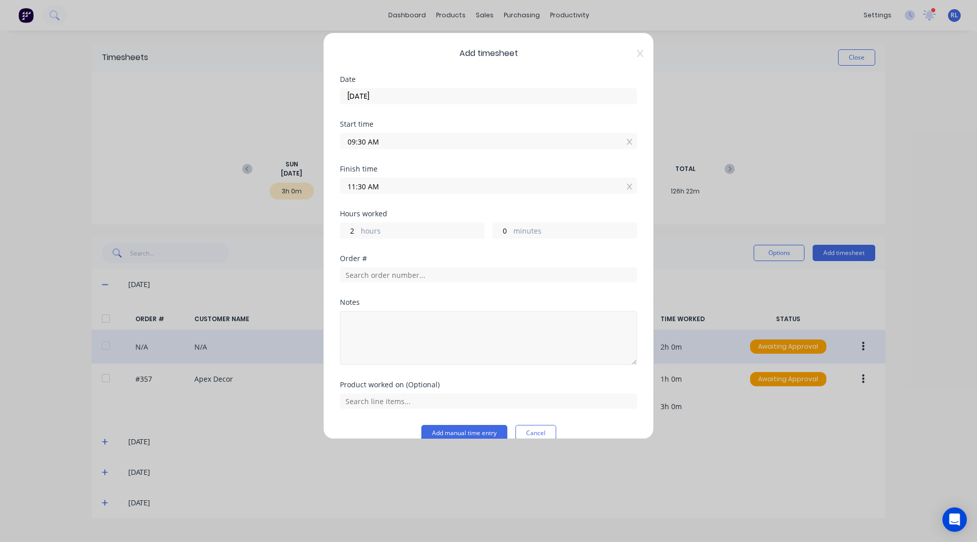
scroll to position [17, 0]
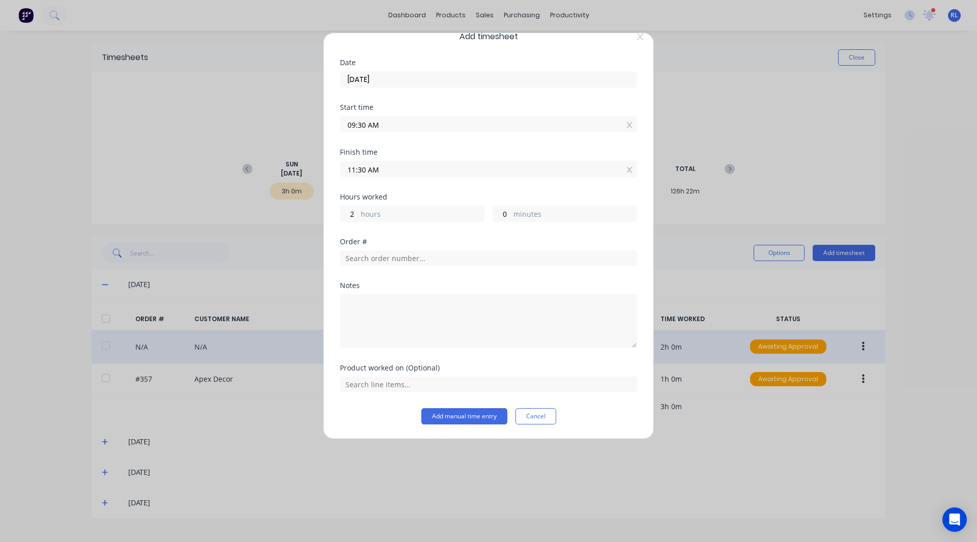
click at [357, 282] on div "Notes" at bounding box center [488, 285] width 297 height 7
click at [356, 300] on textarea at bounding box center [488, 321] width 297 height 54
type textarea "amending time entry for Johnny"
click at [356, 387] on input "text" at bounding box center [488, 384] width 297 height 15
click at [345, 282] on div "Notes" at bounding box center [488, 285] width 297 height 7
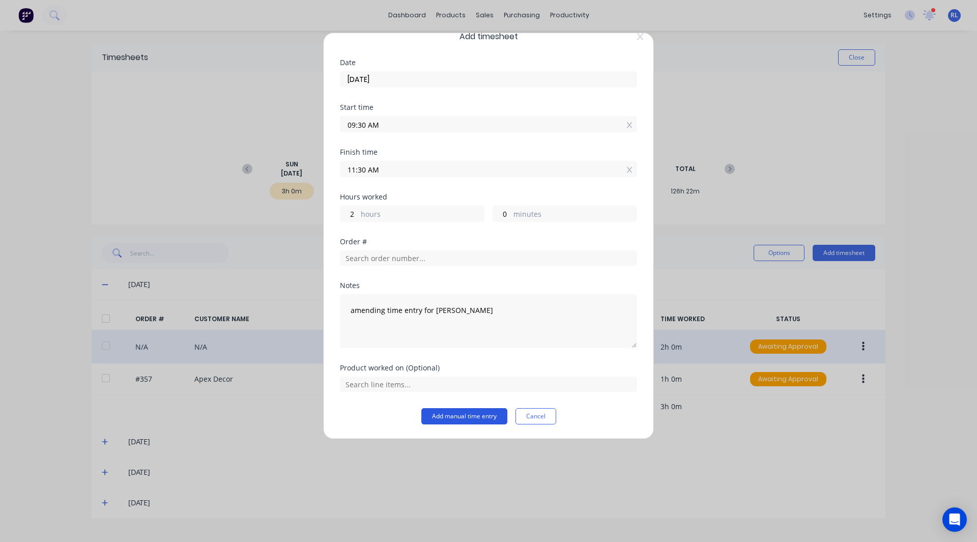
click at [476, 412] on button "Add manual time entry" at bounding box center [464, 416] width 86 height 16
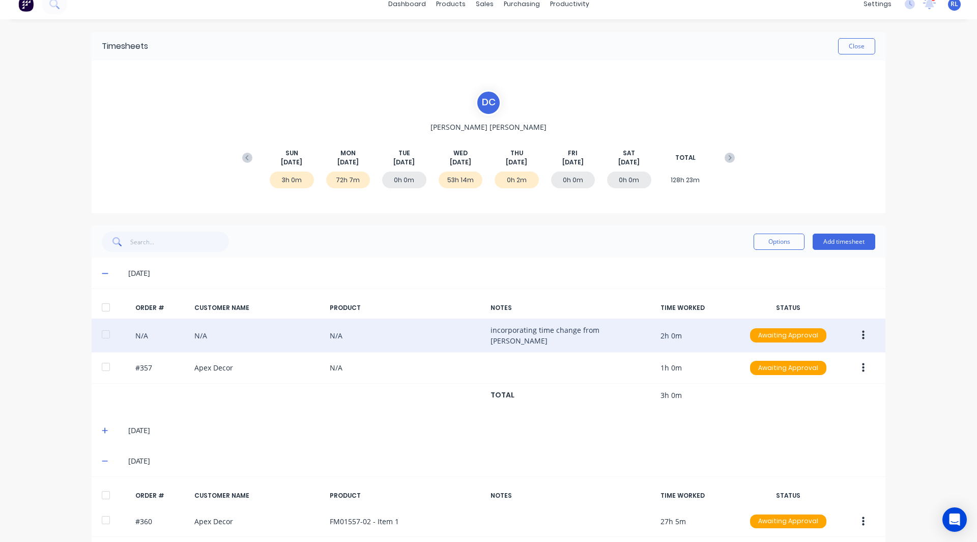
scroll to position [0, 0]
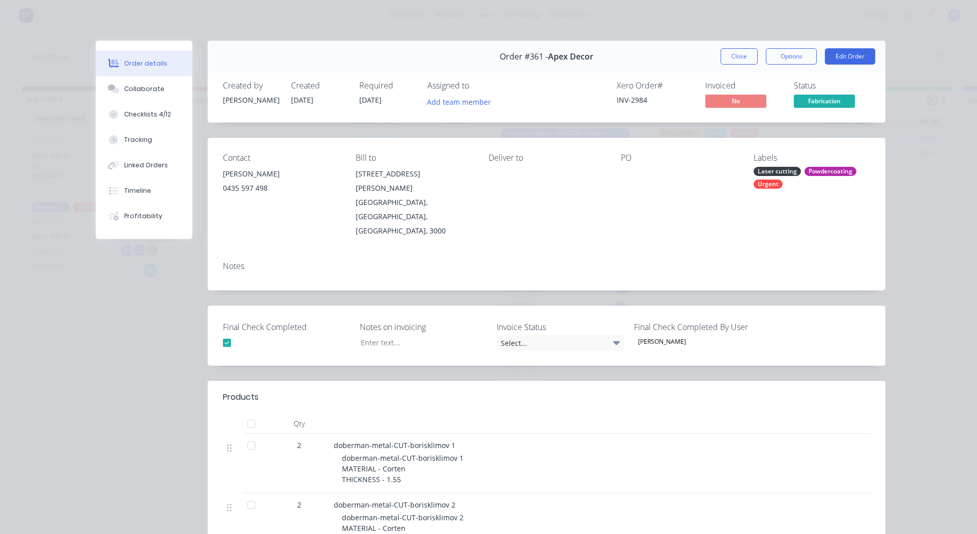
click at [143, 87] on div "Collaborate" at bounding box center [144, 88] width 40 height 9
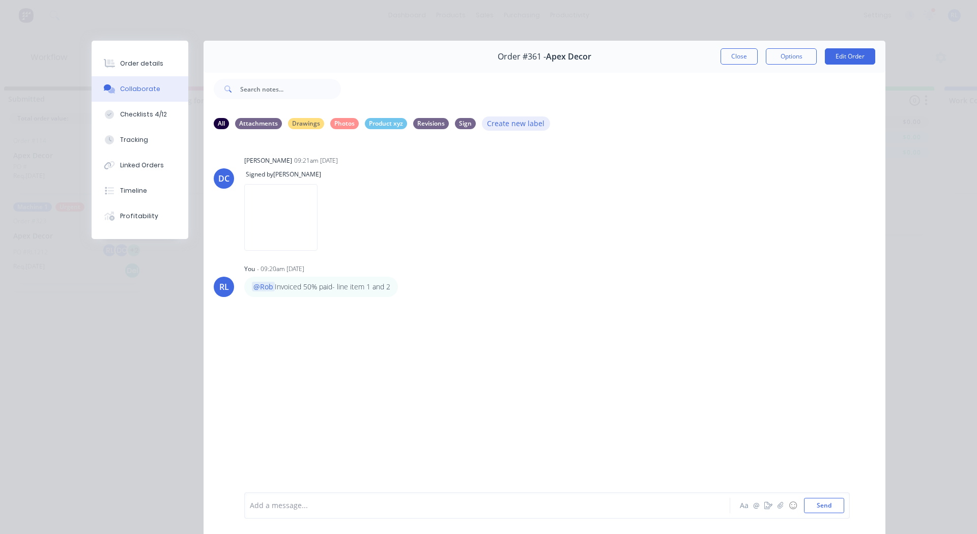
click at [507, 123] on button "Create new label" at bounding box center [516, 124] width 68 height 14
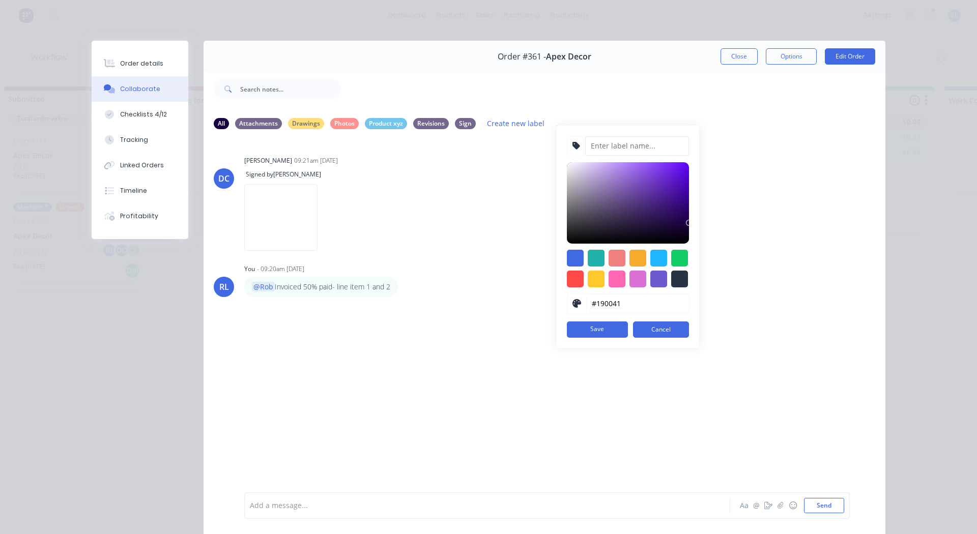
click at [603, 146] on input at bounding box center [637, 145] width 104 height 19
type input "[PERSON_NAME];s Files"
click at [590, 329] on button "Save" at bounding box center [597, 330] width 61 height 16
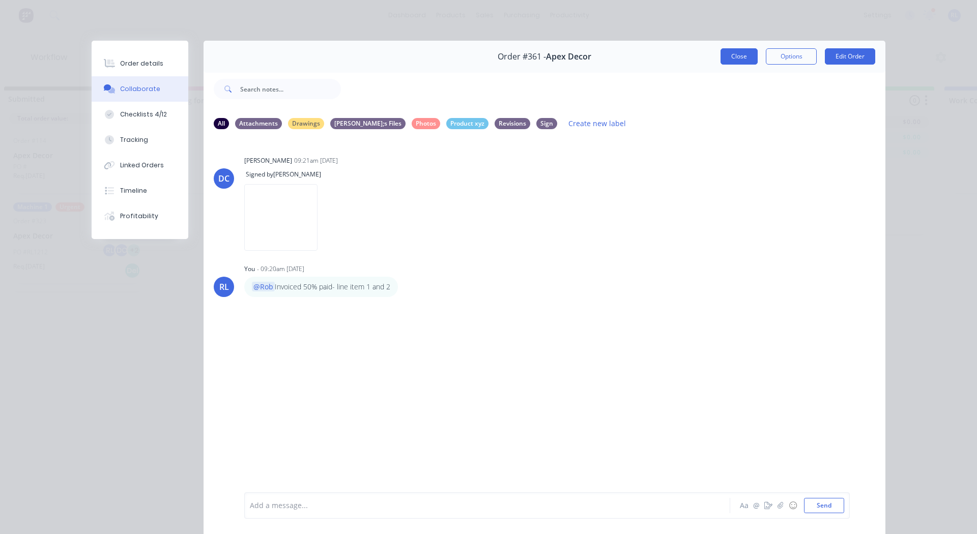
click at [746, 60] on button "Close" at bounding box center [739, 56] width 37 height 16
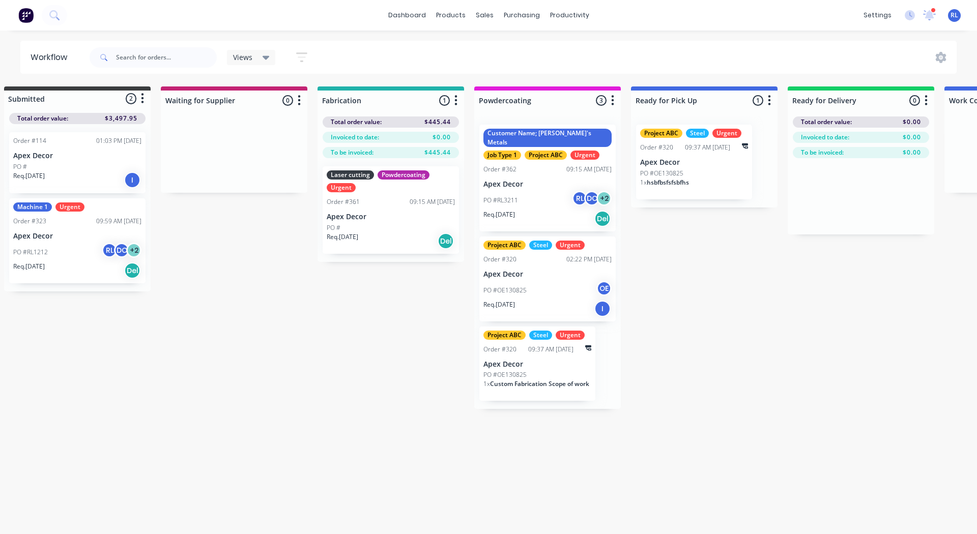
drag, startPoint x: 457, startPoint y: 97, endPoint x: 455, endPoint y: 103, distance: 6.4
click at [455, 103] on icon "button" at bounding box center [456, 100] width 3 height 13
click at [403, 137] on button "Notifications" at bounding box center [411, 139] width 102 height 17
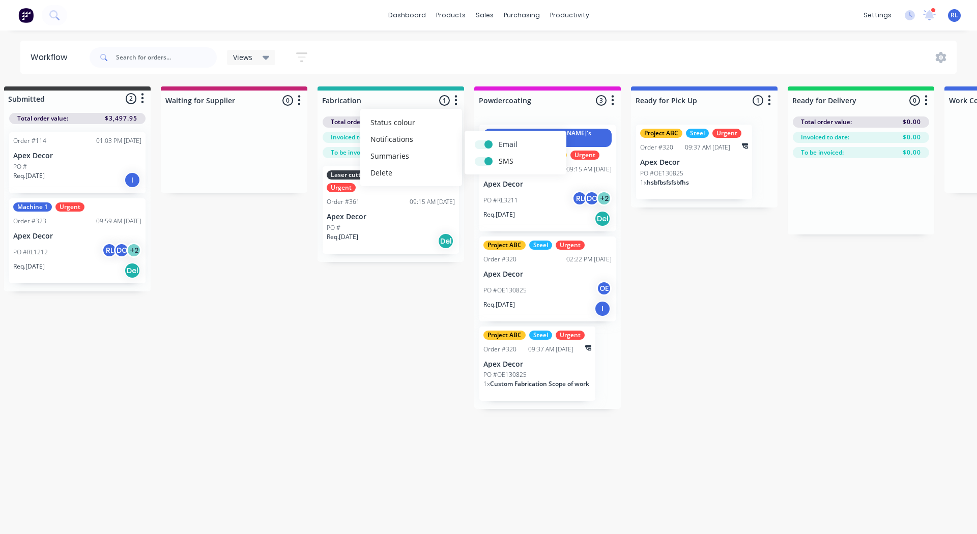
click at [499, 139] on label at bounding box center [499, 139] width 0 height 0
click at [483, 143] on input "checkbox" at bounding box center [479, 144] width 8 height 10
checkbox input "false"
click at [499, 156] on label at bounding box center [499, 156] width 0 height 0
click at [481, 157] on input "checkbox" at bounding box center [479, 161] width 8 height 10
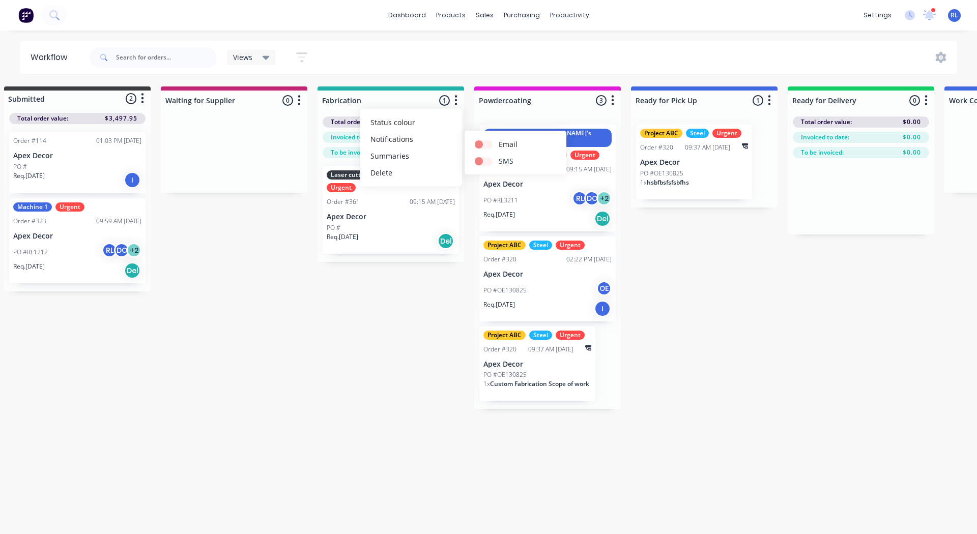
checkbox input "false"
click at [499, 139] on label at bounding box center [499, 139] width 0 height 0
click at [482, 145] on input "checkbox" at bounding box center [479, 144] width 8 height 10
checkbox input "true"
click at [499, 156] on label at bounding box center [499, 156] width 0 height 0
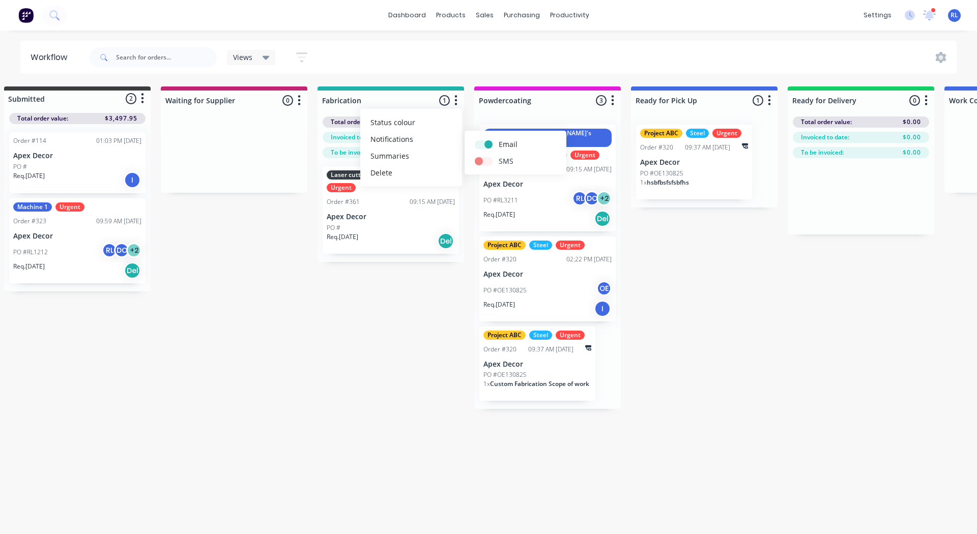
click at [483, 164] on input "checkbox" at bounding box center [479, 161] width 8 height 10
checkbox input "true"
click at [401, 319] on div "Submitted 2 Status colour #3A3C3E hex #3A3C3E Save Cancel Summaries Total order…" at bounding box center [676, 248] width 1402 height 323
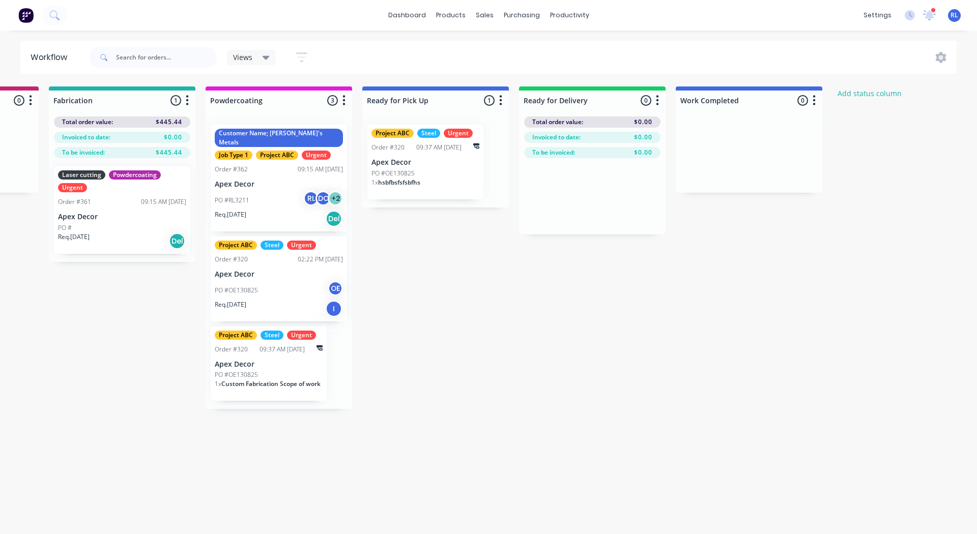
scroll to position [0, 287]
click at [656, 95] on icon "button" at bounding box center [657, 100] width 3 height 13
click at [597, 136] on button "Notifications" at bounding box center [612, 139] width 102 height 17
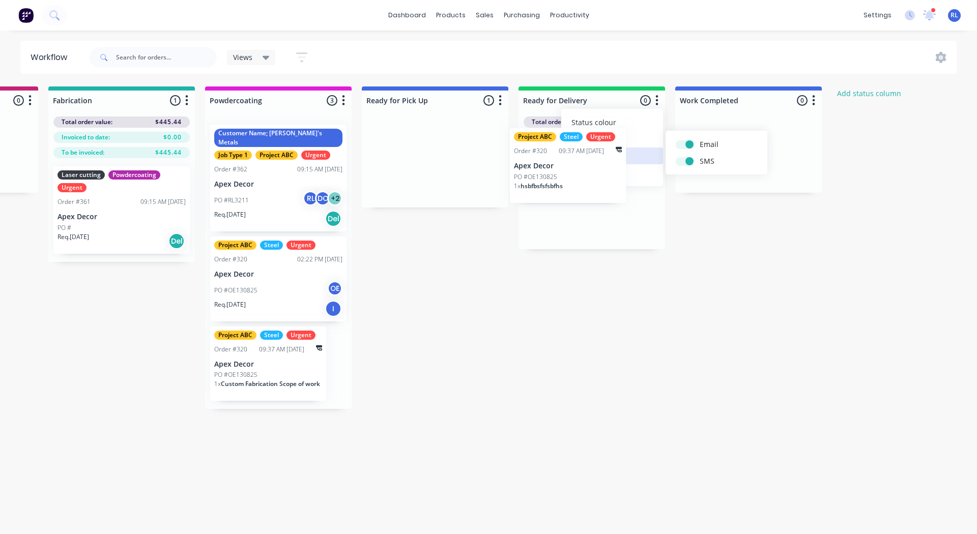
drag, startPoint x: 418, startPoint y: 160, endPoint x: 567, endPoint y: 163, distance: 148.6
click at [567, 163] on div "Submitted 2 Status colour #3A3C3E hex #3A3C3E Save Cancel Summaries Total order…" at bounding box center [406, 248] width 1402 height 323
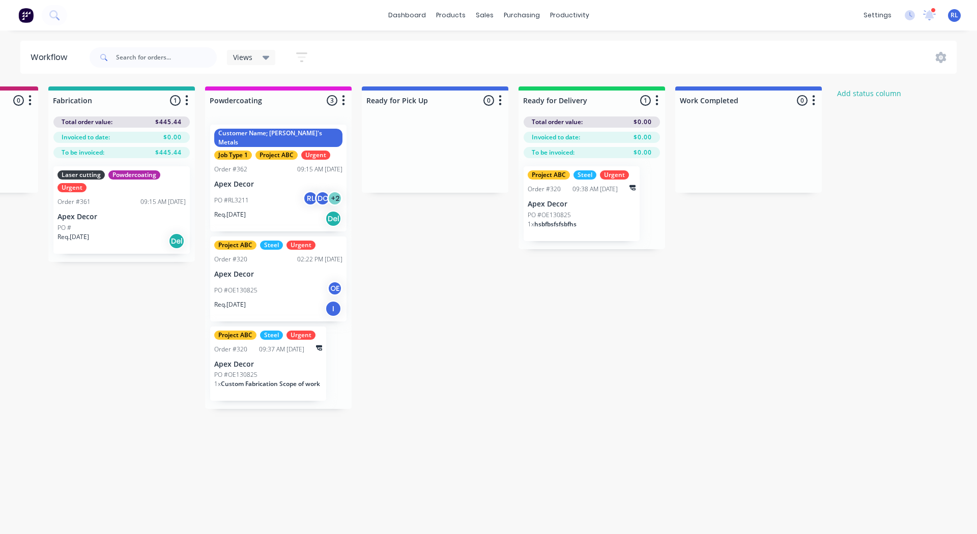
click at [505, 289] on div "Submitted 2 Status colour #3A3C3E hex #3A3C3E Save Cancel Summaries Total order…" at bounding box center [406, 248] width 1402 height 323
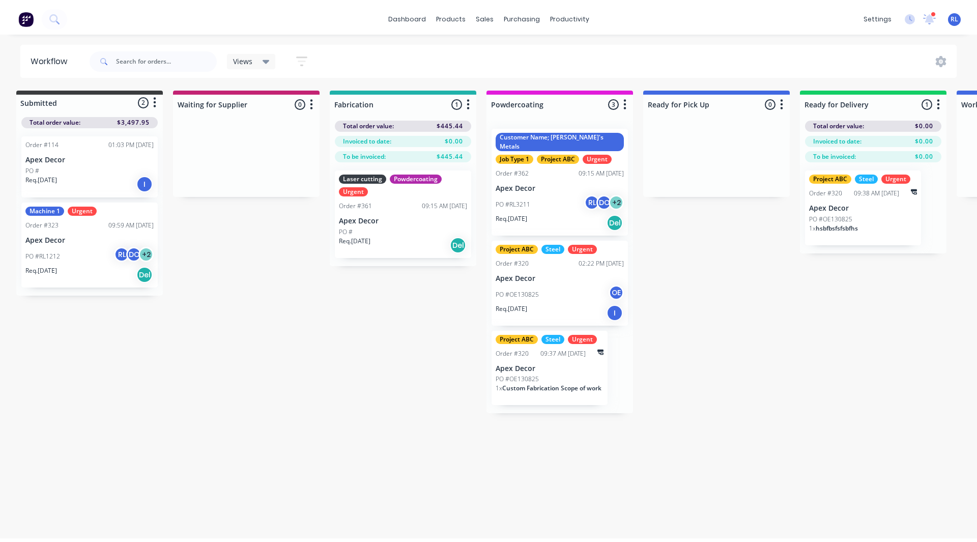
scroll to position [0, 0]
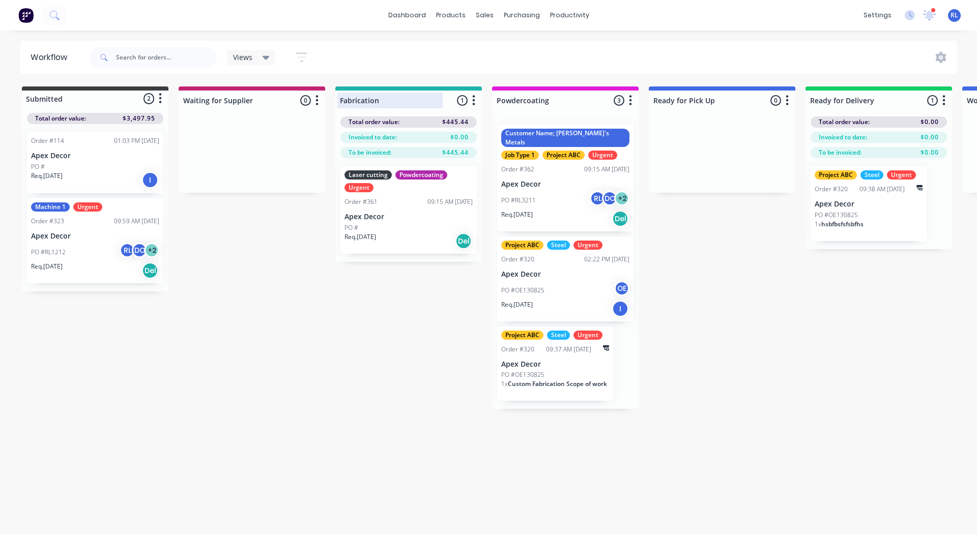
click at [473, 92] on div at bounding box center [408, 101] width 147 height 20
click at [474, 102] on icon "button" at bounding box center [473, 100] width 3 height 13
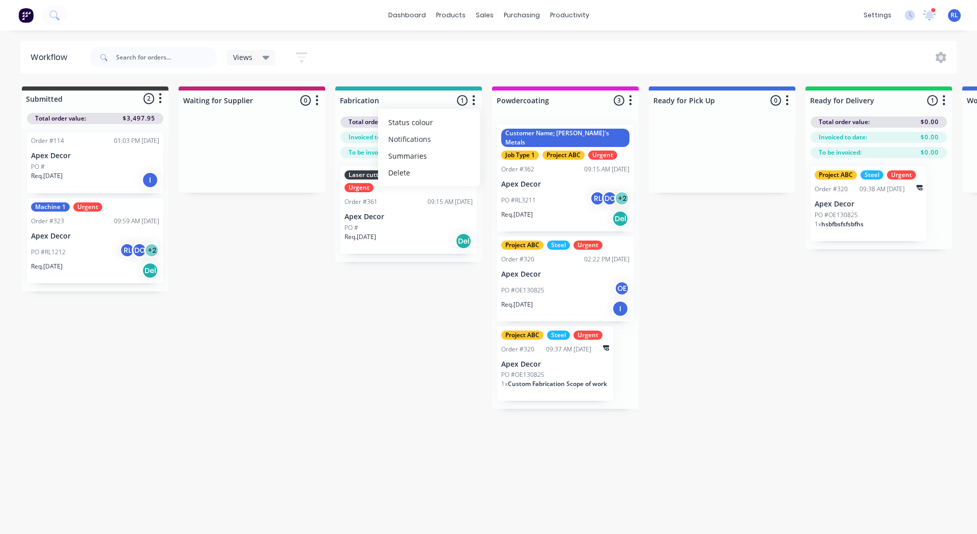
click at [440, 134] on button "Notifications" at bounding box center [429, 139] width 102 height 17
click at [266, 228] on div "Submitted 2 Status colour #3A3C3E hex #3A3C3E Save Cancel Summaries Total order…" at bounding box center [693, 248] width 1402 height 323
click at [318, 98] on icon "button" at bounding box center [317, 100] width 3 height 13
click at [265, 137] on button "Notifications" at bounding box center [272, 139] width 102 height 17
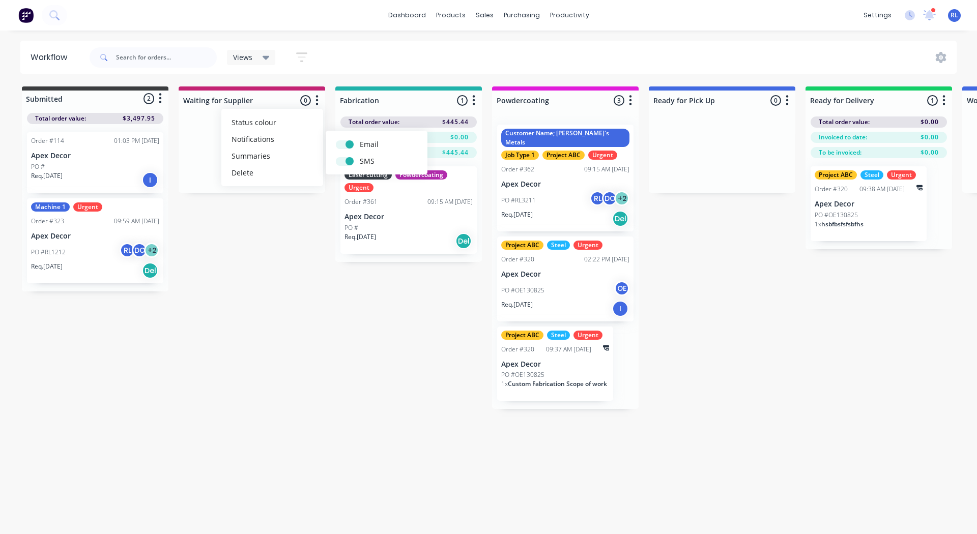
click at [269, 224] on div "Submitted 2 Status colour #3A3C3E hex #3A3C3E Save Cancel Summaries Total order…" at bounding box center [693, 248] width 1402 height 323
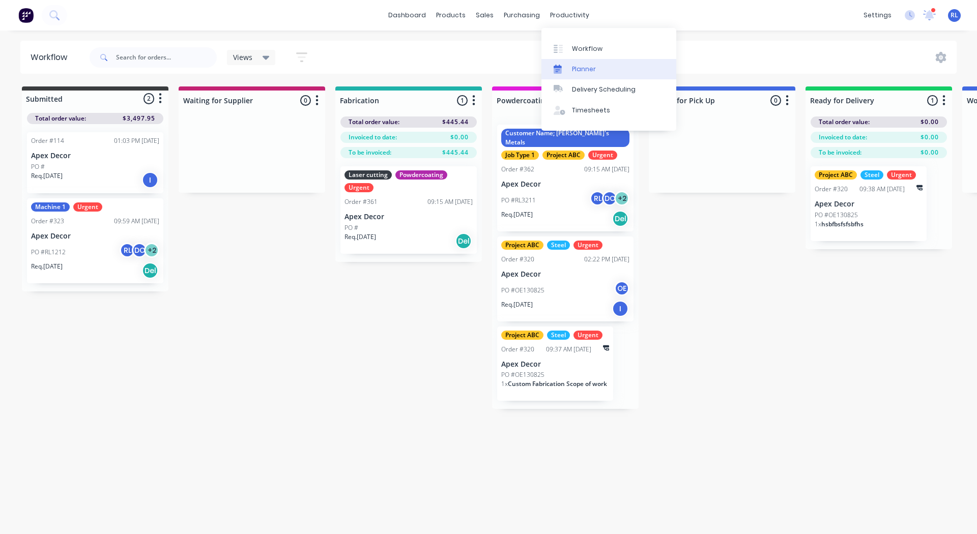
click at [586, 67] on div "Planner" at bounding box center [584, 69] width 24 height 9
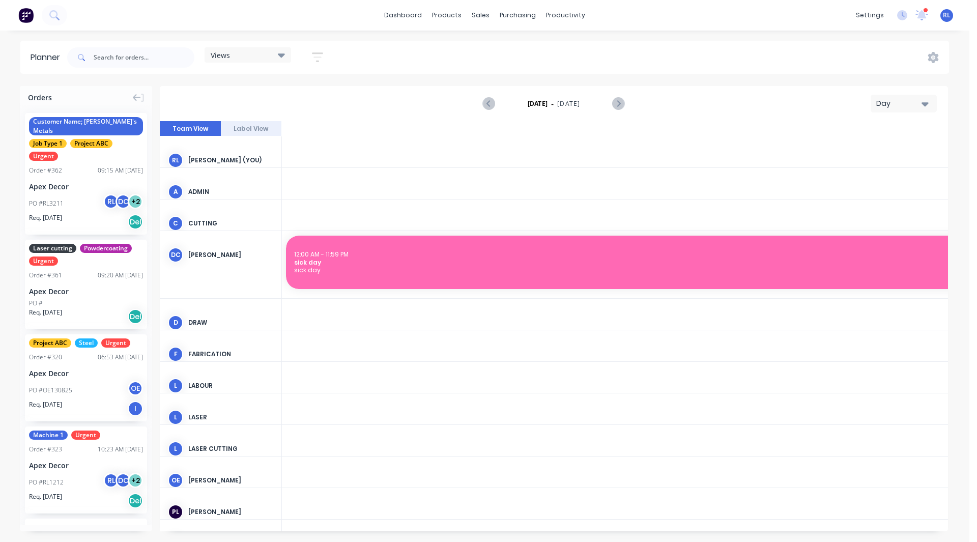
scroll to position [0, 1466]
click at [901, 106] on div "Day" at bounding box center [899, 103] width 47 height 11
click at [871, 153] on div "Week" at bounding box center [885, 151] width 101 height 20
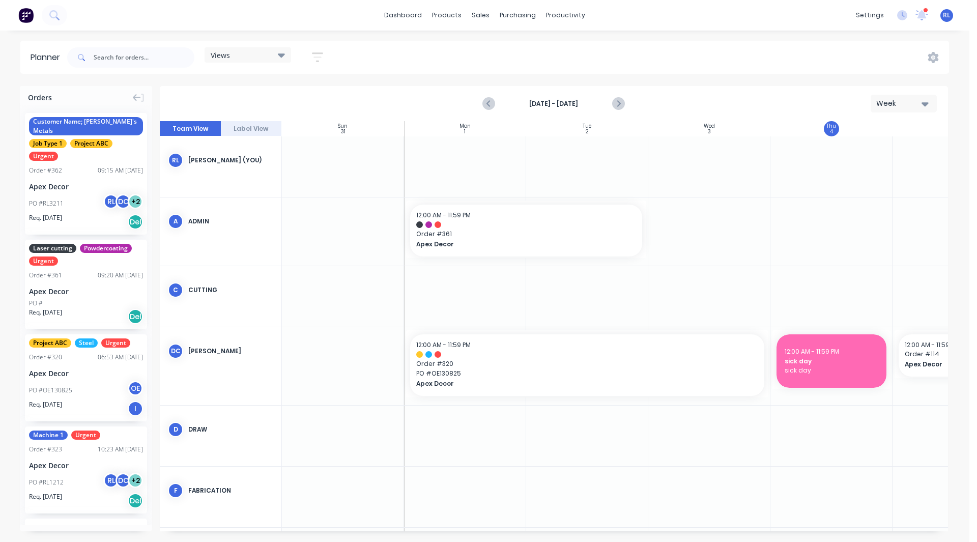
scroll to position [0, 1]
drag, startPoint x: 75, startPoint y: 167, endPoint x: 458, endPoint y: 154, distance: 383.0
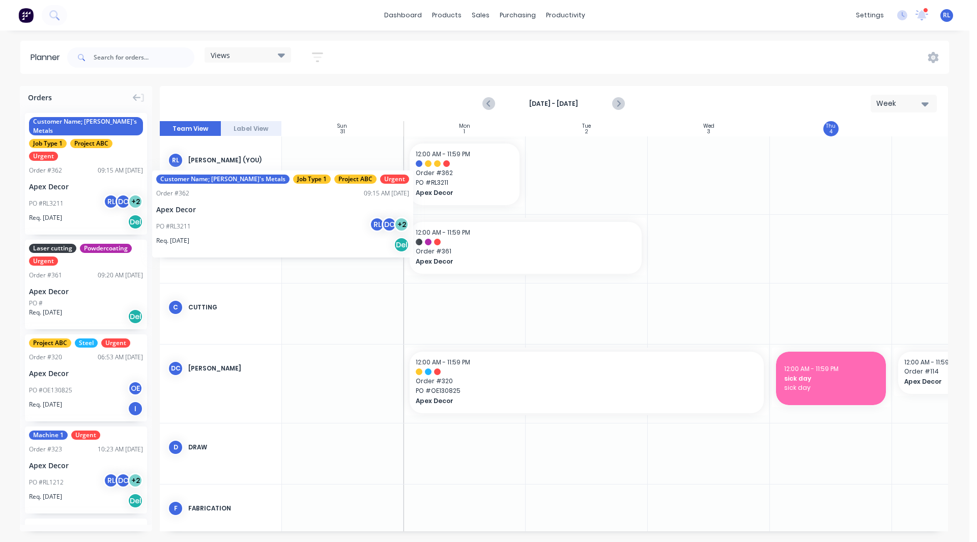
scroll to position [0, 0]
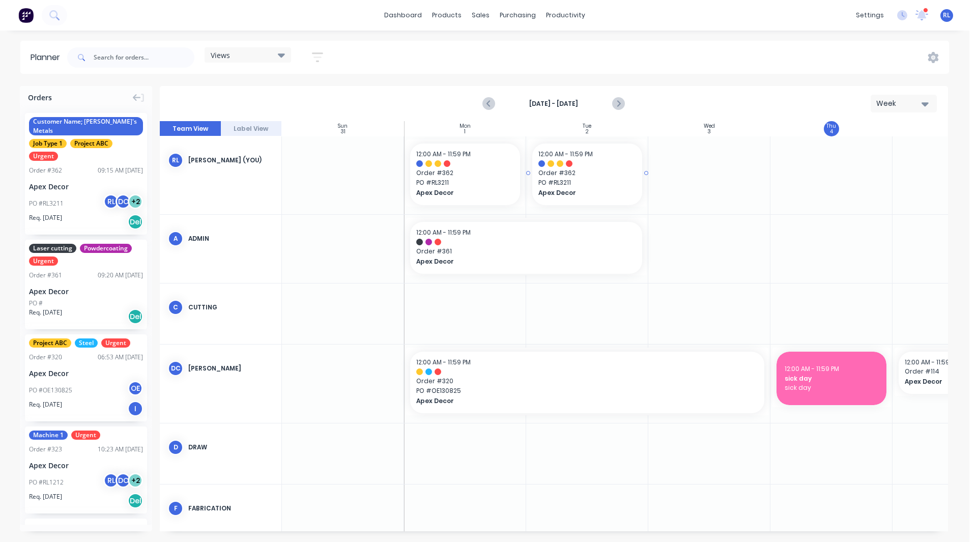
drag, startPoint x: 45, startPoint y: 165, endPoint x: 563, endPoint y: 169, distance: 517.6
drag, startPoint x: 68, startPoint y: 186, endPoint x: 709, endPoint y: 202, distance: 641.5
drag, startPoint x: 80, startPoint y: 166, endPoint x: 451, endPoint y: 202, distance: 373.3
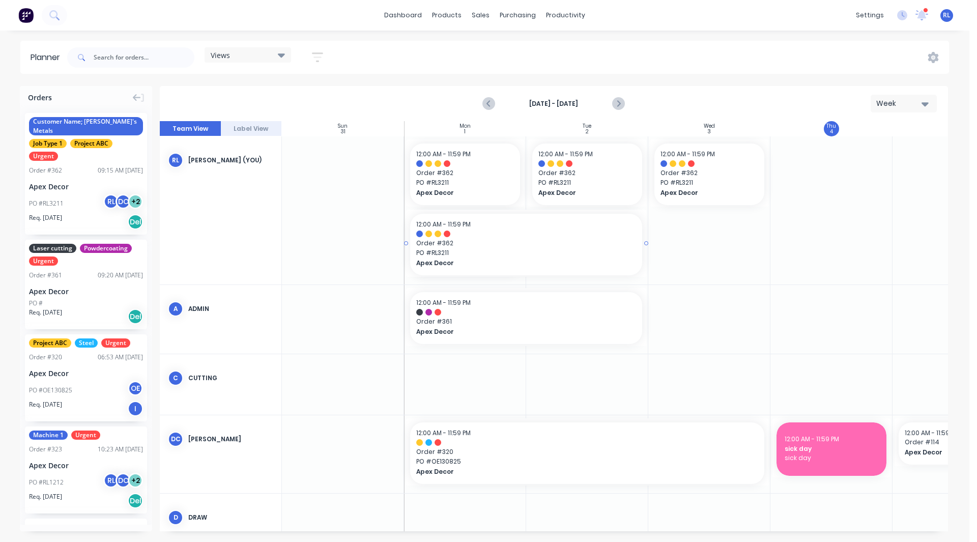
drag, startPoint x: 524, startPoint y: 242, endPoint x: 607, endPoint y: 241, distance: 82.5
click at [897, 105] on div "Week" at bounding box center [899, 103] width 47 height 11
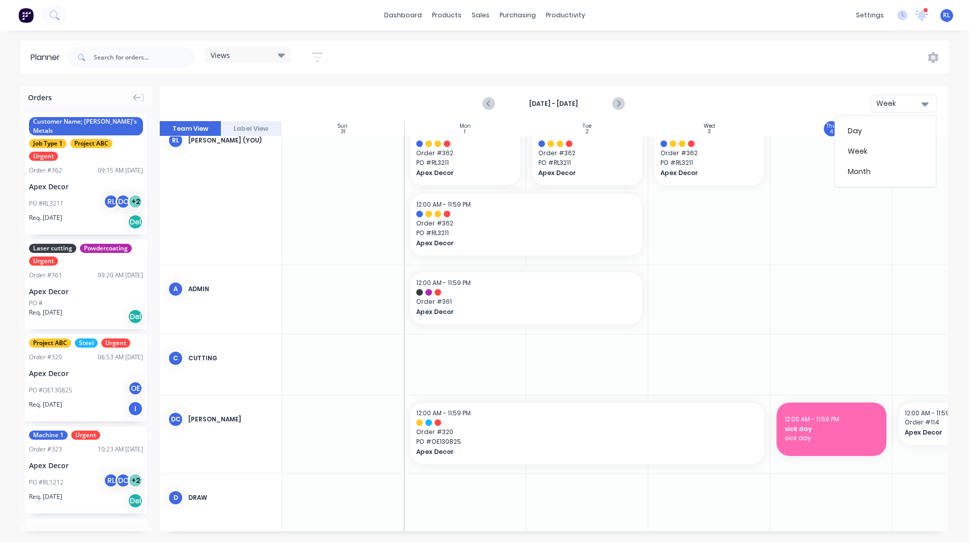
scroll to position [20, 0]
click at [859, 168] on div "Month" at bounding box center [885, 171] width 101 height 20
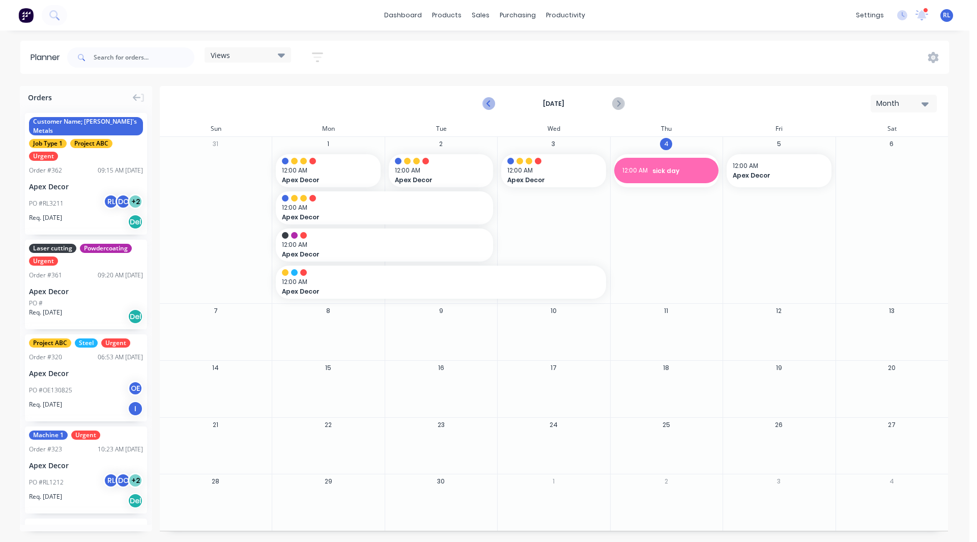
click at [488, 105] on icon "Previous page" at bounding box center [490, 104] width 12 height 12
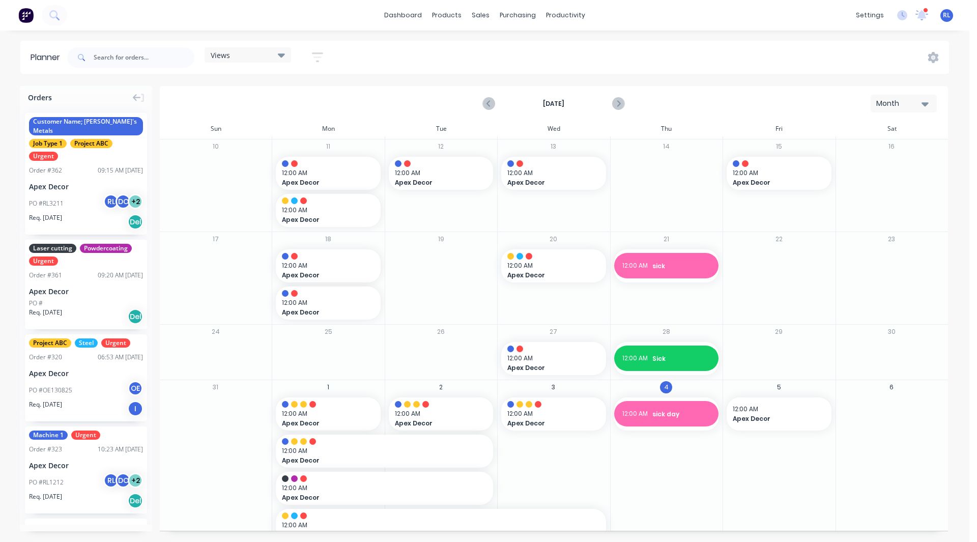
scroll to position [114, 0]
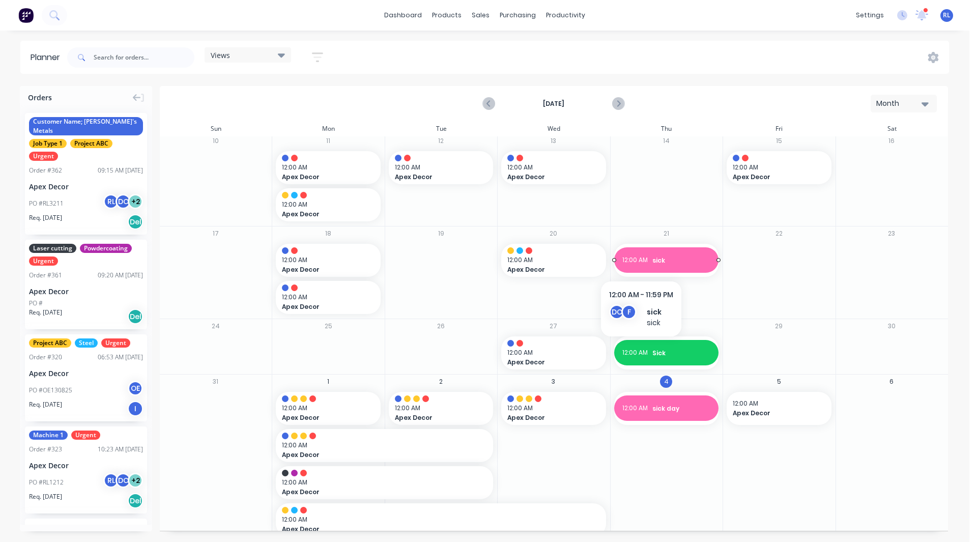
click at [641, 258] on span "12:00 AM" at bounding box center [634, 261] width 25 height 10
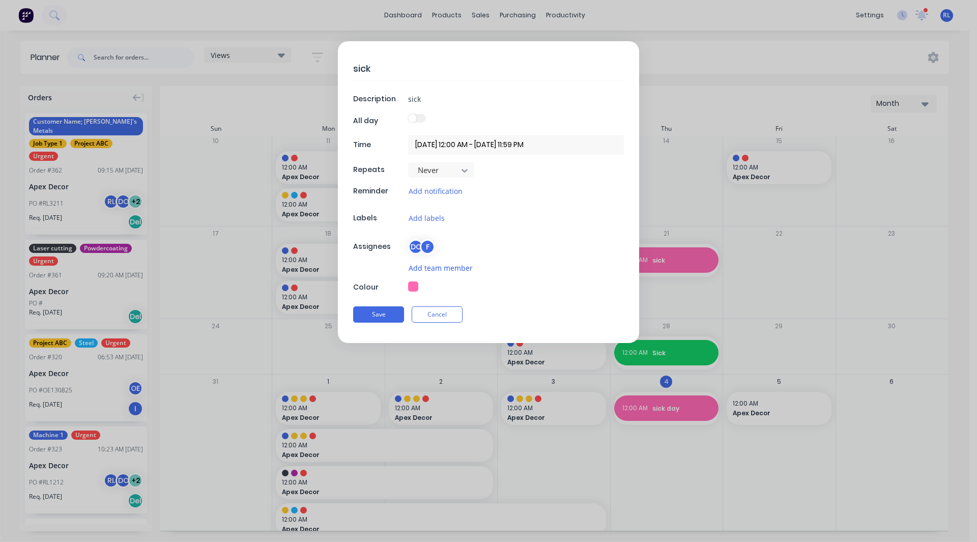
type textarea "x"
click at [433, 316] on button "Cancel" at bounding box center [437, 314] width 51 height 16
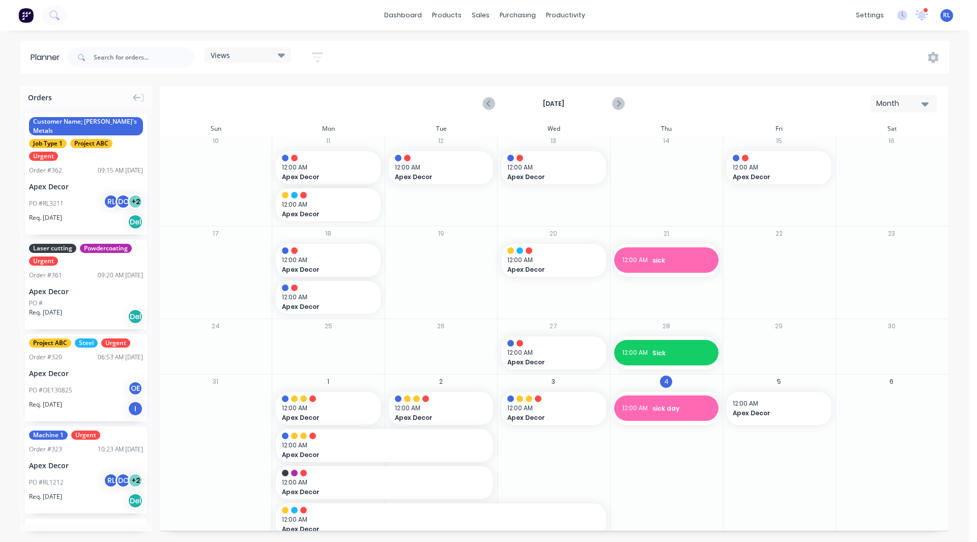
click at [881, 102] on div "Month" at bounding box center [899, 103] width 47 height 11
drag, startPoint x: 873, startPoint y: 139, endPoint x: 865, endPoint y: 146, distance: 10.2
click at [865, 146] on div "Day Week Month" at bounding box center [886, 151] width 102 height 72
click at [865, 146] on div "Week" at bounding box center [885, 151] width 101 height 20
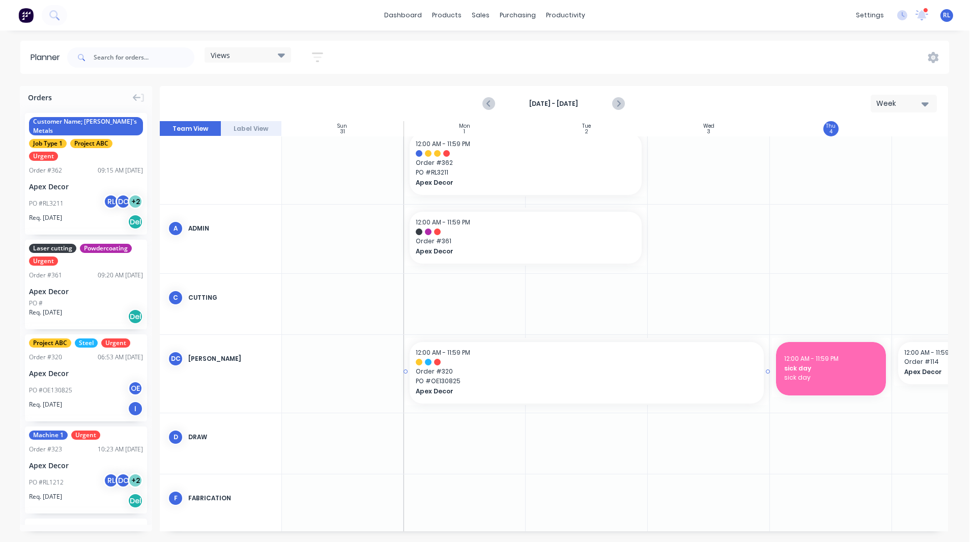
scroll to position [87, 1]
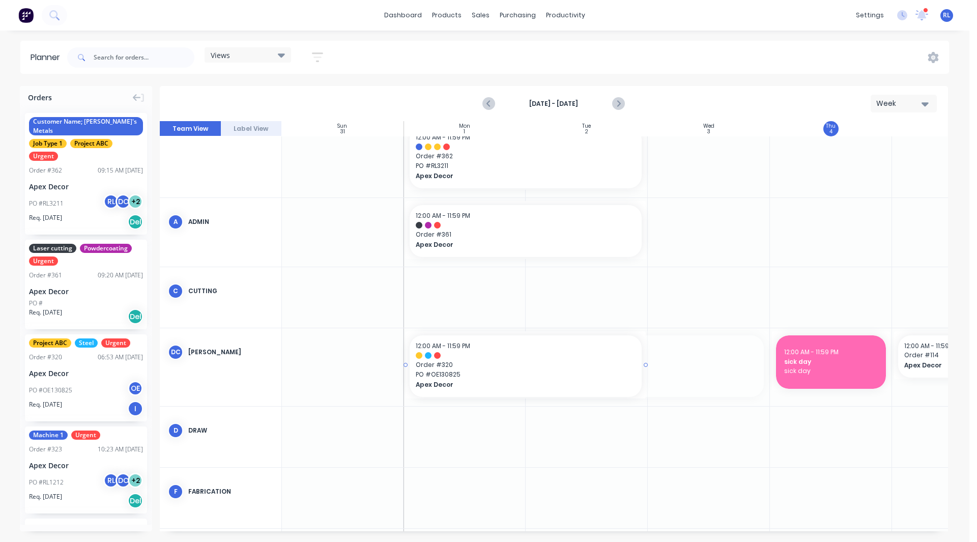
drag, startPoint x: 769, startPoint y: 364, endPoint x: 637, endPoint y: 370, distance: 132.0
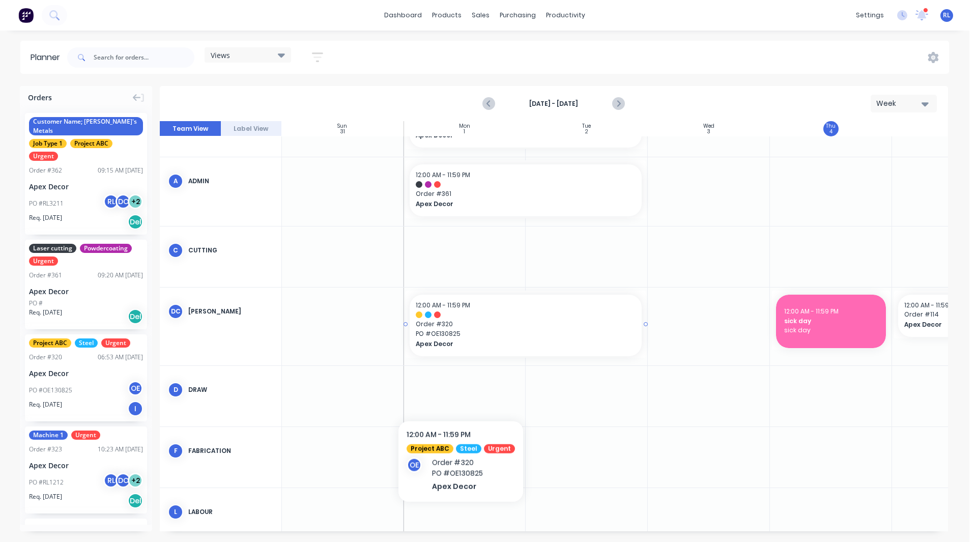
scroll to position [128, 1]
click at [246, 130] on button "Label View" at bounding box center [251, 128] width 61 height 15
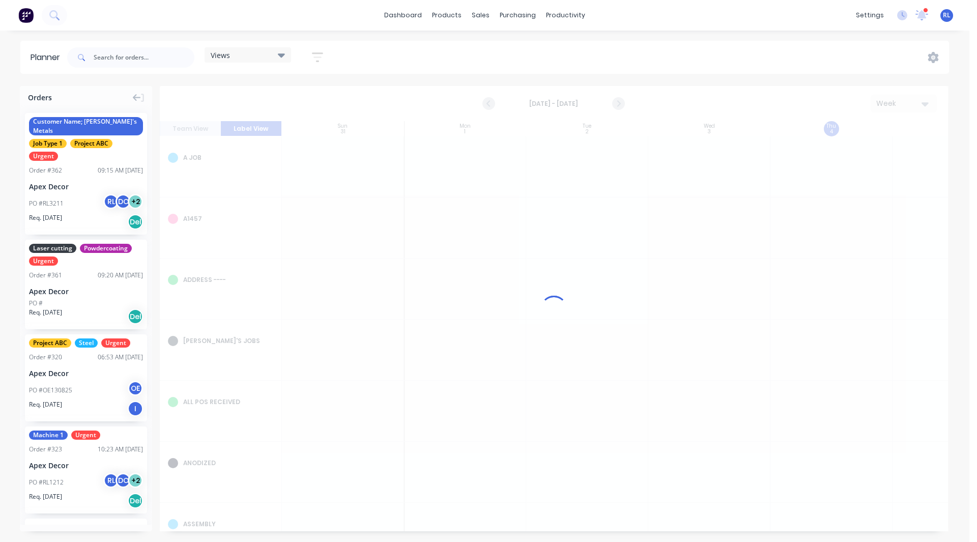
scroll to position [0, 1]
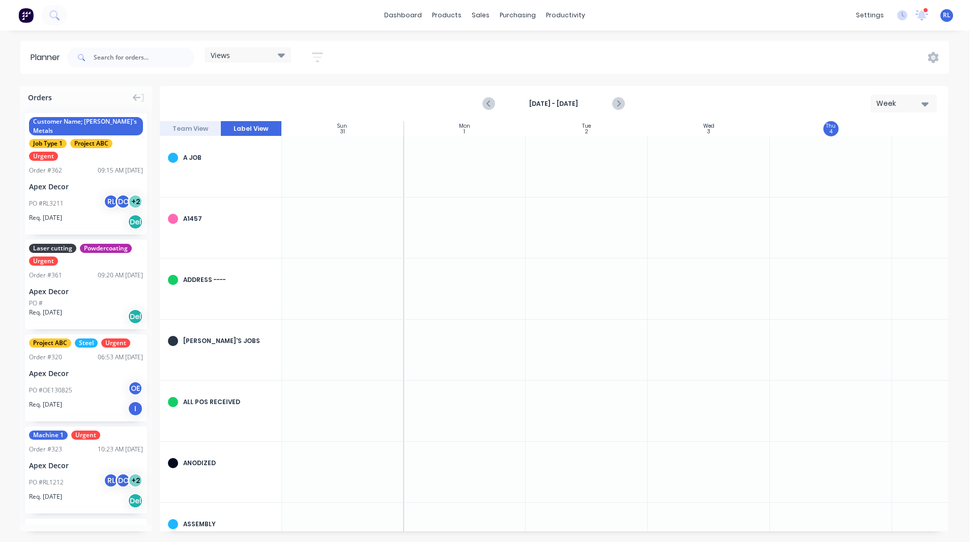
click at [185, 127] on button "Team View" at bounding box center [190, 128] width 61 height 15
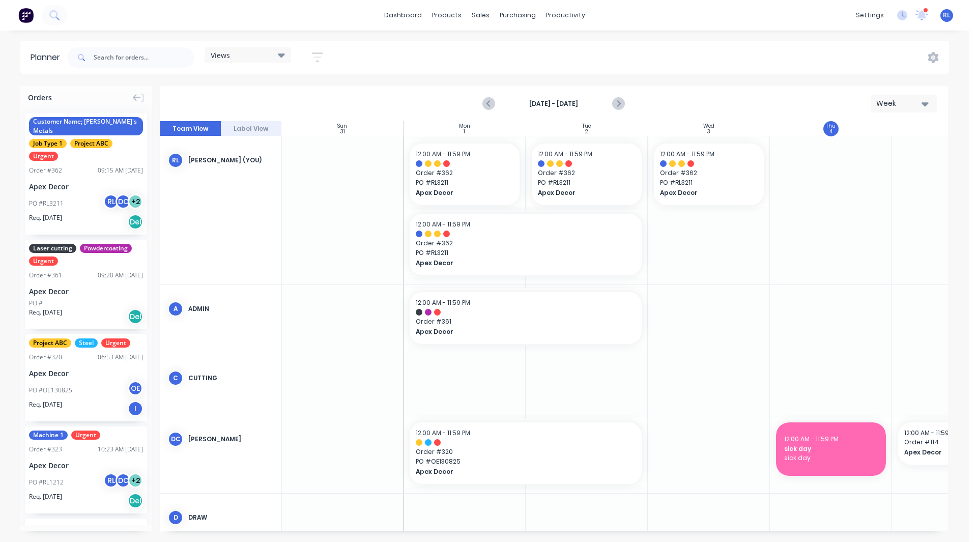
click at [236, 129] on button "Label View" at bounding box center [251, 128] width 61 height 15
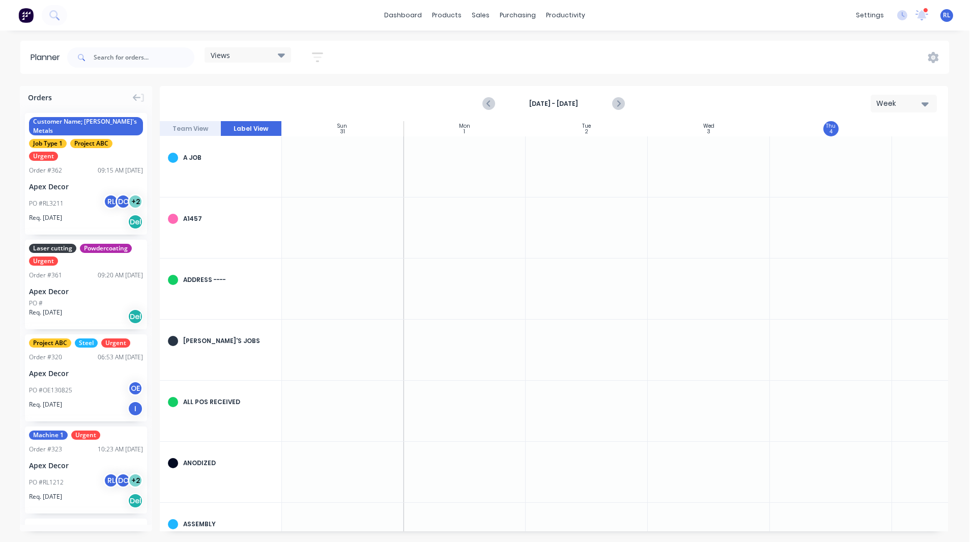
click at [692, 17] on div "dashboard products sales purchasing productivity dashboard products Product Cat…" at bounding box center [485, 15] width 970 height 31
click at [180, 129] on button "Team View" at bounding box center [190, 128] width 61 height 15
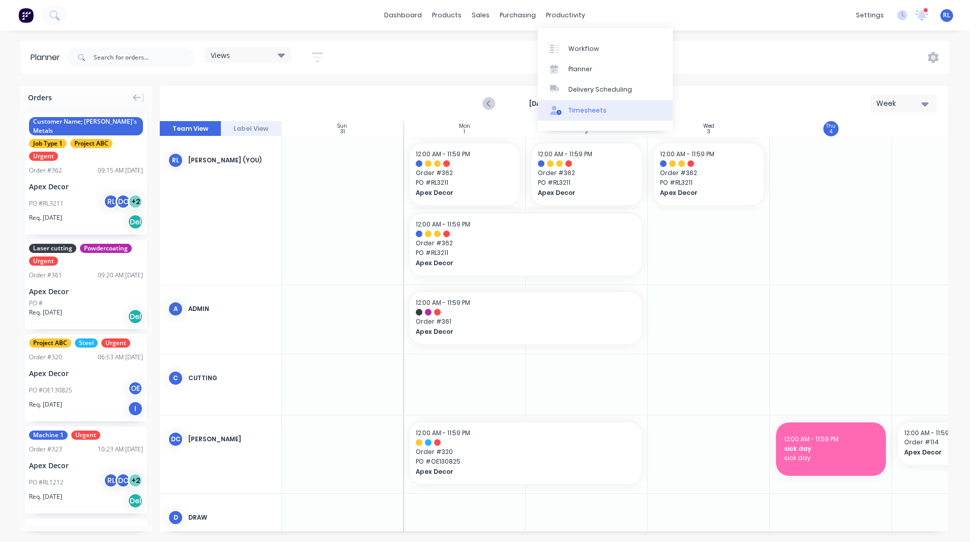
click at [581, 113] on div "Timesheets" at bounding box center [588, 110] width 38 height 9
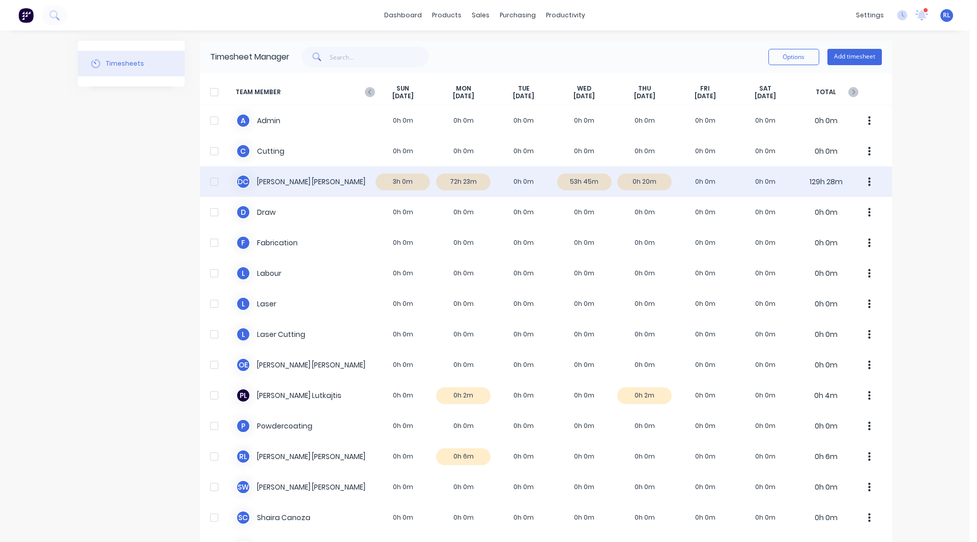
click at [396, 180] on div "D C David Cousley 3h 0m 72h 23m 0h 0m 53h 45m 0h 20m 0h 0m 0h 0m 129h 28m" at bounding box center [546, 181] width 692 height 31
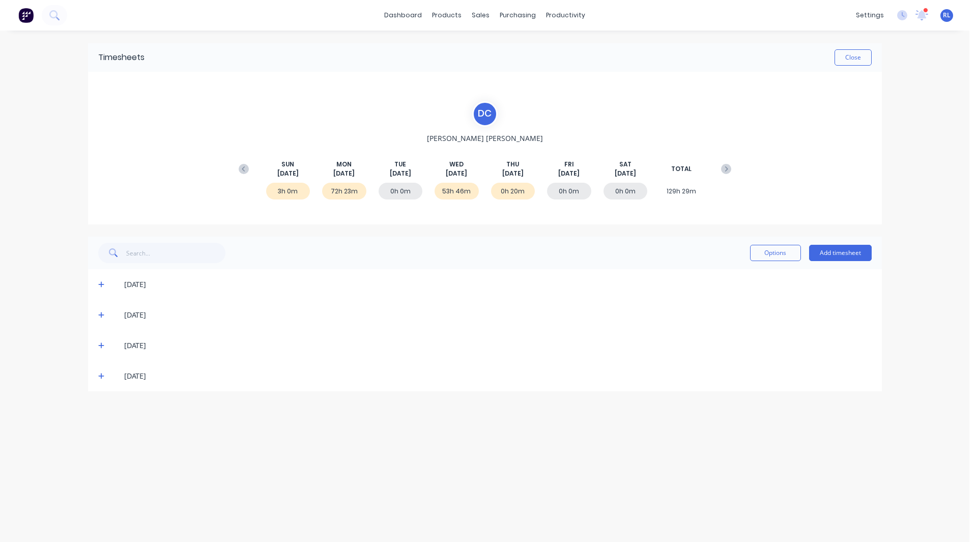
click at [97, 283] on div "31/08/25" at bounding box center [485, 284] width 794 height 31
click at [103, 286] on icon at bounding box center [101, 284] width 7 height 7
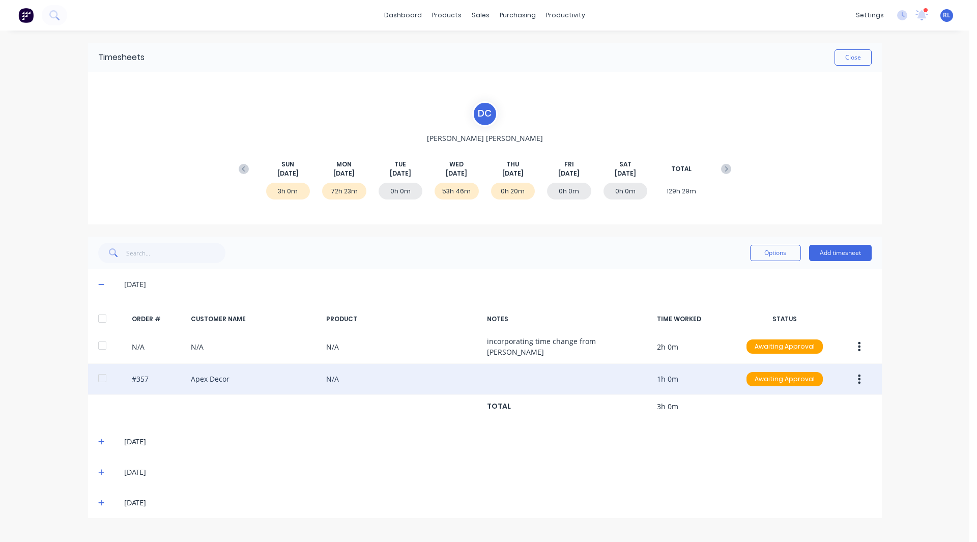
click at [859, 375] on icon "button" at bounding box center [859, 379] width 3 height 9
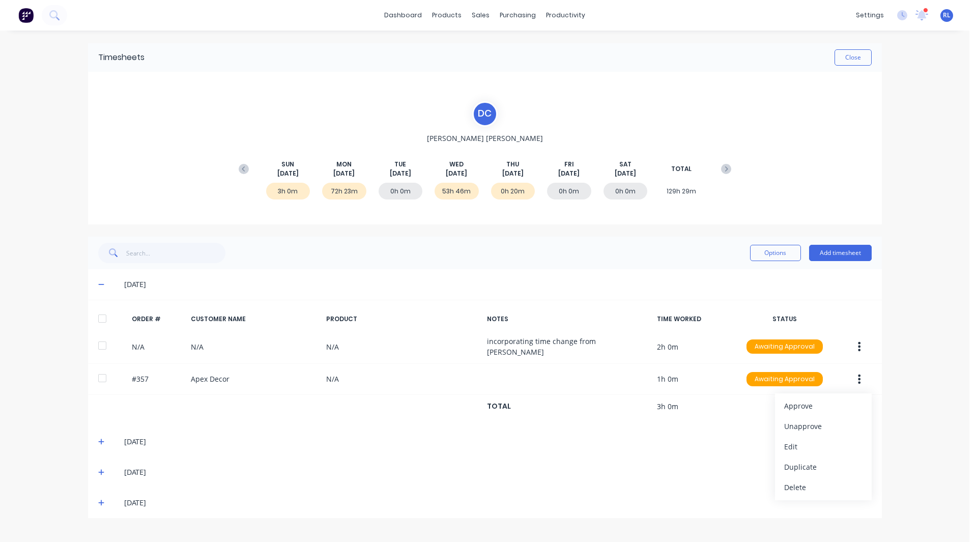
click at [935, 374] on div "dashboard products sales purchasing productivity dashboard products Product Cat…" at bounding box center [485, 271] width 970 height 542
click at [587, 89] on div "Delivery Scheduling" at bounding box center [601, 89] width 64 height 9
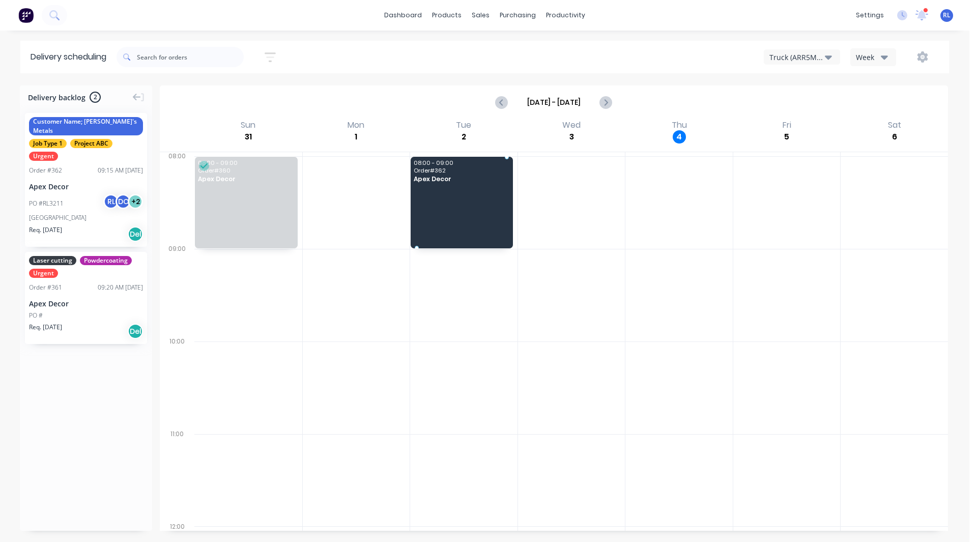
drag, startPoint x: 81, startPoint y: 154, endPoint x: 450, endPoint y: 178, distance: 369.8
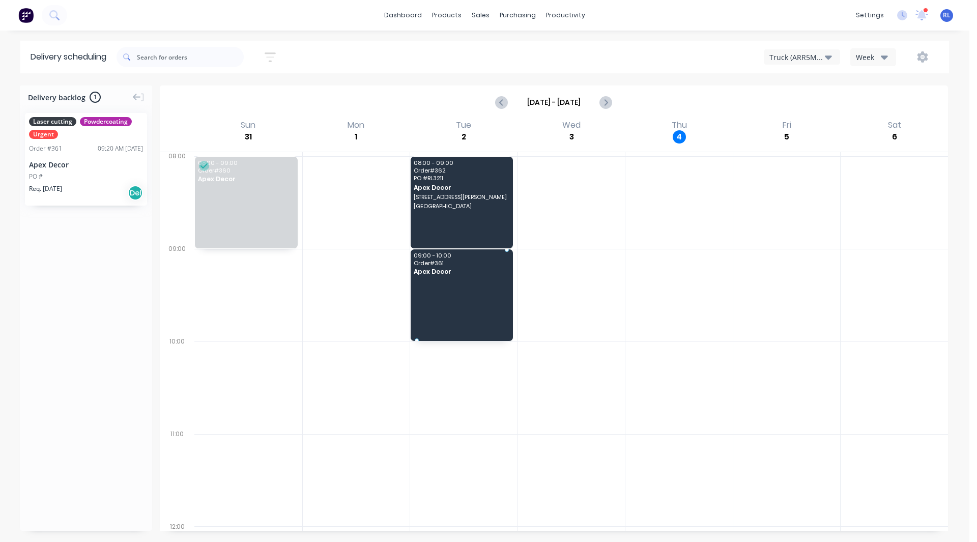
drag, startPoint x: 86, startPoint y: 155, endPoint x: 445, endPoint y: 285, distance: 381.9
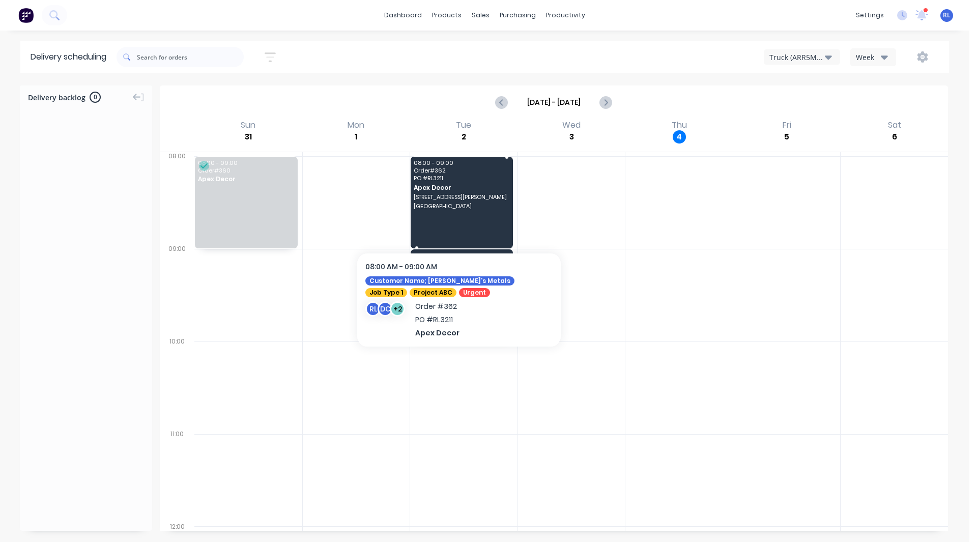
click at [439, 190] on span "Apex Decor" at bounding box center [461, 187] width 95 height 7
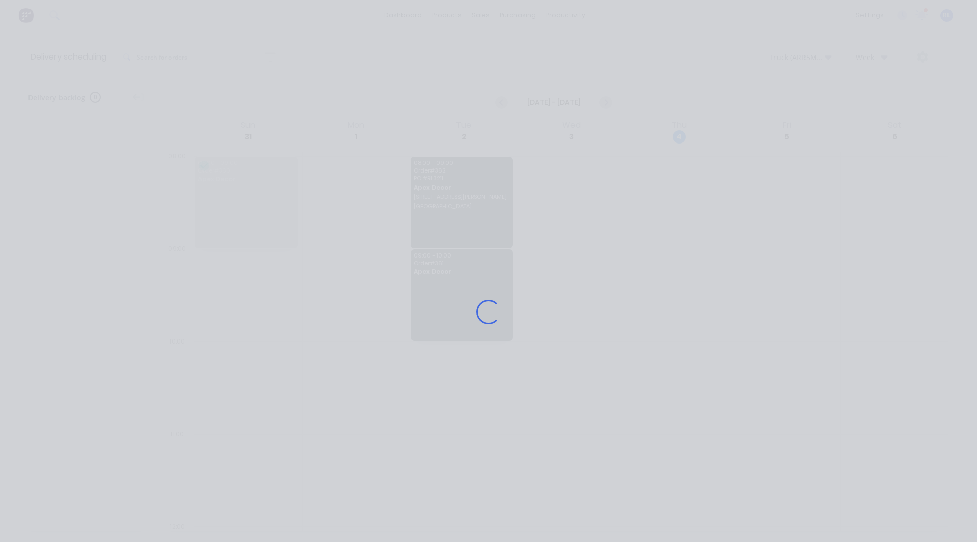
click at [439, 190] on div "Loading..." at bounding box center [488, 312] width 814 height 542
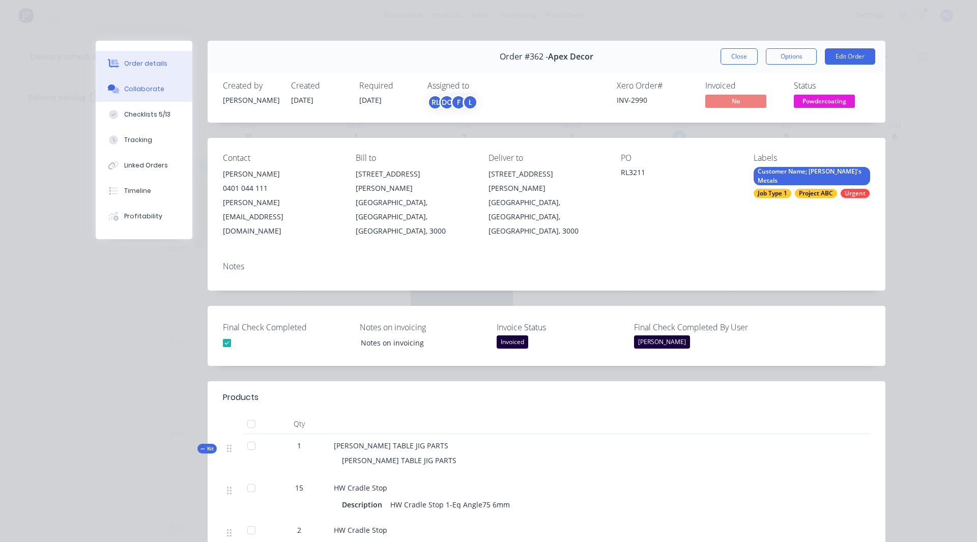
click at [134, 86] on div "Collaborate" at bounding box center [144, 88] width 40 height 9
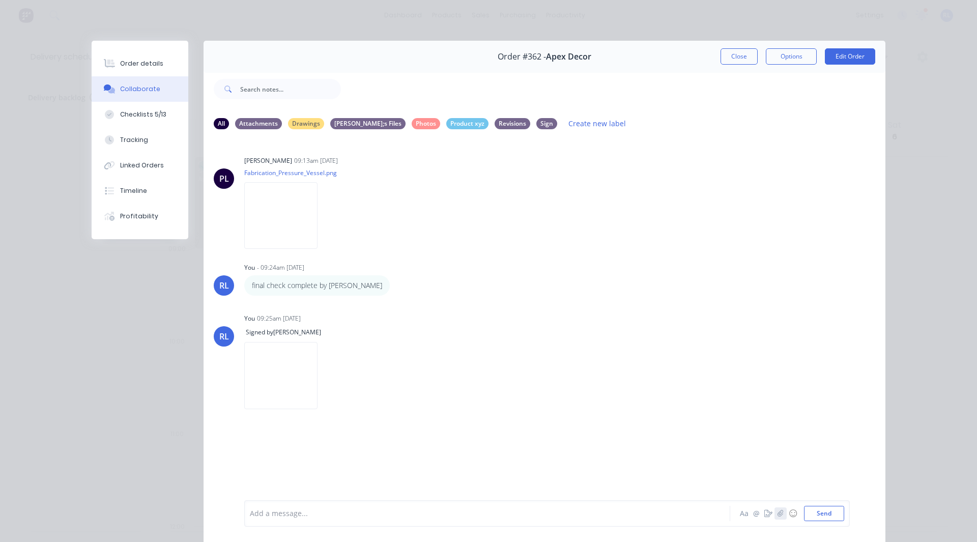
click at [778, 511] on icon "button" at bounding box center [781, 513] width 6 height 7
click at [764, 511] on icon "button" at bounding box center [768, 513] width 8 height 7
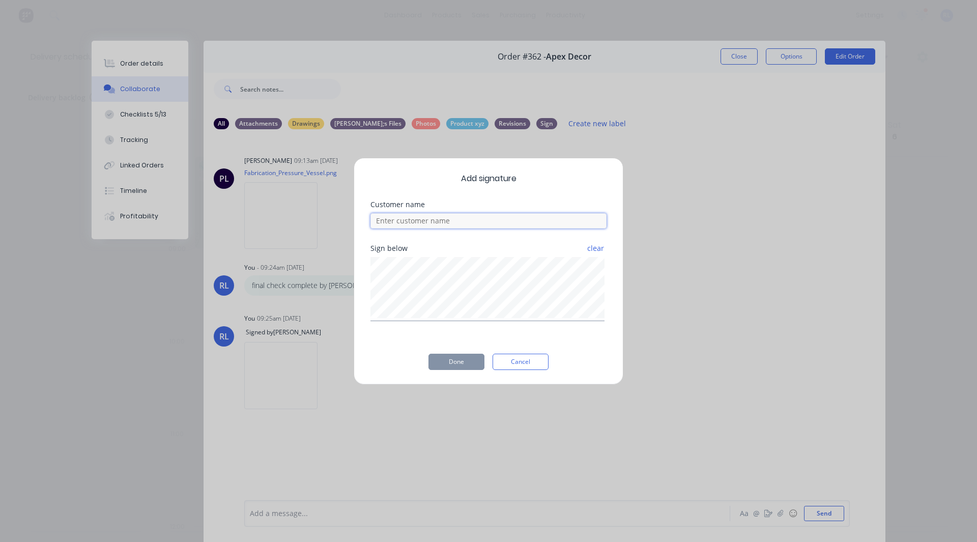
click at [391, 227] on input at bounding box center [489, 220] width 236 height 15
type input "[PERSON_NAME]"
click at [443, 359] on button "Done" at bounding box center [457, 362] width 56 height 16
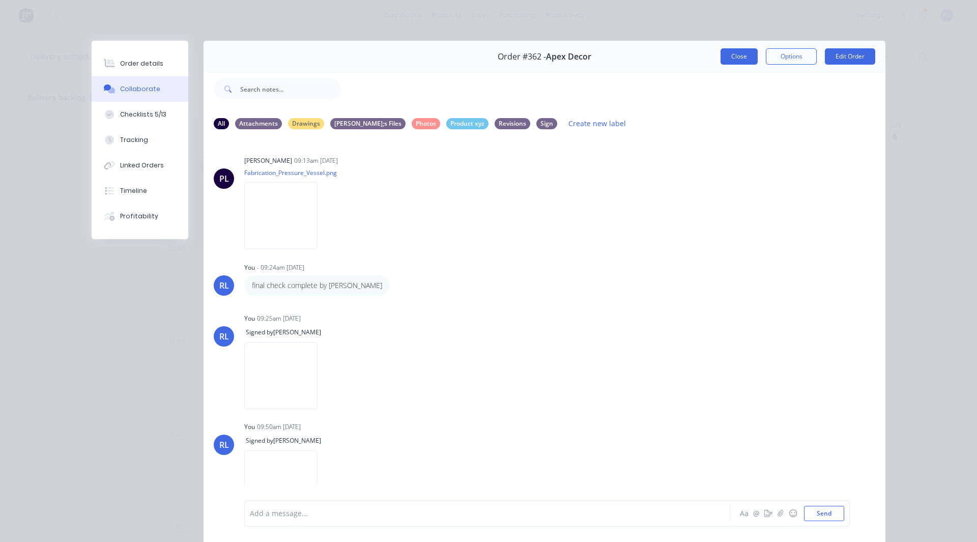
click at [731, 52] on button "Close" at bounding box center [739, 56] width 37 height 16
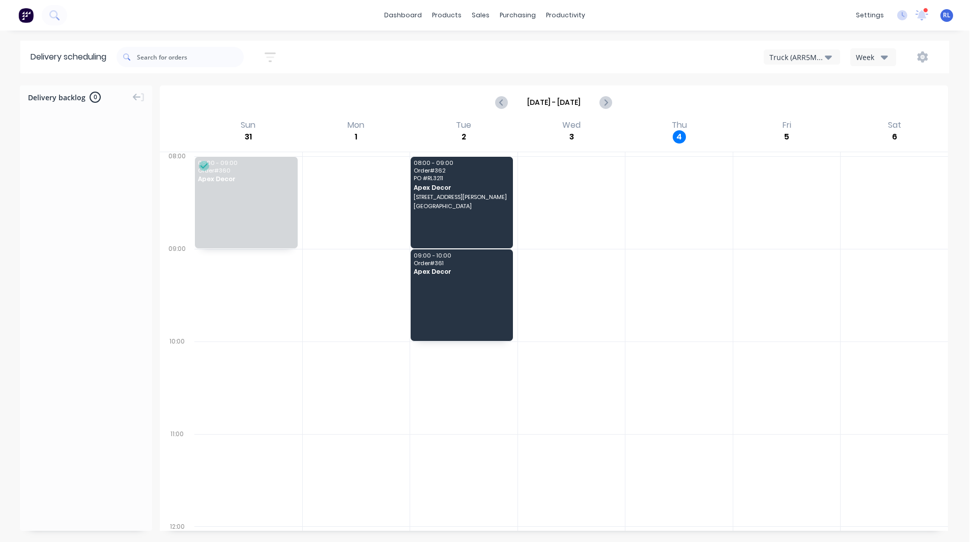
click at [606, 23] on div "dashboard products sales purchasing productivity dashboard products Product Cat…" at bounding box center [485, 15] width 970 height 31
click at [230, 450] on div at bounding box center [248, 480] width 108 height 93
click at [24, 20] on img at bounding box center [25, 15] width 15 height 15
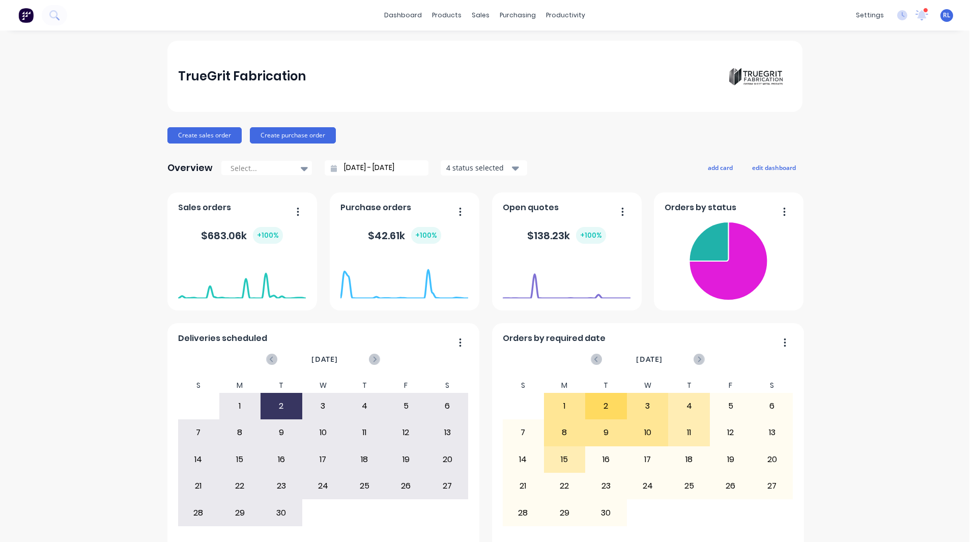
click at [92, 239] on div "TrueGrit Fabrication Create sales order Create purchase order Overview Select..…" at bounding box center [485, 306] width 970 height 531
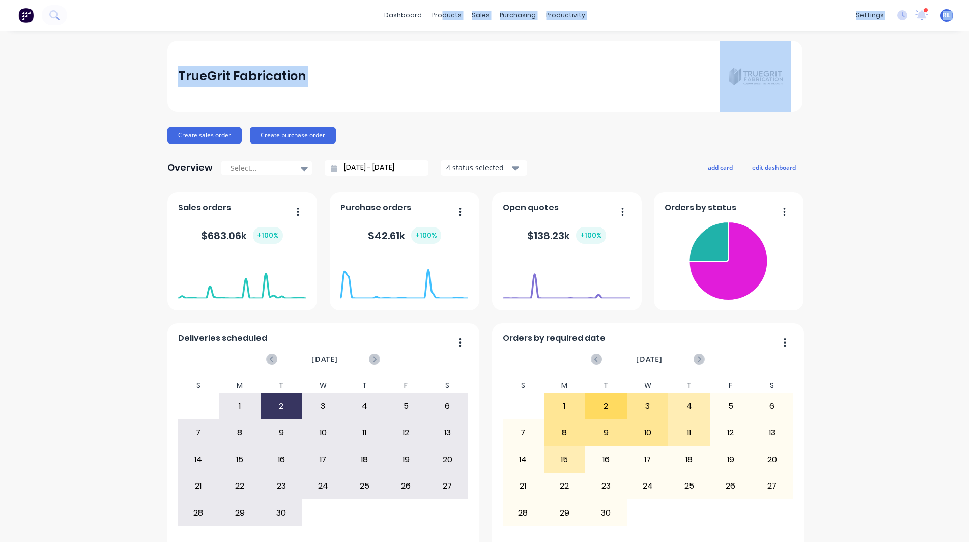
drag, startPoint x: 111, startPoint y: 143, endPoint x: 474, endPoint y: 24, distance: 381.8
click at [474, 24] on div "dashboard products sales purchasing productivity dashboard products Product Cat…" at bounding box center [485, 271] width 970 height 542
click at [459, 45] on div "Product Catalogue" at bounding box center [488, 48] width 63 height 9
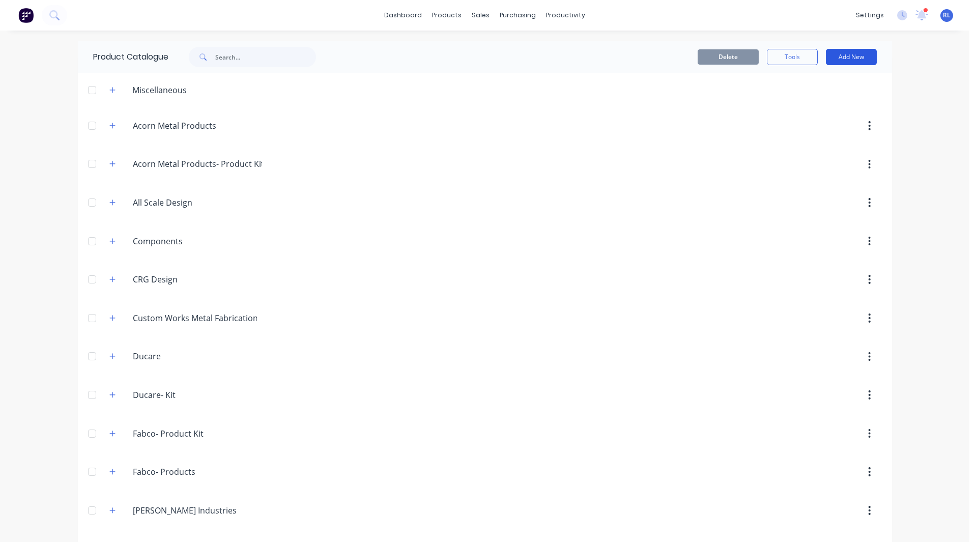
click at [853, 54] on button "Add New" at bounding box center [851, 57] width 51 height 16
click at [819, 98] on div "Product" at bounding box center [828, 103] width 78 height 15
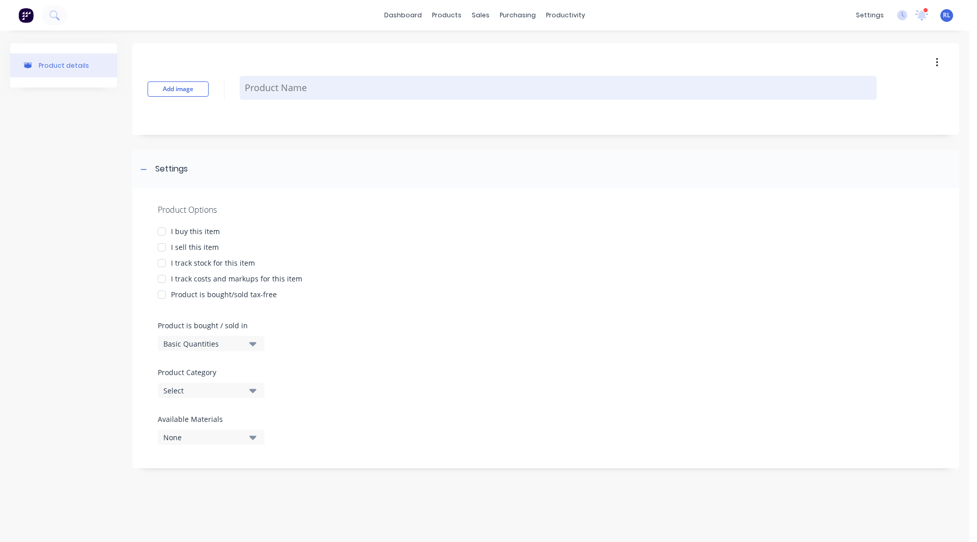
click at [279, 84] on textarea at bounding box center [558, 88] width 637 height 24
paste textarea "2 x 200 pfc portal frames"
type textarea "x"
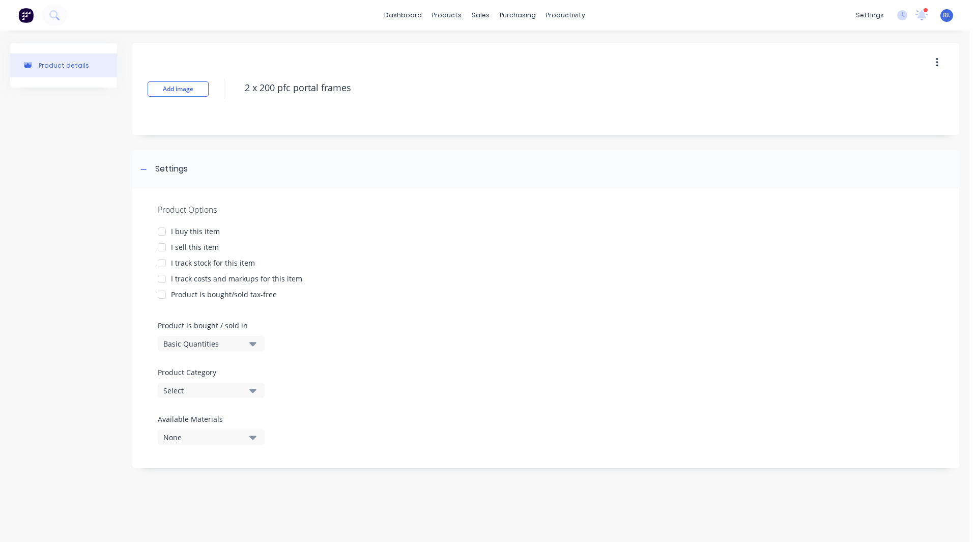
type textarea "2 x 200 pfc portal frames"
type textarea "x"
type textarea "2 x 200 pfc portal frames"
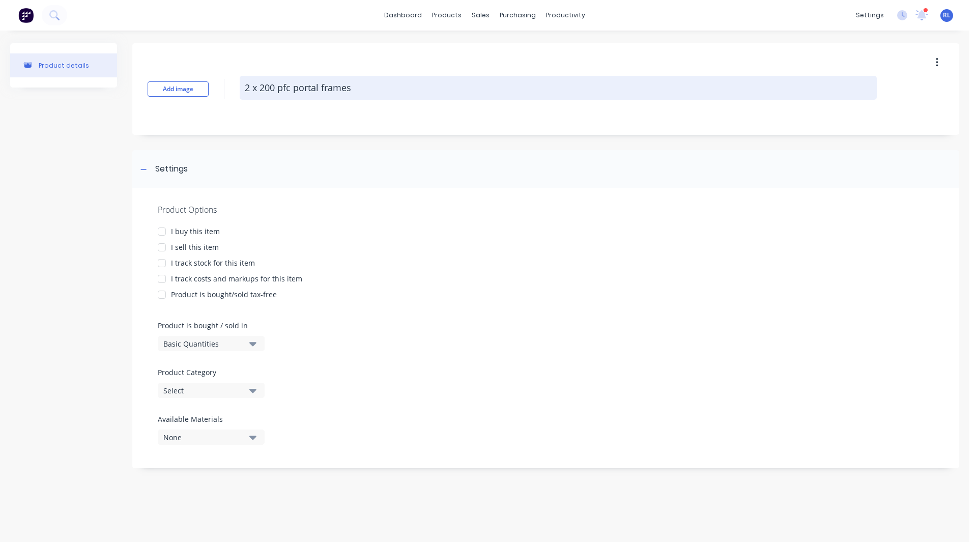
click at [262, 86] on textarea "2 x 200 pfc portal frames" at bounding box center [558, 88] width 637 height 24
type textarea "x"
type textarea "2 x200 pfc portal frames"
type textarea "x"
type textarea "2 200 pfc portal frames"
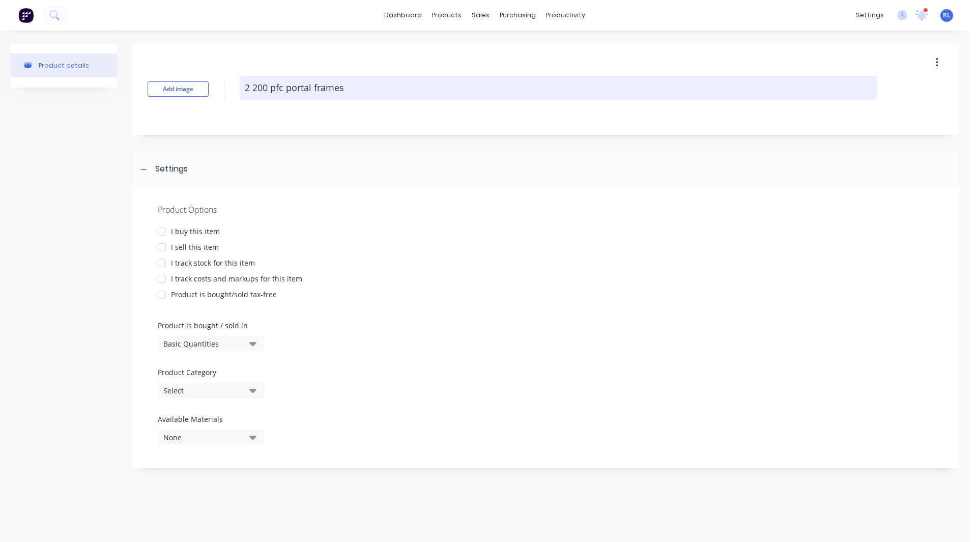
type textarea "x"
type textarea "2200 pfc portal frames"
type textarea "x"
type textarea "200 pfc portal frames"
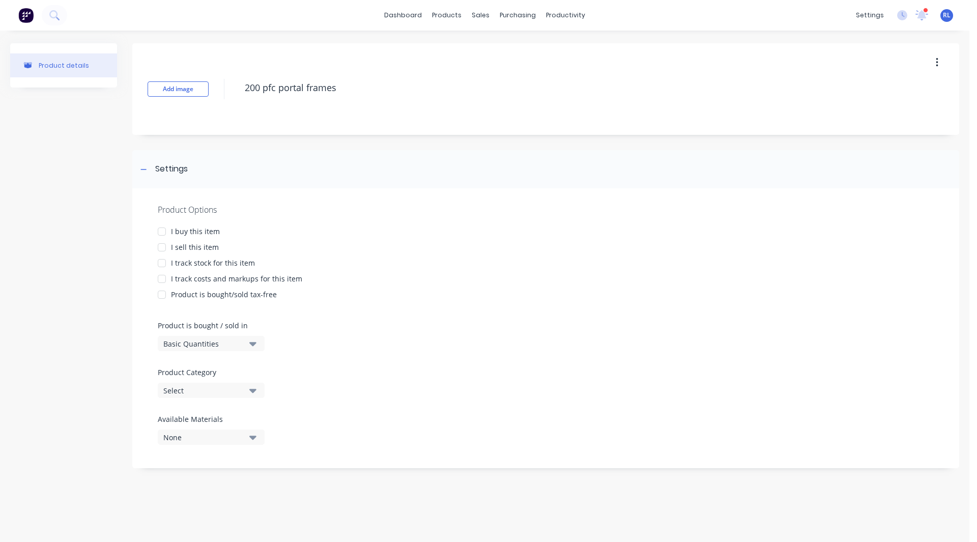
click at [159, 249] on div at bounding box center [162, 247] width 20 height 20
click at [161, 280] on div at bounding box center [162, 279] width 20 height 20
type textarea "x"
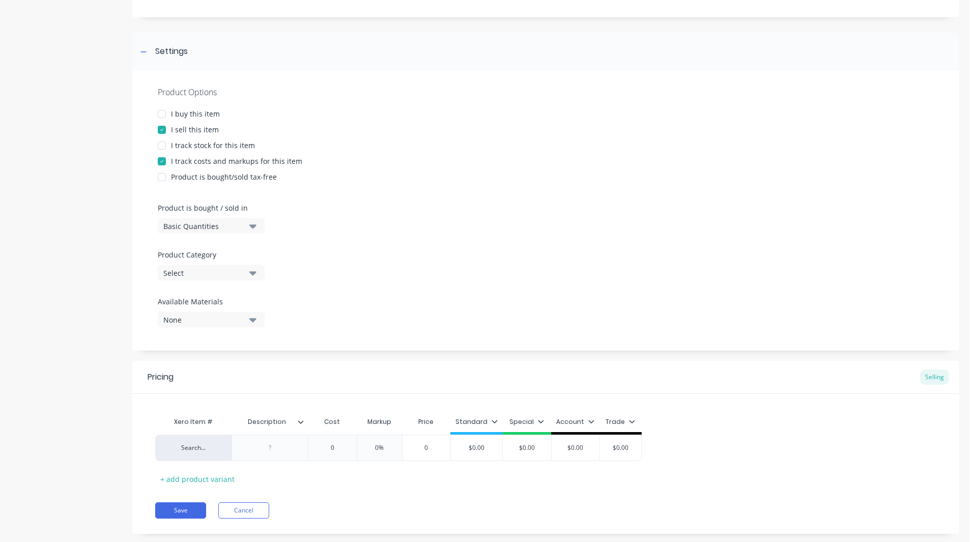
type textarea "200 pfc portal frames"
type textarea "x"
type textarea "200 pfc portal frames"
click at [189, 226] on div "Basic Quantities" at bounding box center [203, 226] width 81 height 11
click at [125, 257] on div "Product details Add image 200 pfc portal frames Settings Product Options I buy …" at bounding box center [484, 237] width 949 height 623
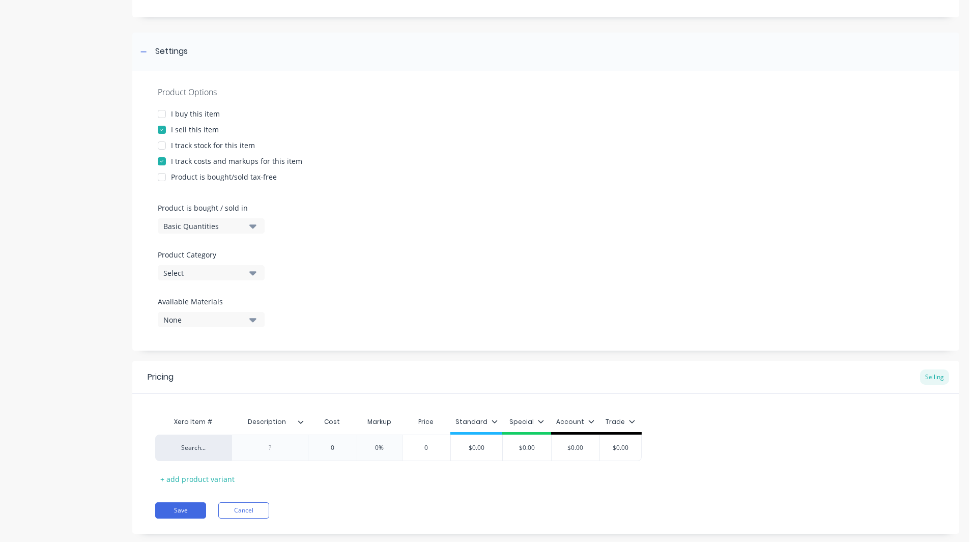
click at [177, 277] on div "Select" at bounding box center [203, 273] width 81 height 11
click at [108, 273] on div "Product details" at bounding box center [63, 237] width 107 height 623
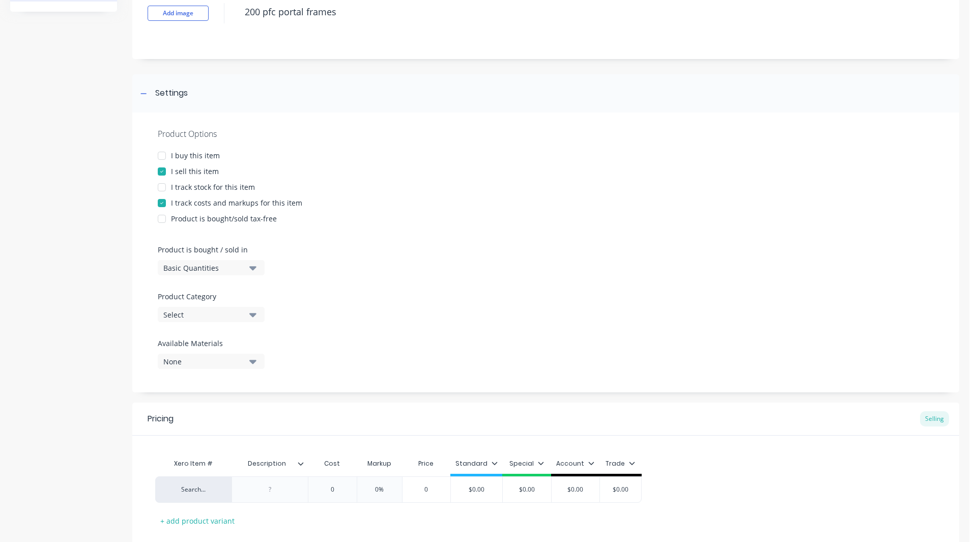
scroll to position [0, 0]
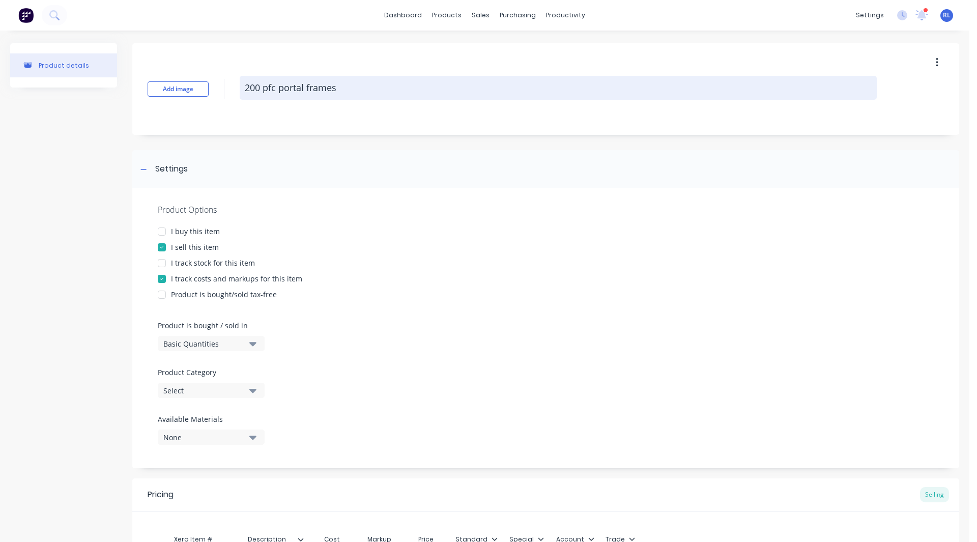
click at [290, 88] on textarea "200 pfc portal frames" at bounding box center [558, 88] width 637 height 24
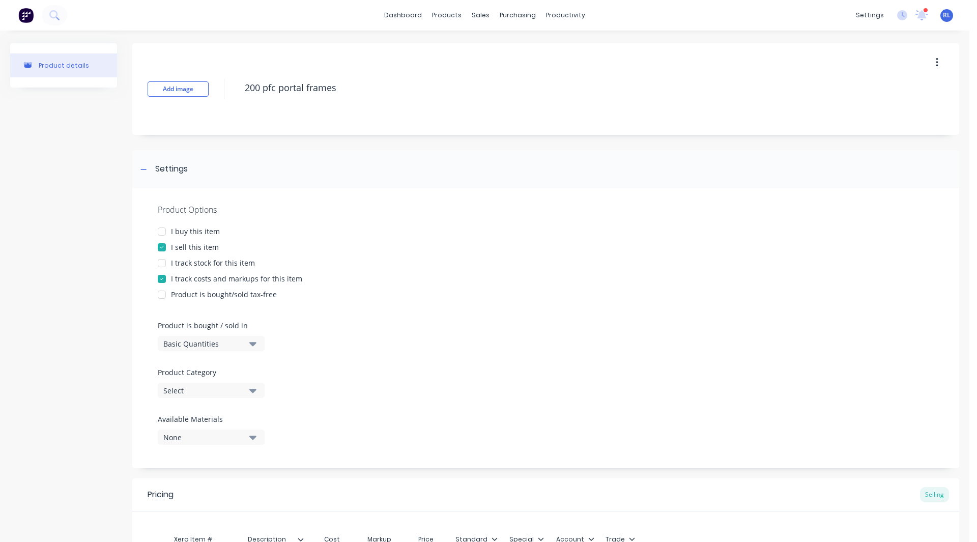
type textarea "x"
click at [112, 250] on div "Product details" at bounding box center [63, 354] width 107 height 623
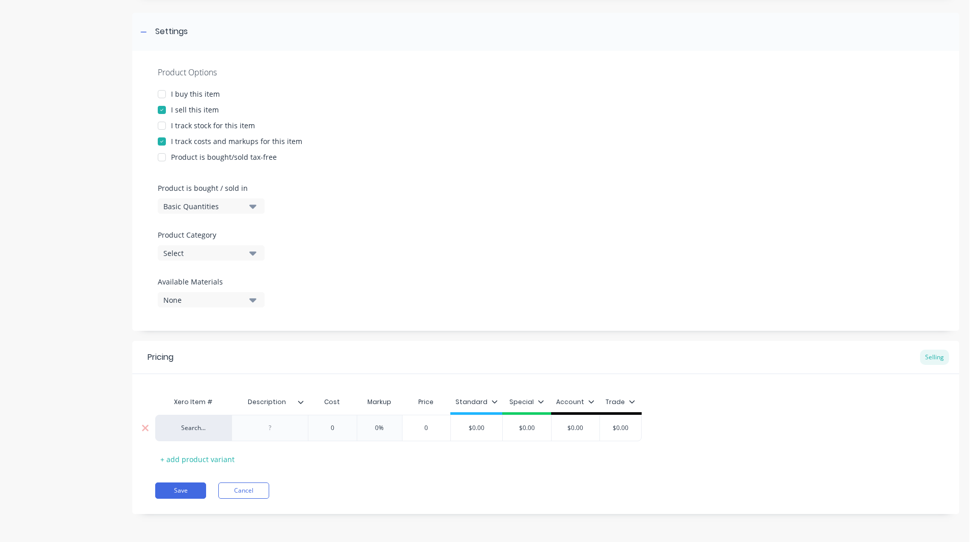
click at [270, 422] on div at bounding box center [270, 427] width 51 height 13
paste div
type textarea "x"
type input "0"
click at [337, 430] on input "0" at bounding box center [332, 430] width 51 height 9
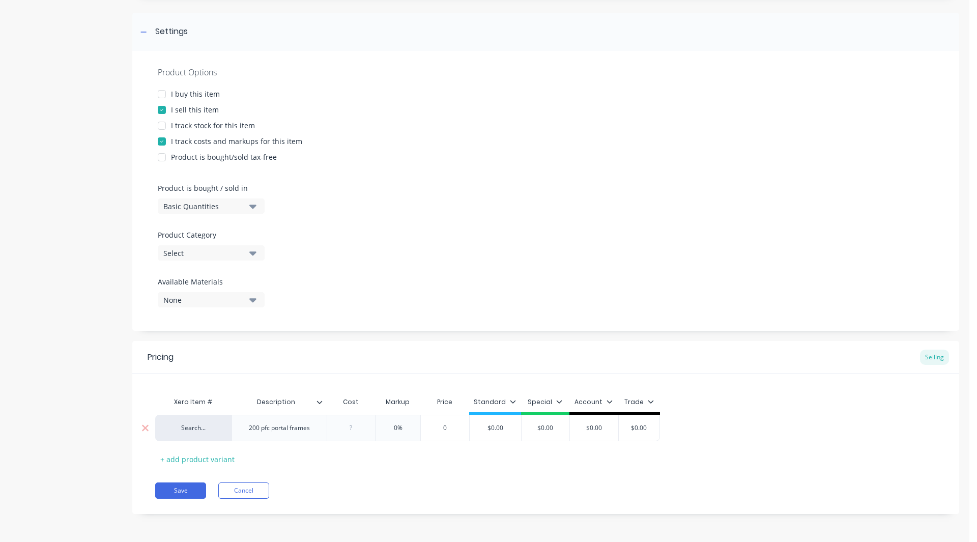
type textarea "x"
type input "5"
type textarea "x"
type input "50"
type textarea "x"
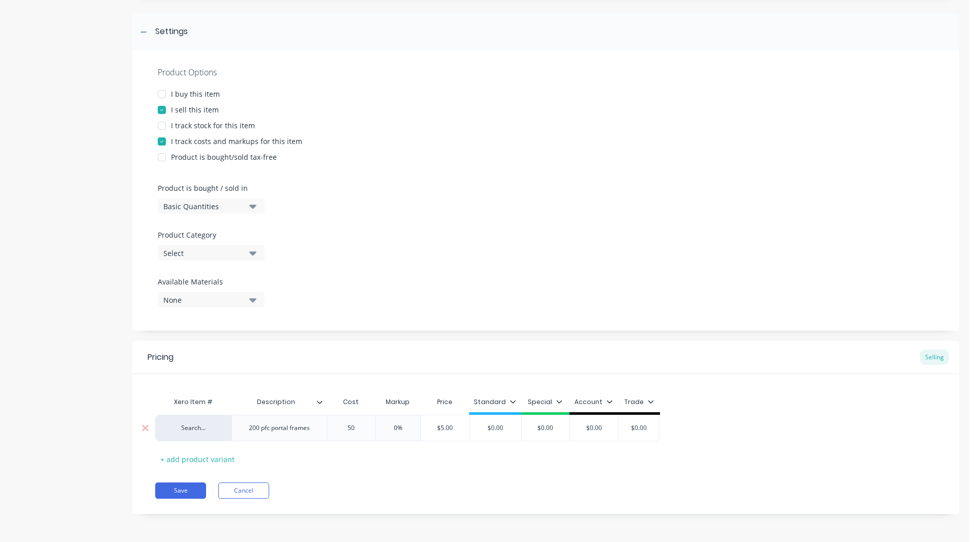
type input "500"
type textarea "x"
type input "5000"
click at [406, 424] on input "0%" at bounding box center [408, 427] width 51 height 9
type input "%"
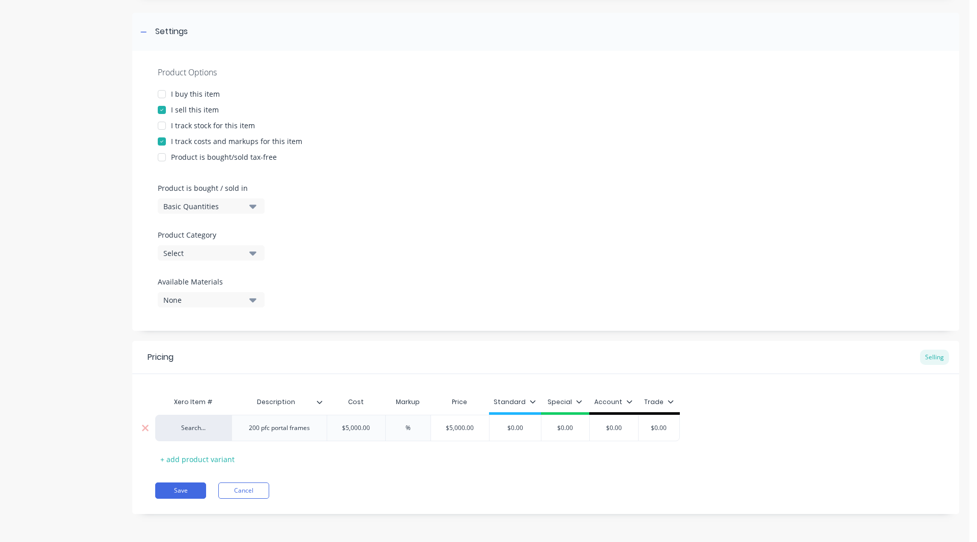
type textarea "x"
type input "30%"
type textarea "x"
type input "30%"
click at [531, 400] on icon at bounding box center [533, 402] width 6 height 6
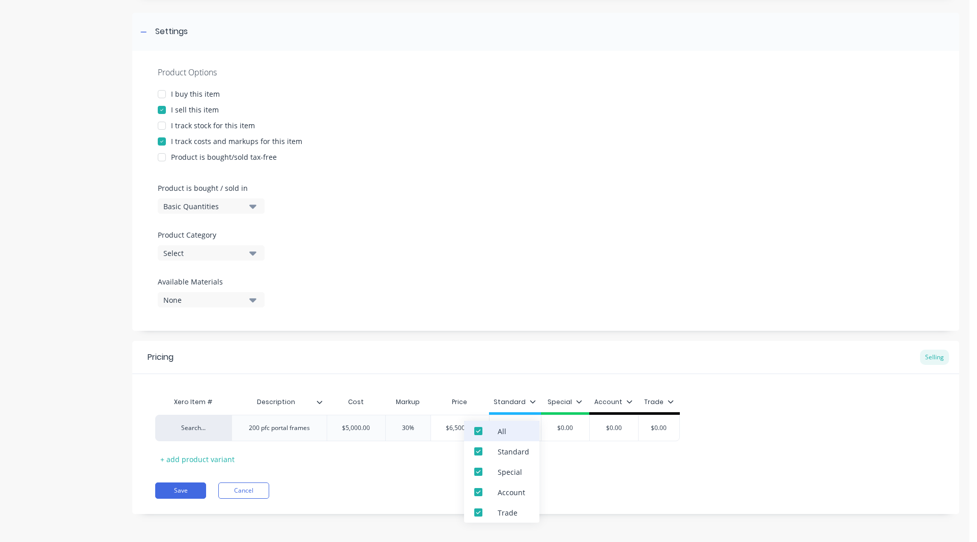
click at [478, 432] on div at bounding box center [478, 431] width 20 height 20
type textarea "x"
click at [557, 458] on div "Xero Item # Description Cost Markup Price Standard Search... 200 pfc portal fra…" at bounding box center [545, 429] width 781 height 75
type input "$0.00"
click at [526, 431] on input "$0.00" at bounding box center [515, 427] width 51 height 9
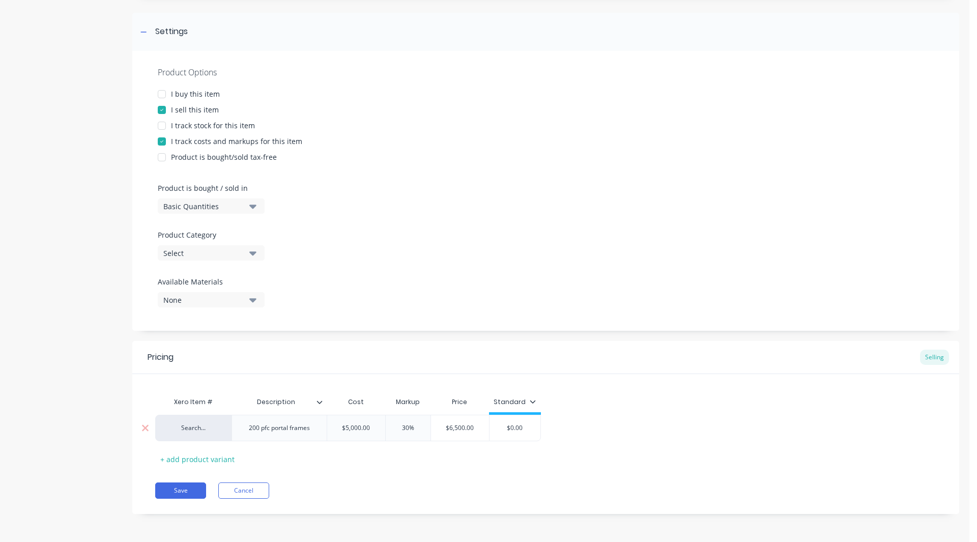
type textarea "x"
type input "$0.0"
type textarea "x"
type input "$0."
type textarea "x"
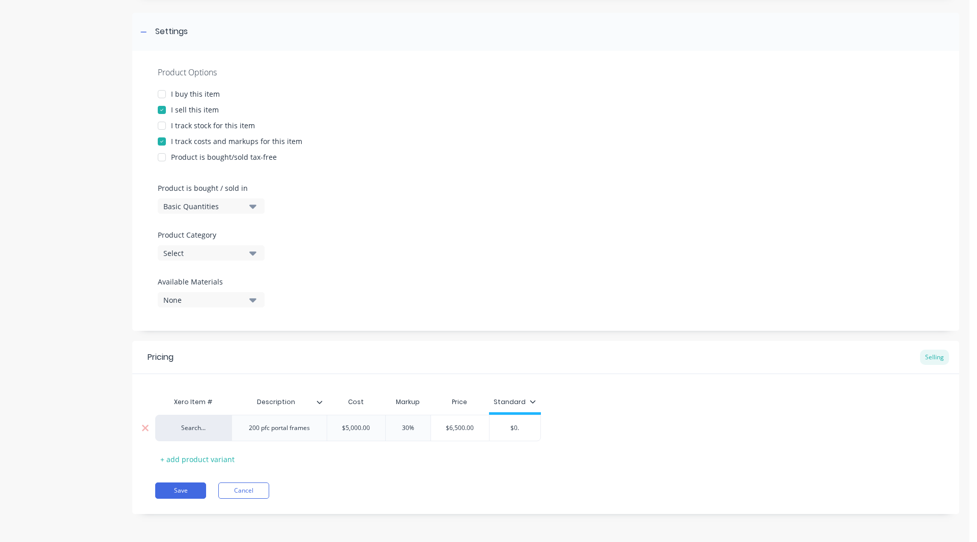
type input "$0"
type textarea "x"
type input "$"
type textarea "x"
type input "$6"
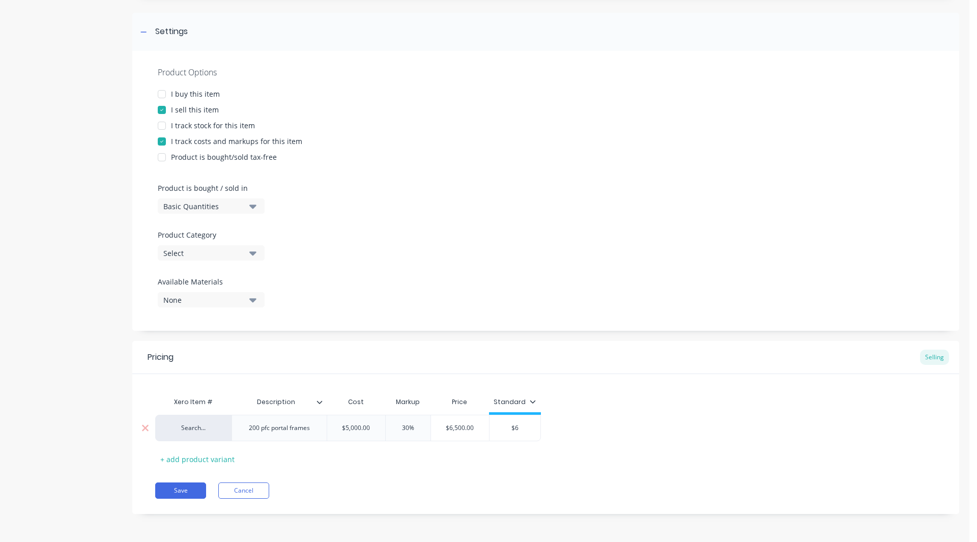
type textarea "x"
type input "$65"
type textarea "x"
type input "$650"
type textarea "x"
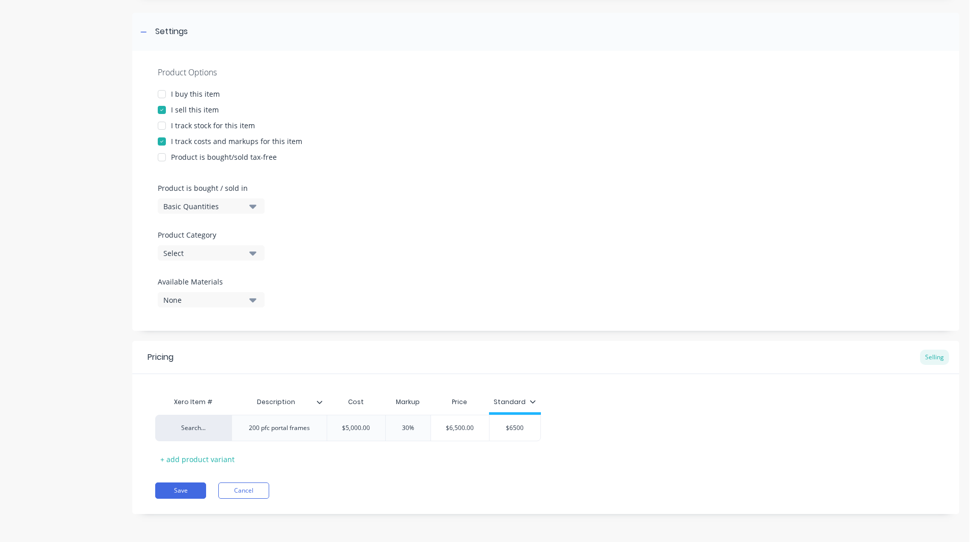
type input "$6500"
click at [402, 451] on div "Xero Item # Description Cost Markup Price Standard Search... 200 pfc portal fra…" at bounding box center [545, 429] width 781 height 75
click at [207, 251] on div "Select" at bounding box center [203, 253] width 81 height 11
click at [131, 287] on div "Product details Add image 200 pfc portal frames Settings Product Options I buy …" at bounding box center [484, 217] width 949 height 623
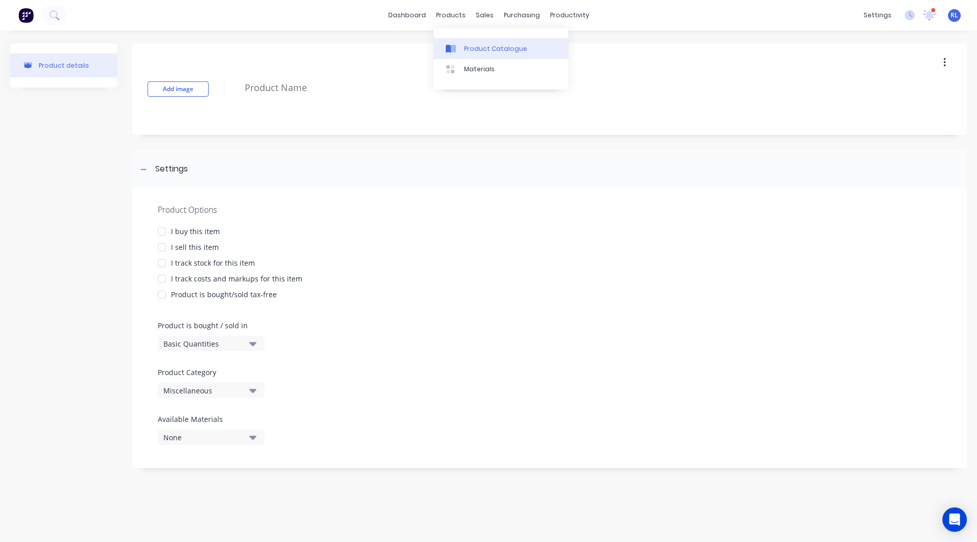
click at [460, 43] on link "Product Catalogue" at bounding box center [501, 48] width 135 height 20
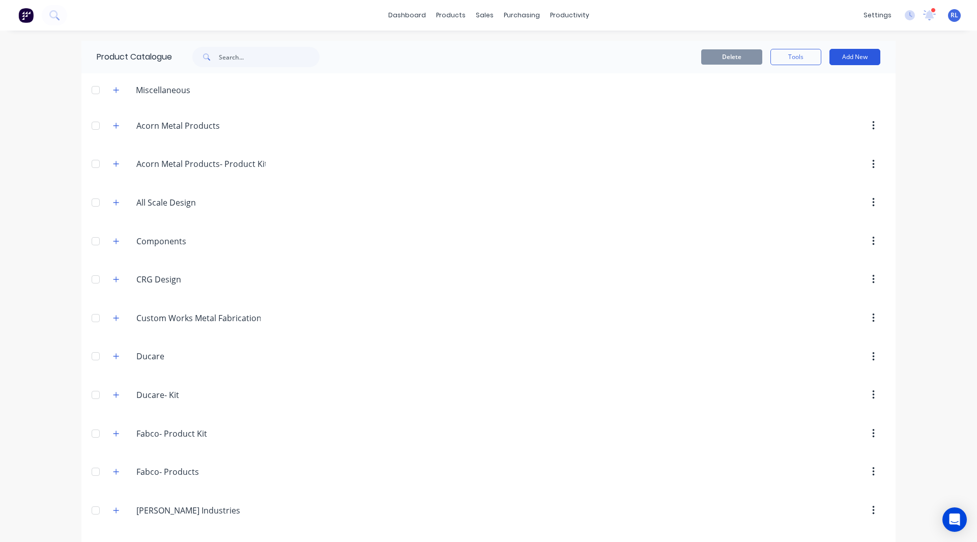
click at [857, 59] on button "Add New" at bounding box center [855, 57] width 51 height 16
click at [807, 83] on div "Category" at bounding box center [832, 83] width 78 height 15
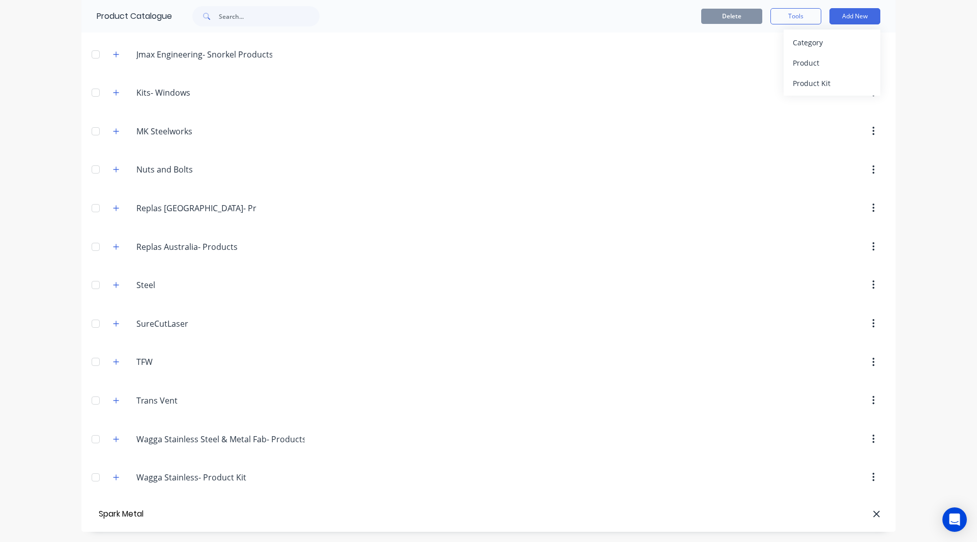
type input "Spark Metal"
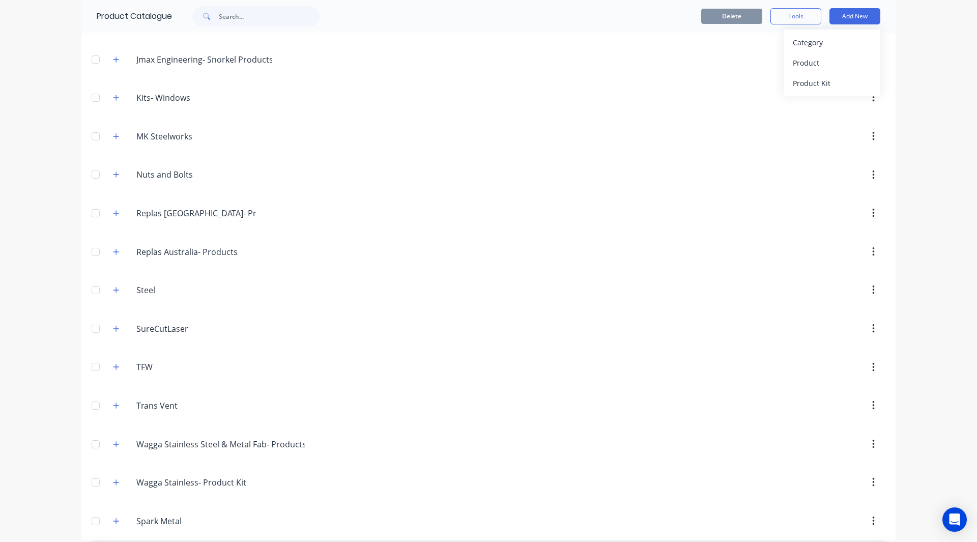
scroll to position [844, 0]
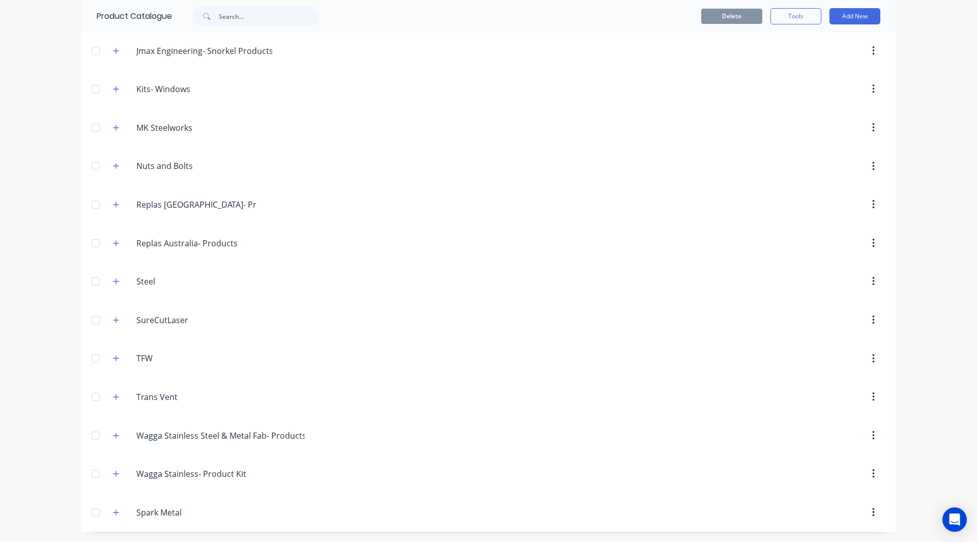
click at [18, 230] on div "dashboard products sales purchasing productivity dashboard products Product Cat…" at bounding box center [488, 271] width 977 height 542
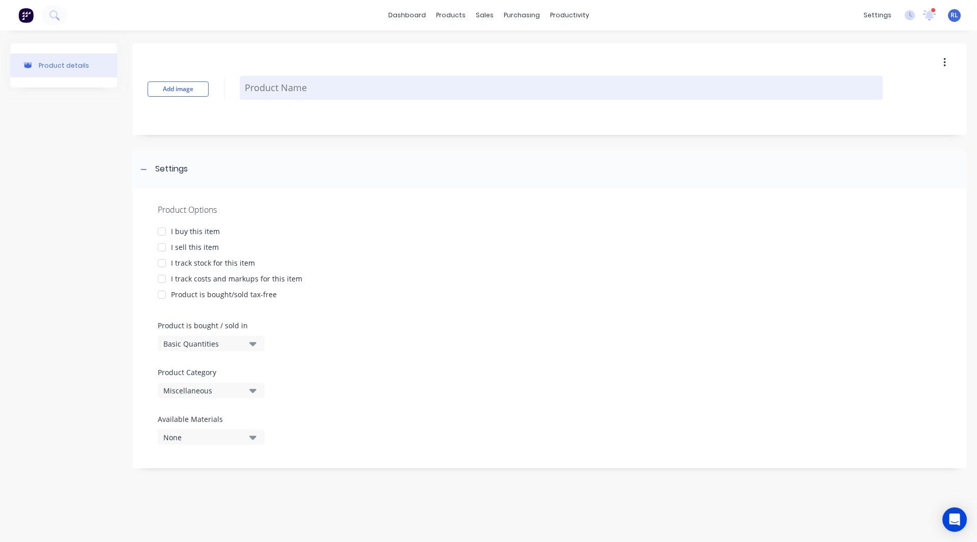
type textarea "x"
click at [269, 91] on textarea at bounding box center [561, 88] width 643 height 24
paste textarea "200 pfc portal frames"
type textarea "200 pfc portal frames"
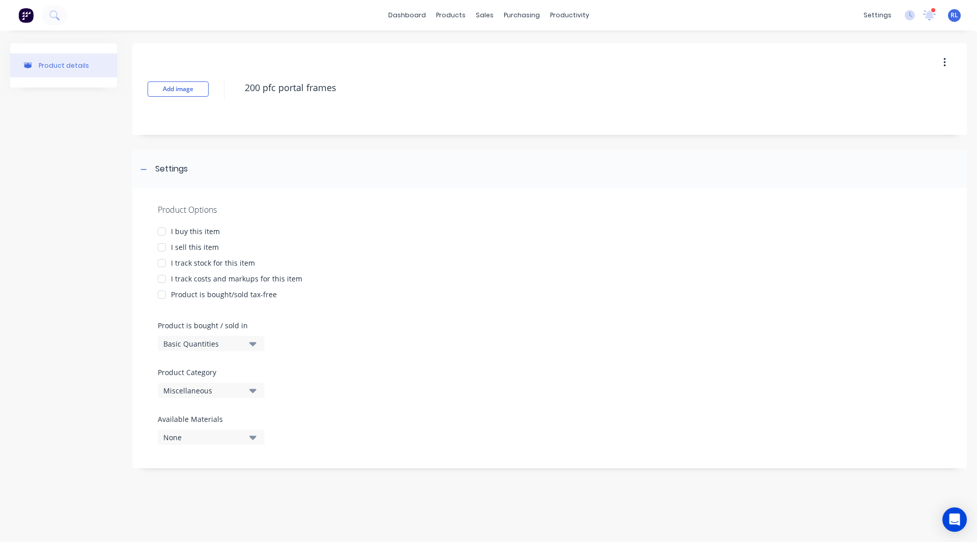
click at [162, 231] on div at bounding box center [162, 231] width 20 height 20
click at [163, 248] on div at bounding box center [162, 247] width 20 height 20
click at [163, 279] on div at bounding box center [162, 279] width 20 height 20
type textarea "x"
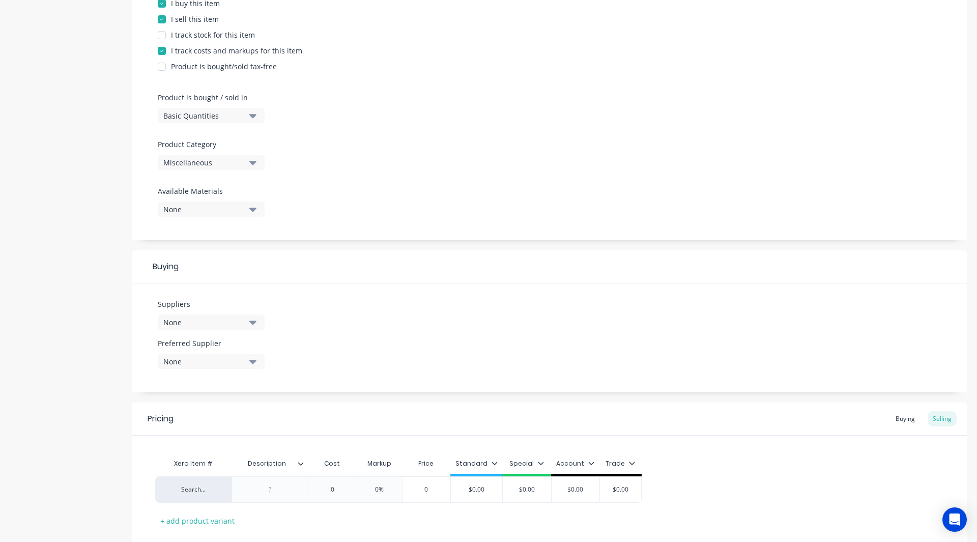
type textarea "200 pfc portal frames"
click at [194, 116] on div "Basic Quantities" at bounding box center [203, 115] width 81 height 11
click at [116, 146] on div "Product details" at bounding box center [63, 203] width 107 height 776
click at [181, 160] on div "Miscellaneous" at bounding box center [203, 162] width 81 height 11
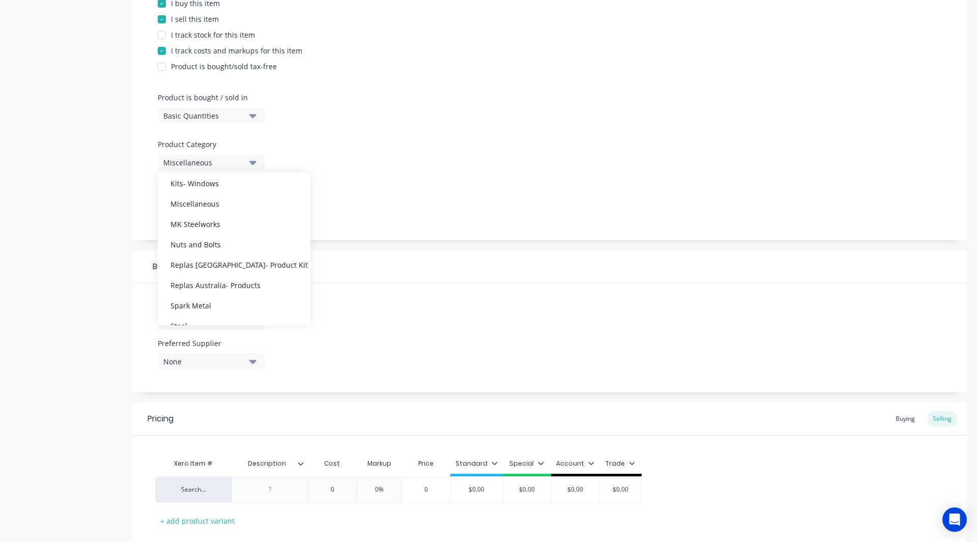
scroll to position [478, 0]
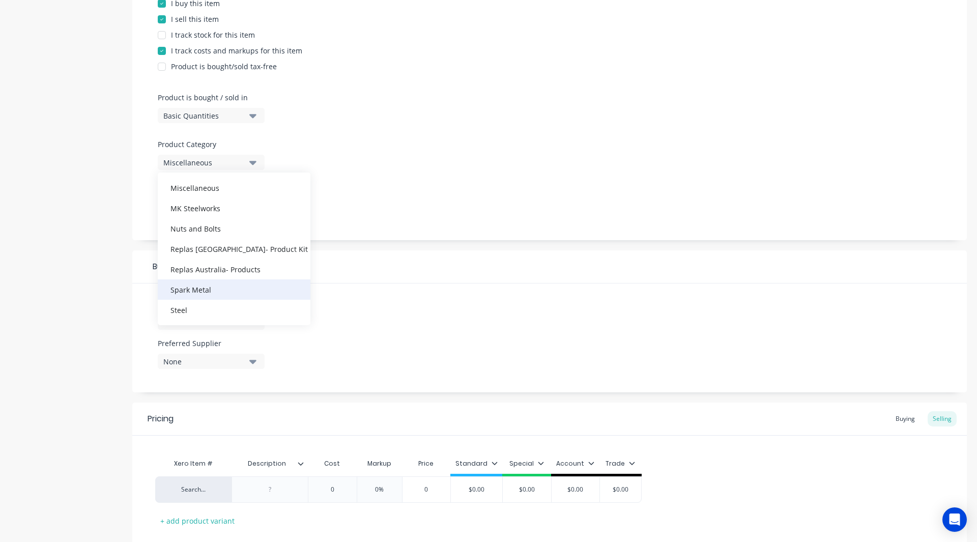
click at [197, 291] on div "Spark Metal" at bounding box center [234, 289] width 153 height 20
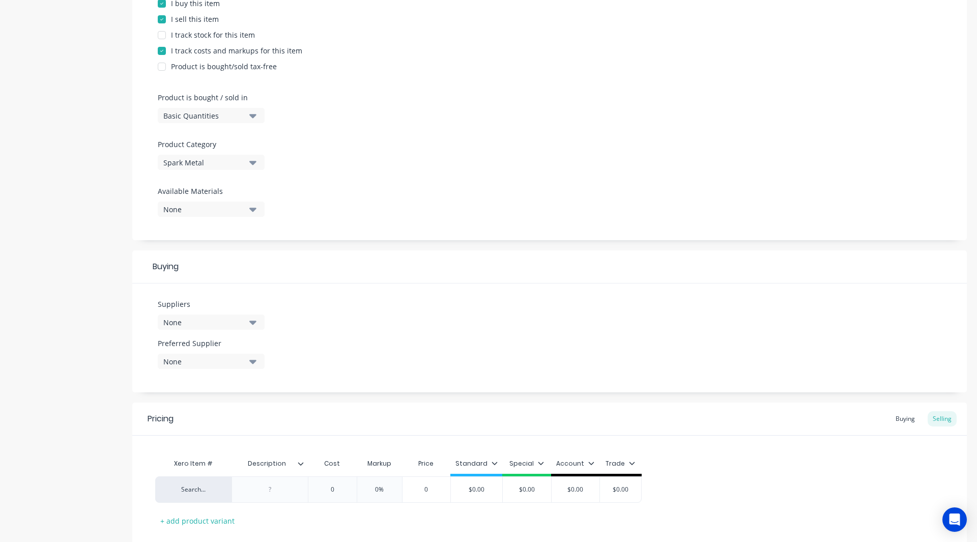
click at [102, 213] on div "Product details" at bounding box center [63, 203] width 107 height 776
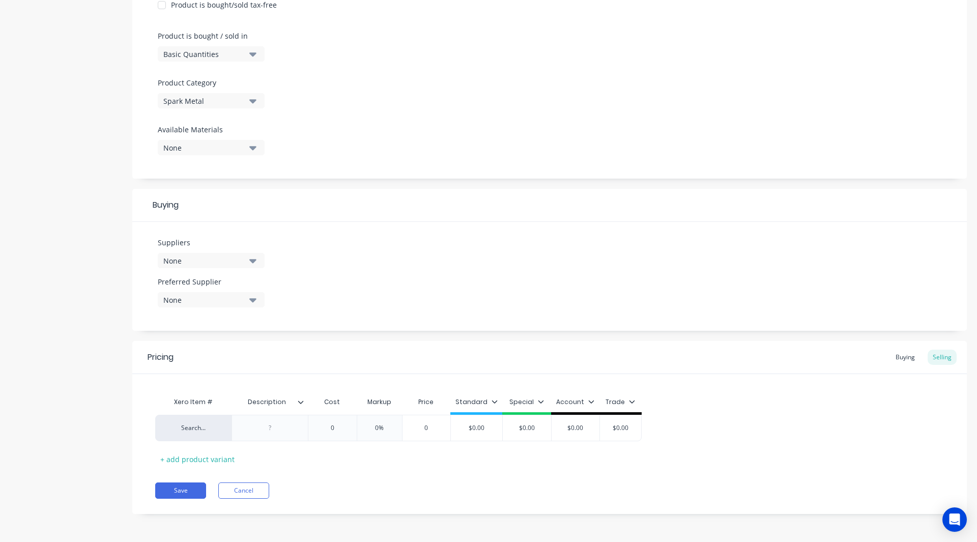
click at [197, 261] on div "None" at bounding box center [203, 261] width 81 height 11
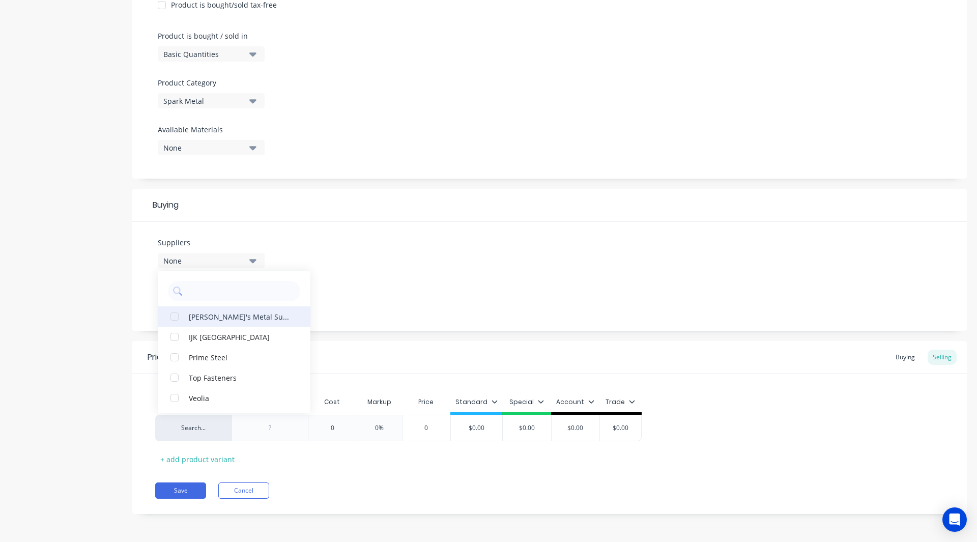
click at [175, 319] on div "button" at bounding box center [174, 316] width 20 height 20
click at [118, 289] on div "Product details Add image 200 pfc portal frames Settings Product Options I buy …" at bounding box center [488, 142] width 957 height 776
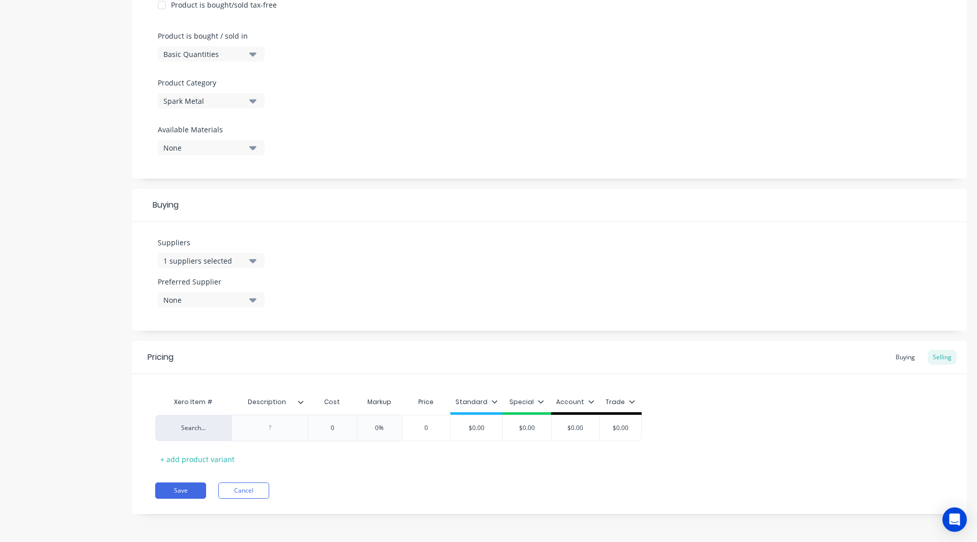
click at [188, 298] on div "None" at bounding box center [203, 300] width 81 height 11
click at [171, 358] on div "button" at bounding box center [174, 356] width 20 height 20
type textarea "x"
click at [101, 353] on div "Product details" at bounding box center [63, 142] width 107 height 776
click at [272, 432] on div at bounding box center [270, 427] width 51 height 13
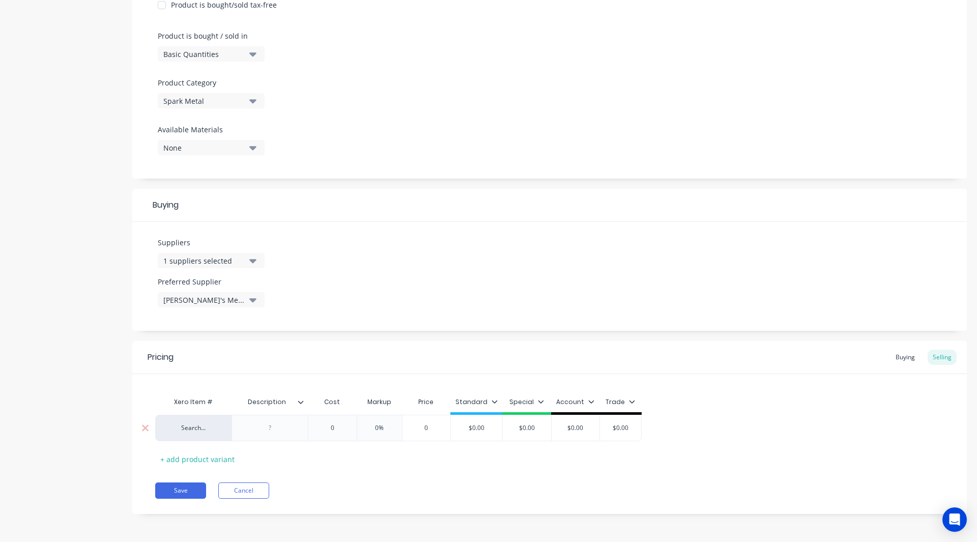
paste div
click at [346, 435] on div "0" at bounding box center [332, 430] width 51 height 25
type textarea "x"
type input "0"
type textarea "x"
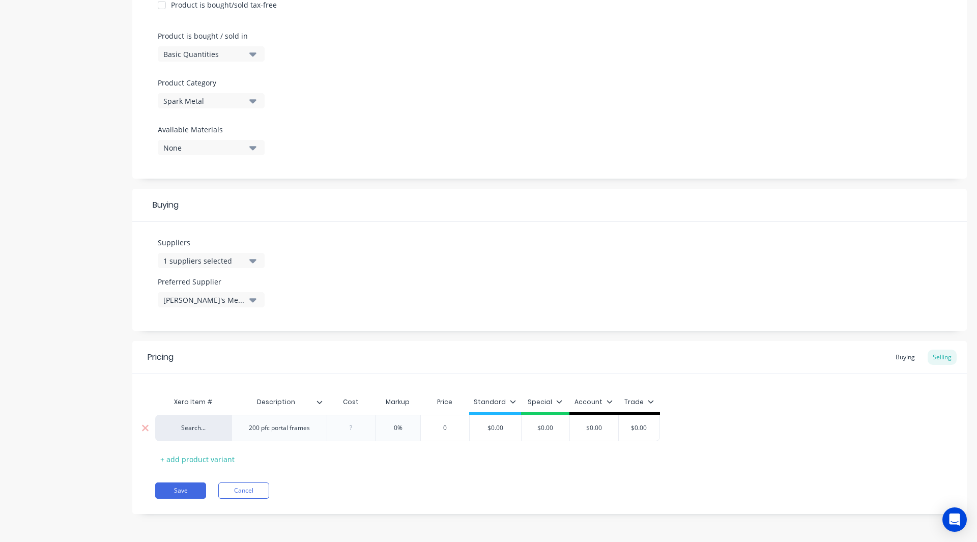
type input "5"
type textarea "x"
type input "50"
type textarea "x"
type input "500"
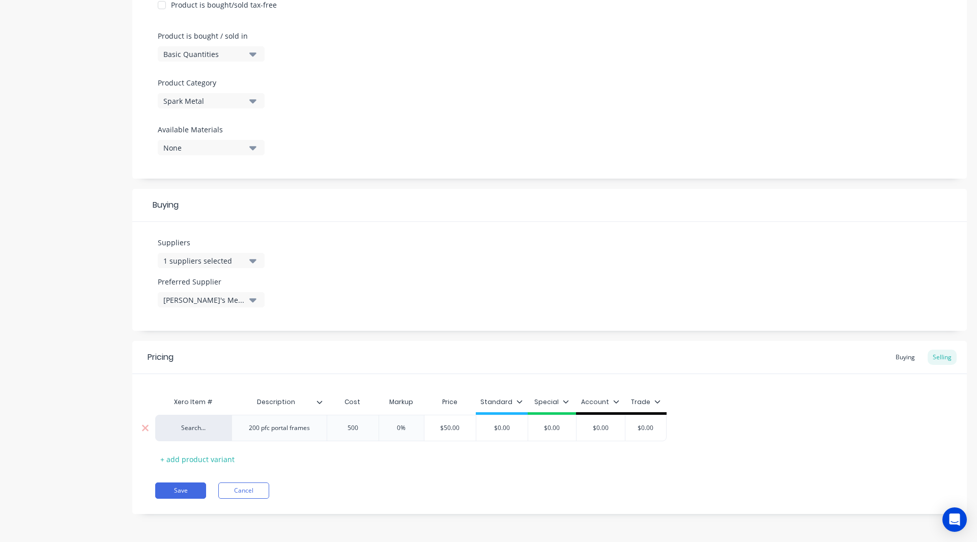
type textarea "x"
type input "5000"
click at [407, 430] on input "0%" at bounding box center [408, 427] width 51 height 9
type input "%"
type textarea "x"
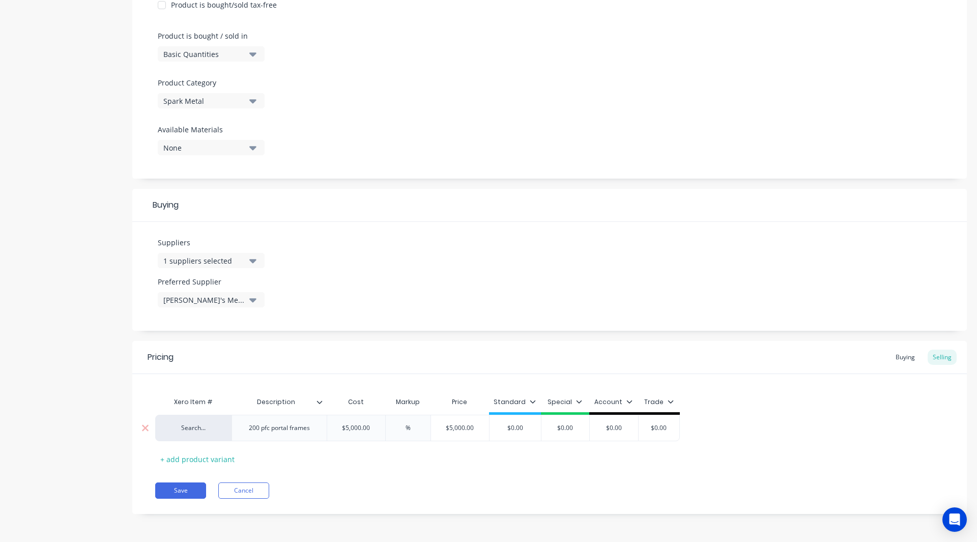
type input "3%"
type textarea "x"
type input "30%"
click at [530, 396] on div "Standard" at bounding box center [515, 404] width 52 height 20
click at [530, 399] on icon at bounding box center [533, 402] width 6 height 6
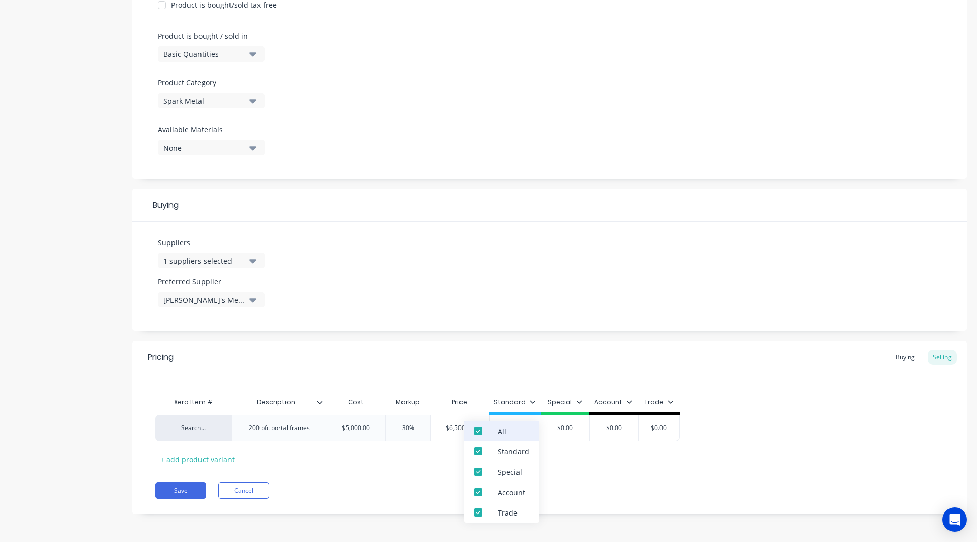
click at [494, 428] on div "All" at bounding box center [501, 431] width 75 height 20
type textarea "x"
click at [407, 502] on div "Pricing Buying Selling Xero Item # Description Cost Markup Price Standard Speci…" at bounding box center [549, 427] width 835 height 173
type input "$0.00"
click at [528, 430] on input "$0.00" at bounding box center [515, 427] width 51 height 9
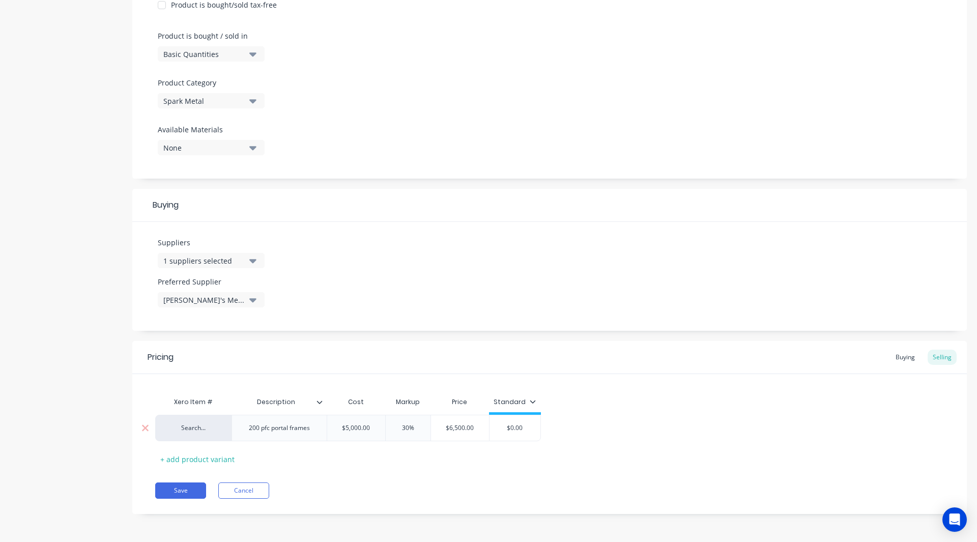
type textarea "x"
type input "$0.0"
type textarea "x"
type input "$0."
type textarea "x"
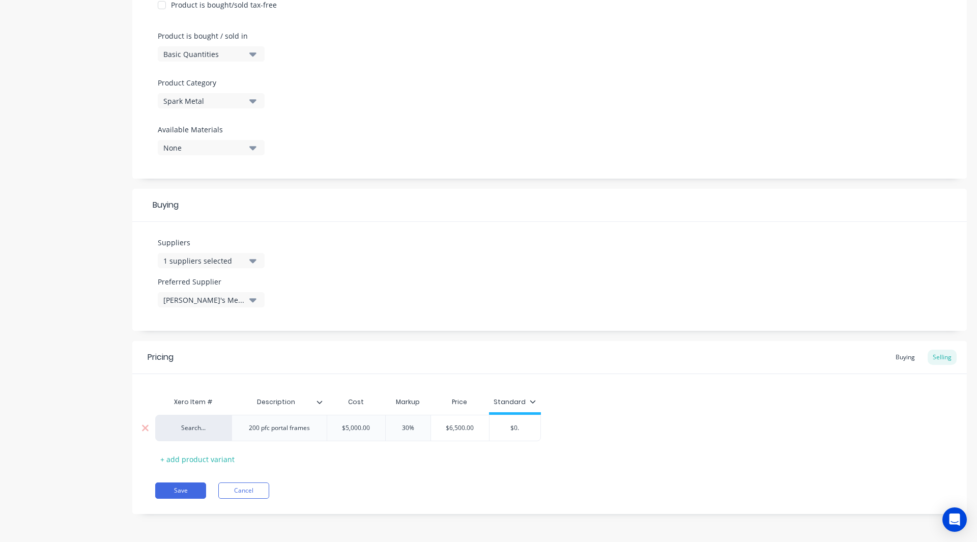
type input "$0"
type textarea "x"
type input "$"
type textarea "x"
type input "$6"
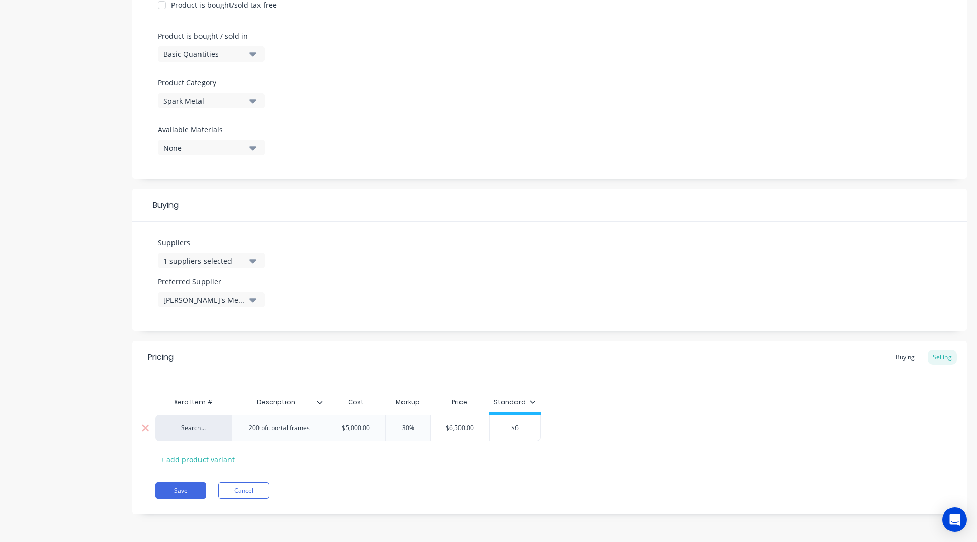
type textarea "x"
type input "$65"
type textarea "x"
type input "$650"
type textarea "x"
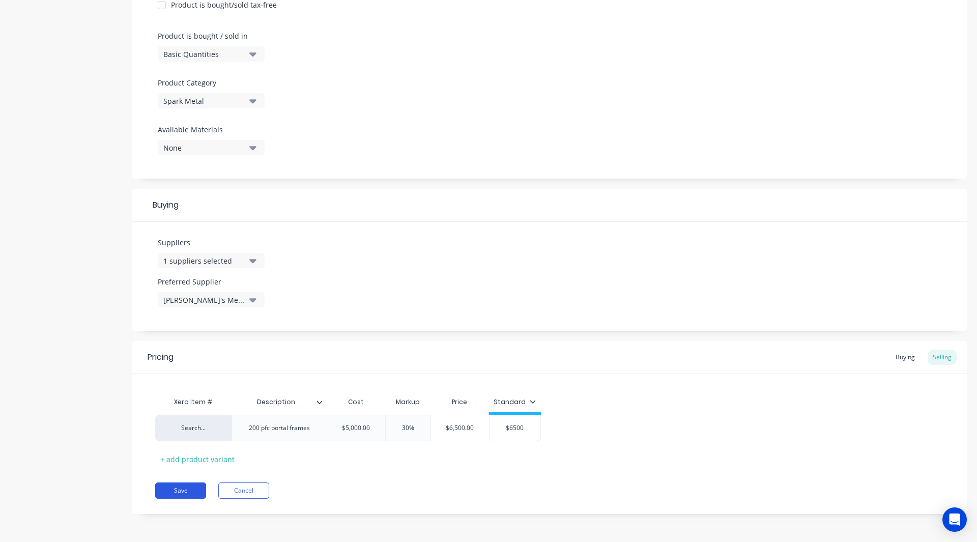
type input "$6500"
click at [183, 489] on button "Save" at bounding box center [180, 491] width 51 height 16
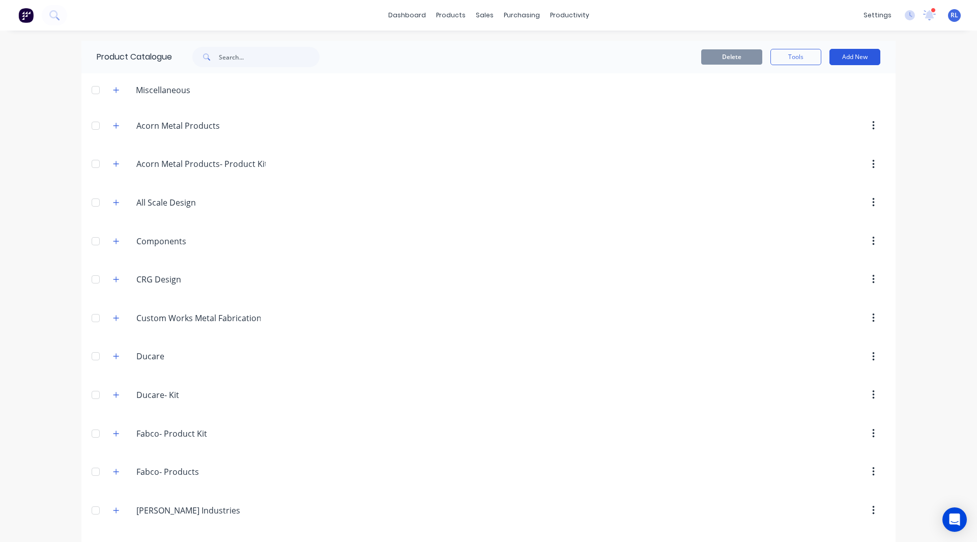
click at [840, 61] on button "Add New" at bounding box center [855, 57] width 51 height 16
click at [821, 92] on button "Category" at bounding box center [832, 83] width 97 height 20
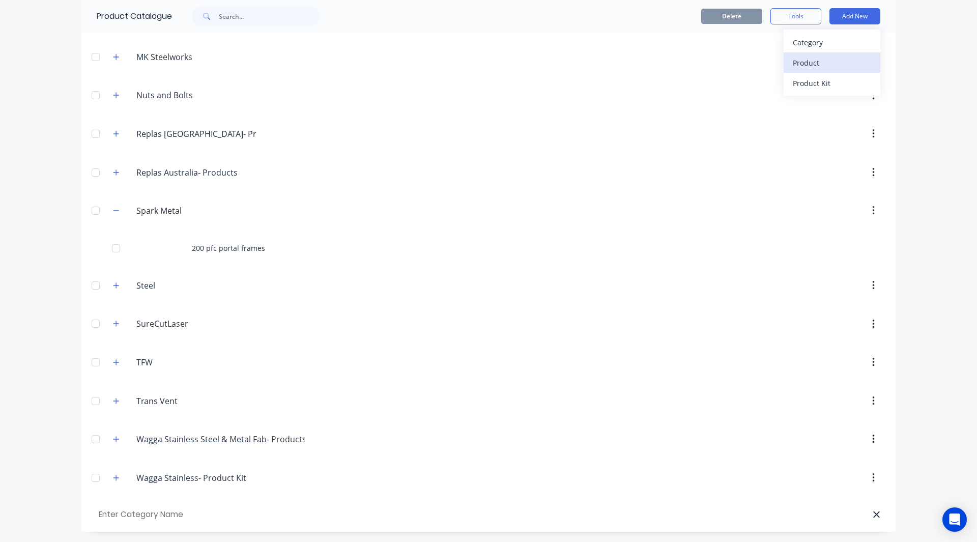
click at [828, 61] on div "Product" at bounding box center [832, 62] width 78 height 15
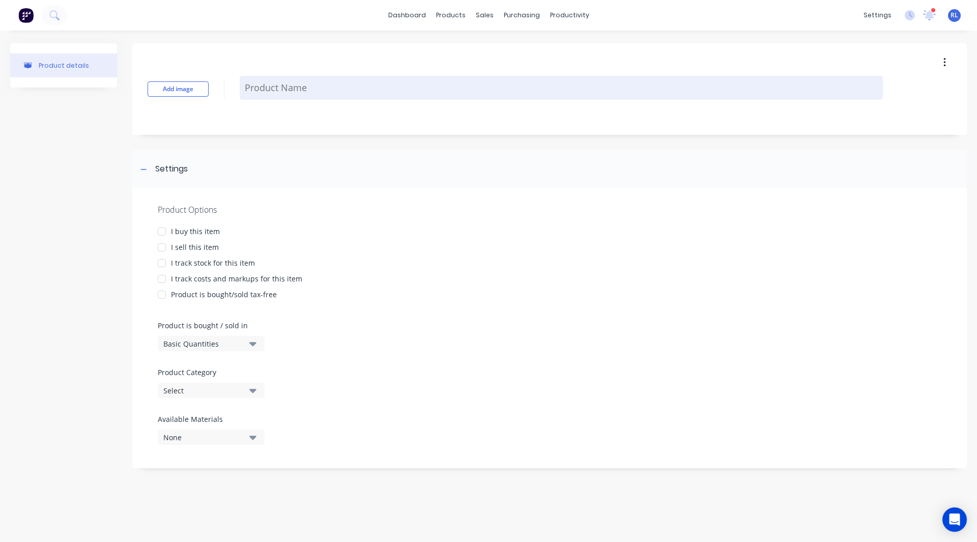
click at [276, 83] on textarea at bounding box center [561, 88] width 643 height 24
paste textarea "150 pfc portals with 89shs legs"
type textarea "x"
type textarea "150 pfc portals with 89shs legs"
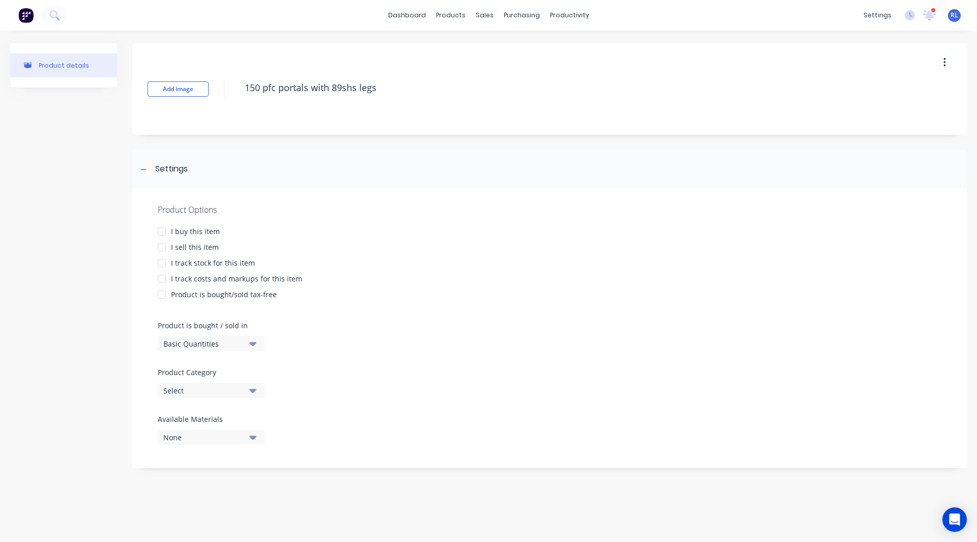
click at [160, 246] on div at bounding box center [162, 247] width 20 height 20
click at [161, 280] on div at bounding box center [162, 279] width 20 height 20
type textarea "x"
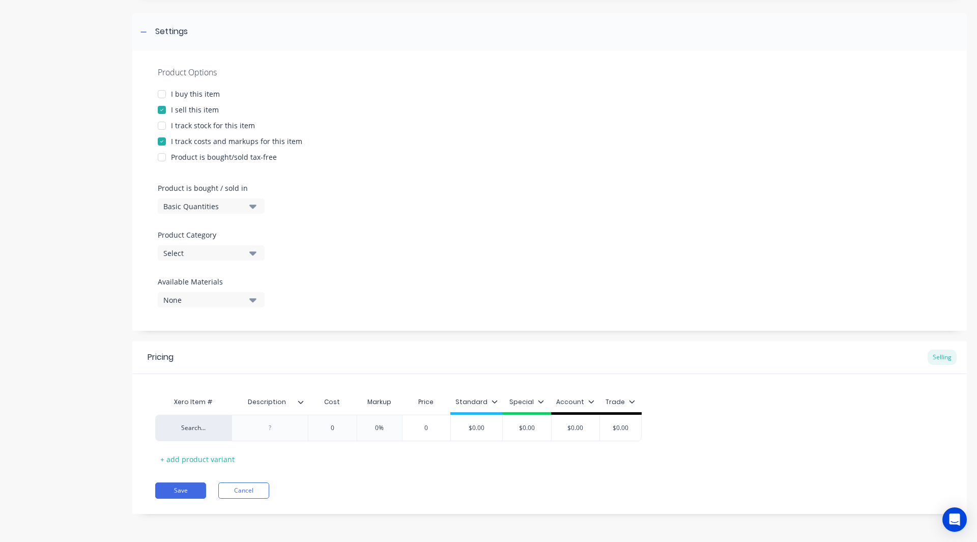
type textarea "150 pfc portals with 89shs legs"
type textarea "x"
type textarea "150 pfc portals with 89shs legs"
click at [193, 251] on div "Select" at bounding box center [203, 253] width 81 height 11
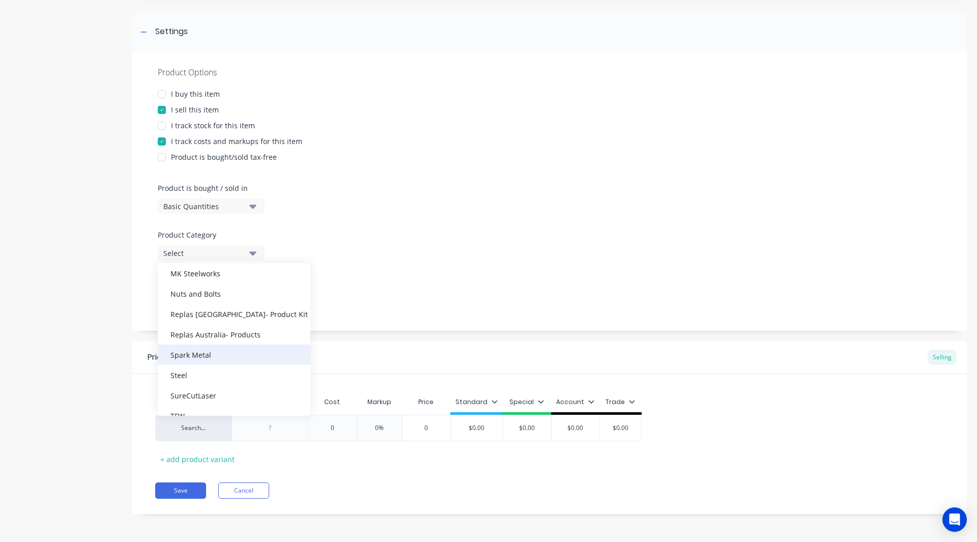
click at [197, 354] on div "Spark Metal" at bounding box center [234, 355] width 153 height 20
type textarea "x"
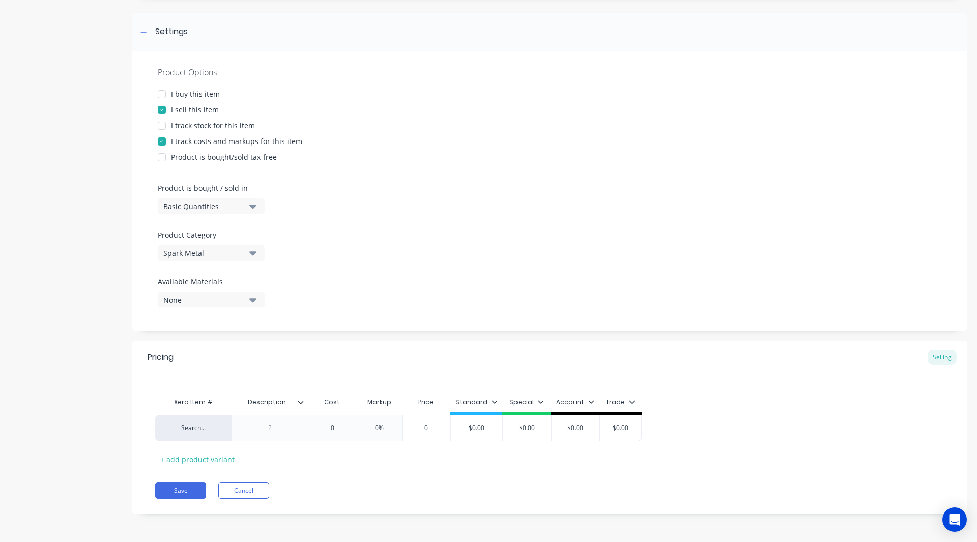
click at [121, 304] on div "Product details Add image 150 pfc portals with 89shs legs Settings Product Opti…" at bounding box center [488, 217] width 957 height 623
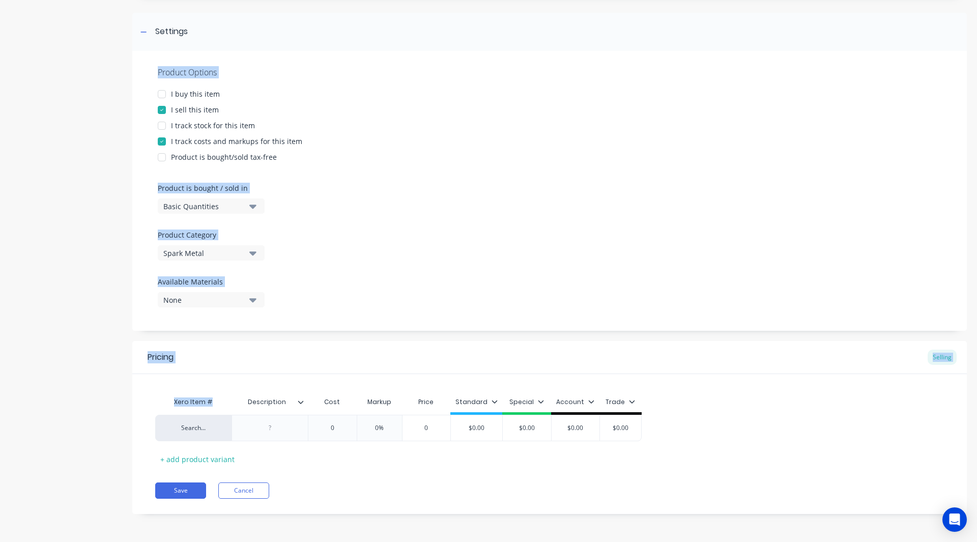
drag, startPoint x: 109, startPoint y: 290, endPoint x: 214, endPoint y: 414, distance: 161.8
click at [214, 414] on div "Product details Add image 150 pfc portals with 89shs legs Settings Product Opti…" at bounding box center [488, 217] width 957 height 623
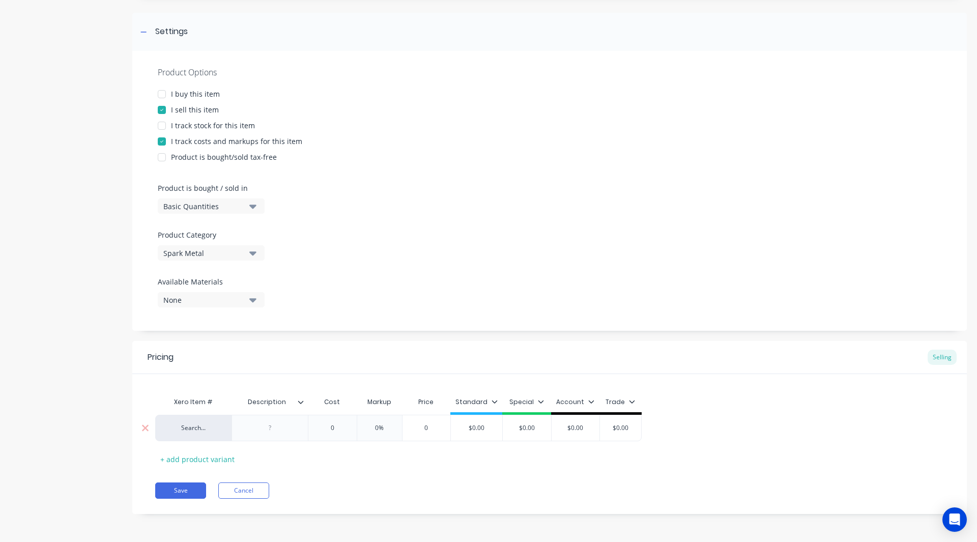
click at [264, 425] on div at bounding box center [270, 427] width 51 height 13
paste div
click at [264, 425] on div "150 pfc portals with 89shs legs" at bounding box center [270, 430] width 68 height 22
click at [343, 429] on div "Search... 150 pfc portals with 89shs legs 0 0% 0 $0.00 $0.00 $0.00 $0.00" at bounding box center [398, 431] width 487 height 32
type textarea "x"
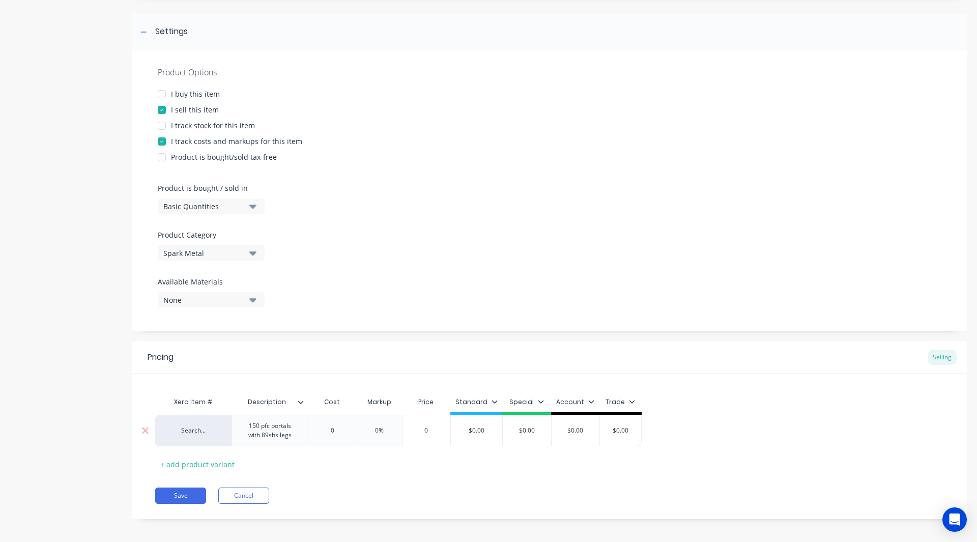
type input "0"
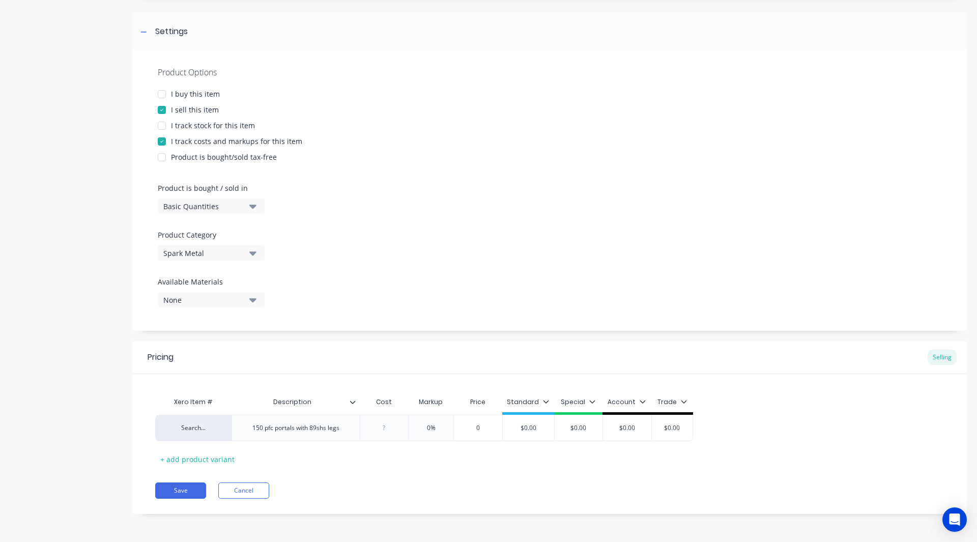
type input "4"
type textarea "x"
type input "40"
type textarea "x"
type input "400"
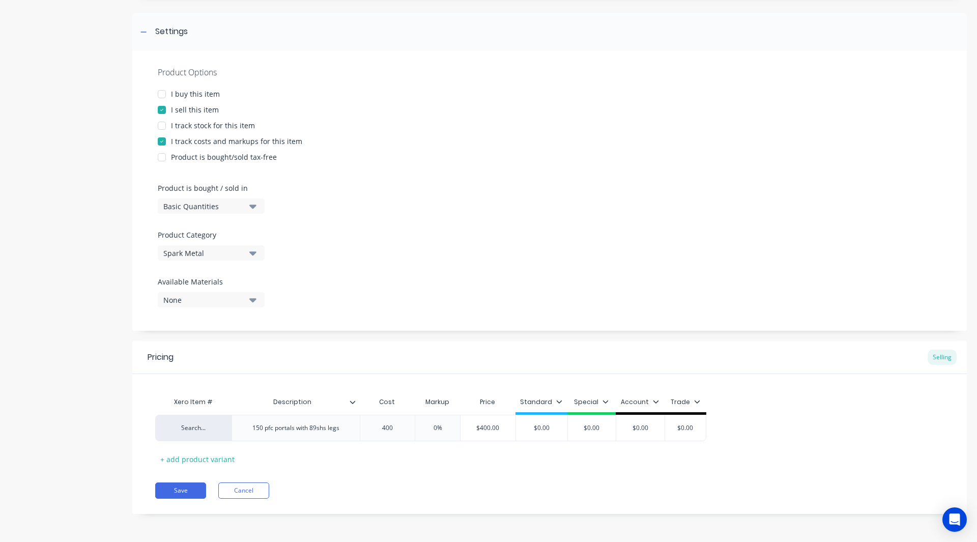
type textarea "x"
type input "4000"
click at [442, 423] on input "0%" at bounding box center [441, 427] width 51 height 9
type input "%"
type textarea "x"
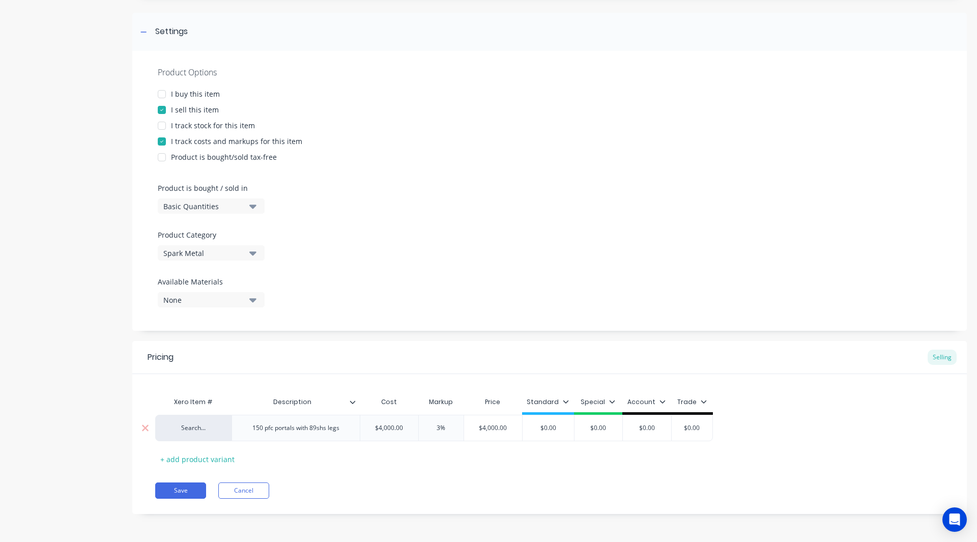
type input "30%"
type textarea "x"
type input "30%"
type input "$0.00"
click at [569, 426] on input "$0.00" at bounding box center [548, 427] width 51 height 9
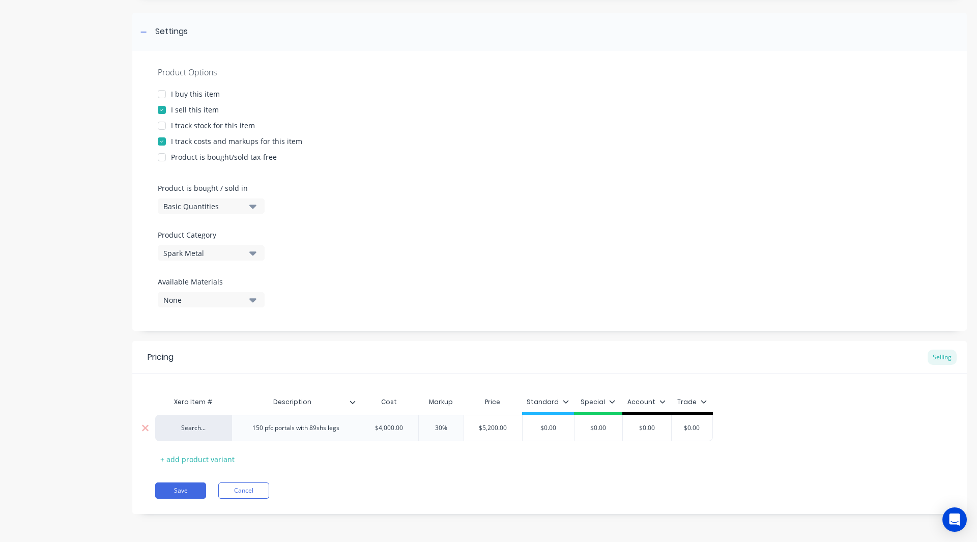
type textarea "x"
type input "$0.0"
type textarea "x"
type input "$0."
type textarea "x"
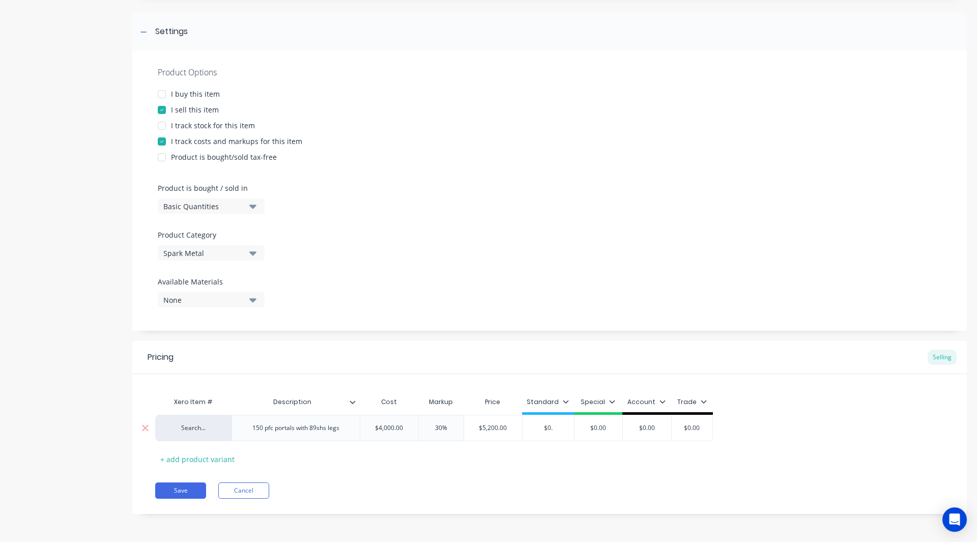
type input "$0"
type textarea "x"
type input "$"
type textarea "x"
type input "$5"
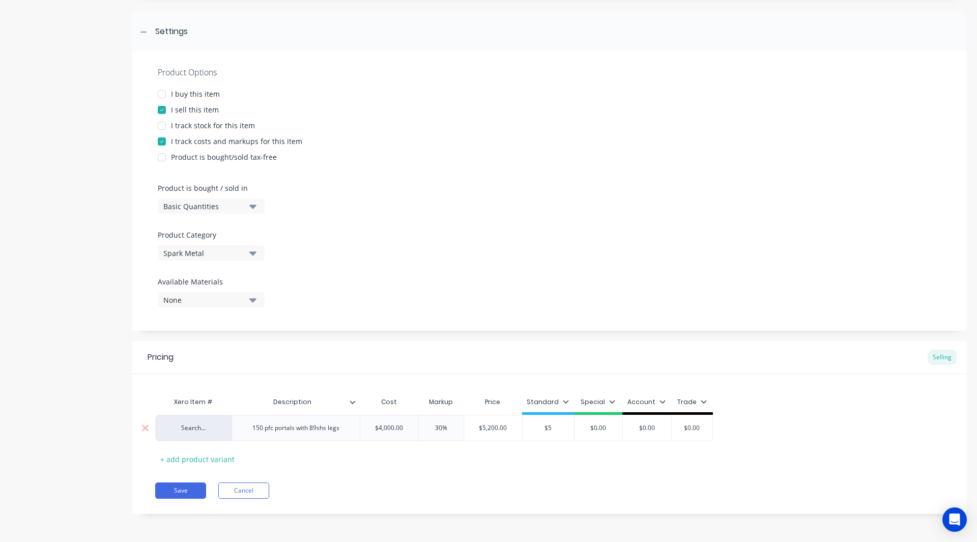
type textarea "x"
type input "$520"
type textarea "x"
type input "$5200"
click at [565, 401] on icon at bounding box center [566, 402] width 6 height 6
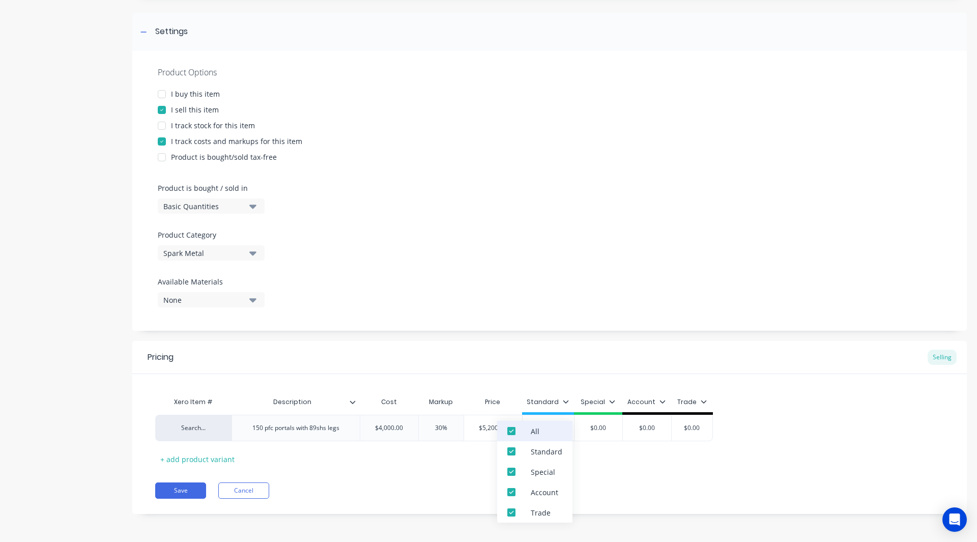
click at [508, 434] on div at bounding box center [511, 431] width 20 height 20
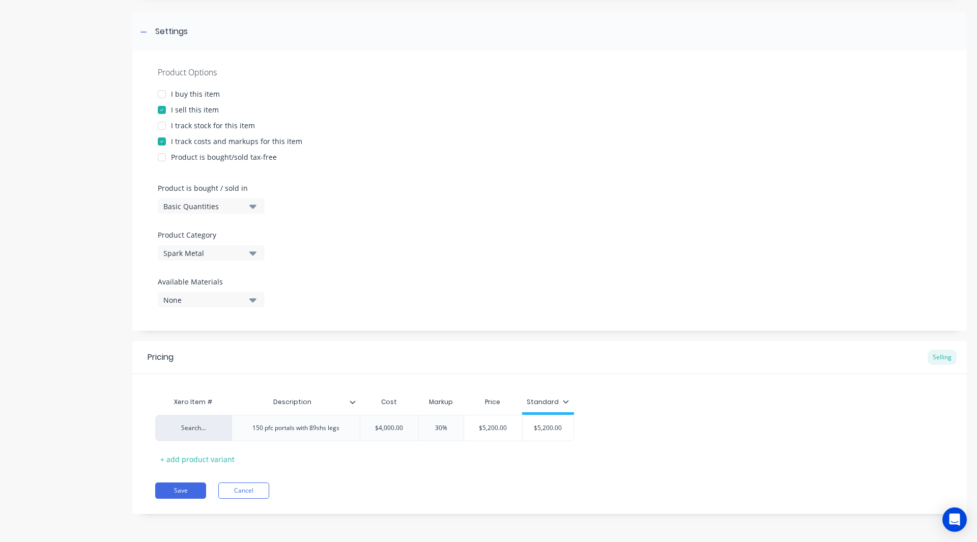
click at [327, 480] on div "Pricing Selling Xero Item # Description Cost Markup Price Standard Search... 15…" at bounding box center [549, 427] width 835 height 173
click at [173, 493] on button "Save" at bounding box center [180, 491] width 51 height 16
type textarea "x"
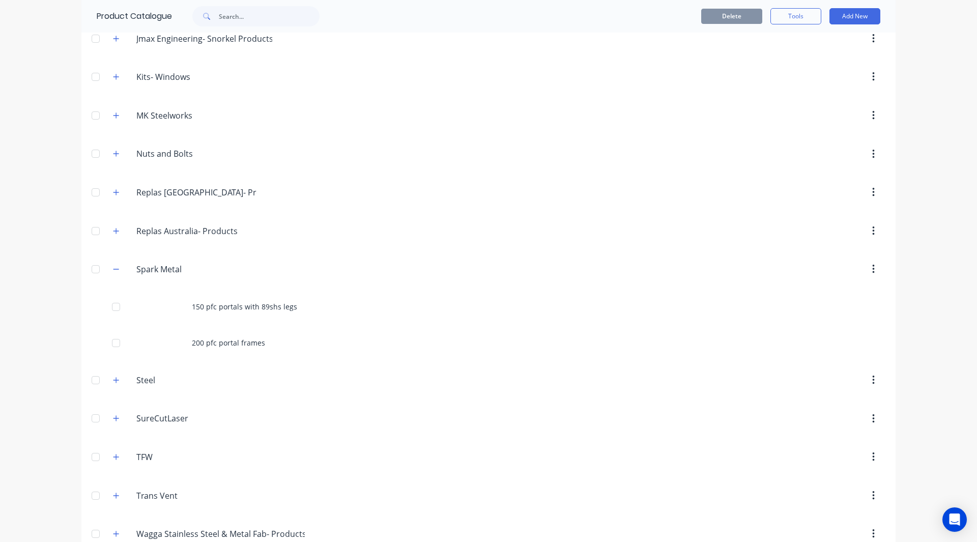
scroll to position [951, 0]
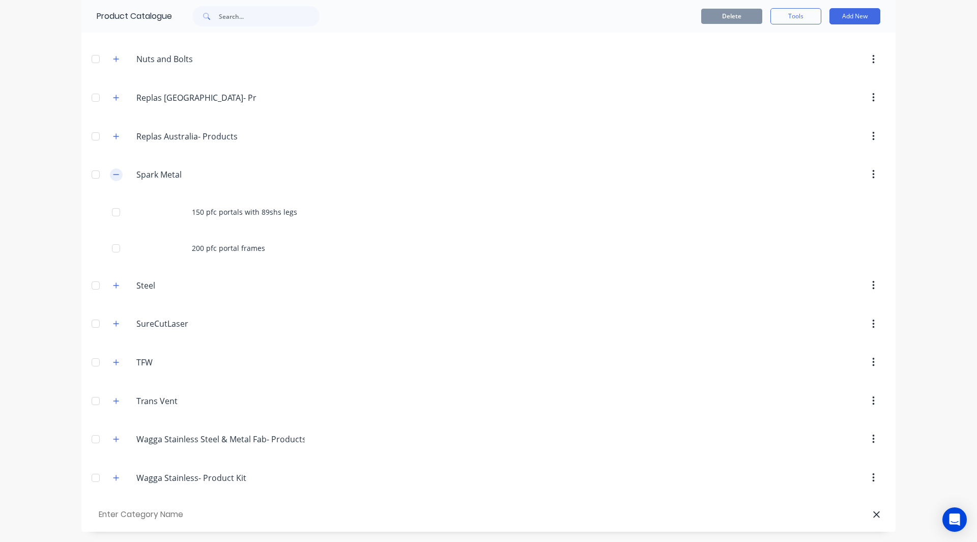
click at [116, 178] on button "button" at bounding box center [116, 174] width 13 height 13
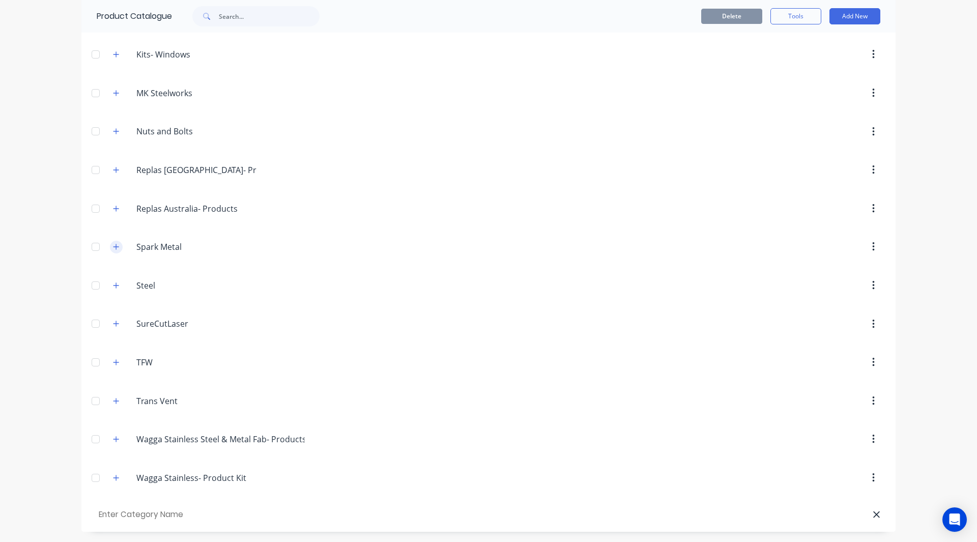
scroll to position [879, 0]
click at [41, 209] on div "dashboard products sales purchasing productivity dashboard products Product Cat…" at bounding box center [488, 271] width 977 height 542
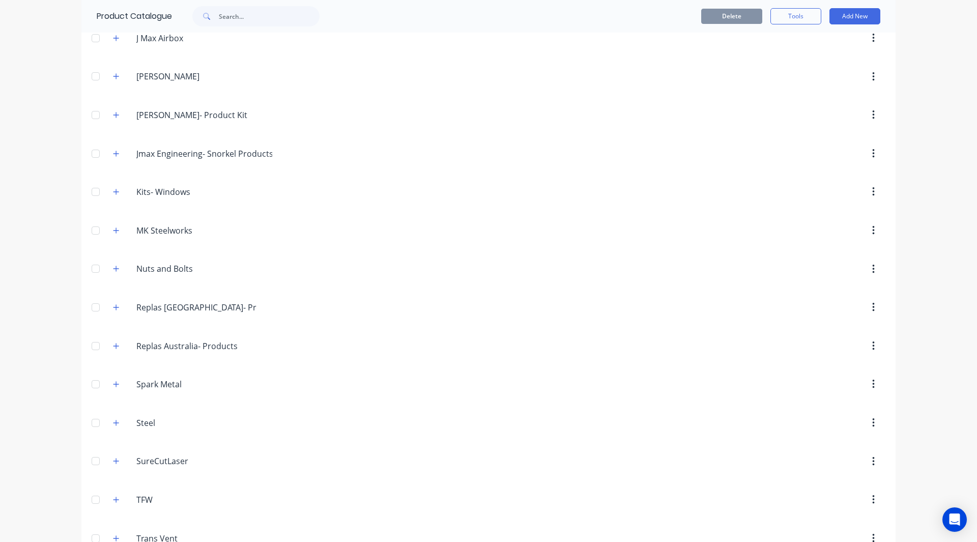
scroll to position [744, 0]
click at [17, 399] on div "dashboard products sales purchasing productivity dashboard products Product Cat…" at bounding box center [488, 271] width 977 height 542
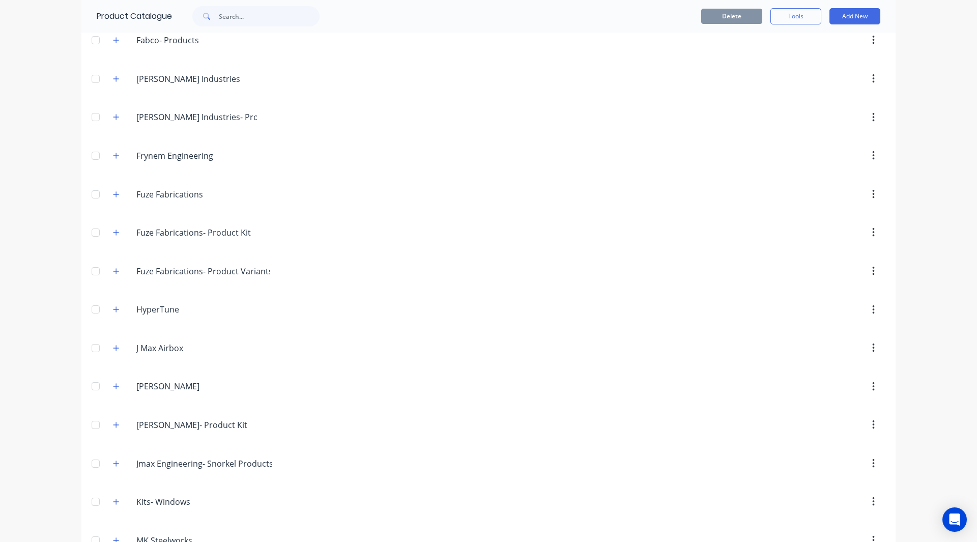
scroll to position [0, 0]
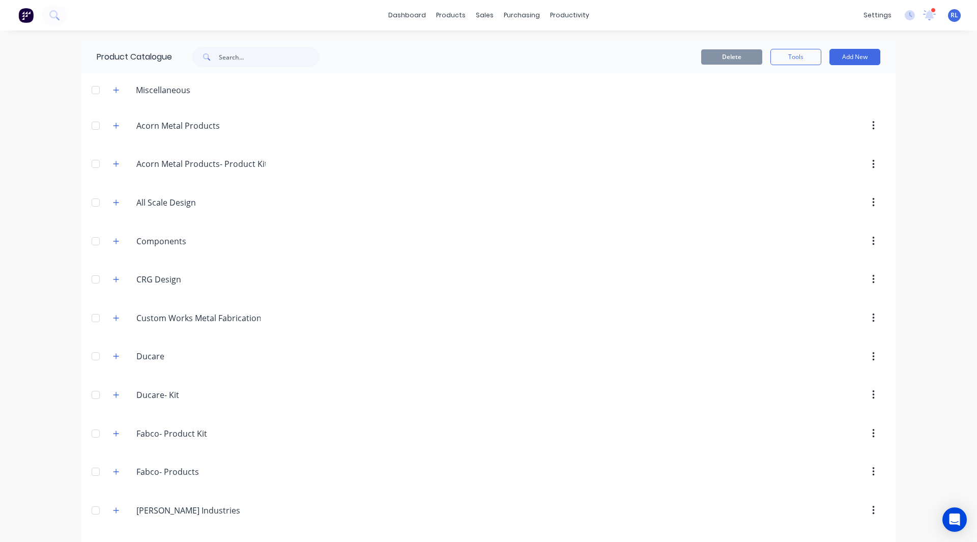
click at [32, 20] on img at bounding box center [25, 15] width 15 height 15
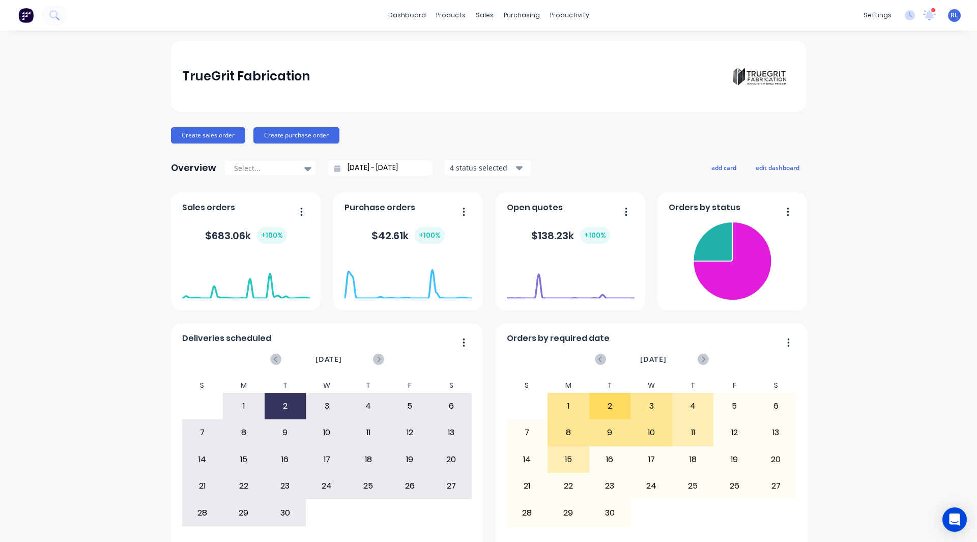
click at [115, 386] on div "TrueGrit Fabrication Create sales order Create purchase order Overview Select..…" at bounding box center [488, 306] width 977 height 531
click at [504, 47] on div "Sales Orders" at bounding box center [519, 48] width 42 height 9
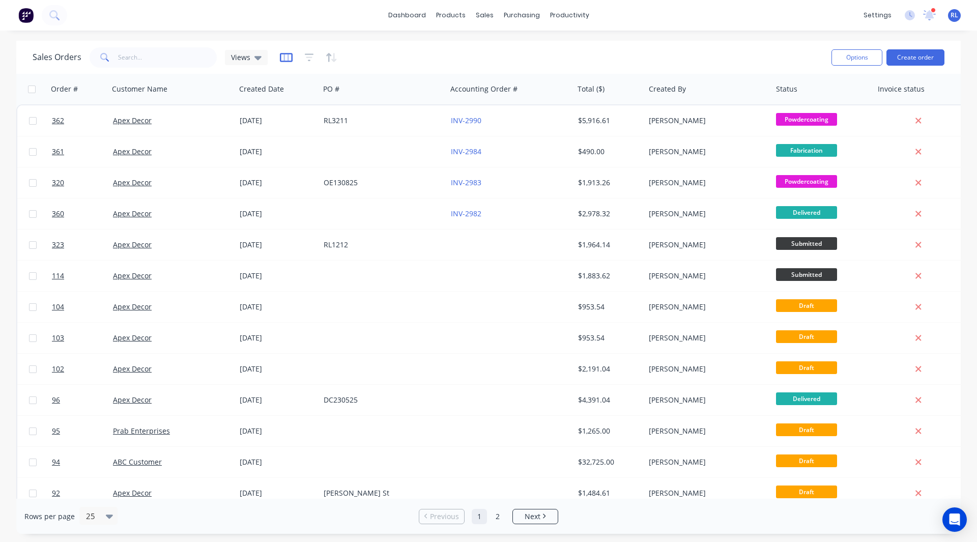
click at [280, 57] on icon "button" at bounding box center [286, 57] width 13 height 10
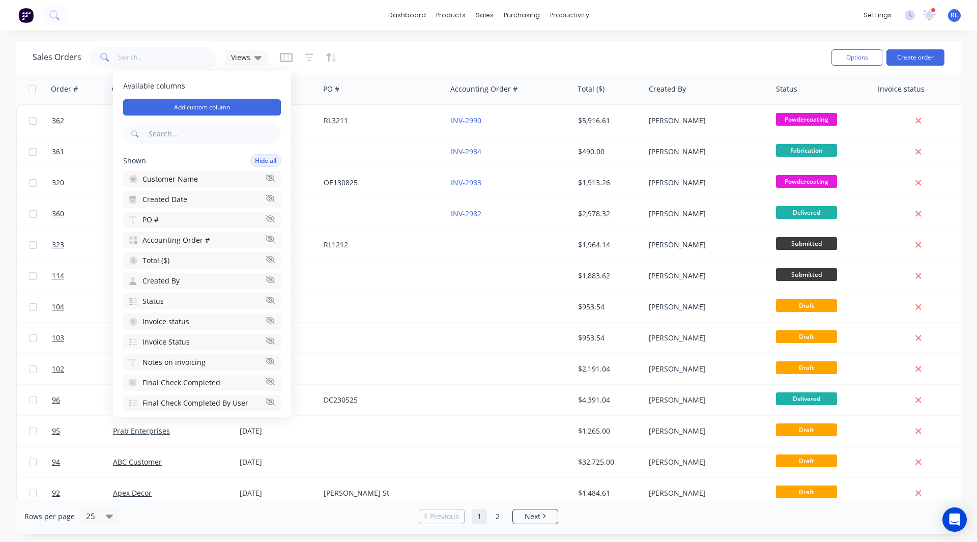
click at [372, 51] on div "Sales Orders Views" at bounding box center [428, 57] width 791 height 25
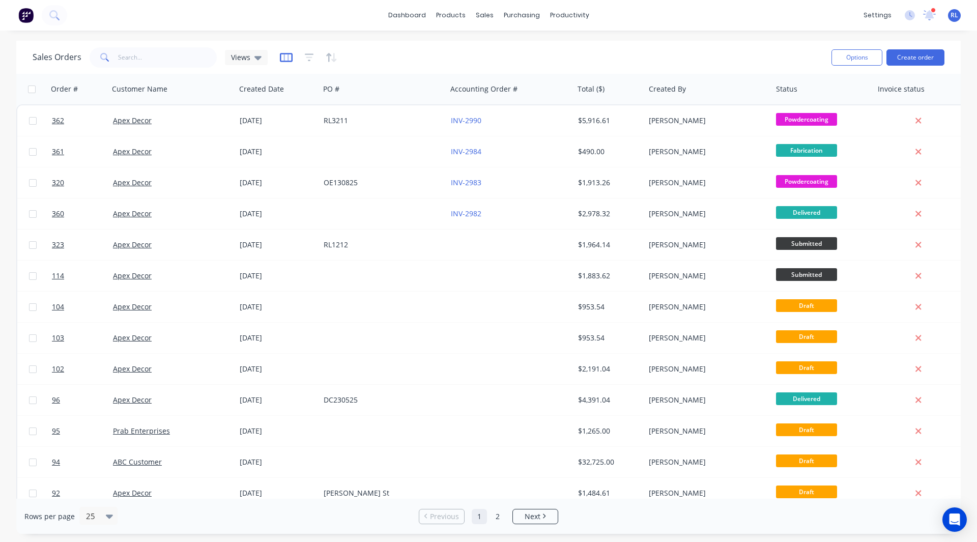
click at [280, 55] on icon "button" at bounding box center [286, 57] width 13 height 10
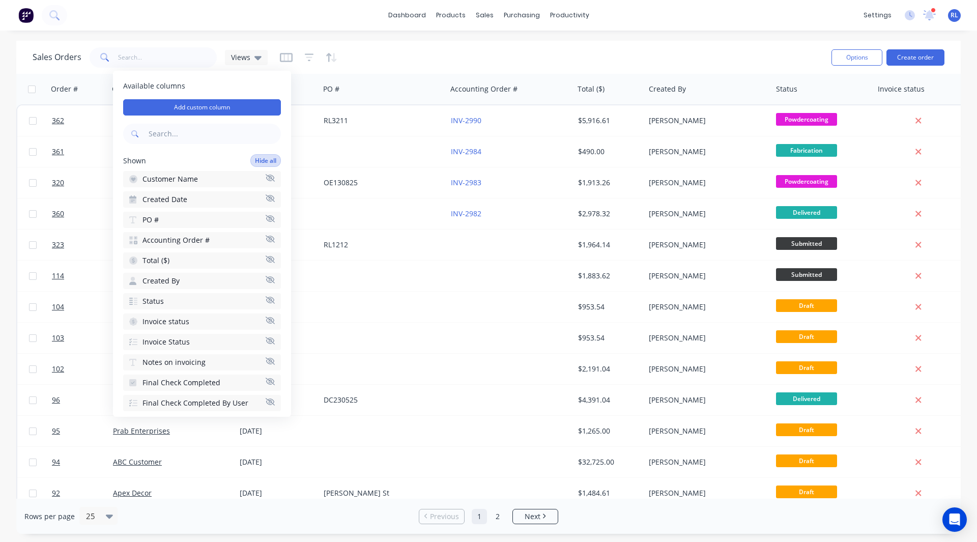
click at [257, 155] on button "Hide all" at bounding box center [265, 160] width 31 height 13
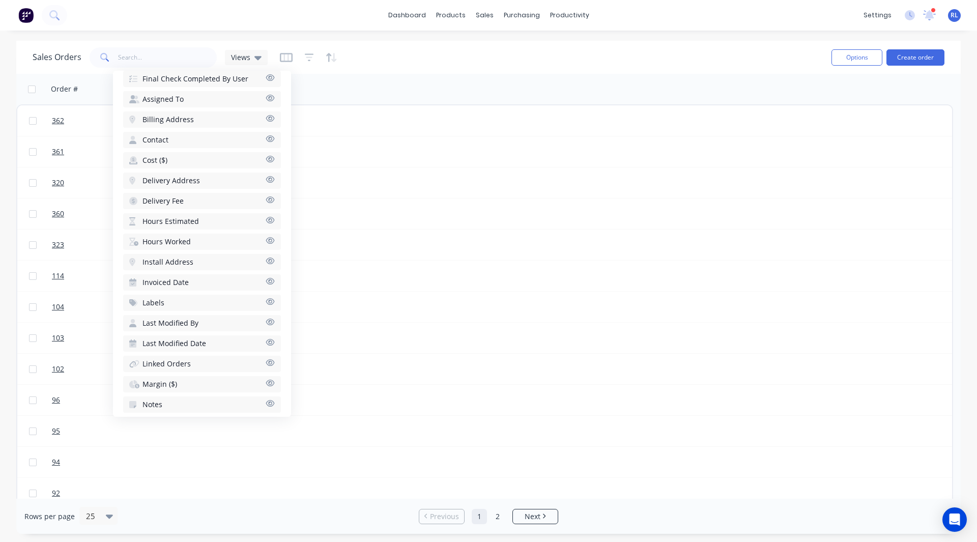
scroll to position [350, 0]
click at [159, 220] on span "Hours Estimated" at bounding box center [171, 221] width 56 height 10
click at [167, 218] on span "Hours Worked" at bounding box center [167, 221] width 48 height 10
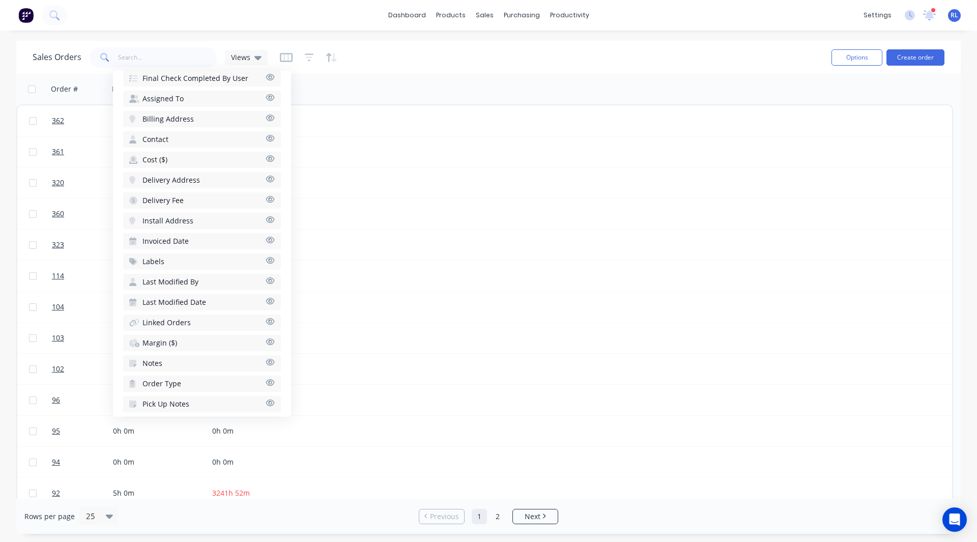
click at [157, 343] on span "Margin ($)" at bounding box center [160, 343] width 35 height 10
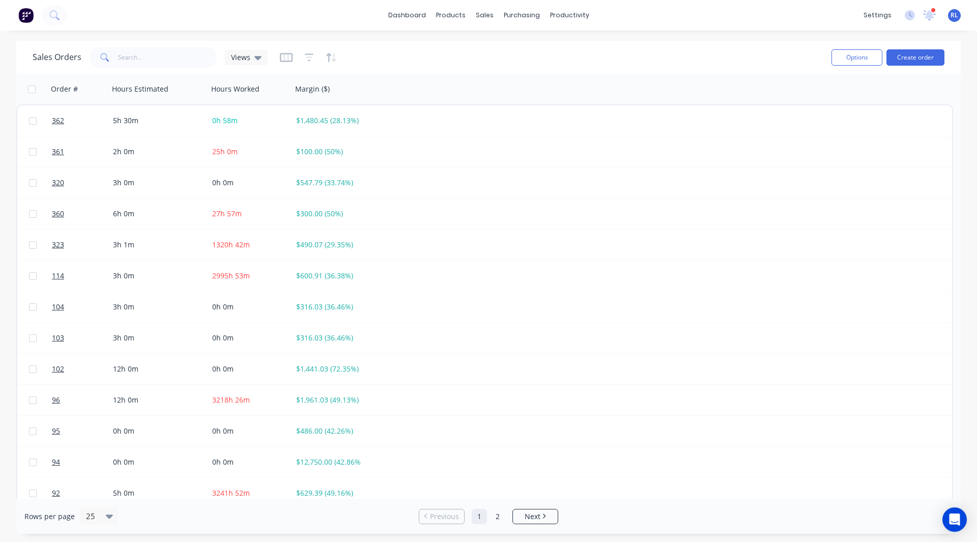
click at [366, 68] on div "Sales Orders Views" at bounding box center [428, 57] width 791 height 25
click at [284, 53] on icon "button" at bounding box center [286, 57] width 13 height 9
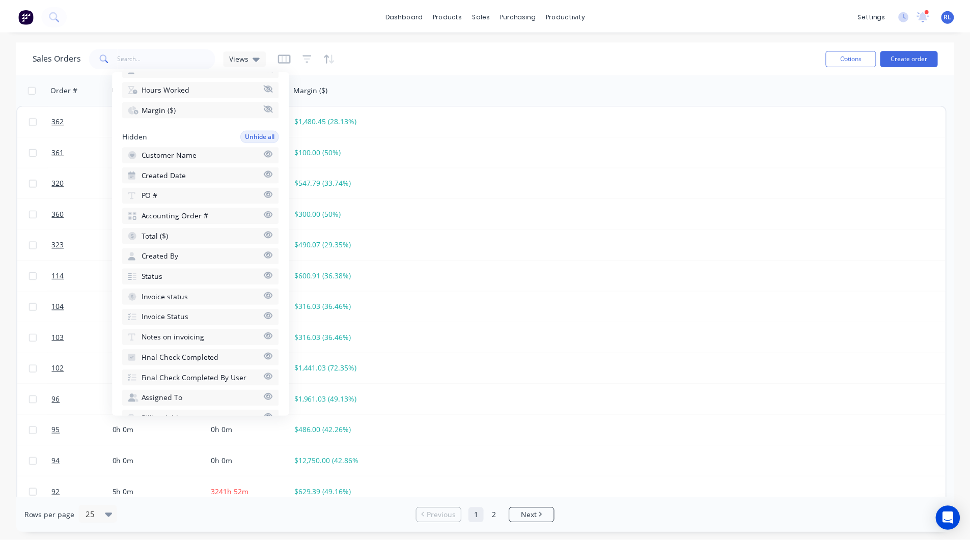
scroll to position [111, 0]
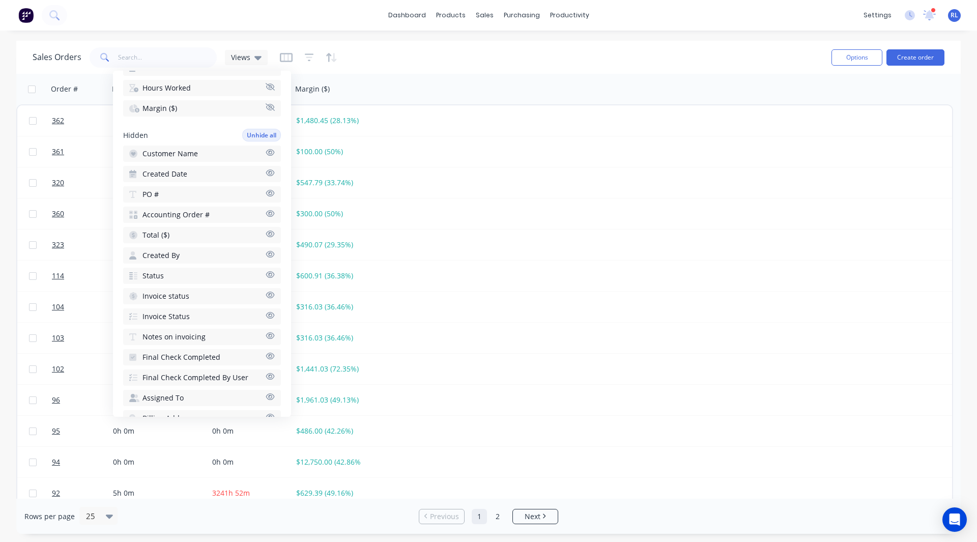
click at [361, 66] on div "Sales Orders Views" at bounding box center [428, 57] width 791 height 25
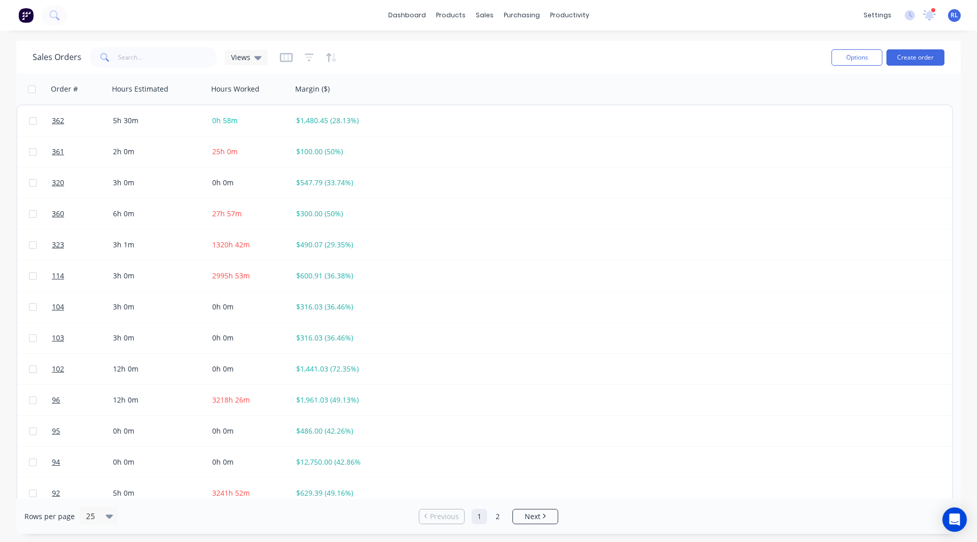
click at [24, 19] on img at bounding box center [25, 15] width 15 height 15
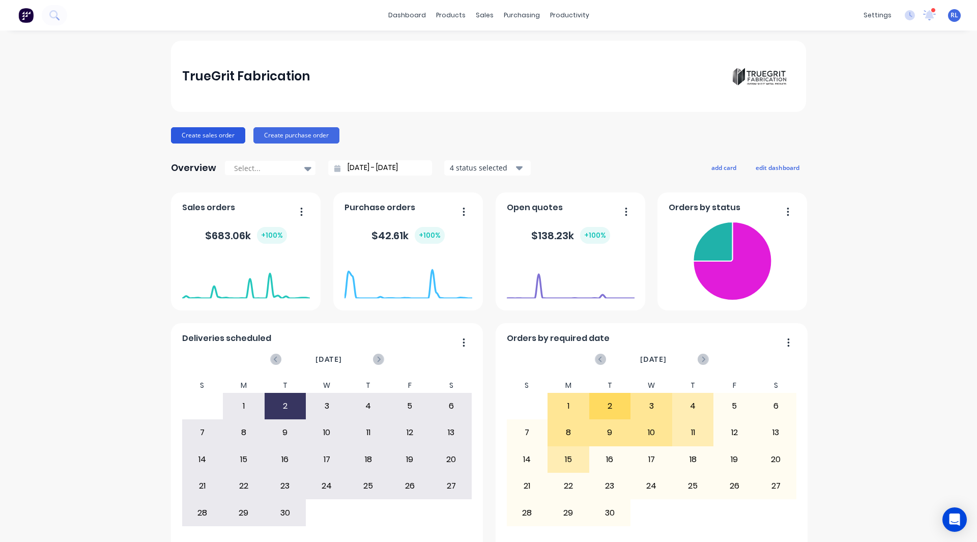
click at [206, 139] on button "Create sales order" at bounding box center [208, 135] width 74 height 16
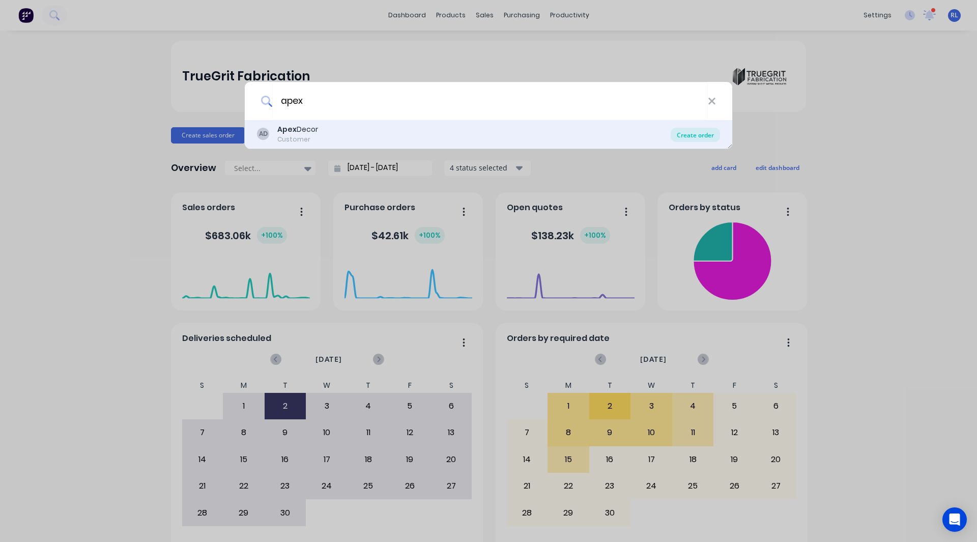
type input "apex"
click at [693, 136] on div "Create order" at bounding box center [695, 135] width 49 height 14
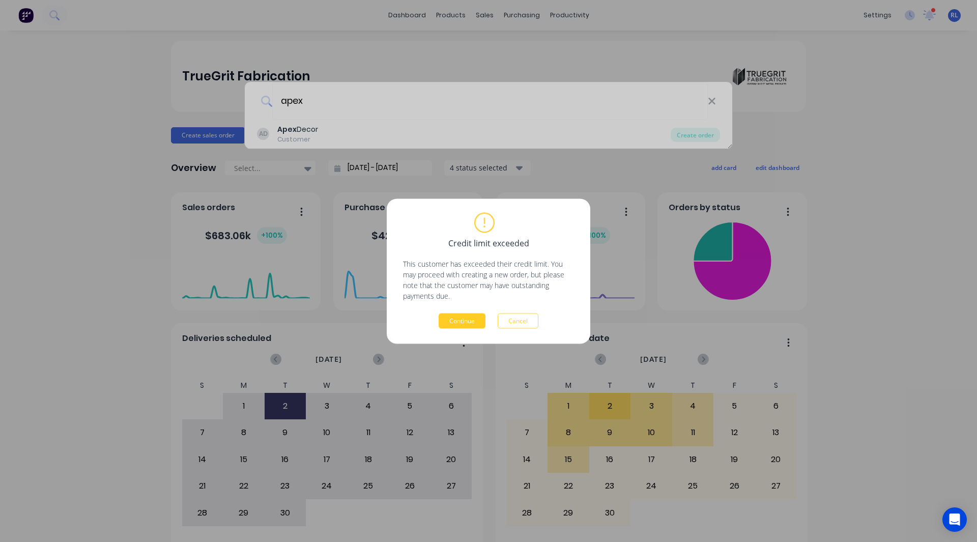
click at [455, 318] on button "Continue" at bounding box center [462, 320] width 47 height 15
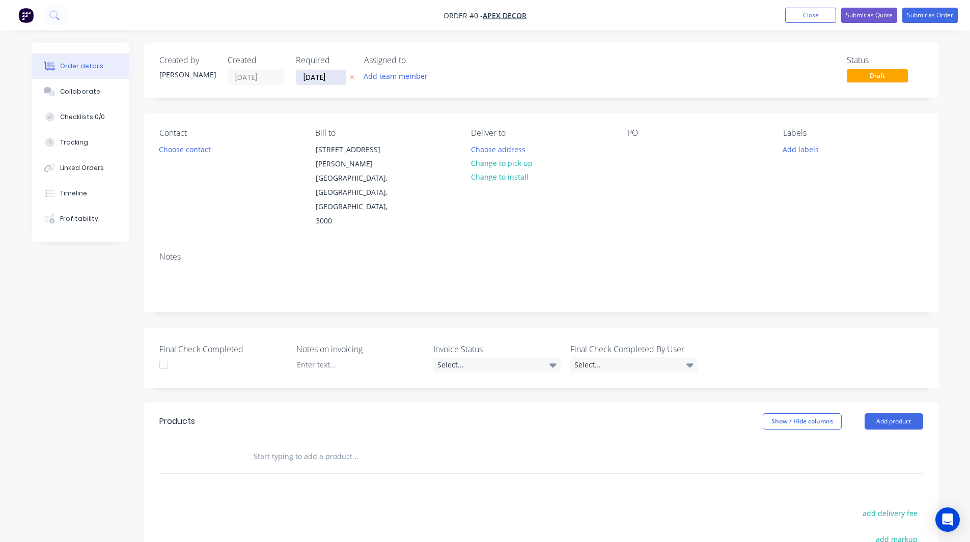
click at [313, 75] on input "[DATE]" at bounding box center [321, 77] width 50 height 15
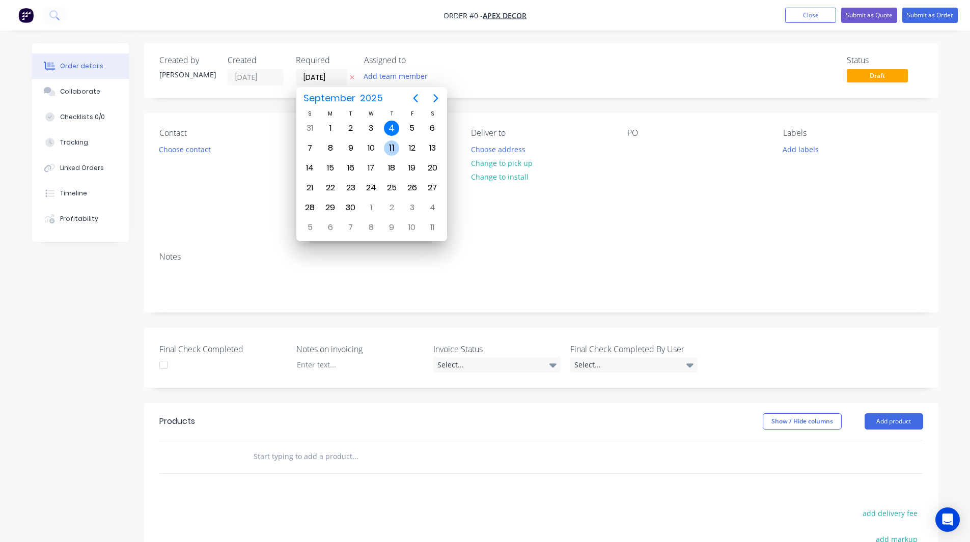
click at [388, 149] on div "11" at bounding box center [391, 147] width 15 height 15
type input "[DATE]"
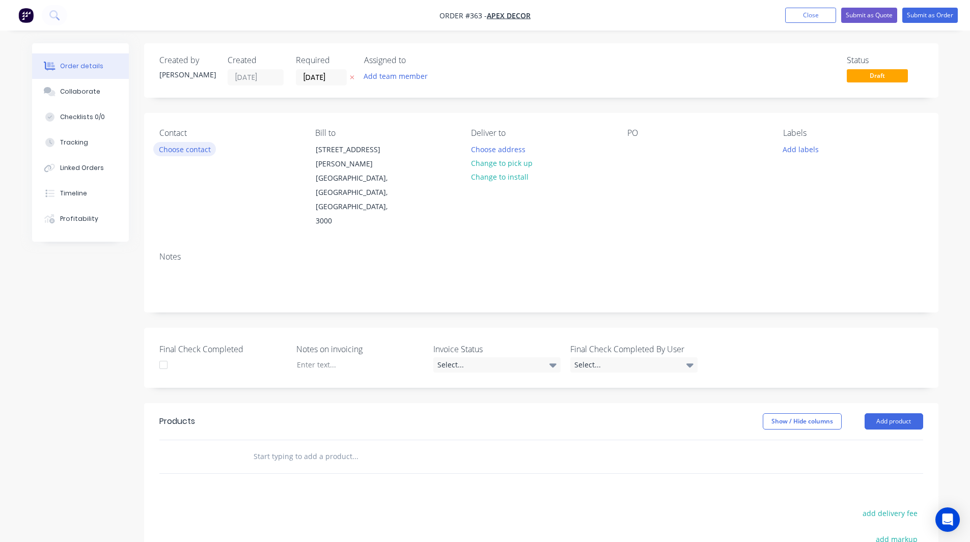
click at [173, 147] on button "Choose contact" at bounding box center [184, 149] width 63 height 14
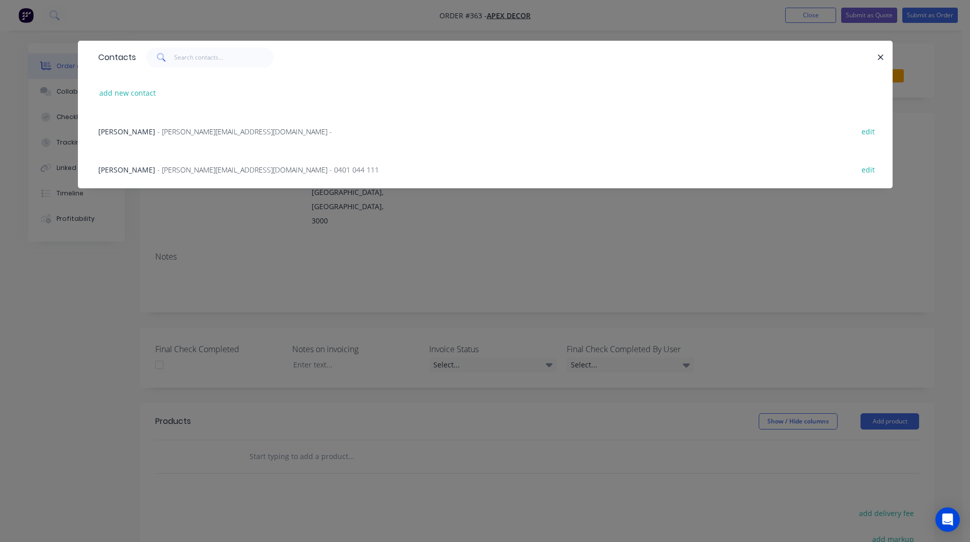
click at [157, 170] on span "- [PERSON_NAME][EMAIL_ADDRESS][DOMAIN_NAME] - 0401 044 111" at bounding box center [267, 170] width 221 height 10
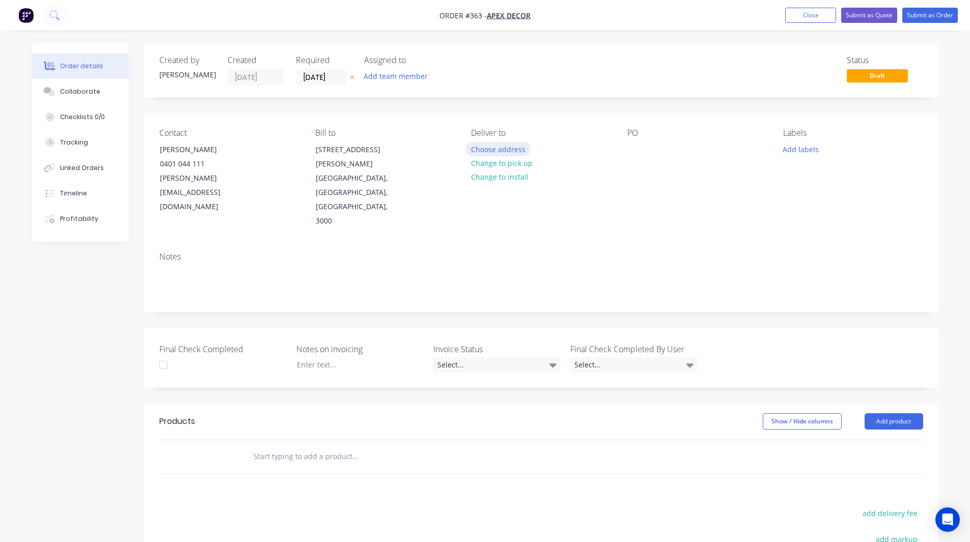
click at [501, 147] on button "Choose address" at bounding box center [497, 149] width 65 height 14
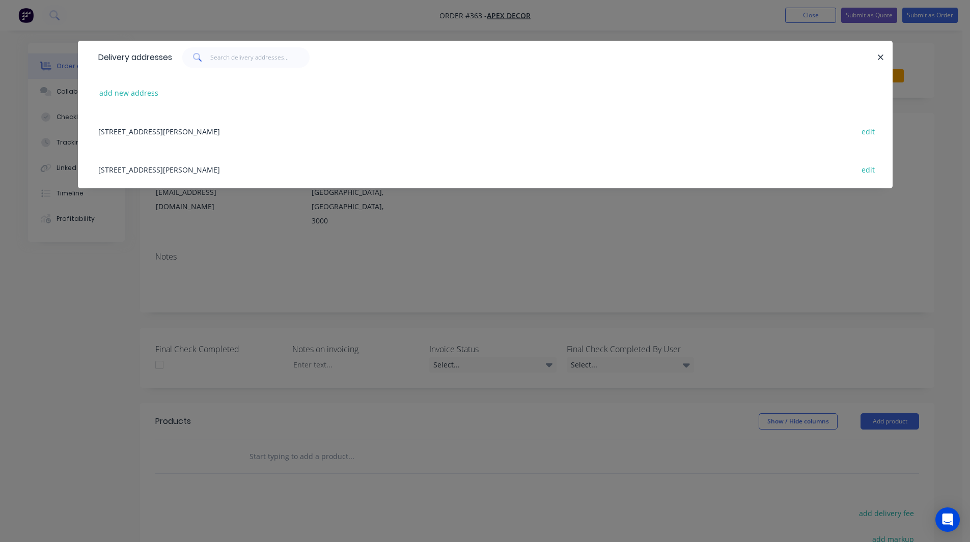
click at [182, 124] on div "[STREET_ADDRESS][PERSON_NAME] edit" at bounding box center [485, 131] width 784 height 38
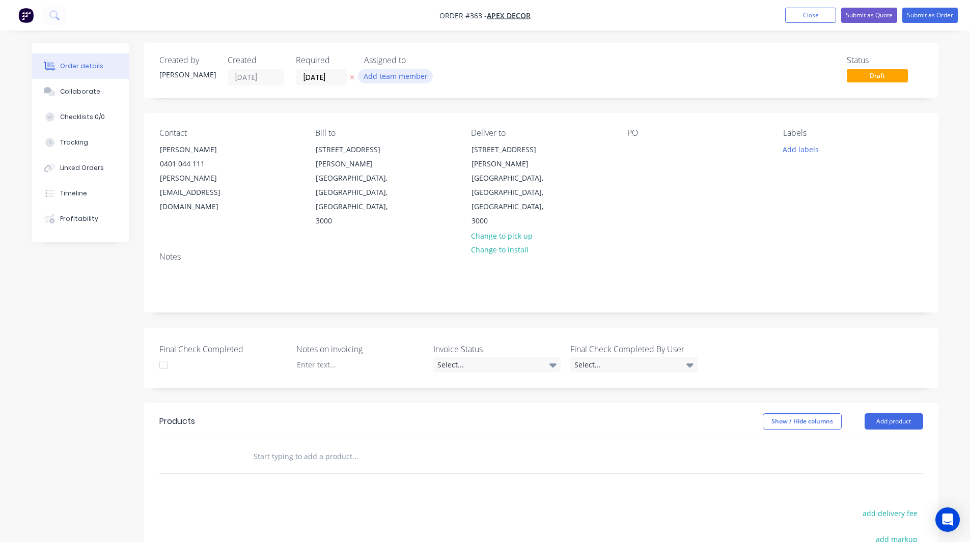
click at [384, 79] on button "Add team member" at bounding box center [395, 76] width 75 height 14
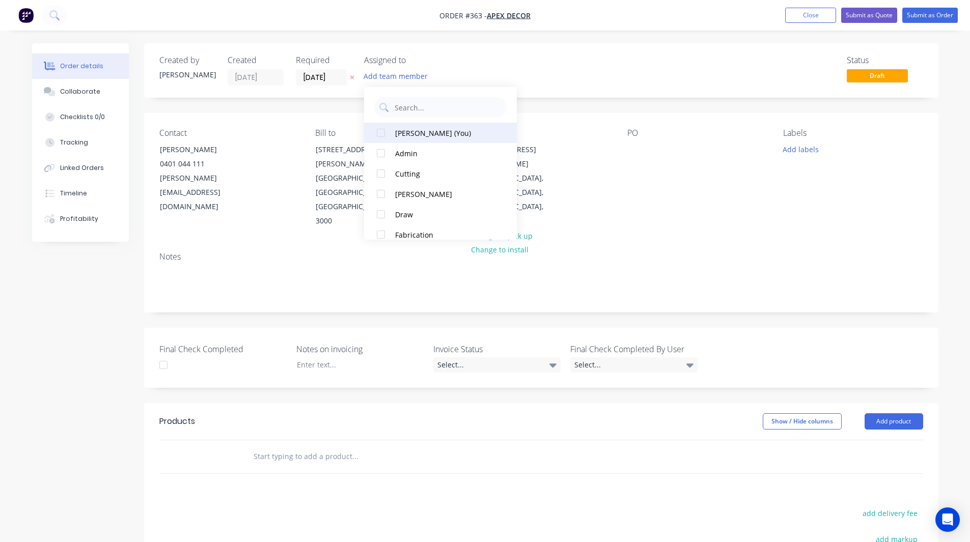
click at [382, 133] on div at bounding box center [381, 133] width 20 height 20
click at [380, 191] on div at bounding box center [381, 194] width 20 height 20
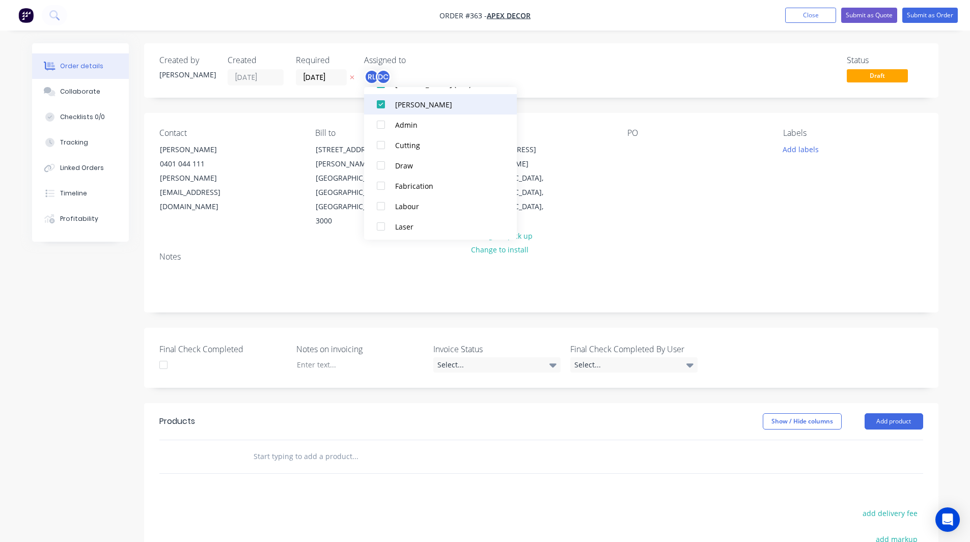
scroll to position [49, 0]
click at [381, 185] on div at bounding box center [381, 185] width 20 height 20
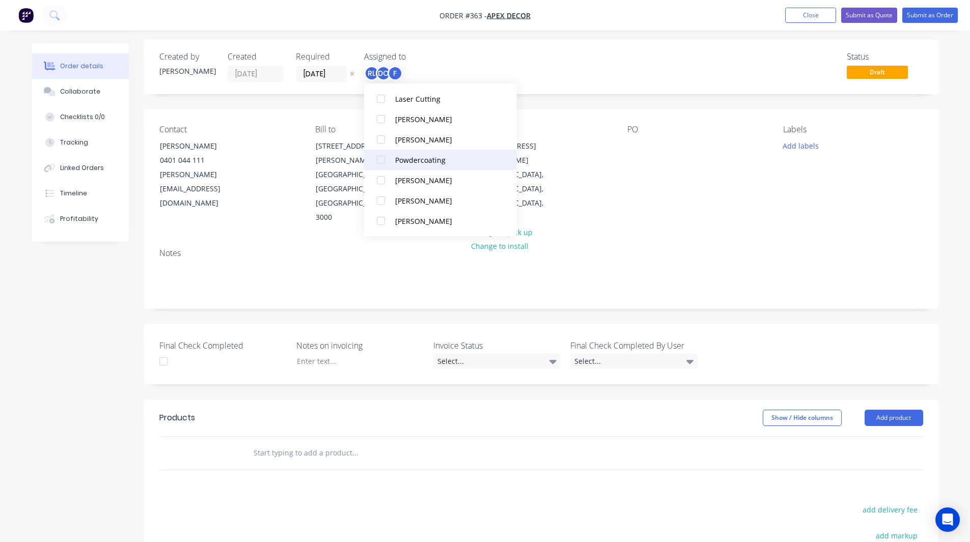
click at [380, 160] on div at bounding box center [381, 160] width 20 height 20
click at [626, 69] on div "Status Draft" at bounding box center [694, 67] width 457 height 30
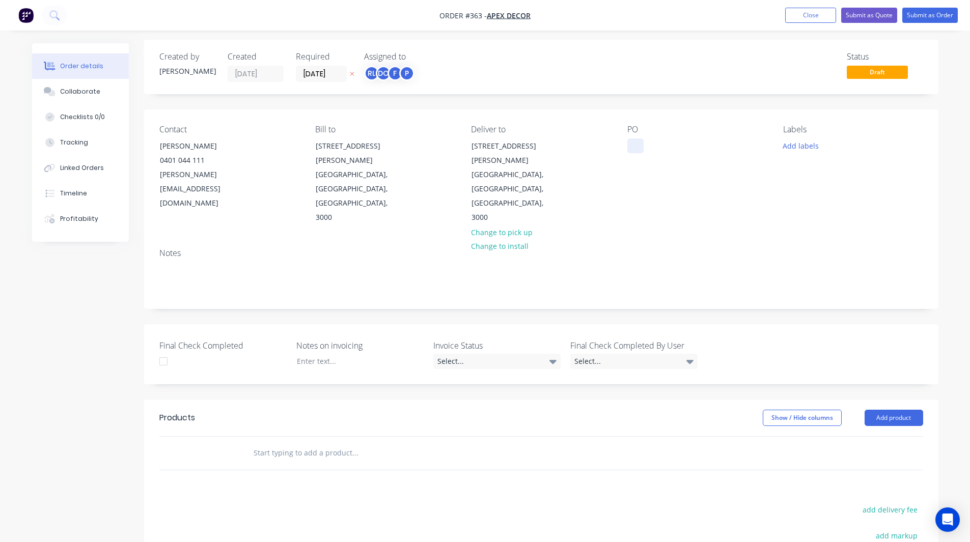
click at [641, 150] on div at bounding box center [635, 145] width 16 height 15
click at [707, 81] on div "Status Draft" at bounding box center [694, 67] width 457 height 30
click at [801, 146] on button "Add labels" at bounding box center [800, 145] width 47 height 14
click at [820, 171] on input "text" at bounding box center [867, 175] width 106 height 20
click at [802, 234] on div at bounding box center [801, 236] width 20 height 20
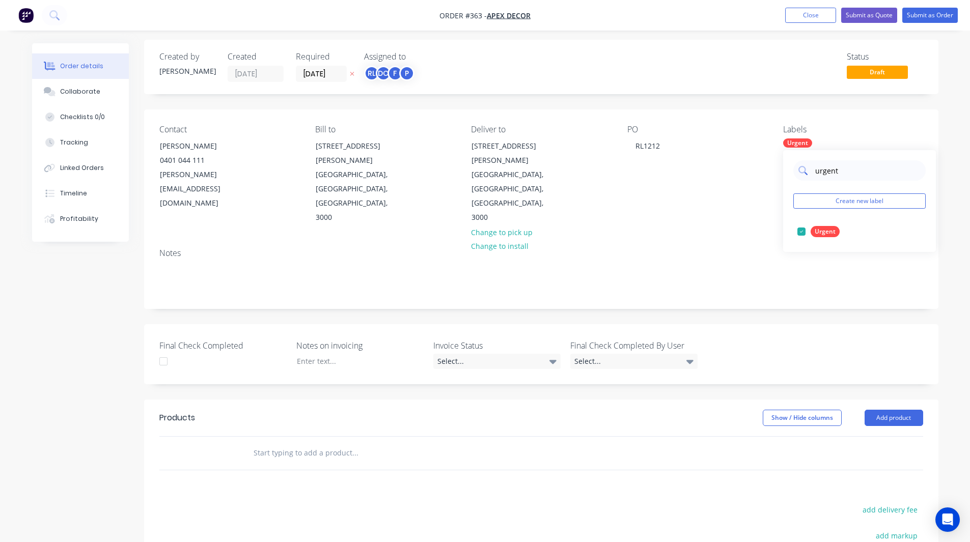
click at [840, 174] on input "urgent" at bounding box center [867, 170] width 106 height 20
type input "Customer name"
click at [799, 232] on div at bounding box center [801, 231] width 20 height 20
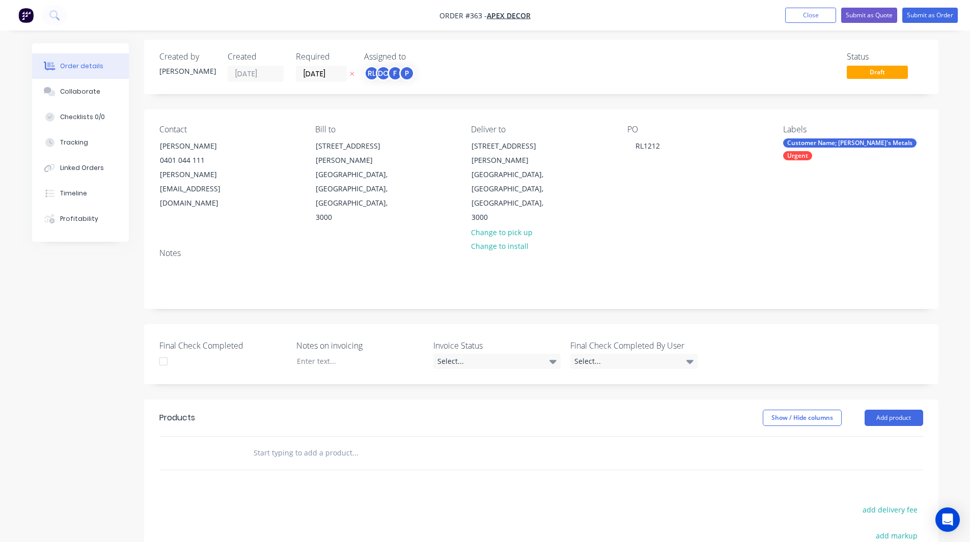
click at [796, 277] on div "Created by [PERSON_NAME] Created [DATE] Required [DATE] Assigned to RL DC F P S…" at bounding box center [541, 377] width 794 height 675
click at [803, 141] on div "Customer Name; [PERSON_NAME]'s Metals" at bounding box center [849, 142] width 133 height 9
click at [824, 164] on input "Customer name" at bounding box center [867, 170] width 106 height 20
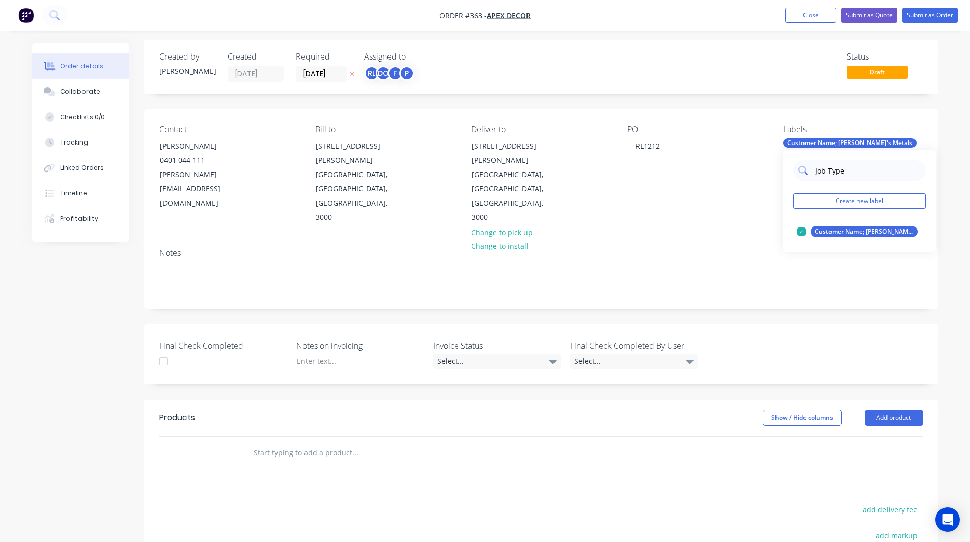
type input "Job Type 1"
click at [801, 231] on div at bounding box center [801, 231] width 20 height 20
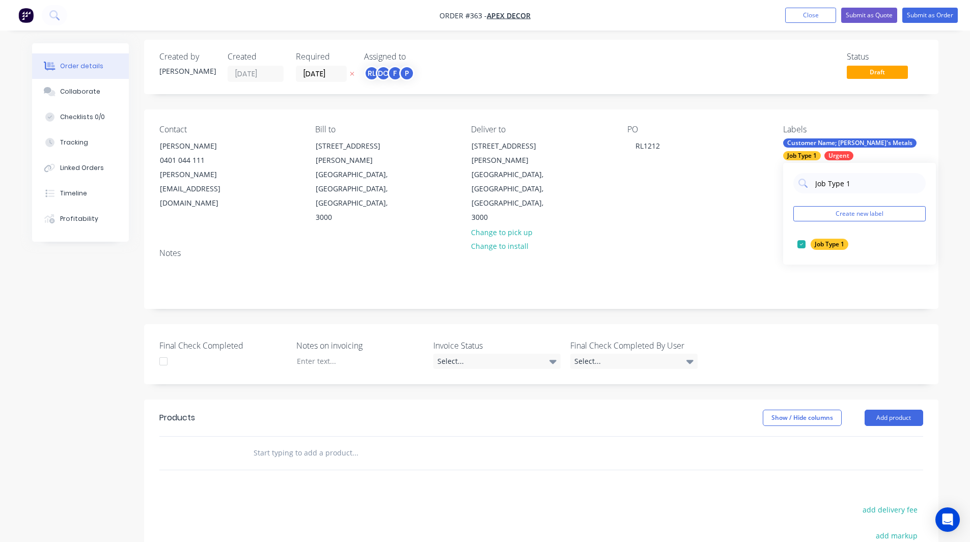
click at [868, 273] on div "Created by [PERSON_NAME] Created [DATE] Required [DATE] Assigned to RL DC F P S…" at bounding box center [541, 377] width 794 height 675
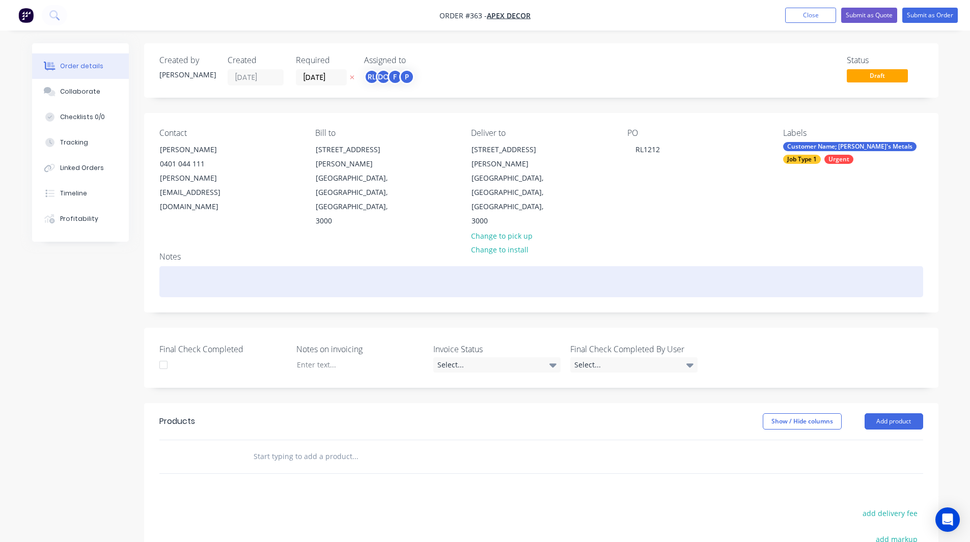
scroll to position [149, 0]
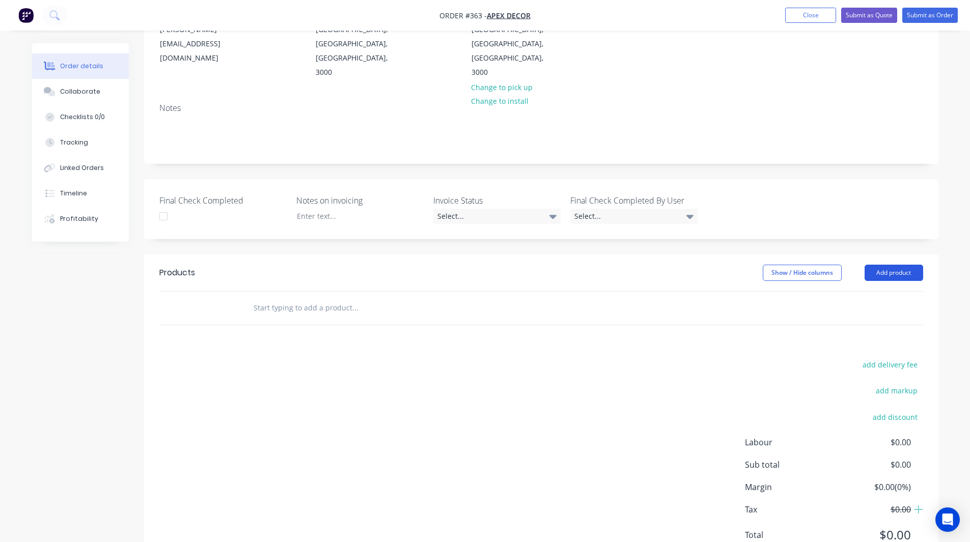
click at [893, 265] on button "Add product" at bounding box center [893, 273] width 59 height 16
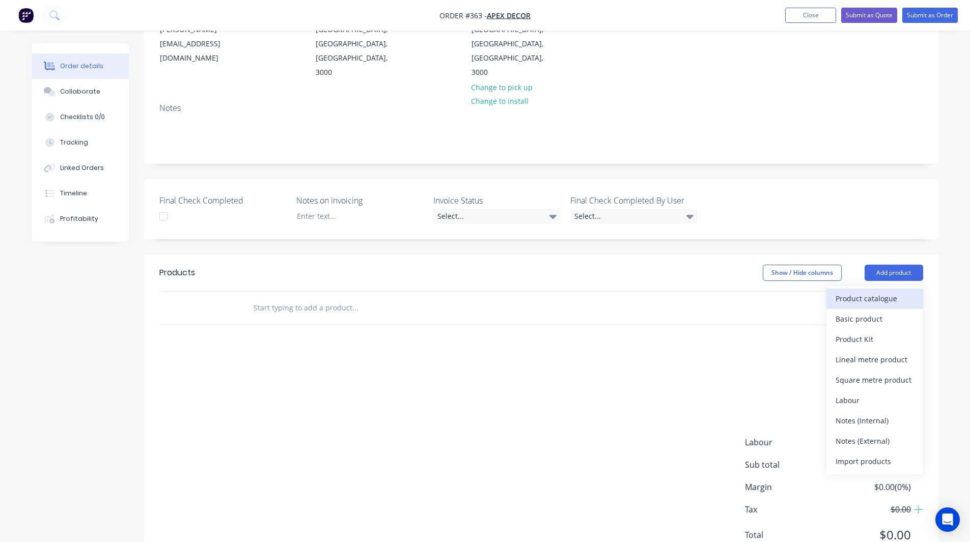
click at [880, 291] on div "Product catalogue" at bounding box center [874, 298] width 78 height 15
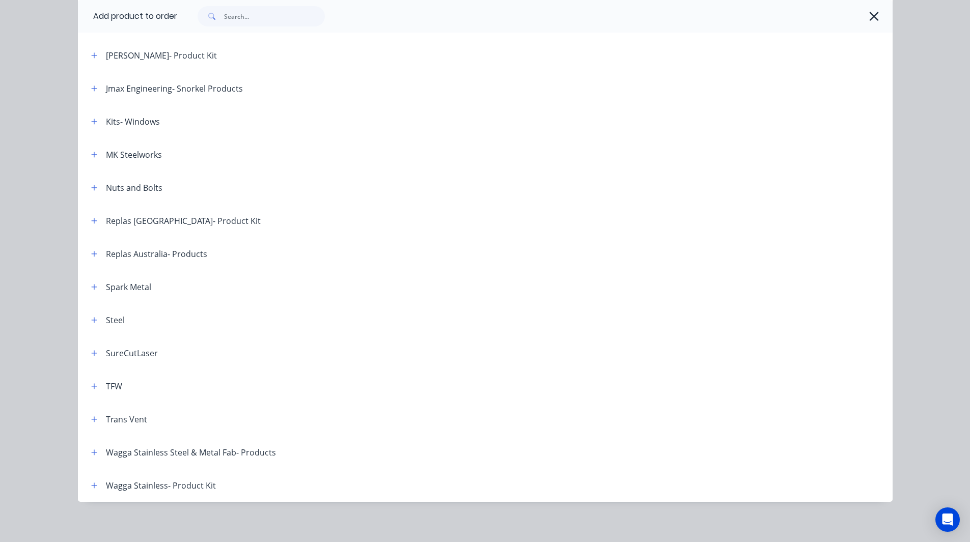
scroll to position [706, 0]
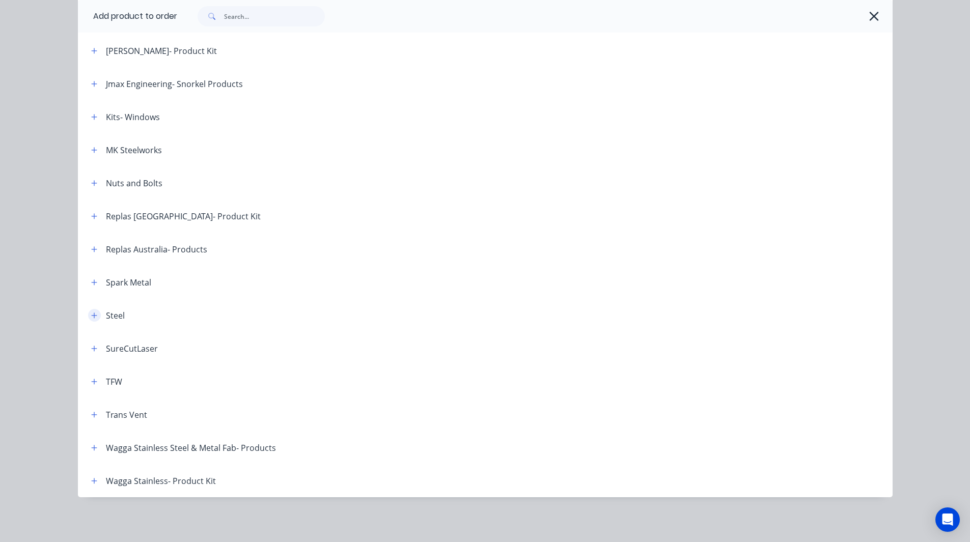
click at [91, 314] on icon "button" at bounding box center [94, 315] width 6 height 7
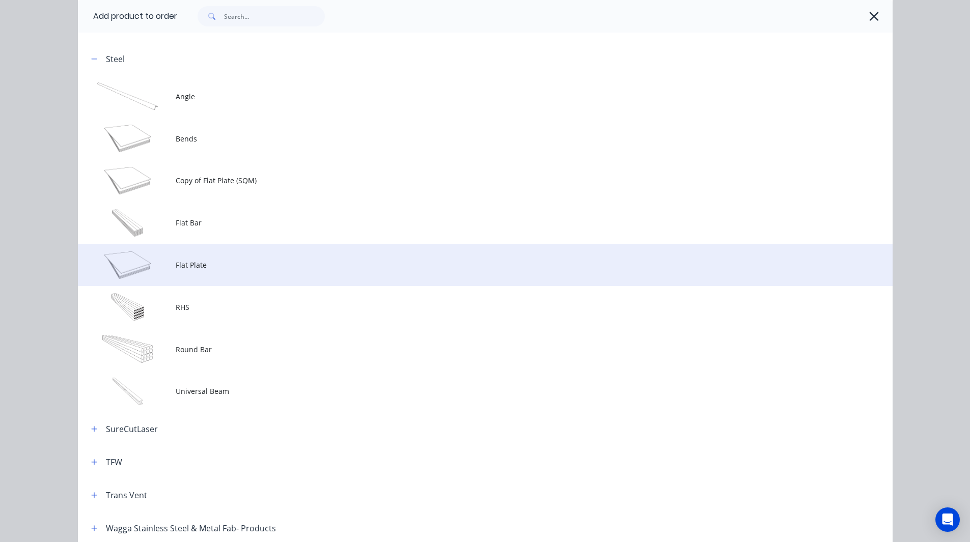
scroll to position [963, 0]
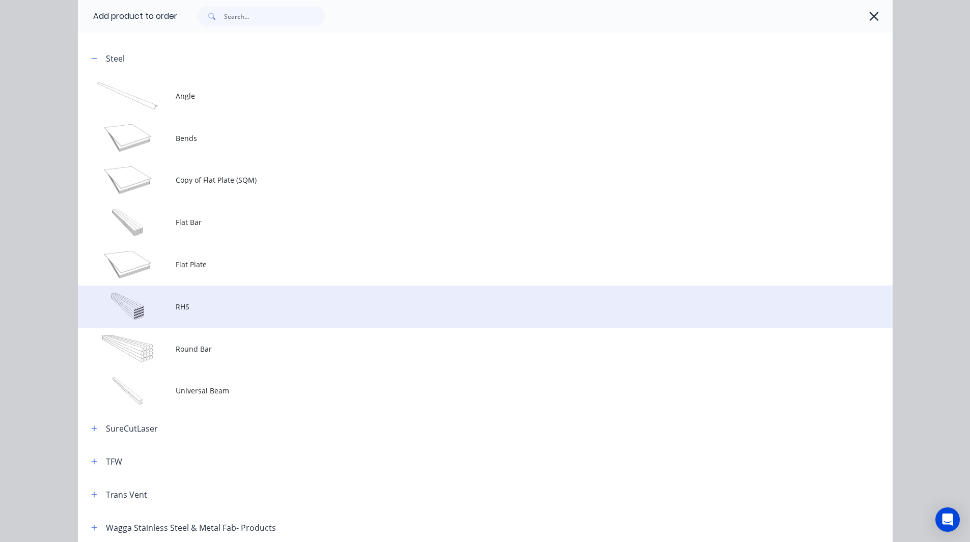
click at [190, 305] on span "RHS" at bounding box center [462, 306] width 573 height 11
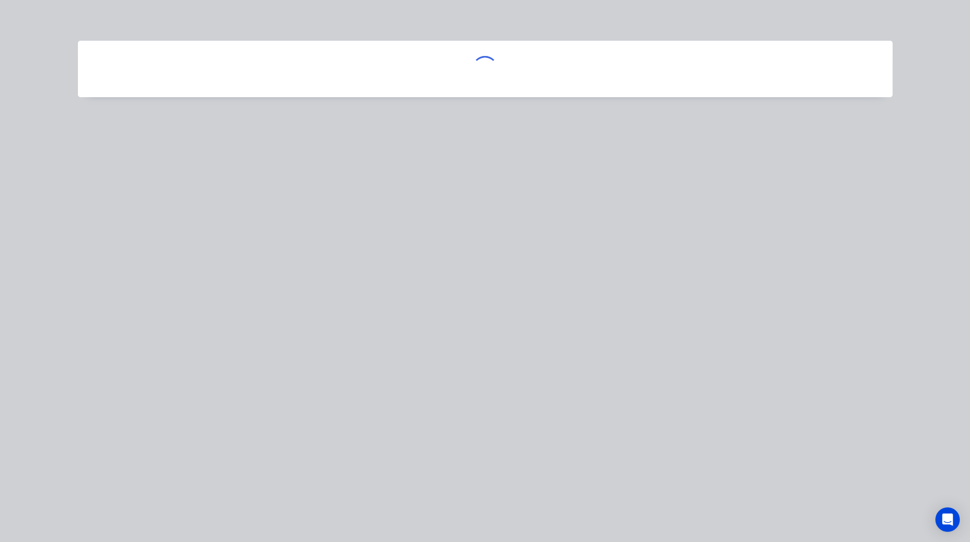
scroll to position [0, 0]
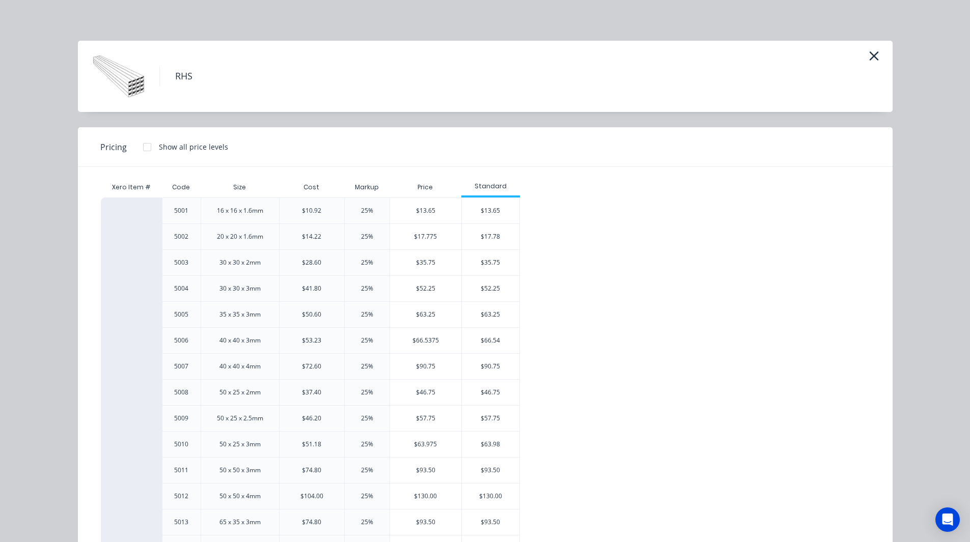
click at [239, 211] on div "16 x 16 x 1.6mm" at bounding box center [240, 210] width 46 height 9
click at [228, 239] on div "20 x 20 x 1.6mm" at bounding box center [240, 236] width 46 height 9
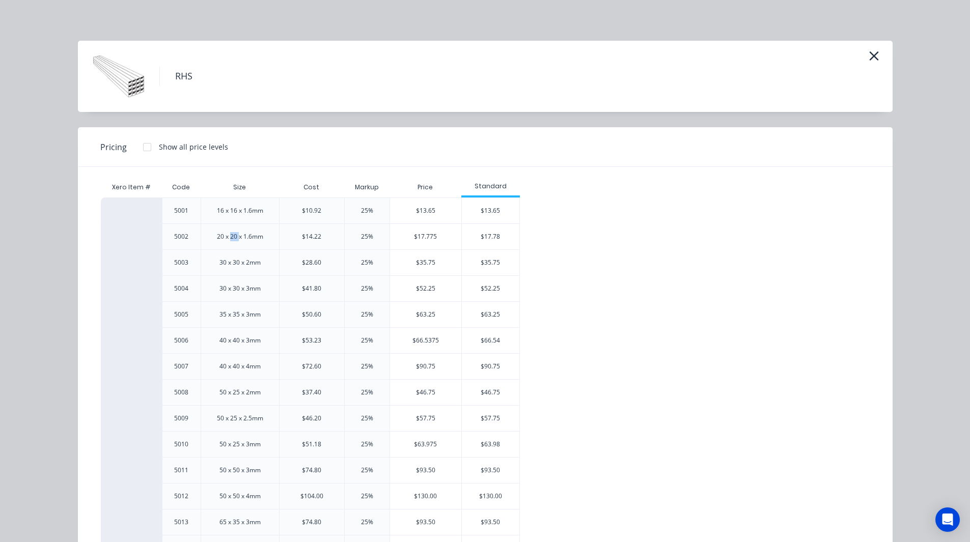
click at [228, 239] on div "20 x 20 x 1.6mm" at bounding box center [240, 236] width 46 height 9
click at [540, 280] on div "5001 16 x 16 x 1.6mm $10.92 25% $13.65 $13.65 5002 20 x 20 x 1.6mm $14.22 25% $…" at bounding box center [477, 508] width 753 height 623
click at [365, 209] on div "25%" at bounding box center [367, 210] width 12 height 9
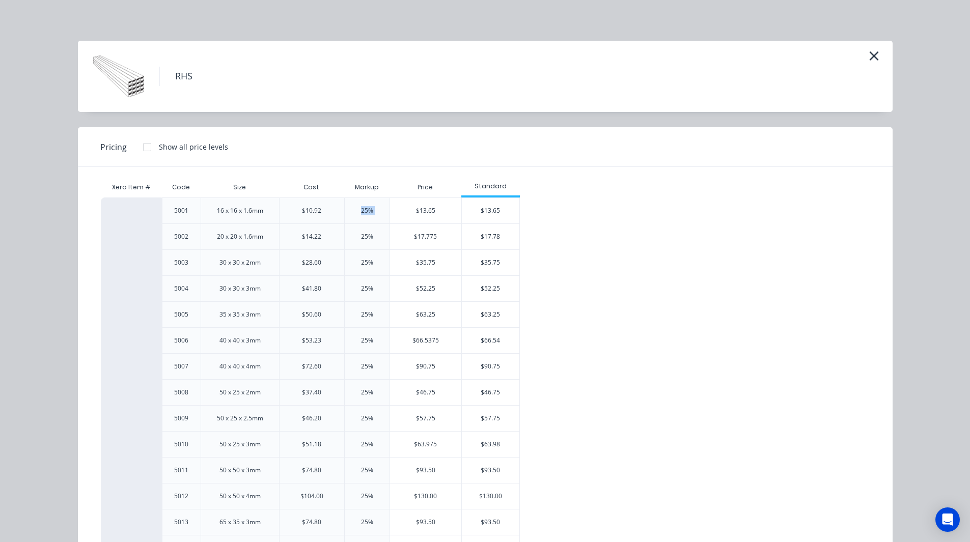
click at [365, 209] on div "25%" at bounding box center [367, 210] width 12 height 9
click at [371, 211] on div "25%" at bounding box center [366, 210] width 45 height 26
click at [496, 214] on div "$13.65" at bounding box center [491, 210] width 58 height 25
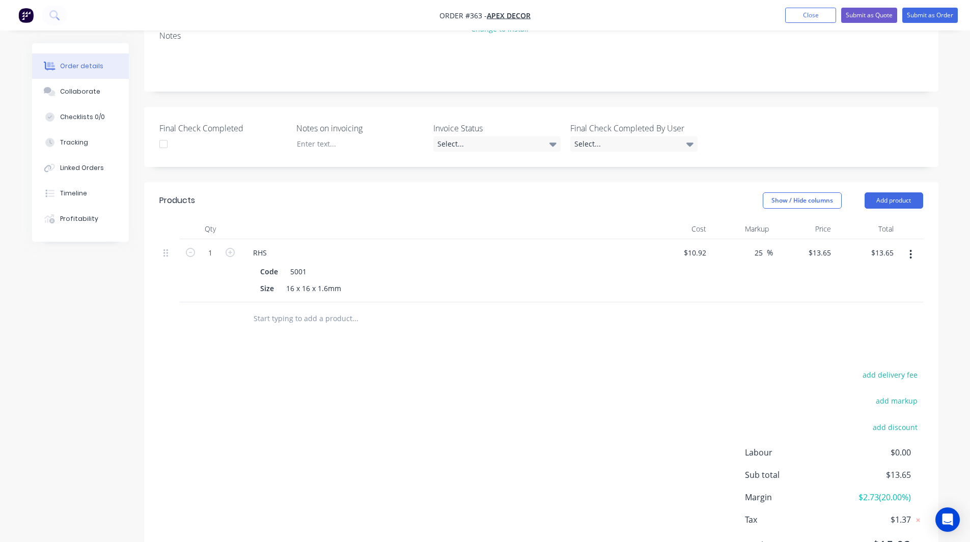
scroll to position [221, 0]
click at [897, 192] on button "Add product" at bounding box center [893, 200] width 59 height 16
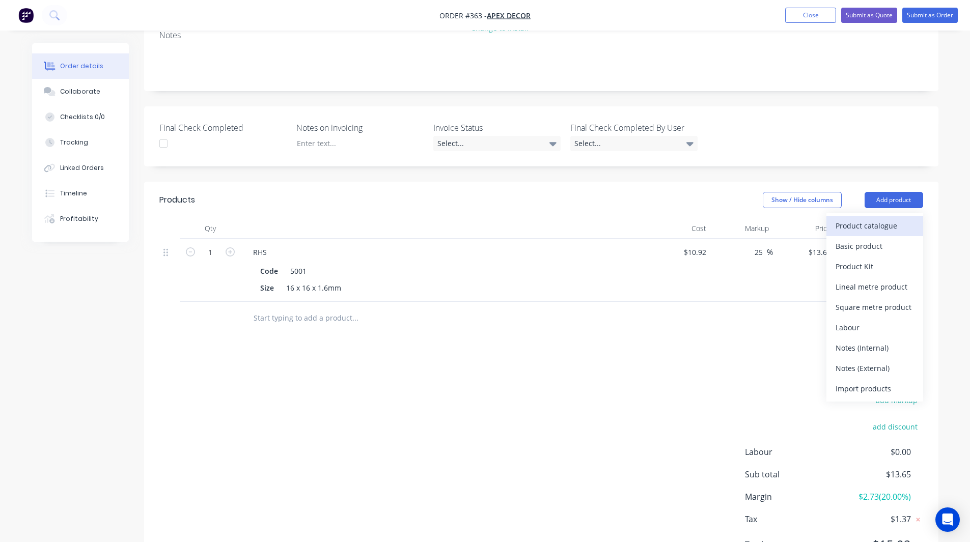
click at [868, 218] on div "Product catalogue" at bounding box center [874, 225] width 78 height 15
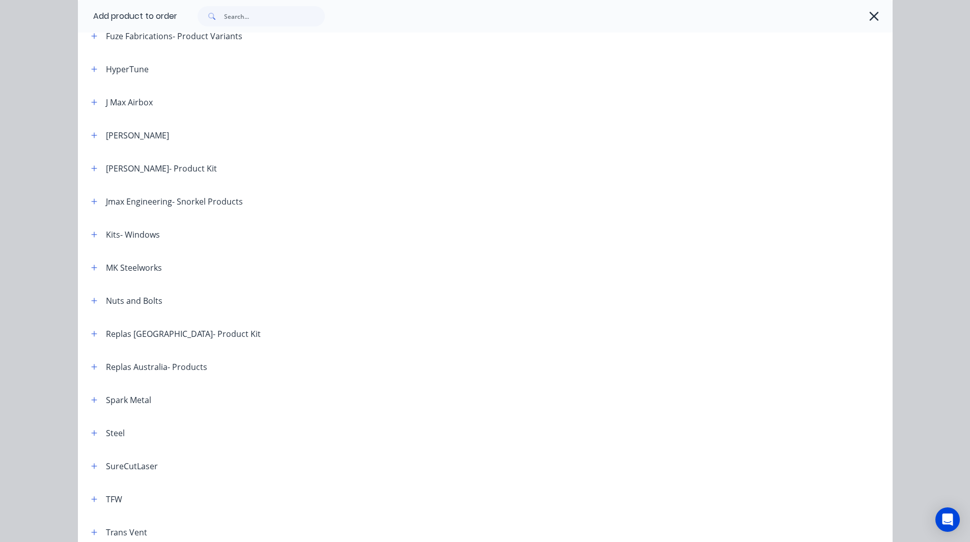
scroll to position [589, 0]
click at [94, 236] on button "button" at bounding box center [94, 234] width 13 height 13
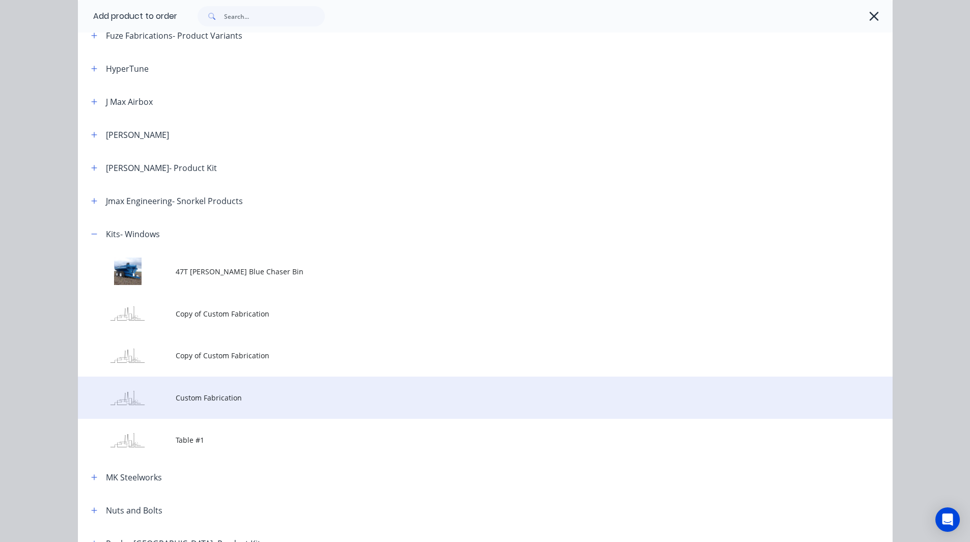
click at [201, 399] on span "Custom Fabrication" at bounding box center [462, 397] width 573 height 11
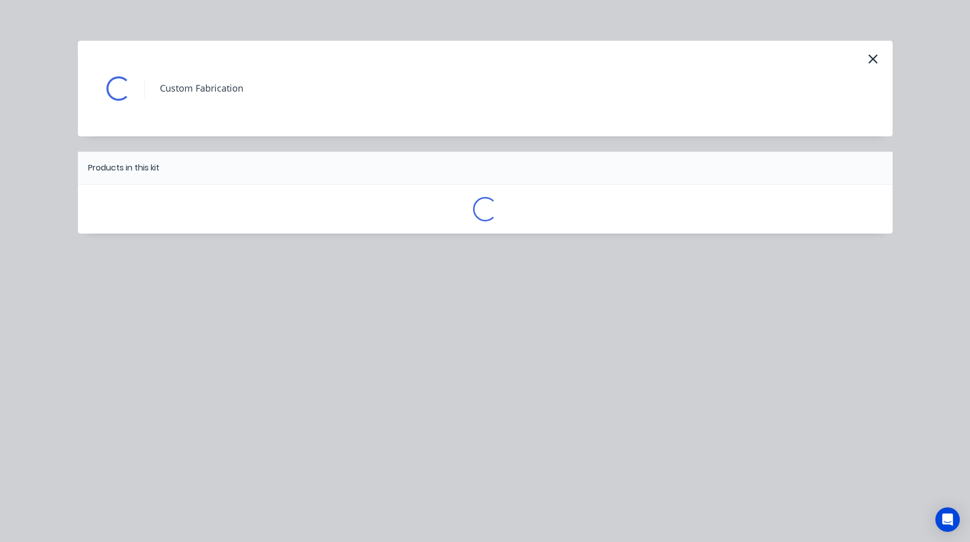
scroll to position [0, 0]
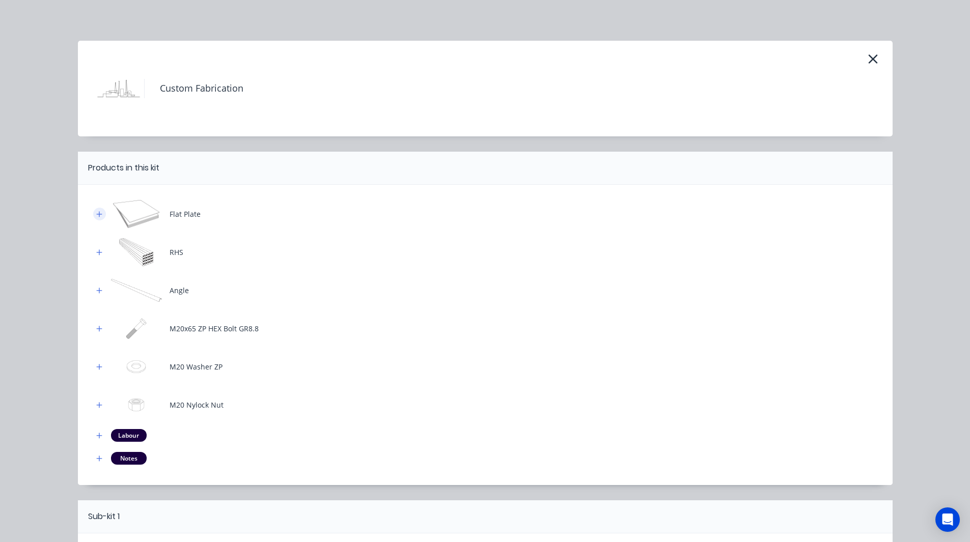
click at [96, 214] on icon "button" at bounding box center [99, 214] width 6 height 6
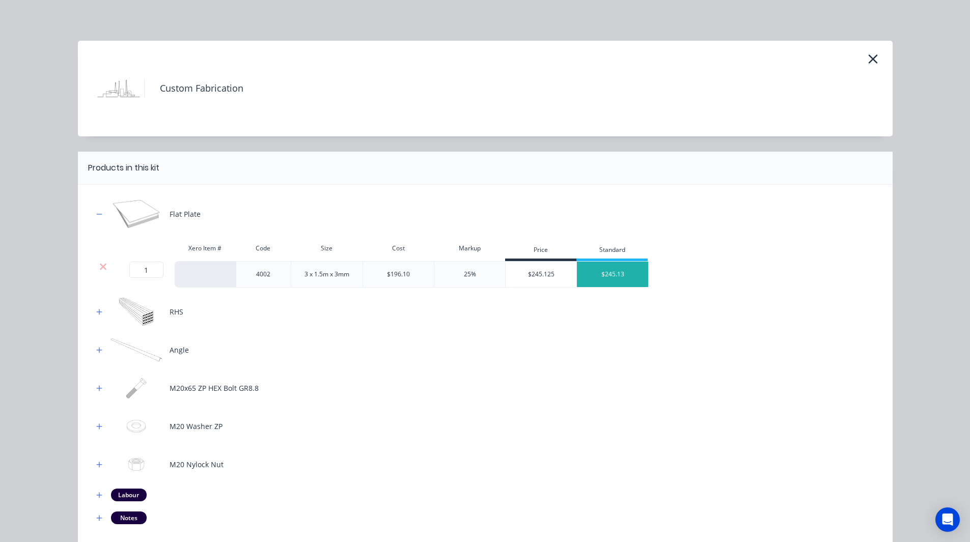
scroll to position [96, 0]
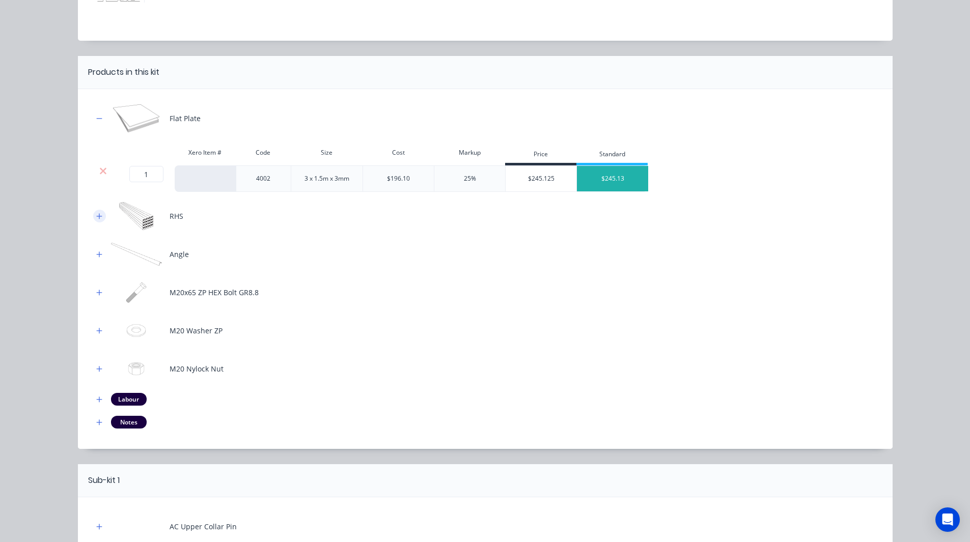
click at [93, 216] on button "button" at bounding box center [99, 216] width 13 height 13
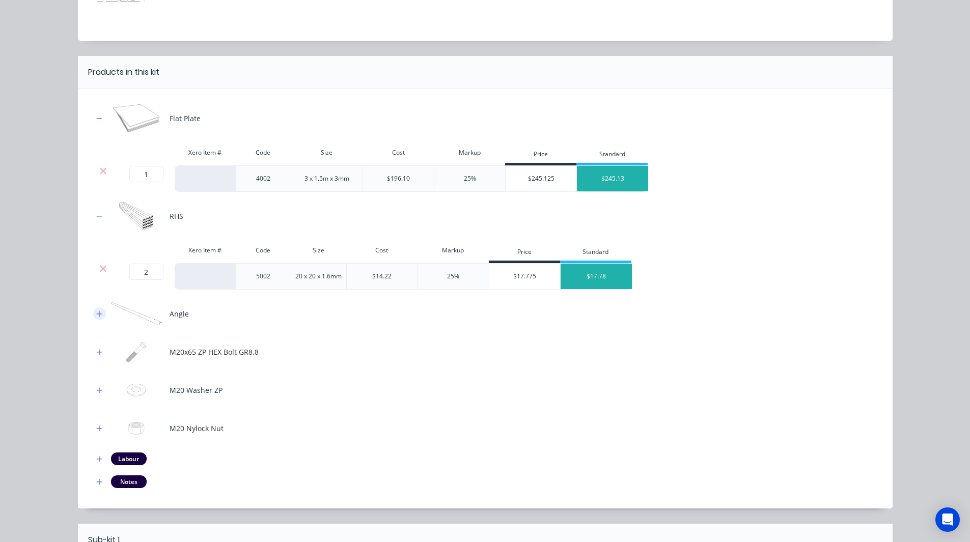
click at [96, 315] on icon "button" at bounding box center [99, 314] width 6 height 6
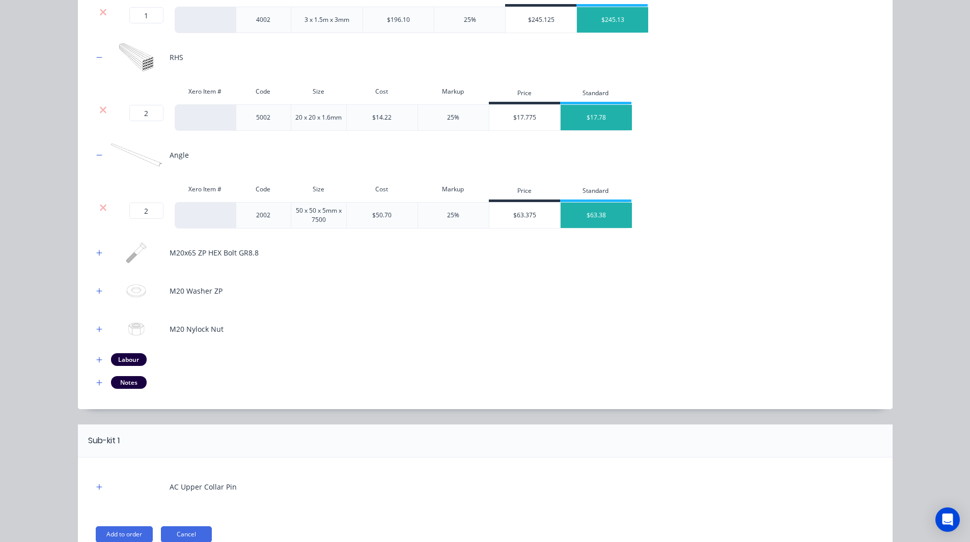
scroll to position [257, 0]
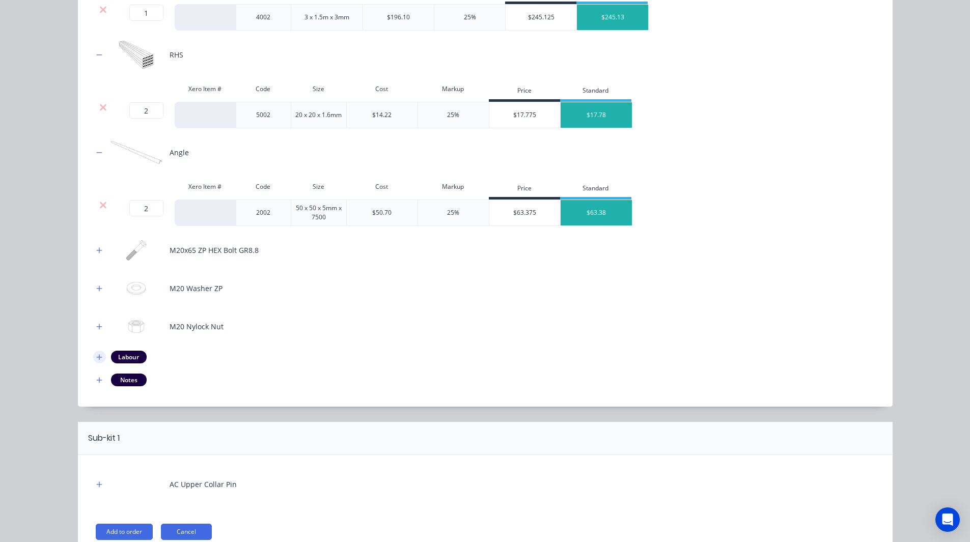
click at [96, 359] on icon "button" at bounding box center [99, 357] width 6 height 6
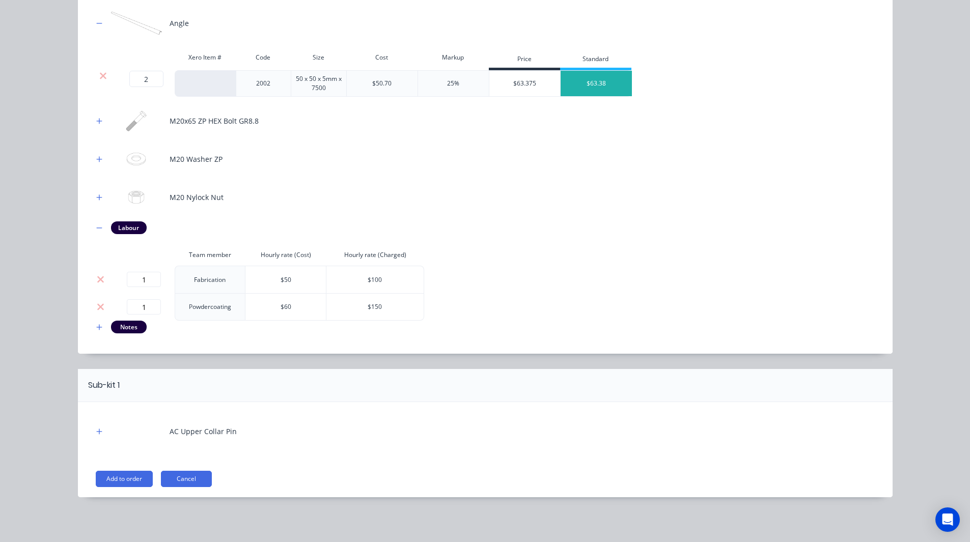
scroll to position [386, 0]
click at [130, 480] on button "Add to order" at bounding box center [124, 479] width 57 height 16
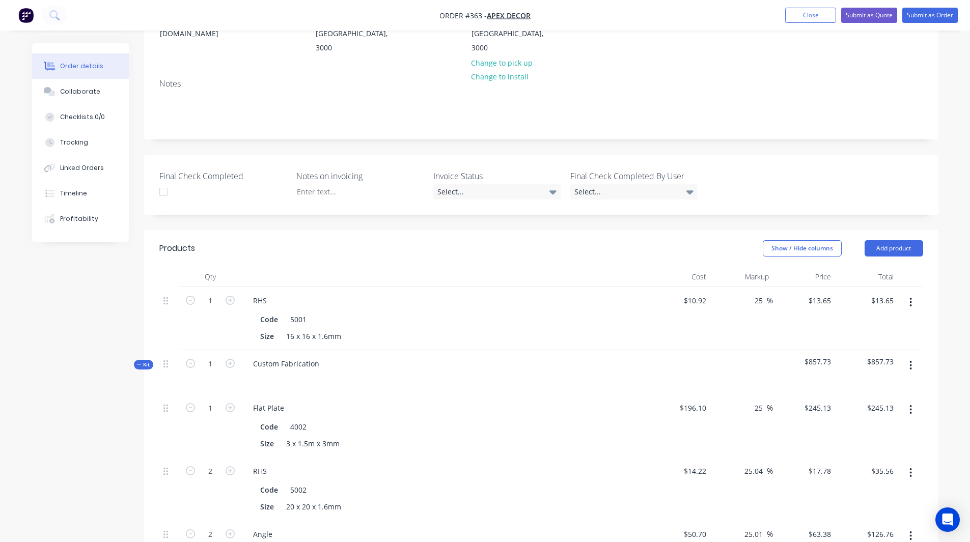
scroll to position [191, 0]
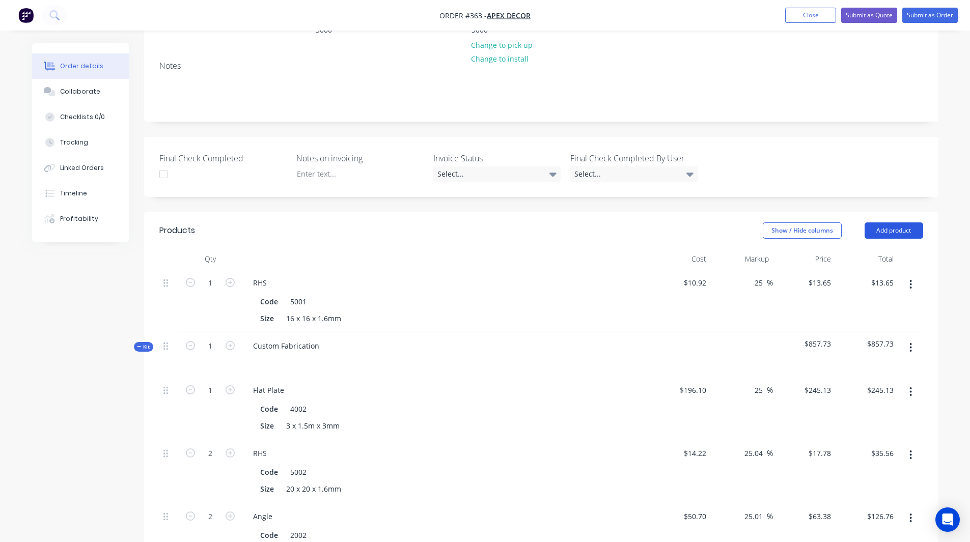
click at [888, 222] on button "Add product" at bounding box center [893, 230] width 59 height 16
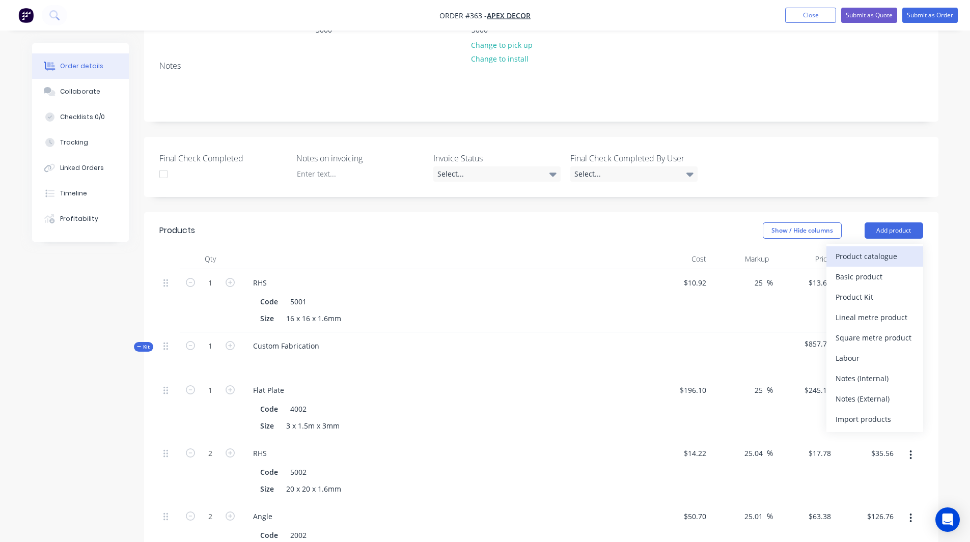
click at [870, 249] on div "Product catalogue" at bounding box center [874, 256] width 78 height 15
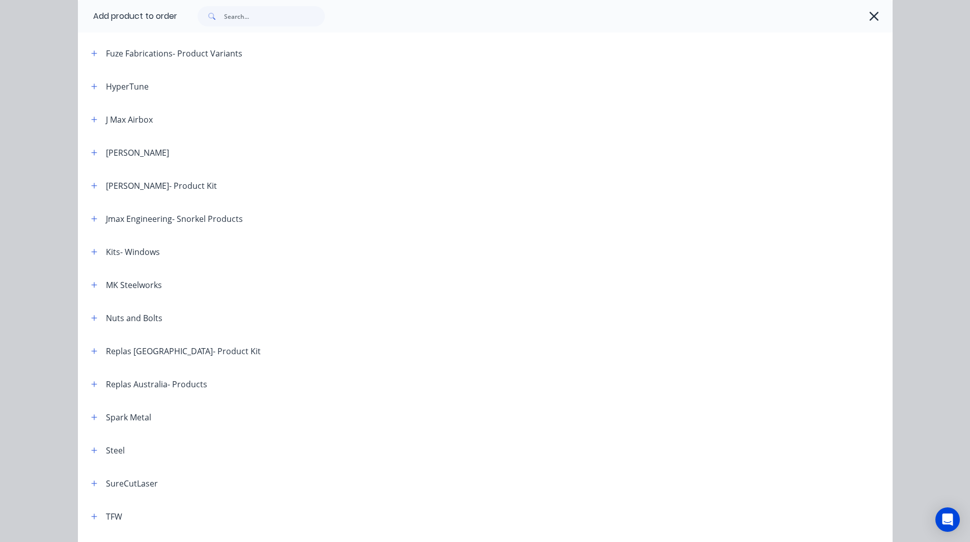
scroll to position [572, 0]
drag, startPoint x: 81, startPoint y: 458, endPoint x: 88, endPoint y: 451, distance: 9.0
click at [88, 451] on header "Steel" at bounding box center [485, 449] width 814 height 33
click at [91, 451] on icon "button" at bounding box center [94, 449] width 6 height 7
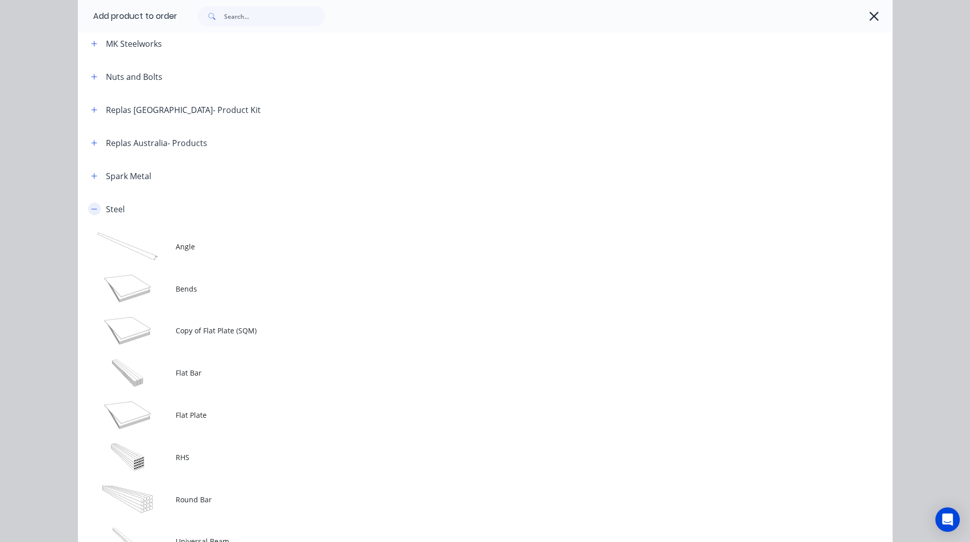
scroll to position [840, 0]
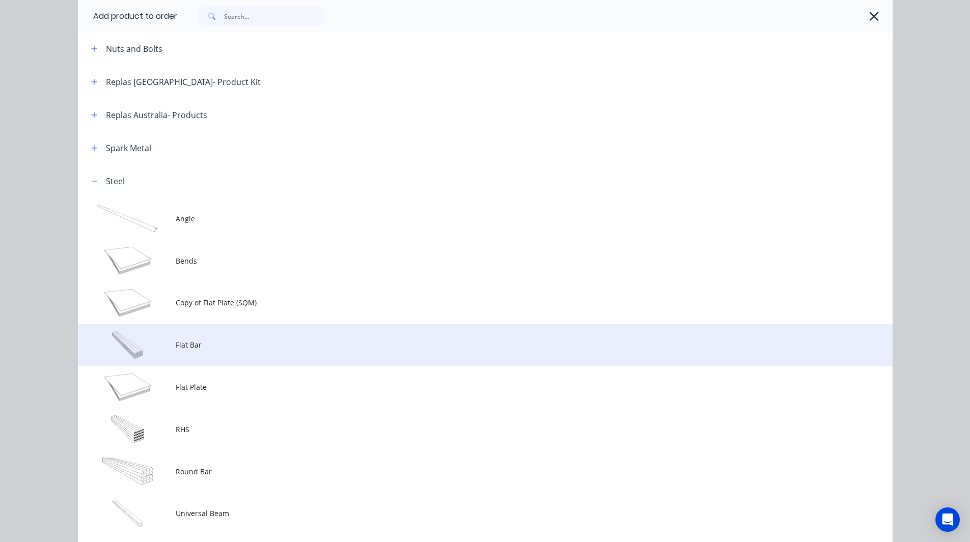
click at [190, 341] on span "Flat Bar" at bounding box center [462, 344] width 573 height 11
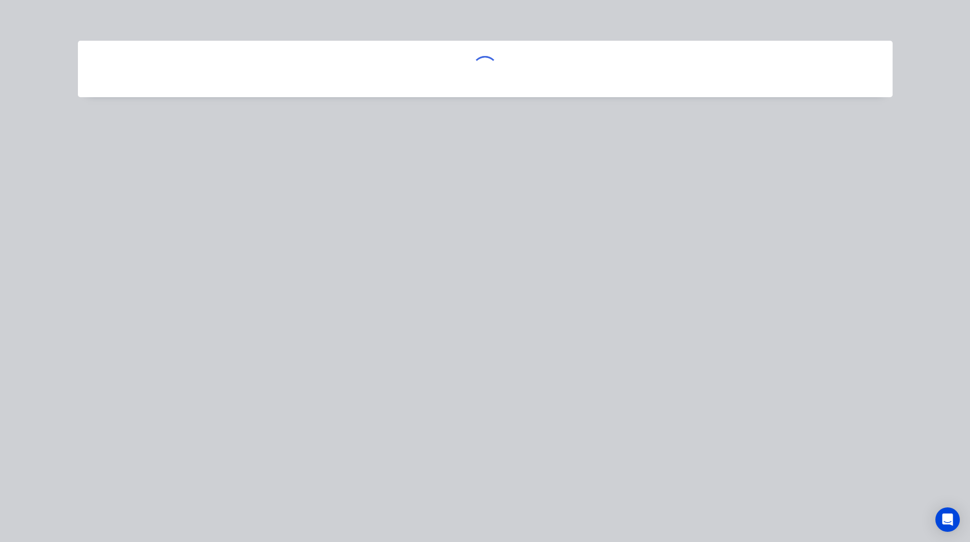
scroll to position [0, 0]
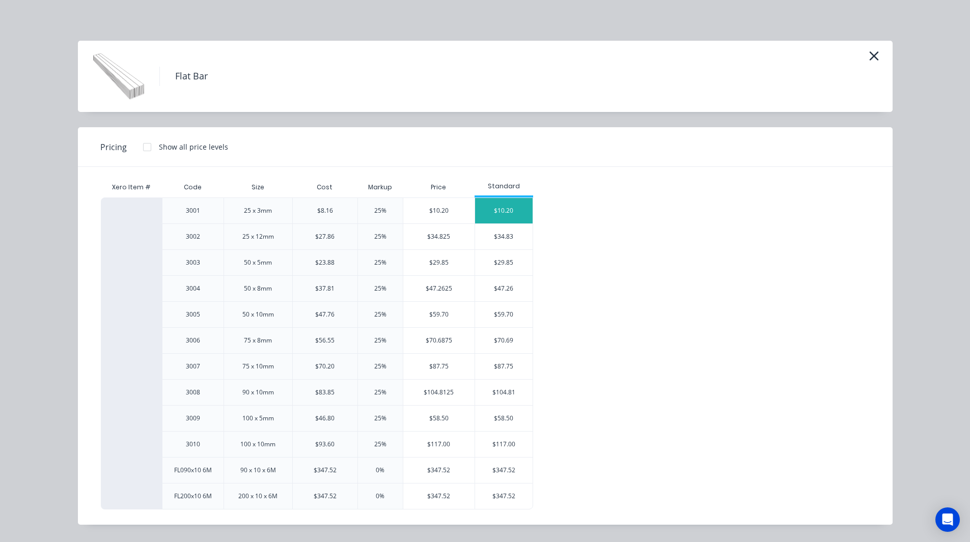
click at [498, 206] on div "$10.20" at bounding box center [504, 210] width 58 height 25
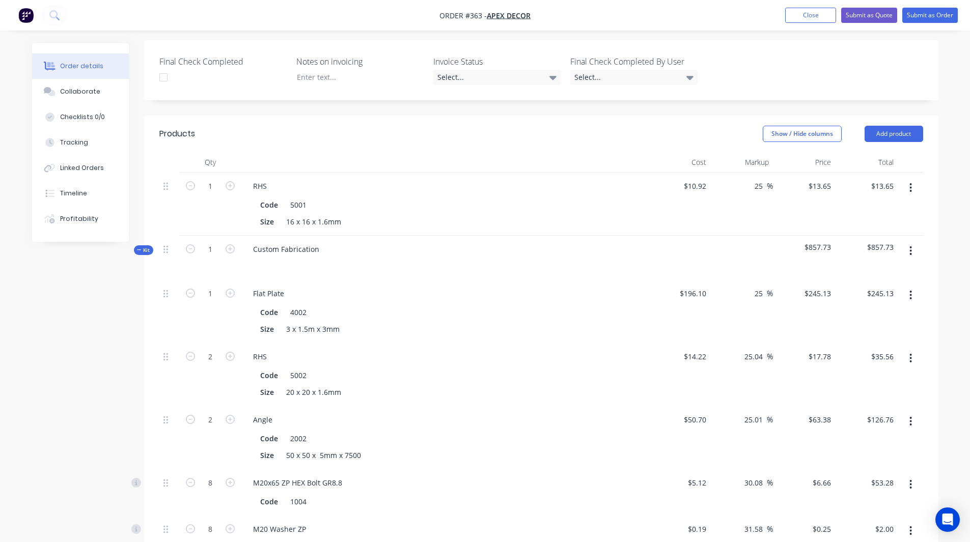
scroll to position [288, 0]
click at [911, 246] on icon "button" at bounding box center [911, 250] width 2 height 9
click at [879, 331] on div "Delete" at bounding box center [874, 338] width 78 height 15
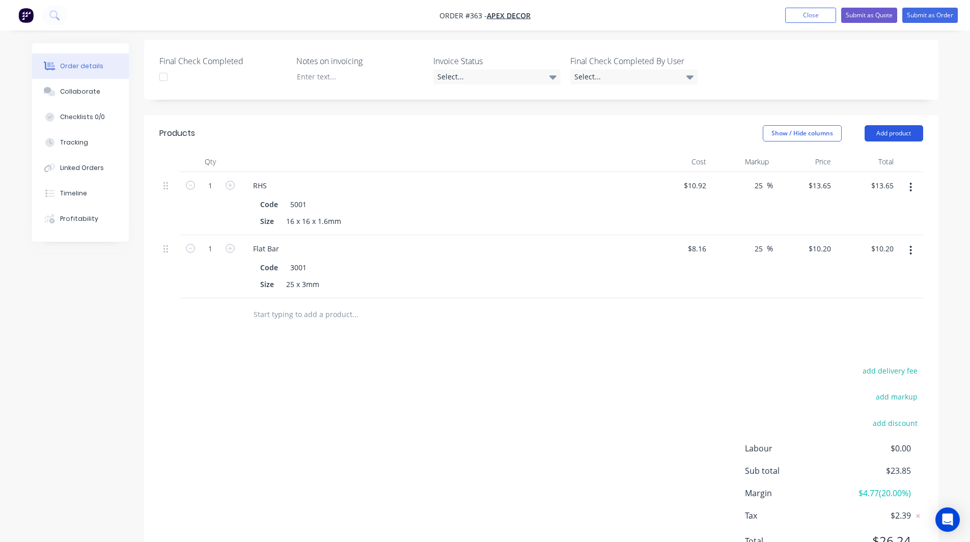
click at [890, 125] on button "Add product" at bounding box center [893, 133] width 59 height 16
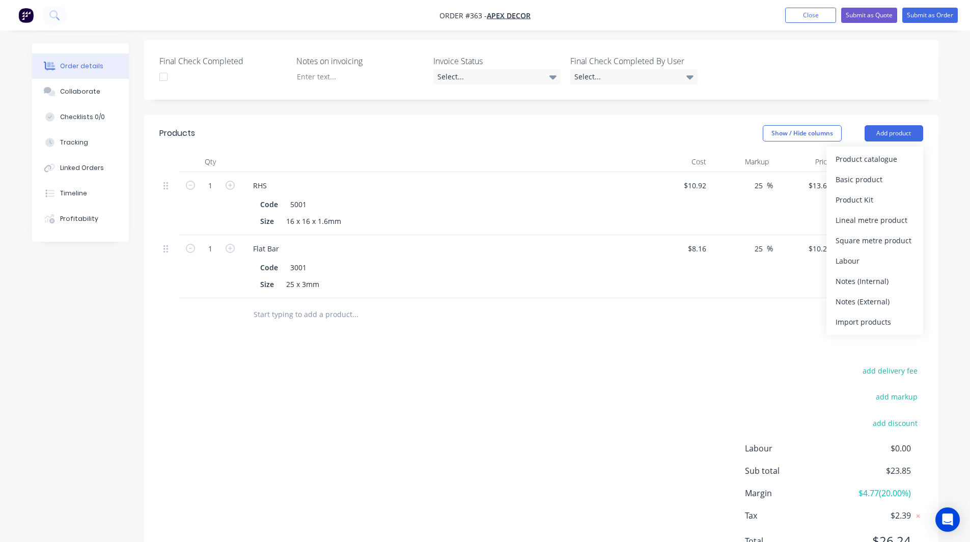
click at [311, 304] on input "text" at bounding box center [355, 314] width 204 height 20
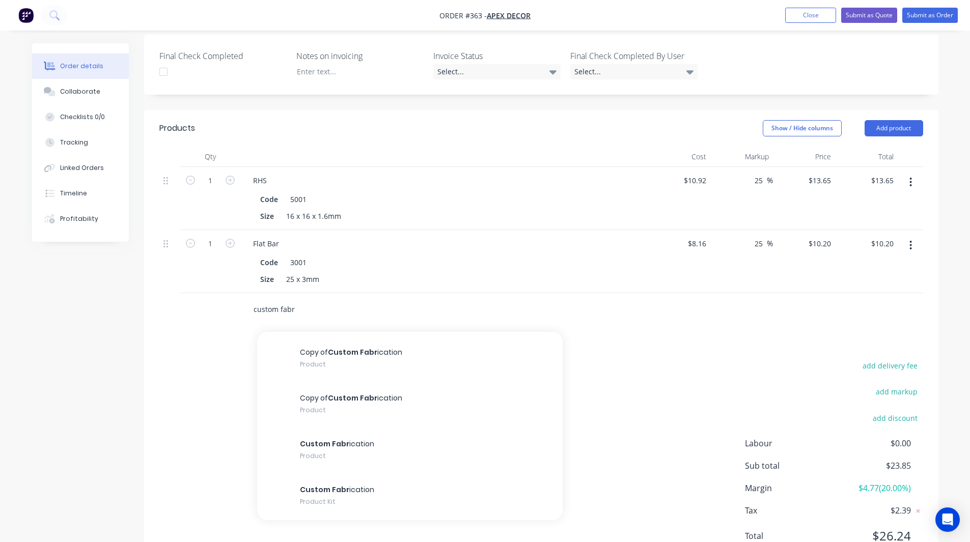
scroll to position [294, 0]
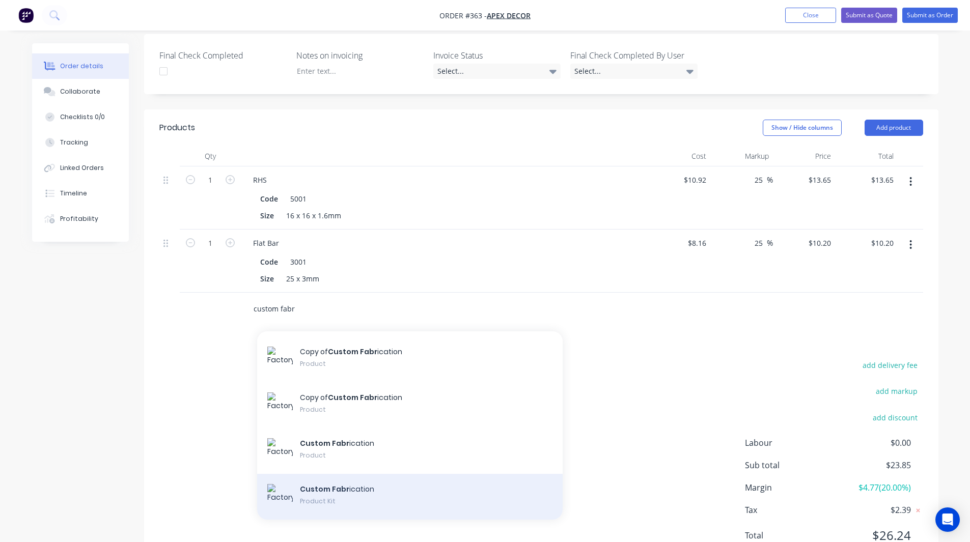
type input "custom fabr"
click at [351, 474] on div "Custom Fabr ication Product Kit" at bounding box center [409, 497] width 305 height 46
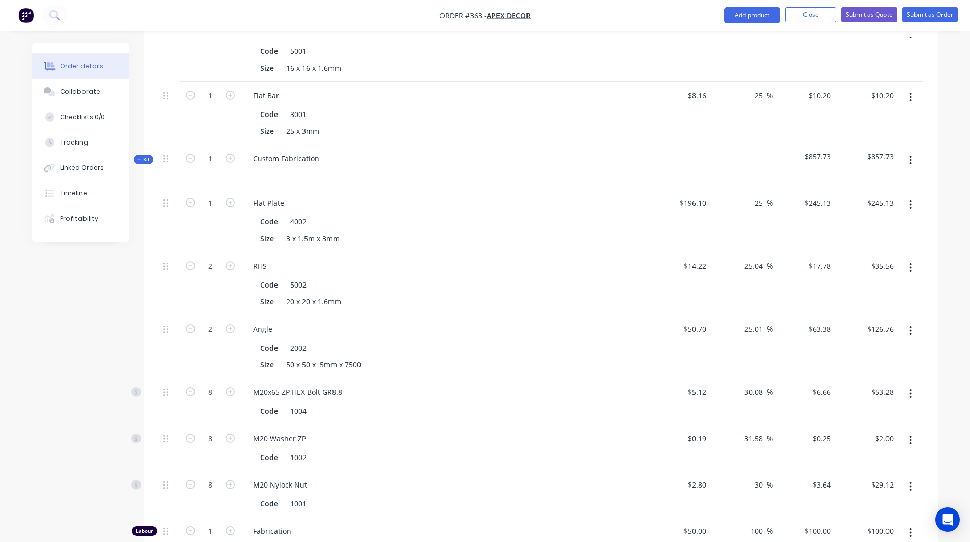
scroll to position [447, 0]
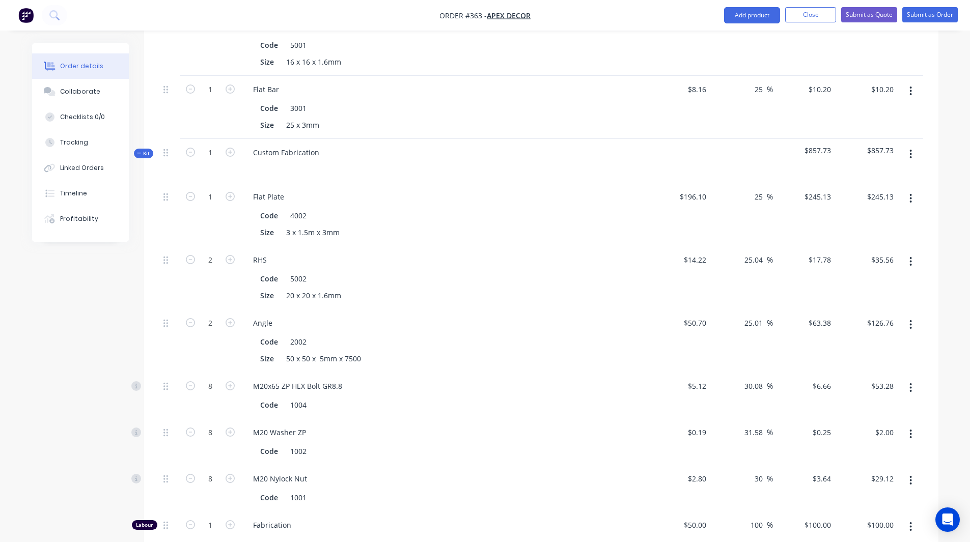
type input "63.38"
drag, startPoint x: 781, startPoint y: 293, endPoint x: 780, endPoint y: 318, distance: 25.5
click at [780, 318] on div "63.38 63.38" at bounding box center [804, 340] width 63 height 63
click at [145, 150] on span "Kit" at bounding box center [143, 154] width 13 height 8
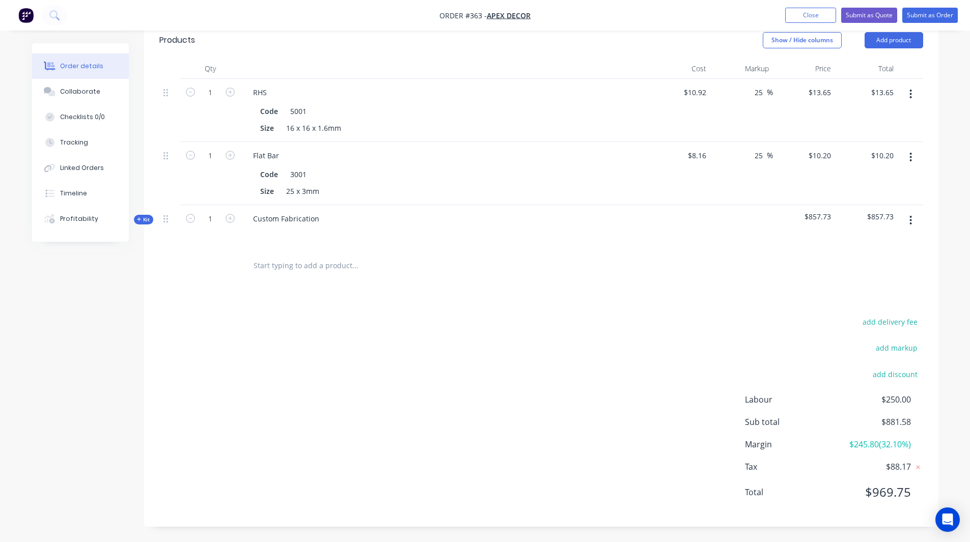
scroll to position [338, 0]
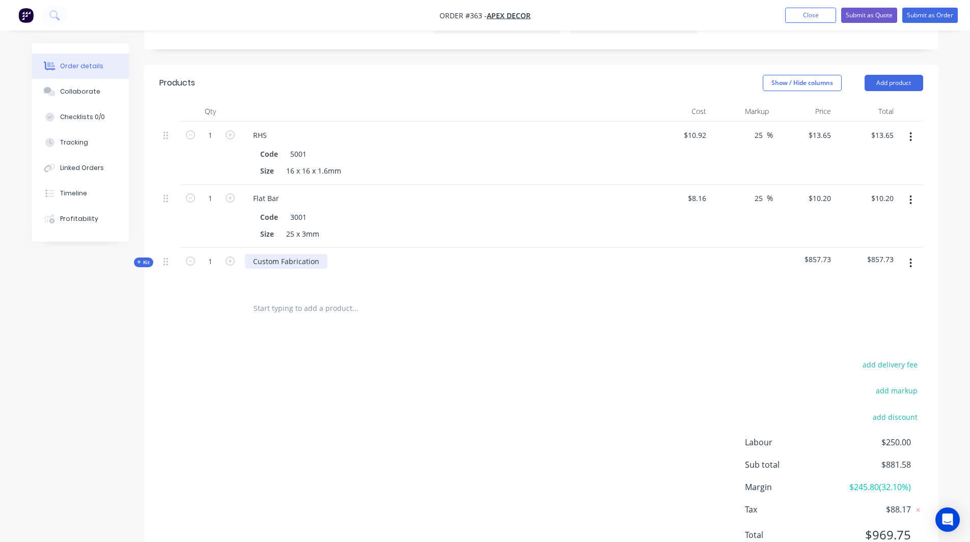
click at [314, 254] on div "Custom Fabrication" at bounding box center [286, 261] width 82 height 15
click at [319, 254] on div "Custom Fabrication" at bounding box center [286, 261] width 82 height 15
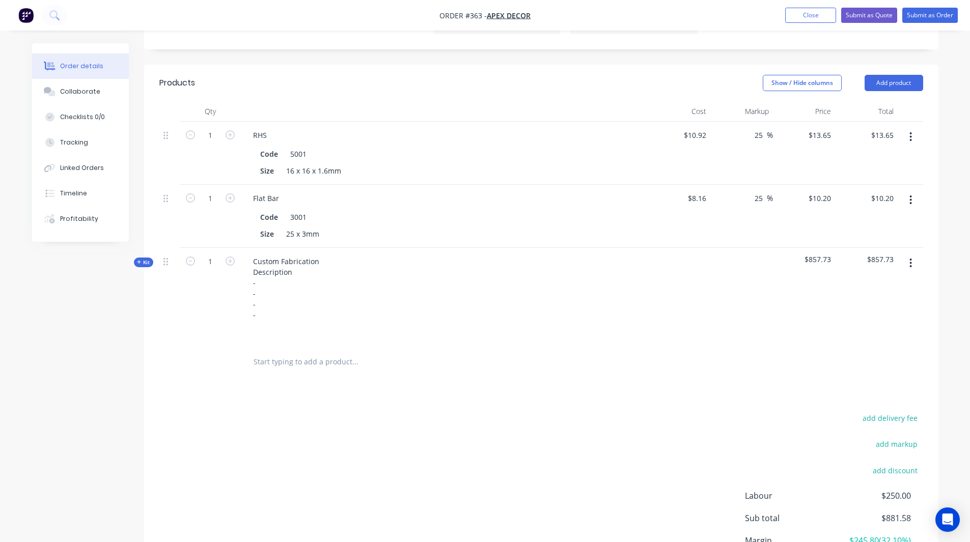
click at [134, 279] on div "Created by [PERSON_NAME] Created [DATE] Required [DATE] Assigned to RL DC F P S…" at bounding box center [485, 171] width 906 height 933
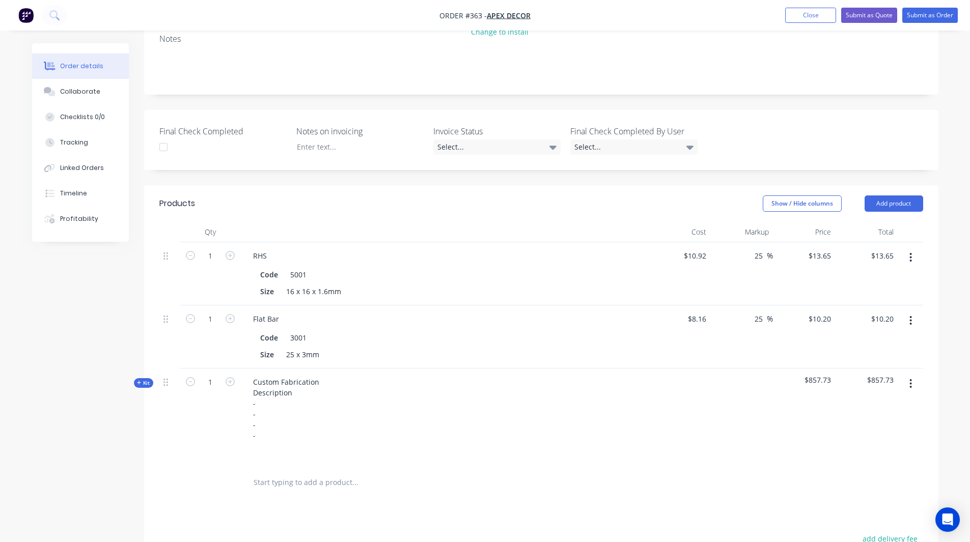
scroll to position [217, 0]
click at [899, 196] on button "Add product" at bounding box center [893, 204] width 59 height 16
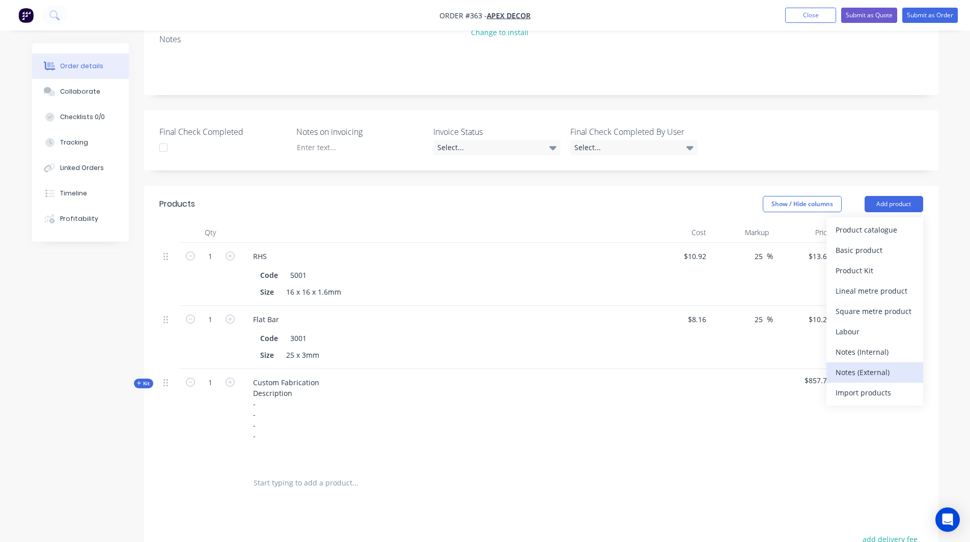
click at [852, 365] on div "Notes (External)" at bounding box center [874, 372] width 78 height 15
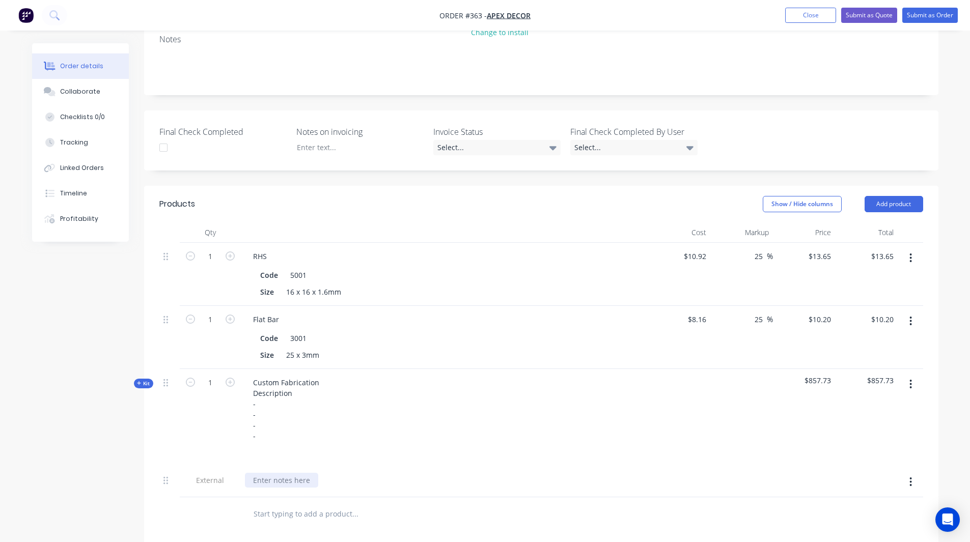
click at [295, 473] on div at bounding box center [281, 480] width 73 height 15
click at [125, 418] on div "Created by Rob Created 04/09/25 Required 11/09/25 Assigned to RL DC F P Status …" at bounding box center [485, 308] width 906 height 964
click at [147, 380] on span "Kit" at bounding box center [143, 384] width 13 height 8
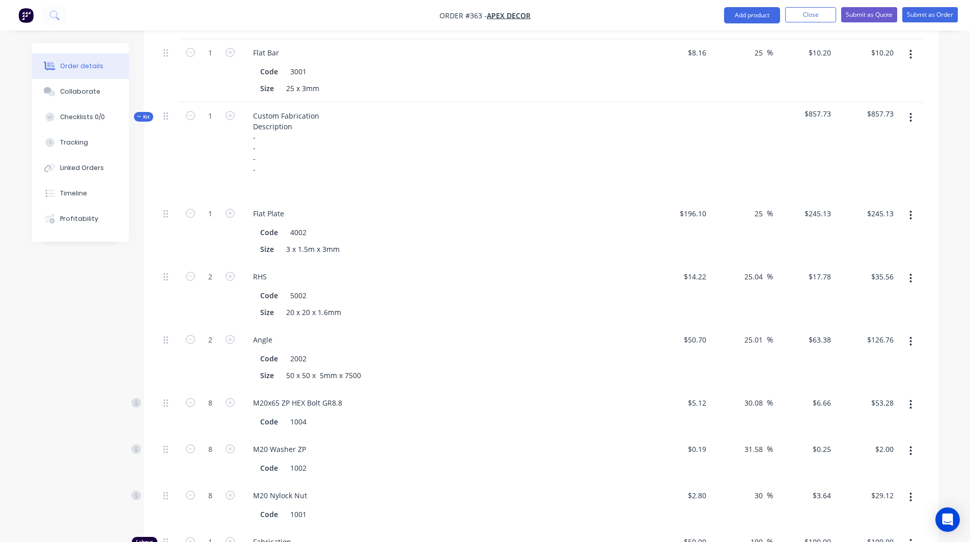
scroll to position [485, 0]
click at [693, 206] on input "196.1" at bounding box center [698, 213] width 23 height 15
type input "$200.00"
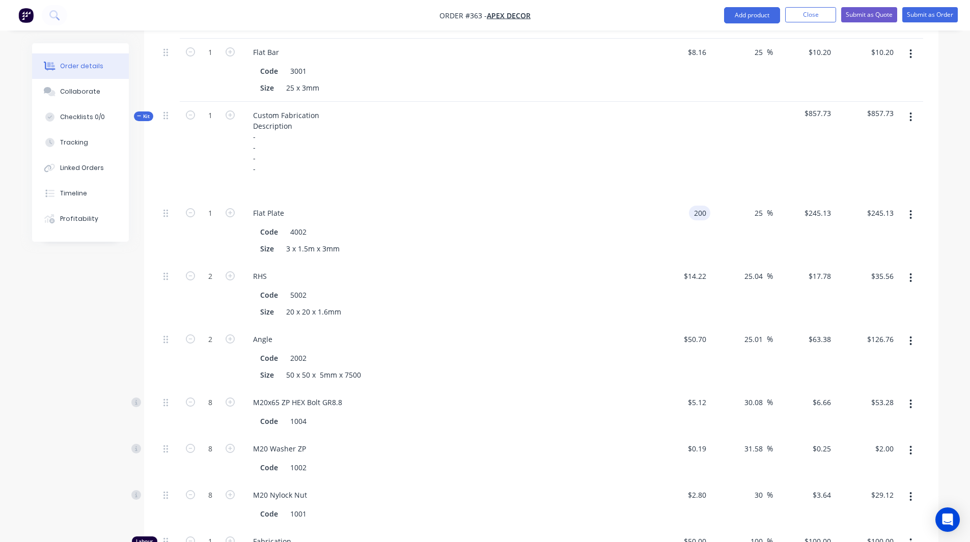
type input "$250.0051"
type input "$250.01"
click at [942, 155] on div "Order details Collaborate Checklists 0/0 Tracking Linked Orders Timeline Profit…" at bounding box center [485, 295] width 926 height 1472
click at [912, 209] on icon "button" at bounding box center [910, 214] width 3 height 11
click at [66, 277] on div "Created by Rob Created 04/09/25 Required 11/09/25 Assigned to RL DC F P Status …" at bounding box center [485, 295] width 906 height 1472
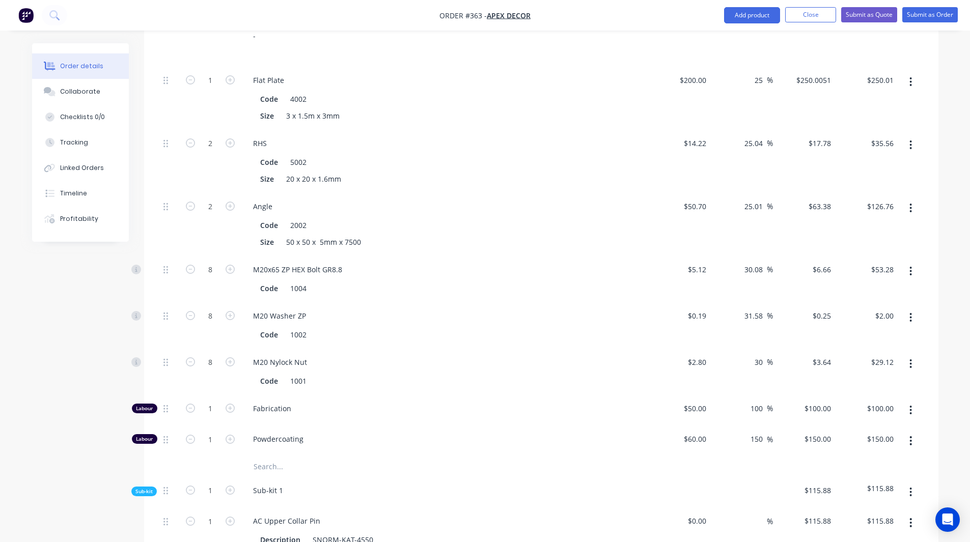
scroll to position [618, 0]
click at [760, 354] on input "30" at bounding box center [759, 361] width 13 height 15
type input "40"
click at [759, 308] on input "31.58" at bounding box center [754, 315] width 23 height 15
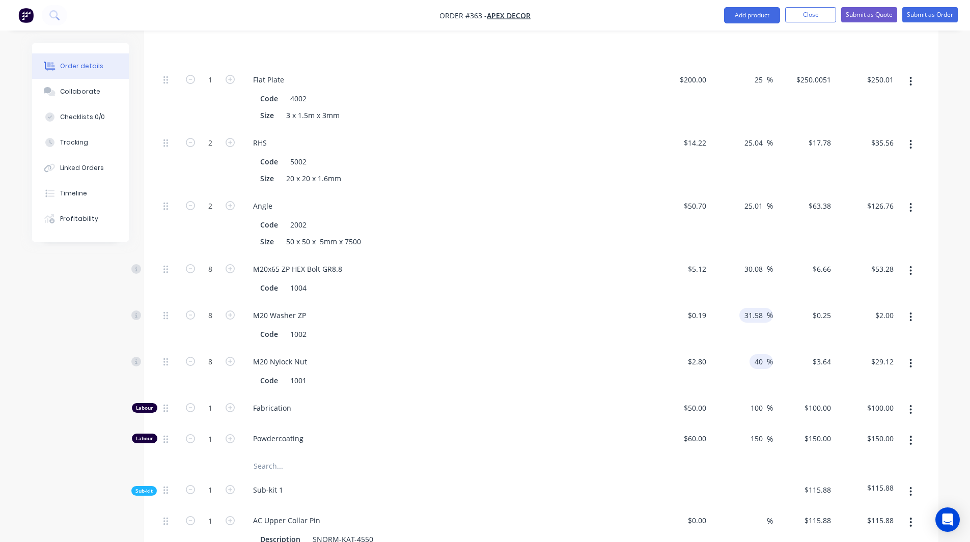
type input "$3.92"
type input "$31.36"
click at [759, 308] on input "31.58" at bounding box center [754, 315] width 23 height 15
type input "35"
type input "$0.2565"
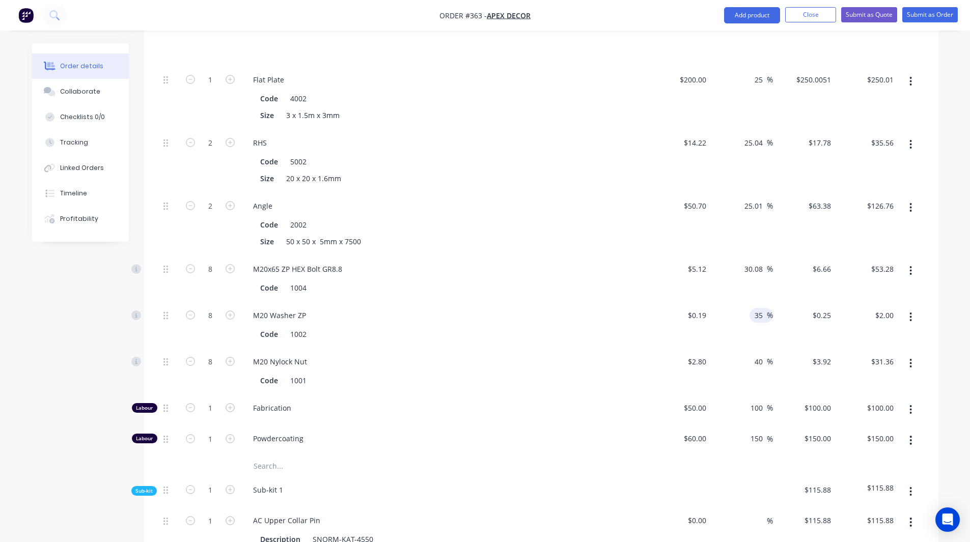
type input "$2.05"
click at [939, 252] on div "Order details Collaborate Checklists 0/0 Tracking Linked Orders Timeline Profit…" at bounding box center [485, 161] width 926 height 1472
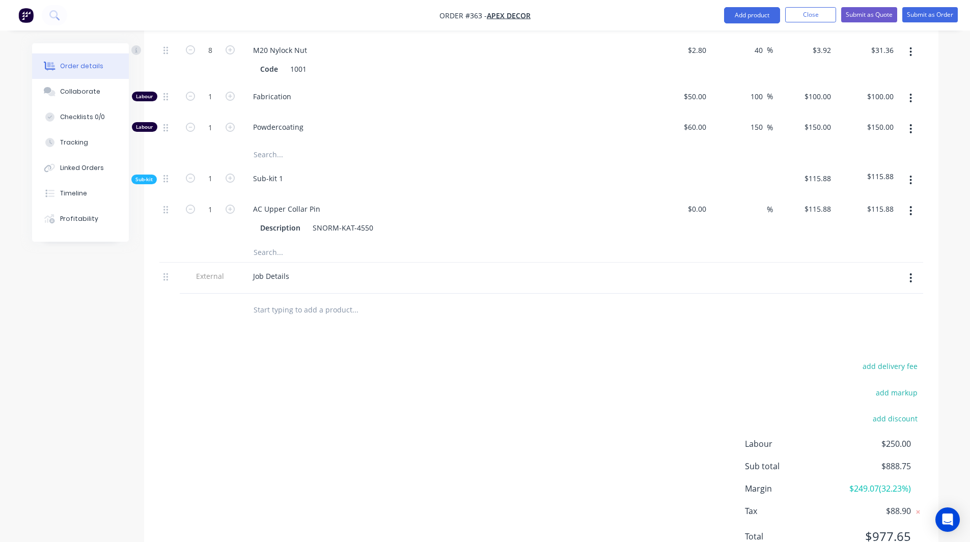
scroll to position [931, 0]
click at [866, 481] on span "$249.07 ( 32.23 %)" at bounding box center [872, 487] width 75 height 12
click at [933, 393] on div "add delivery fee add markup add discount Labour $250.00 Sub total $888.75 Margi…" at bounding box center [541, 456] width 794 height 196
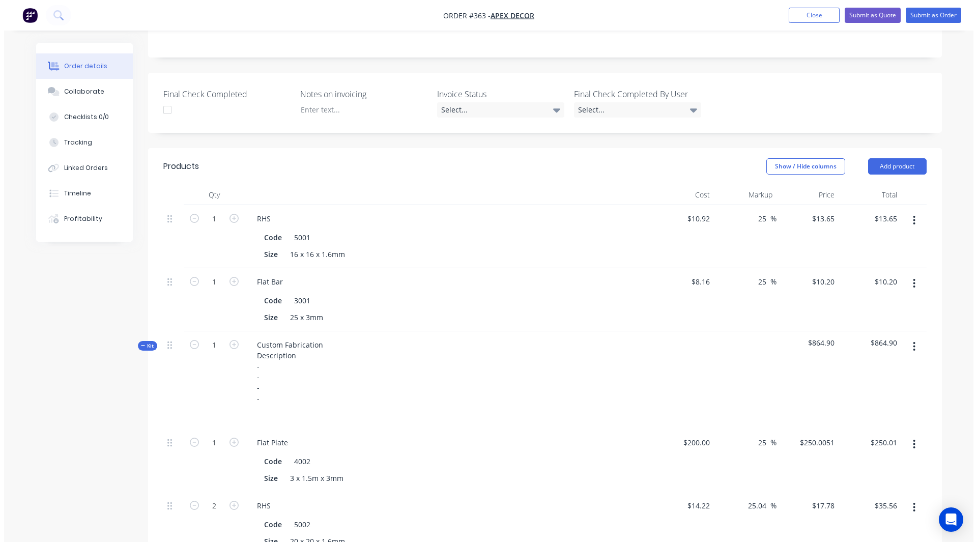
scroll to position [254, 0]
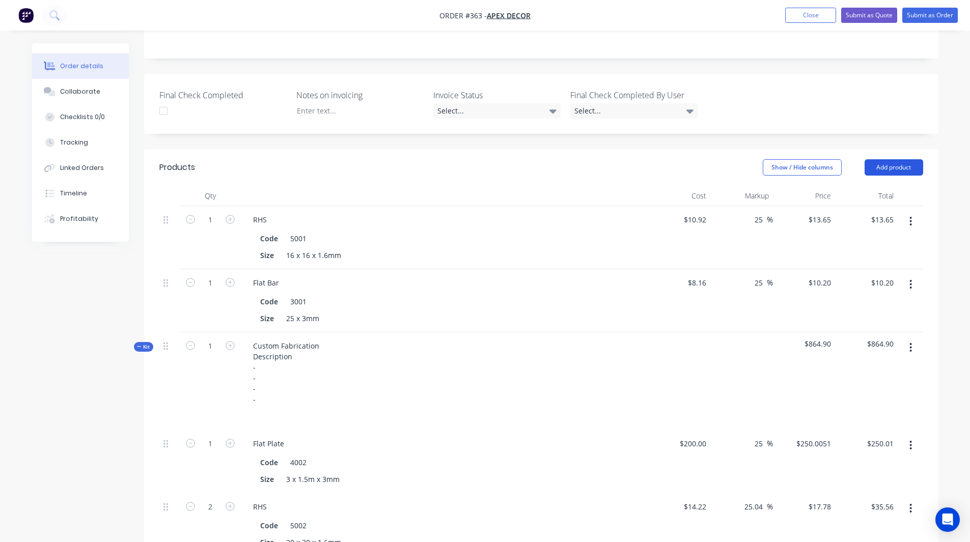
click at [894, 159] on button "Add product" at bounding box center [893, 167] width 59 height 16
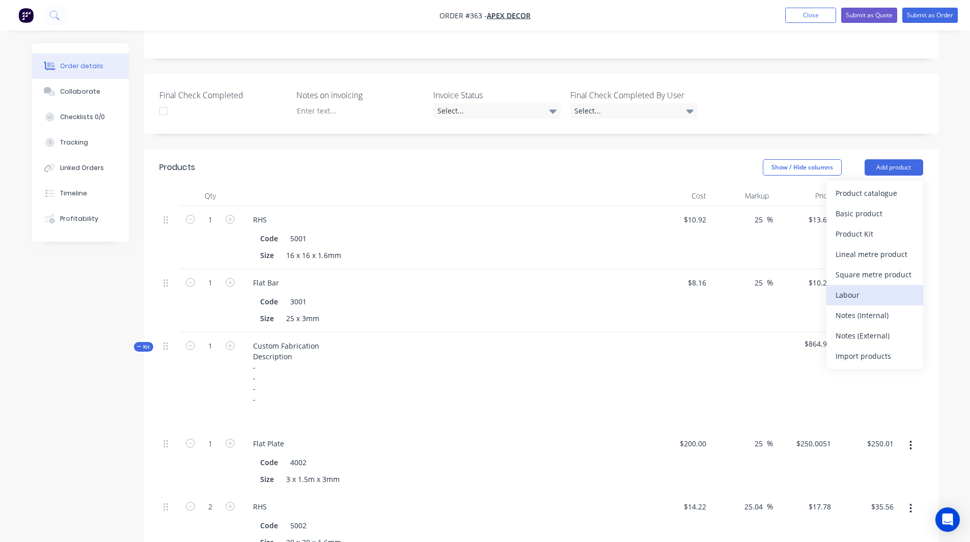
click at [834, 285] on button "Labour" at bounding box center [874, 295] width 97 height 20
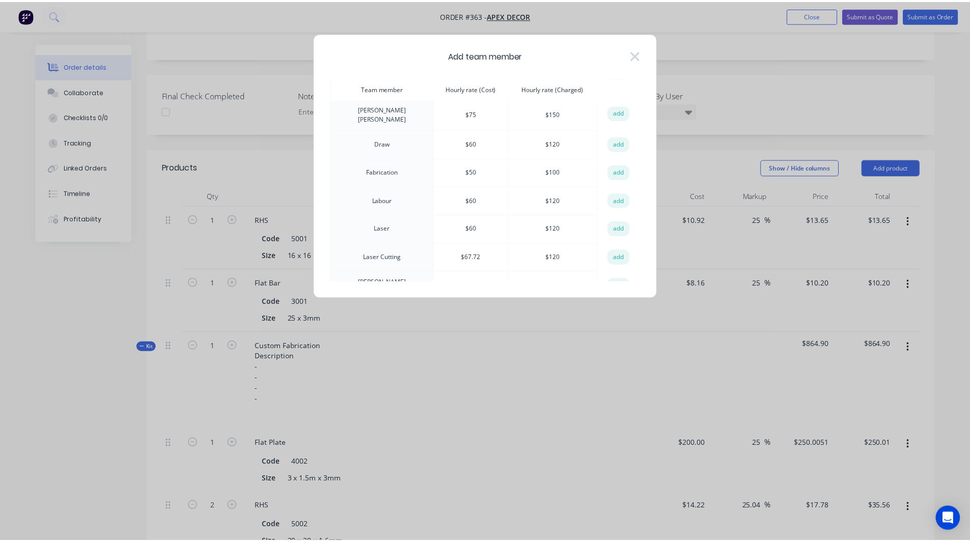
scroll to position [58, 0]
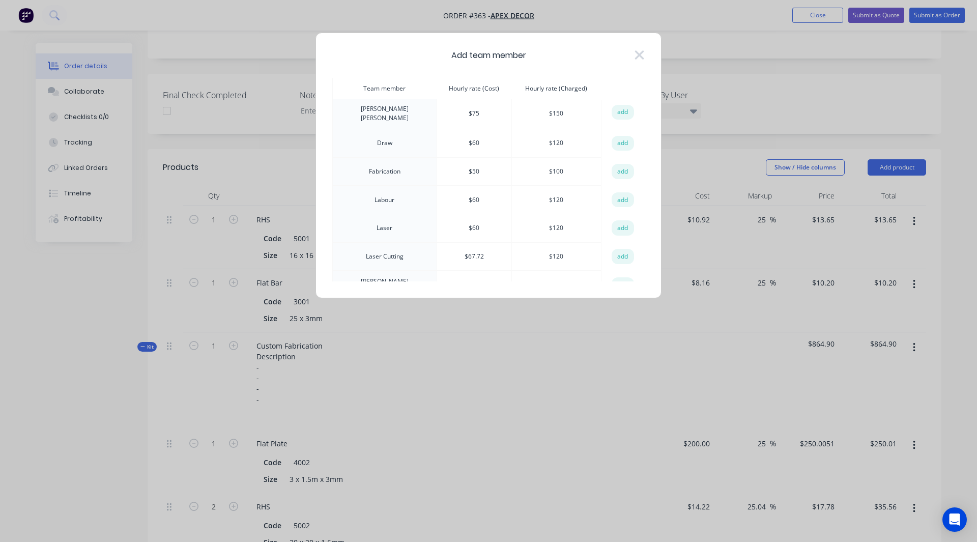
click at [450, 167] on td "$ 50" at bounding box center [474, 171] width 75 height 29
click at [541, 170] on td "$ 100" at bounding box center [557, 171] width 90 height 29
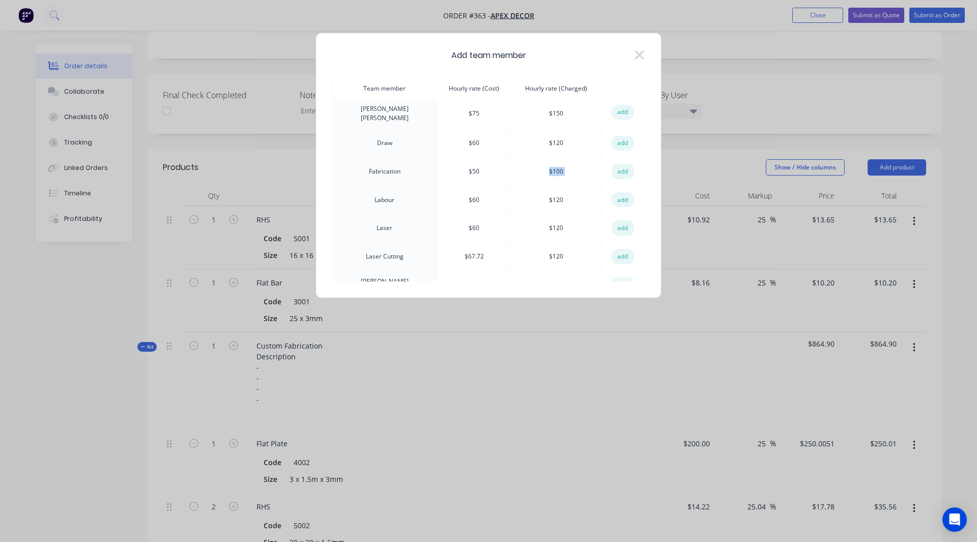
click at [541, 170] on td "$ 100" at bounding box center [557, 171] width 90 height 29
click at [617, 168] on button "add" at bounding box center [623, 171] width 22 height 15
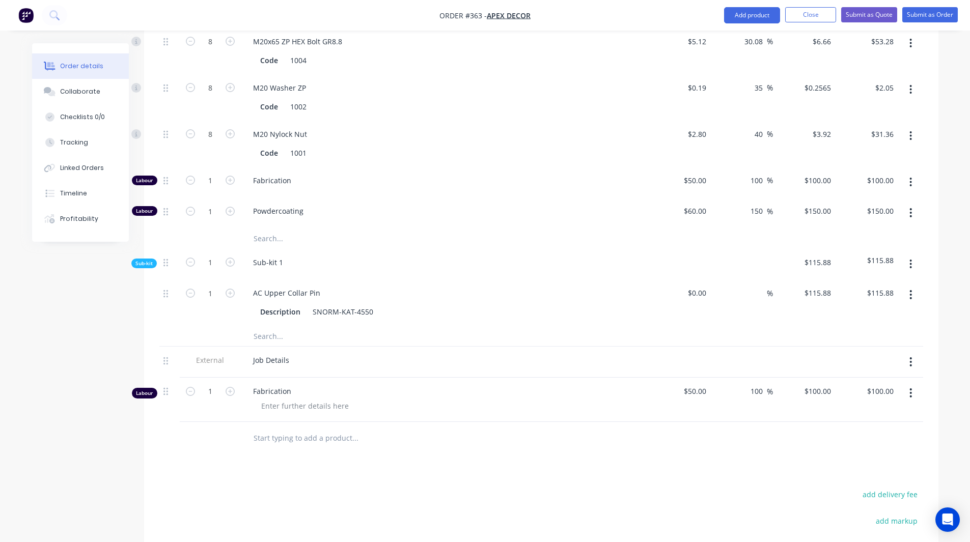
scroll to position [849, 0]
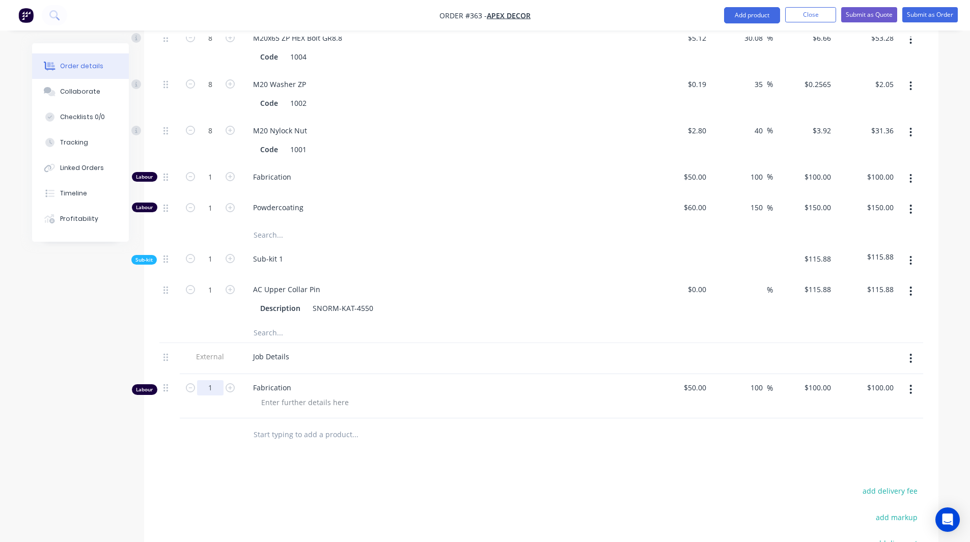
type input "2.5"
type input "$250.00"
click at [268, 424] on input "text" at bounding box center [355, 434] width 204 height 20
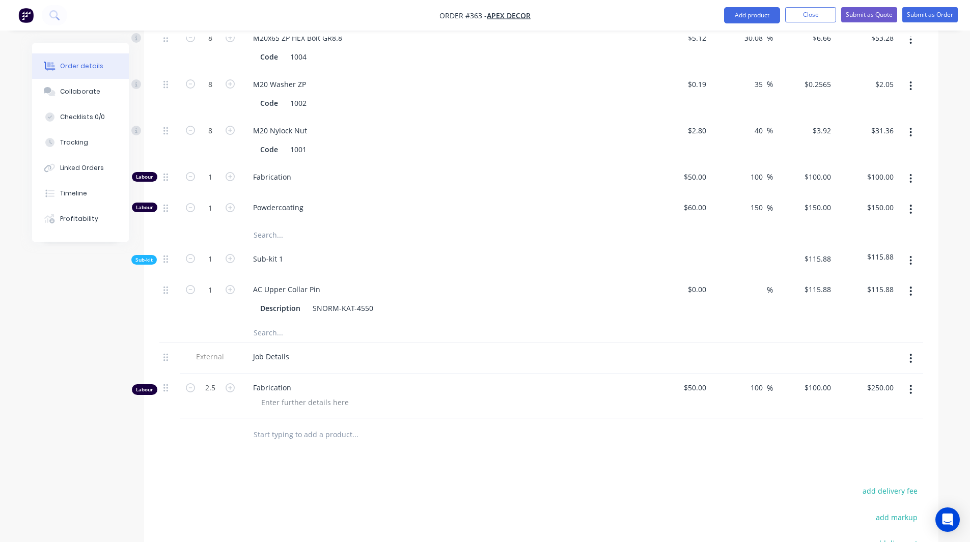
click at [912, 384] on icon "button" at bounding box center [910, 389] width 3 height 11
click at [855, 470] on div "Delete" at bounding box center [874, 477] width 78 height 15
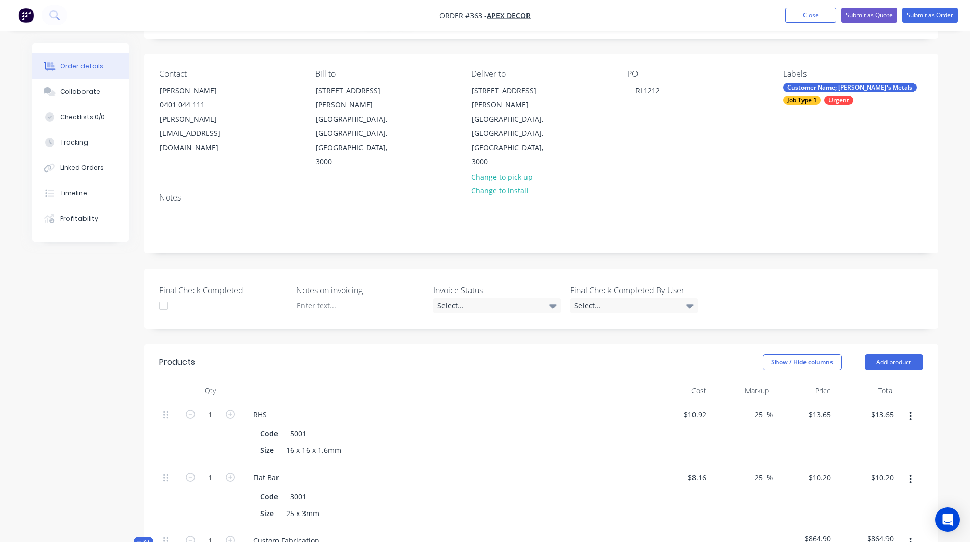
scroll to position [0, 0]
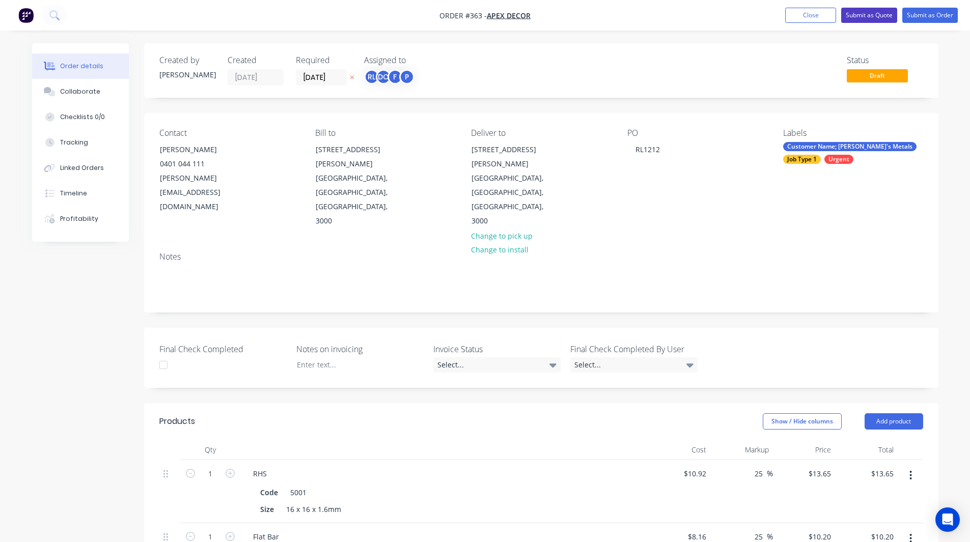
click at [871, 15] on button "Submit as Quote" at bounding box center [869, 15] width 56 height 15
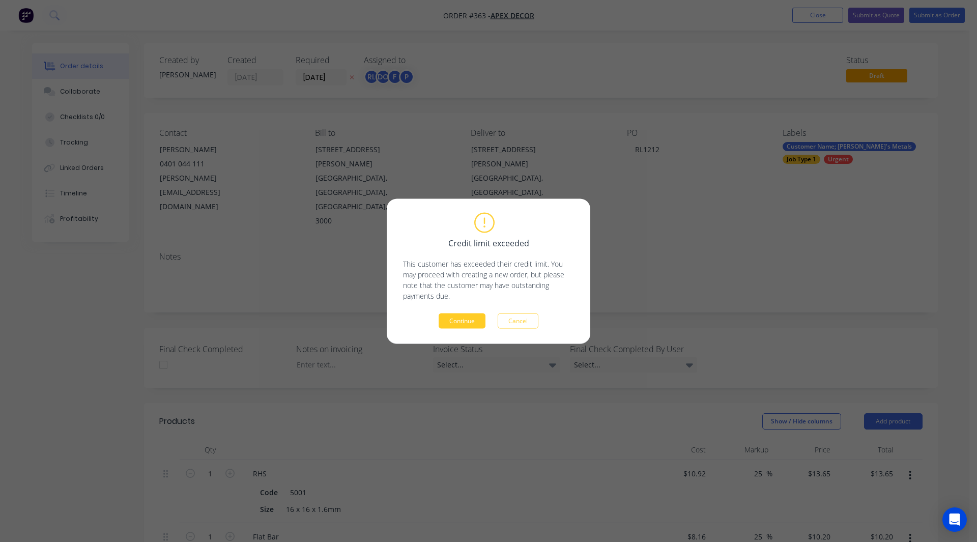
click at [454, 324] on button "Continue" at bounding box center [462, 320] width 47 height 15
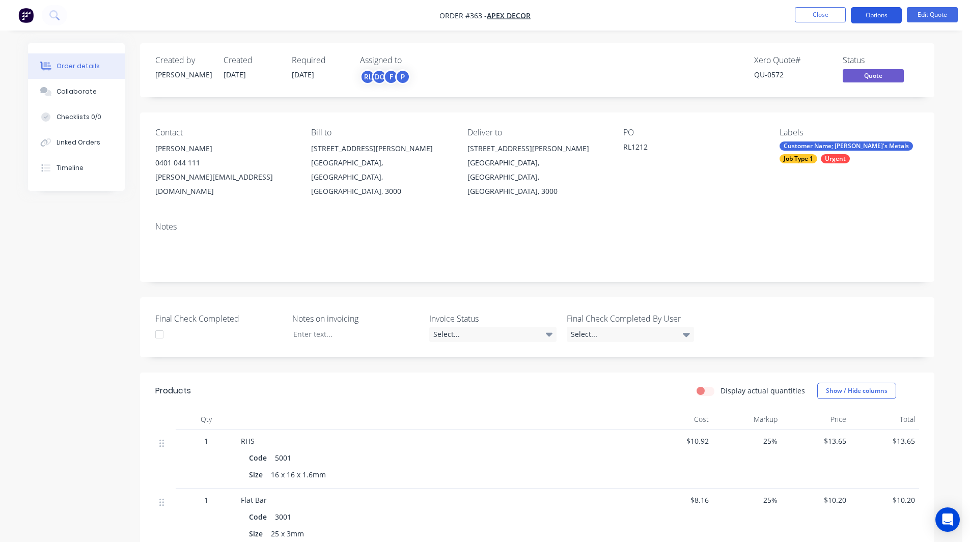
click at [865, 13] on button "Options" at bounding box center [875, 15] width 51 height 16
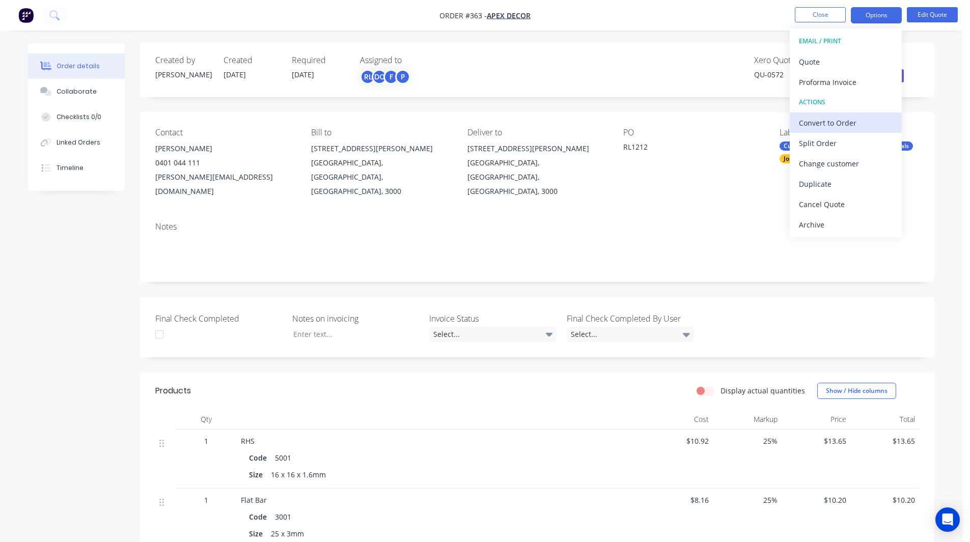
click at [808, 123] on div "Convert to Order" at bounding box center [846, 123] width 94 height 15
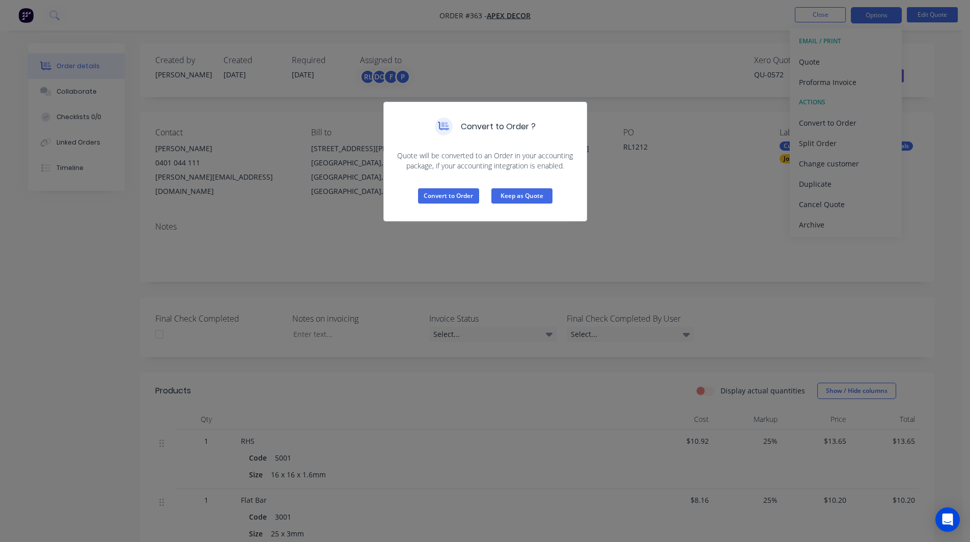
click at [534, 192] on button "Keep as Quote" at bounding box center [521, 195] width 61 height 15
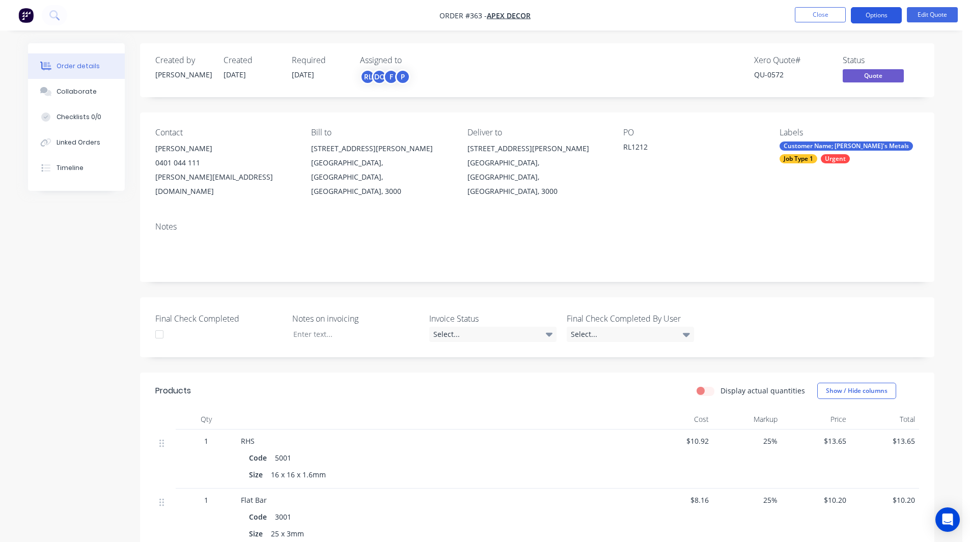
click at [861, 19] on button "Options" at bounding box center [875, 15] width 51 height 16
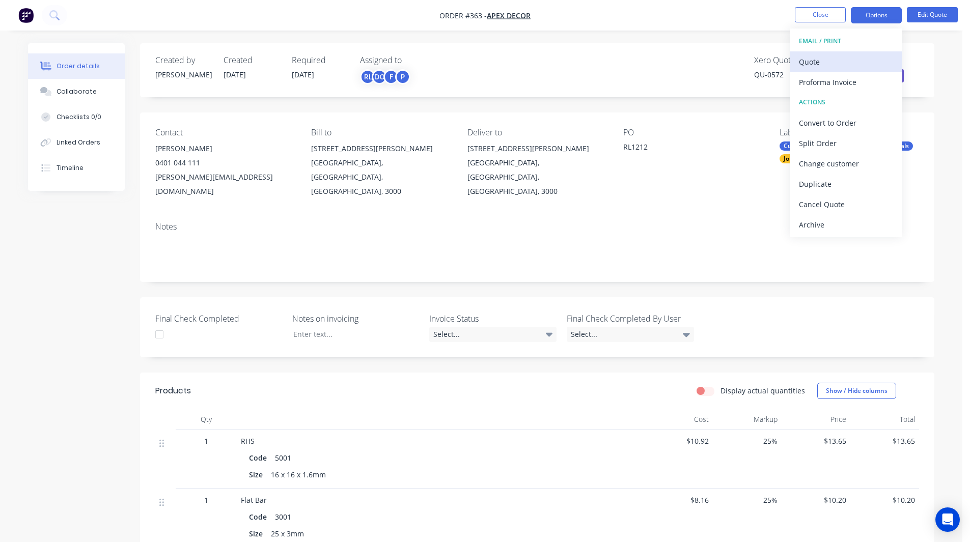
click at [809, 63] on div "Quote" at bounding box center [846, 61] width 94 height 15
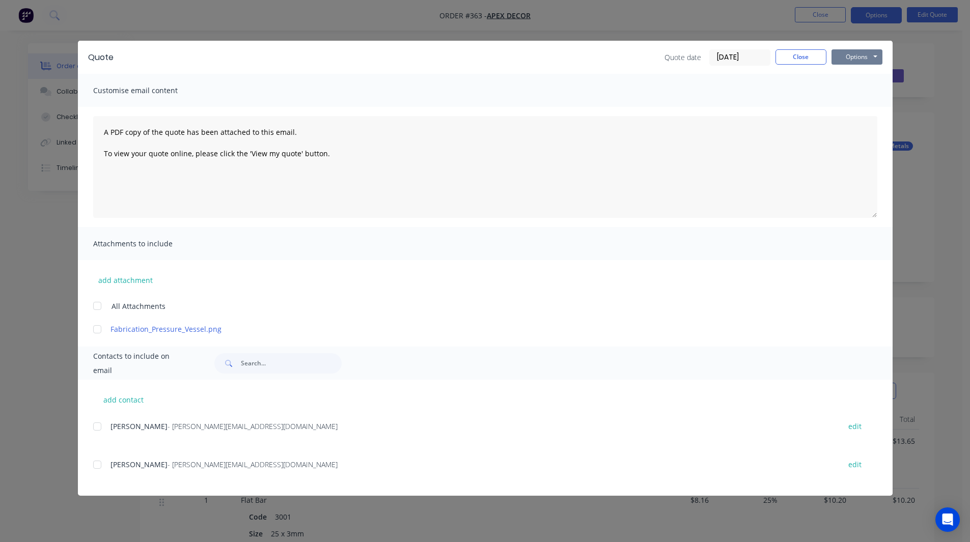
click at [851, 53] on button "Options" at bounding box center [856, 56] width 51 height 15
click at [96, 427] on div at bounding box center [97, 426] width 20 height 20
click at [792, 61] on button "Close" at bounding box center [800, 56] width 51 height 15
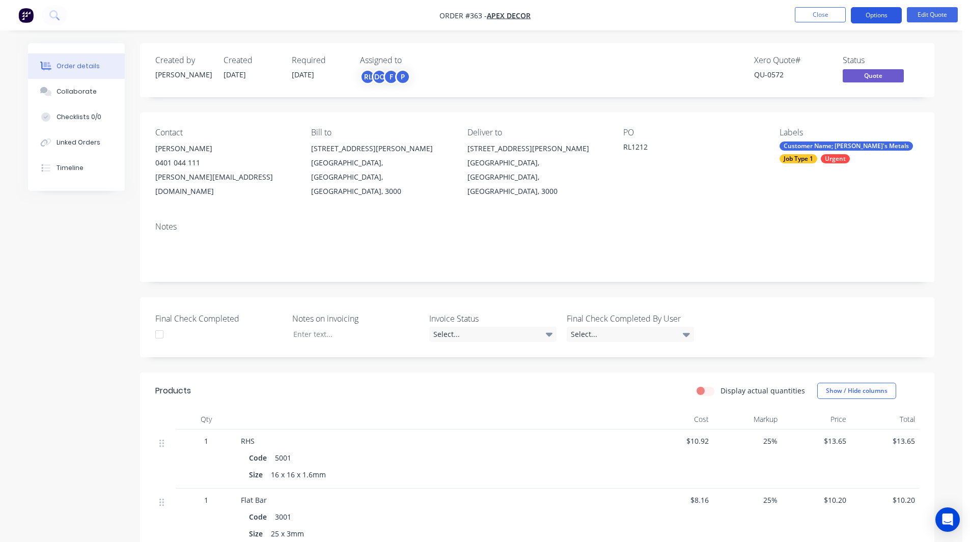
click at [868, 17] on button "Options" at bounding box center [875, 15] width 51 height 16
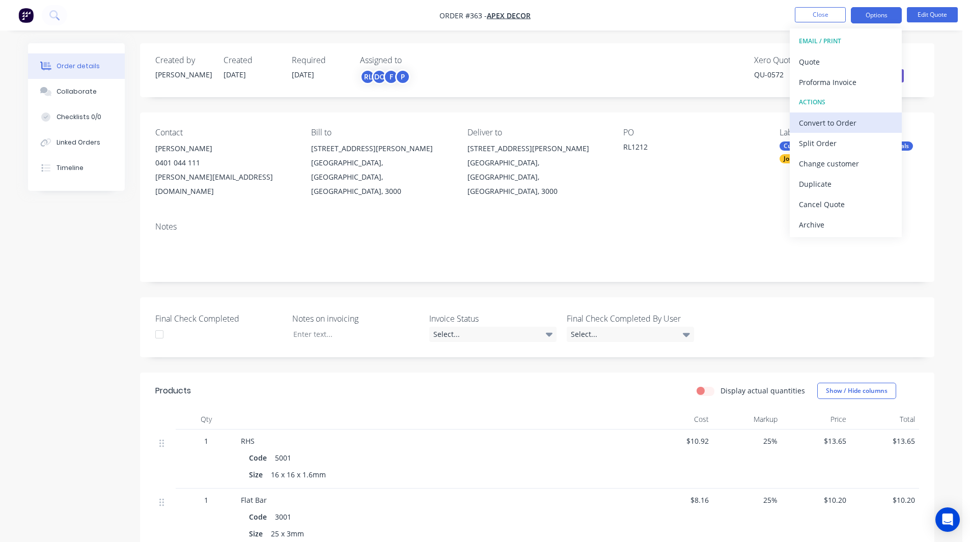
click at [829, 125] on div "Convert to Order" at bounding box center [846, 123] width 94 height 15
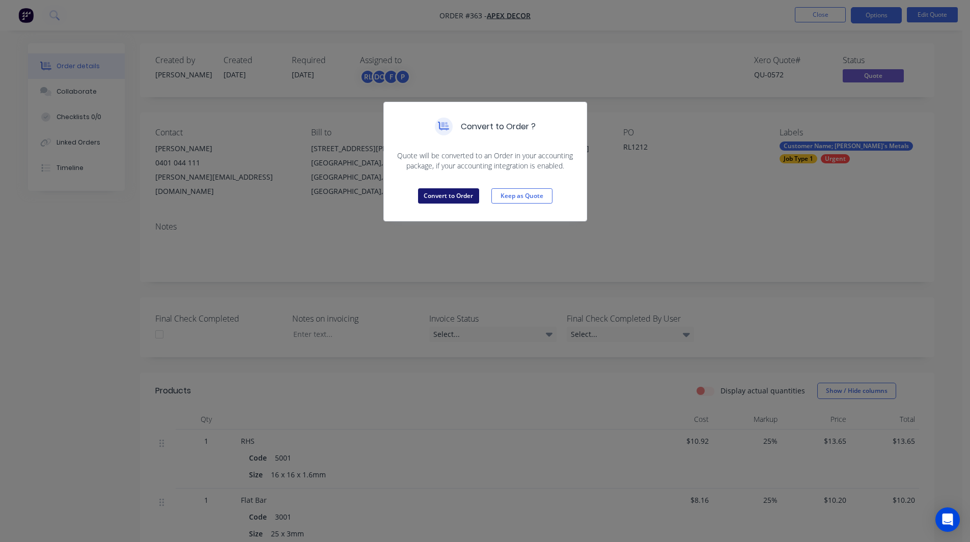
click at [462, 191] on button "Convert to Order" at bounding box center [448, 195] width 61 height 15
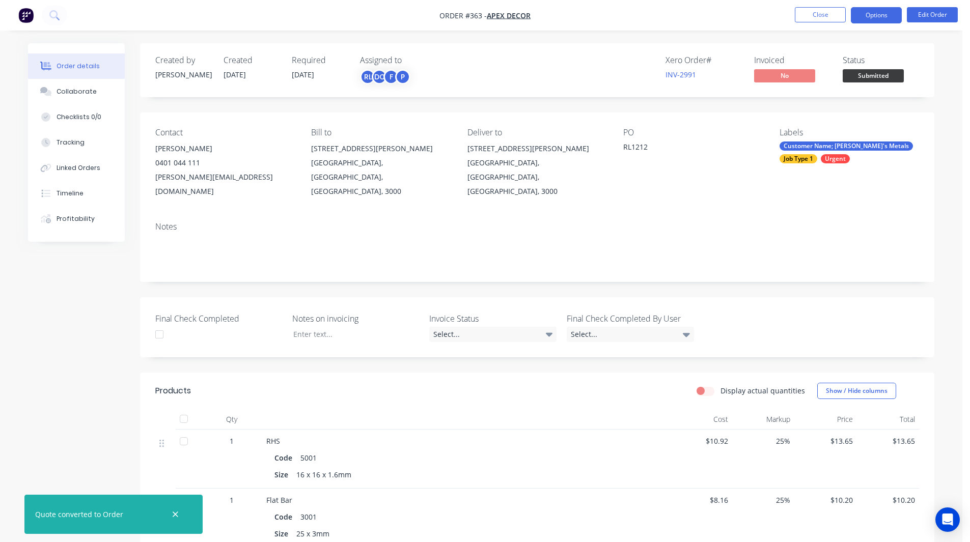
click at [868, 16] on button "Options" at bounding box center [875, 15] width 51 height 16
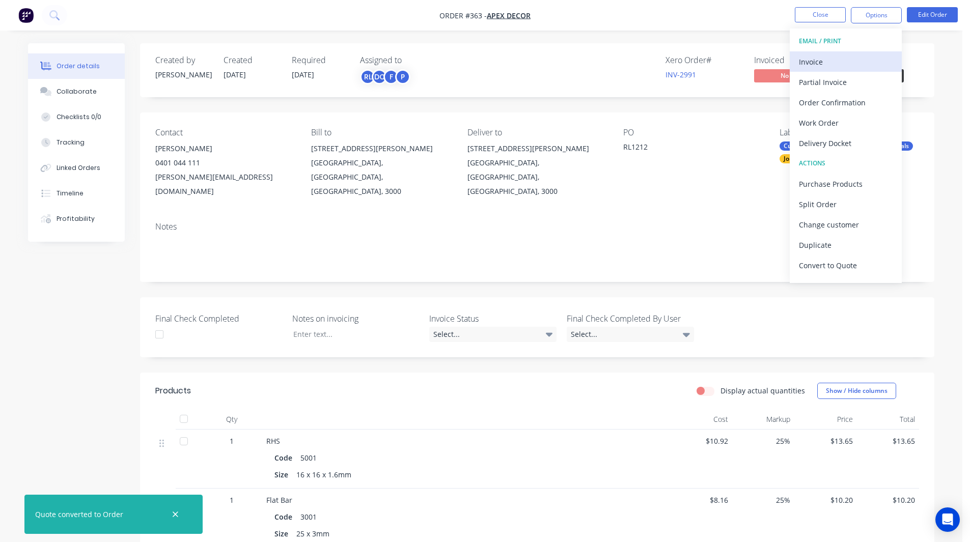
click at [826, 63] on div "Invoice" at bounding box center [846, 61] width 94 height 15
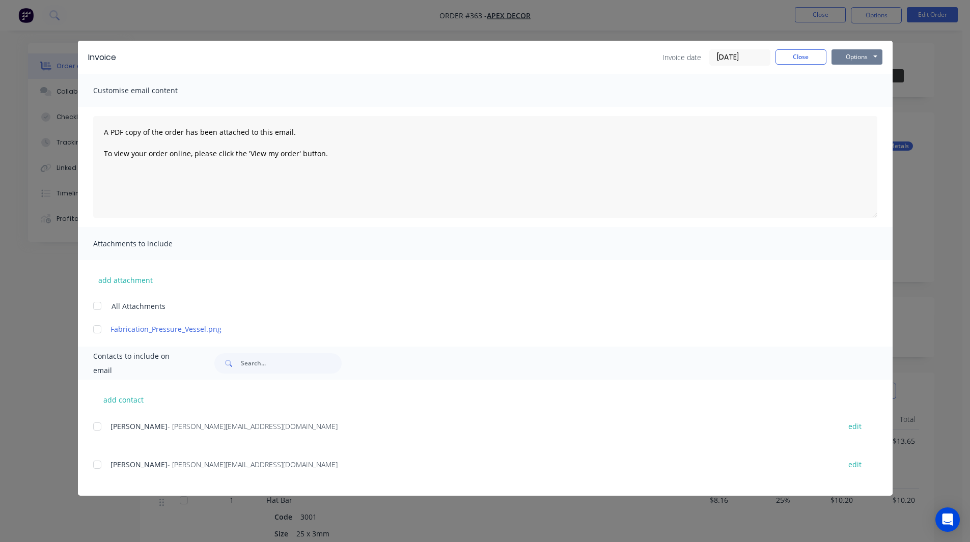
click at [863, 49] on button "Options" at bounding box center [856, 56] width 51 height 15
click at [789, 56] on button "Close" at bounding box center [800, 56] width 51 height 15
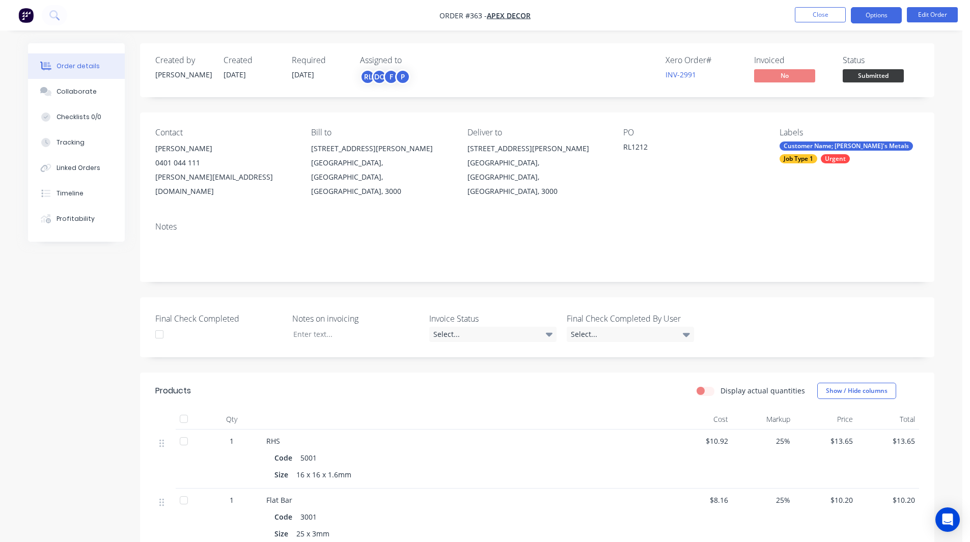
click at [874, 13] on button "Options" at bounding box center [875, 15] width 51 height 16
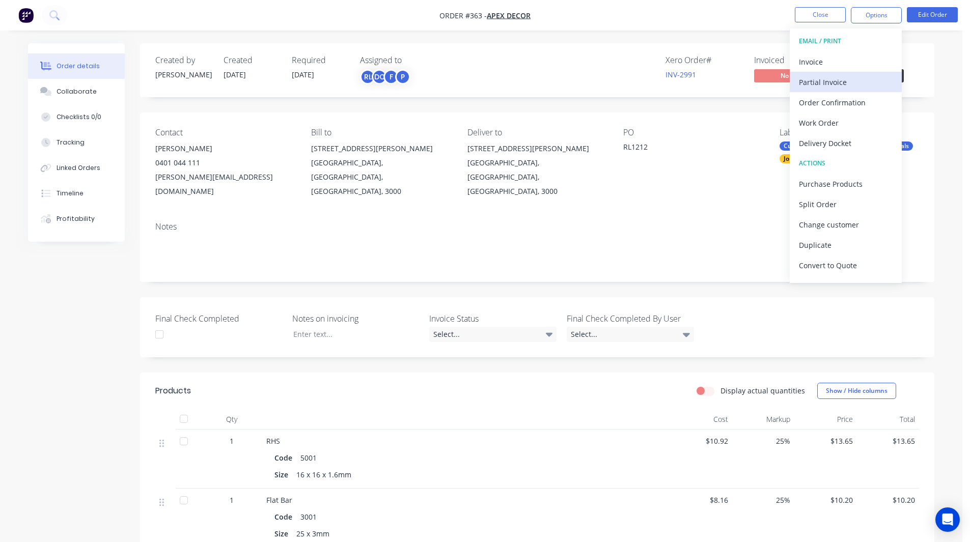
click at [825, 78] on div "Partial Invoice" at bounding box center [846, 82] width 94 height 15
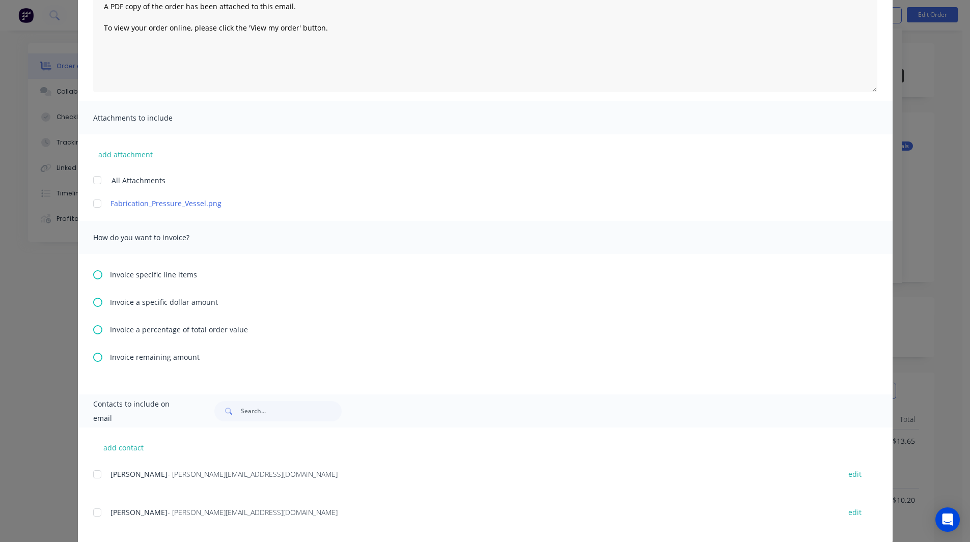
scroll to position [141, 0]
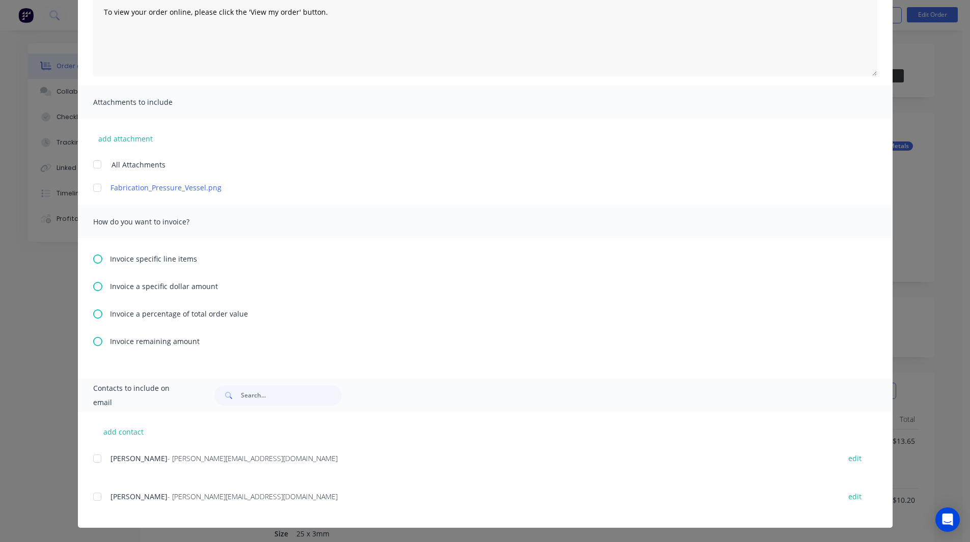
click at [93, 317] on icon at bounding box center [97, 313] width 9 height 9
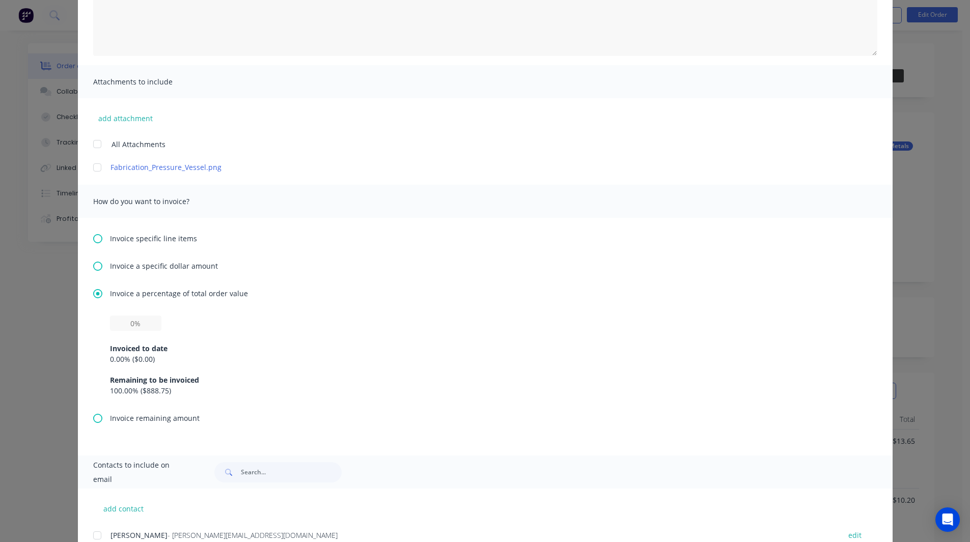
scroll to position [166, 0]
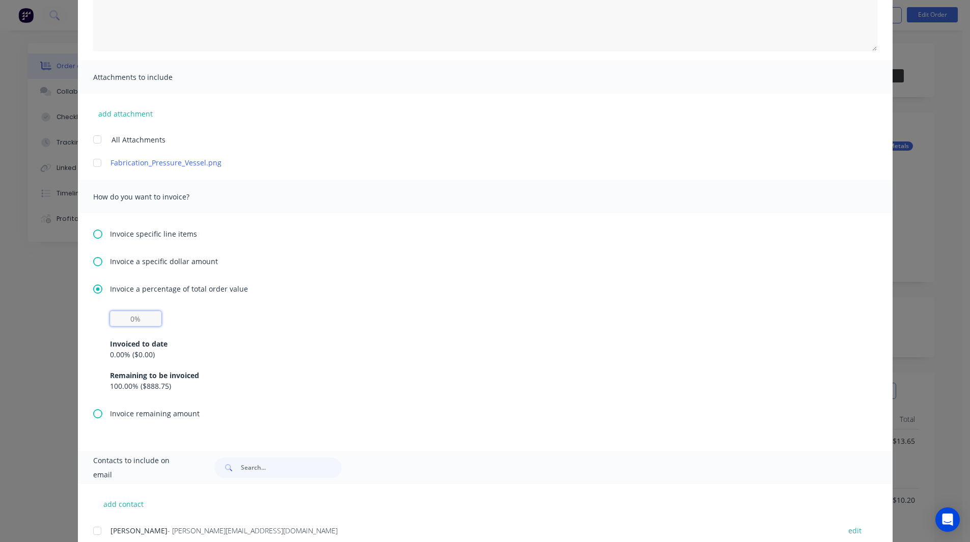
click at [128, 321] on input "text" at bounding box center [135, 318] width 51 height 15
type input "50%"
click at [189, 310] on div "Invoice a percentage of total order value 50% Invoiced to date 0.00 % ( $0.00 )…" at bounding box center [485, 345] width 784 height 125
click at [93, 234] on icon at bounding box center [97, 234] width 9 height 9
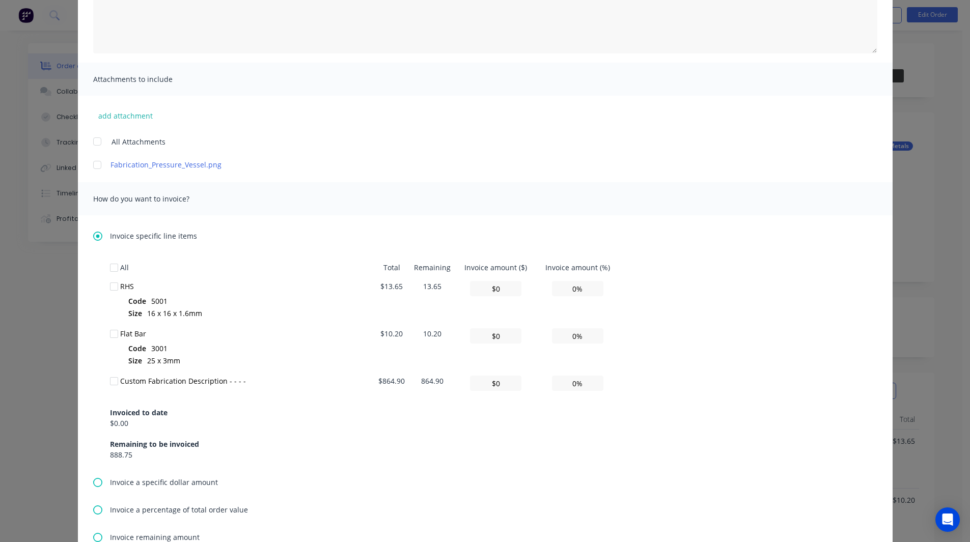
scroll to position [177, 0]
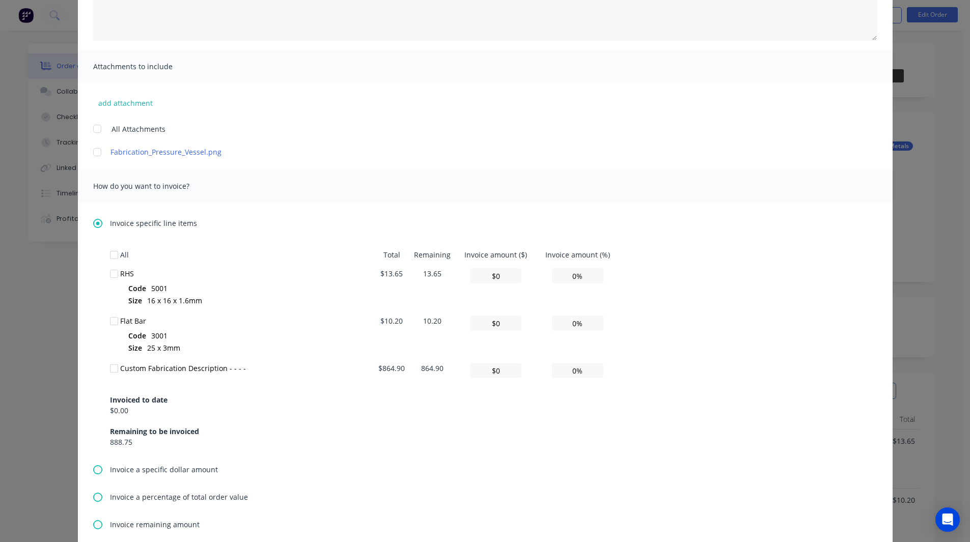
click at [110, 276] on div at bounding box center [114, 274] width 20 height 20
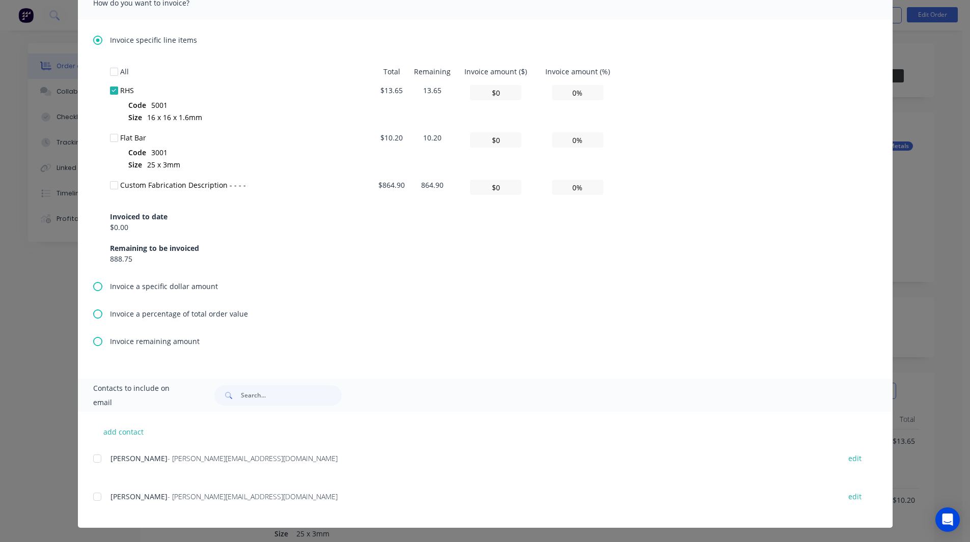
click at [93, 310] on icon at bounding box center [97, 313] width 9 height 9
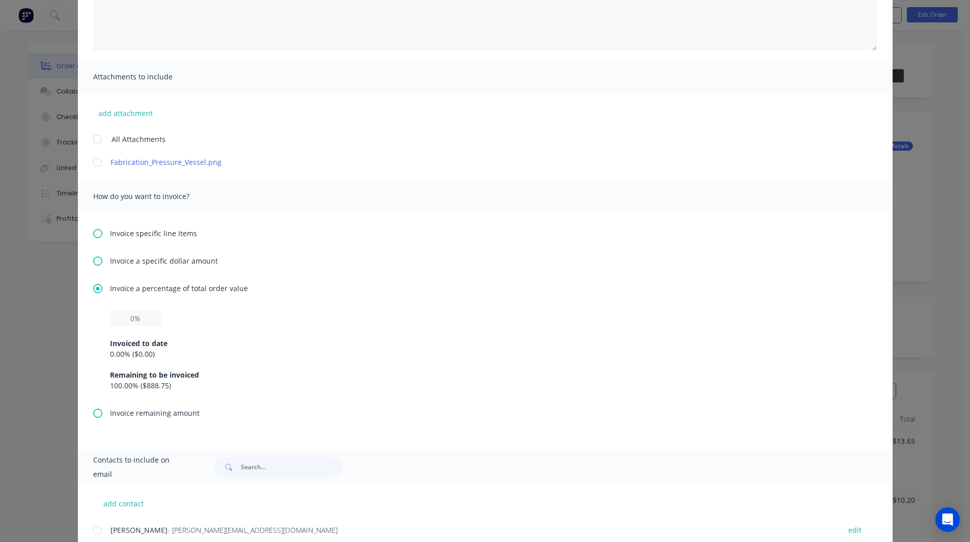
scroll to position [239, 0]
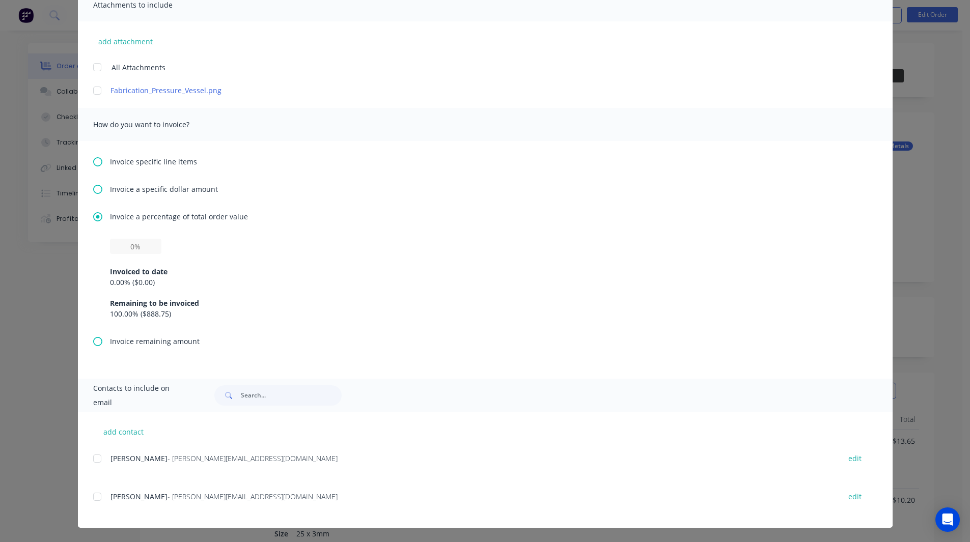
click at [93, 339] on icon at bounding box center [97, 341] width 9 height 9
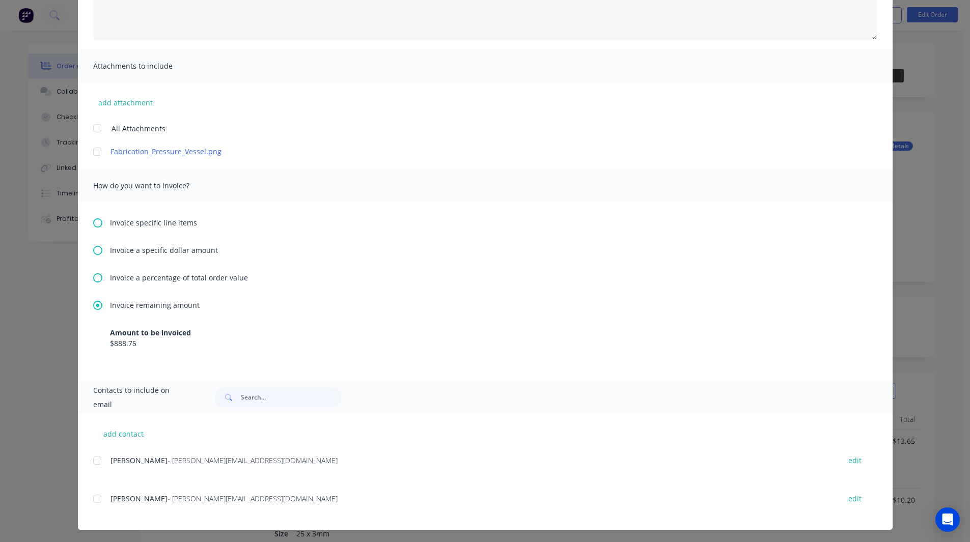
scroll to position [179, 0]
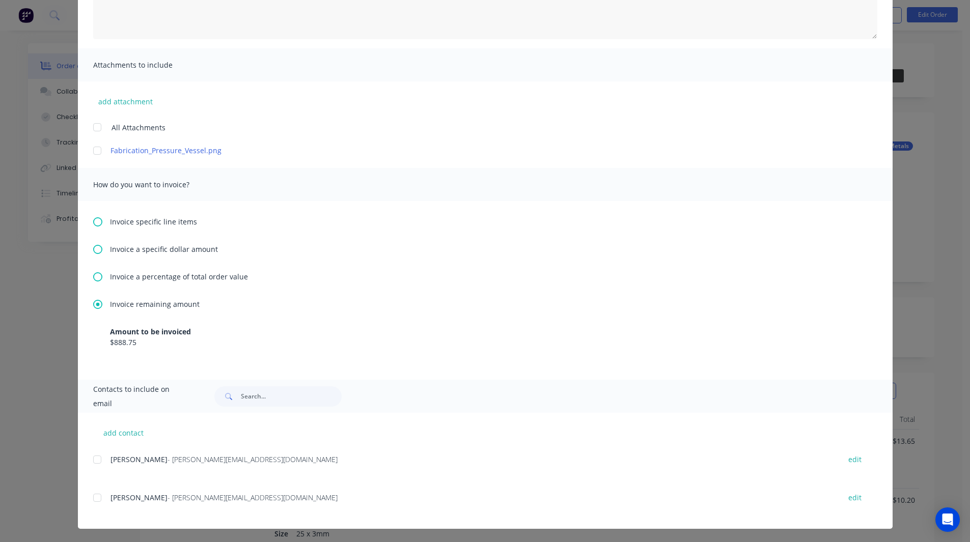
click at [92, 459] on div at bounding box center [97, 459] width 20 height 20
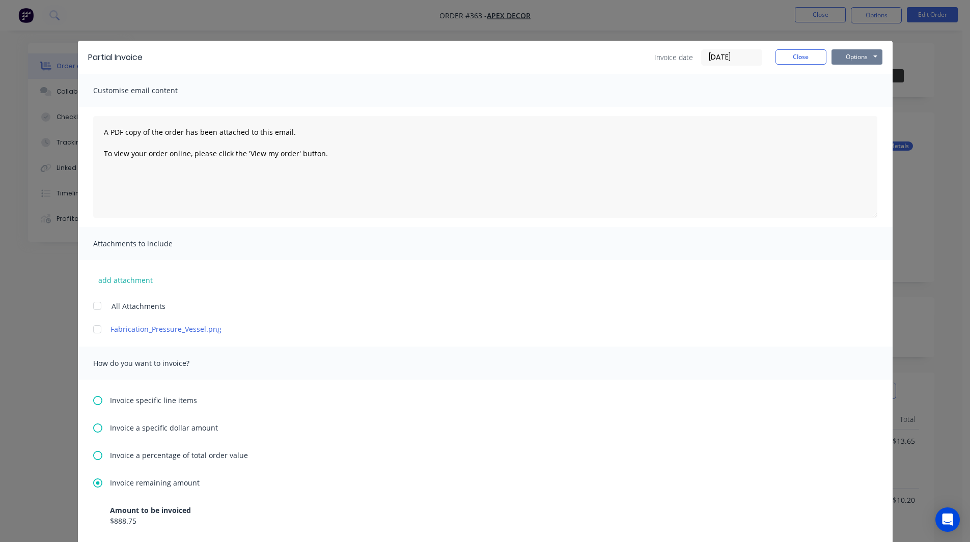
click at [861, 49] on button "Options" at bounding box center [856, 56] width 51 height 15
click at [795, 63] on button "Close" at bounding box center [800, 56] width 51 height 15
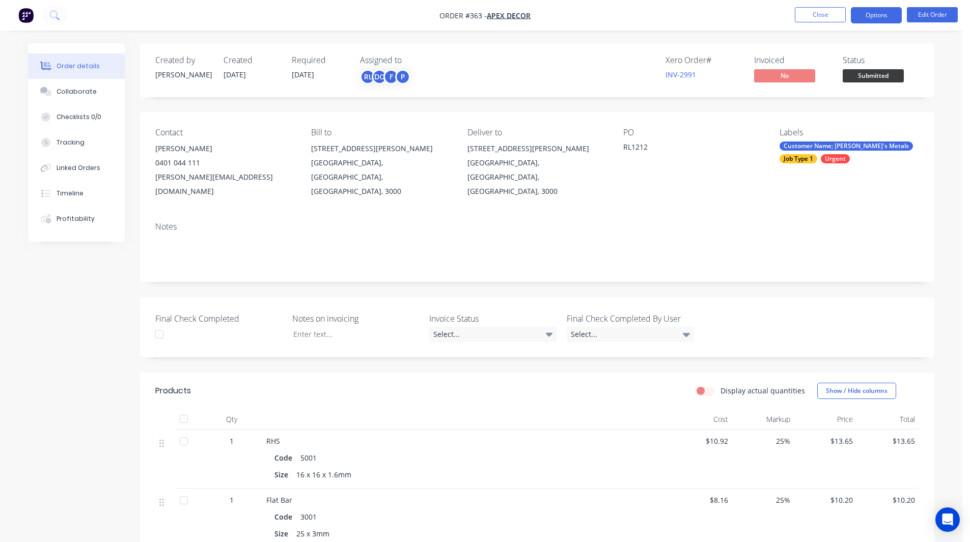
click at [875, 15] on button "Options" at bounding box center [875, 15] width 51 height 16
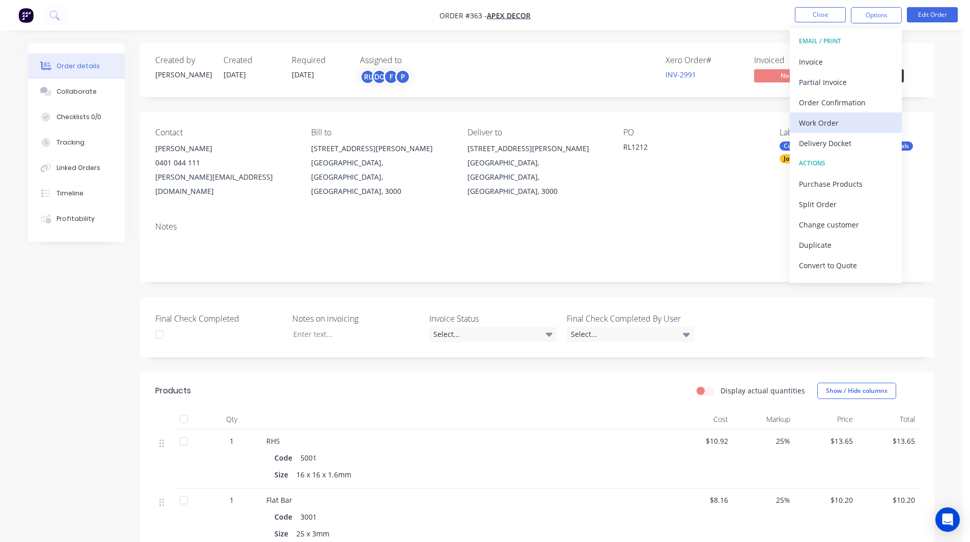
click at [819, 123] on div "Work Order" at bounding box center [846, 123] width 94 height 15
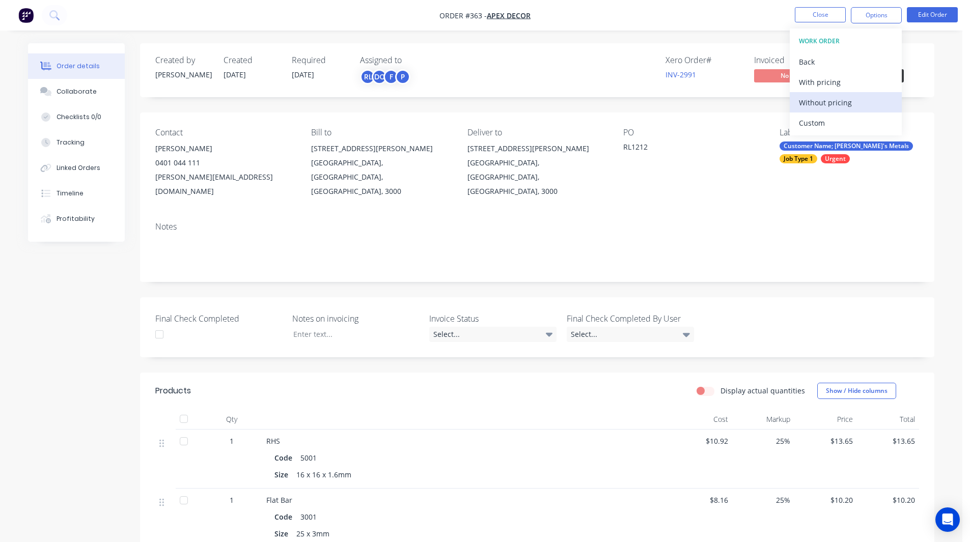
click at [831, 100] on div "Without pricing" at bounding box center [846, 102] width 94 height 15
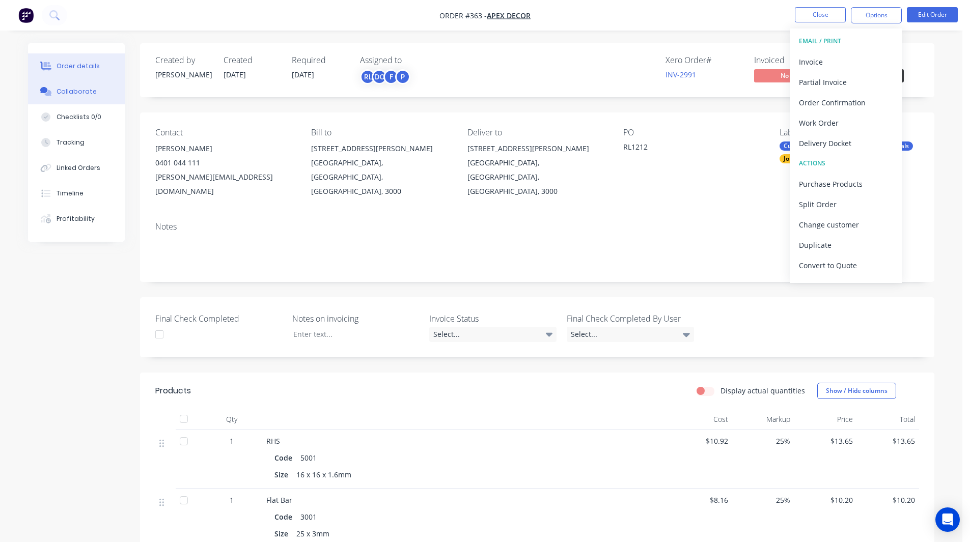
click at [59, 96] on button "Collaborate" at bounding box center [76, 91] width 97 height 25
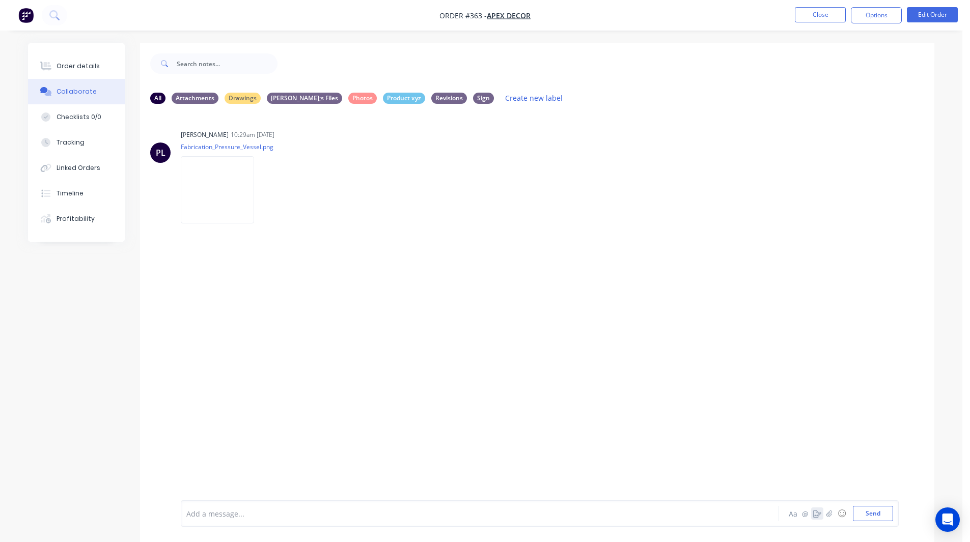
click at [819, 512] on icon "button" at bounding box center [817, 513] width 8 height 7
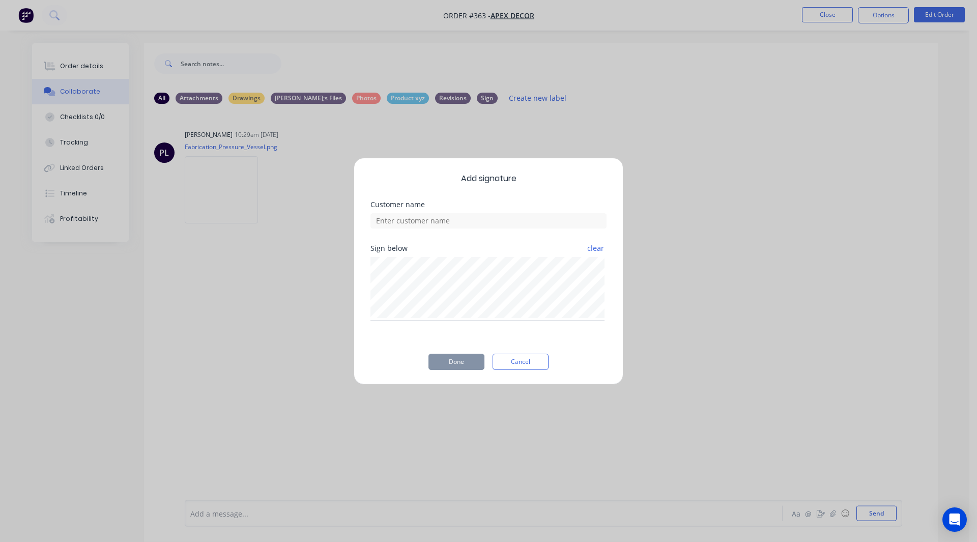
click at [425, 211] on div at bounding box center [489, 220] width 236 height 18
click at [420, 221] on input at bounding box center [489, 220] width 236 height 15
type input "[PERSON_NAME]"
click at [449, 359] on button "Done" at bounding box center [457, 362] width 56 height 16
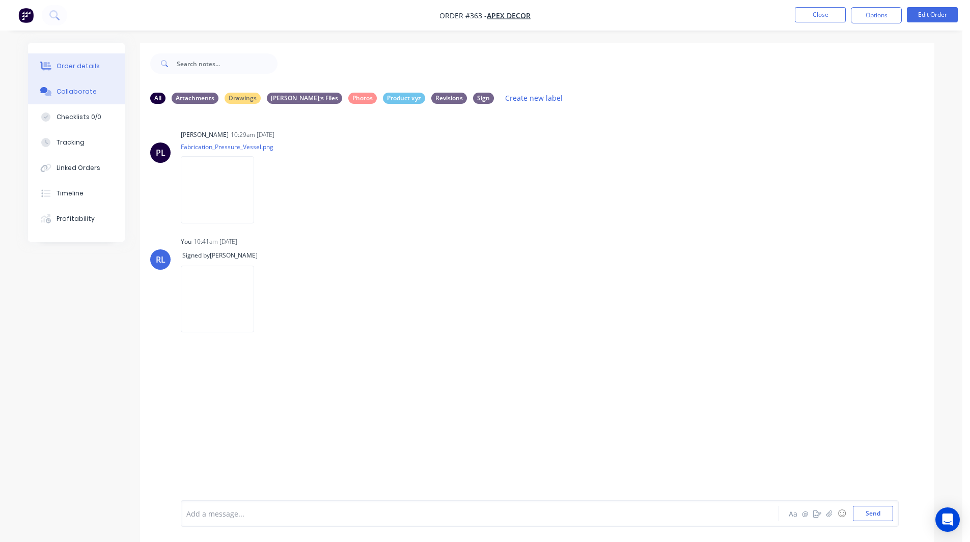
click at [55, 74] on button "Order details" at bounding box center [76, 65] width 97 height 25
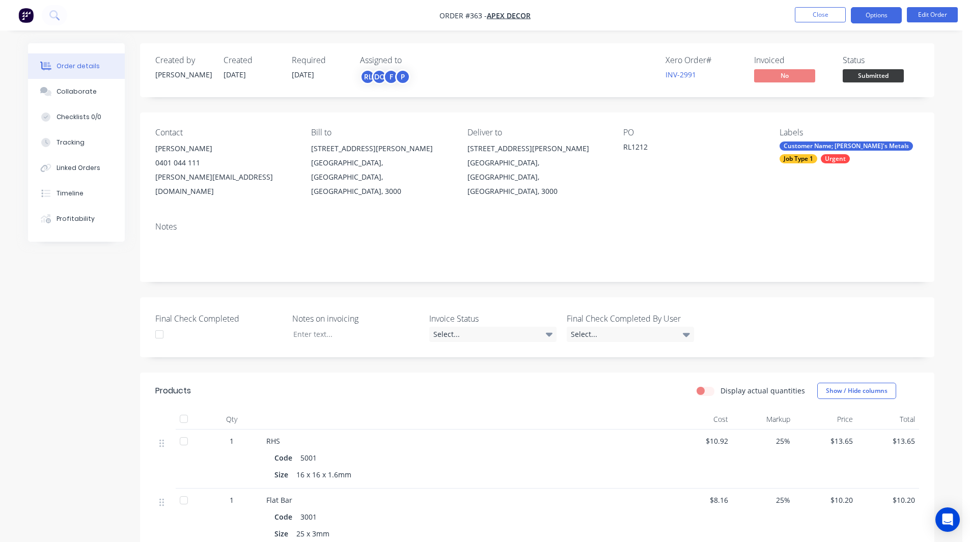
click at [885, 17] on button "Options" at bounding box center [875, 15] width 51 height 16
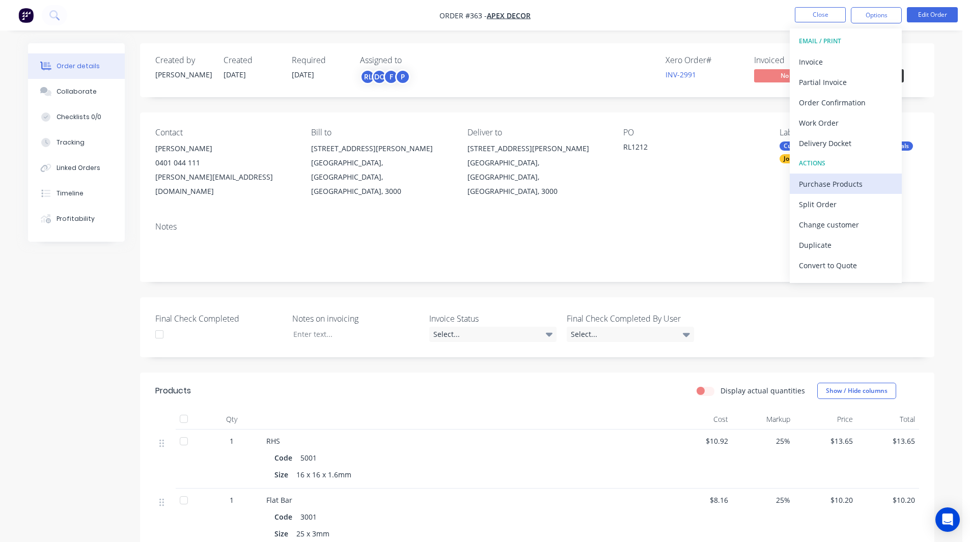
click at [827, 180] on div "Purchase Products" at bounding box center [846, 184] width 94 height 15
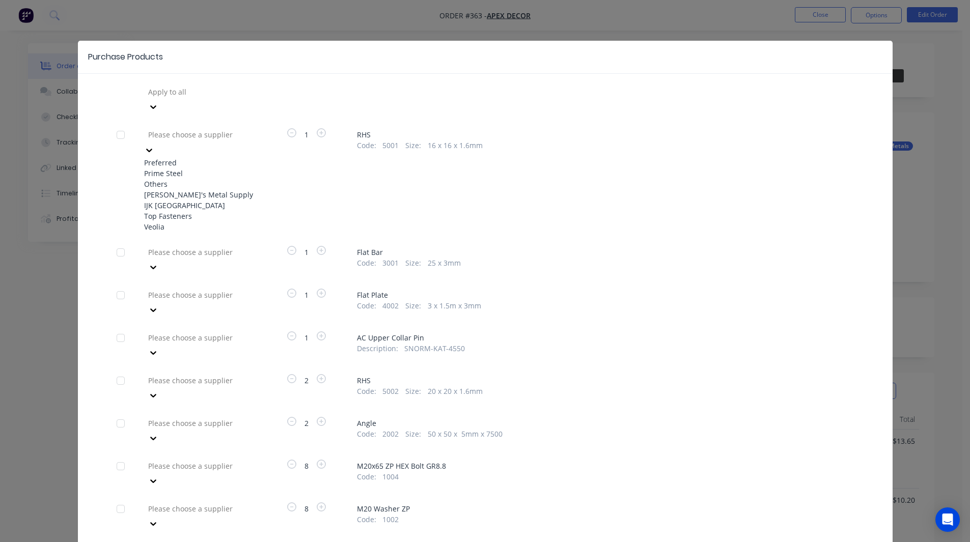
click at [201, 128] on div at bounding box center [220, 134] width 147 height 13
click at [196, 168] on div "Prime Steel" at bounding box center [200, 173] width 112 height 11
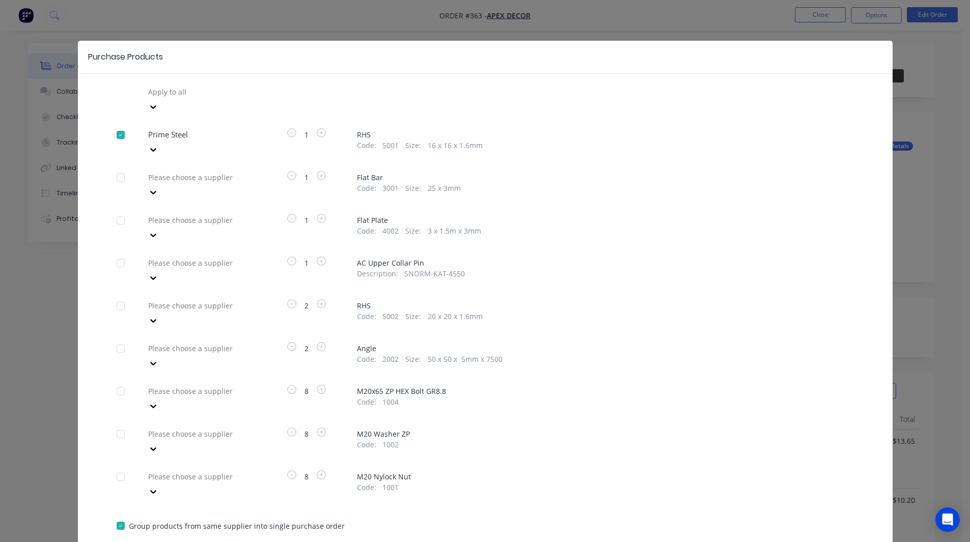
click at [191, 98] on div at bounding box center [220, 92] width 147 height 13
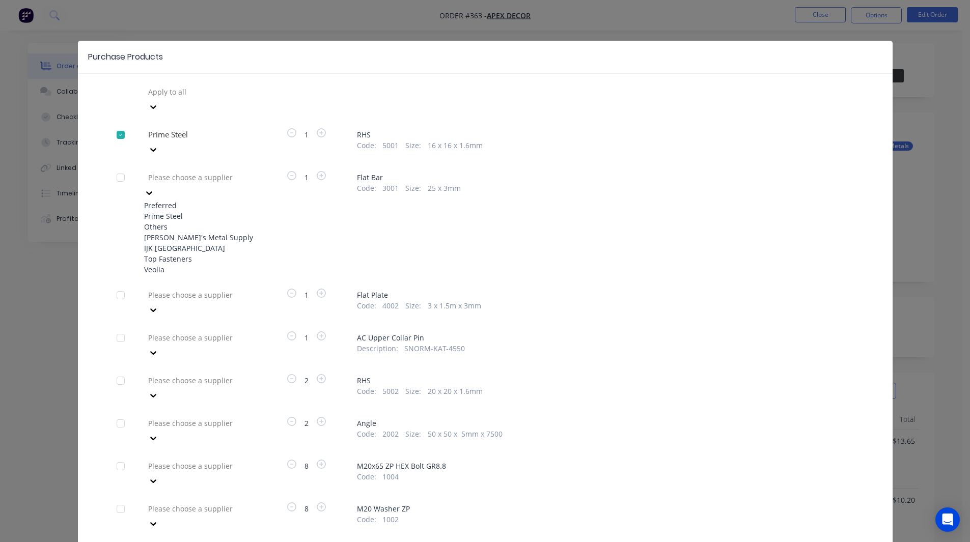
click at [175, 233] on div "Dave's Metal Supply" at bounding box center [200, 237] width 112 height 11
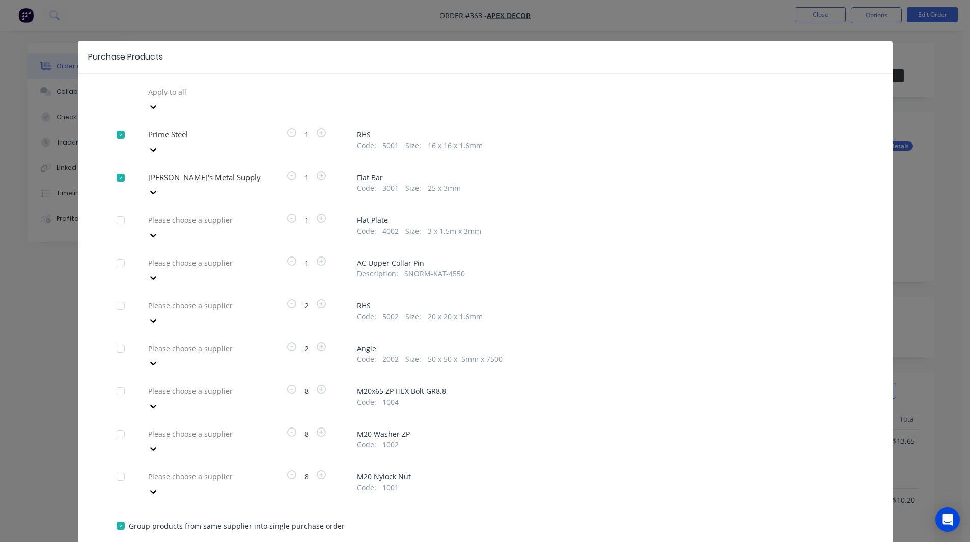
click at [179, 96] on div at bounding box center [220, 92] width 147 height 13
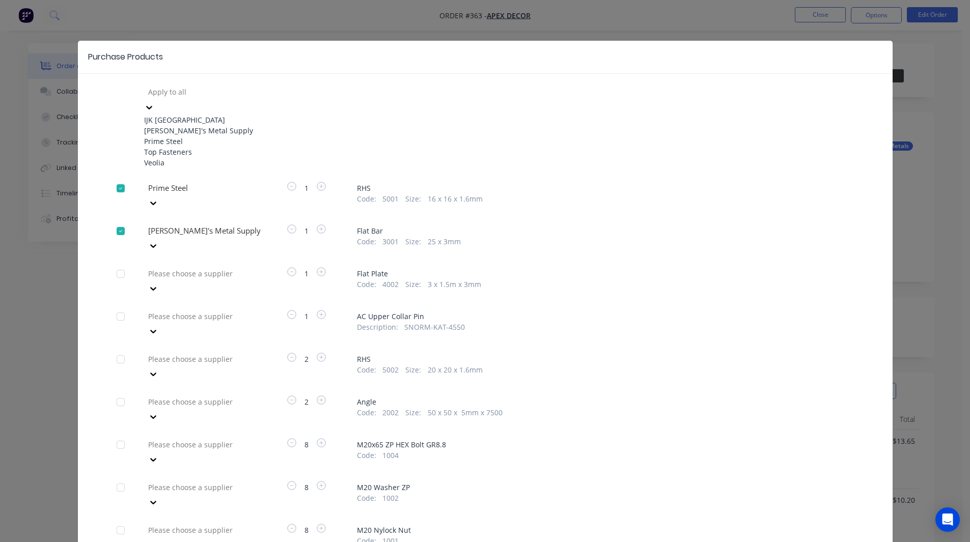
click at [179, 130] on div "Dave's Metal Supply" at bounding box center [200, 130] width 112 height 11
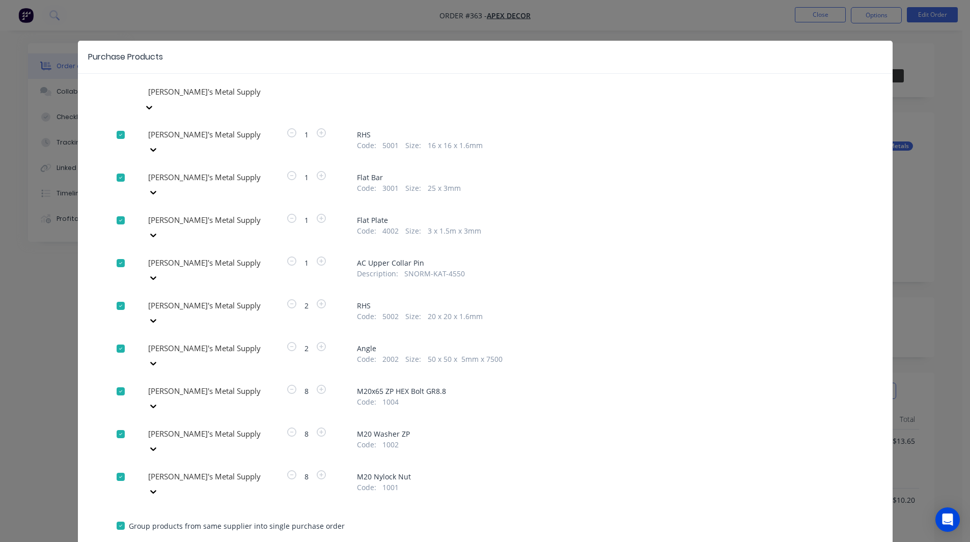
click at [180, 141] on div at bounding box center [220, 134] width 147 height 13
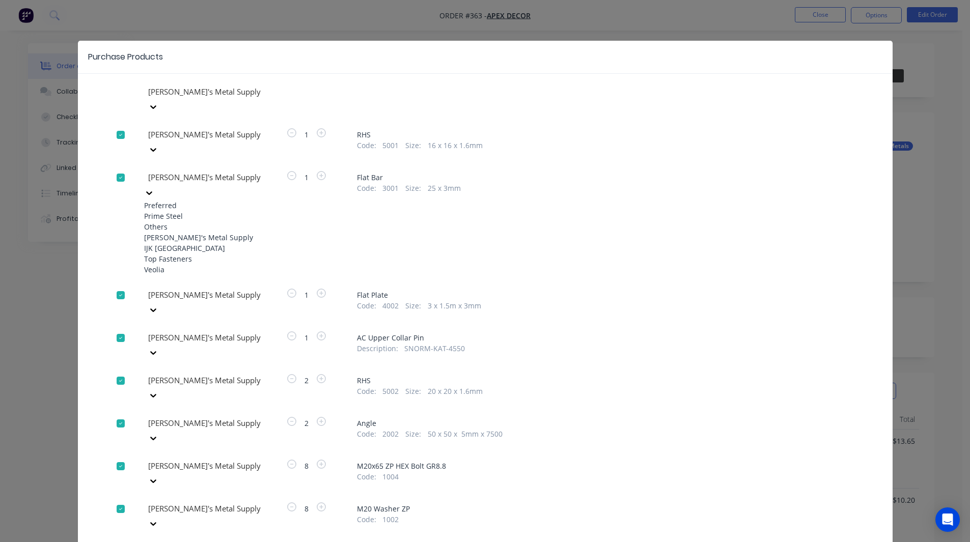
click at [175, 211] on div "Prime Steel" at bounding box center [200, 216] width 112 height 11
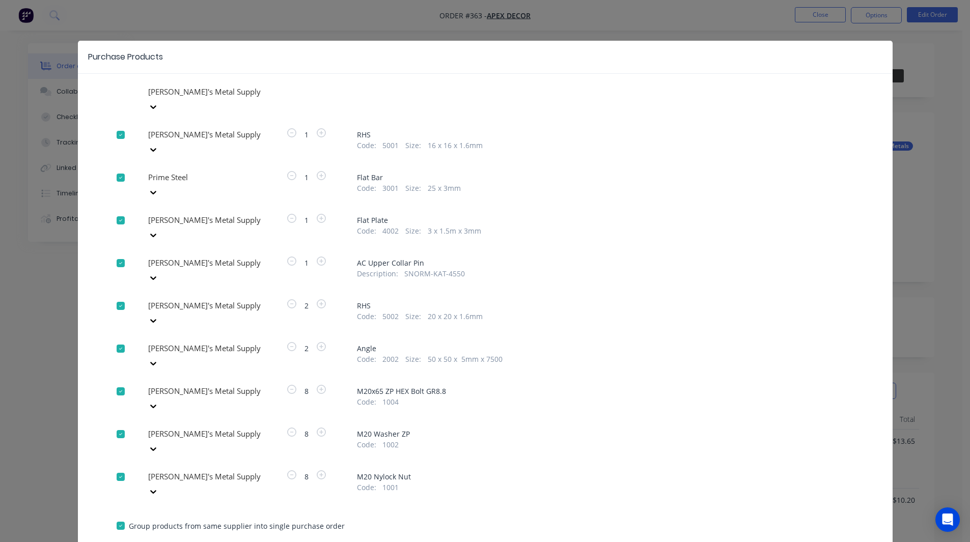
click at [180, 98] on div at bounding box center [220, 92] width 147 height 13
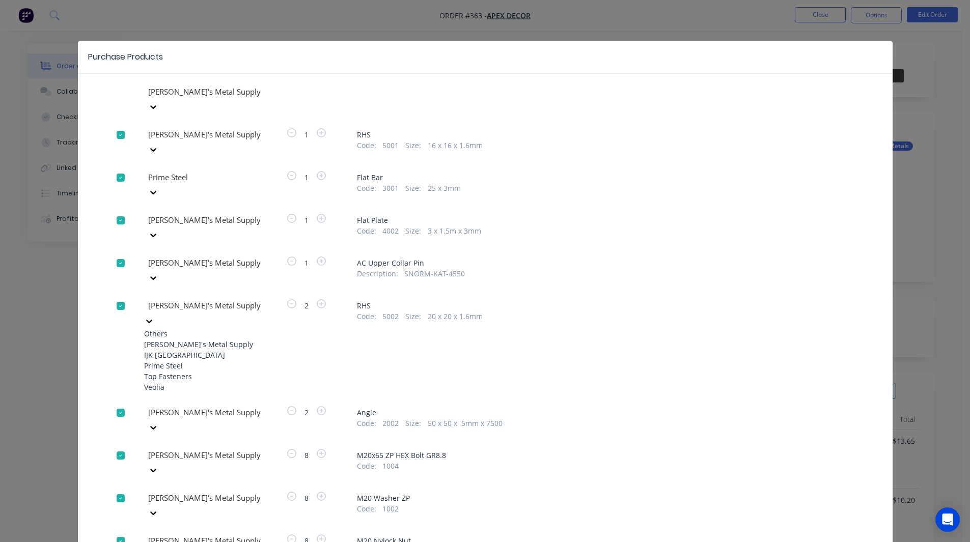
click at [176, 360] on div "Prime Steel" at bounding box center [200, 365] width 112 height 11
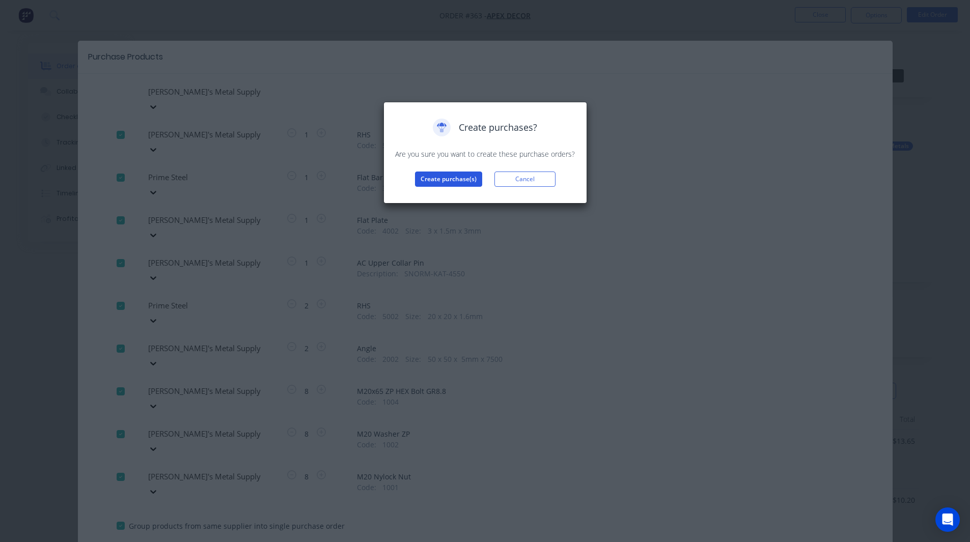
click at [424, 181] on button "Create purchase(s)" at bounding box center [448, 179] width 67 height 15
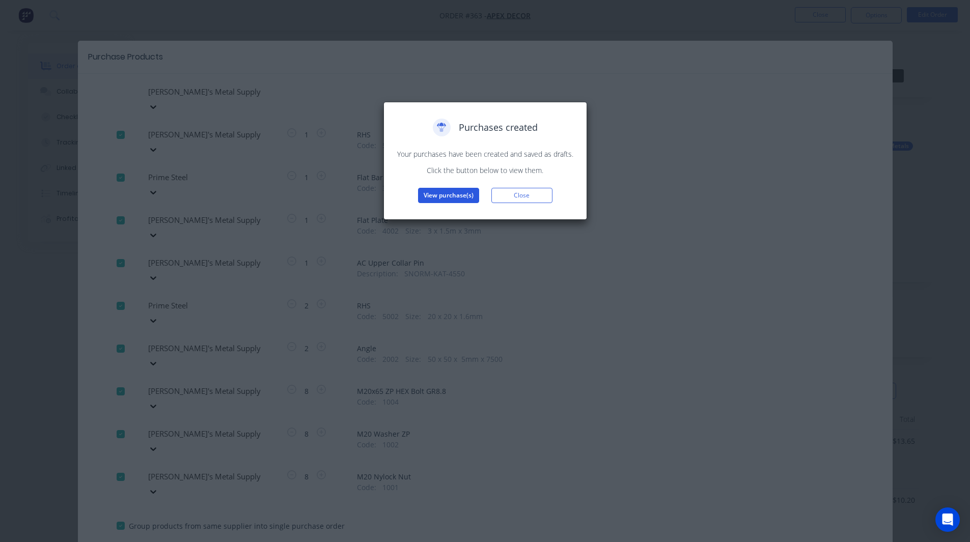
click at [445, 198] on button "View purchase(s)" at bounding box center [448, 195] width 61 height 15
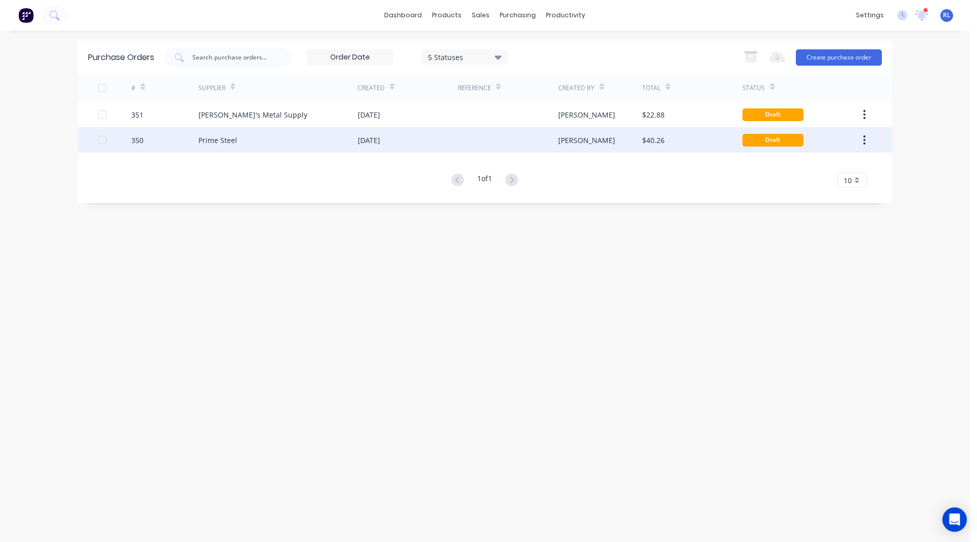
click at [273, 141] on div "Prime Steel" at bounding box center [277, 139] width 159 height 25
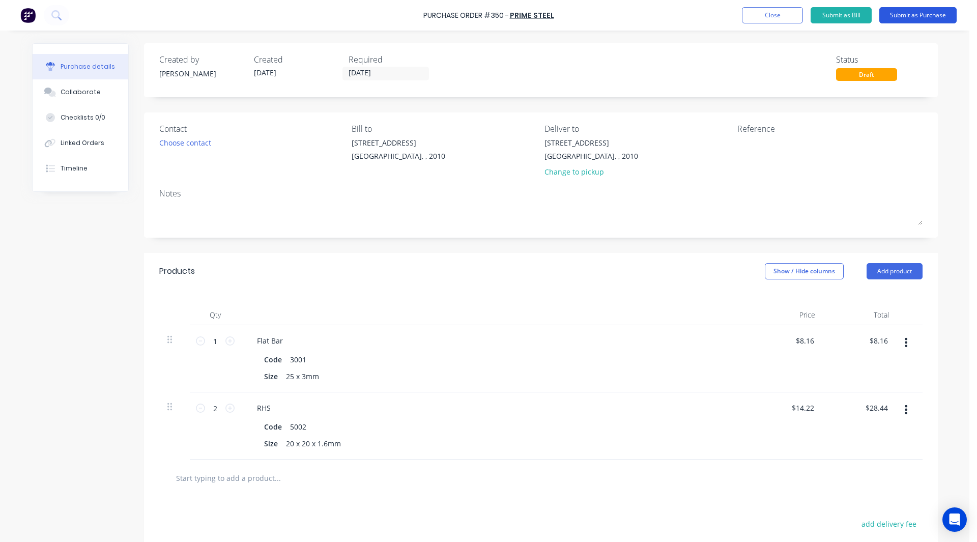
click at [913, 18] on button "Submit as Purchase" at bounding box center [918, 15] width 77 height 16
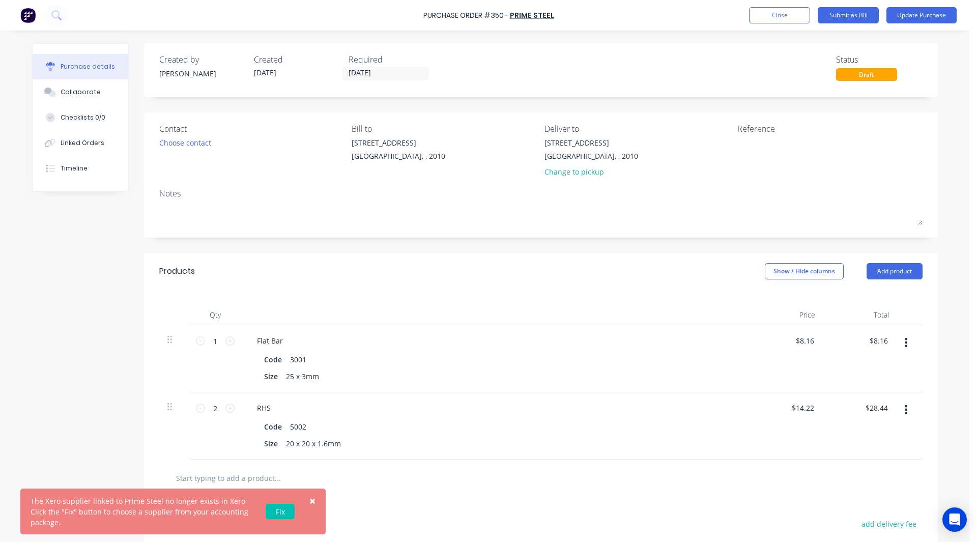
click at [312, 500] on span "×" at bounding box center [312, 501] width 6 height 14
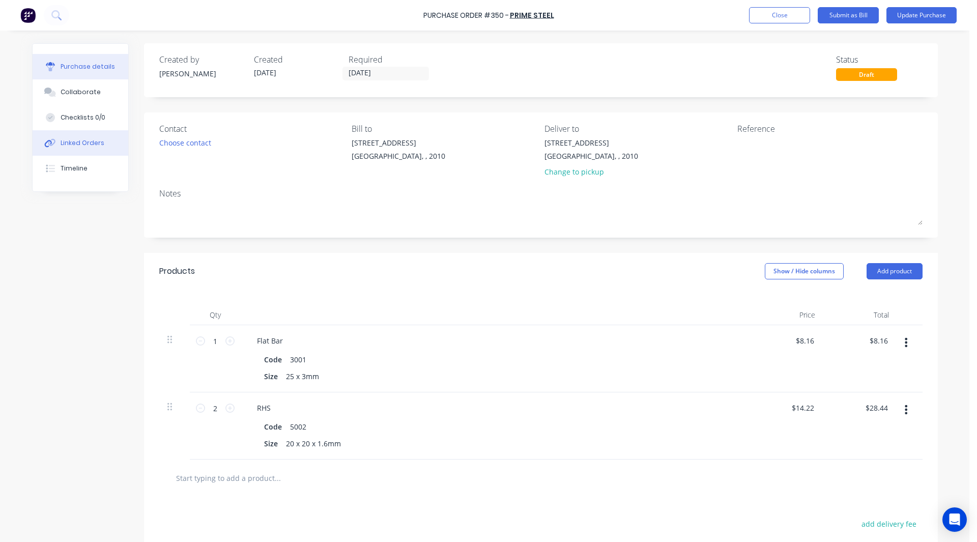
click at [79, 144] on div "Linked Orders" at bounding box center [83, 142] width 44 height 9
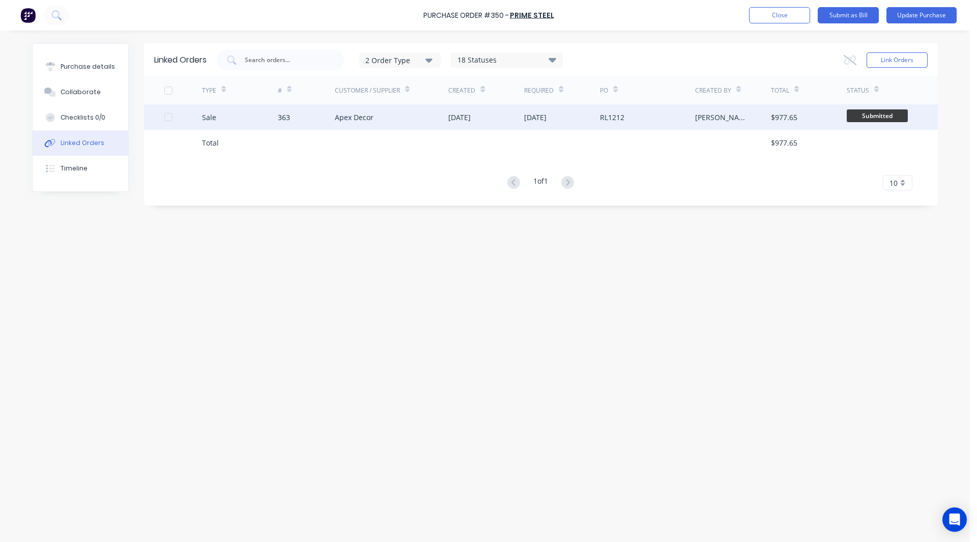
click at [249, 116] on div "Sale" at bounding box center [240, 116] width 76 height 25
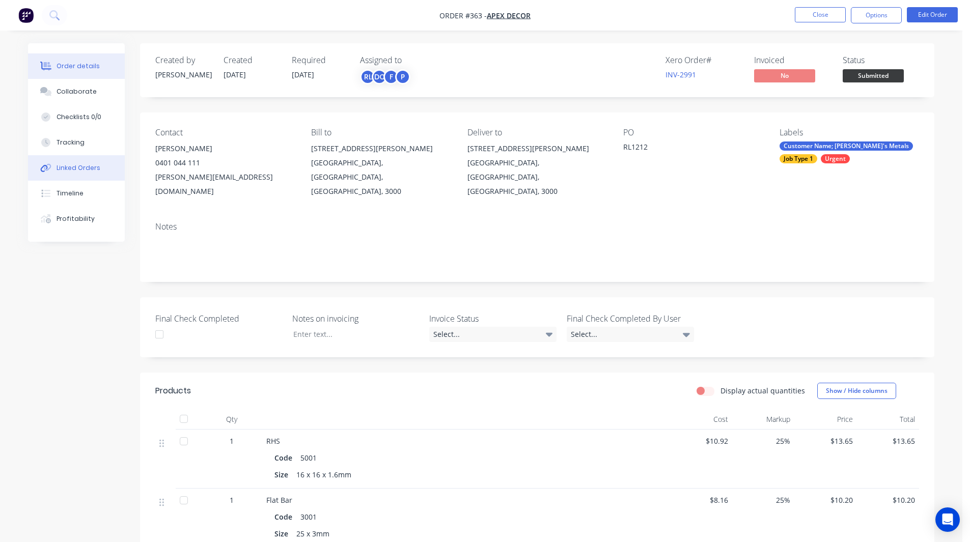
click at [86, 167] on div "Linked Orders" at bounding box center [78, 167] width 44 height 9
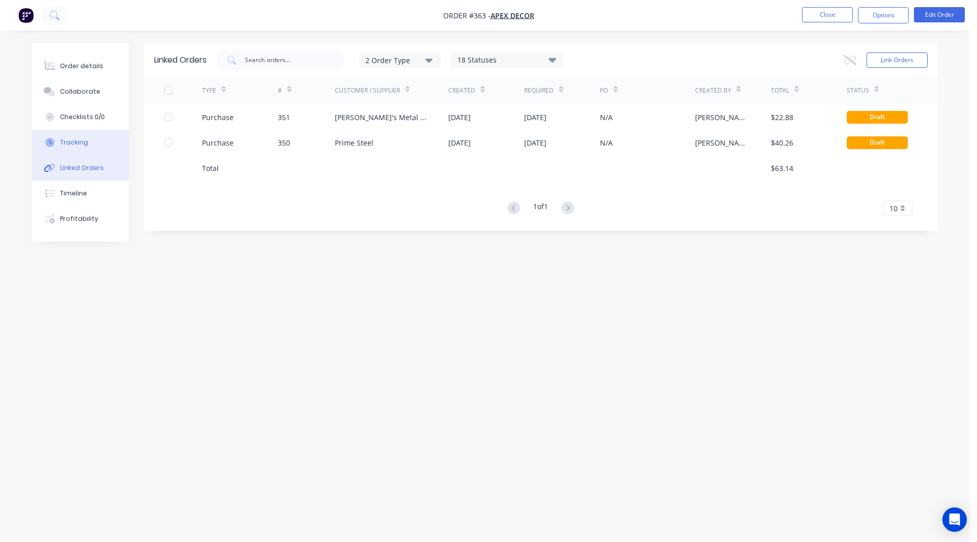
click at [91, 136] on button "Tracking" at bounding box center [80, 142] width 97 height 25
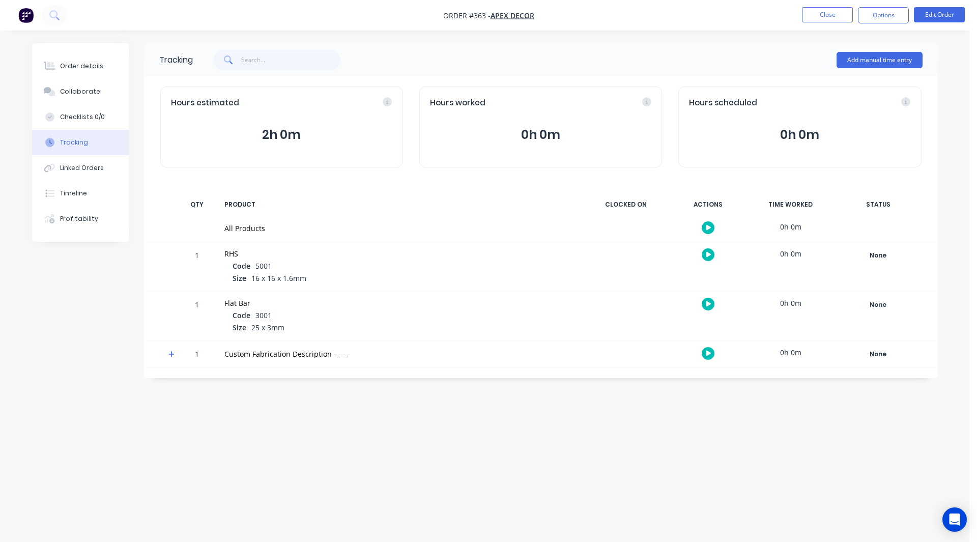
click at [711, 354] on icon "button" at bounding box center [708, 354] width 5 height 6
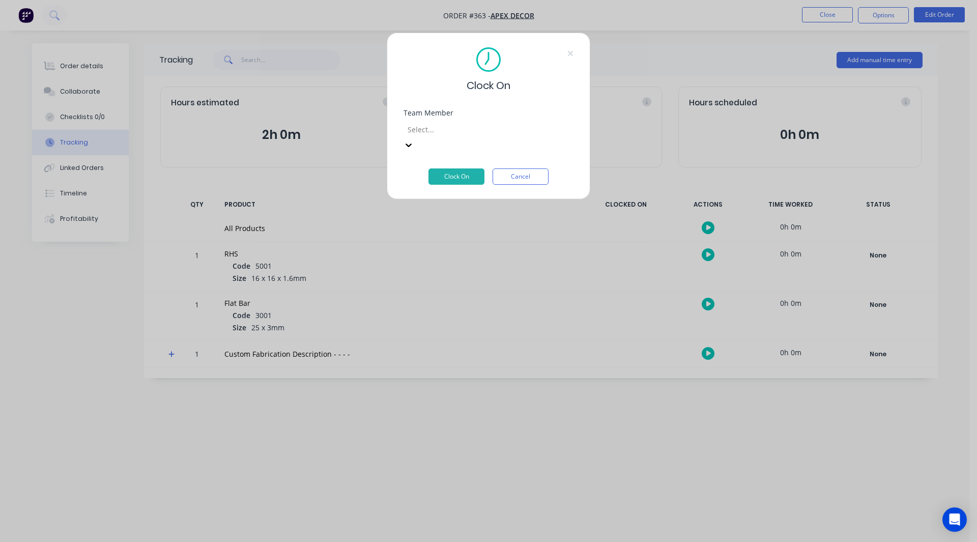
click at [462, 129] on div at bounding box center [480, 129] width 147 height 13
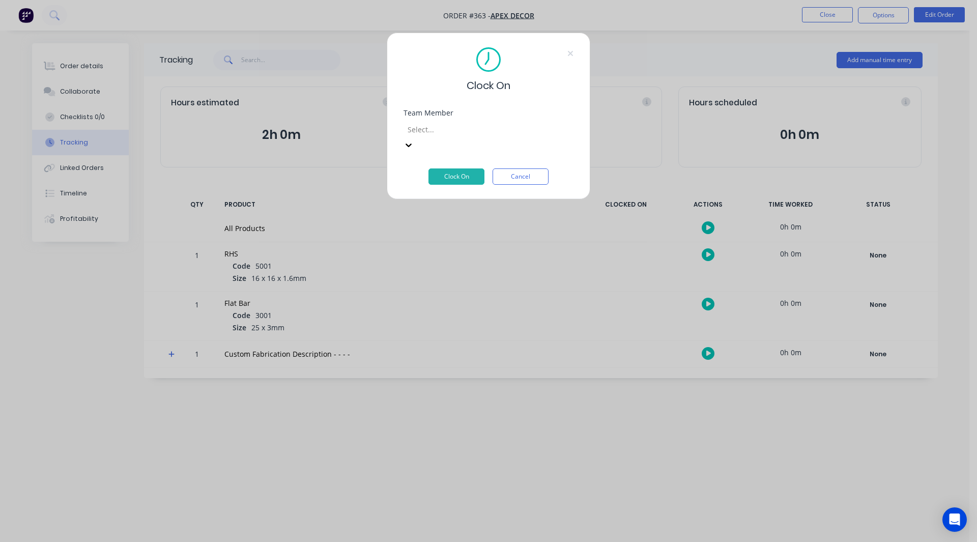
click at [453, 168] on button "Clock On" at bounding box center [457, 176] width 56 height 16
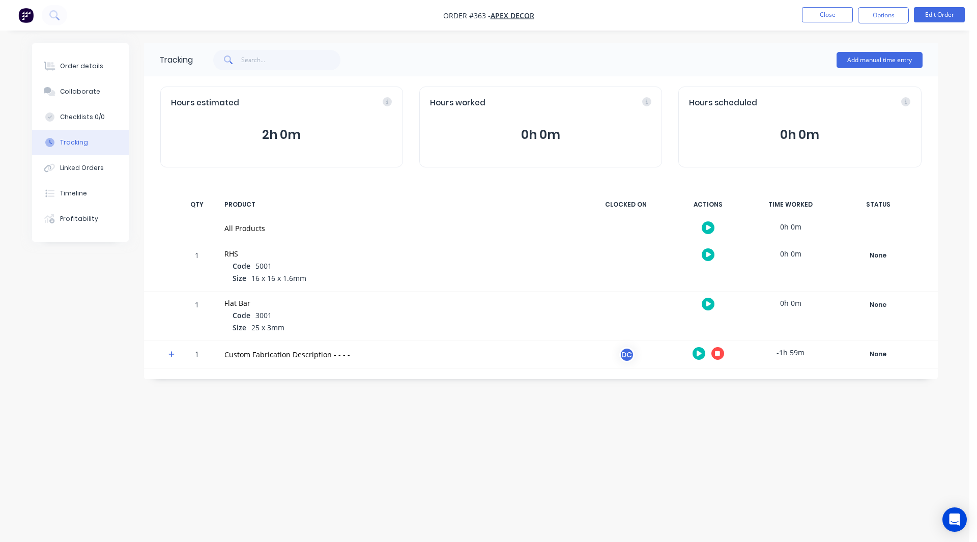
click at [169, 352] on icon at bounding box center [171, 354] width 7 height 7
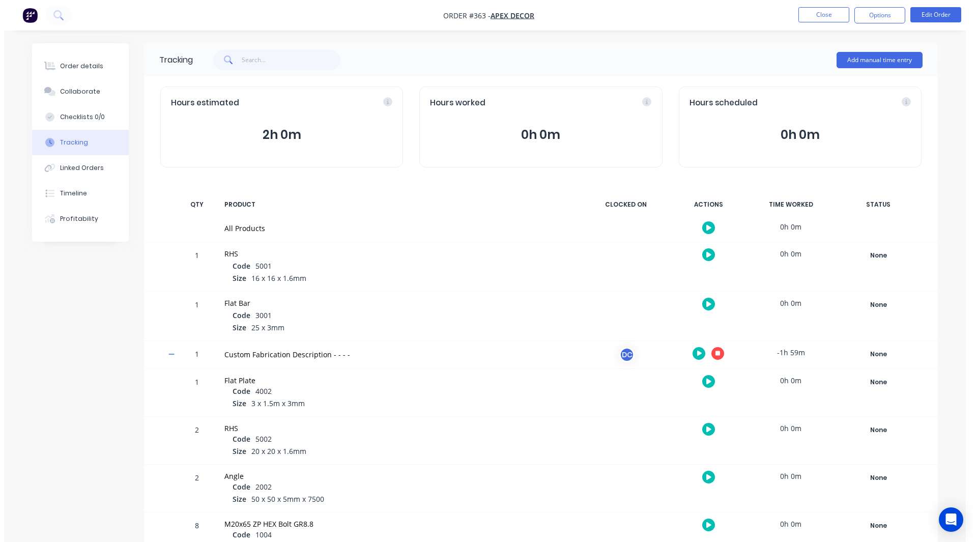
scroll to position [168, 0]
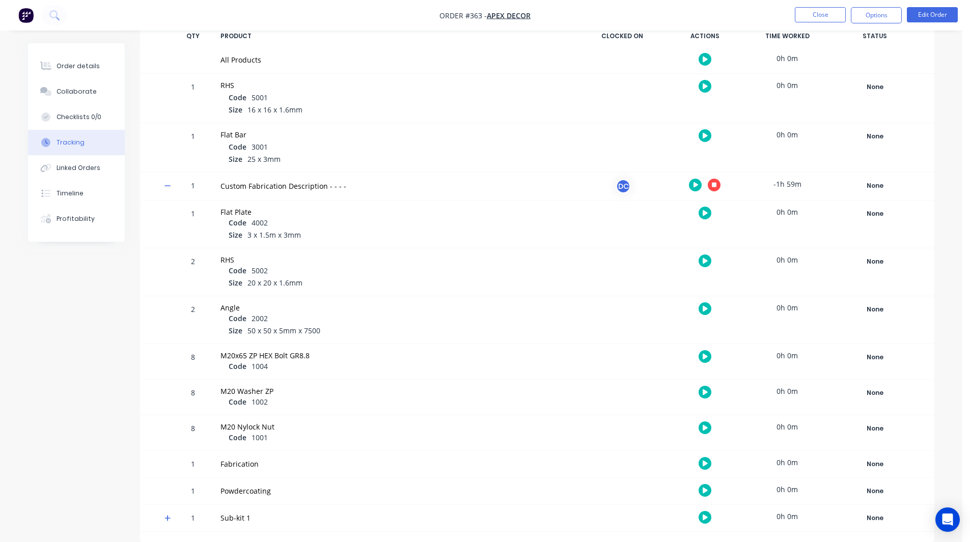
click at [705, 306] on icon "button" at bounding box center [704, 308] width 5 height 7
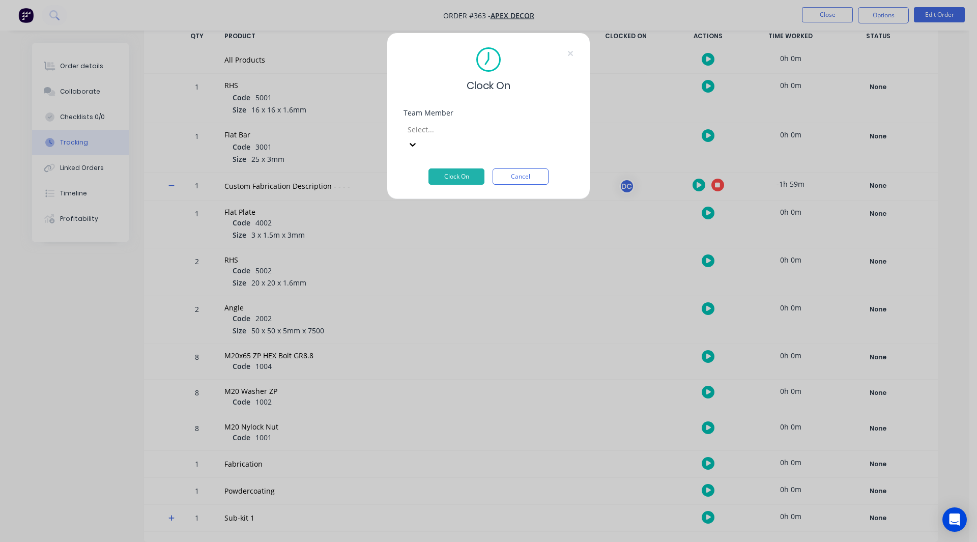
click at [453, 123] on div "Select..." at bounding box center [480, 129] width 153 height 15
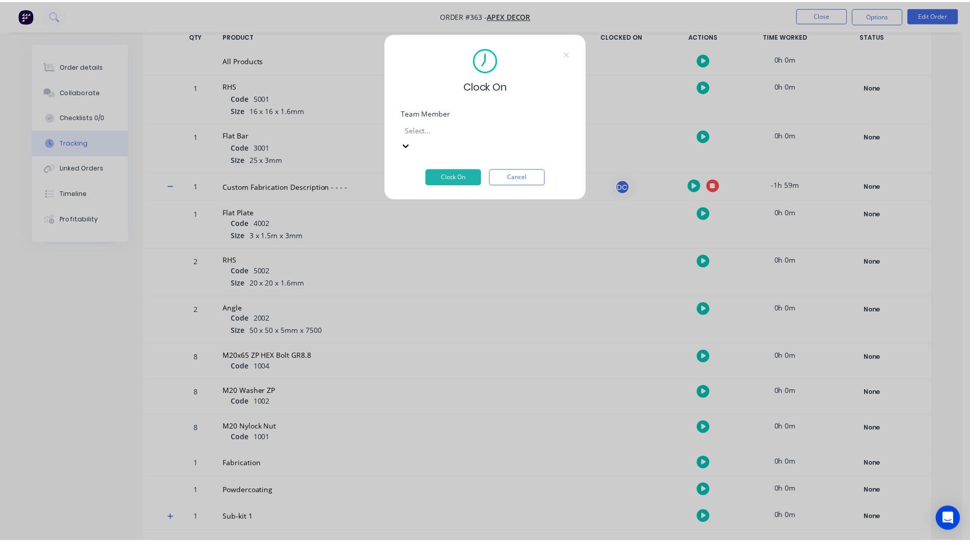
scroll to position [93, 0]
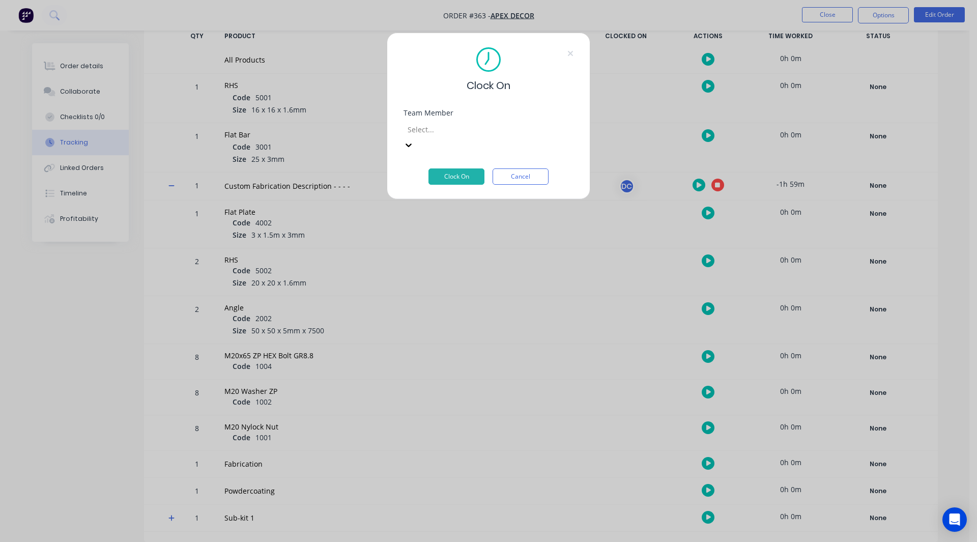
click at [463, 168] on button "Clock On" at bounding box center [457, 176] width 56 height 16
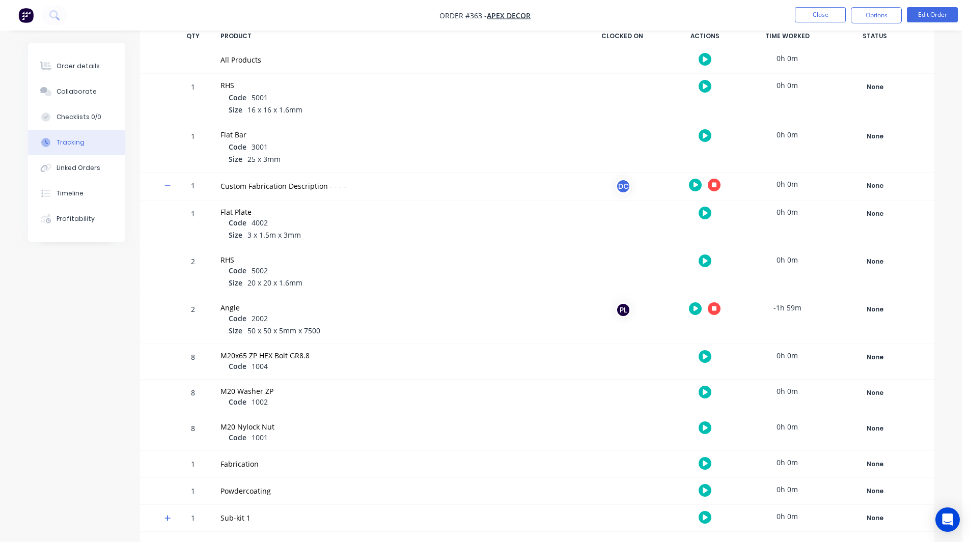
scroll to position [0, 0]
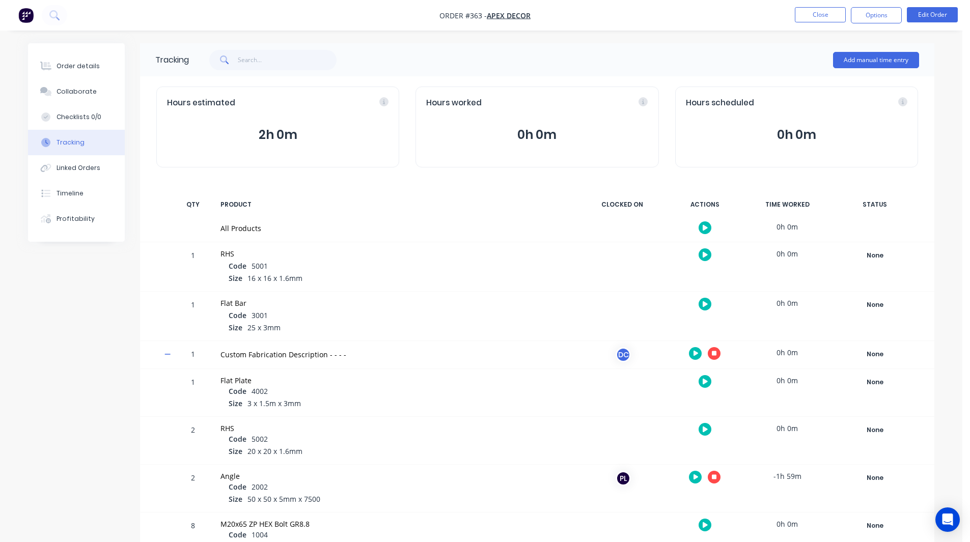
click at [715, 353] on icon "button" at bounding box center [714, 353] width 5 height 5
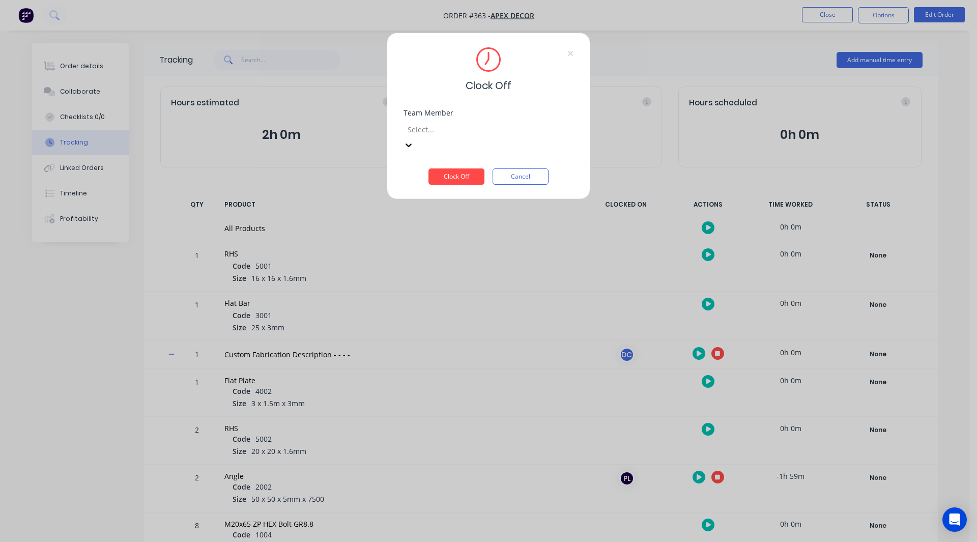
click at [462, 128] on div at bounding box center [480, 129] width 147 height 13
click at [455, 168] on button "Clock Off" at bounding box center [457, 176] width 56 height 16
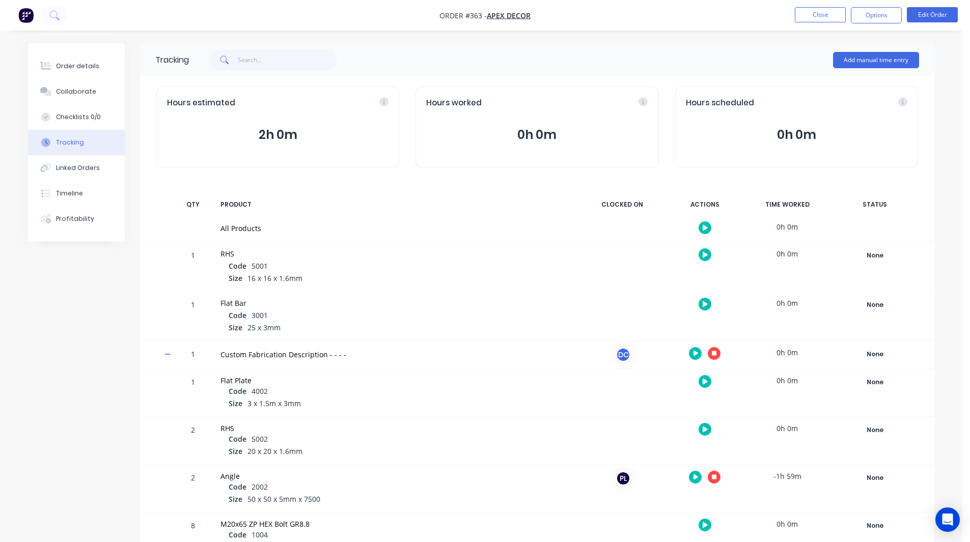
scroll to position [167, 0]
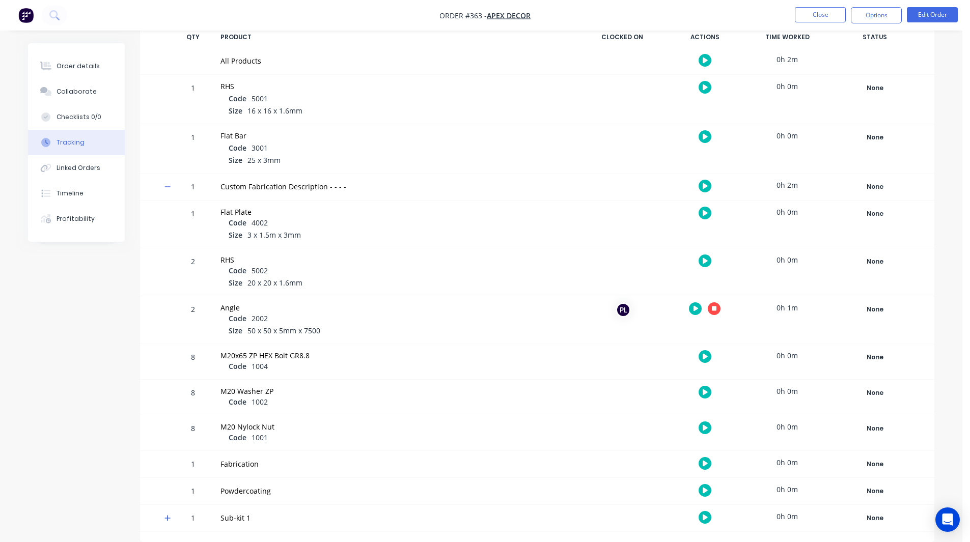
click at [719, 300] on div at bounding box center [704, 308] width 76 height 25
click at [716, 305] on icon "button" at bounding box center [714, 308] width 5 height 7
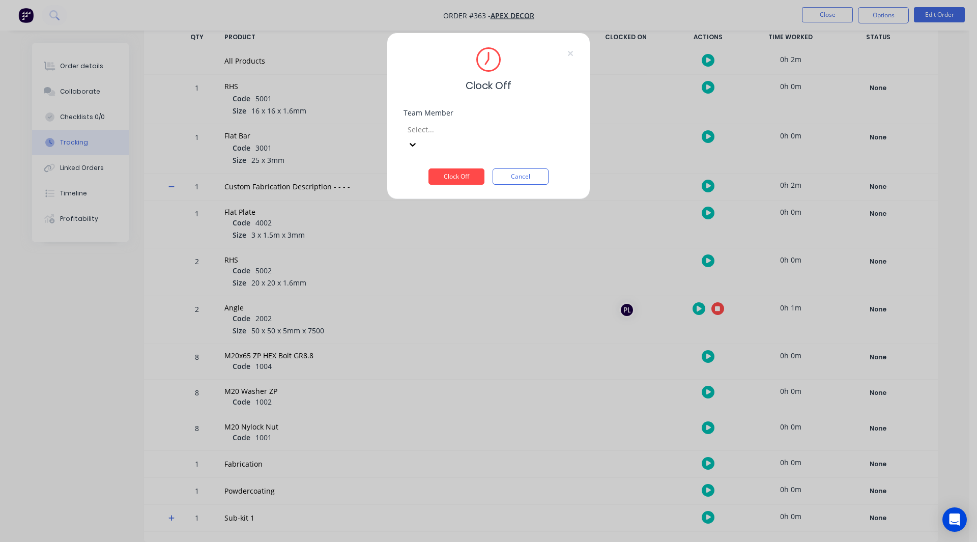
click at [467, 129] on div at bounding box center [480, 129] width 147 height 13
click at [451, 542] on div "Paul Lutkajtis" at bounding box center [485, 547] width 970 height 11
click at [452, 168] on button "Clock Off" at bounding box center [457, 176] width 56 height 16
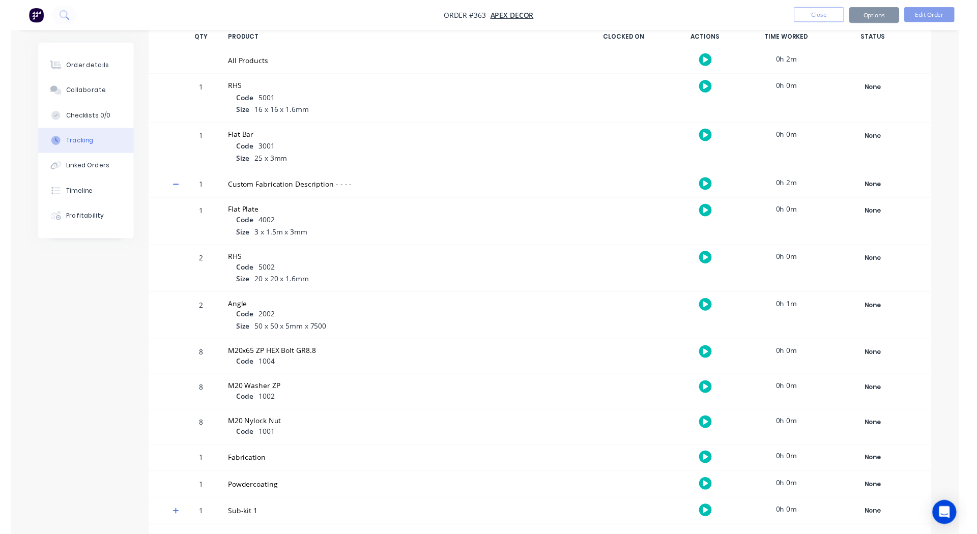
scroll to position [0, 0]
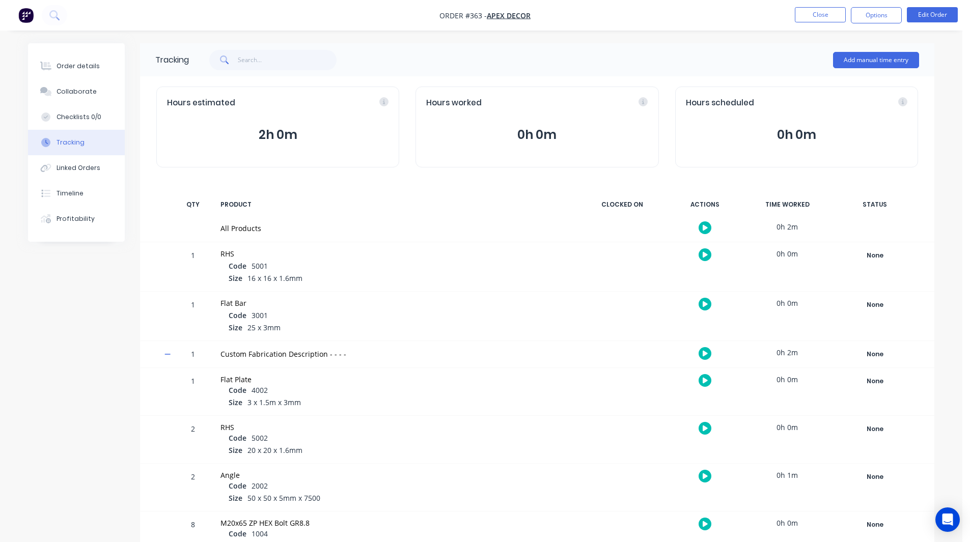
click at [21, 14] on img "button" at bounding box center [25, 15] width 15 height 15
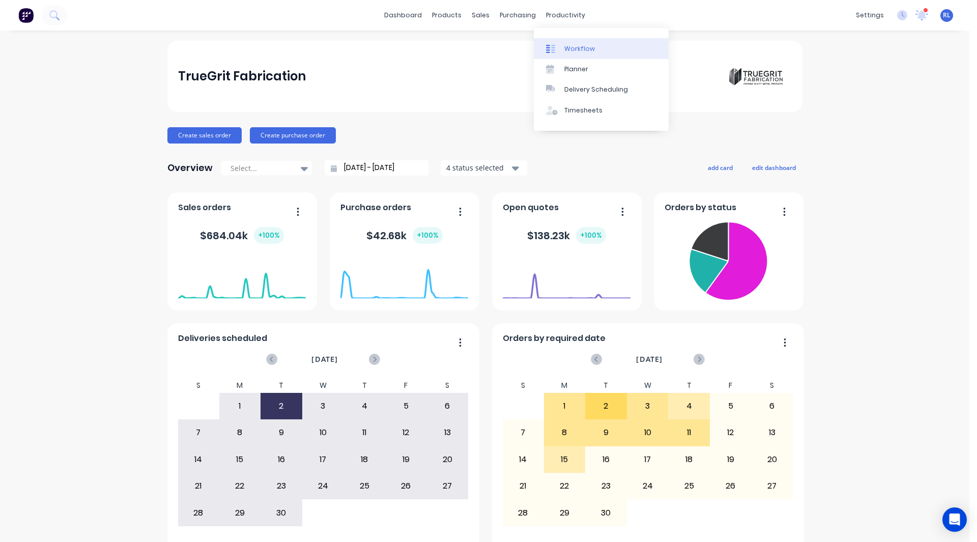
click at [578, 47] on div "Workflow" at bounding box center [579, 48] width 31 height 9
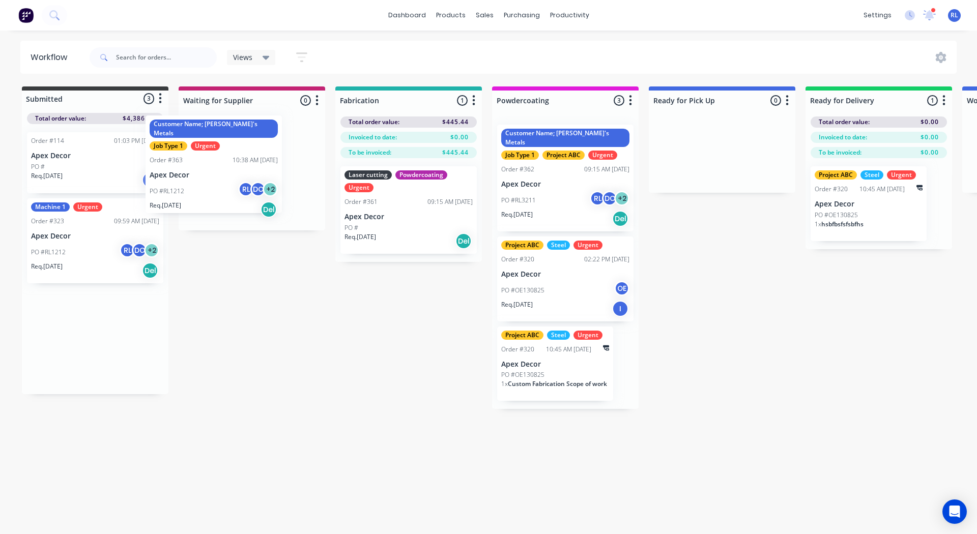
drag, startPoint x: 95, startPoint y: 334, endPoint x: 234, endPoint y: 149, distance: 232.0
click at [234, 149] on div "Submitted 3 Status colour #3A3C3E hex #3A3C3E Save Cancel Summaries Total order…" at bounding box center [693, 248] width 1402 height 323
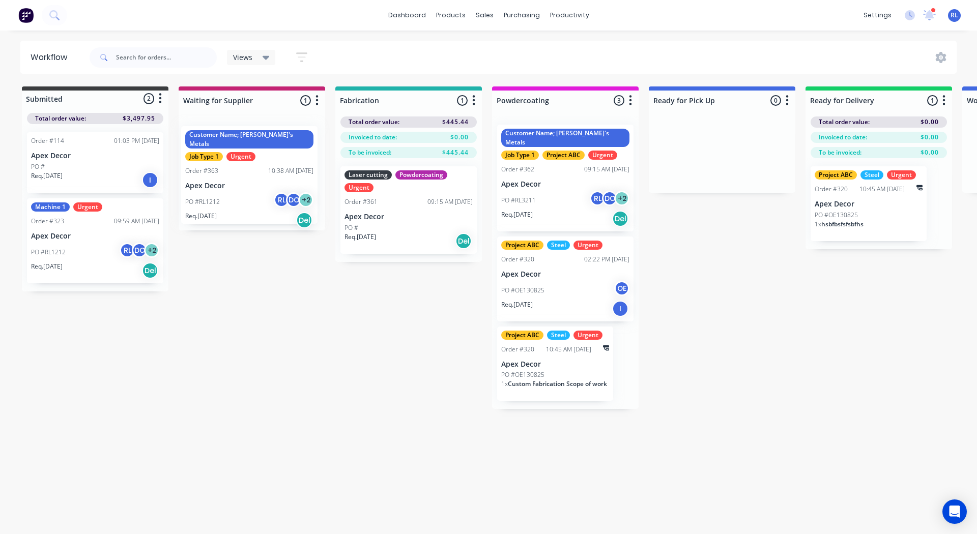
click at [247, 189] on div "Customer Name; Rob's Metals Job Type 1 Urgent Order #363 10:38 AM 04/09/25 Apex…" at bounding box center [252, 174] width 147 height 114
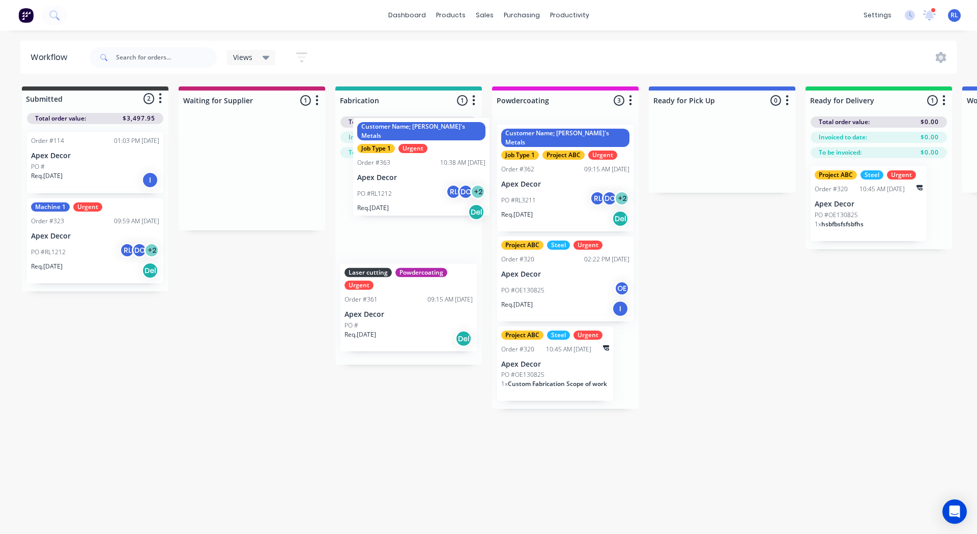
drag, startPoint x: 233, startPoint y: 171, endPoint x: 406, endPoint y: 164, distance: 173.2
click at [406, 164] on div "Submitted 2 Status colour #3A3C3E hex #3A3C3E Save Cancel Summaries Total order…" at bounding box center [693, 248] width 1402 height 323
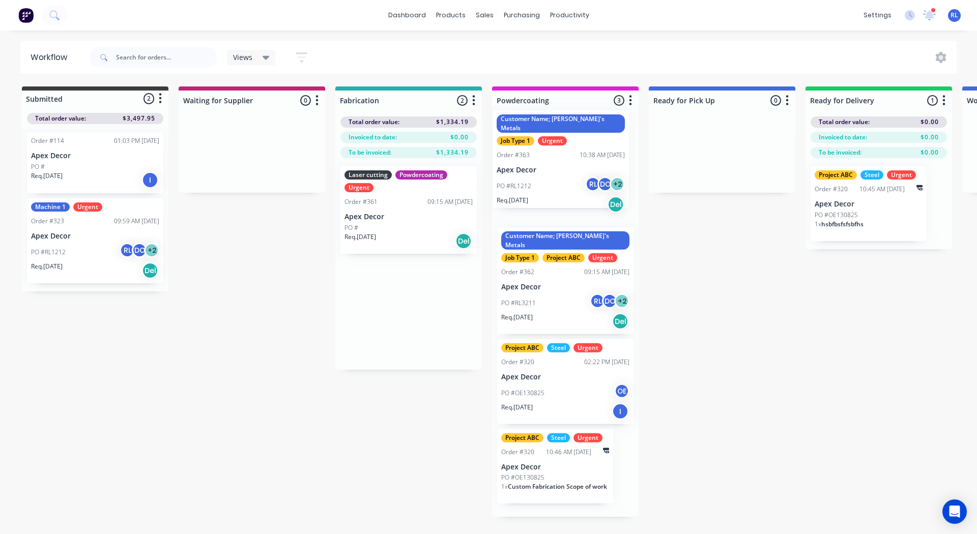
drag, startPoint x: 406, startPoint y: 206, endPoint x: 569, endPoint y: 153, distance: 170.9
click at [569, 153] on div "Submitted 2 Status colour #3A3C3E hex #3A3C3E Save Cancel Summaries Total order…" at bounding box center [693, 302] width 1402 height 431
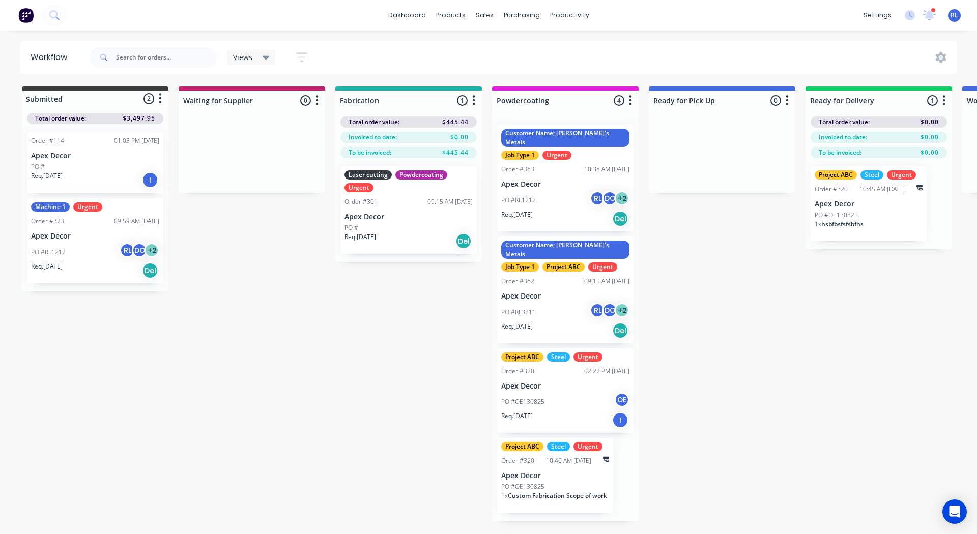
click at [525, 180] on p "Apex Decor" at bounding box center [565, 184] width 128 height 9
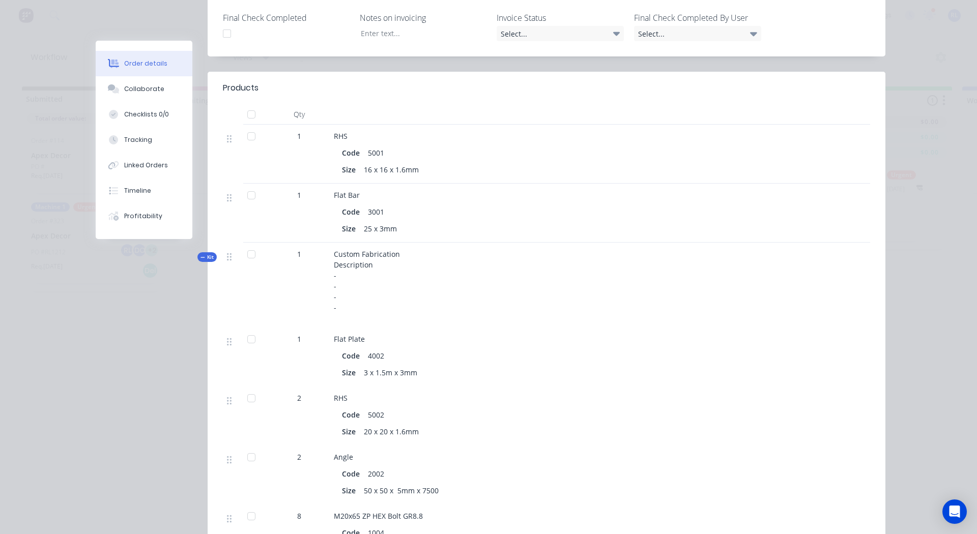
scroll to position [310, 0]
click at [466, 221] on div "Size 25 x 3mm" at bounding box center [533, 228] width 383 height 15
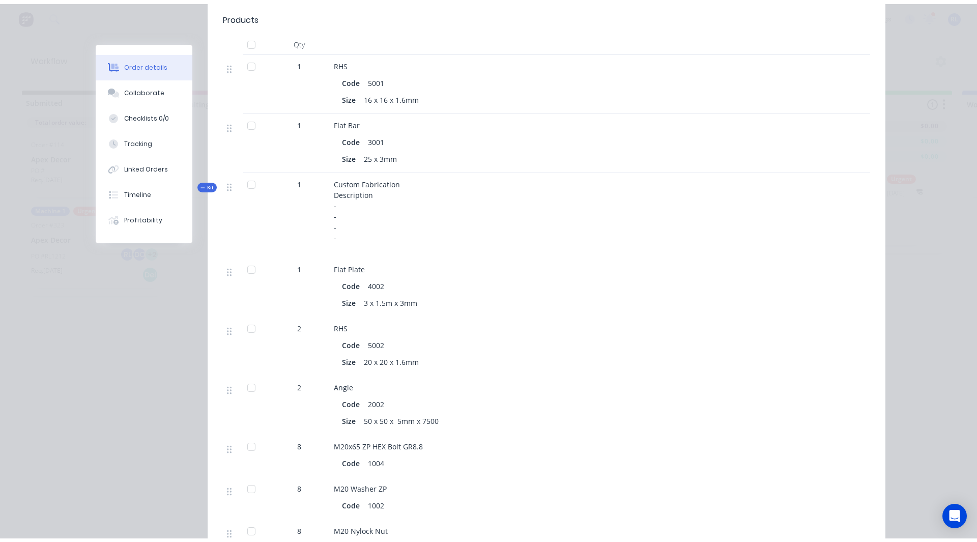
scroll to position [0, 0]
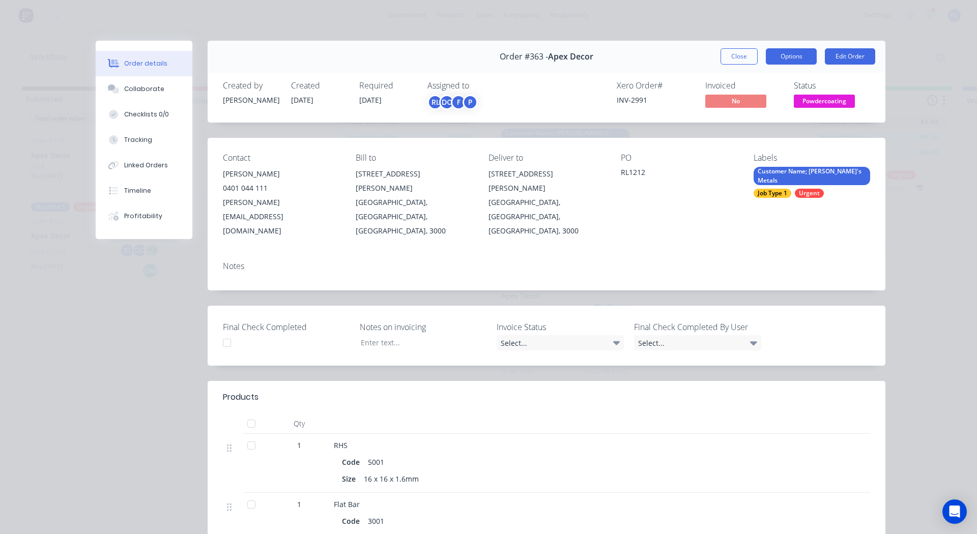
click at [781, 59] on button "Options" at bounding box center [791, 56] width 51 height 16
click at [558, 253] on div "Notes" at bounding box center [547, 271] width 678 height 37
click at [125, 86] on div "Collaborate" at bounding box center [144, 88] width 40 height 9
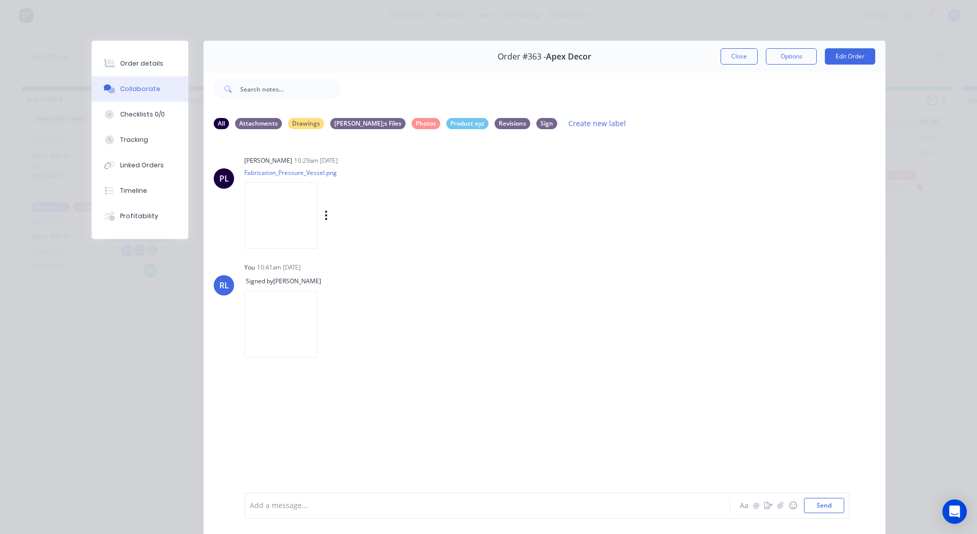
click at [245, 191] on img at bounding box center [280, 215] width 73 height 67
click at [113, 114] on div at bounding box center [109, 114] width 15 height 9
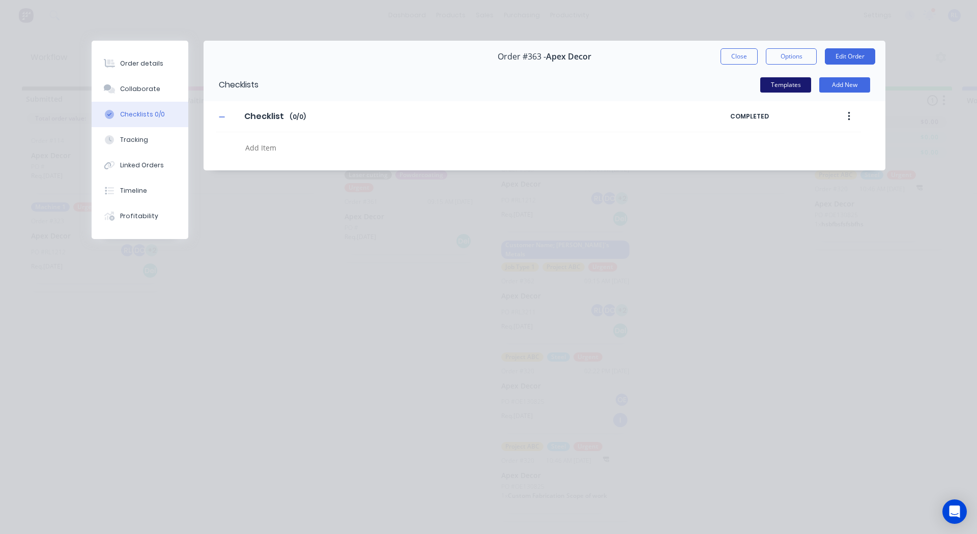
click at [779, 84] on button "Templates" at bounding box center [785, 84] width 51 height 15
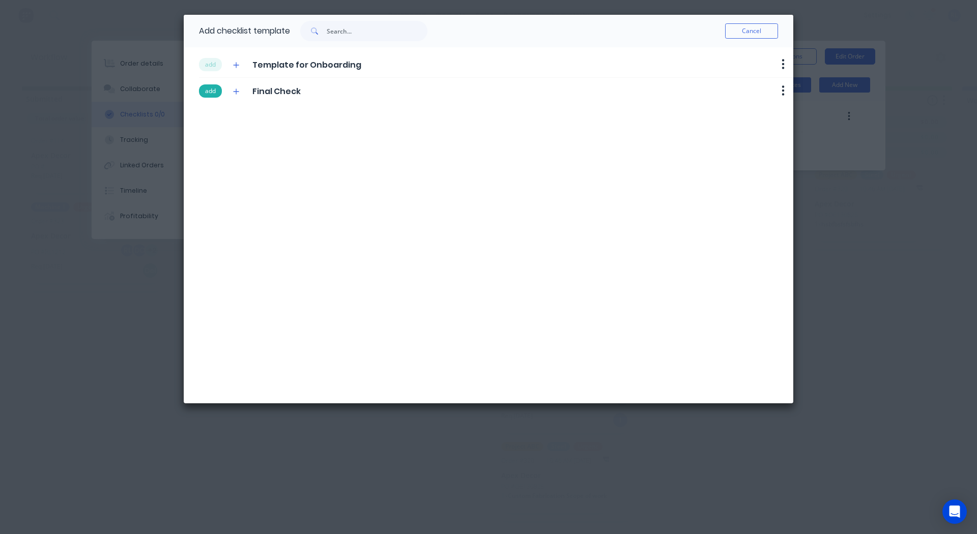
click at [211, 85] on button "add" at bounding box center [210, 90] width 23 height 13
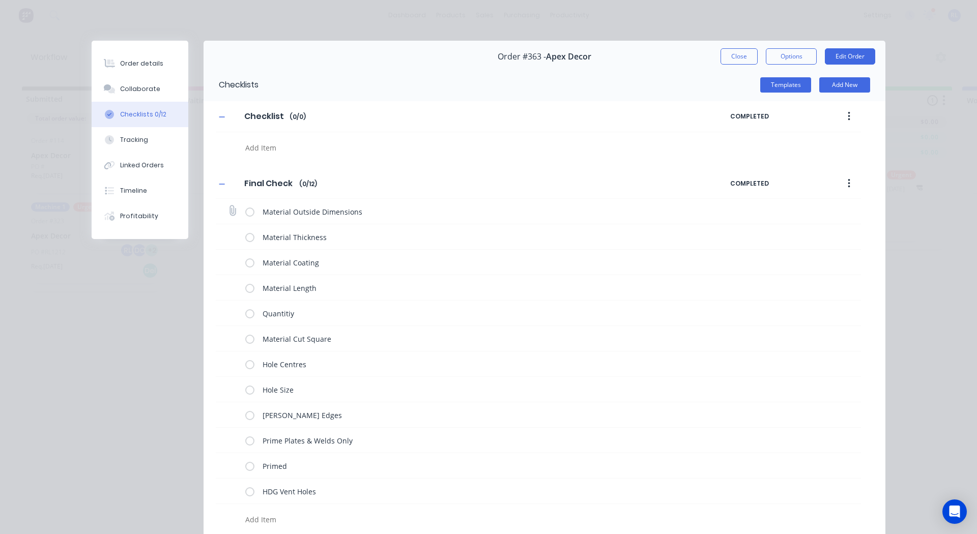
click at [247, 211] on label at bounding box center [249, 211] width 9 height 11
click at [0, 0] on input "checkbox" at bounding box center [0, 0] width 0 height 0
click at [246, 239] on label at bounding box center [249, 237] width 9 height 11
click at [0, 0] on input "checkbox" at bounding box center [0, 0] width 0 height 0
click at [245, 262] on label at bounding box center [249, 262] width 9 height 11
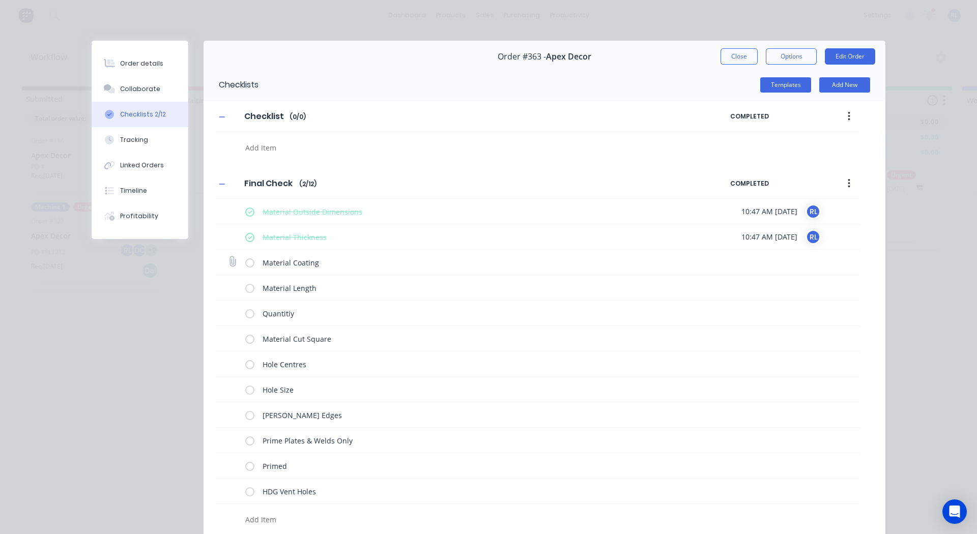
click at [0, 0] on input "checkbox" at bounding box center [0, 0] width 0 height 0
click at [138, 141] on div "Tracking" at bounding box center [134, 139] width 28 height 9
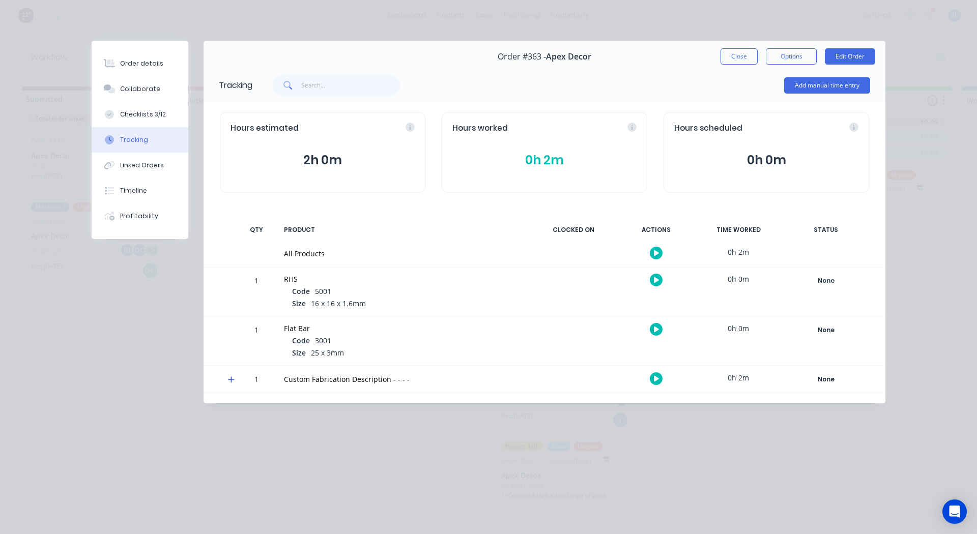
click at [660, 276] on button "button" at bounding box center [656, 280] width 13 height 13
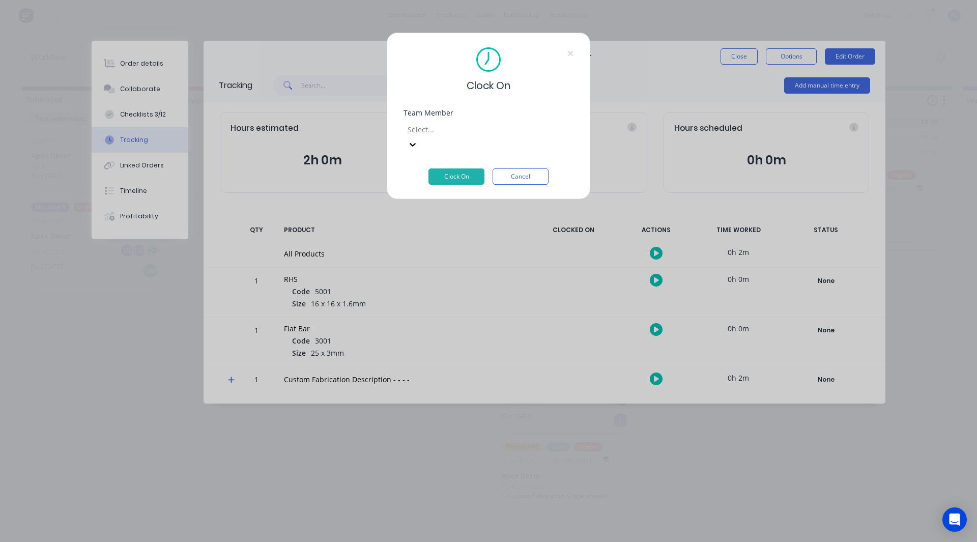
click at [454, 126] on div at bounding box center [480, 129] width 147 height 13
click at [432, 502] on div "[PERSON_NAME]" at bounding box center [485, 507] width 970 height 11
click at [455, 168] on button "Clock On" at bounding box center [457, 176] width 56 height 16
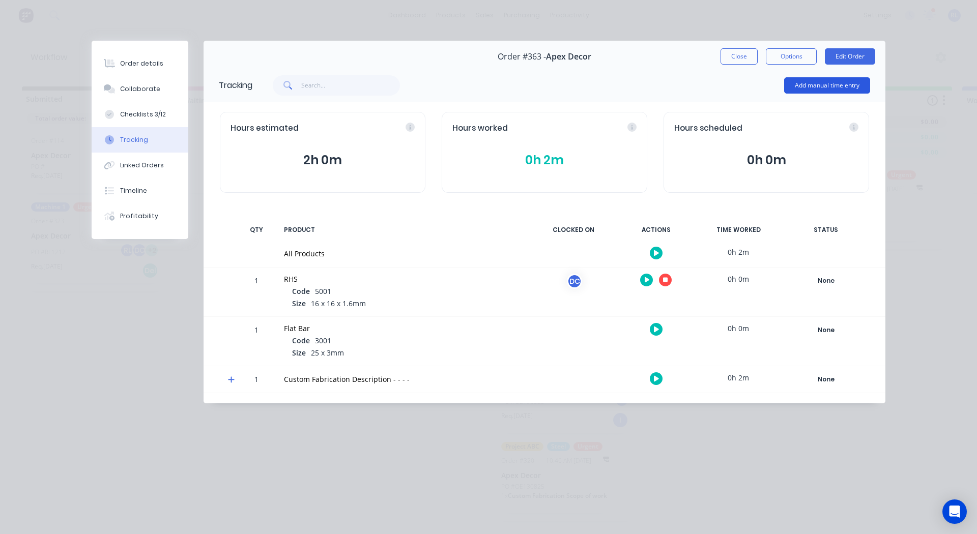
click at [814, 88] on button "Add manual time entry" at bounding box center [827, 85] width 86 height 16
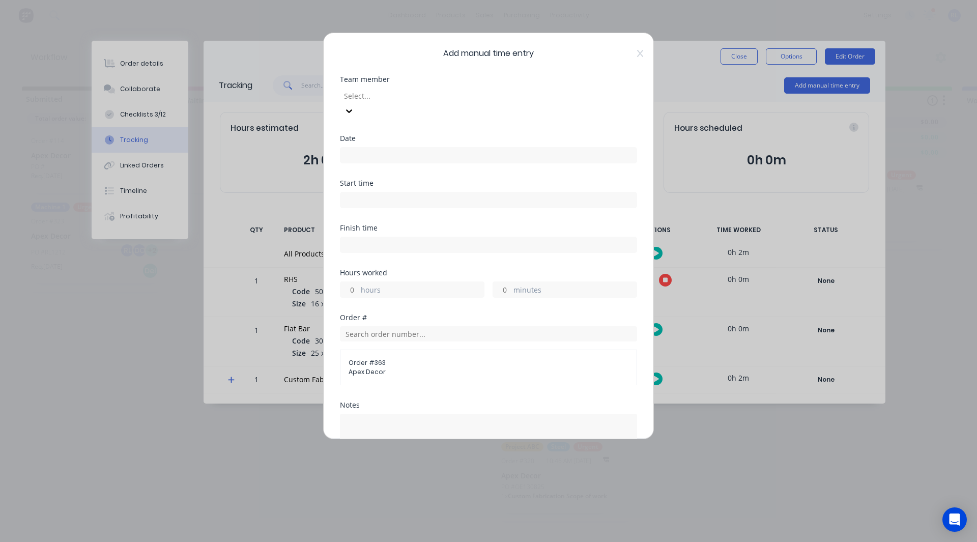
click at [396, 98] on div at bounding box center [416, 96] width 147 height 13
click at [380, 502] on div "[PERSON_NAME]" at bounding box center [485, 507] width 970 height 11
click at [376, 148] on input at bounding box center [489, 155] width 296 height 15
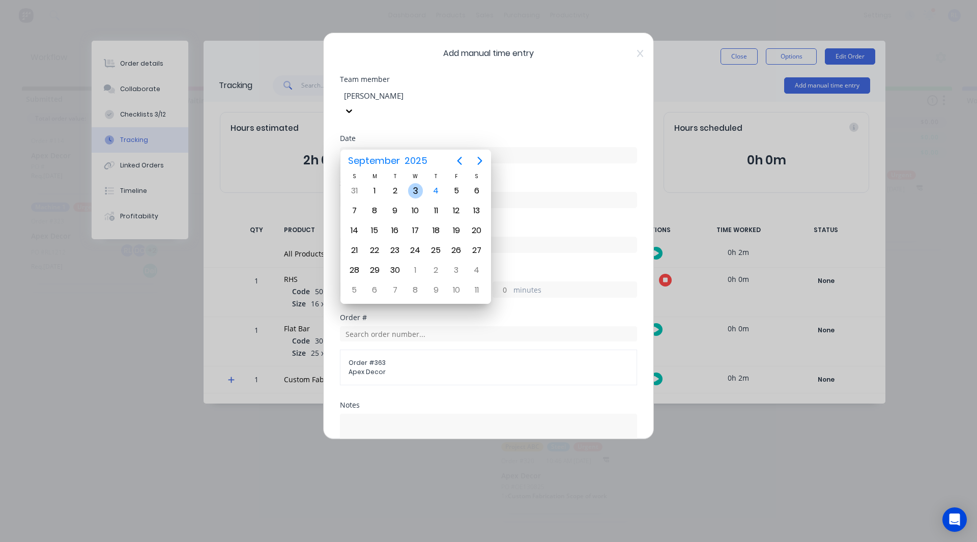
click at [415, 189] on div "3" at bounding box center [415, 190] width 15 height 15
type input "[DATE]"
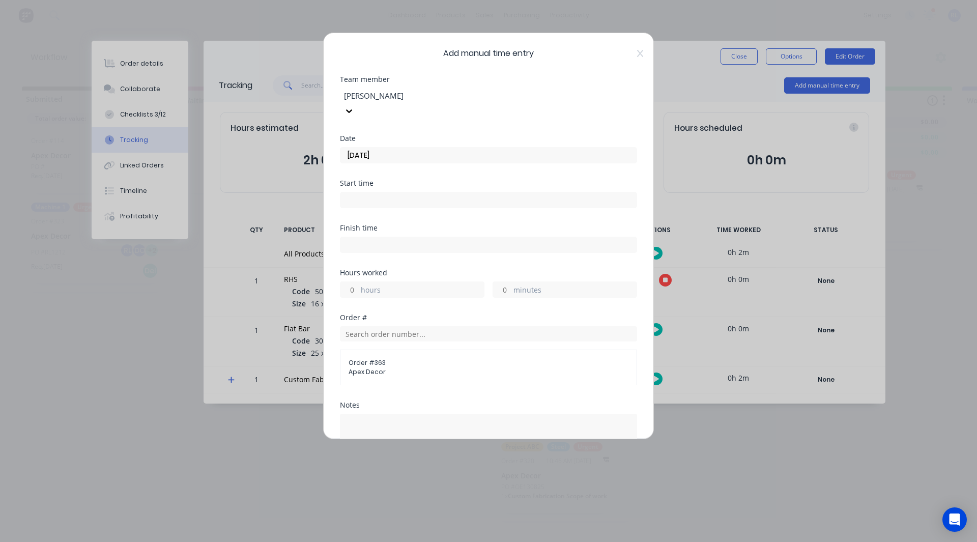
click at [370, 192] on input at bounding box center [489, 199] width 296 height 15
type input "10:48 AM"
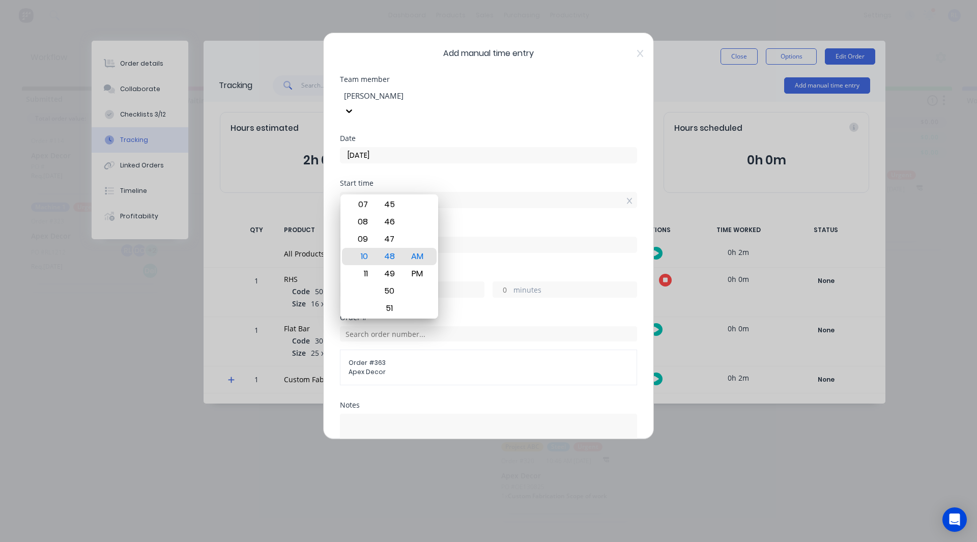
click at [395, 180] on div "Start time 10:48 AM" at bounding box center [488, 194] width 297 height 29
click at [477, 224] on div "Finish time" at bounding box center [488, 227] width 297 height 7
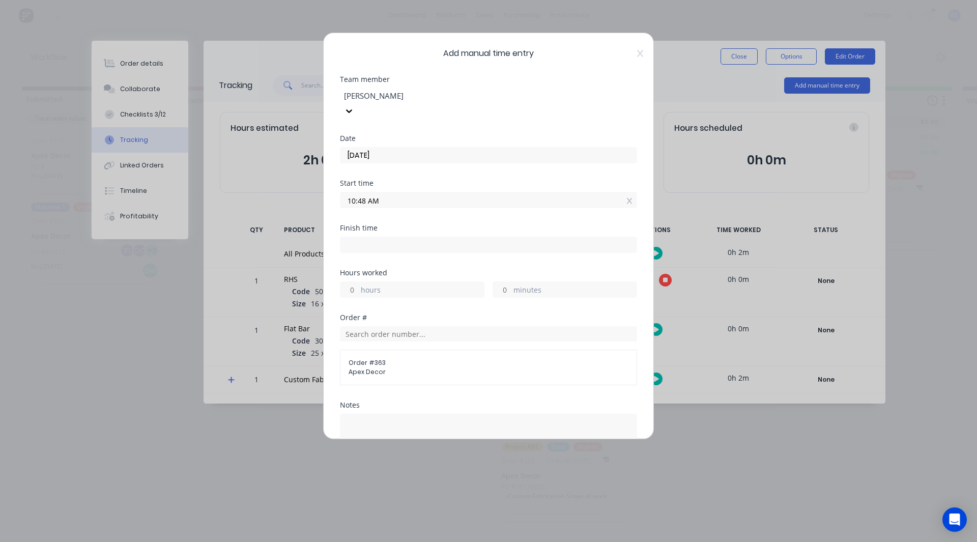
click at [399, 237] on input at bounding box center [489, 244] width 296 height 15
type input "10:48 AM"
type input "0"
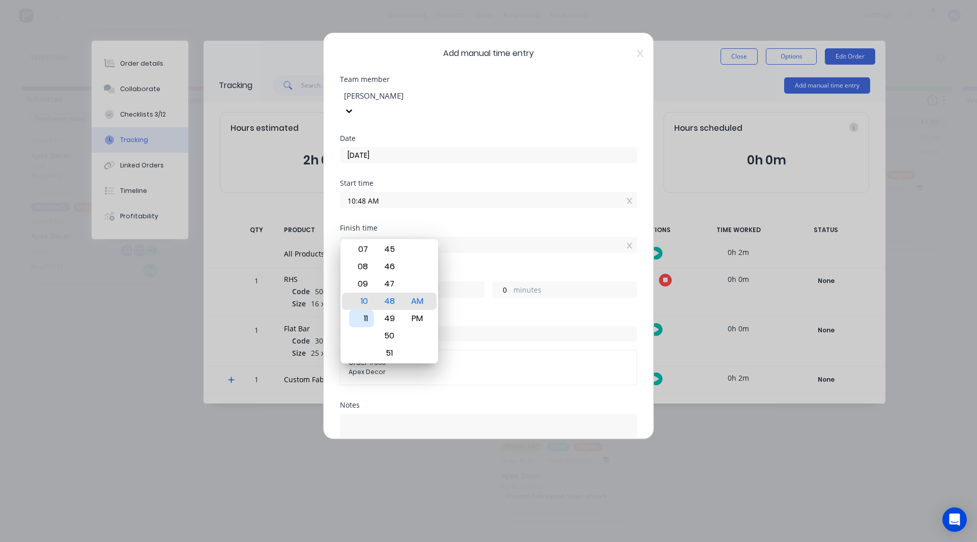
click at [364, 321] on div "11" at bounding box center [361, 318] width 25 height 17
type input "11:48 AM"
type input "1"
click at [485, 250] on div "Finish time 11:48 AM" at bounding box center [488, 246] width 297 height 45
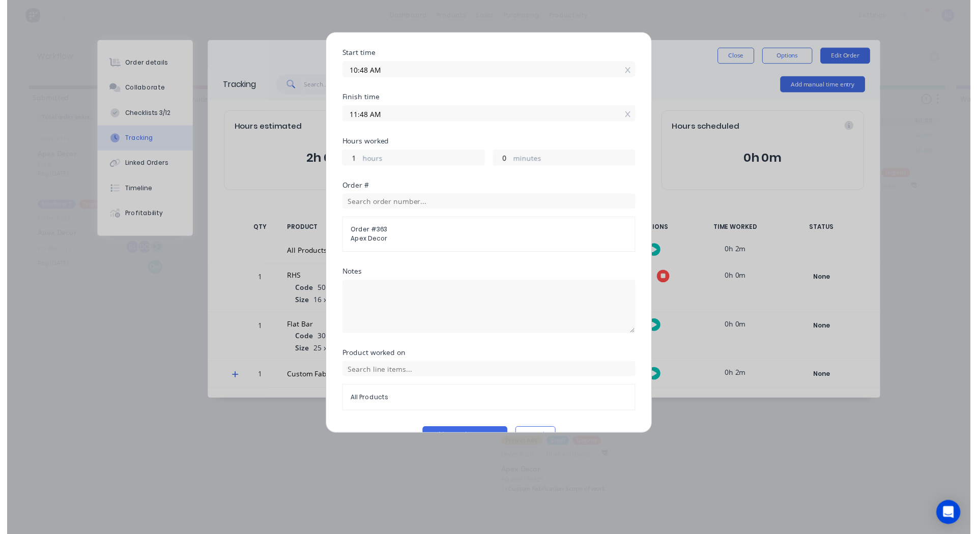
scroll to position [130, 0]
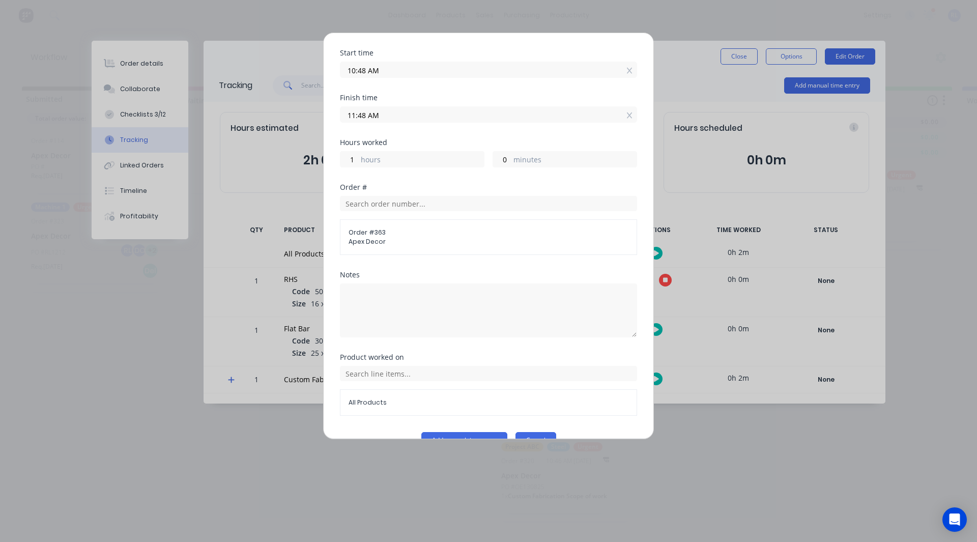
click at [532, 432] on button "Cancel" at bounding box center [536, 440] width 41 height 16
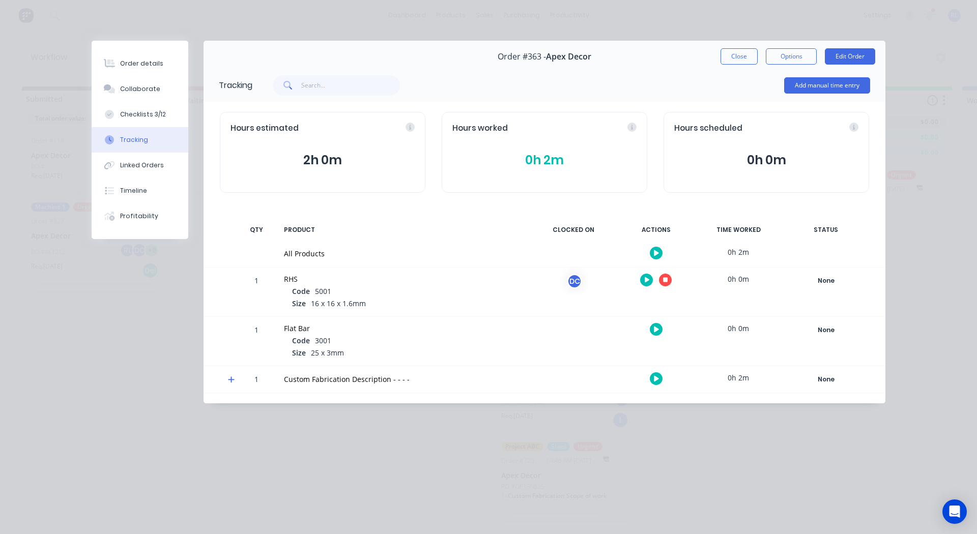
click at [667, 283] on icon "button" at bounding box center [665, 280] width 5 height 7
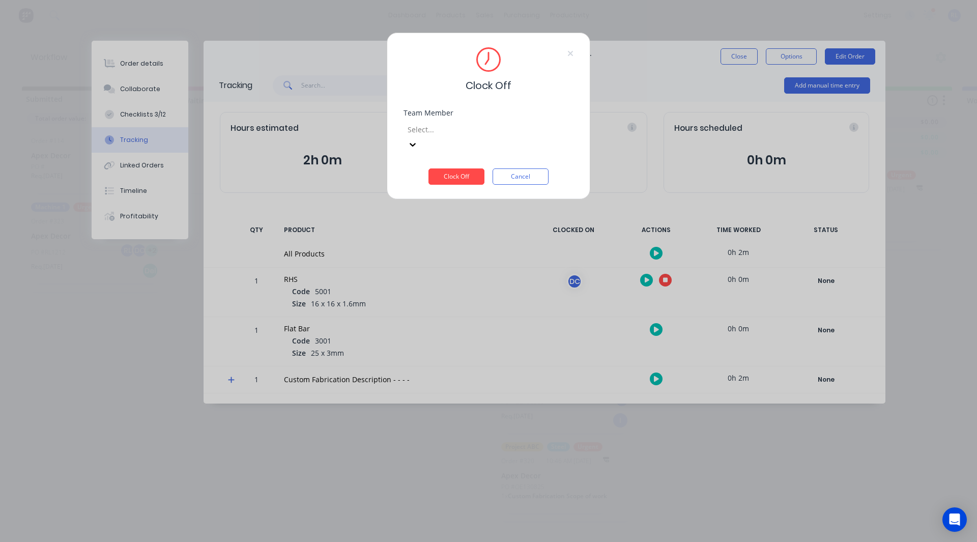
click at [474, 126] on div at bounding box center [480, 129] width 147 height 13
click at [463, 481] on div "[PERSON_NAME]" at bounding box center [485, 486] width 970 height 11
click at [461, 168] on button "Clock Off" at bounding box center [457, 176] width 56 height 16
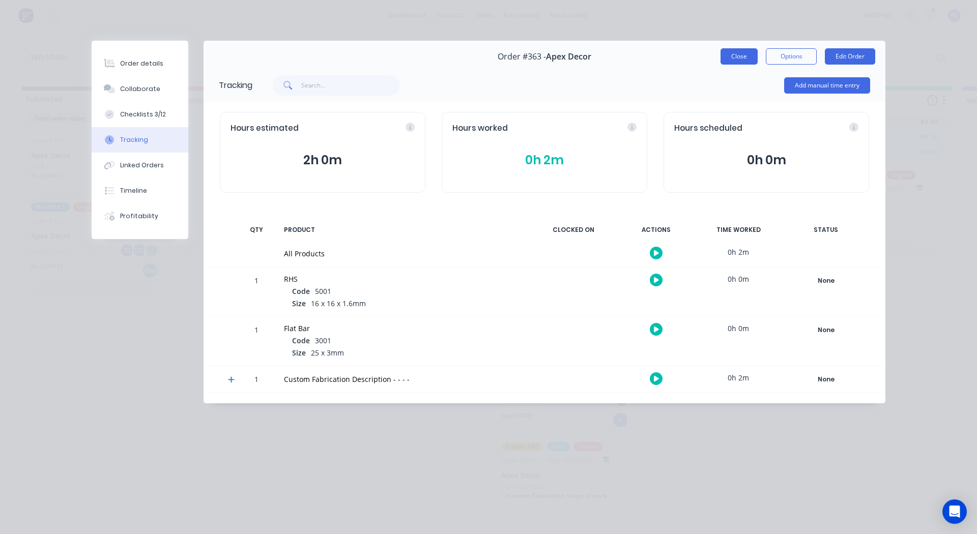
click at [737, 54] on button "Close" at bounding box center [739, 56] width 37 height 16
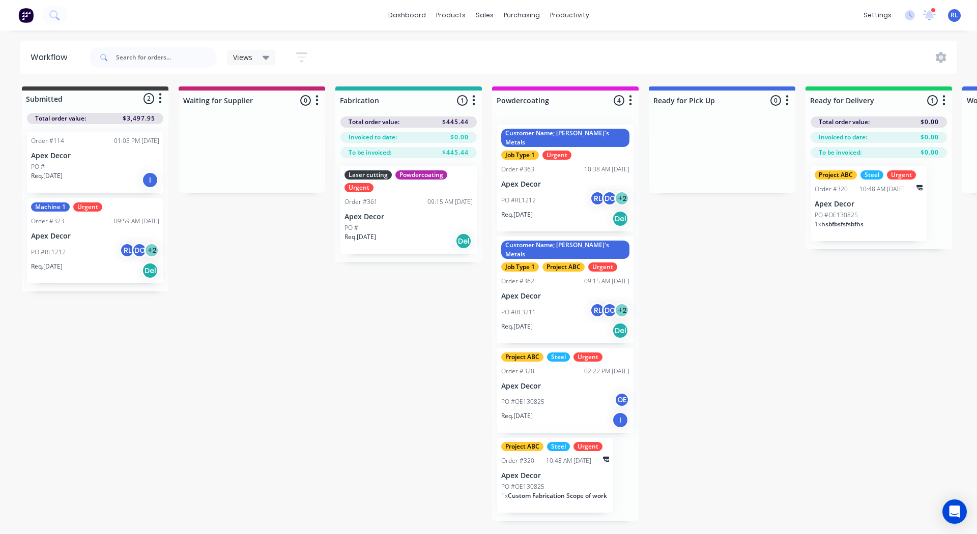
click at [472, 102] on icon "button" at bounding box center [473, 100] width 3 height 13
click at [431, 138] on button "Notifications" at bounding box center [429, 139] width 102 height 17
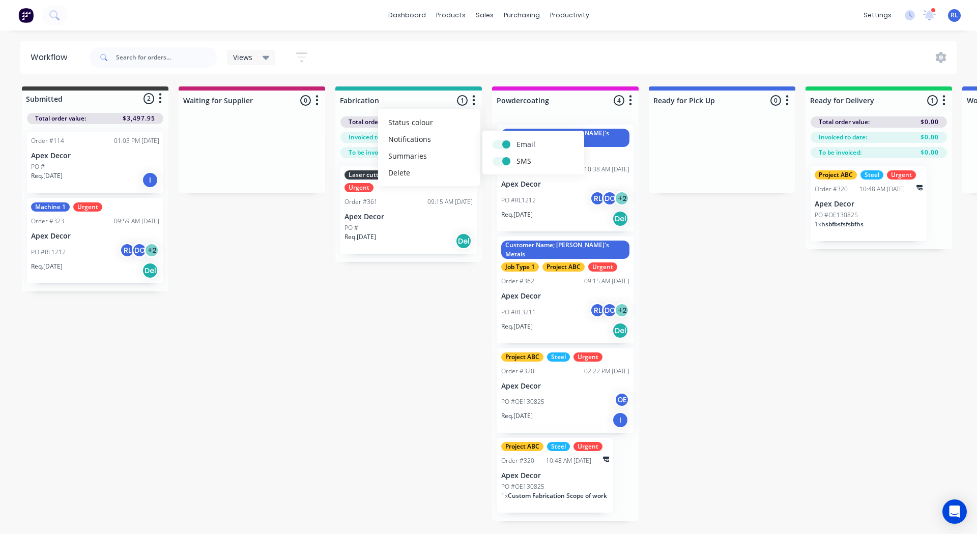
click at [517, 139] on label at bounding box center [517, 139] width 0 height 0
click at [501, 144] on input "checkbox" at bounding box center [497, 144] width 8 height 10
click at [517, 139] on label at bounding box center [517, 139] width 0 height 0
click at [501, 144] on input "checkbox" at bounding box center [497, 144] width 8 height 10
click at [517, 139] on label at bounding box center [517, 139] width 0 height 0
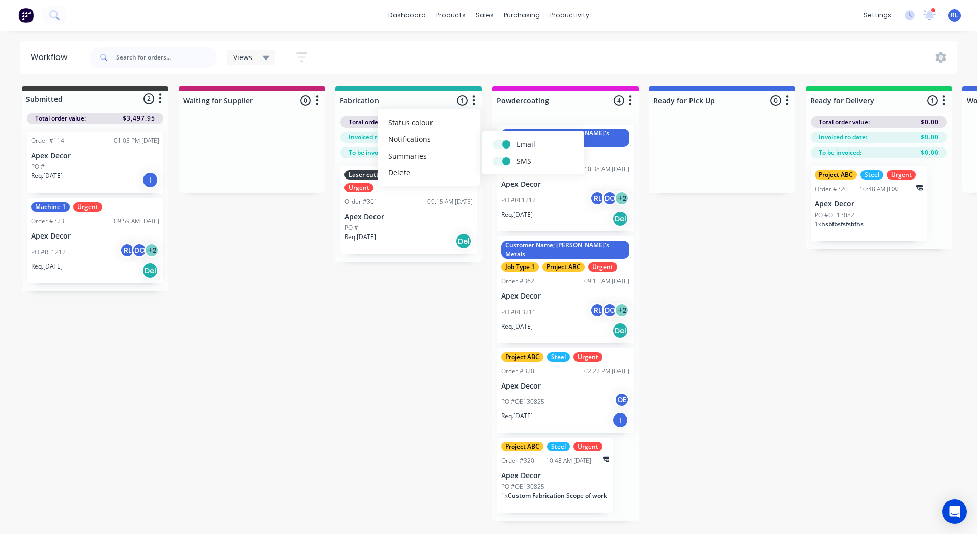
click at [501, 147] on input "checkbox" at bounding box center [497, 144] width 8 height 10
checkbox input "false"
click at [517, 156] on label at bounding box center [517, 156] width 0 height 0
click at [499, 162] on input "checkbox" at bounding box center [497, 161] width 8 height 10
click at [517, 156] on label at bounding box center [517, 156] width 0 height 0
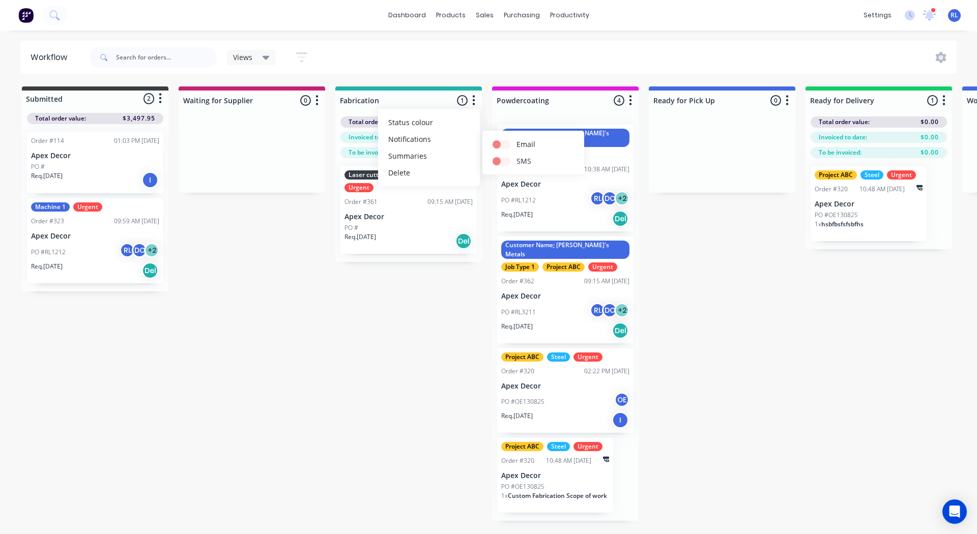
click at [499, 162] on input "checkbox" at bounding box center [497, 161] width 8 height 10
checkbox input "true"
click at [517, 139] on label at bounding box center [517, 139] width 0 height 0
click at [501, 141] on input "checkbox" at bounding box center [497, 144] width 8 height 10
checkbox input "true"
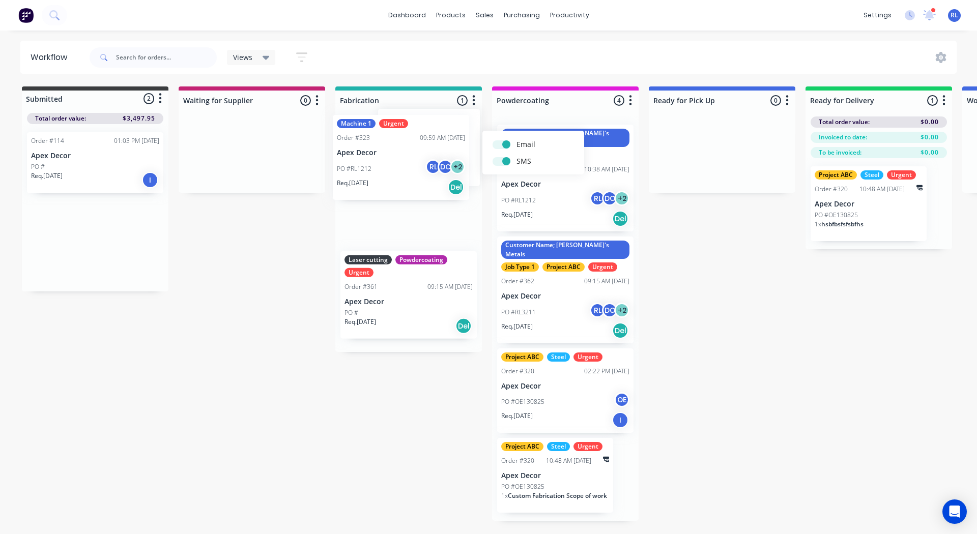
drag, startPoint x: 78, startPoint y: 221, endPoint x: 384, endPoint y: 138, distance: 317.1
click at [384, 138] on div "Submitted 2 Status colour #3A3C3E hex #3A3C3E Save Cancel Summaries Total order…" at bounding box center [693, 304] width 1402 height 435
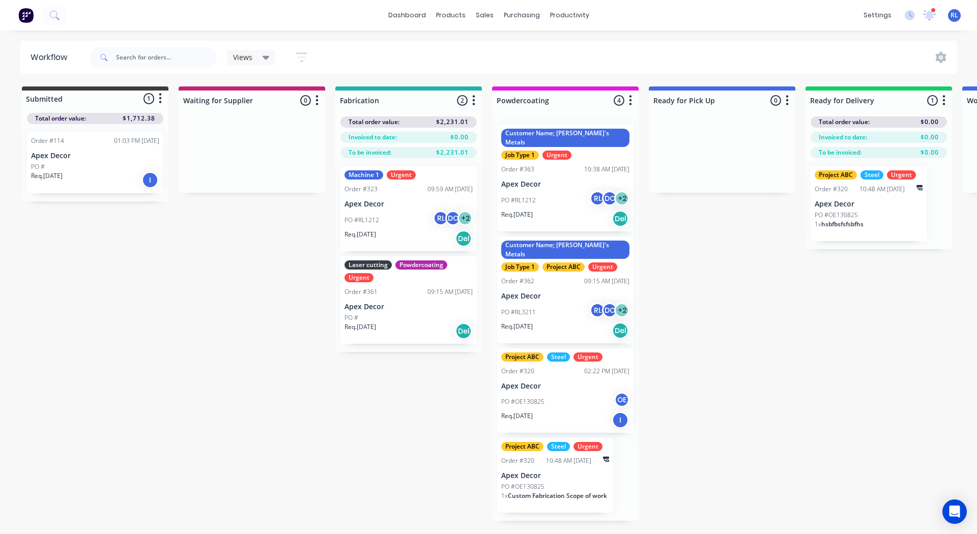
click at [475, 100] on icon "button" at bounding box center [473, 100] width 3 height 13
click at [450, 137] on button "Notifications" at bounding box center [429, 139] width 102 height 17
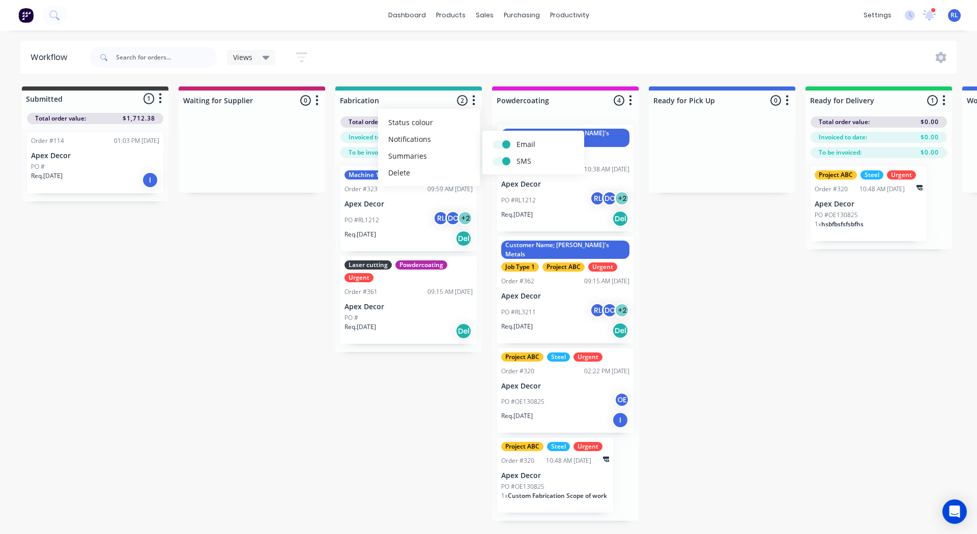
click at [273, 219] on div "Submitted 1 Status colour #3A3C3E hex #3A3C3E Save Cancel Summaries Total order…" at bounding box center [693, 304] width 1402 height 435
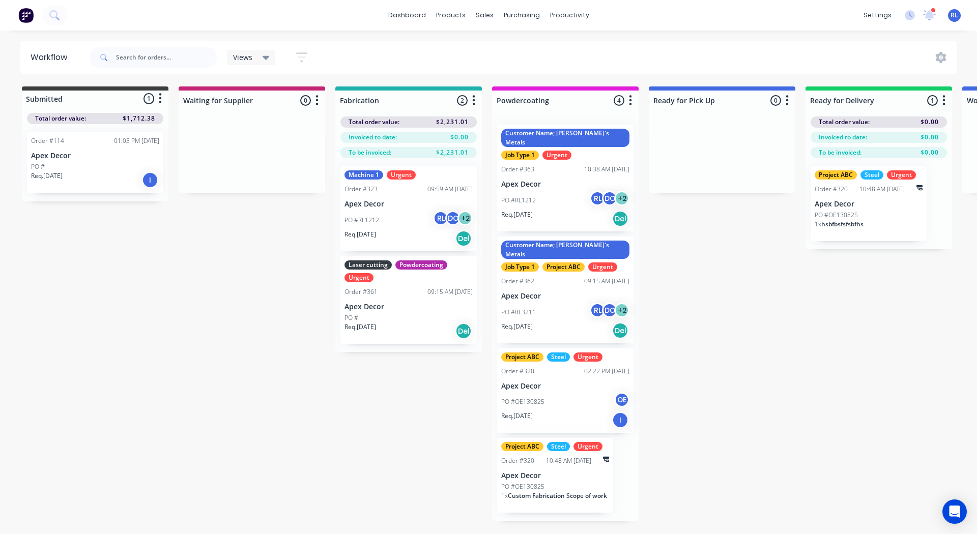
click at [473, 96] on icon "button" at bounding box center [474, 100] width 3 height 10
click at [732, 238] on div "Submitted 1 Status colour #3A3C3E hex #3A3C3E Save Cancel Summaries Total order…" at bounding box center [693, 304] width 1402 height 435
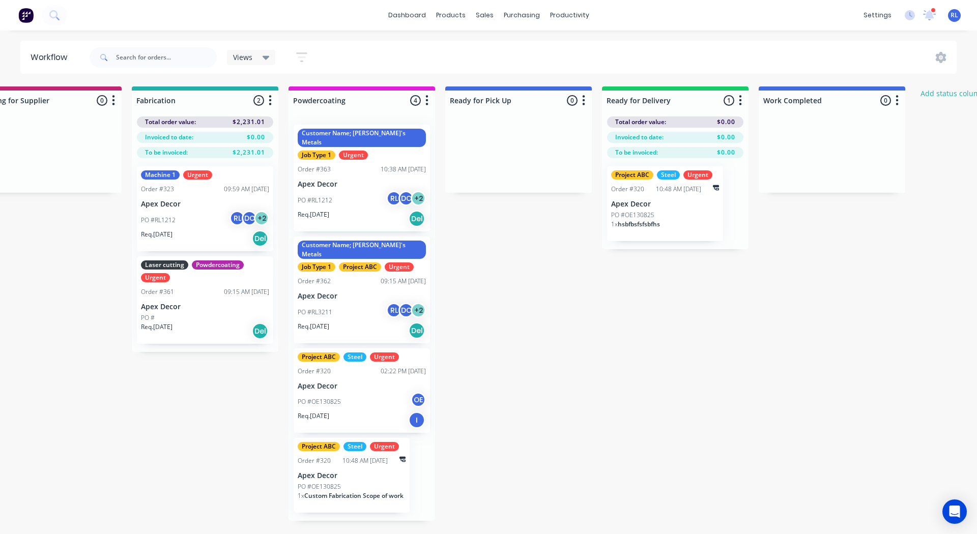
scroll to position [0, 207]
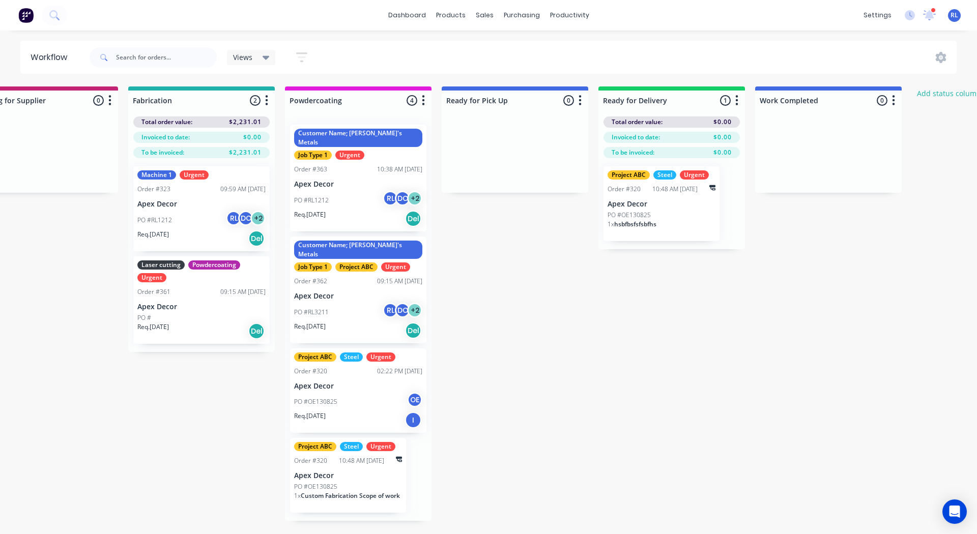
click at [736, 98] on icon "button" at bounding box center [736, 100] width 3 height 13
click at [698, 136] on button "Notifications" at bounding box center [692, 139] width 102 height 17
click at [780, 139] on label at bounding box center [780, 139] width 0 height 0
click at [764, 144] on input "checkbox" at bounding box center [760, 144] width 8 height 10
click at [780, 139] on label at bounding box center [780, 139] width 0 height 0
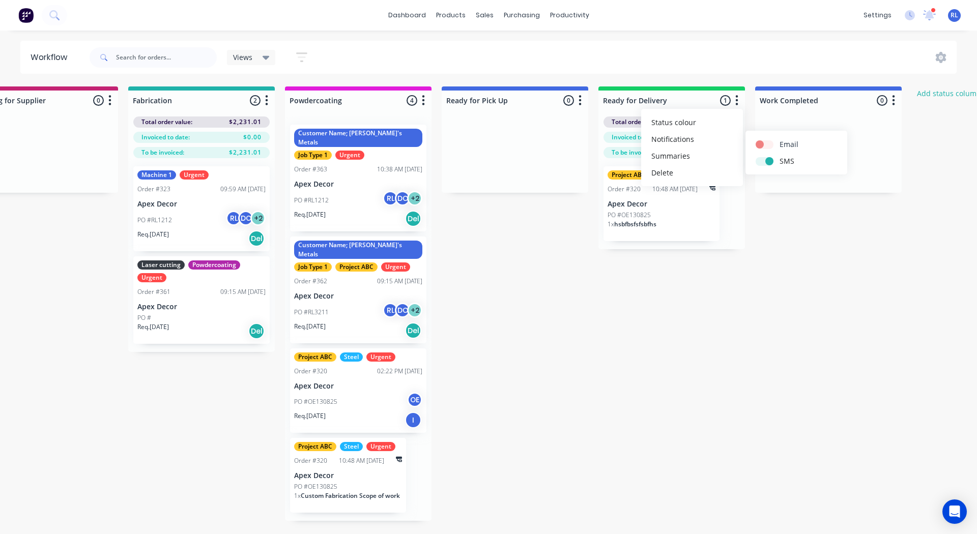
click at [764, 144] on input "checkbox" at bounding box center [760, 144] width 8 height 10
checkbox input "true"
click at [513, 255] on div "Submitted 1 Status colour #3A3C3E hex #3A3C3E Save Cancel Summaries Total order…" at bounding box center [486, 304] width 1402 height 435
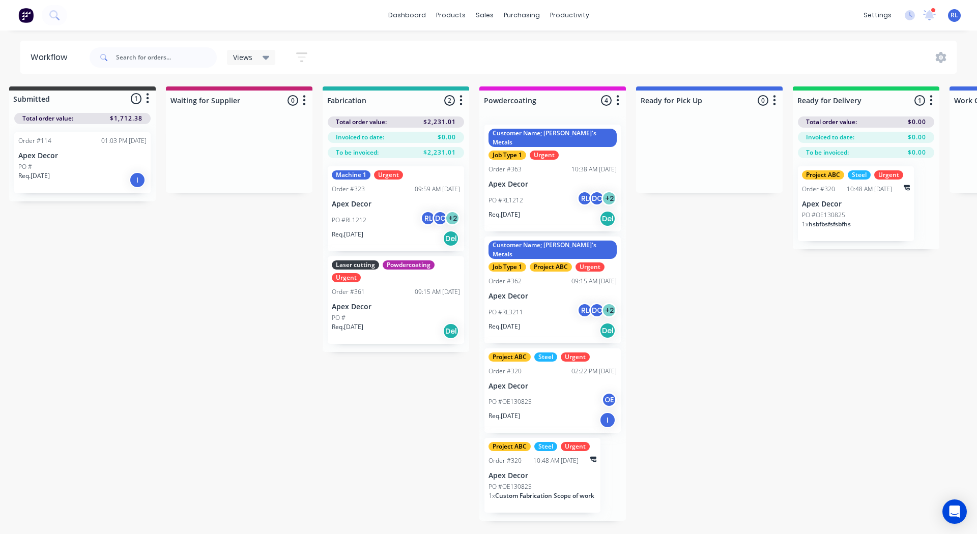
scroll to position [0, 0]
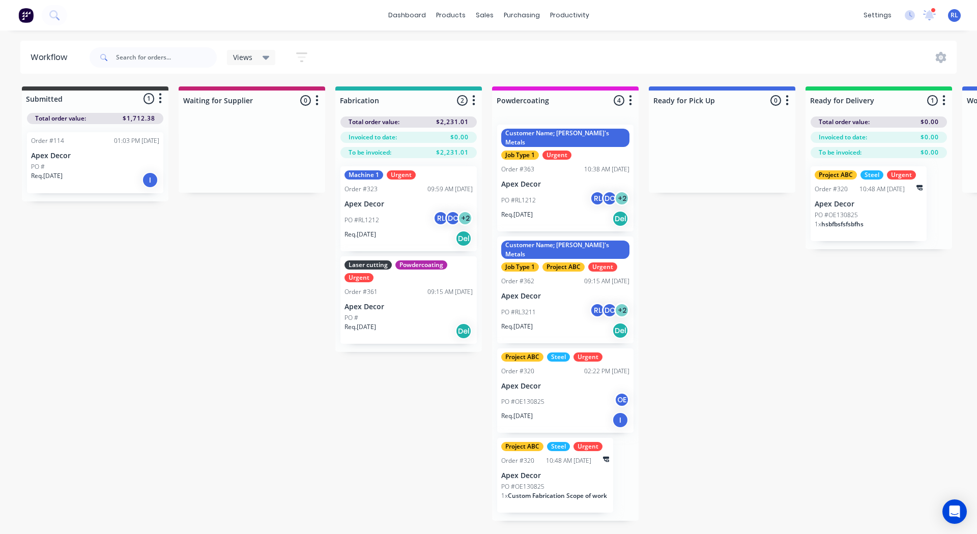
click at [302, 57] on icon "button" at bounding box center [302, 57] width 8 height 2
click at [264, 186] on div "Filter by labels" at bounding box center [251, 187] width 77 height 11
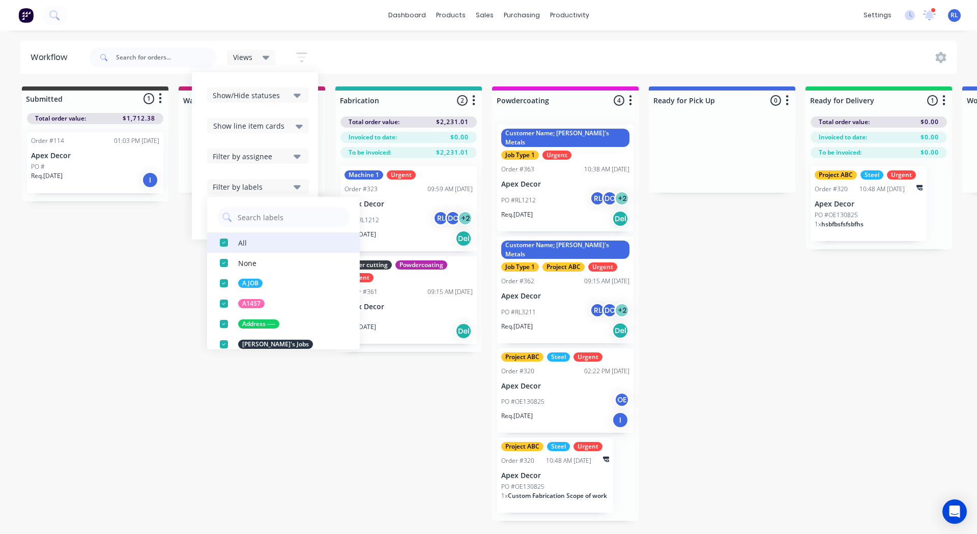
click at [223, 243] on div "button" at bounding box center [224, 243] width 20 height 20
click at [243, 224] on input "text" at bounding box center [291, 217] width 108 height 20
type input "urgent"
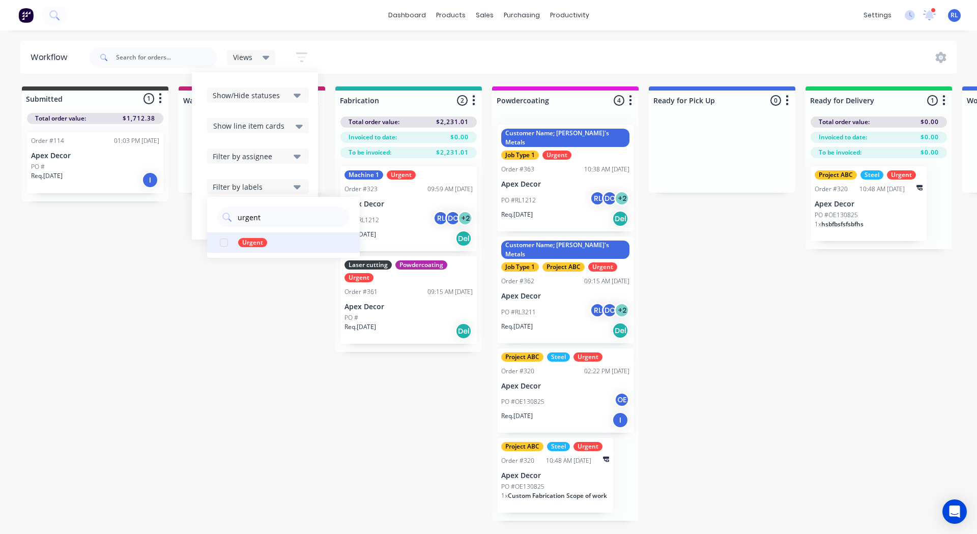
click at [224, 241] on div "button" at bounding box center [224, 243] width 20 height 20
click at [227, 303] on div "Submitted 1 Status colour #3A3C3E hex #3A3C3E Save Cancel Summaries Total order…" at bounding box center [693, 304] width 1402 height 435
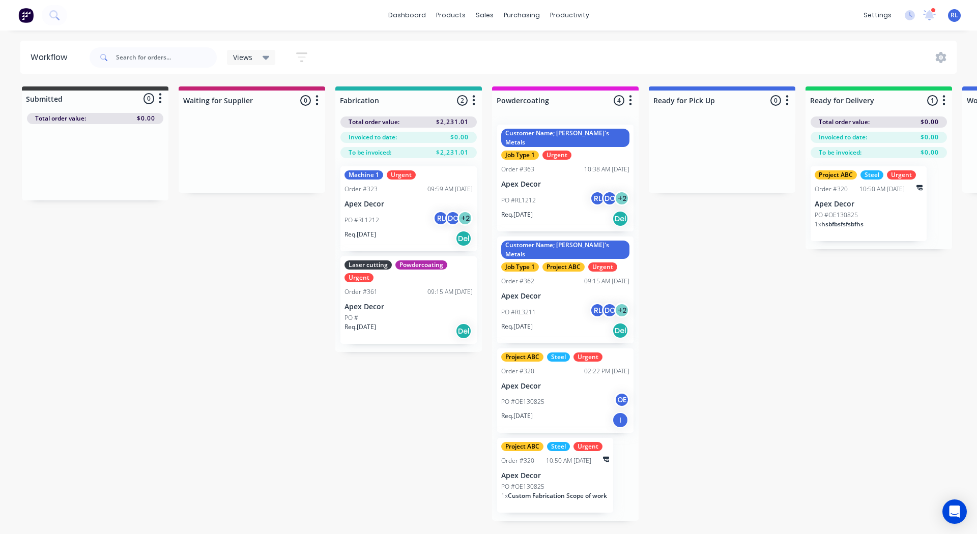
click at [264, 53] on icon at bounding box center [266, 57] width 7 height 11
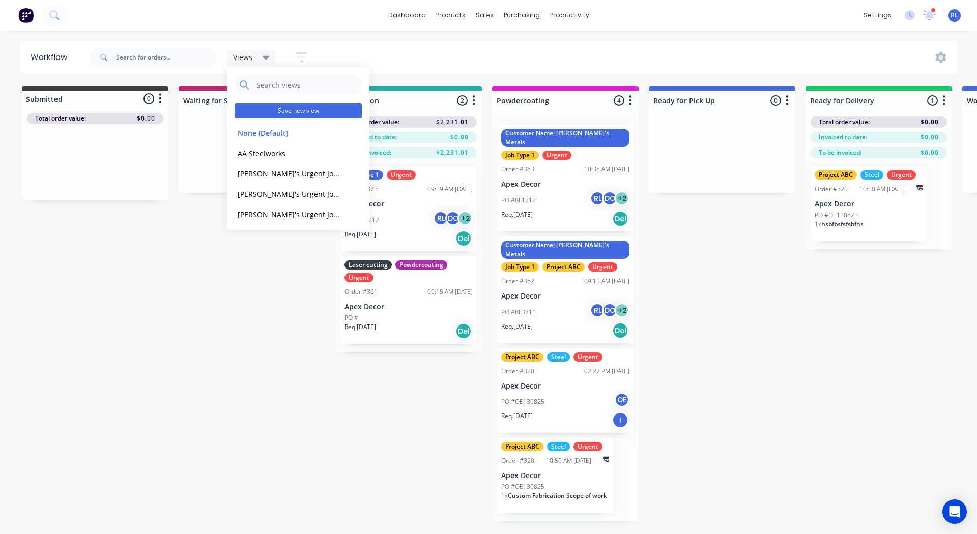
click at [285, 108] on button "Save new view" at bounding box center [298, 110] width 127 height 15
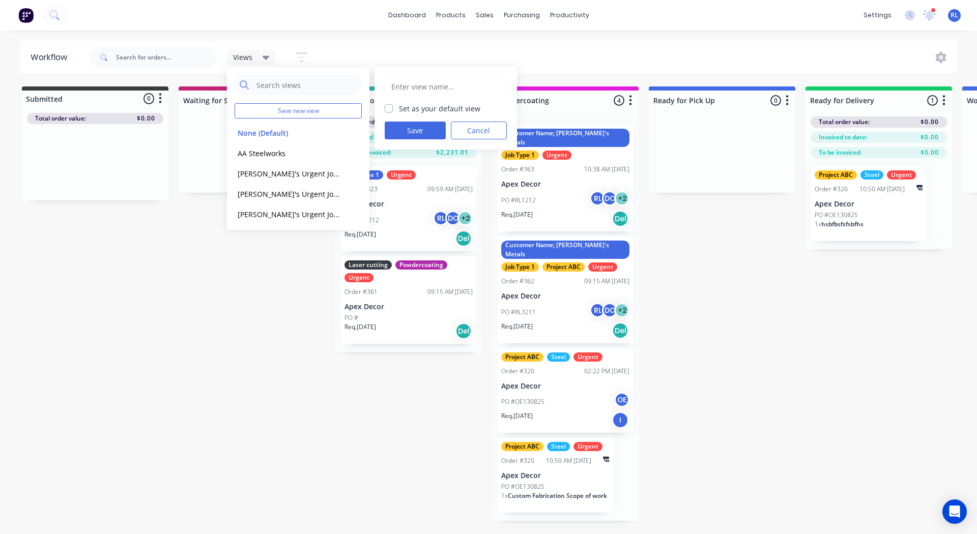
click at [405, 89] on input "text" at bounding box center [445, 86] width 111 height 19
type input "Adam's Jobs- Urgent"
click at [405, 127] on button "Save" at bounding box center [415, 131] width 61 height 18
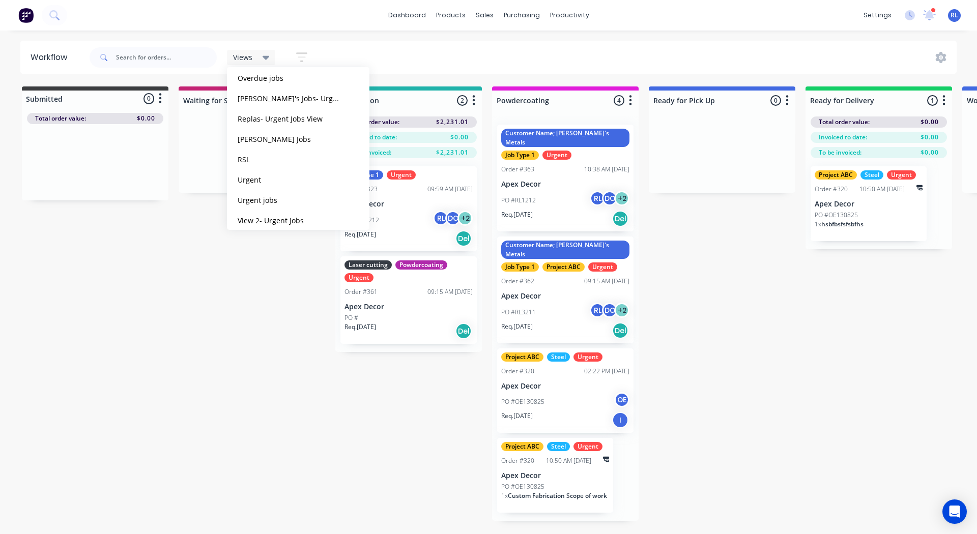
scroll to position [654, 0]
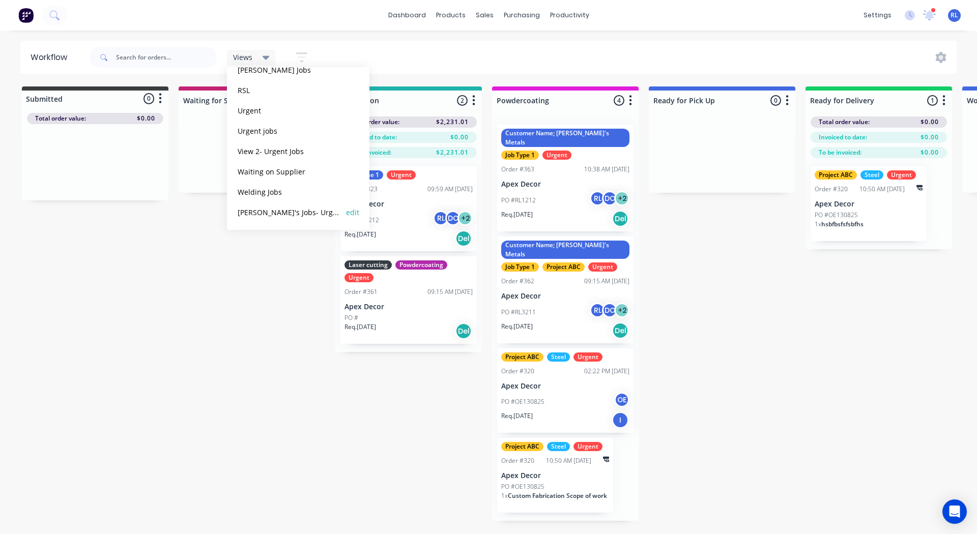
click at [288, 212] on button "Adam's Jobs- Urgent" at bounding box center [289, 213] width 108 height 12
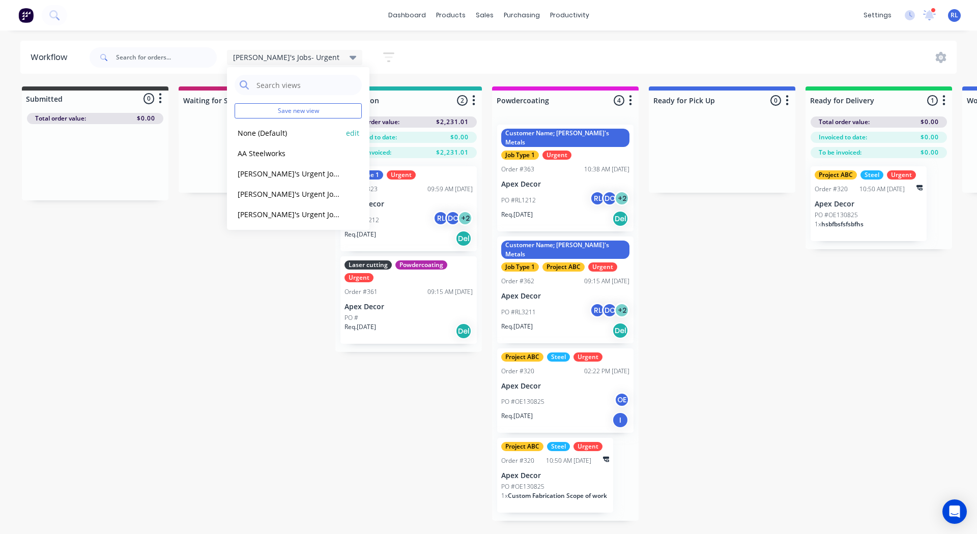
click at [274, 130] on button "None (Default)" at bounding box center [289, 133] width 108 height 12
click at [128, 265] on div "Submitted 1 Status colour #3A3C3E hex #3A3C3E Save Cancel Summaries Total order…" at bounding box center [693, 304] width 1402 height 435
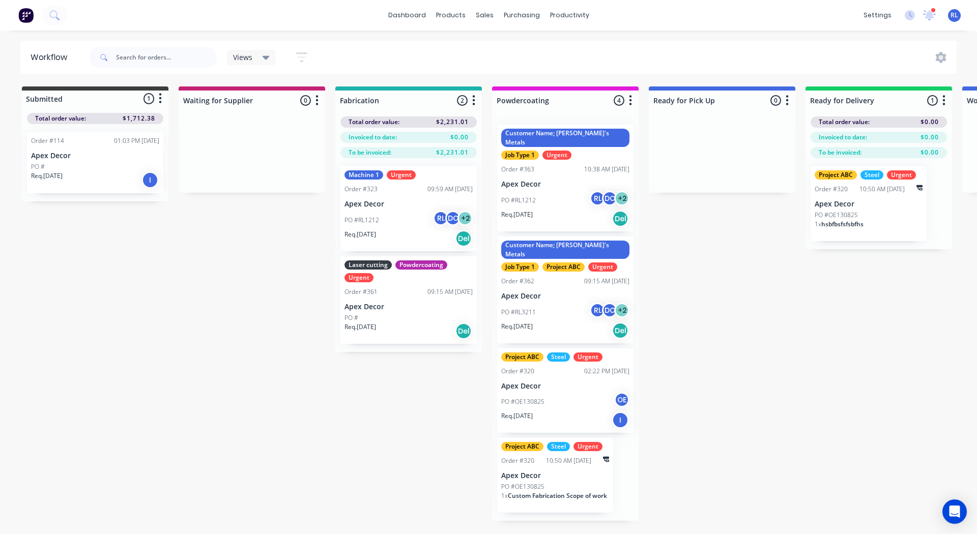
click at [778, 290] on div "Submitted 1 Status colour #3A3C3E hex #3A3C3E Save Cancel Summaries Total order…" at bounding box center [693, 304] width 1402 height 435
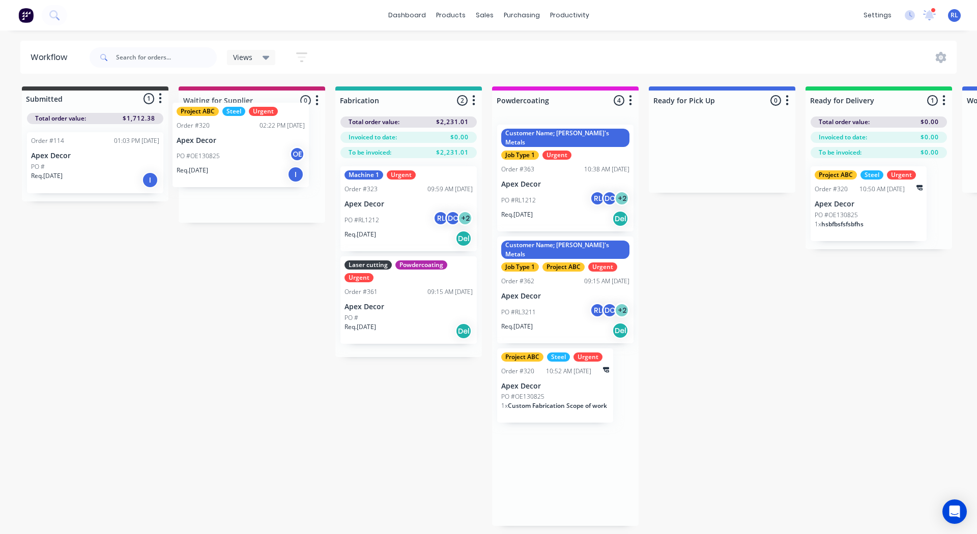
drag, startPoint x: 544, startPoint y: 368, endPoint x: 212, endPoint y: 140, distance: 402.6
click at [212, 140] on div "Submitted 1 Status colour #3A3C3E hex #3A3C3E Save Cancel Summaries Total order…" at bounding box center [693, 307] width 1402 height 440
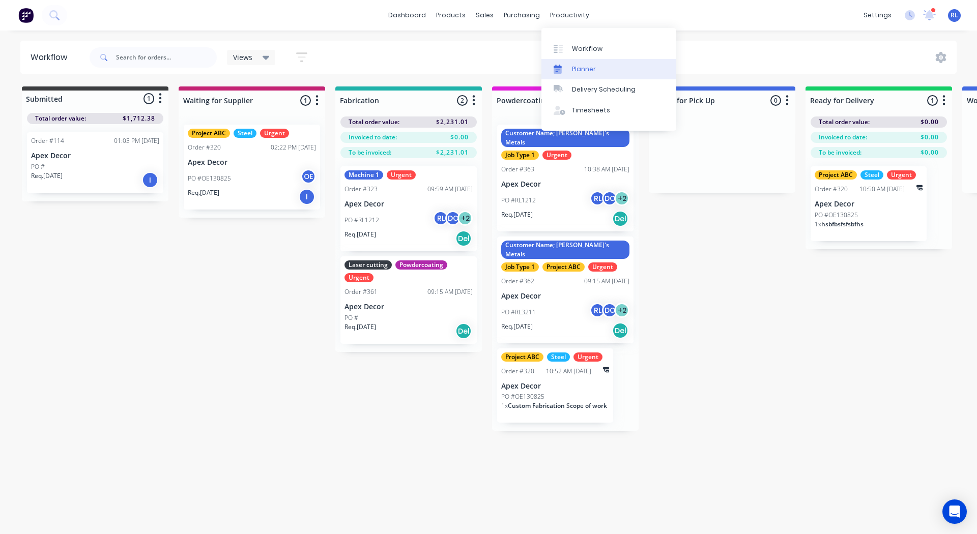
click at [577, 71] on div "Planner" at bounding box center [584, 69] width 24 height 9
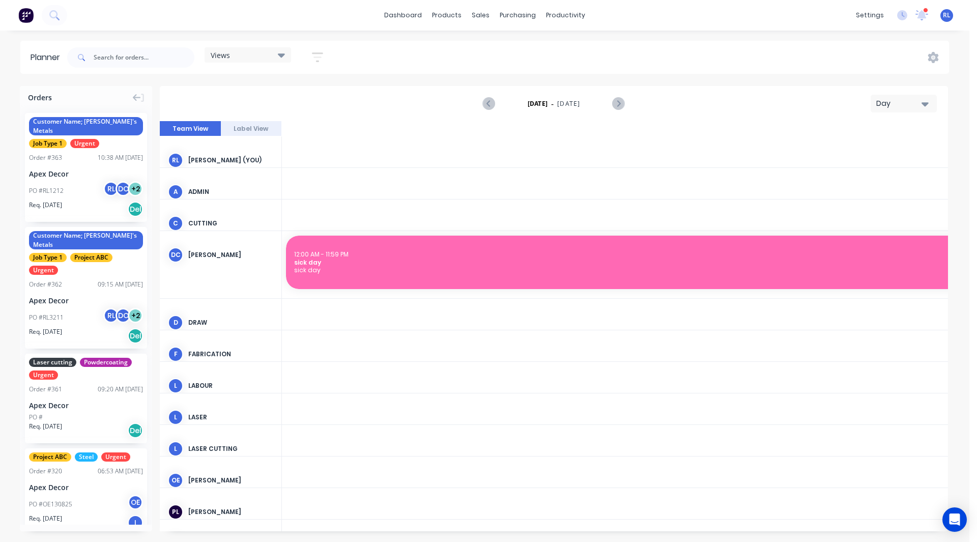
scroll to position [0, 1629]
click at [888, 106] on div "Day" at bounding box center [899, 103] width 47 height 11
click at [866, 150] on div "Week" at bounding box center [885, 151] width 101 height 20
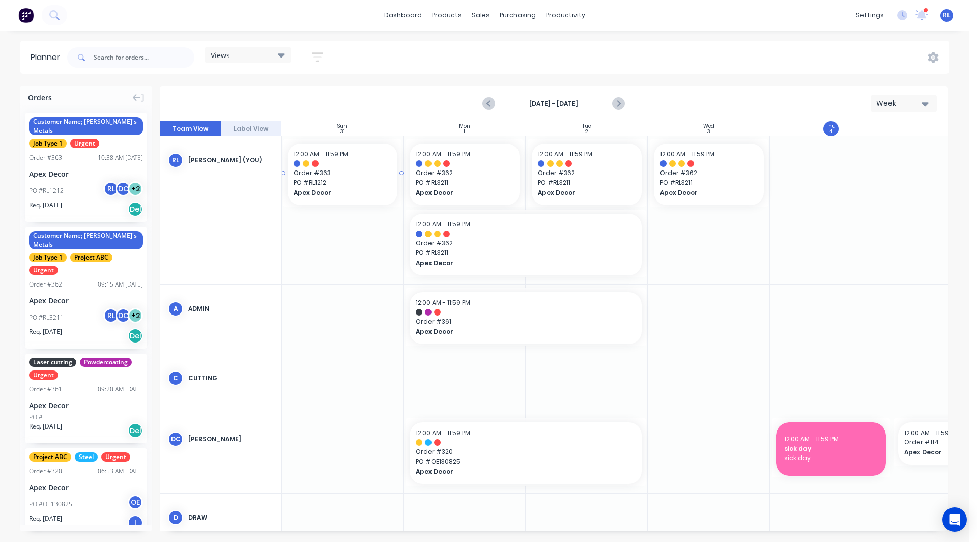
scroll to position [0, 0]
drag, startPoint x: 65, startPoint y: 163, endPoint x: 712, endPoint y: 277, distance: 656.8
drag, startPoint x: 769, startPoint y: 240, endPoint x: 843, endPoint y: 247, distance: 74.6
drag, startPoint x: 843, startPoint y: 247, endPoint x: 793, endPoint y: 224, distance: 54.9
click at [793, 224] on div at bounding box center [832, 210] width 122 height 148
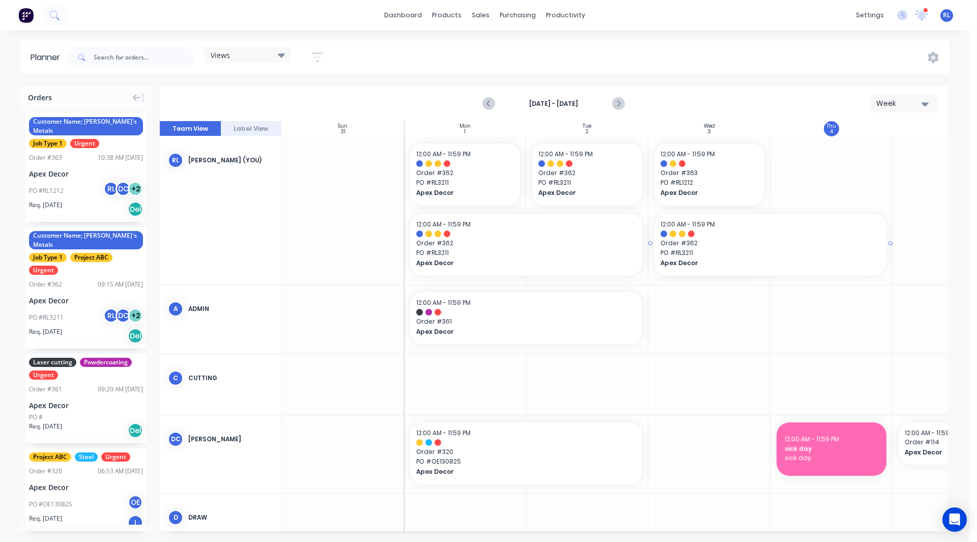
drag, startPoint x: 767, startPoint y: 244, endPoint x: 877, endPoint y: 229, distance: 111.0
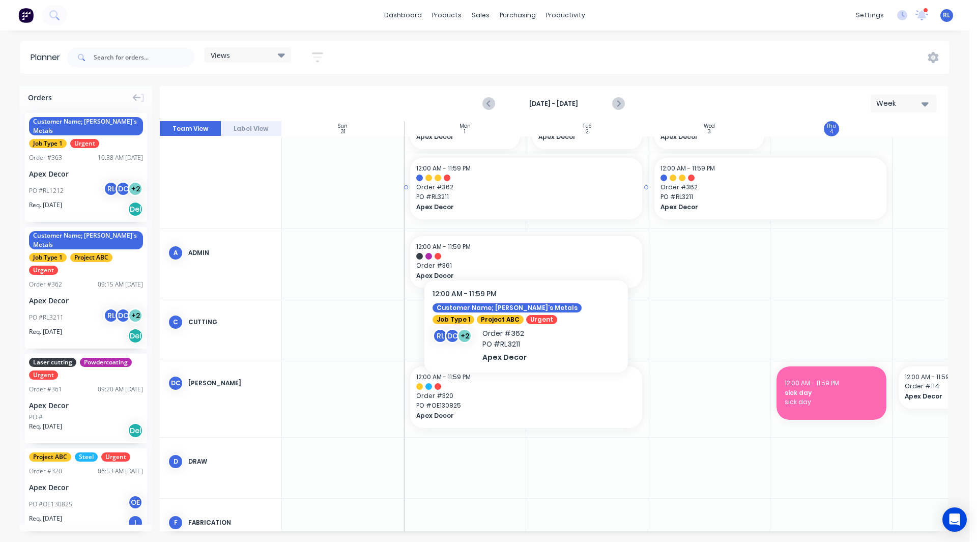
scroll to position [56, 0]
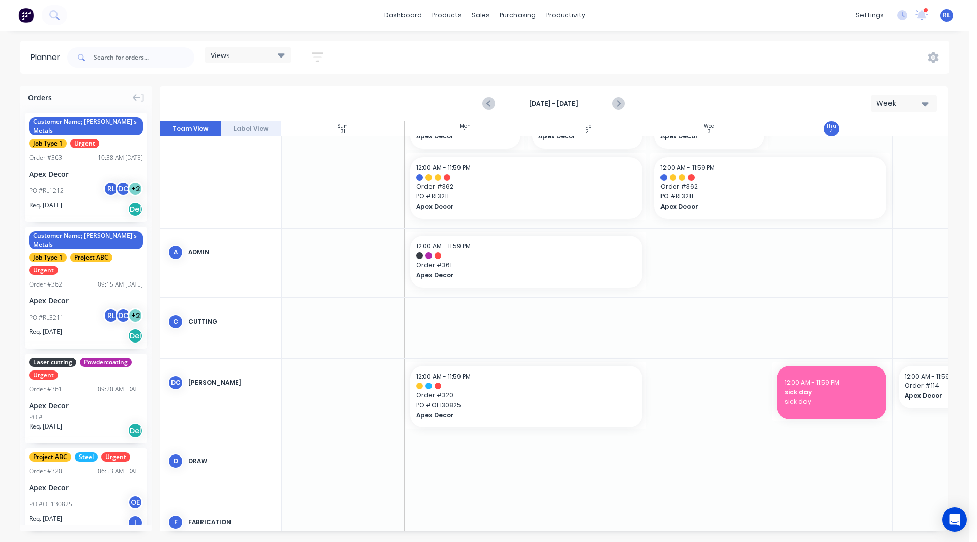
click at [904, 102] on div "Week" at bounding box center [899, 103] width 47 height 11
click at [855, 169] on div "Month" at bounding box center [885, 171] width 101 height 20
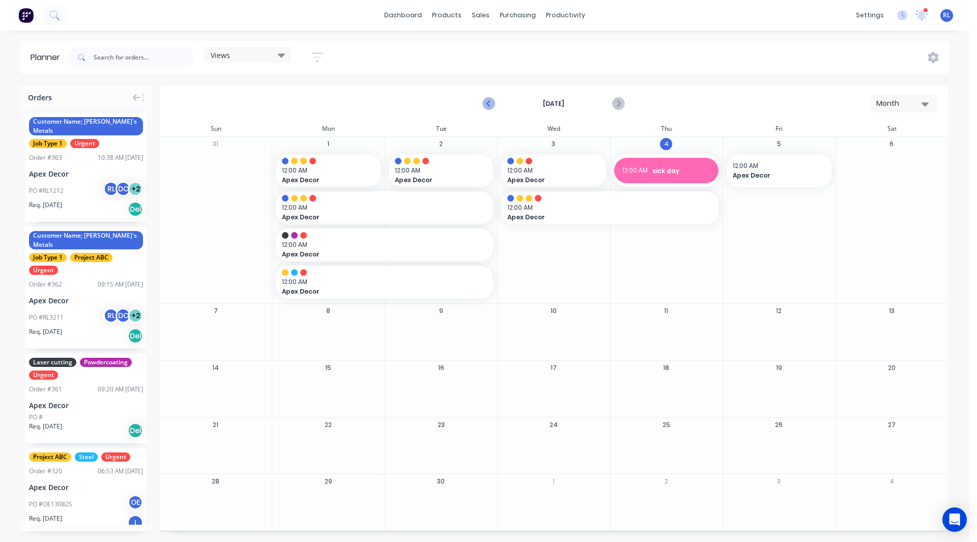
click at [489, 108] on icon "Previous page" at bounding box center [490, 104] width 12 height 12
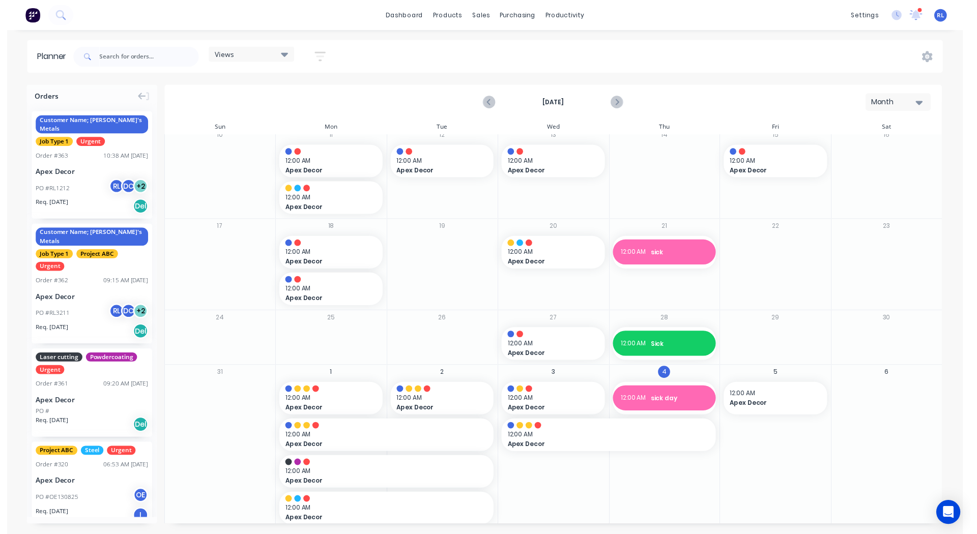
scroll to position [124, 0]
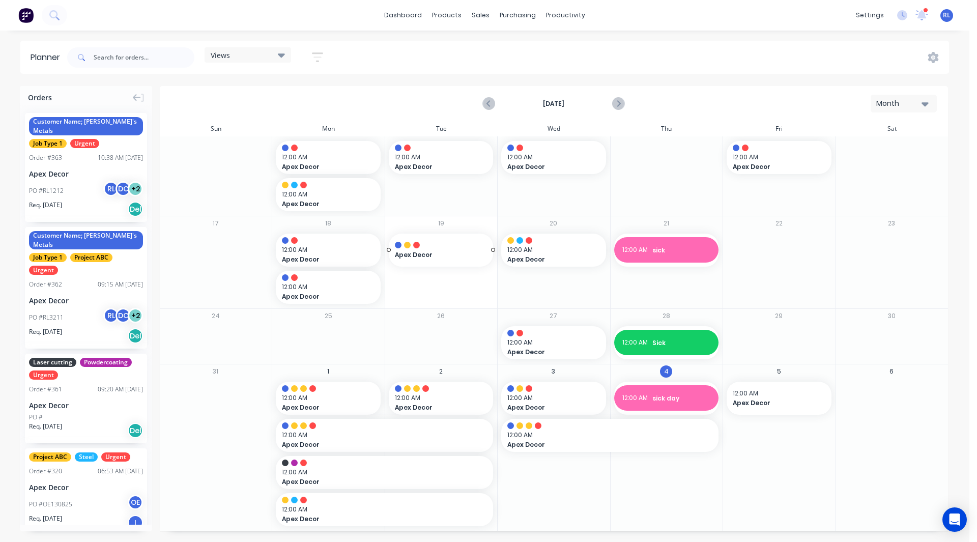
drag, startPoint x: 53, startPoint y: 197, endPoint x: 415, endPoint y: 258, distance: 366.9
drag, startPoint x: 27, startPoint y: 184, endPoint x: 435, endPoint y: 288, distance: 420.1
click at [662, 74] on div "Planner Views Save new view None (Default) edit Default edit Priority 1 Jobs ed…" at bounding box center [485, 291] width 970 height 501
click at [700, 59] on div "Views Save new view None (Default) edit Default edit Priority 1 Jobs edit Staff…" at bounding box center [507, 57] width 884 height 31
click at [586, 46] on div "Workflow" at bounding box center [584, 48] width 31 height 9
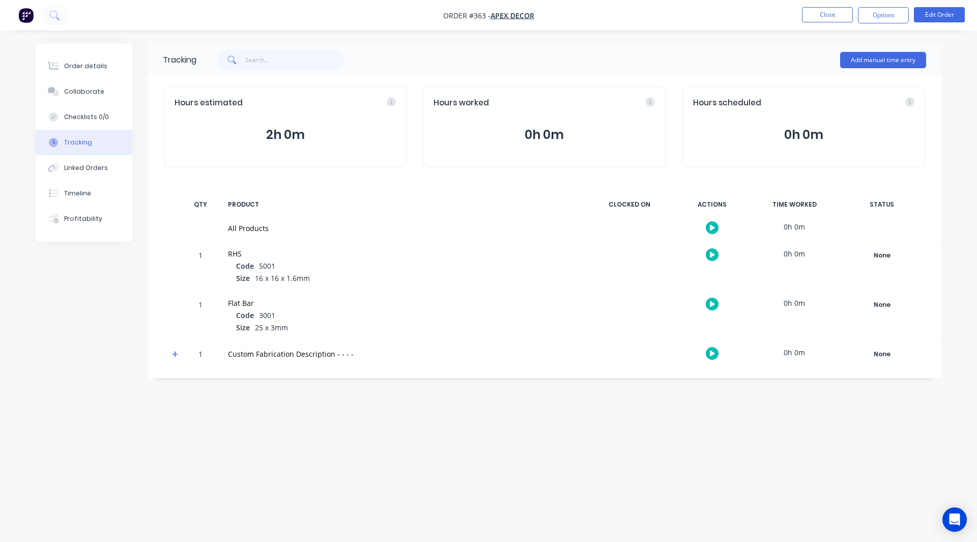
click at [24, 18] on img "button" at bounding box center [25, 15] width 15 height 15
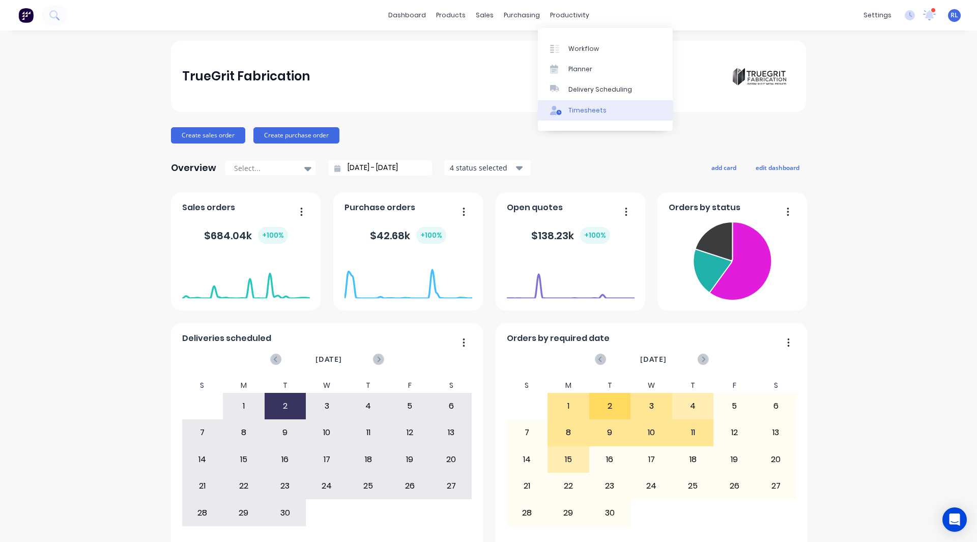
click at [587, 111] on div "Timesheets" at bounding box center [588, 110] width 38 height 9
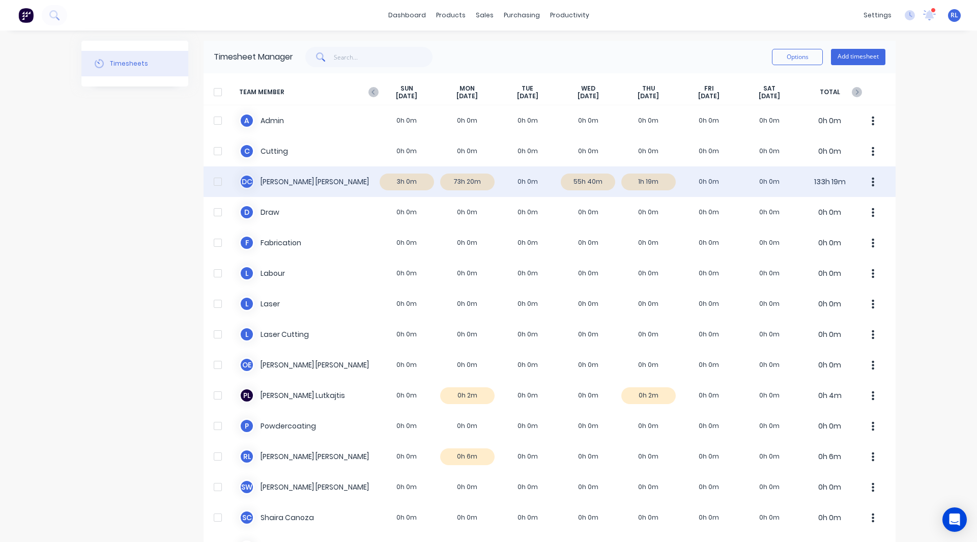
click at [412, 182] on div "D C [PERSON_NAME] 3h 0m 73h 20m 0h 0m 55h 40m 1h 19m 0h 0m 0h 0m 133h 19m" at bounding box center [550, 181] width 692 height 31
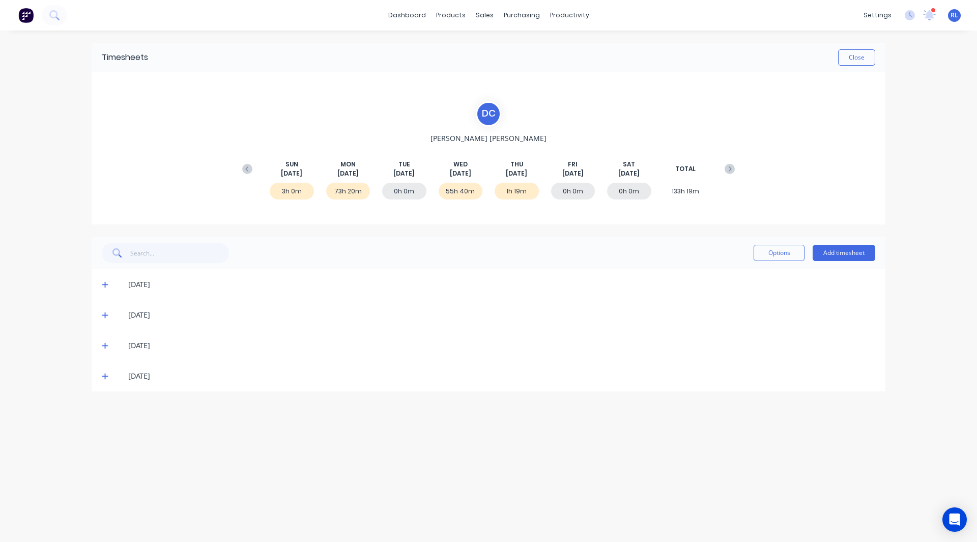
click at [106, 284] on icon at bounding box center [105, 284] width 7 height 7
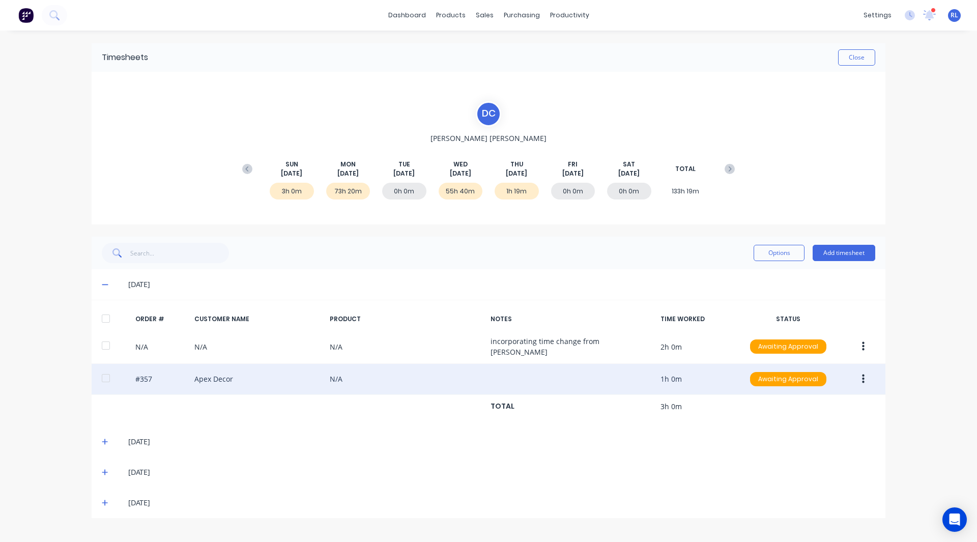
click at [863, 374] on icon "button" at bounding box center [863, 379] width 3 height 11
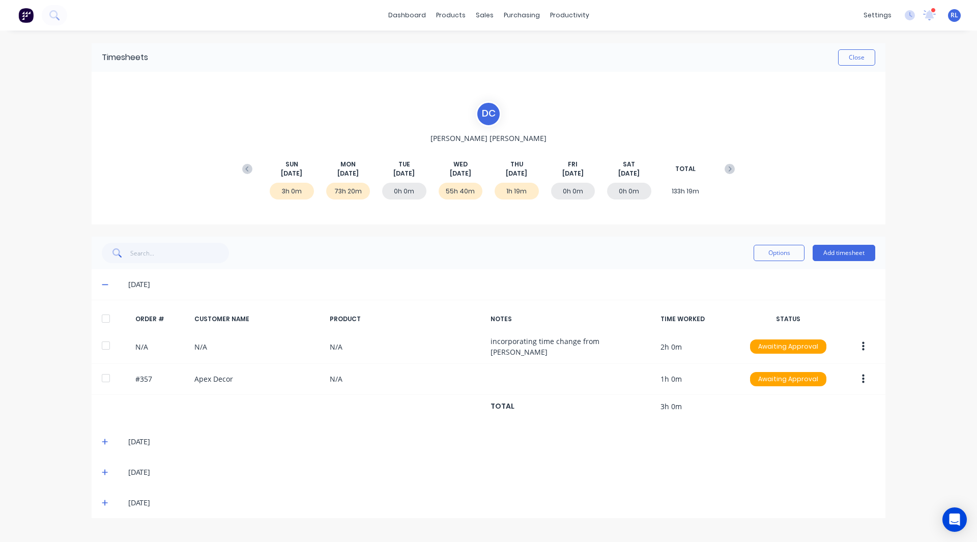
click at [932, 325] on div "dashboard products sales purchasing productivity dashboard products Product Cat…" at bounding box center [488, 271] width 977 height 542
click at [842, 254] on button "Add timesheet" at bounding box center [844, 253] width 63 height 16
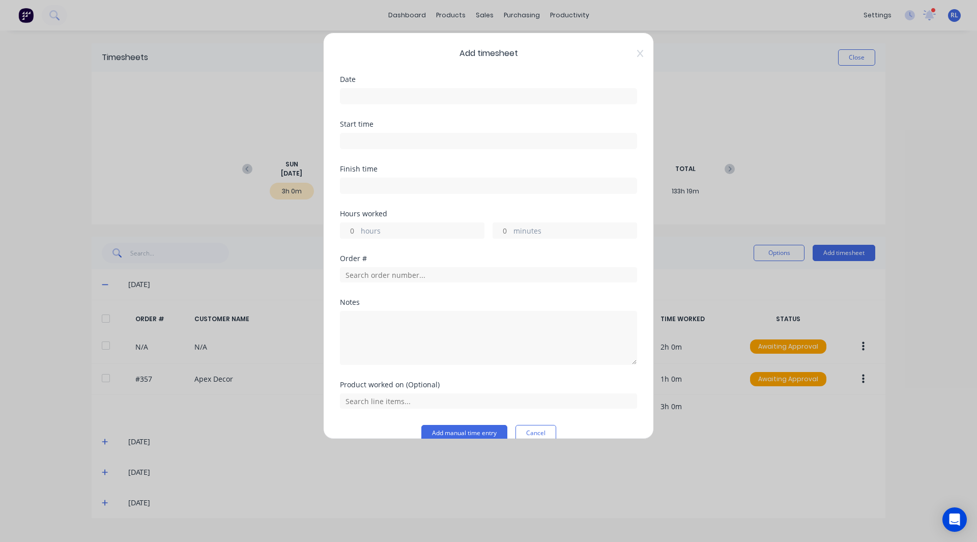
click at [383, 95] on input at bounding box center [489, 96] width 296 height 15
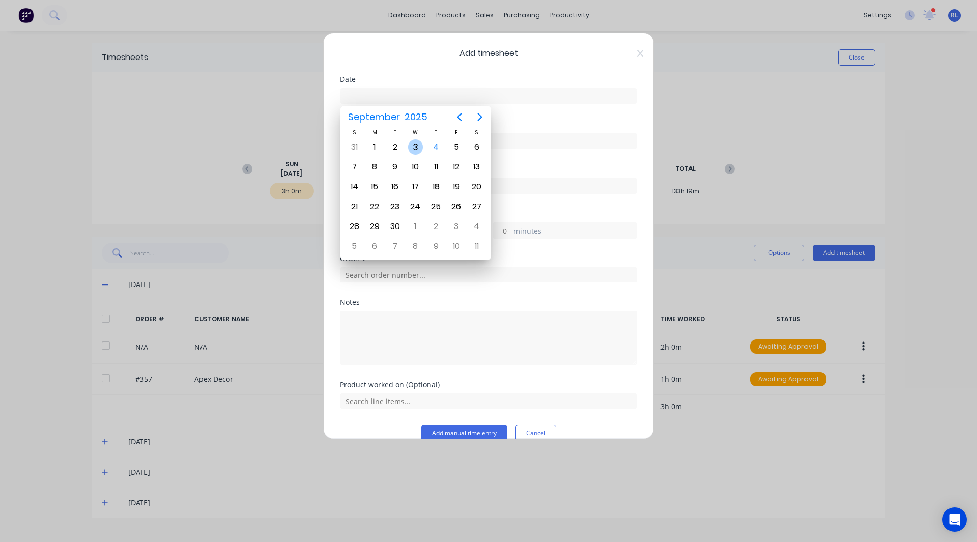
click at [414, 148] on div "3" at bounding box center [415, 146] width 15 height 15
type input "[DATE]"
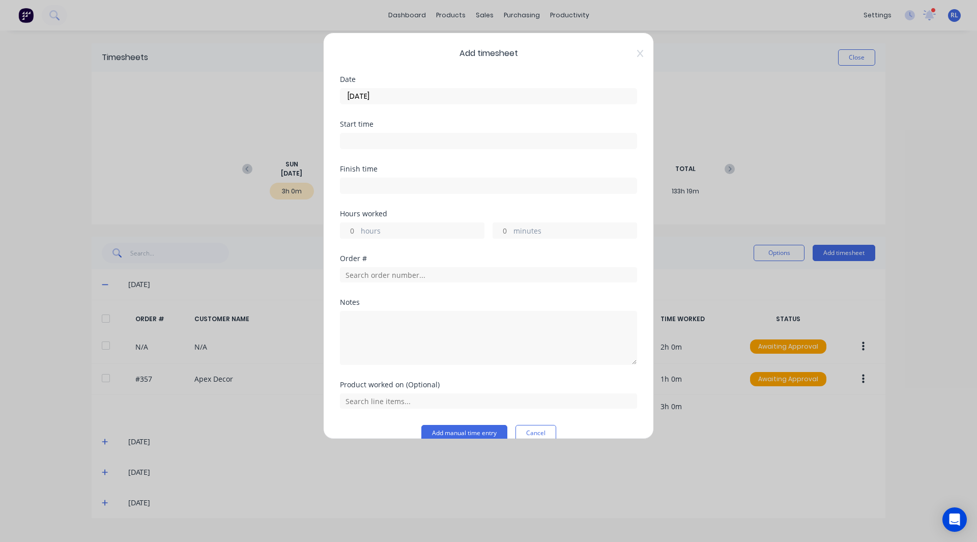
click at [381, 144] on input at bounding box center [489, 140] width 296 height 15
type input "10:45 AM"
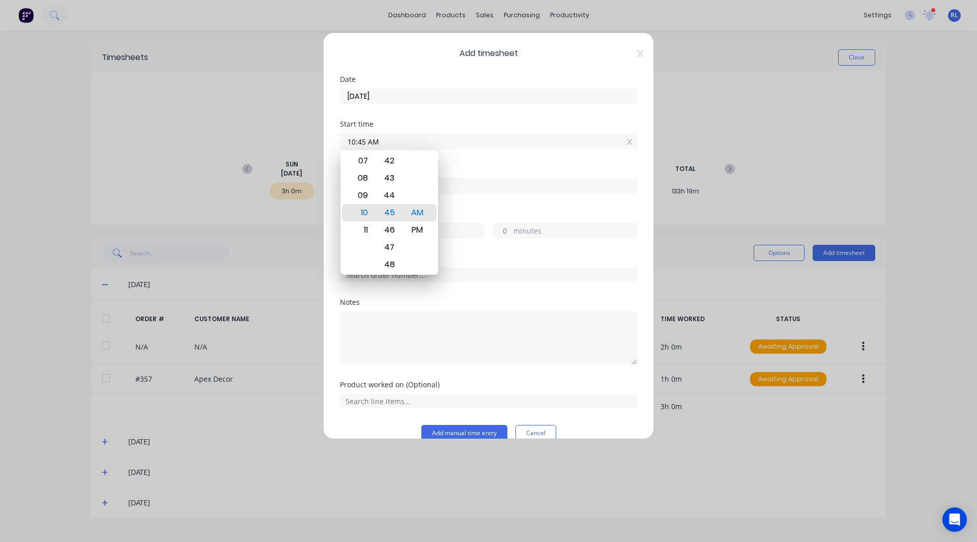
click at [480, 193] on label at bounding box center [488, 186] width 297 height 16
click at [480, 193] on input at bounding box center [489, 185] width 296 height 15
type input "10:45 AM"
type input "0"
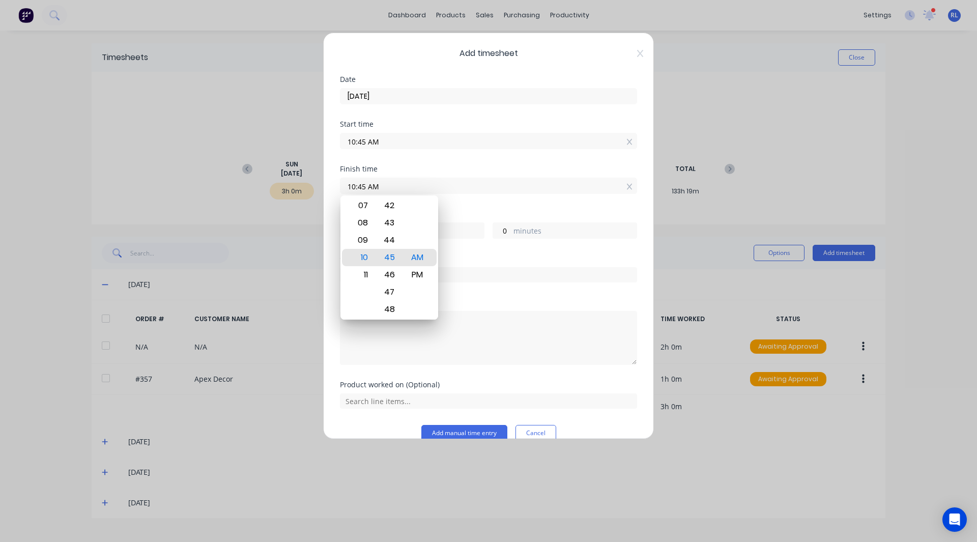
click at [469, 208] on div "Finish time 10:45 AM" at bounding box center [488, 187] width 297 height 45
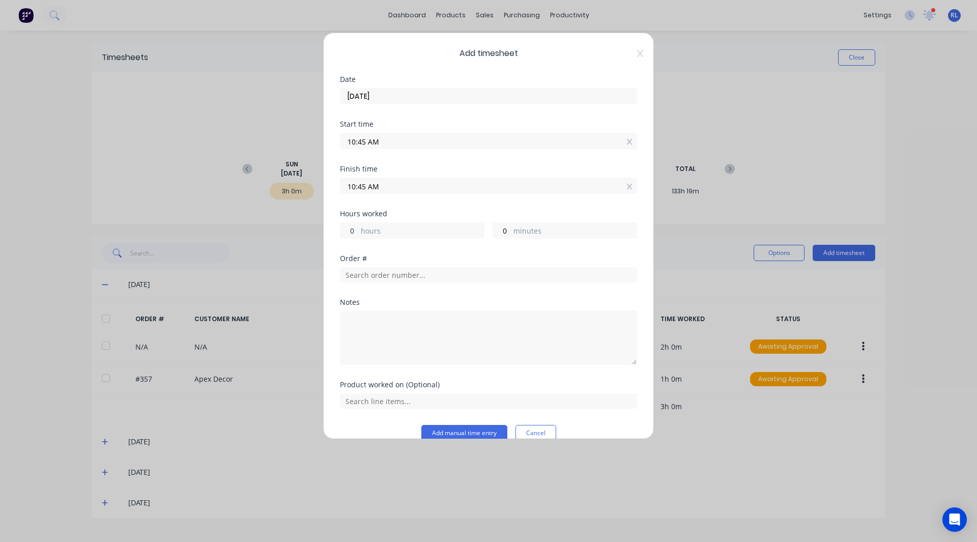
click at [356, 228] on input "0" at bounding box center [350, 230] width 18 height 15
click at [365, 183] on input "10:45 AM" at bounding box center [489, 185] width 296 height 15
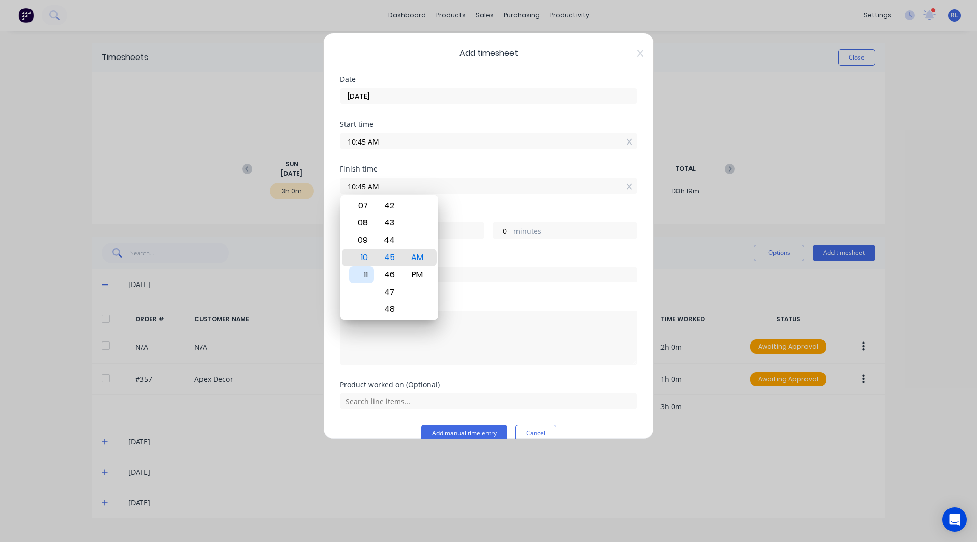
click at [365, 271] on div "11" at bounding box center [361, 274] width 25 height 17
type input "11:45 AM"
type input "1"
click at [450, 430] on button "Add manual time entry" at bounding box center [464, 433] width 86 height 16
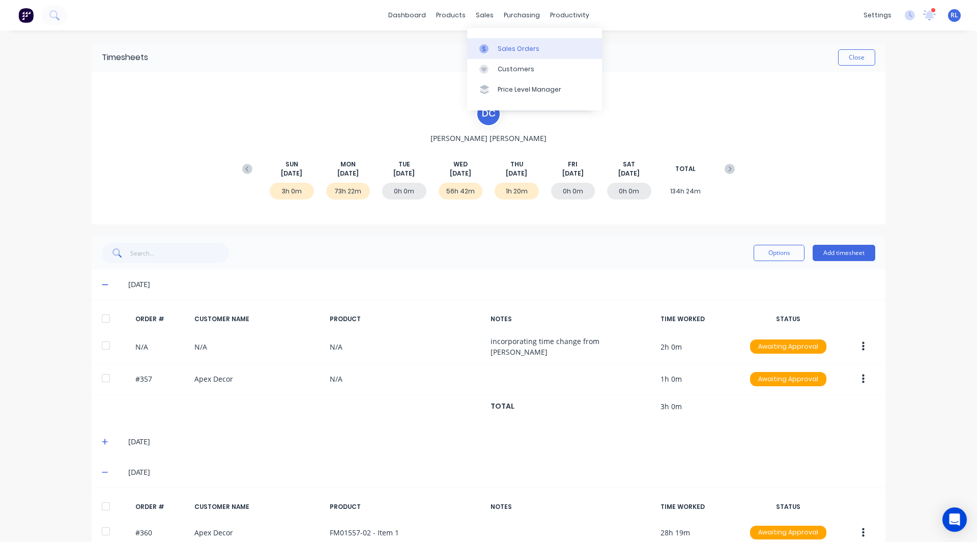
click at [505, 47] on div "Sales Orders" at bounding box center [519, 48] width 42 height 9
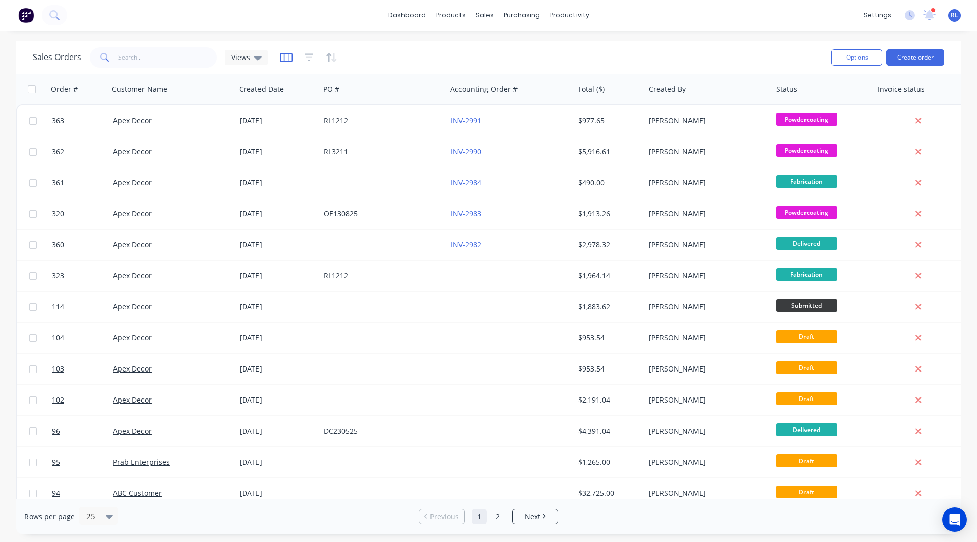
click at [282, 62] on icon "button" at bounding box center [286, 57] width 13 height 10
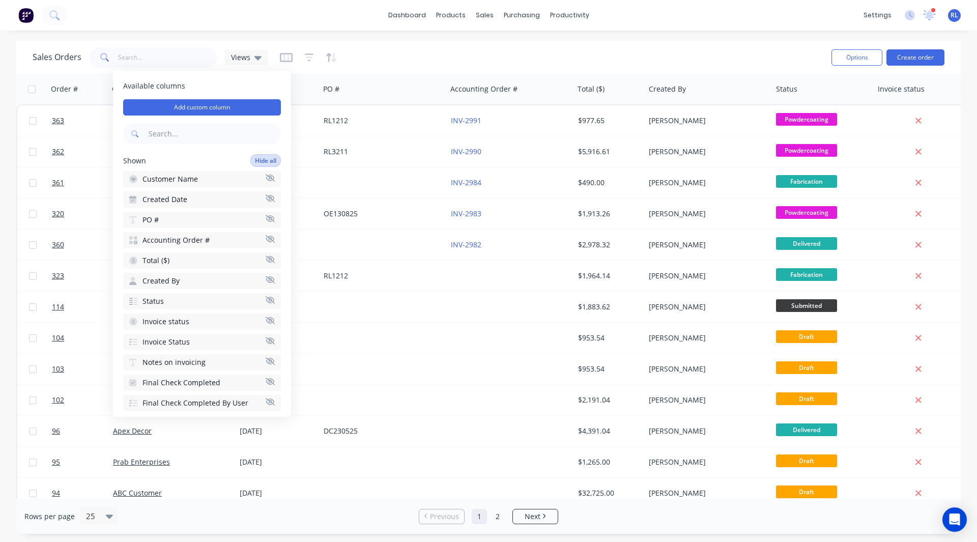
click at [253, 163] on button "Hide all" at bounding box center [265, 160] width 31 height 13
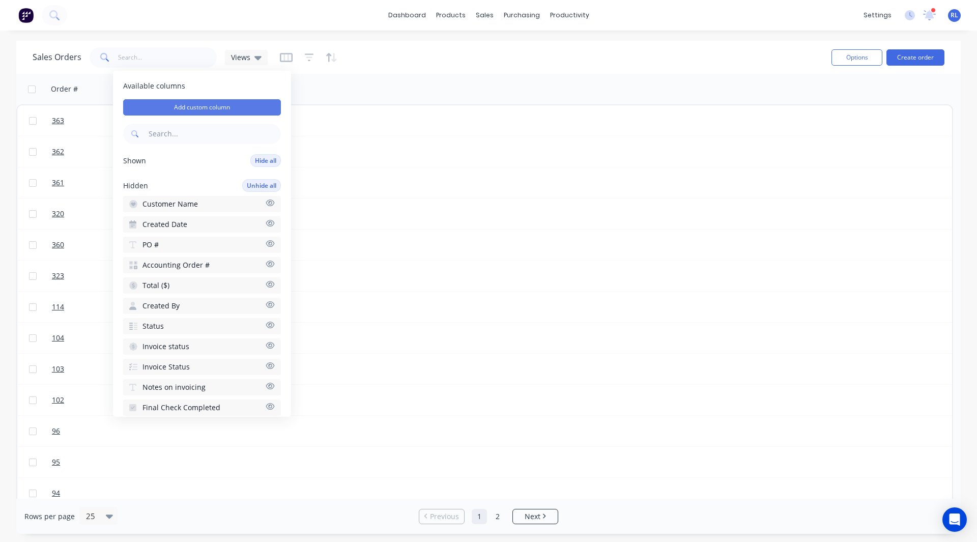
click at [217, 103] on button "Add custom column" at bounding box center [202, 107] width 158 height 16
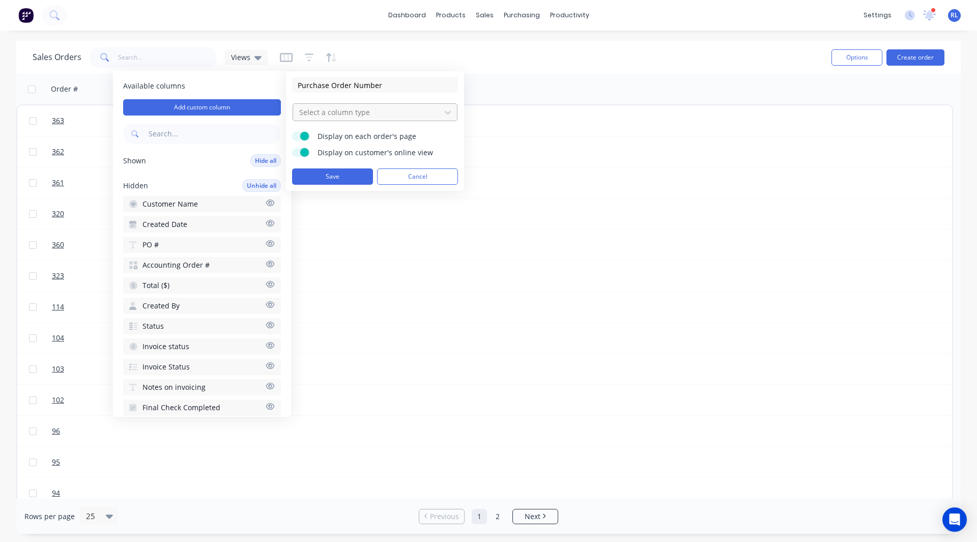
type input "Purchase Order Number"
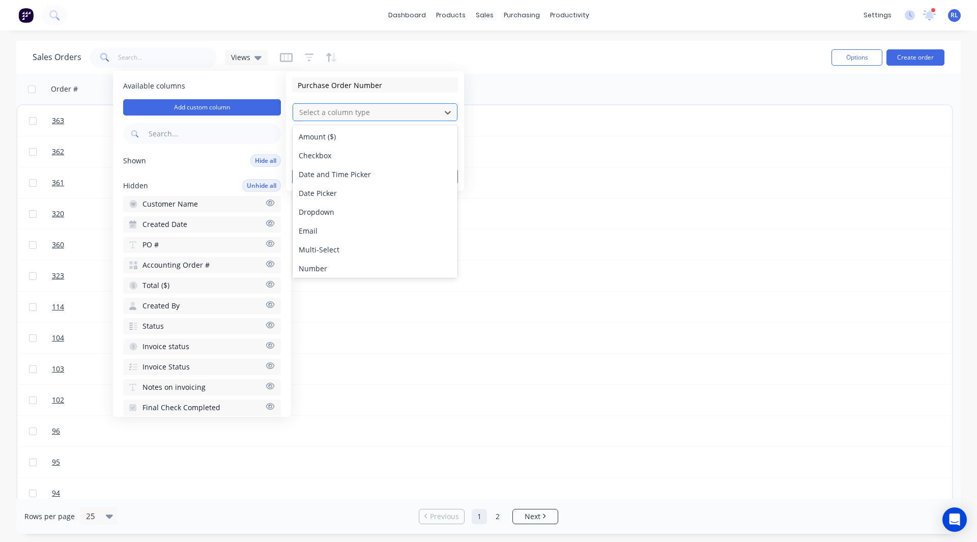
click at [342, 117] on div at bounding box center [366, 112] width 137 height 13
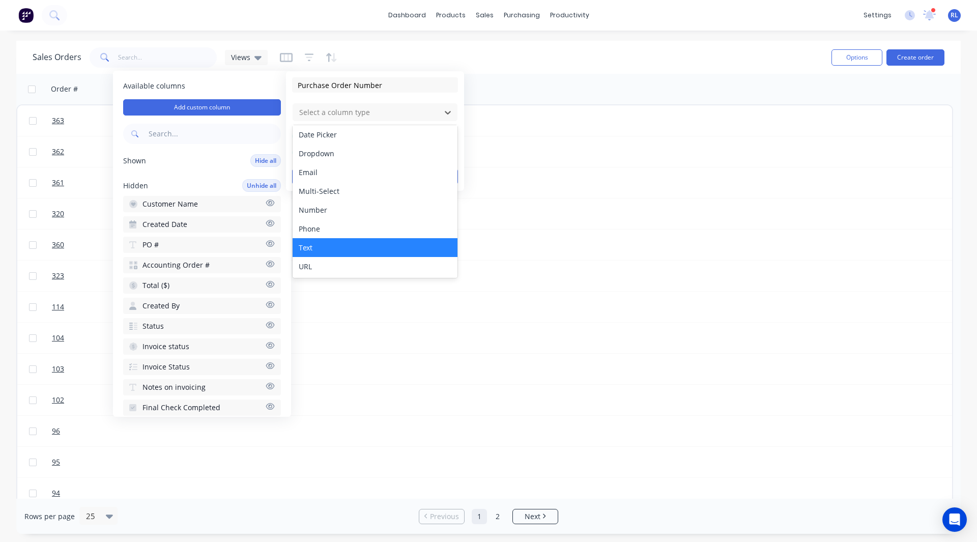
click at [327, 249] on div "Text" at bounding box center [375, 247] width 165 height 19
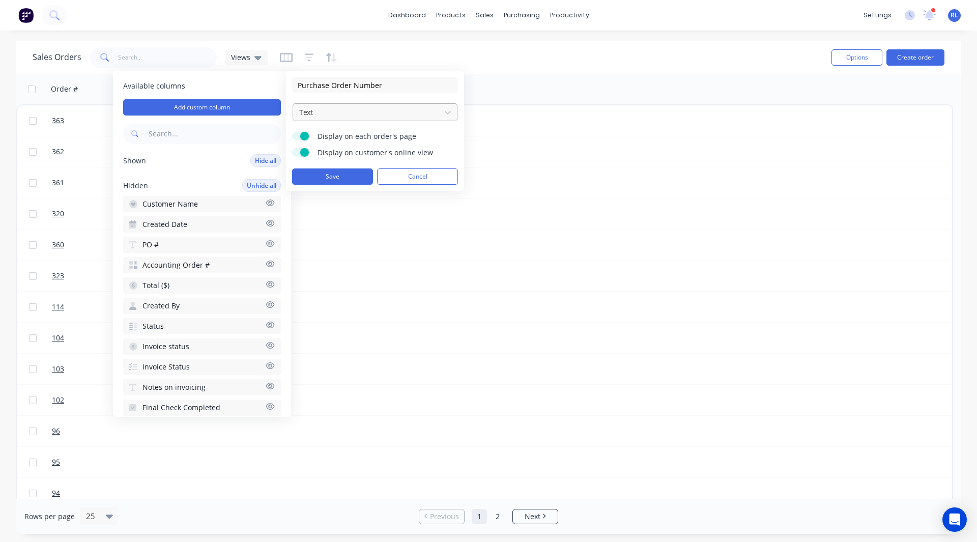
click at [335, 109] on div at bounding box center [366, 112] width 137 height 13
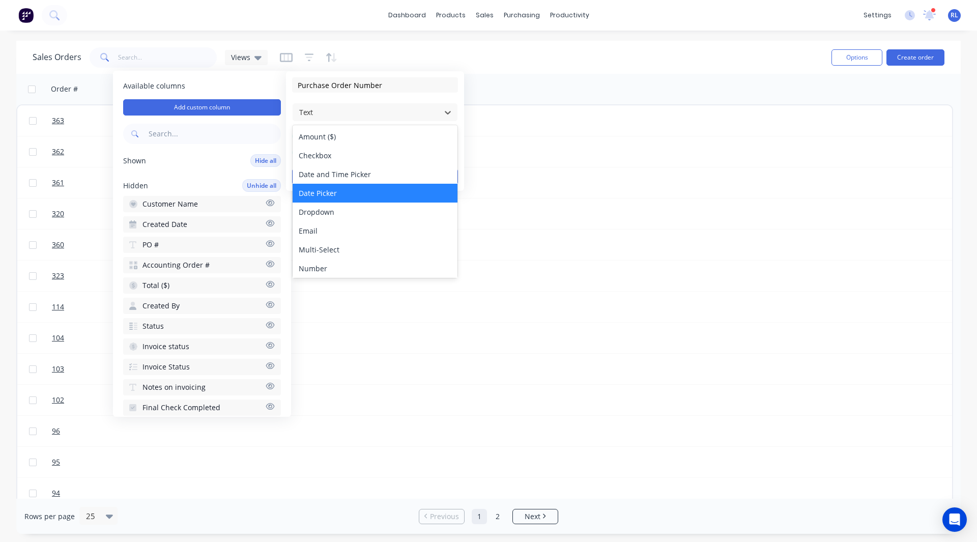
click at [320, 198] on div "Date Picker" at bounding box center [375, 193] width 165 height 19
click at [330, 104] on div "Date Picker" at bounding box center [367, 112] width 144 height 17
click at [324, 269] on div "Number" at bounding box center [375, 268] width 165 height 19
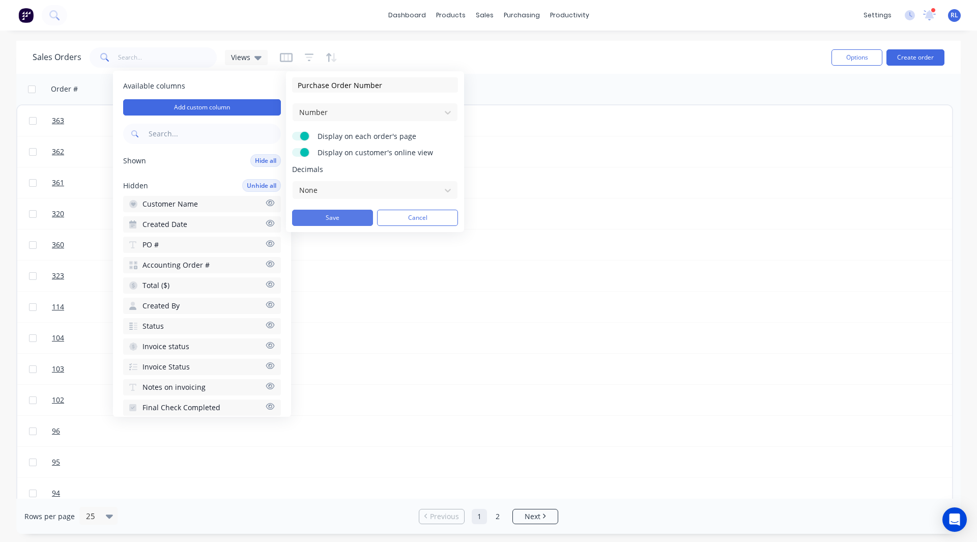
click at [328, 218] on button "Save" at bounding box center [332, 218] width 81 height 16
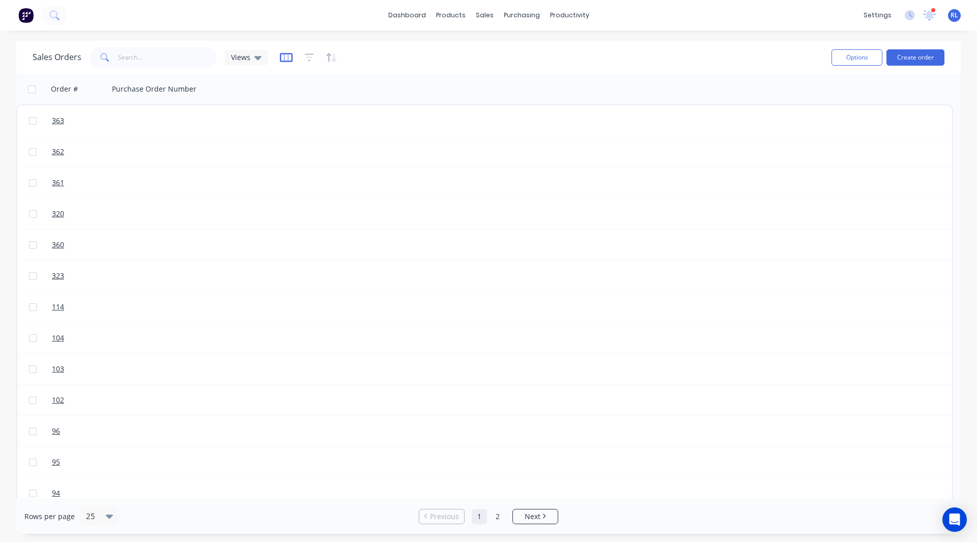
click at [280, 57] on icon "button" at bounding box center [286, 57] width 13 height 9
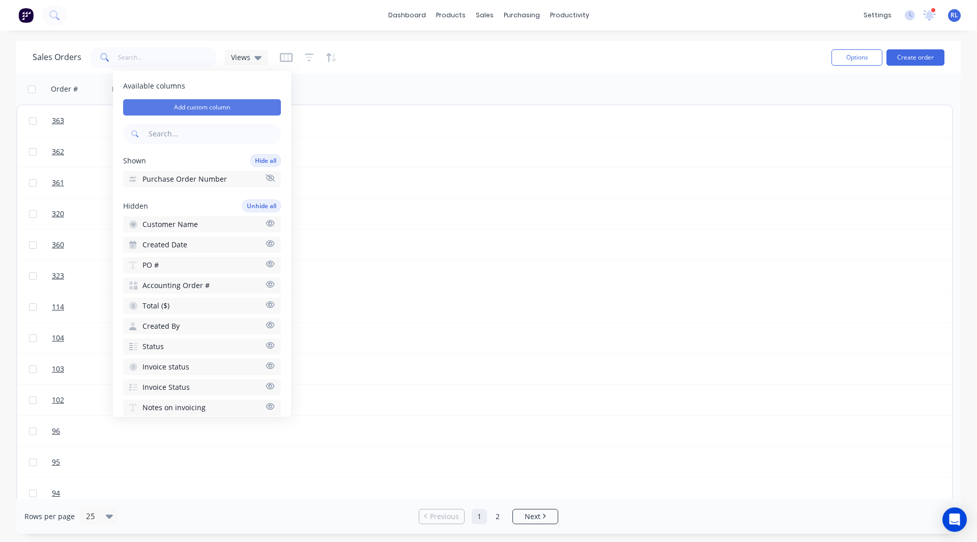
click at [197, 106] on button "Add custom column" at bounding box center [202, 107] width 158 height 16
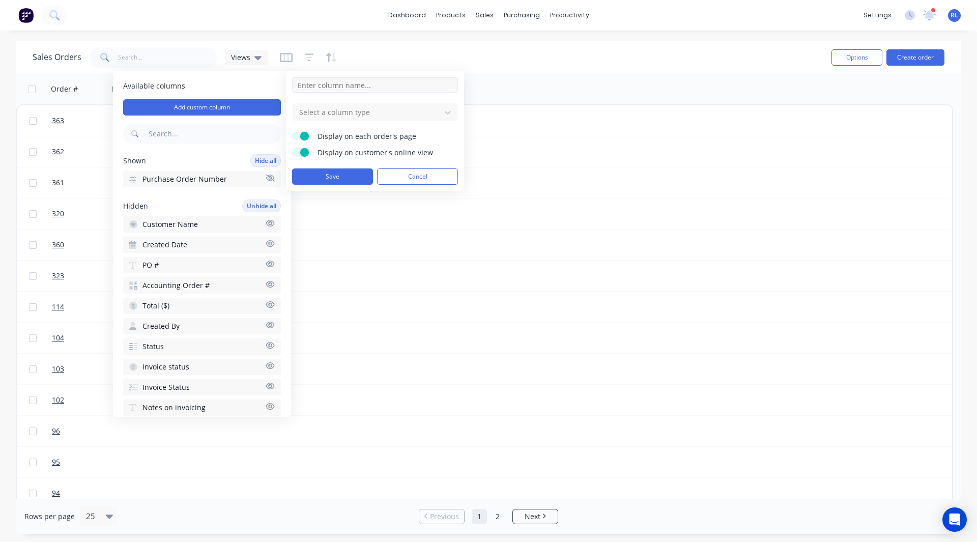
click at [317, 82] on input at bounding box center [375, 84] width 166 height 15
type input "PO Urgency"
click at [339, 114] on div at bounding box center [366, 112] width 137 height 13
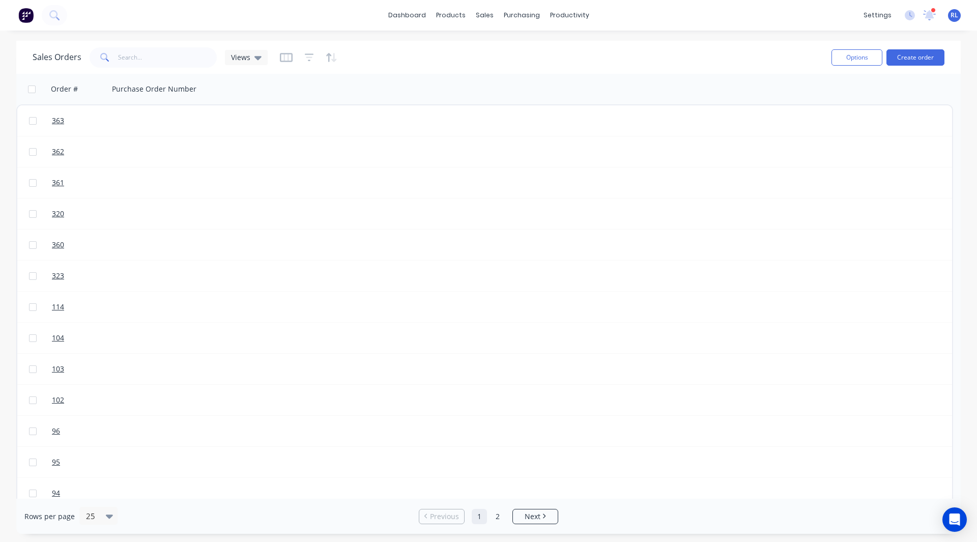
click at [547, 62] on div "Sales Orders Views" at bounding box center [428, 57] width 791 height 25
